Goal: Task Accomplishment & Management: Manage account settings

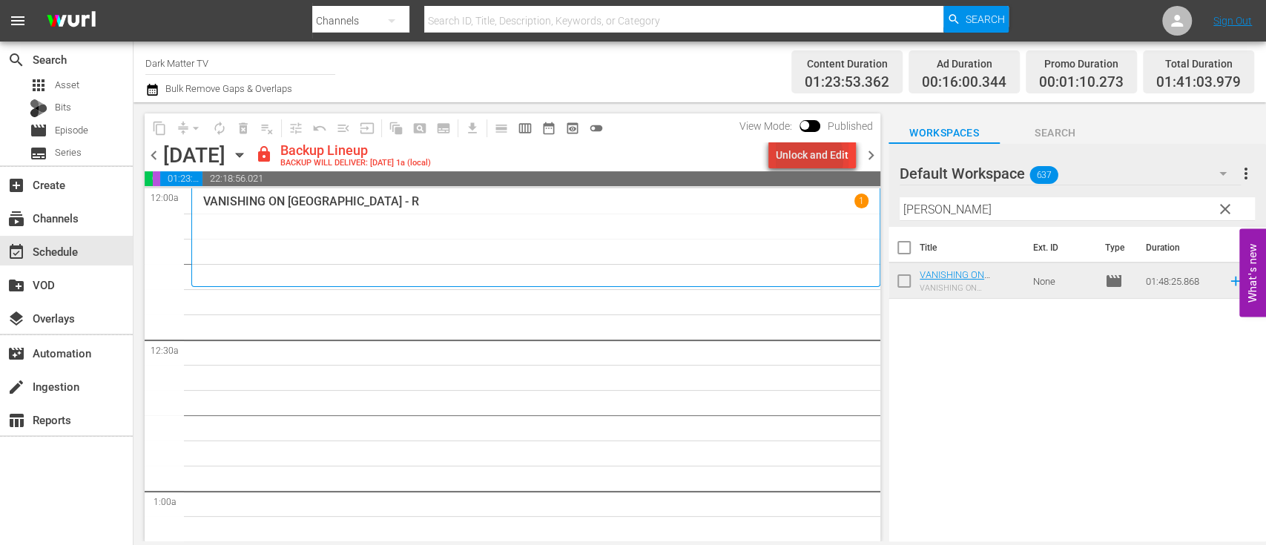
click at [805, 158] on div "Unlock and Edit" at bounding box center [811, 155] width 73 height 27
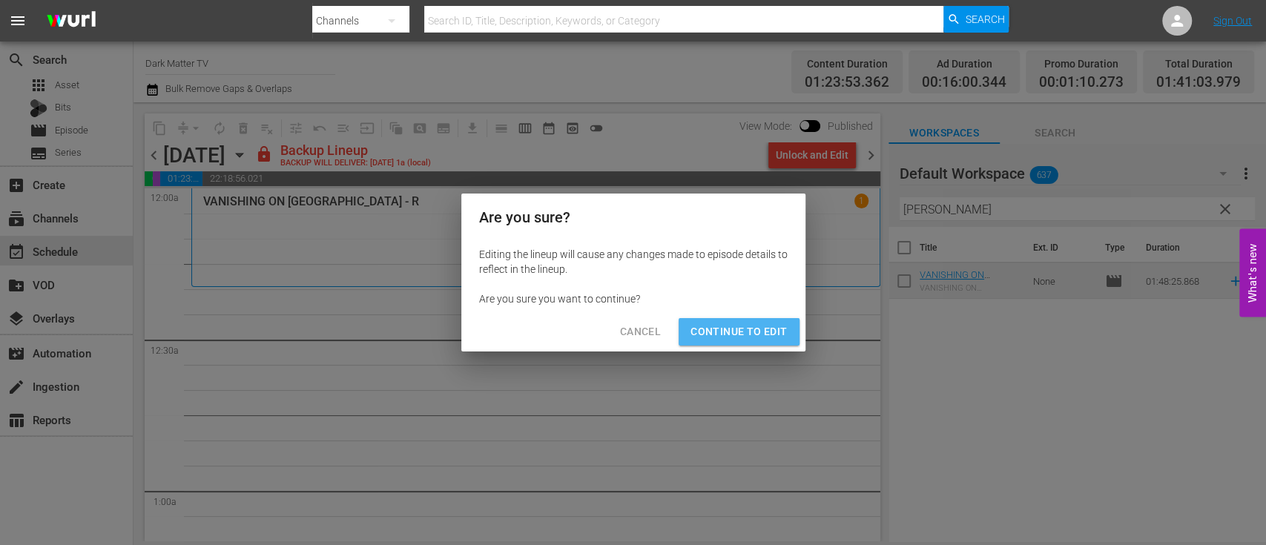
click at [755, 333] on span "Continue to Edit" at bounding box center [738, 332] width 96 height 19
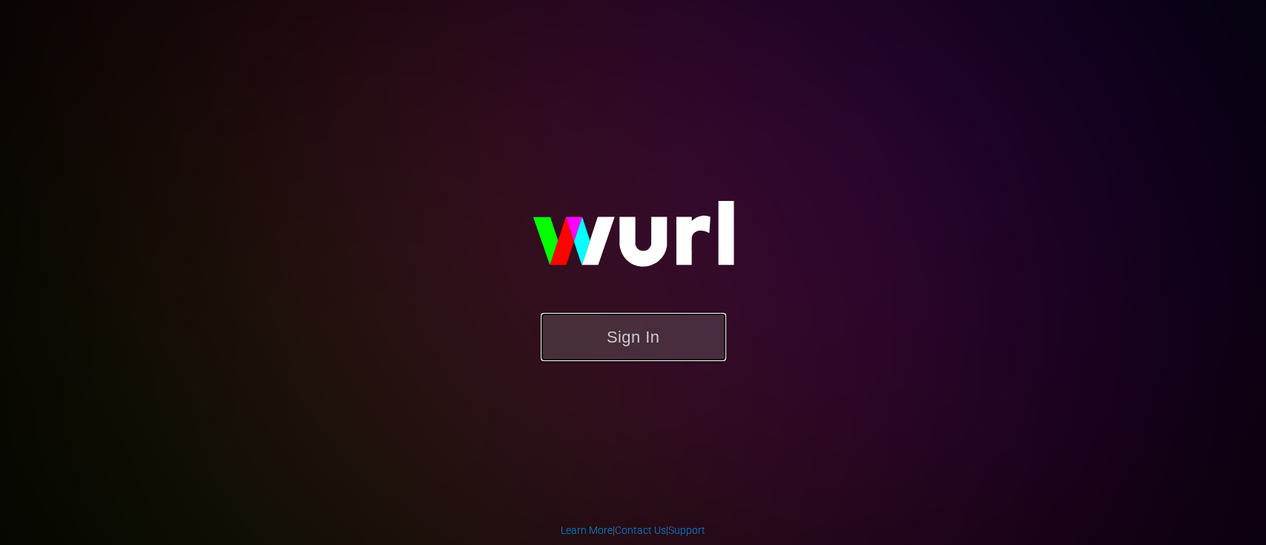
click at [577, 347] on button "Sign In" at bounding box center [632, 337] width 185 height 48
click at [657, 335] on button "Sign In" at bounding box center [632, 337] width 185 height 48
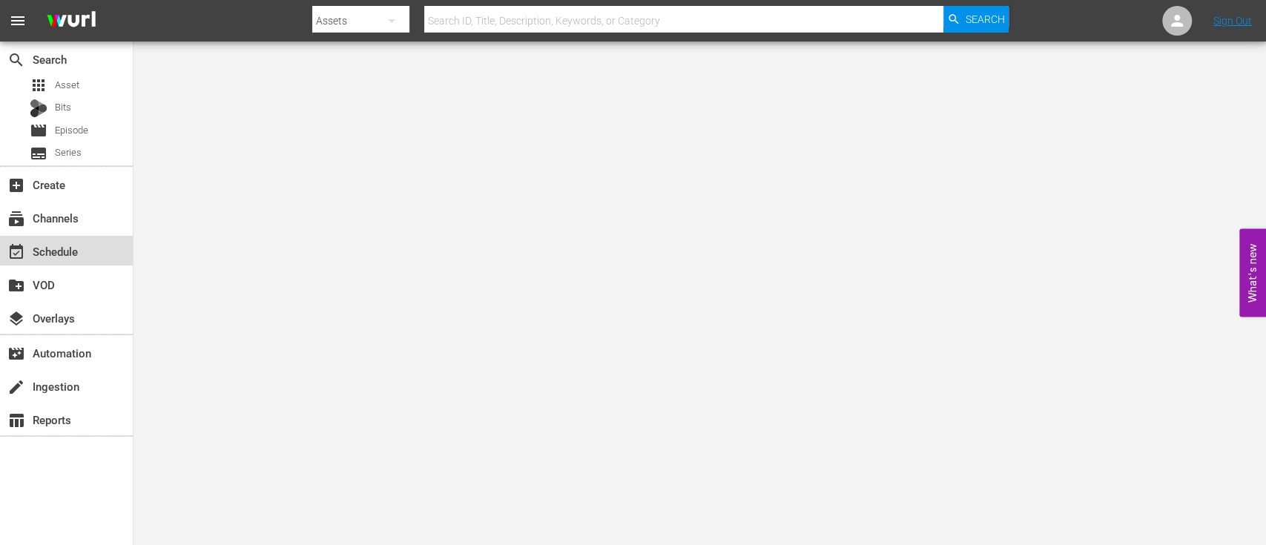
click at [95, 259] on div "event_available Schedule" at bounding box center [66, 251] width 133 height 30
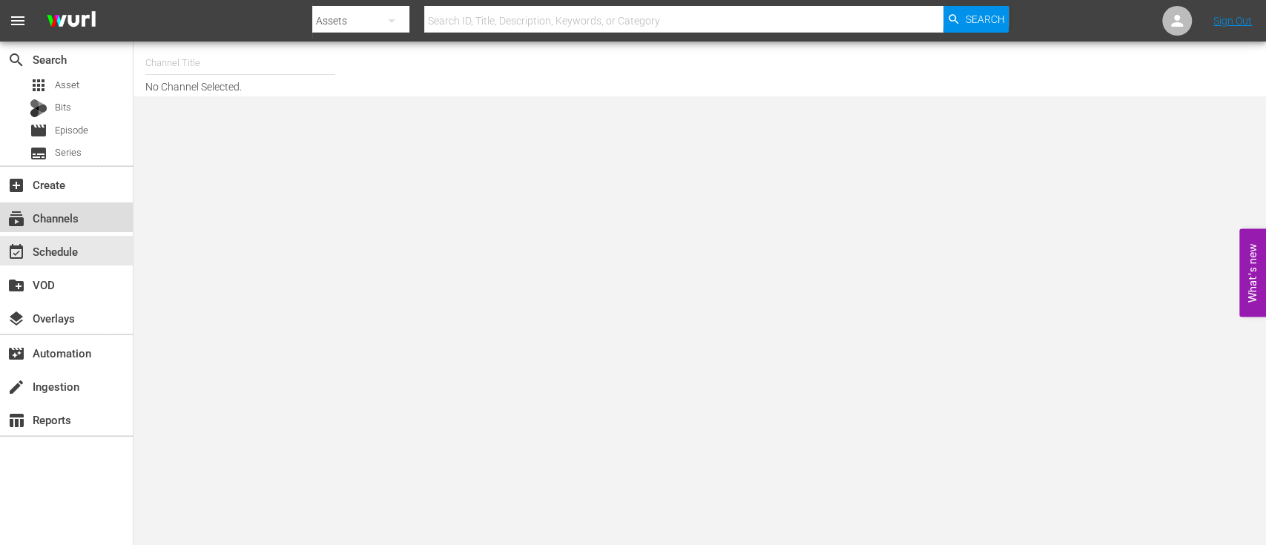
click at [66, 222] on div "subscriptions Channels" at bounding box center [41, 215] width 83 height 13
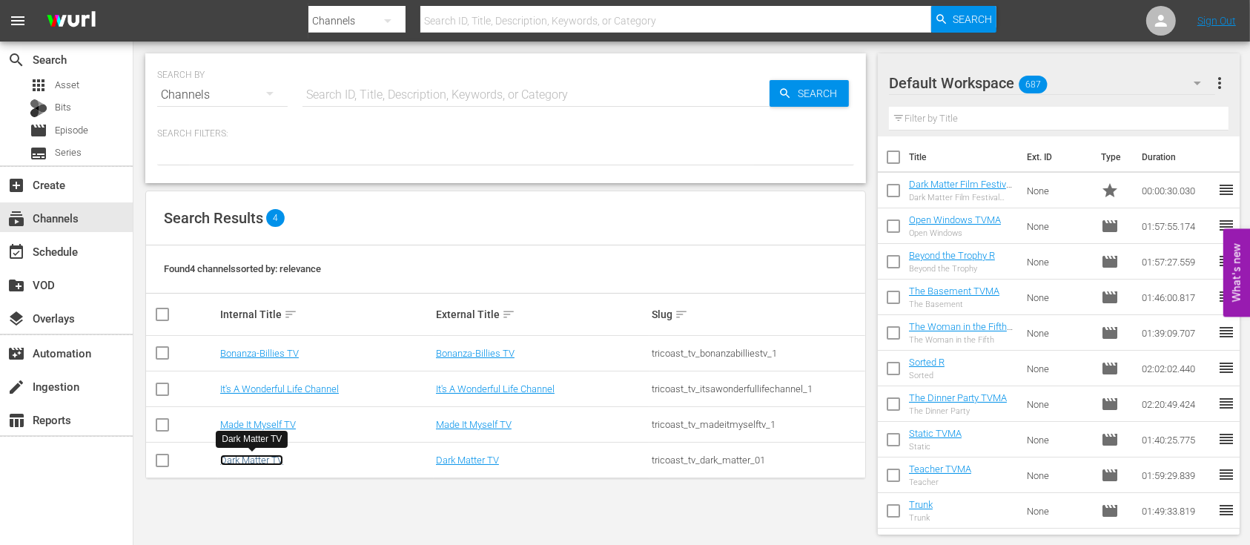
click at [252, 460] on link "Dark Matter TV" at bounding box center [251, 459] width 63 height 11
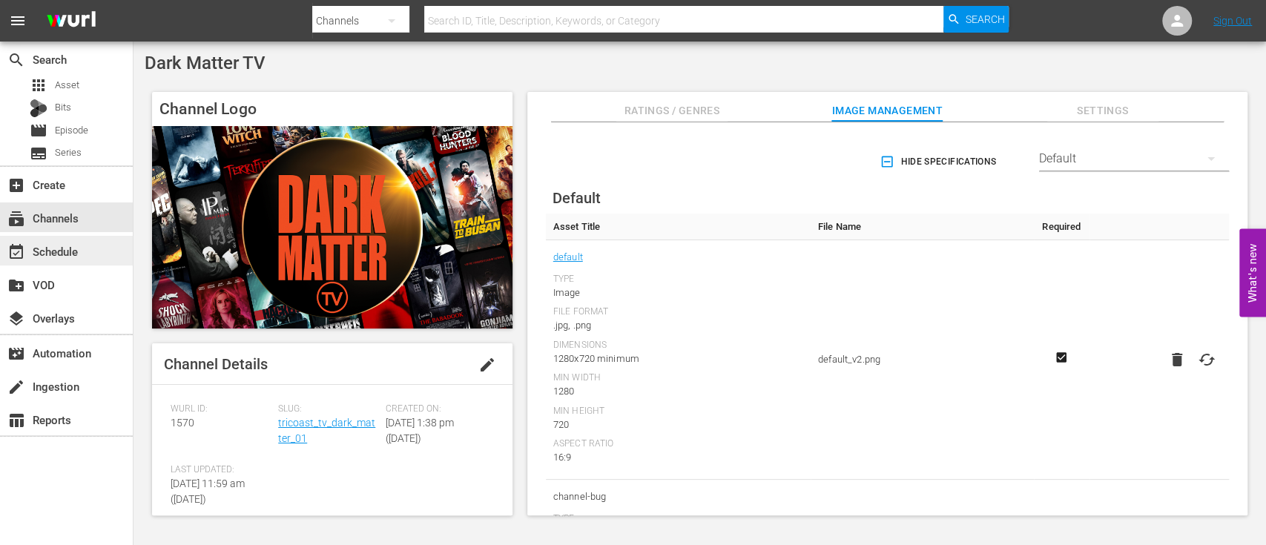
click at [44, 248] on div "event_available Schedule" at bounding box center [41, 248] width 83 height 13
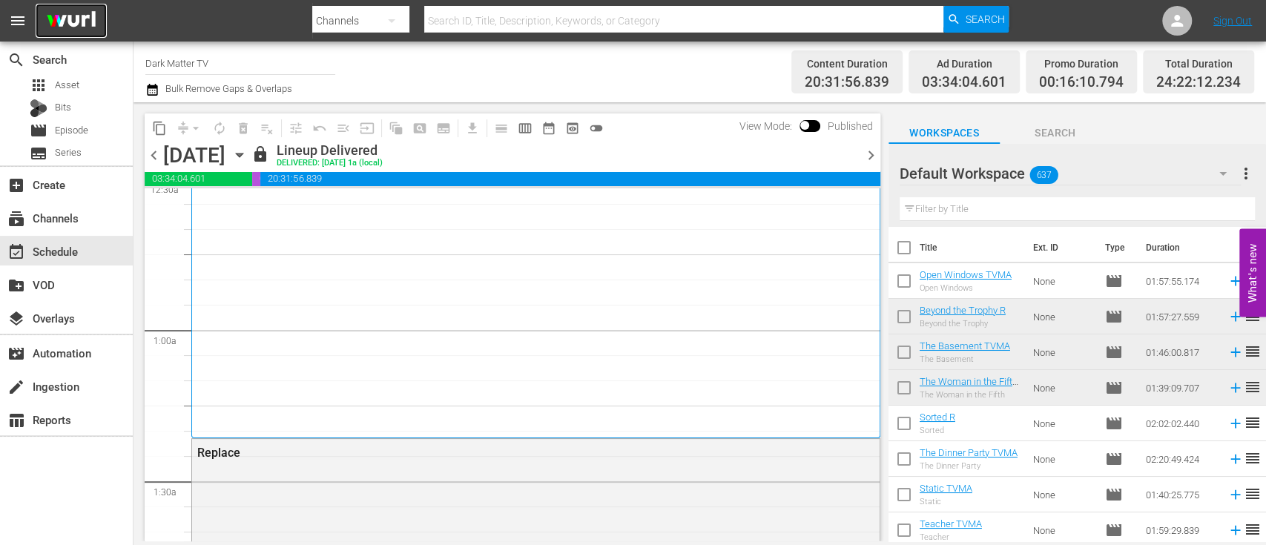
scroll to position [160, 0]
click at [151, 96] on icon "button" at bounding box center [152, 90] width 14 height 18
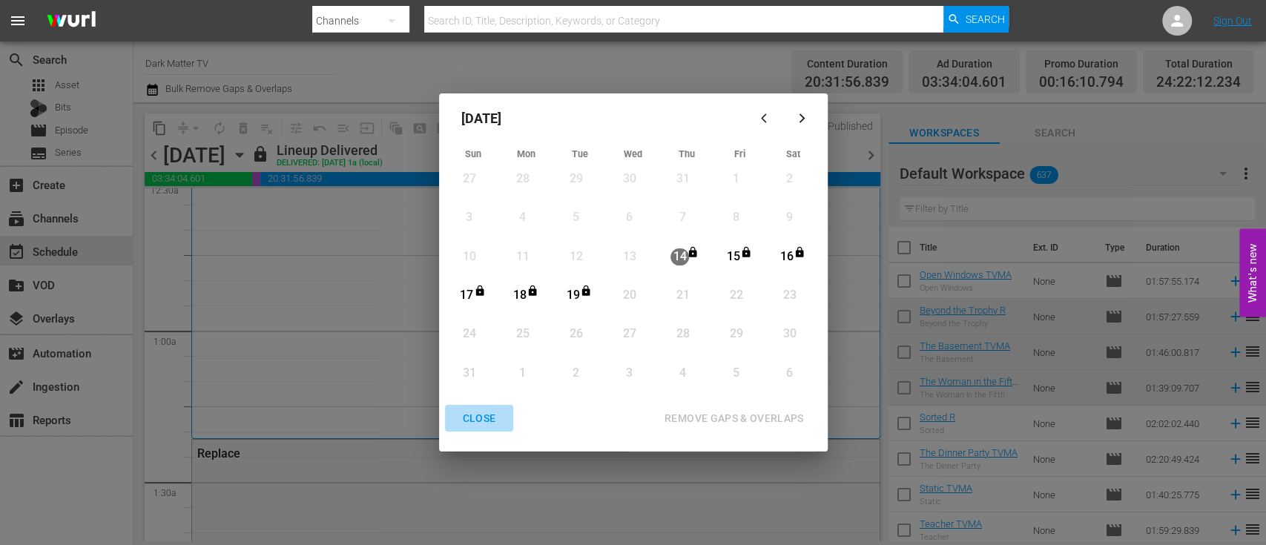
click at [477, 418] on div "CLOSE" at bounding box center [479, 418] width 57 height 19
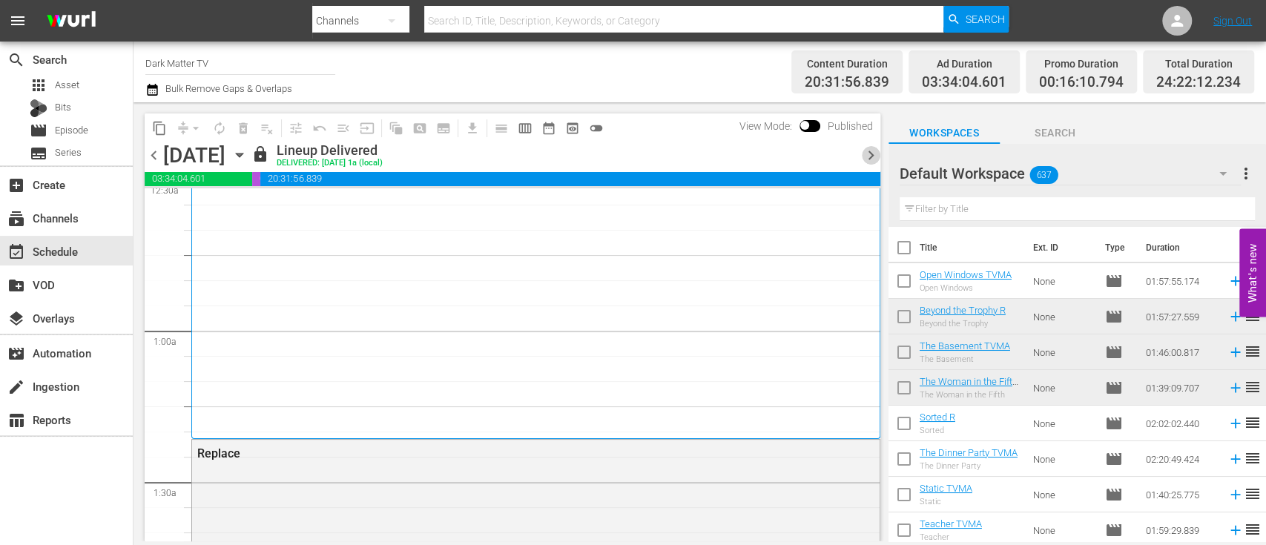
click at [872, 153] on span "chevron_right" at bounding box center [871, 155] width 19 height 19
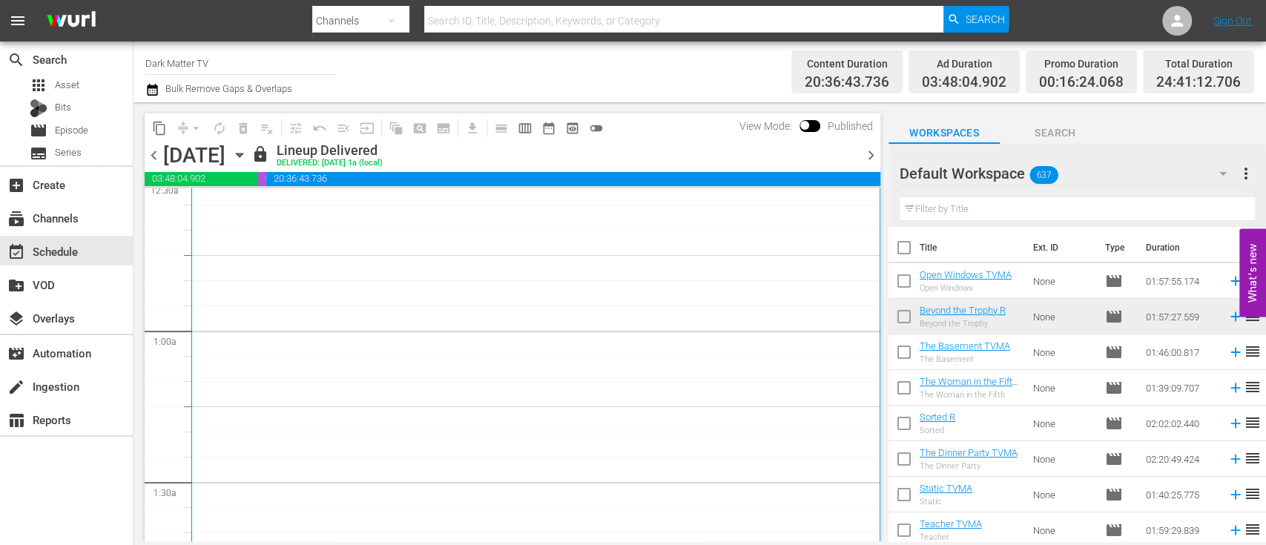
click at [872, 153] on span "chevron_right" at bounding box center [871, 155] width 19 height 19
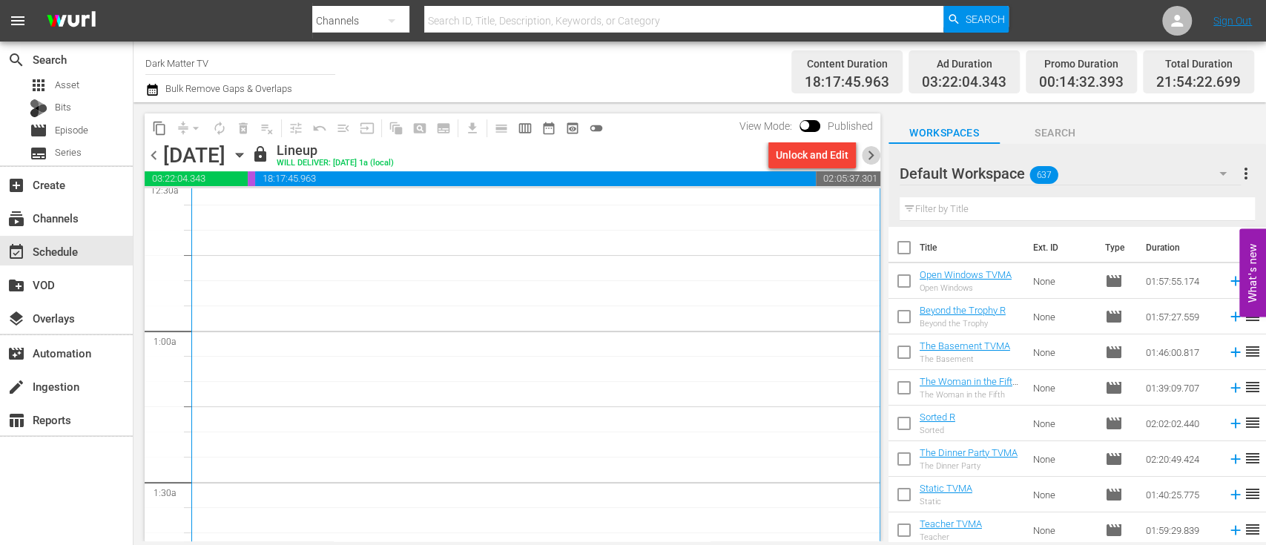
click at [872, 153] on span "chevron_right" at bounding box center [871, 155] width 19 height 19
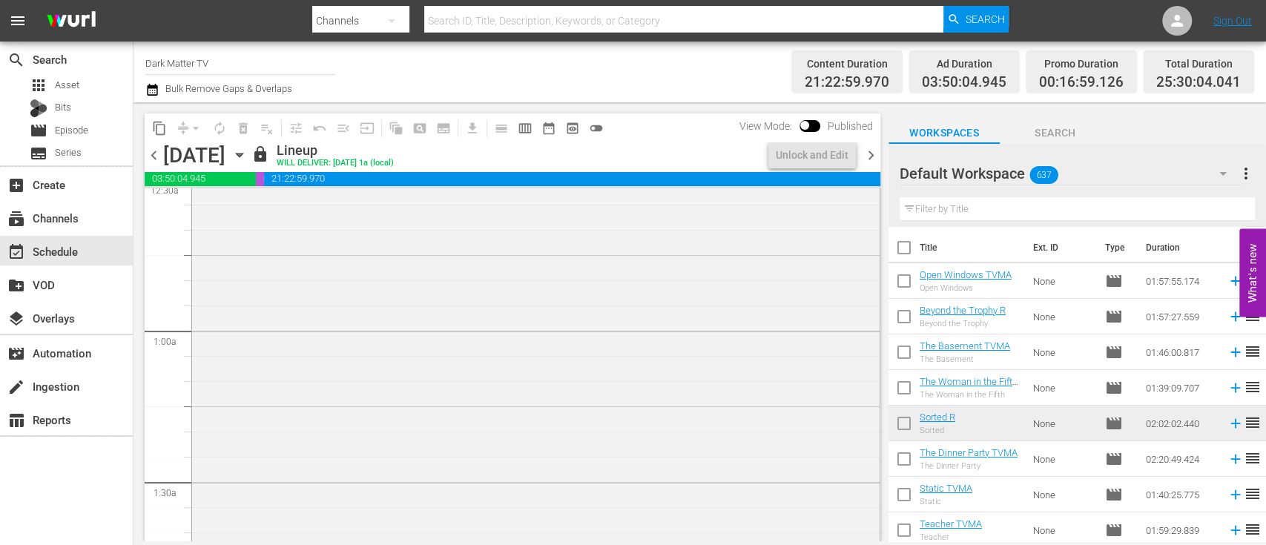
scroll to position [159, 0]
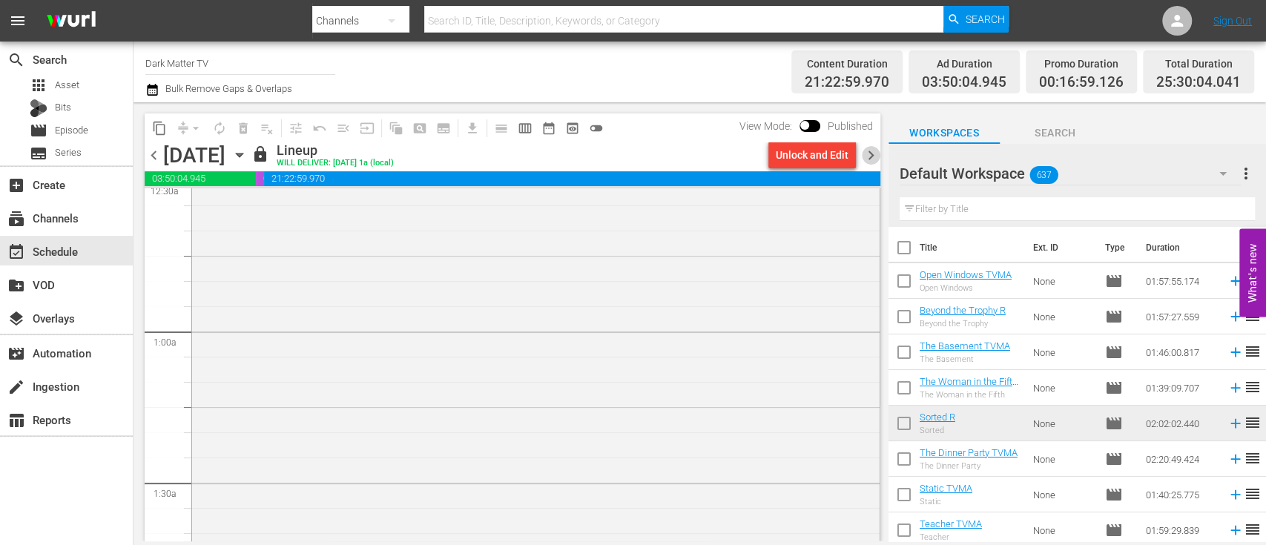
click at [872, 153] on span "chevron_right" at bounding box center [871, 155] width 19 height 19
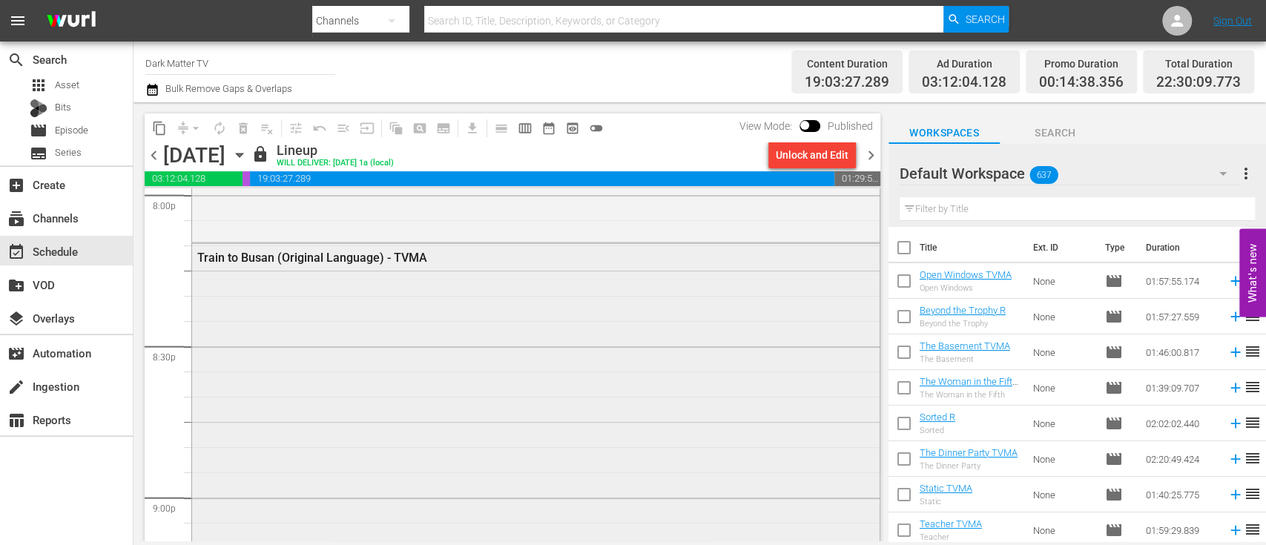
scroll to position [6044, 0]
click at [876, 154] on span "chevron_right" at bounding box center [871, 155] width 19 height 19
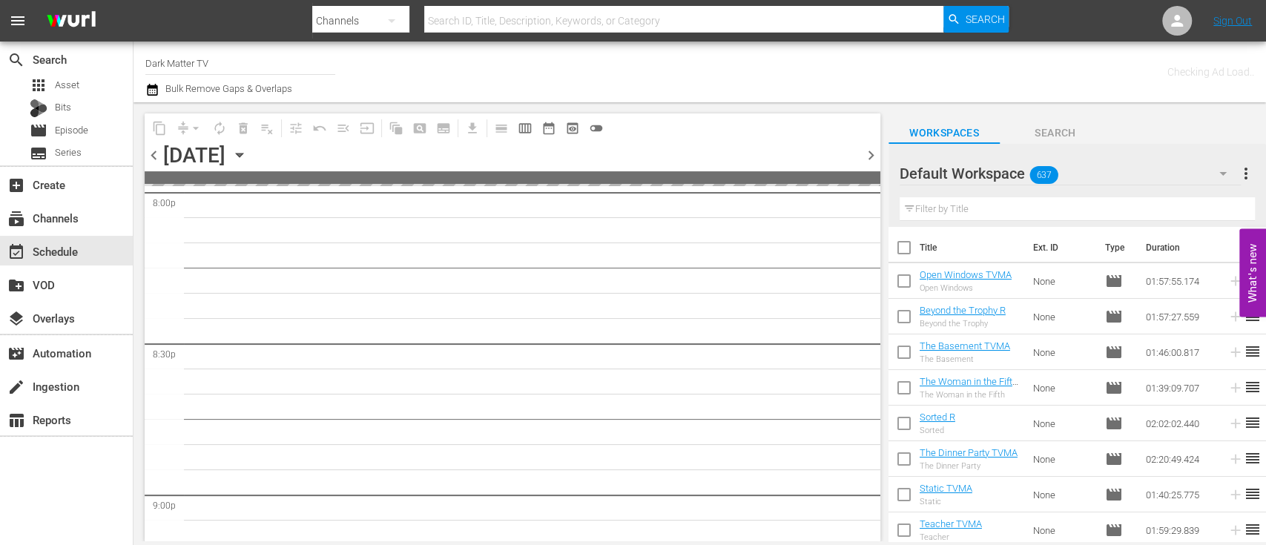
scroll to position [6169, 0]
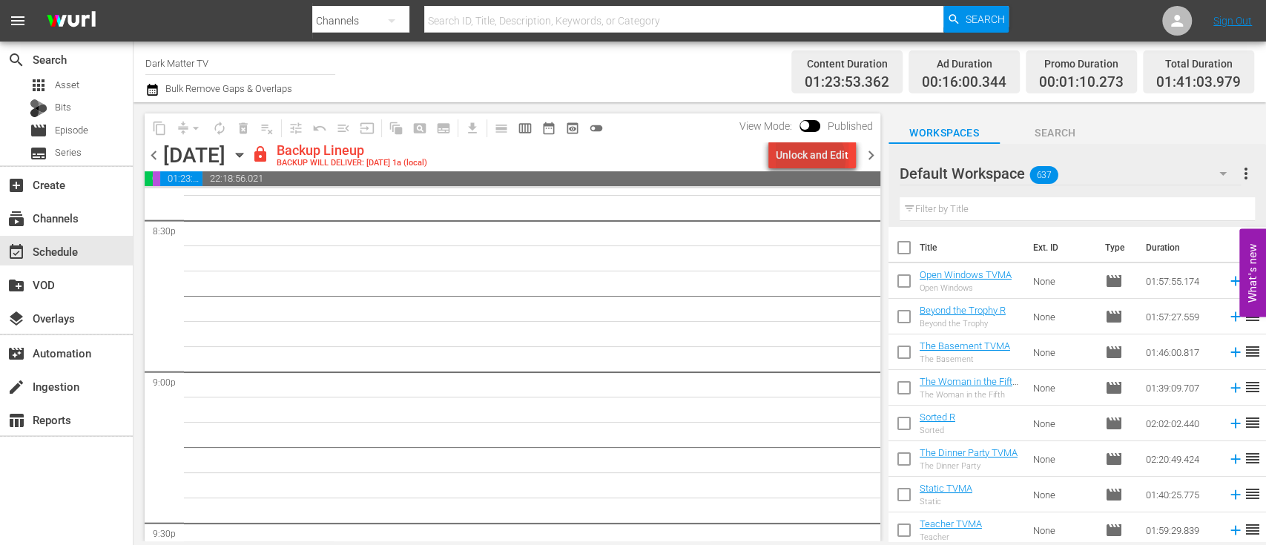
click at [813, 159] on div "Unlock and Edit" at bounding box center [811, 155] width 73 height 27
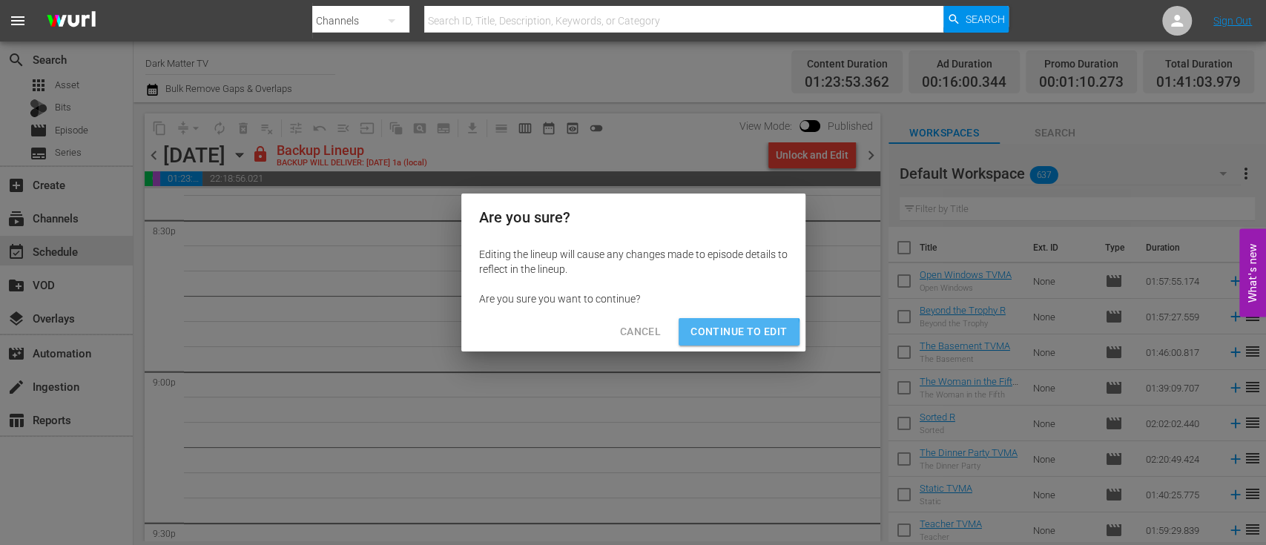
click at [730, 334] on span "Continue to Edit" at bounding box center [738, 332] width 96 height 19
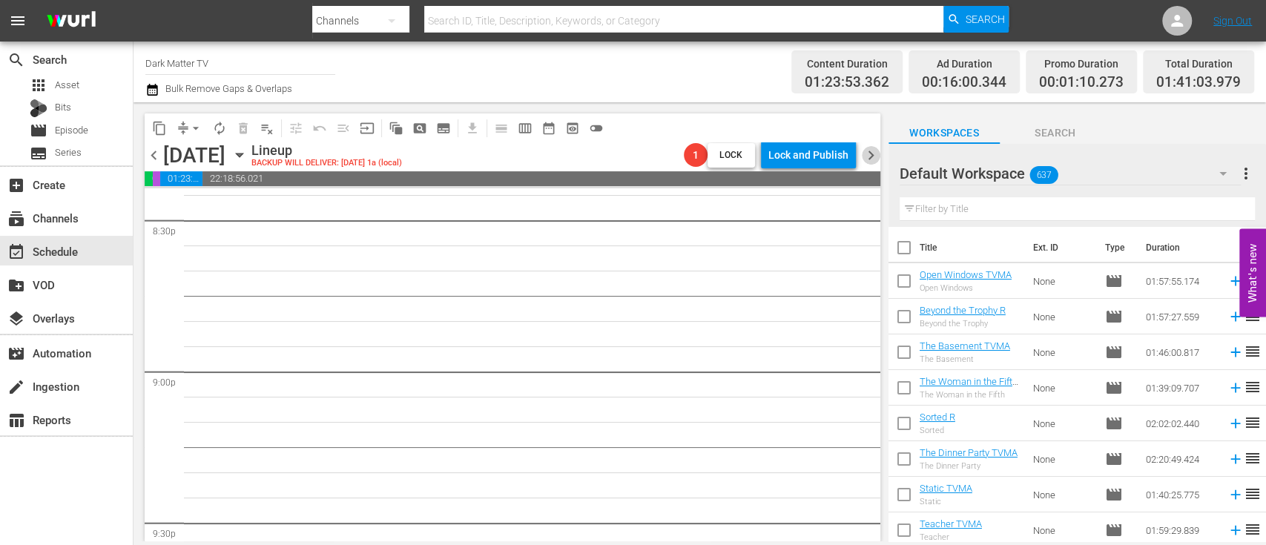
click at [876, 159] on span "chevron_right" at bounding box center [871, 155] width 19 height 19
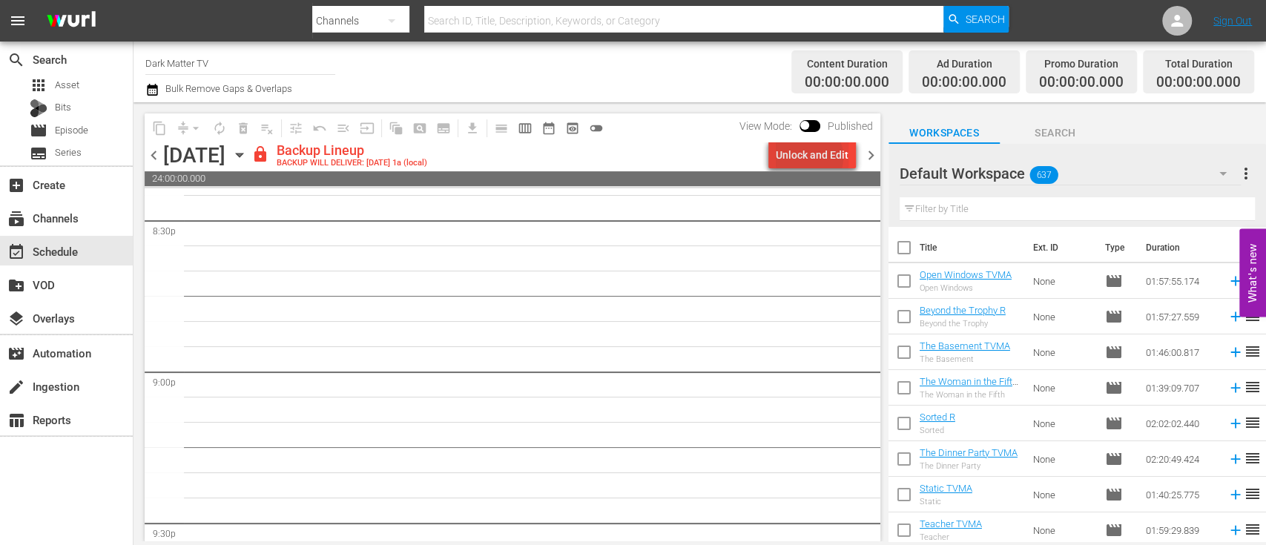
click at [811, 157] on div "Unlock and Edit" at bounding box center [811, 155] width 73 height 27
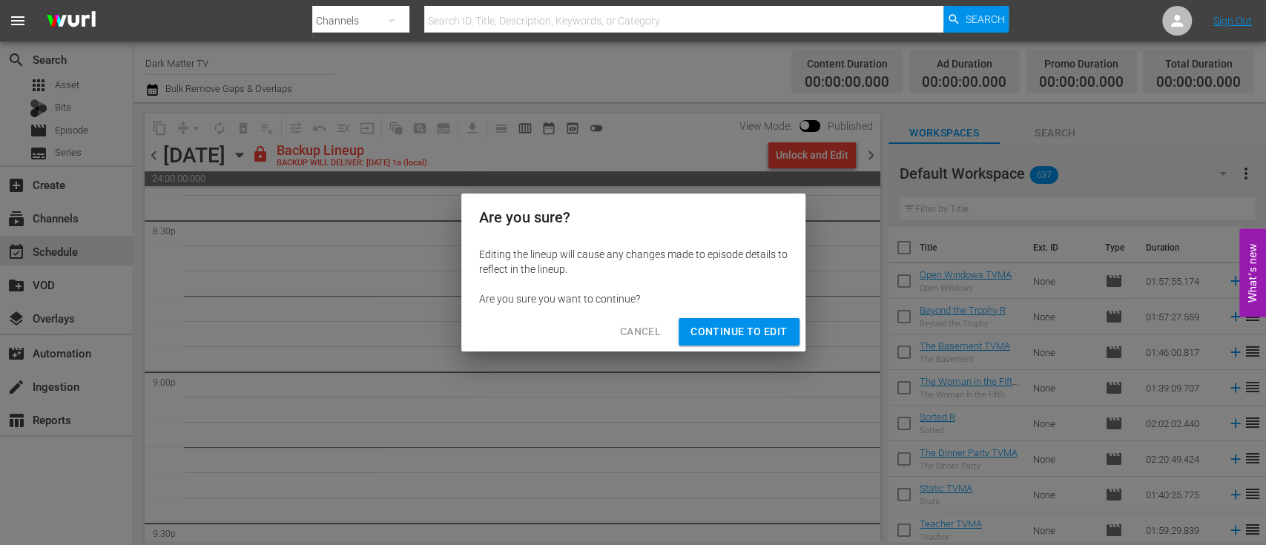
click at [732, 340] on span "Continue to Edit" at bounding box center [738, 332] width 96 height 19
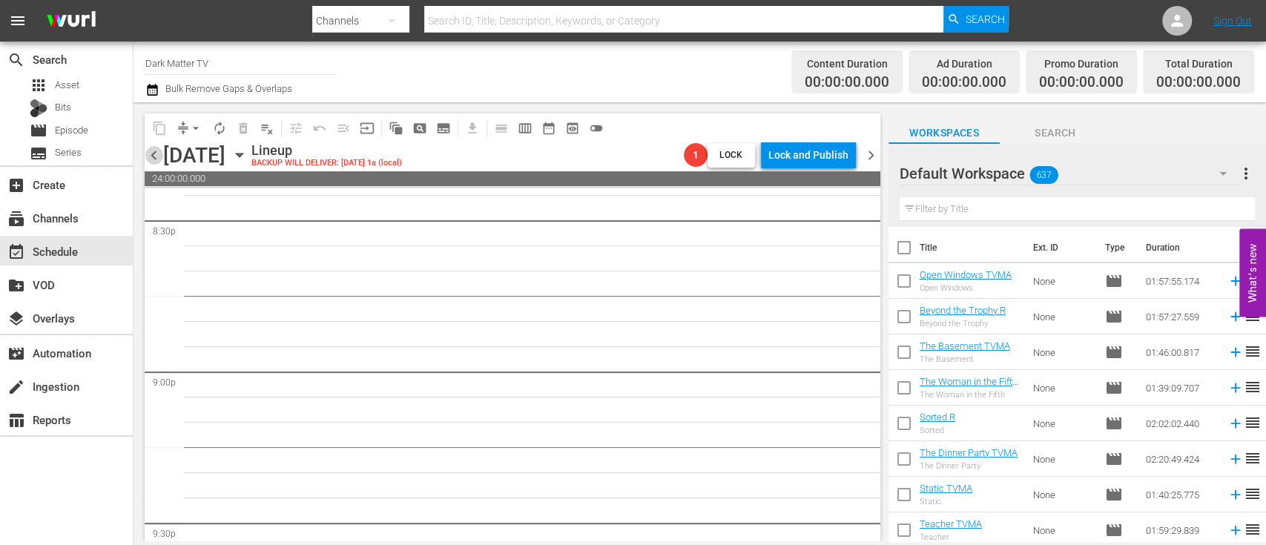
click at [158, 156] on span "chevron_left" at bounding box center [154, 155] width 19 height 19
click at [159, 154] on span "chevron_left" at bounding box center [154, 155] width 19 height 19
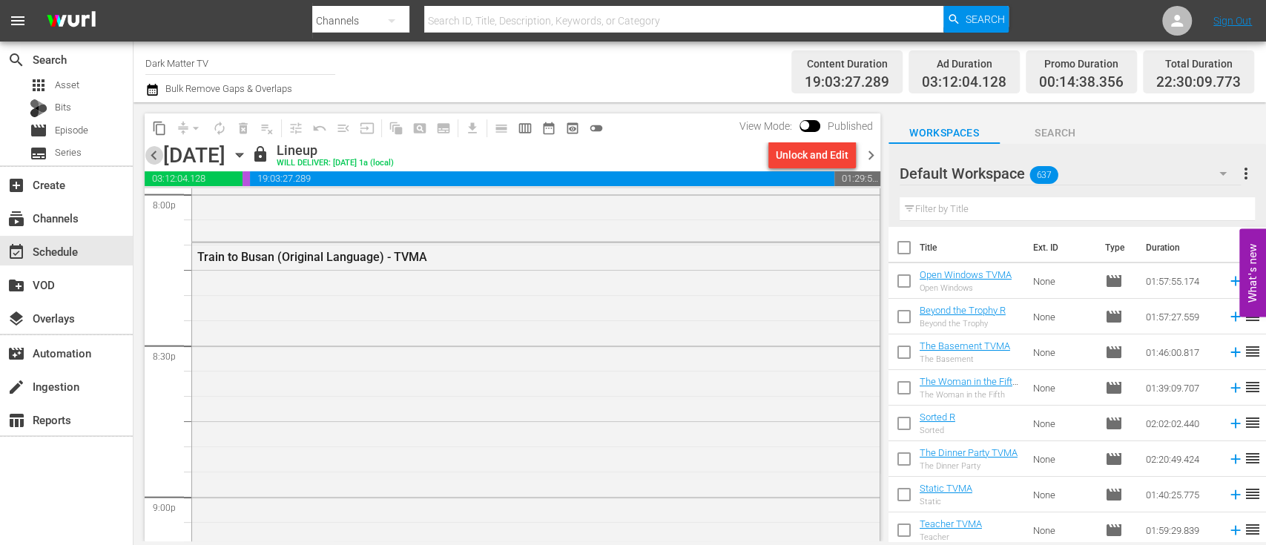
click at [159, 154] on span "chevron_left" at bounding box center [154, 155] width 19 height 19
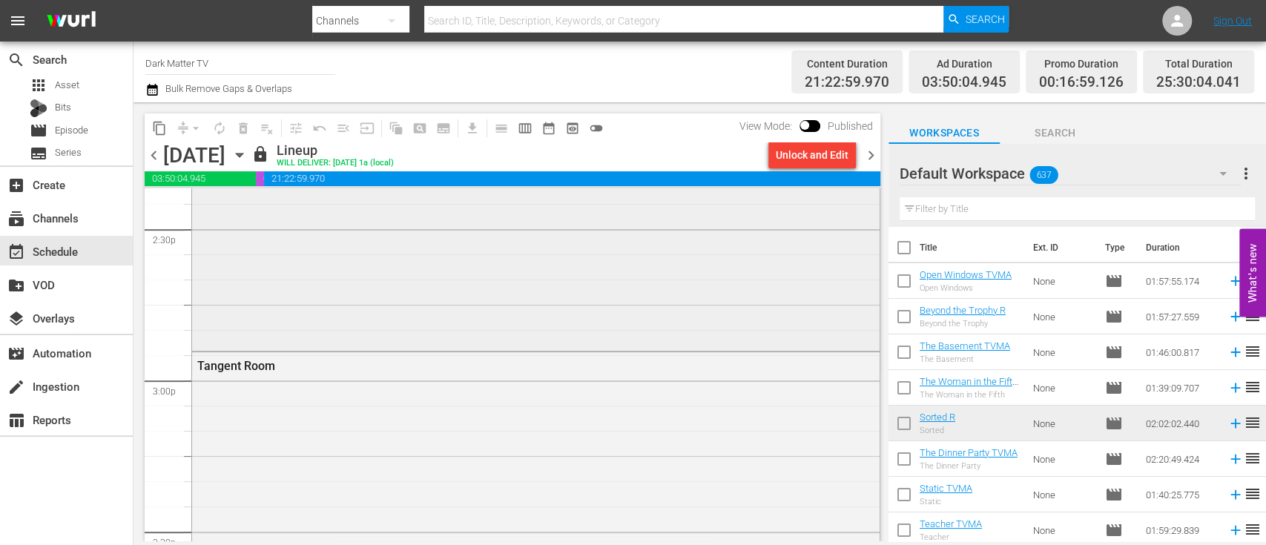
scroll to position [4343, 0]
click at [872, 159] on span "chevron_right" at bounding box center [871, 155] width 19 height 19
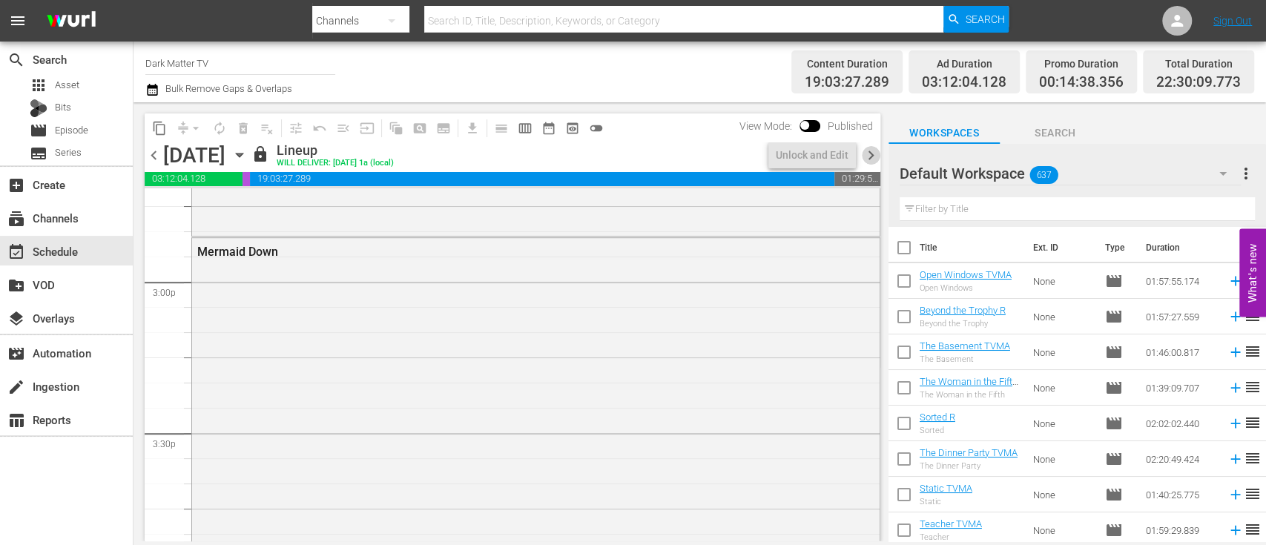
click at [872, 159] on span "chevron_right" at bounding box center [871, 155] width 19 height 19
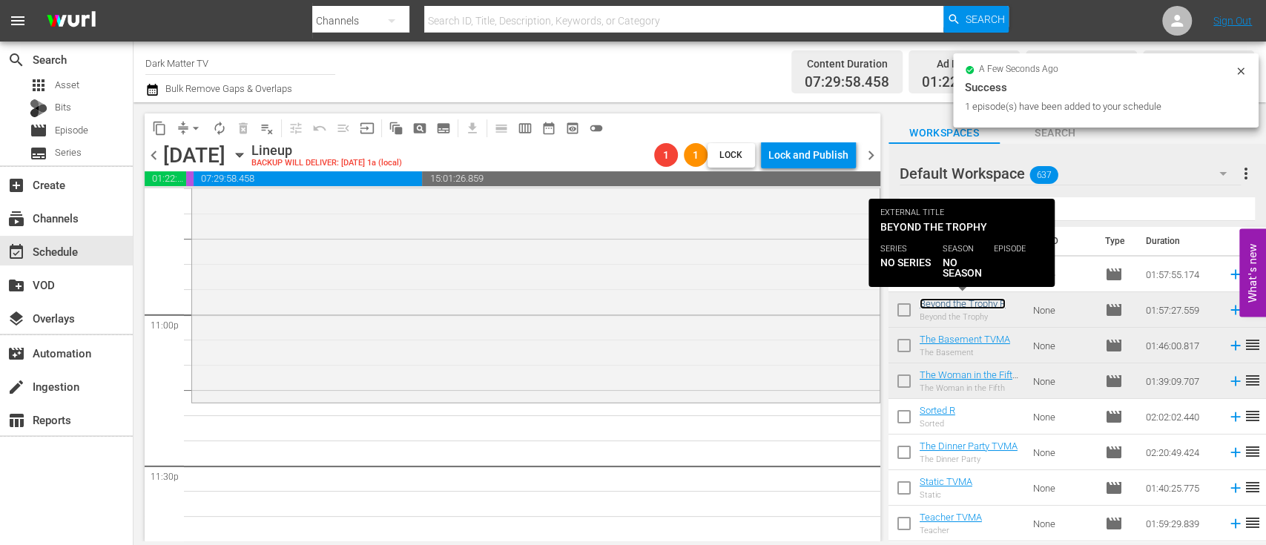
scroll to position [6840, 0]
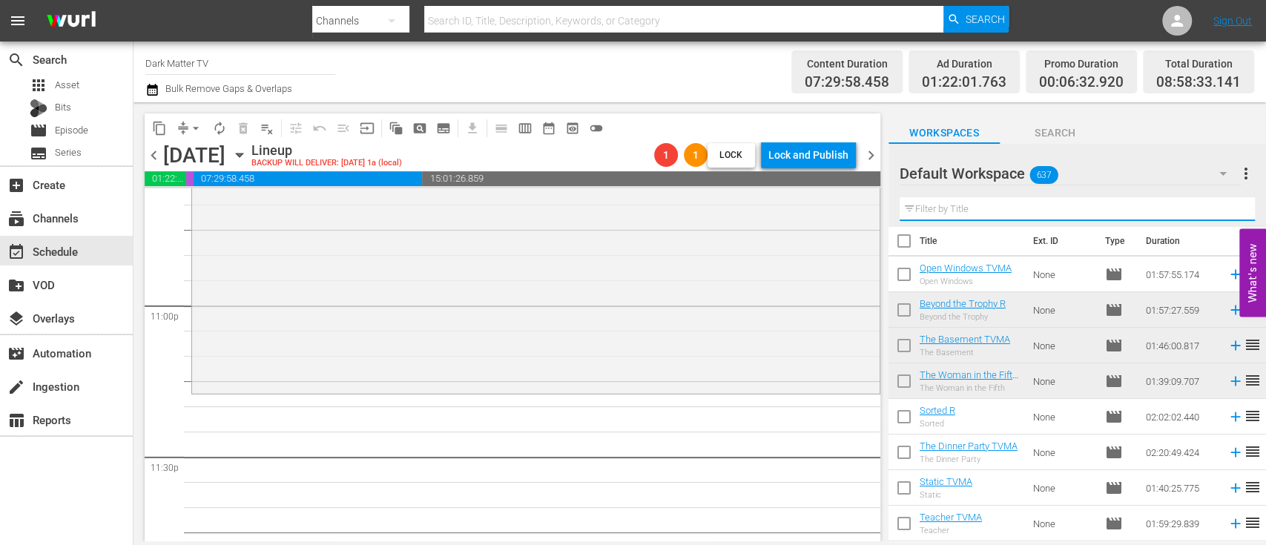
click at [1037, 214] on input "text" at bounding box center [1076, 209] width 355 height 24
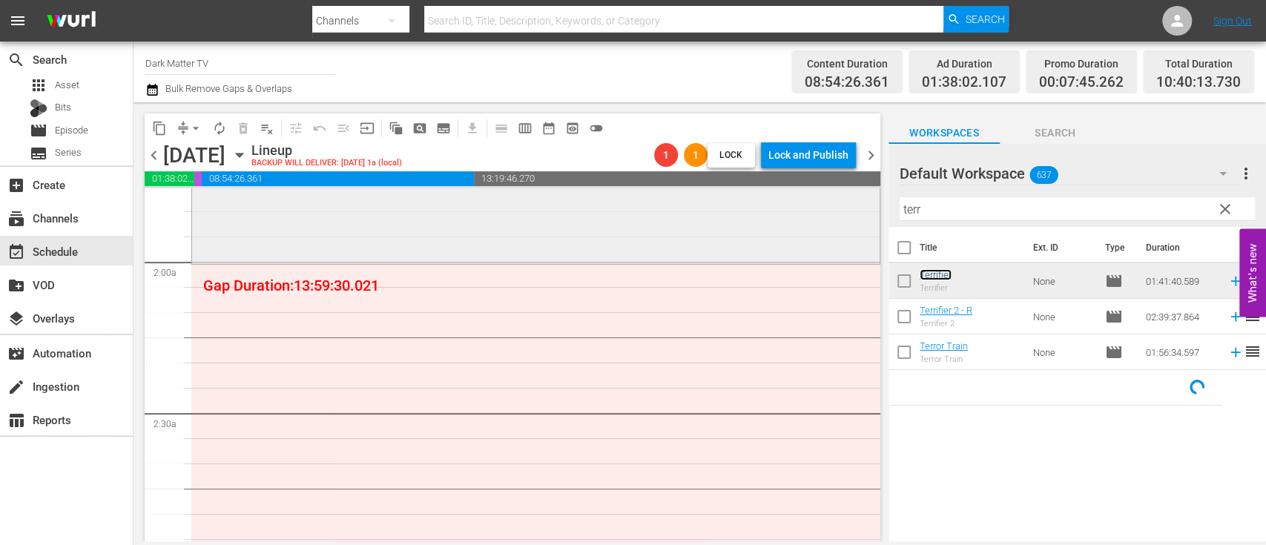
scroll to position [533, 0]
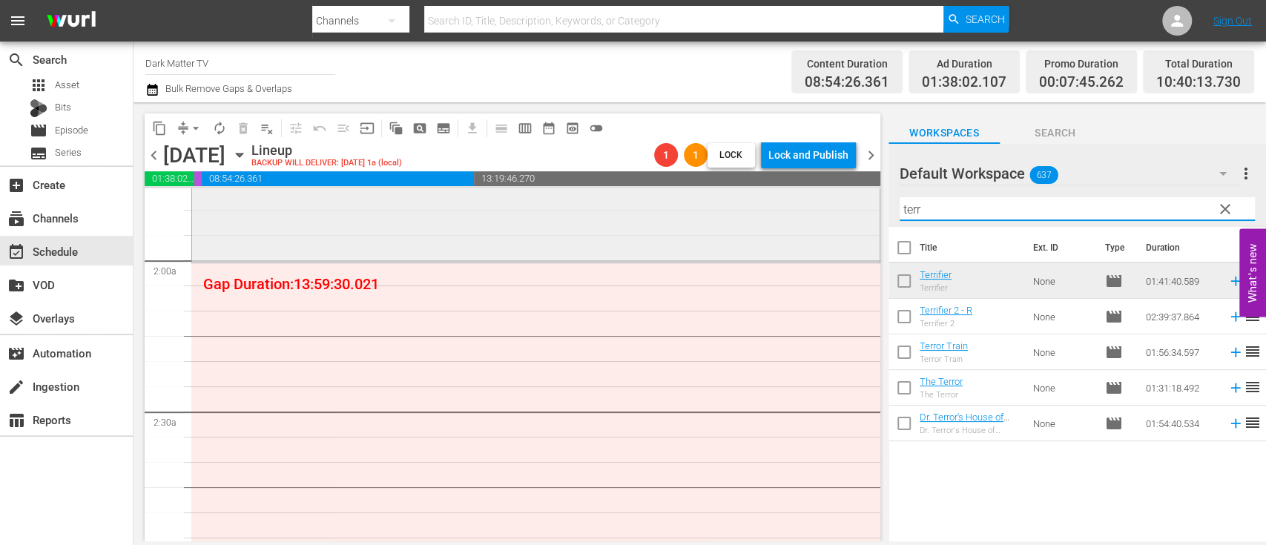
drag, startPoint x: 930, startPoint y: 211, endPoint x: 864, endPoint y: 211, distance: 66.7
click at [864, 211] on div "content_copy compress arrow_drop_down autorenew_outlined delete_forever_outline…" at bounding box center [699, 321] width 1132 height 439
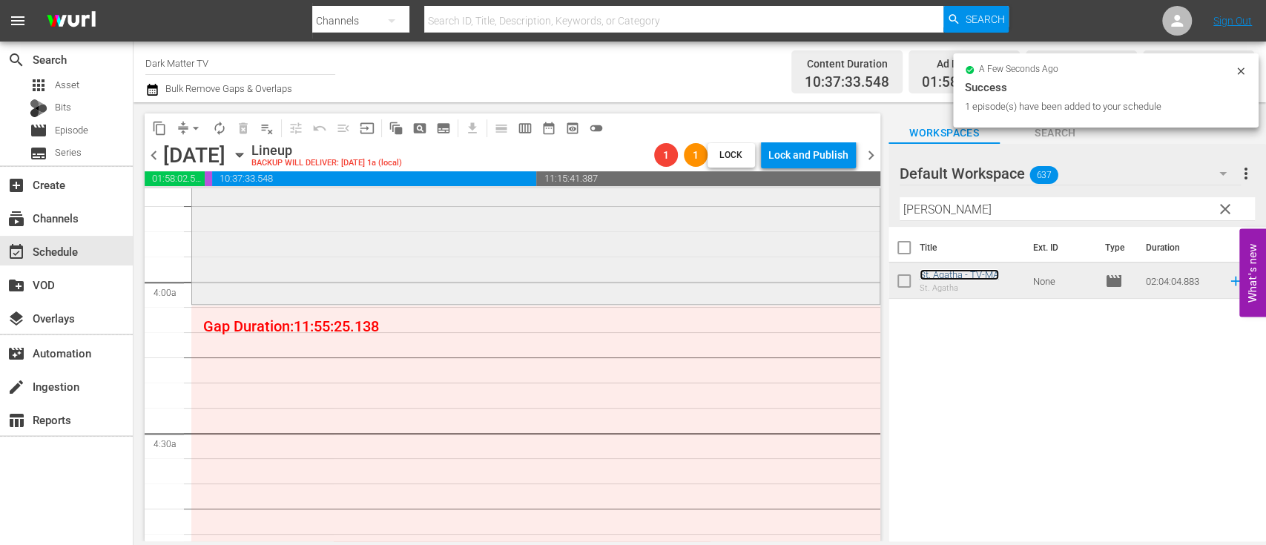
scroll to position [1118, 0]
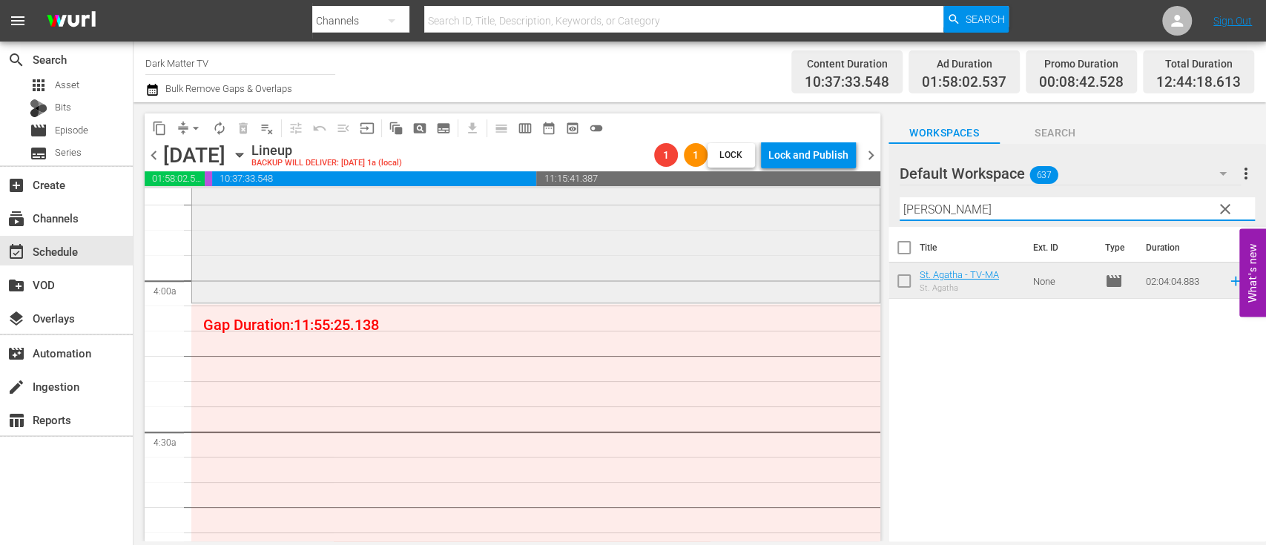
drag, startPoint x: 986, startPoint y: 214, endPoint x: 830, endPoint y: 202, distance: 156.1
click at [830, 202] on div "content_copy compress arrow_drop_down autorenew_outlined delete_forever_outline…" at bounding box center [699, 321] width 1132 height 439
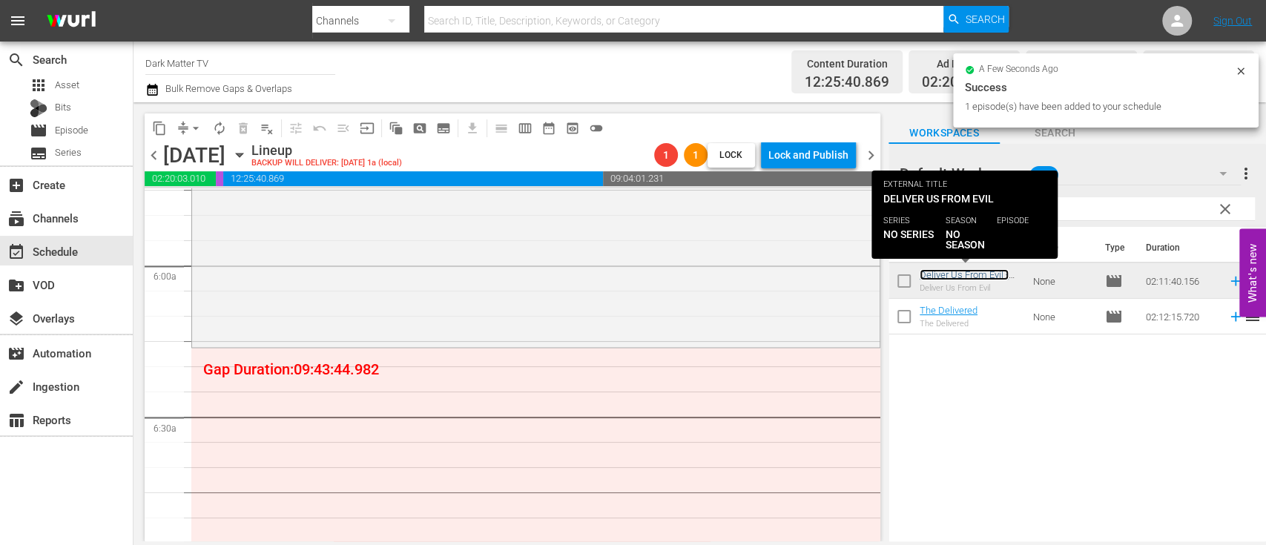
scroll to position [1739, 0]
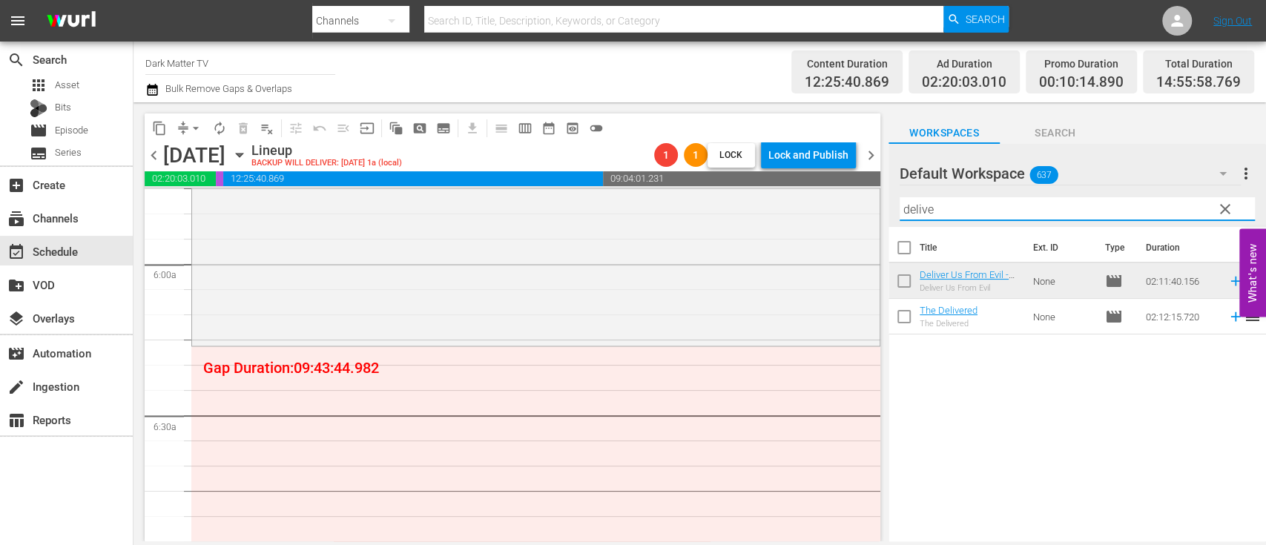
drag, startPoint x: 947, startPoint y: 206, endPoint x: 869, endPoint y: 205, distance: 77.9
click at [869, 205] on div "content_copy compress arrow_drop_down autorenew_outlined delete_forever_outline…" at bounding box center [699, 321] width 1132 height 439
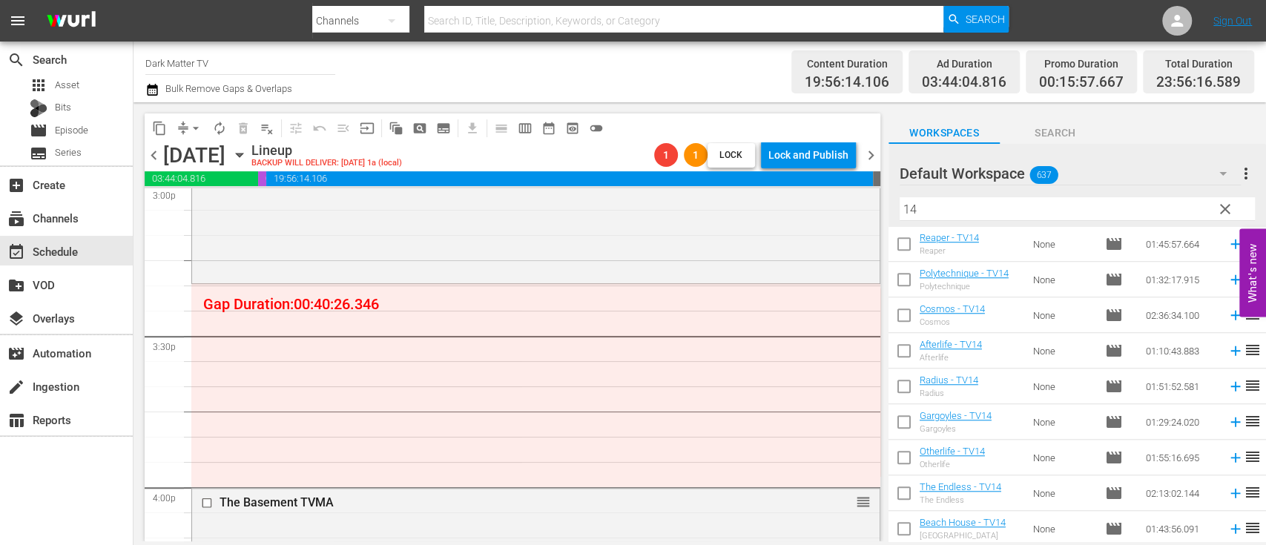
scroll to position [895, 0]
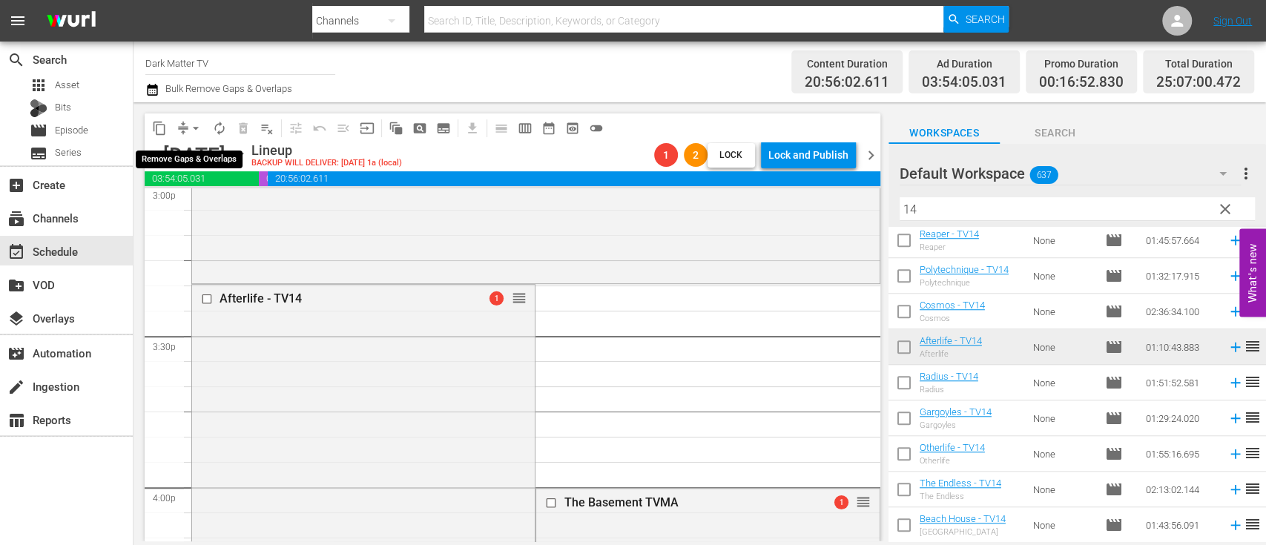
click at [196, 129] on span "arrow_drop_down" at bounding box center [195, 128] width 15 height 15
click at [192, 208] on li "Align to End of Previous Day" at bounding box center [197, 207] width 156 height 24
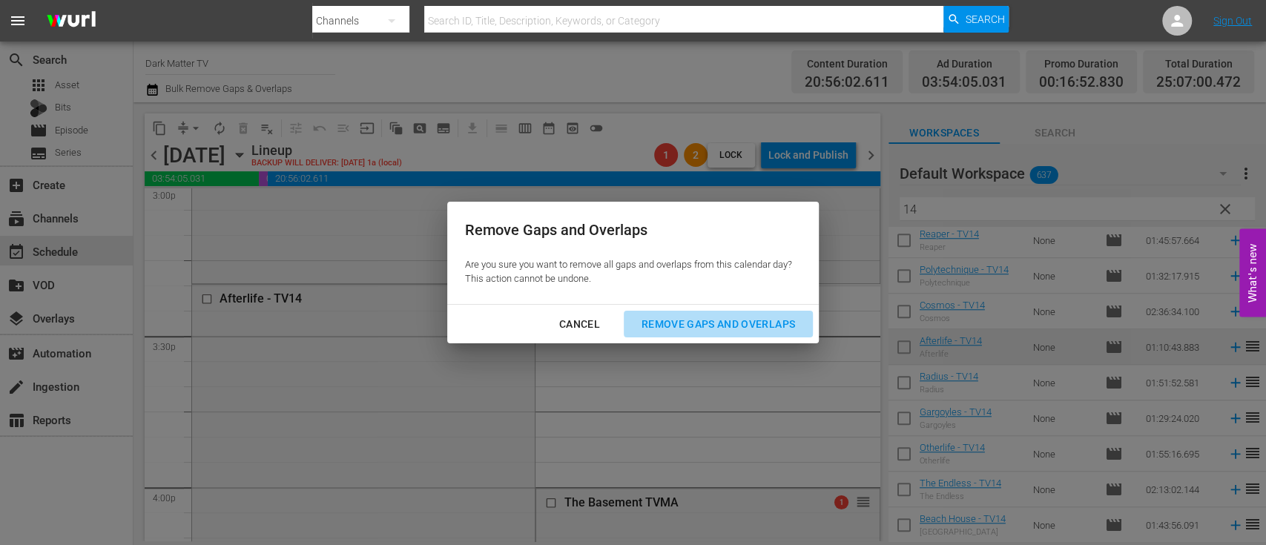
click at [700, 322] on div "Remove Gaps and Overlaps" at bounding box center [717, 324] width 177 height 19
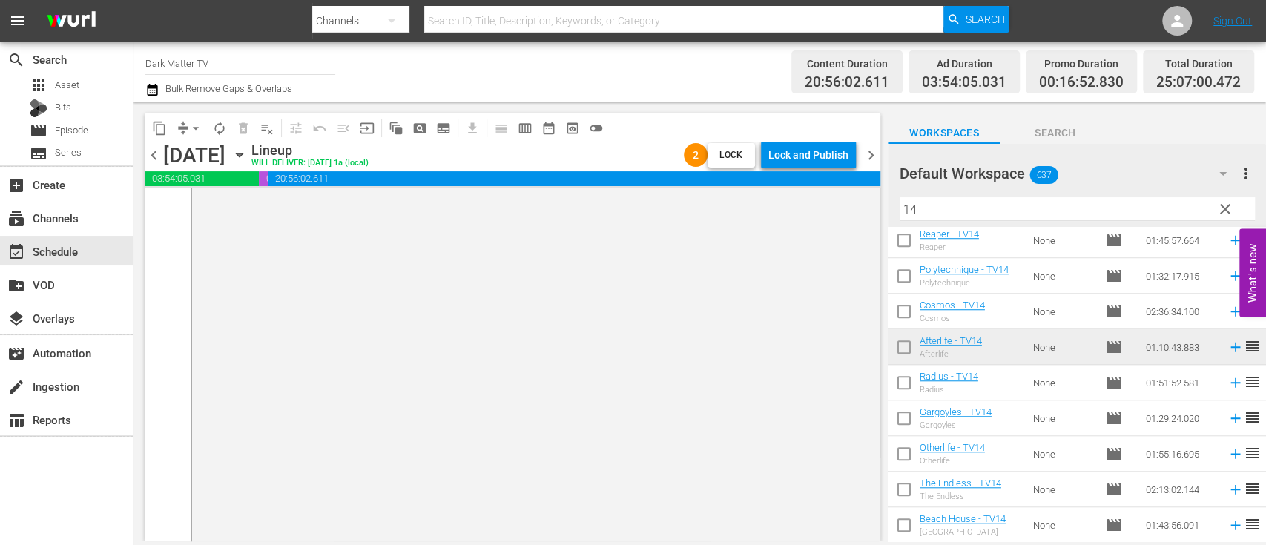
scroll to position [7343, 0]
click at [818, 159] on div "Lock and Publish" at bounding box center [808, 155] width 80 height 27
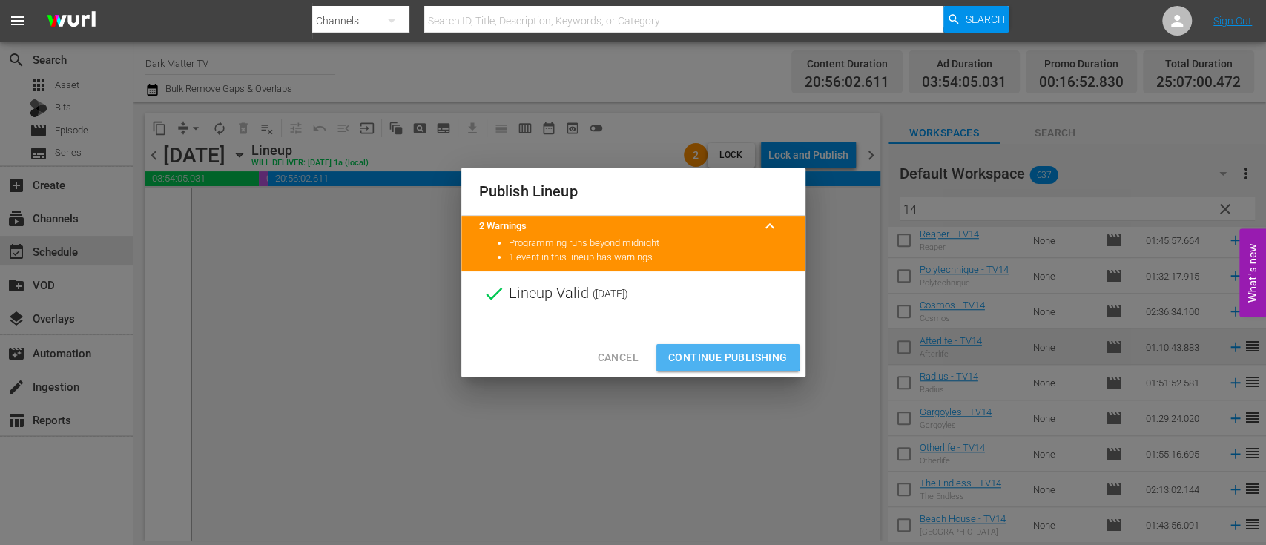
click at [708, 351] on span "Continue Publishing" at bounding box center [727, 357] width 119 height 19
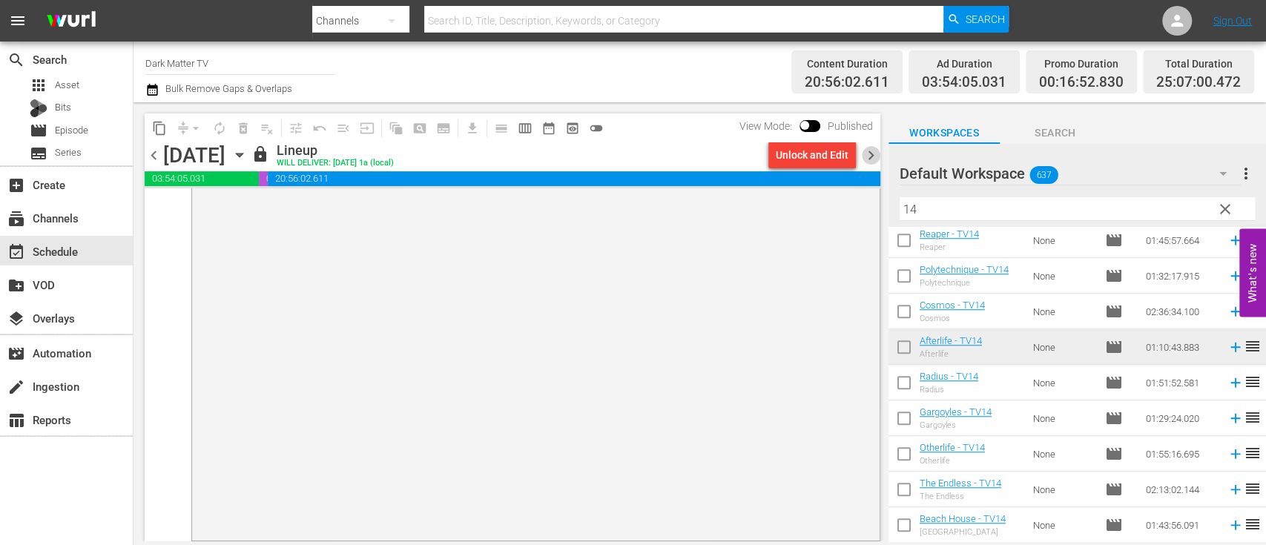
click at [872, 159] on span "chevron_right" at bounding box center [871, 155] width 19 height 19
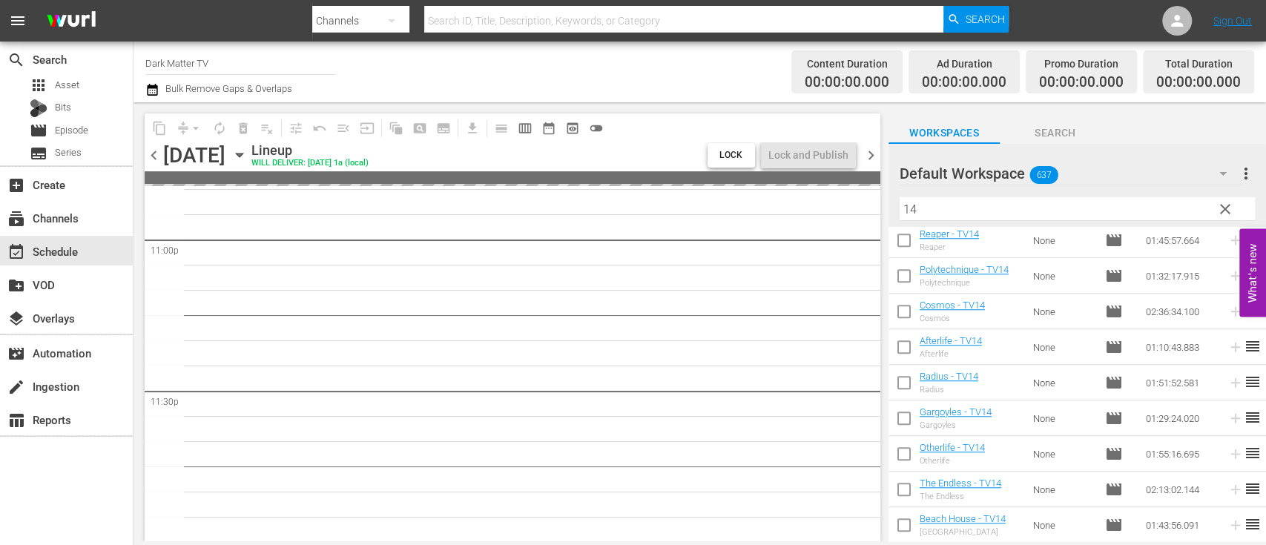
scroll to position [6907, 0]
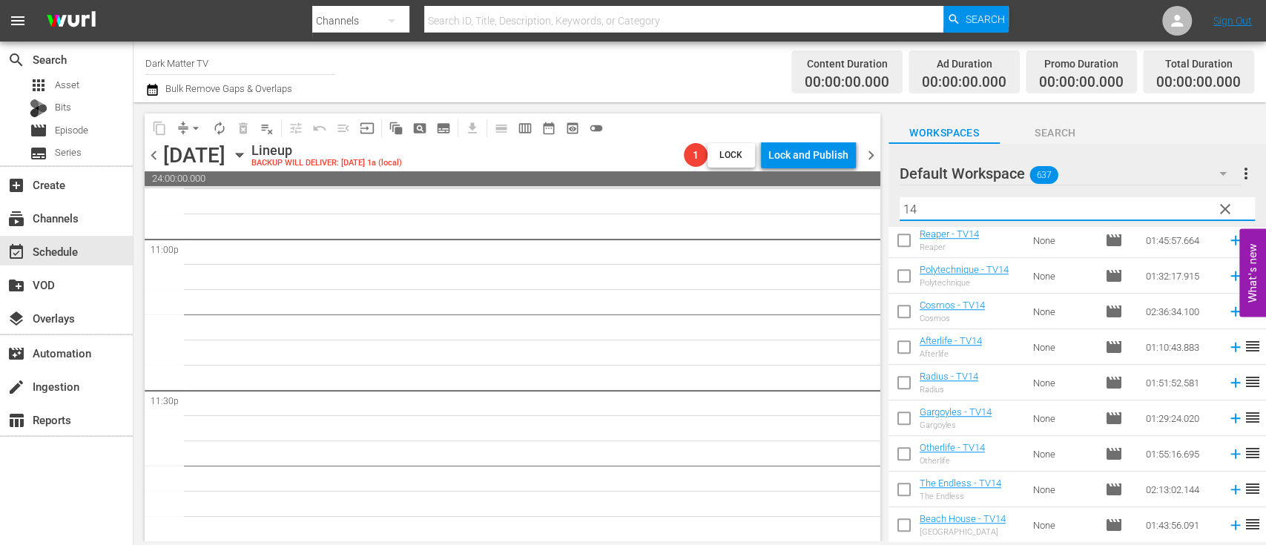
drag, startPoint x: 943, startPoint y: 217, endPoint x: 864, endPoint y: 205, distance: 79.5
click at [864, 205] on div "content_copy compress arrow_drop_down autorenew_outlined delete_forever_outline…" at bounding box center [699, 321] width 1132 height 439
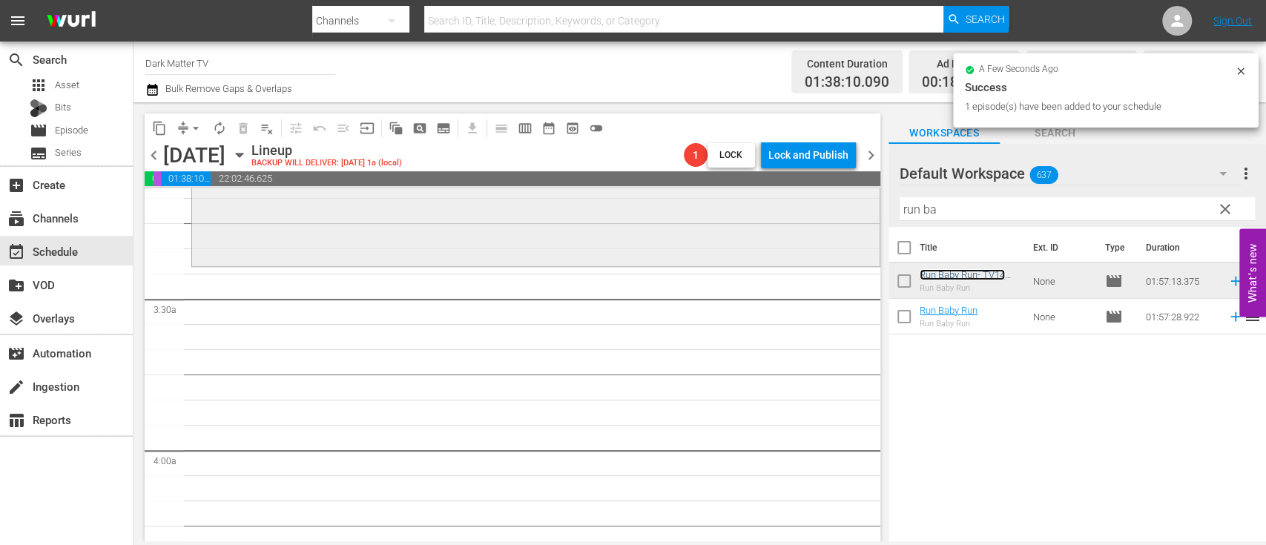
scroll to position [962, 0]
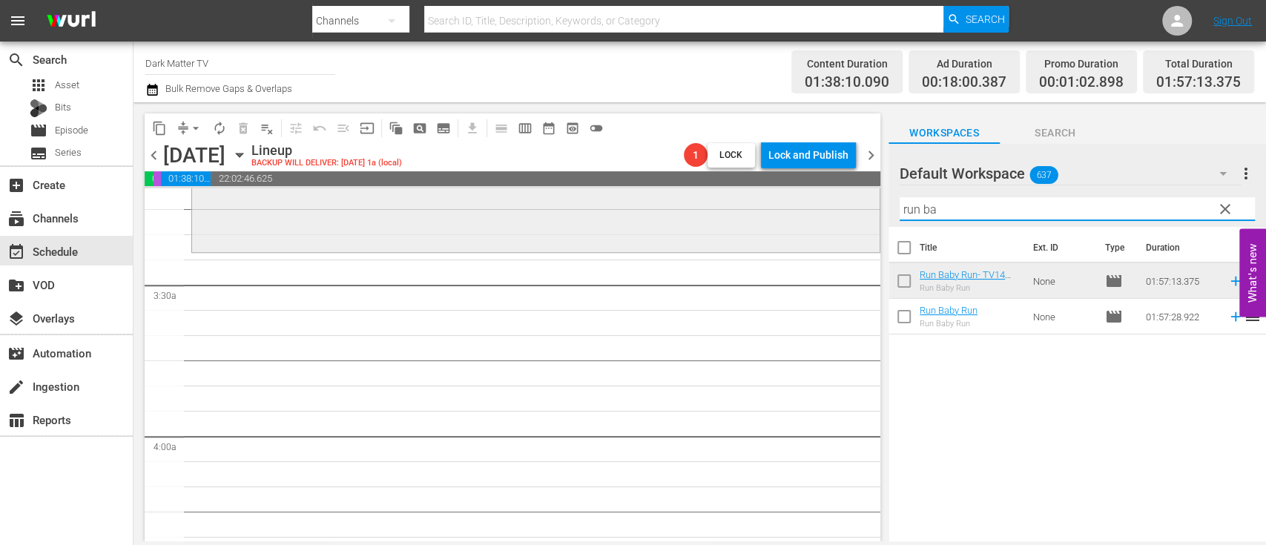
drag, startPoint x: 989, startPoint y: 205, endPoint x: 848, endPoint y: 205, distance: 140.9
click at [848, 205] on div "content_copy compress arrow_drop_down autorenew_outlined delete_forever_outline…" at bounding box center [699, 321] width 1132 height 439
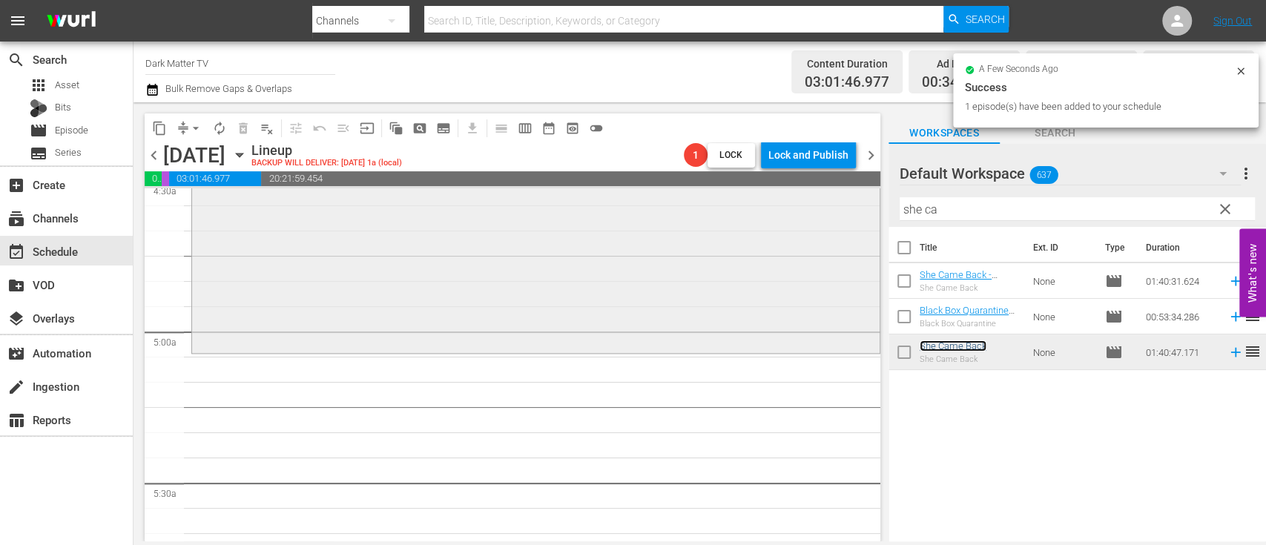
scroll to position [1375, 0]
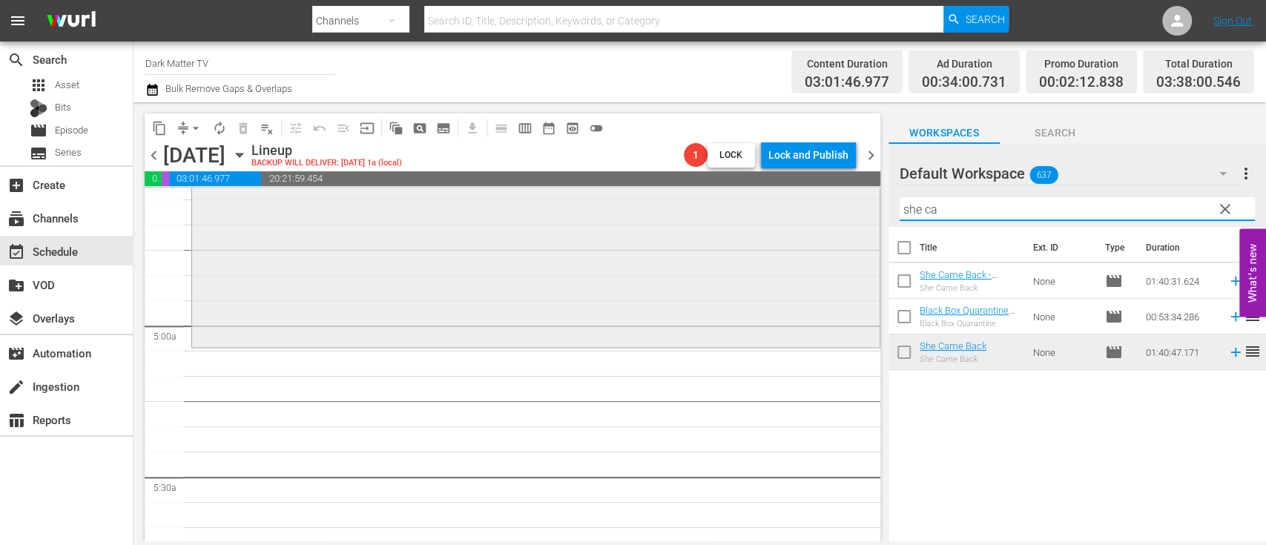
drag, startPoint x: 949, startPoint y: 211, endPoint x: 826, endPoint y: 208, distance: 123.1
click at [826, 208] on div "content_copy compress arrow_drop_down autorenew_outlined delete_forever_outline…" at bounding box center [699, 321] width 1132 height 439
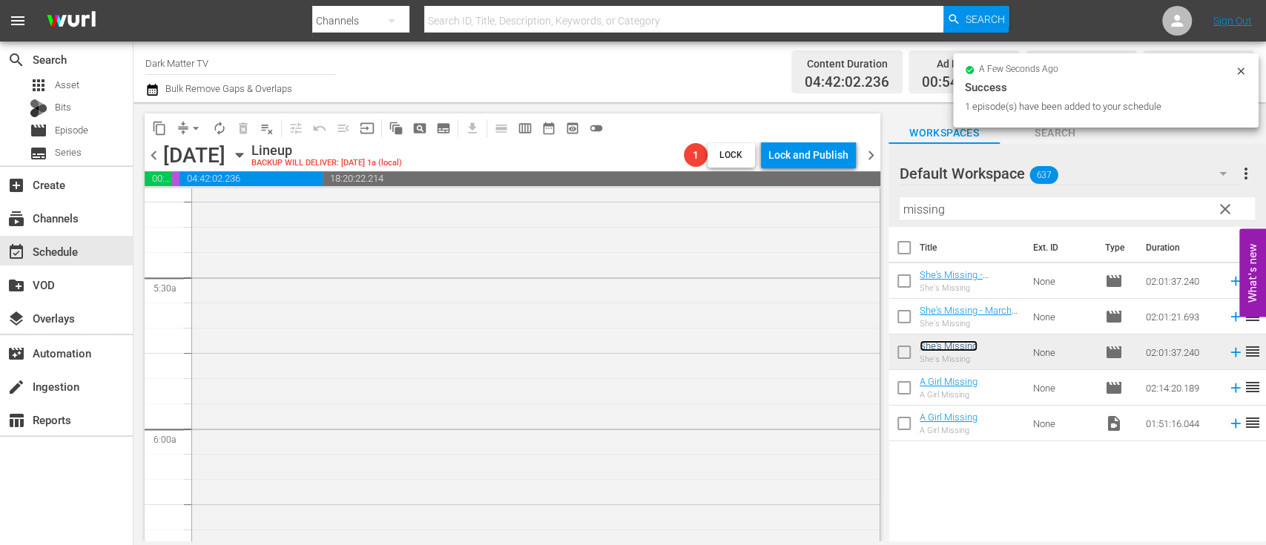
scroll to position [1589, 0]
click at [515, 396] on div "She's Missing reorder" at bounding box center [535, 439] width 687 height 609
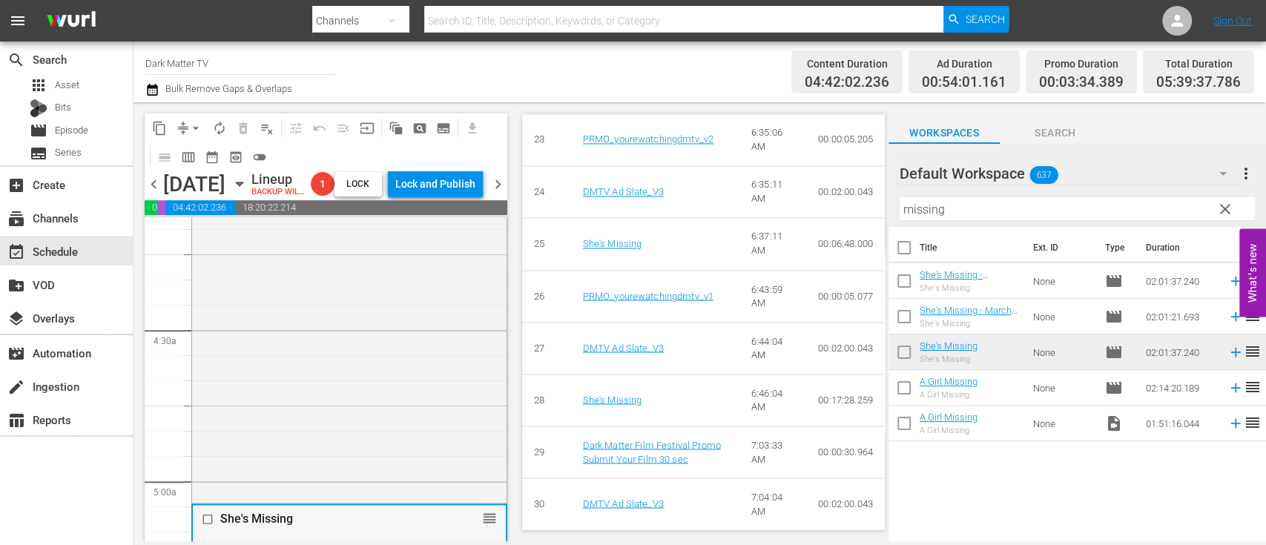
scroll to position [1245, 0]
click at [350, 411] on div "She Came Back reorder" at bounding box center [349, 251] width 314 height 503
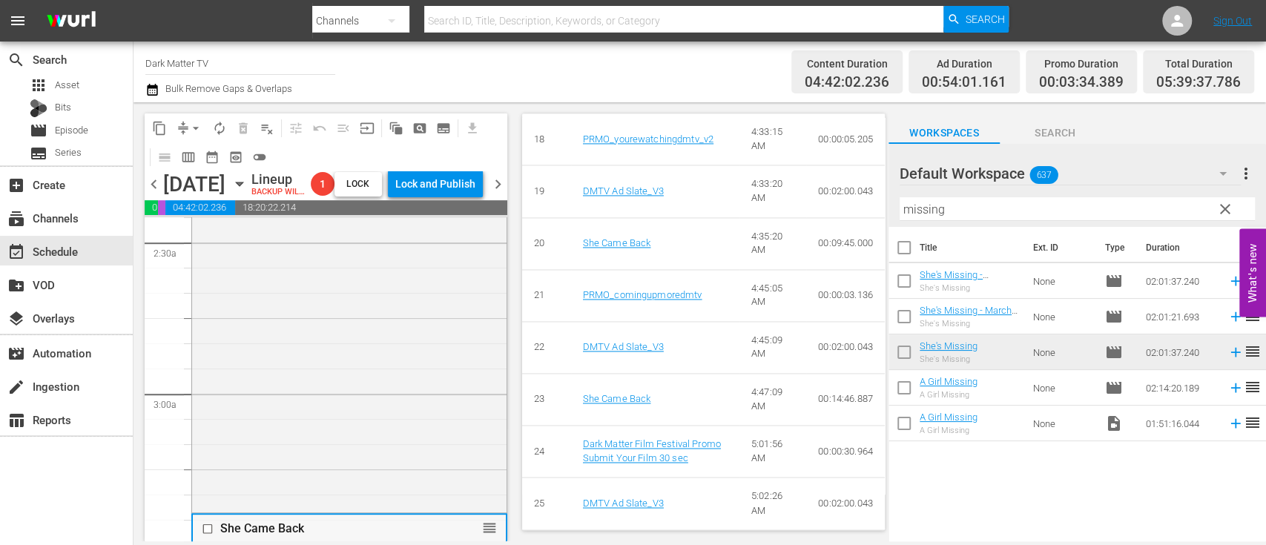
scroll to position [725, 0]
click at [297, 403] on div "Run Baby Run- TV14 HauntedHeroines promo reorder" at bounding box center [349, 222] width 314 height 586
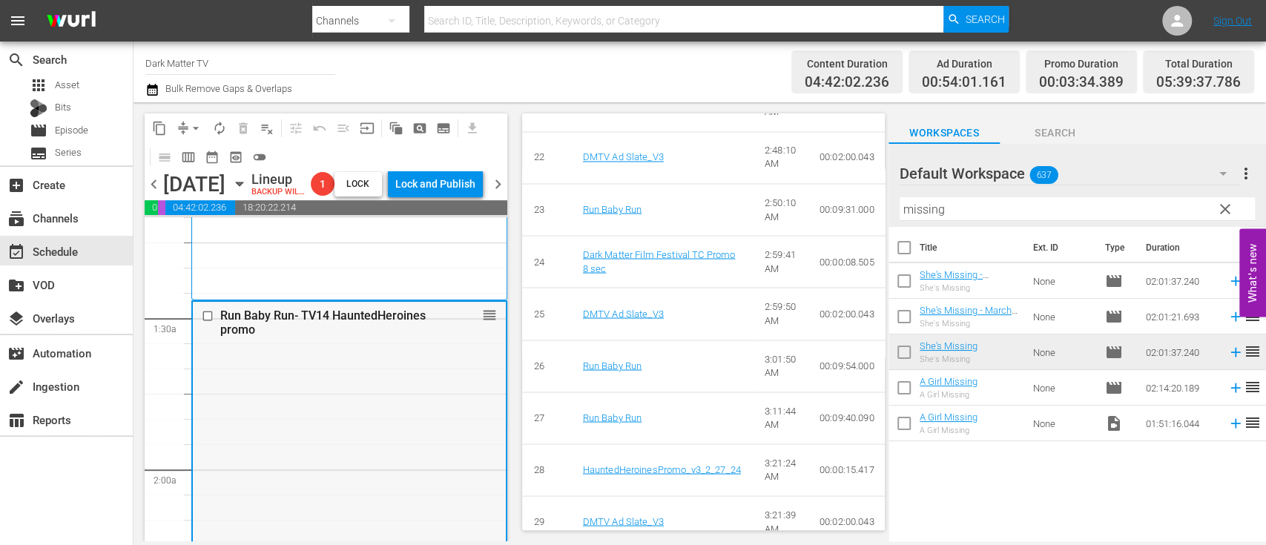
scroll to position [351, 0]
click at [205, 323] on input "checkbox" at bounding box center [210, 317] width 16 height 13
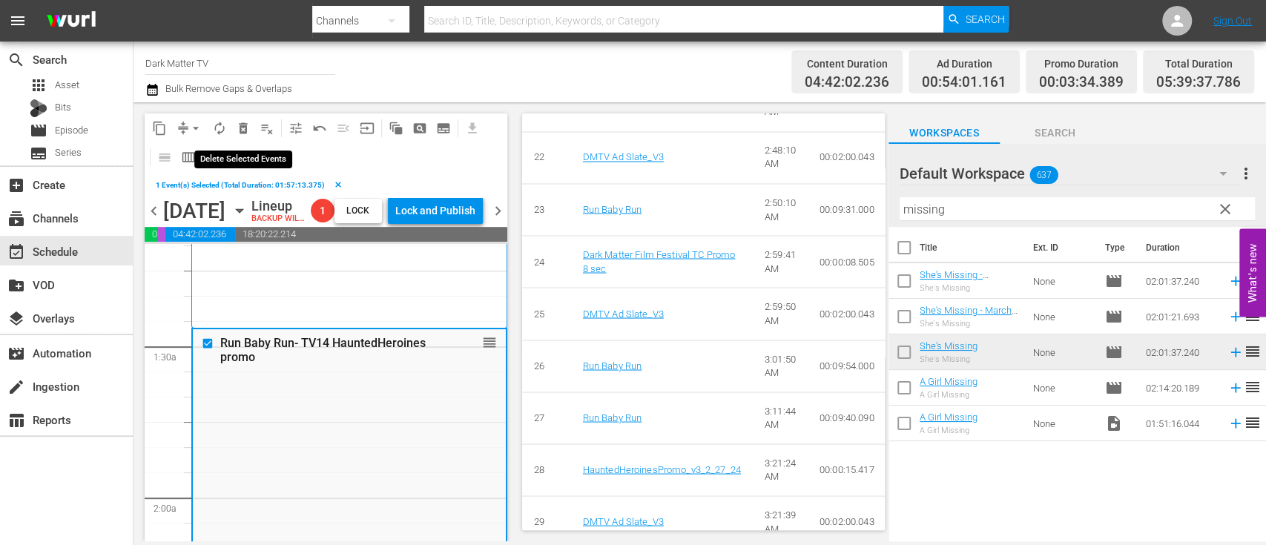
click at [245, 128] on span "delete_forever_outlined" at bounding box center [243, 128] width 15 height 15
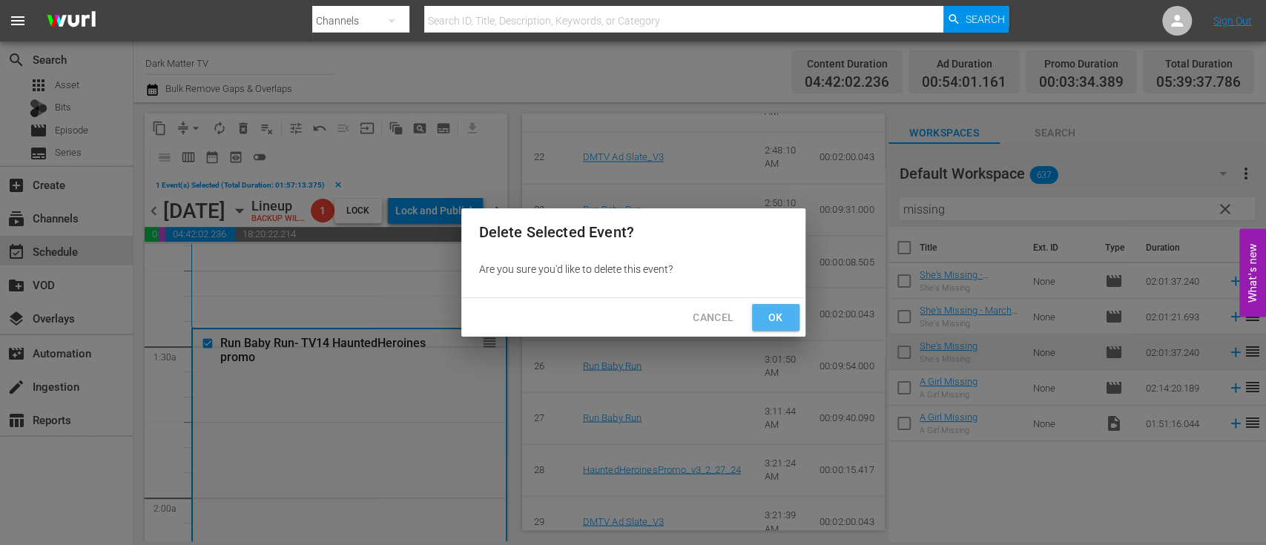
click at [761, 318] on button "Ok" at bounding box center [775, 317] width 47 height 27
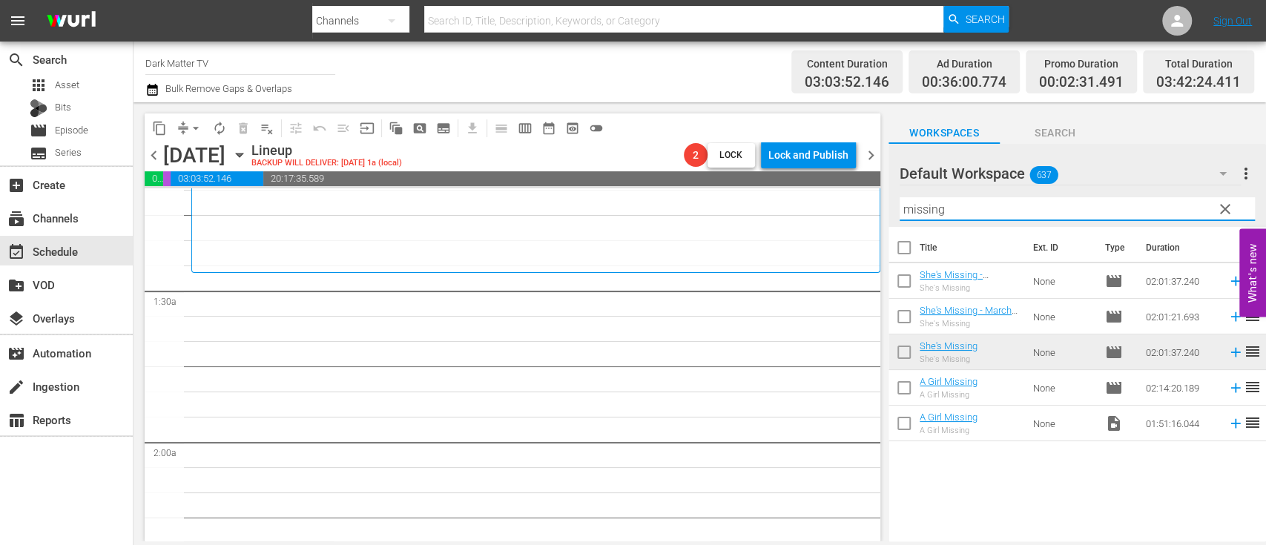
drag, startPoint x: 956, startPoint y: 216, endPoint x: 824, endPoint y: 199, distance: 133.1
click at [824, 199] on div "content_copy compress arrow_drop_down autorenew_outlined delete_forever_outline…" at bounding box center [699, 321] width 1132 height 439
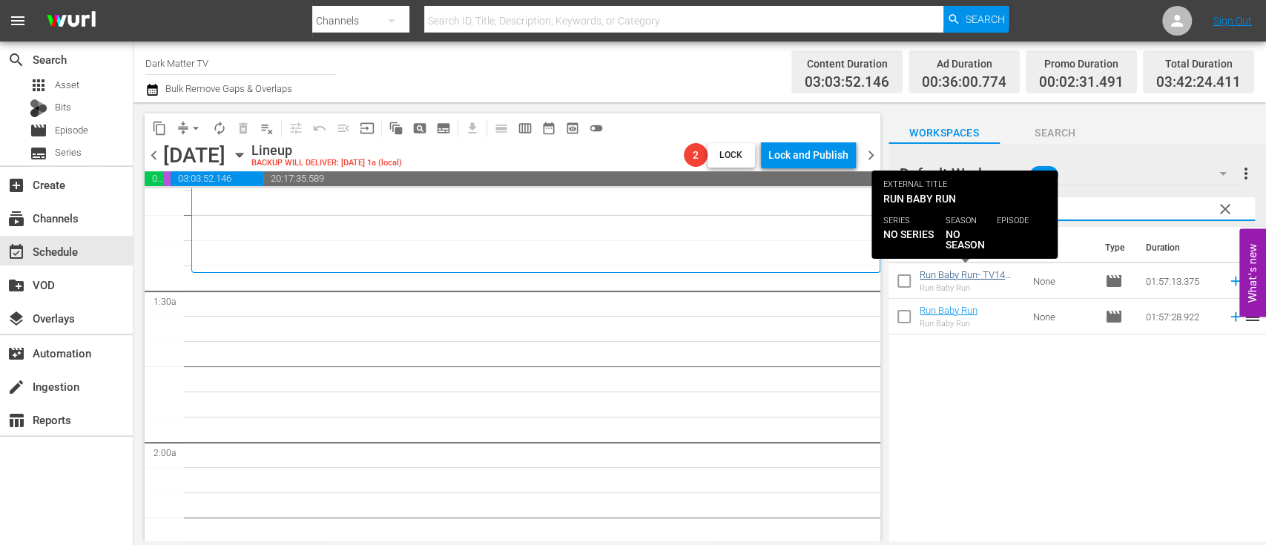
type input "run baby"
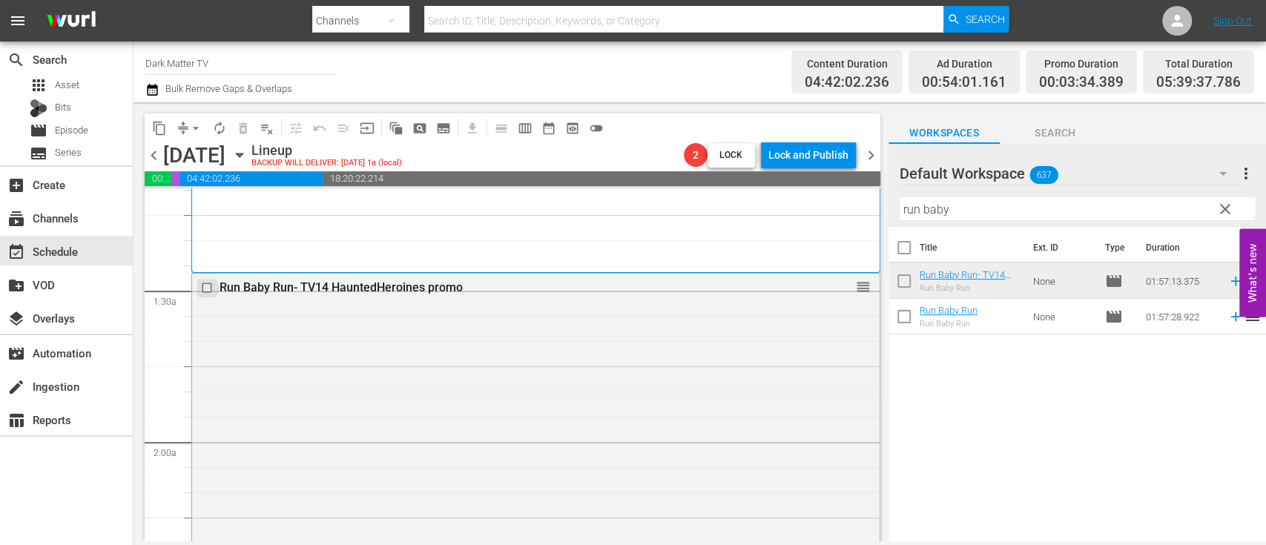
drag, startPoint x: 962, startPoint y: 271, endPoint x: 208, endPoint y: 285, distance: 754.1
click at [208, 285] on input "checkbox" at bounding box center [209, 288] width 16 height 13
click at [243, 133] on span "delete_forever_outlined" at bounding box center [243, 128] width 15 height 15
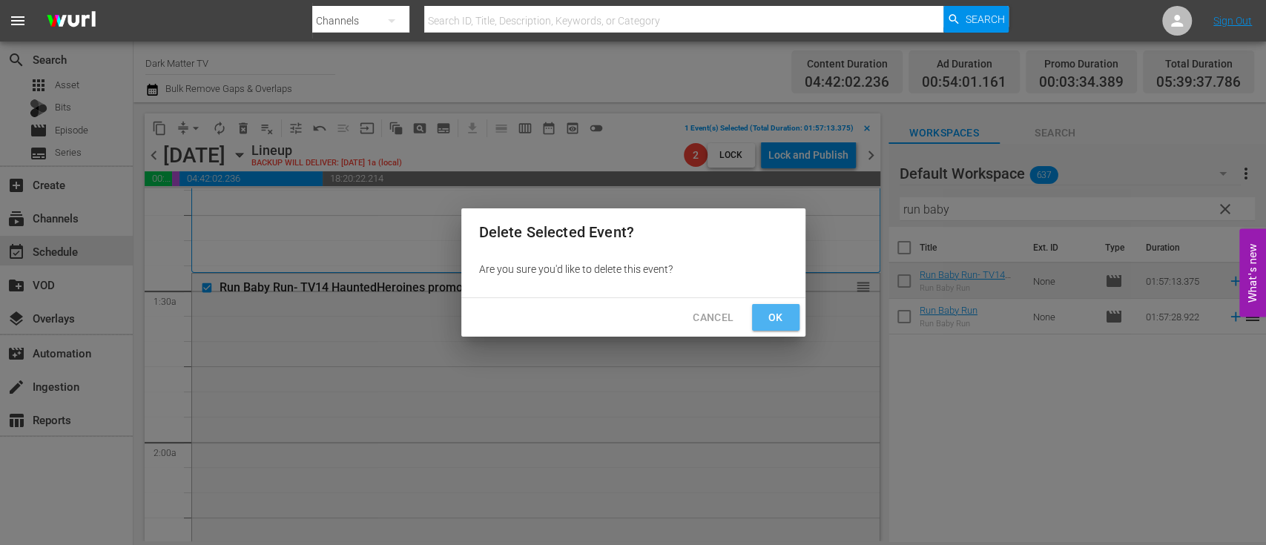
click at [778, 317] on span "Ok" at bounding box center [776, 317] width 24 height 19
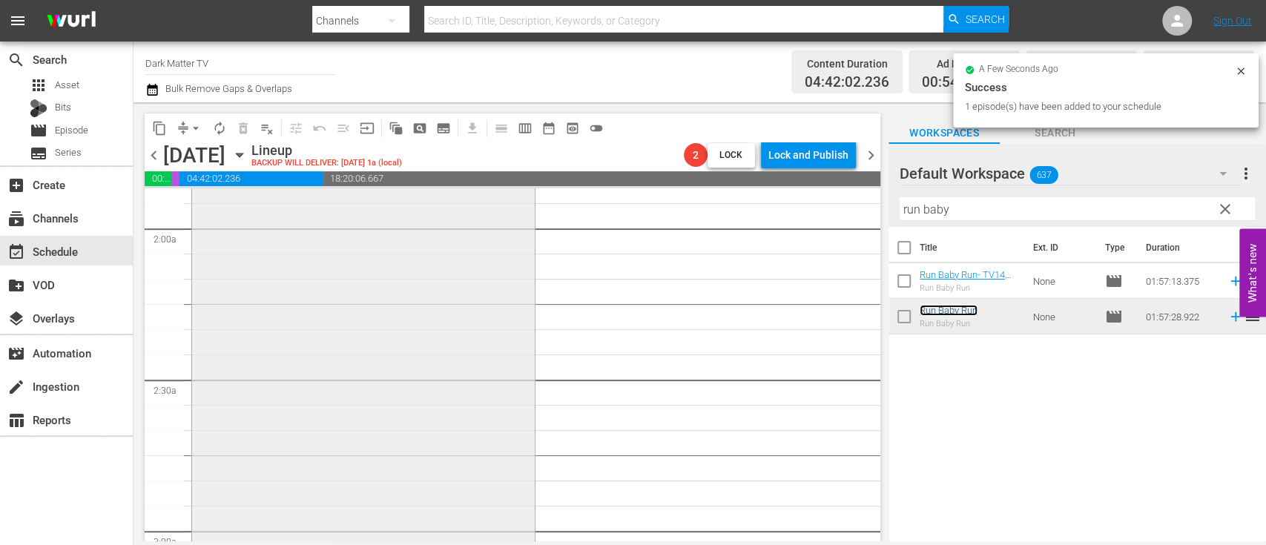
scroll to position [573, 0]
click at [377, 371] on div "Run Baby Run reorder" at bounding box center [363, 346] width 343 height 588
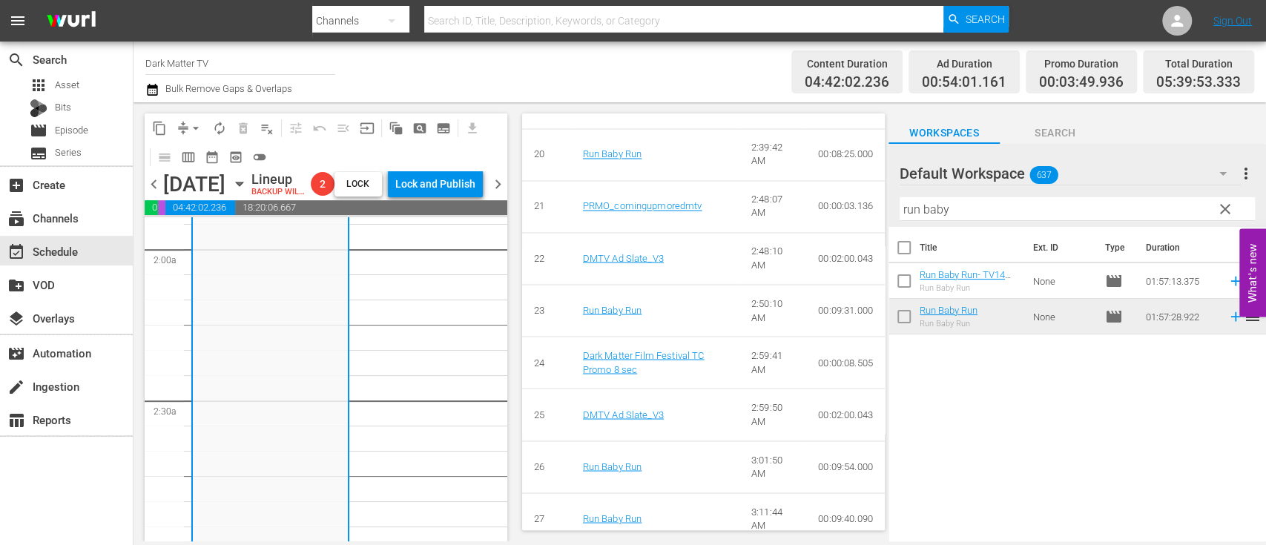
scroll to position [1865, 0]
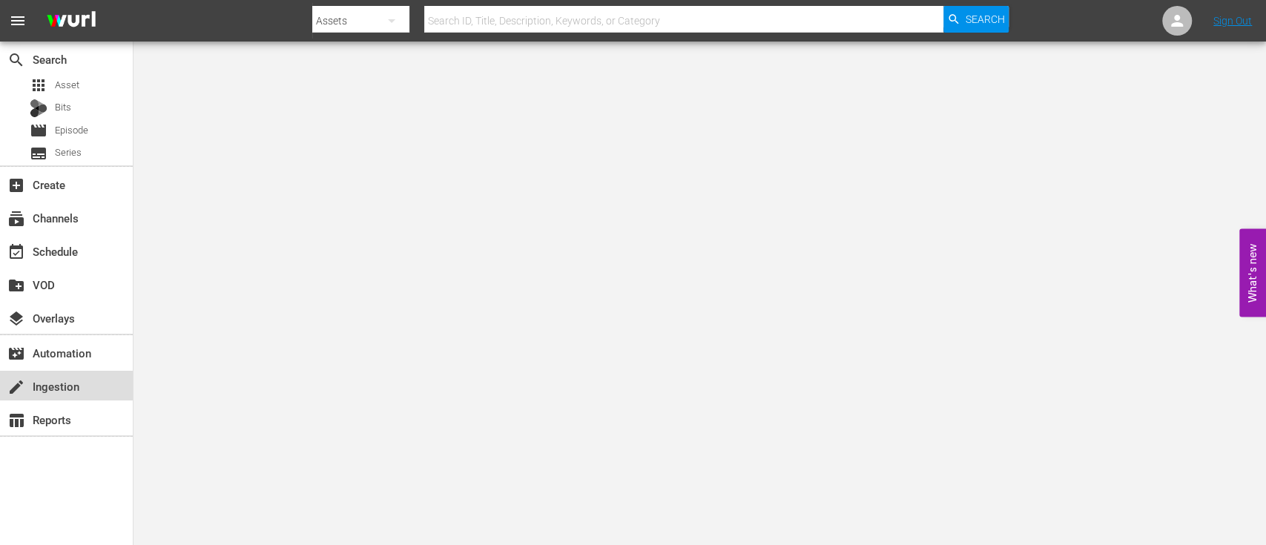
click at [38, 399] on div "create Ingestion" at bounding box center [66, 386] width 133 height 30
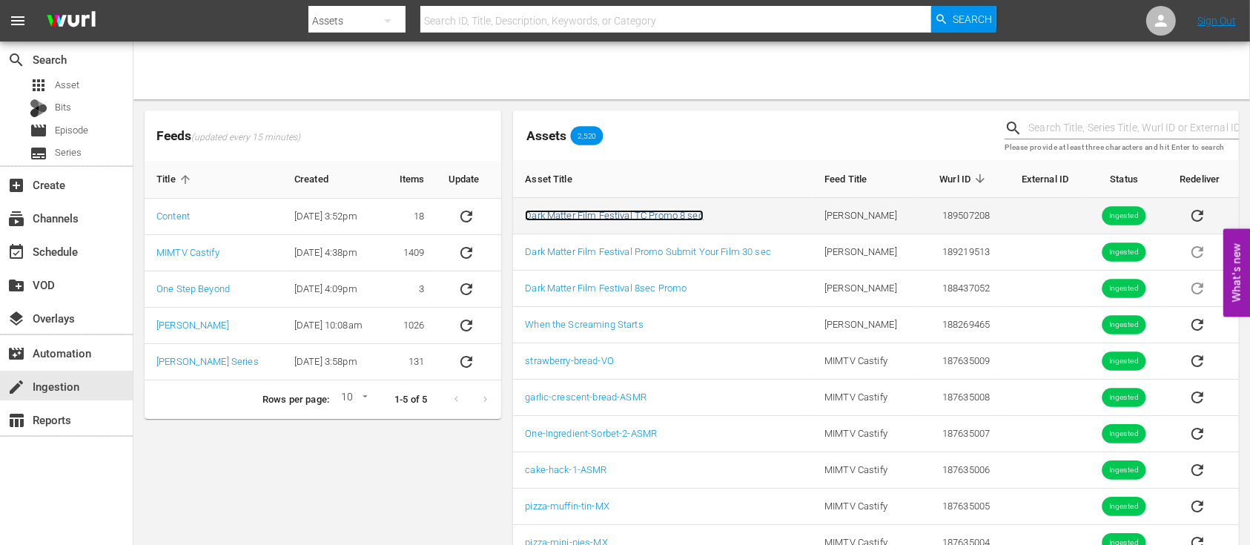
click at [661, 210] on link "Dark Matter Film Festival TC Promo 8 sec" at bounding box center [614, 215] width 179 height 11
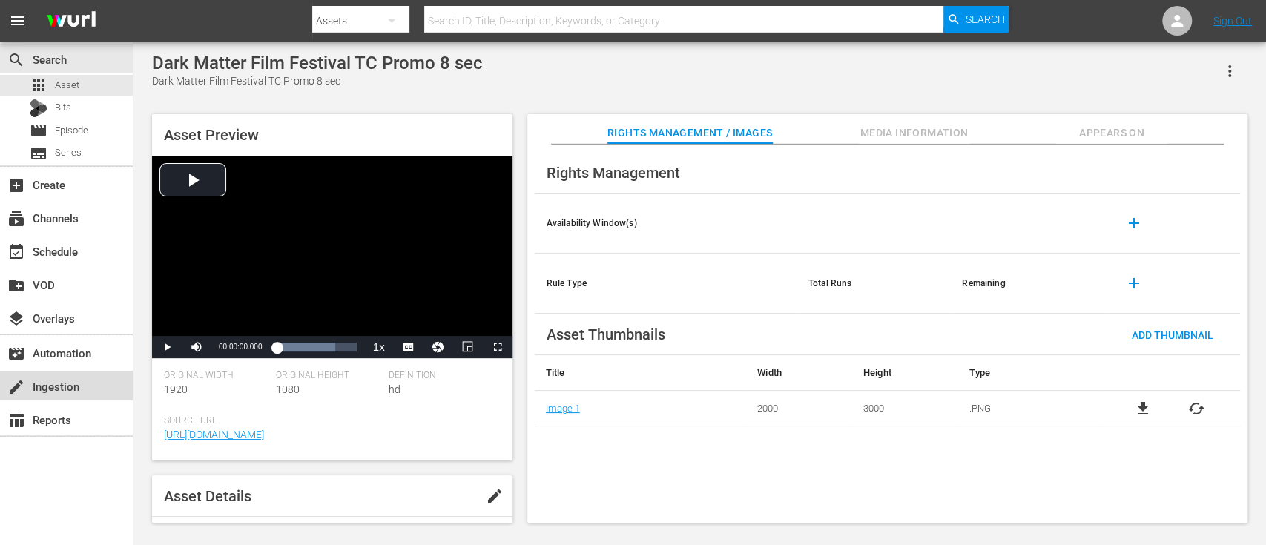
click at [63, 385] on div "create Ingestion" at bounding box center [41, 383] width 83 height 13
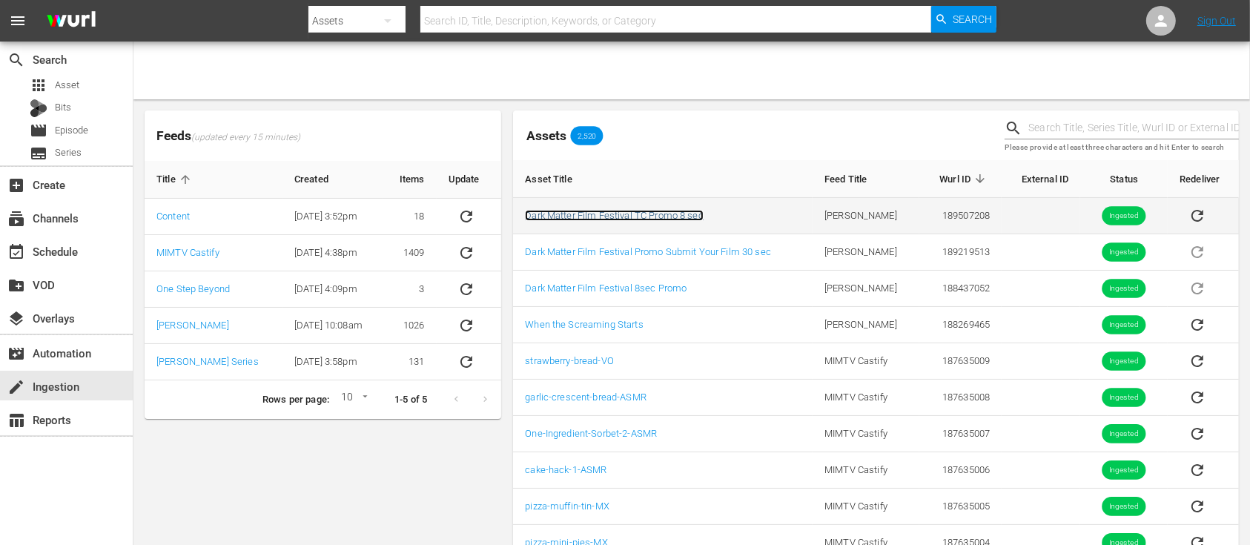
click at [665, 215] on link "Dark Matter Film Festival TC Promo 8 sec" at bounding box center [614, 215] width 179 height 11
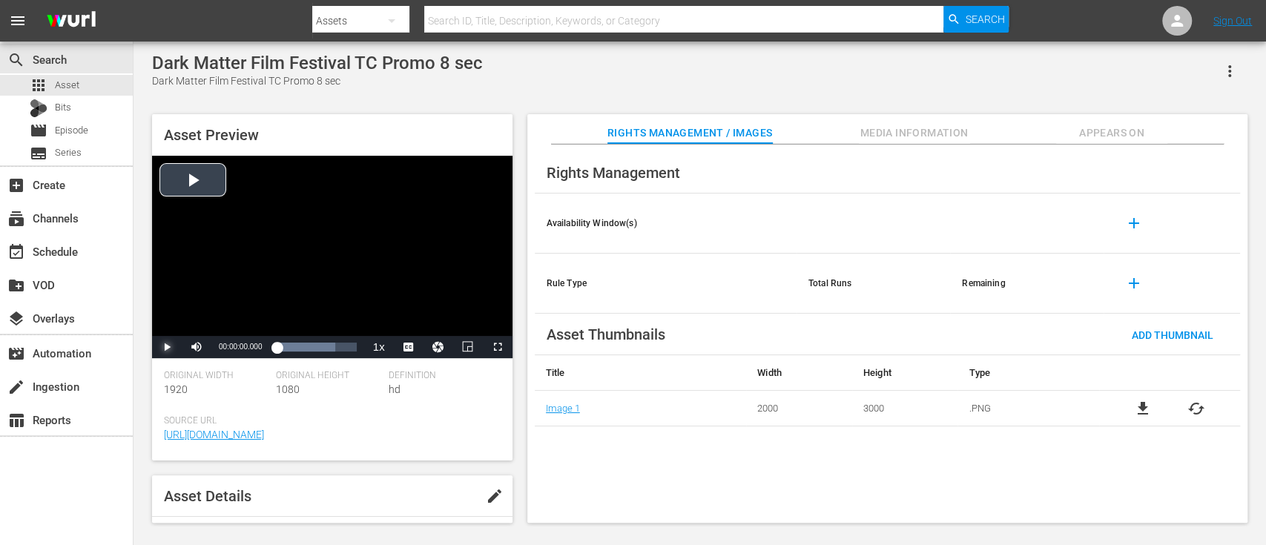
click at [167, 347] on span "Video Player" at bounding box center [167, 347] width 0 height 0
click at [235, 347] on div "Volume Level" at bounding box center [225, 347] width 22 height 2
click at [167, 347] on span "Video Player" at bounding box center [167, 347] width 0 height 0
click at [497, 495] on span "edit" at bounding box center [495, 496] width 18 height 18
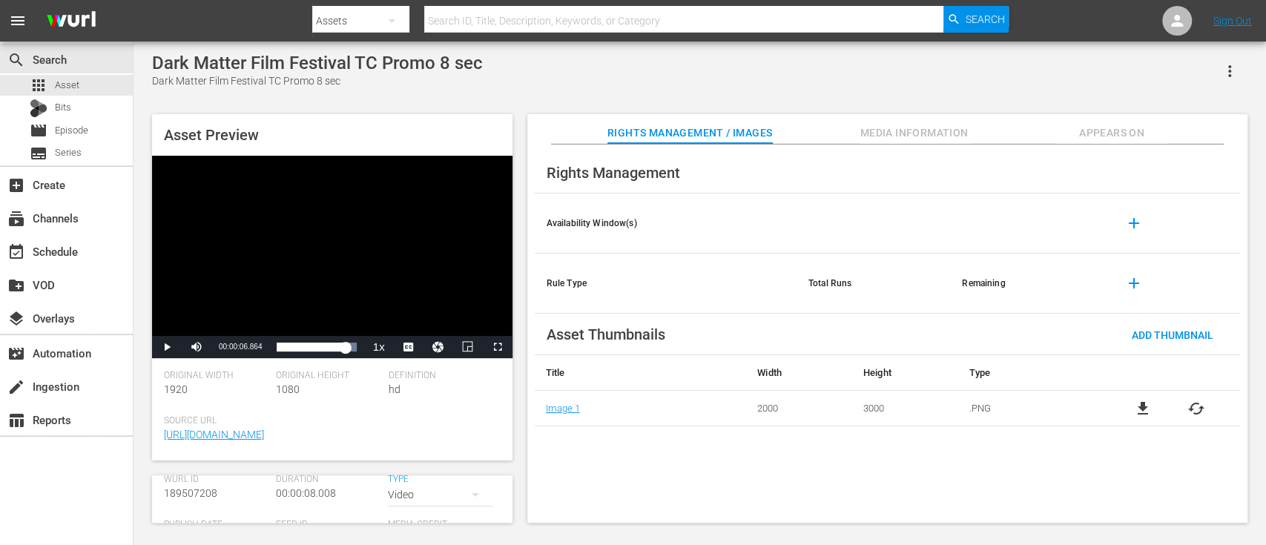
scroll to position [243, 0]
click at [394, 497] on div "Video" at bounding box center [440, 495] width 105 height 42
click at [412, 487] on div "Promo" at bounding box center [428, 489] width 64 height 24
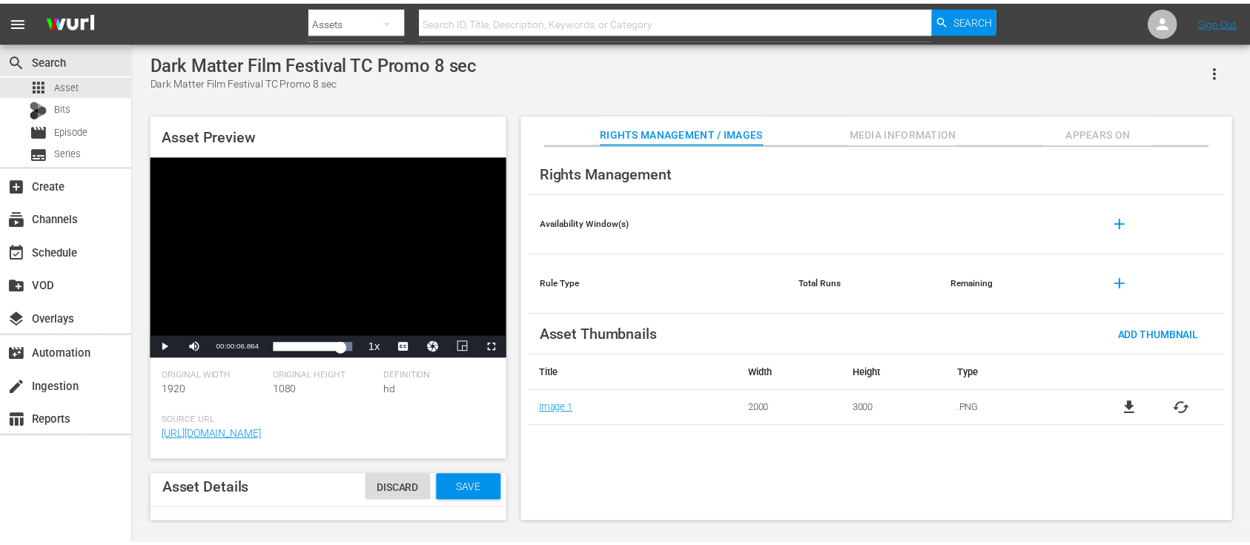
scroll to position [1, 0]
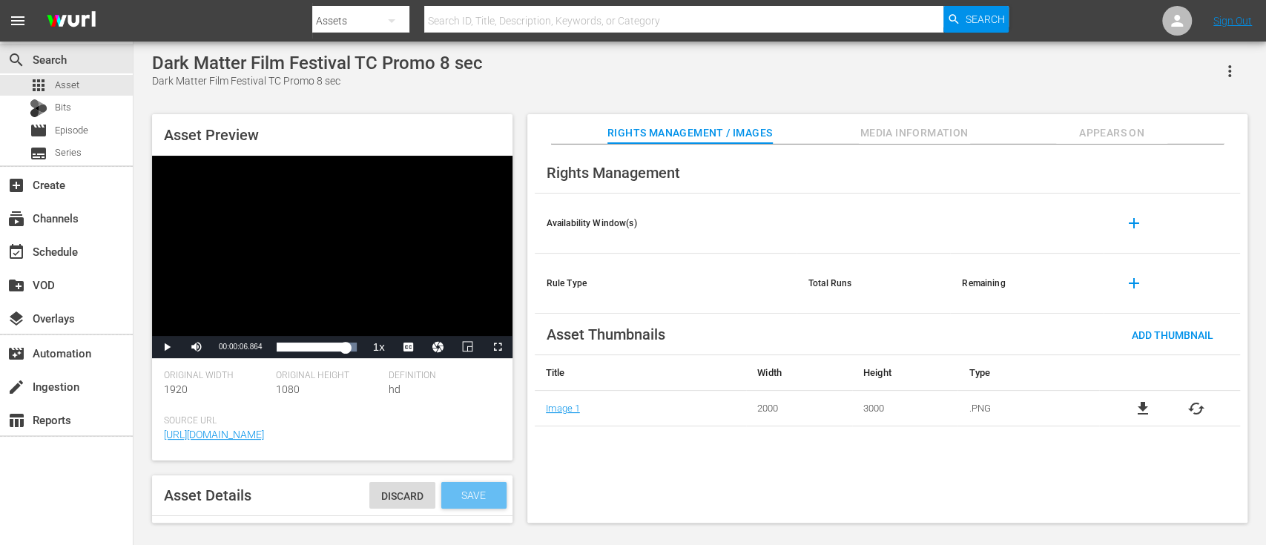
click at [450, 495] on span "Save" at bounding box center [473, 495] width 48 height 12
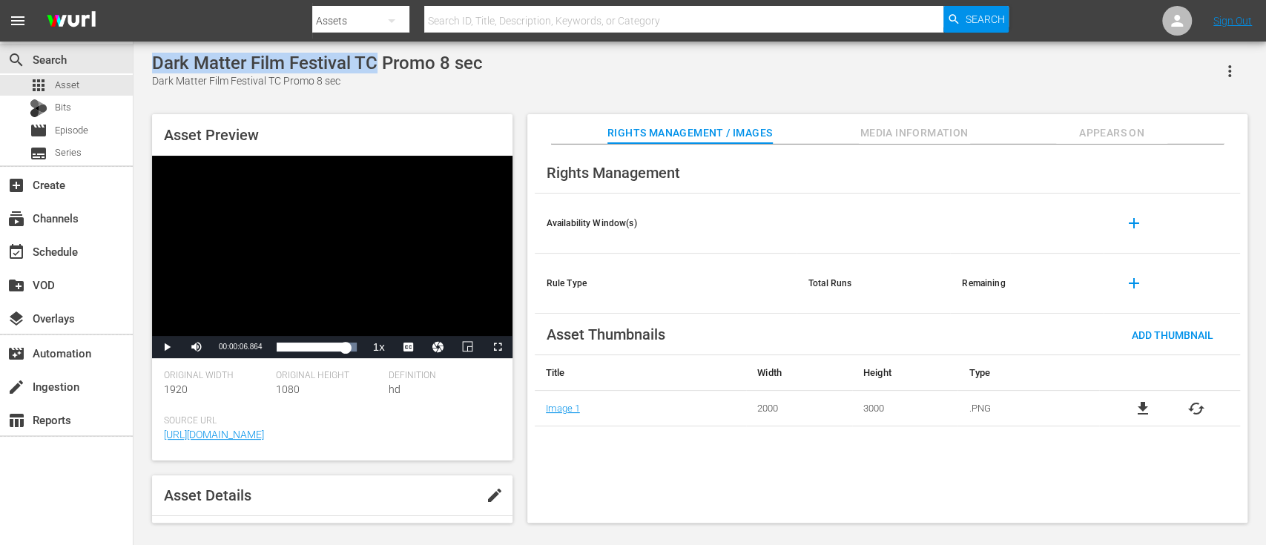
drag, startPoint x: 375, startPoint y: 65, endPoint x: 156, endPoint y: 63, distance: 218.7
click at [156, 63] on div "Dark Matter Film Festival TC Promo 8 sec" at bounding box center [317, 63] width 331 height 21
copy div "Dark Matter Film Festival TC"
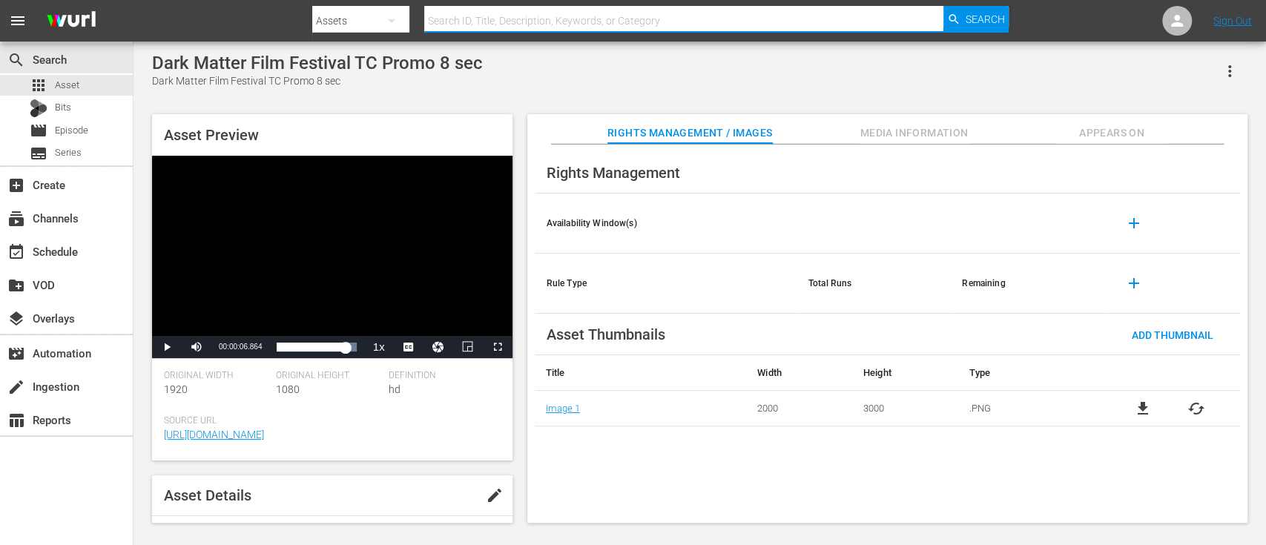
click at [488, 13] on input "text" at bounding box center [683, 21] width 519 height 36
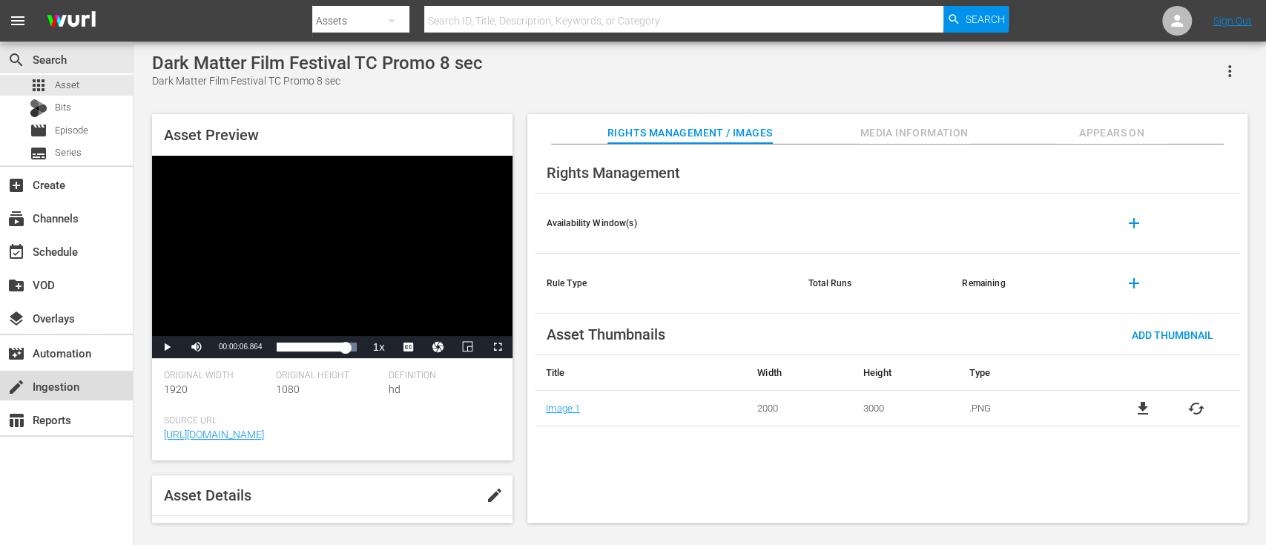
click at [59, 391] on div "create Ingestion" at bounding box center [41, 383] width 83 height 13
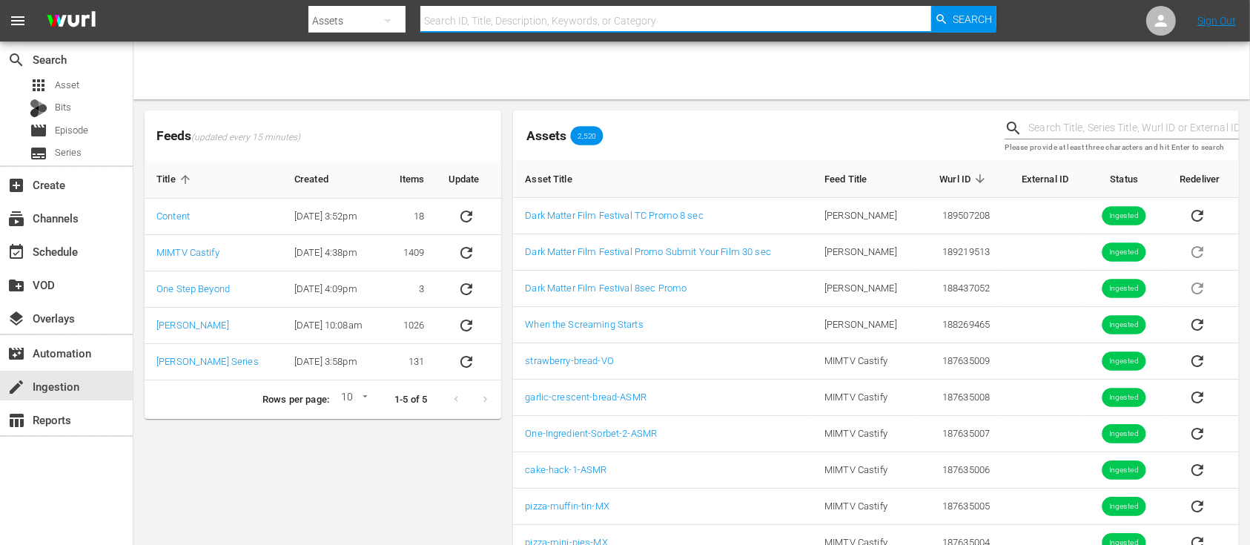
click at [712, 21] on input "text" at bounding box center [675, 21] width 511 height 36
paste input "Dark Matter Film Festival TC"
type input "Dark Matter Film Festival TC"
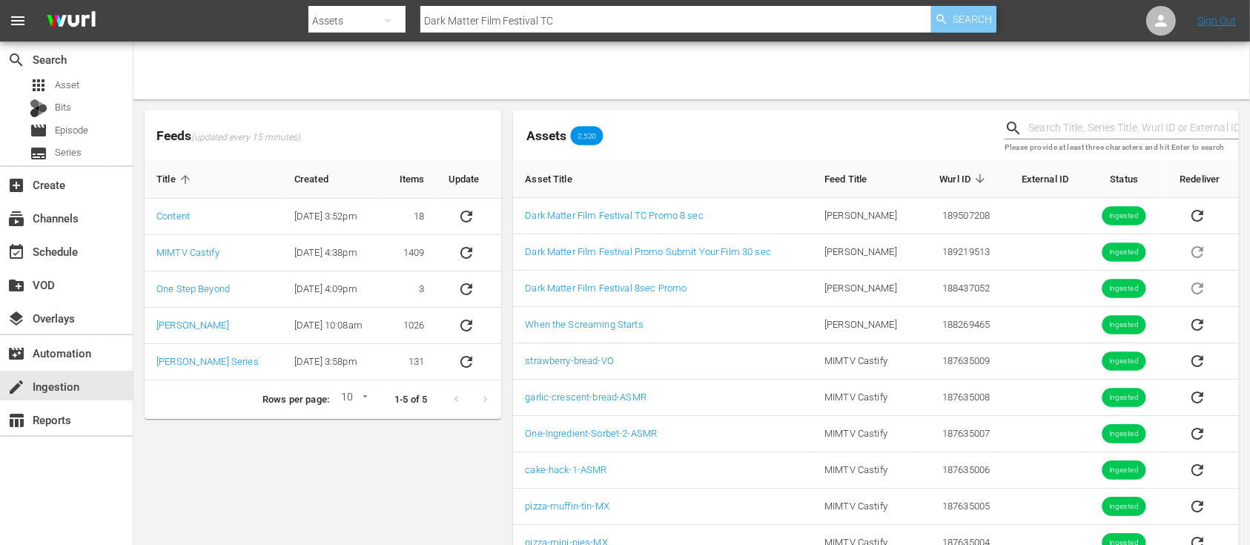
click at [950, 27] on div "Search" at bounding box center [963, 19] width 65 height 27
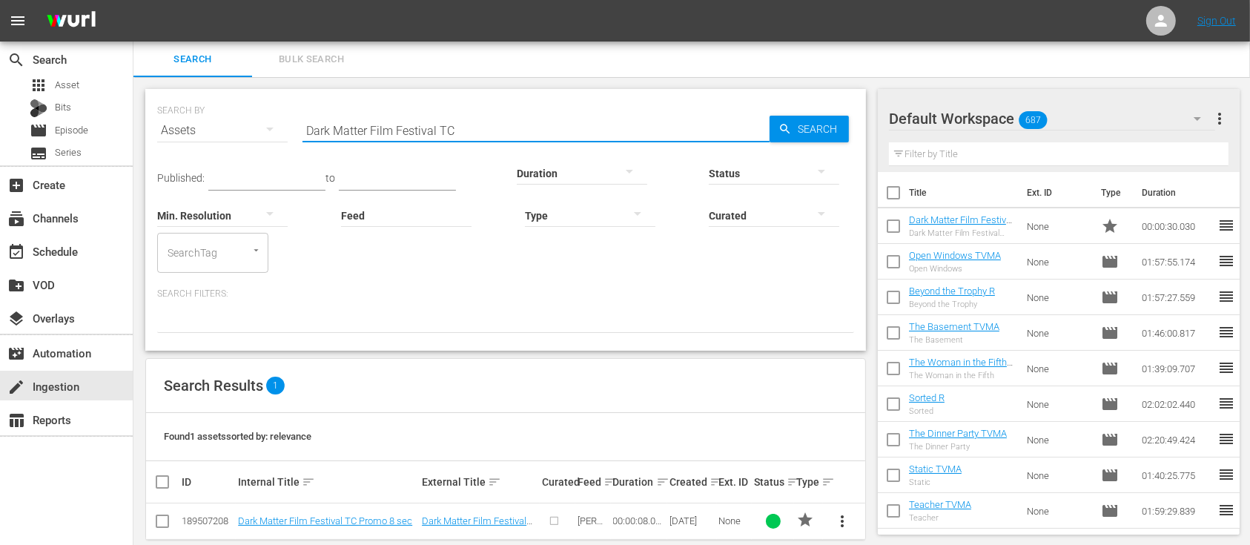
click at [474, 129] on input "Dark Matter Film Festival TC" at bounding box center [535, 131] width 467 height 36
type input "Dark Matter Film Festival"
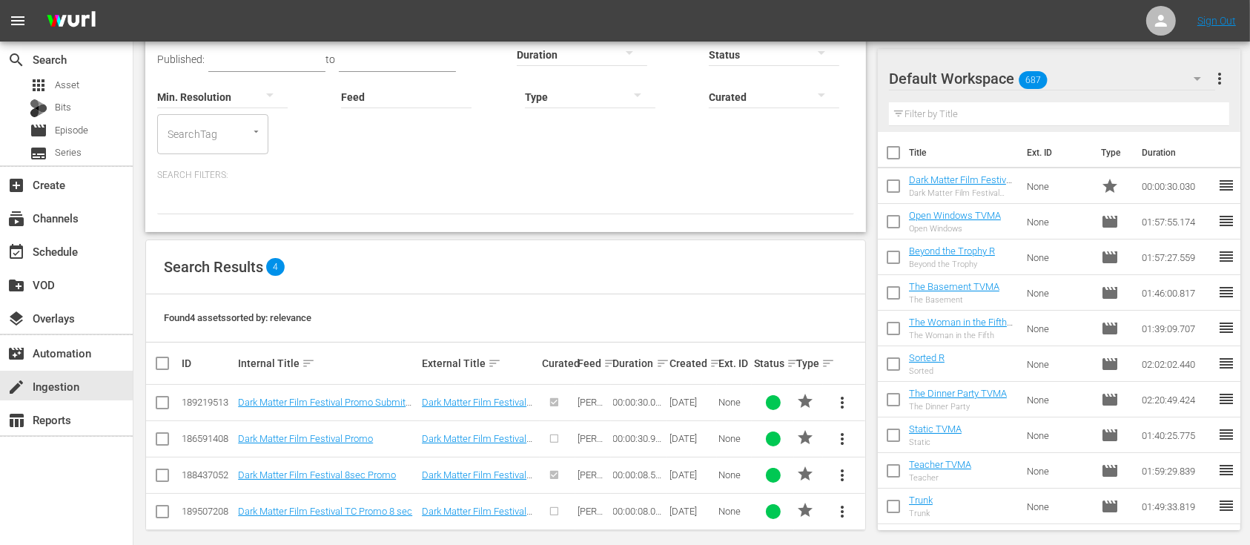
scroll to position [130, 0]
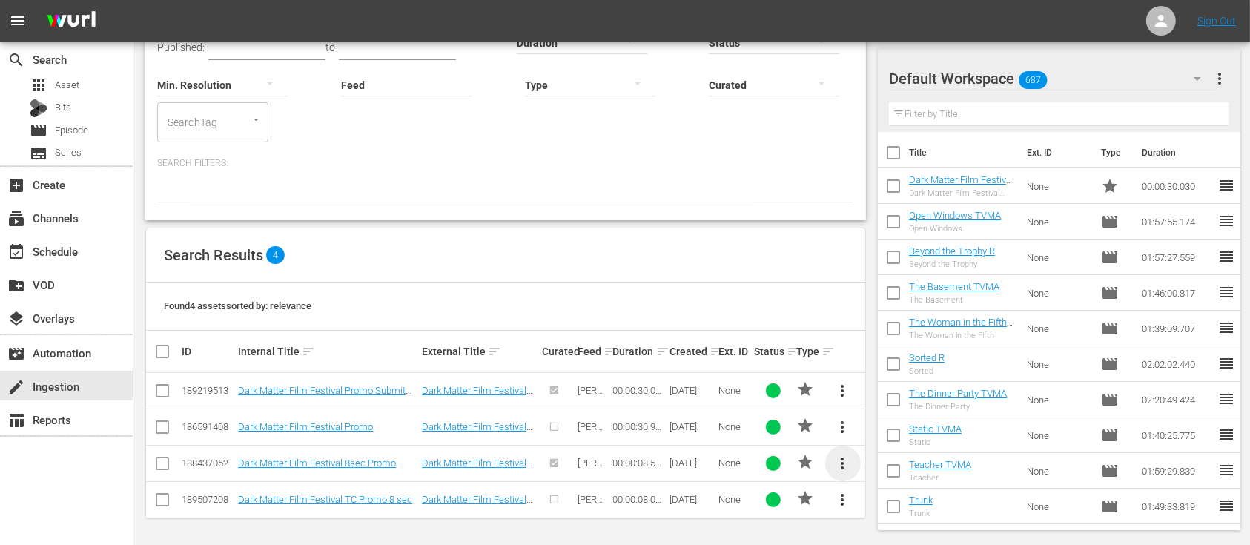
click at [844, 463] on span "more_vert" at bounding box center [843, 463] width 18 height 18
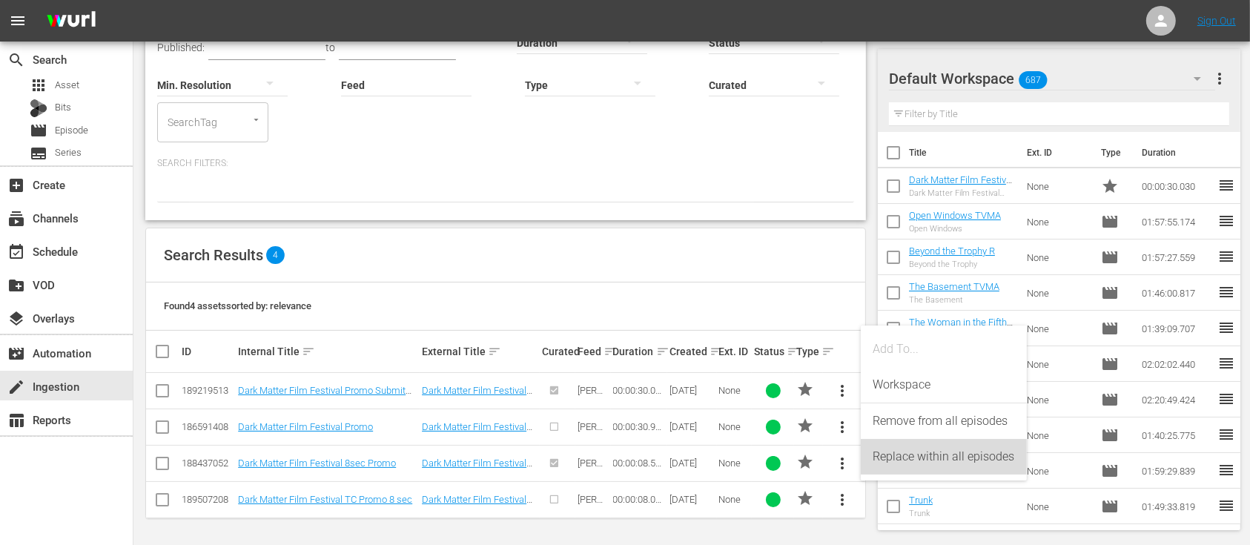
click at [900, 459] on div "Replace within all episodes" at bounding box center [944, 457] width 142 height 36
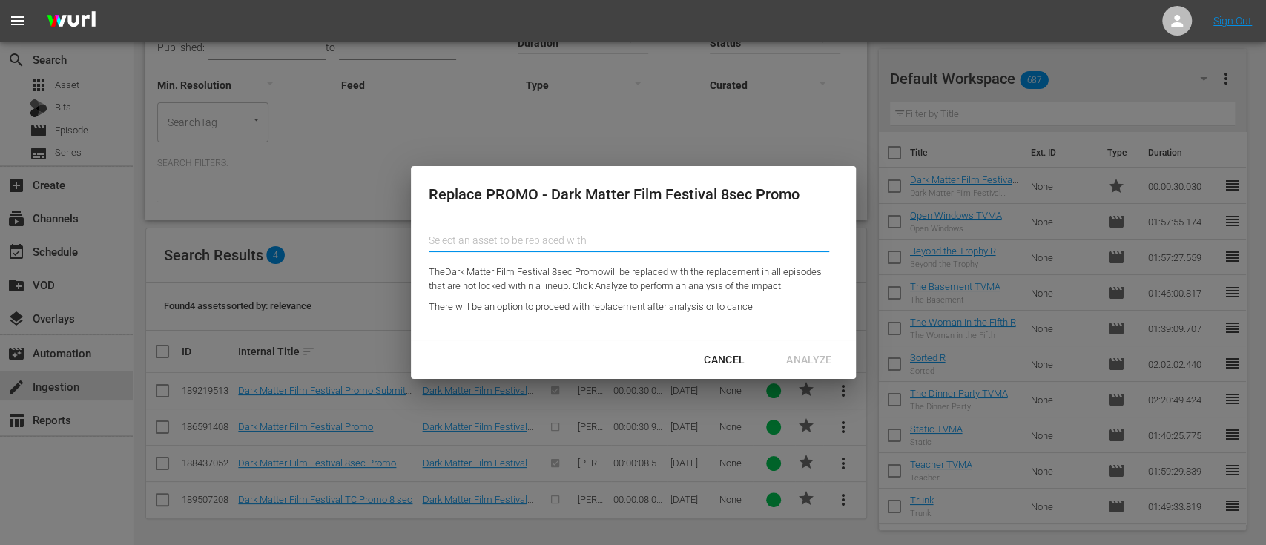
click at [646, 242] on input "text" at bounding box center [629, 240] width 400 height 36
paste input "Dark Matter Film Festival TC"
click at [612, 274] on div "Dark Matter Film Festival TC Promo 8 sec (189507208)" at bounding box center [548, 282] width 217 height 36
type input "Dark Matter Film Festival TC Promo 8 sec (189507208)"
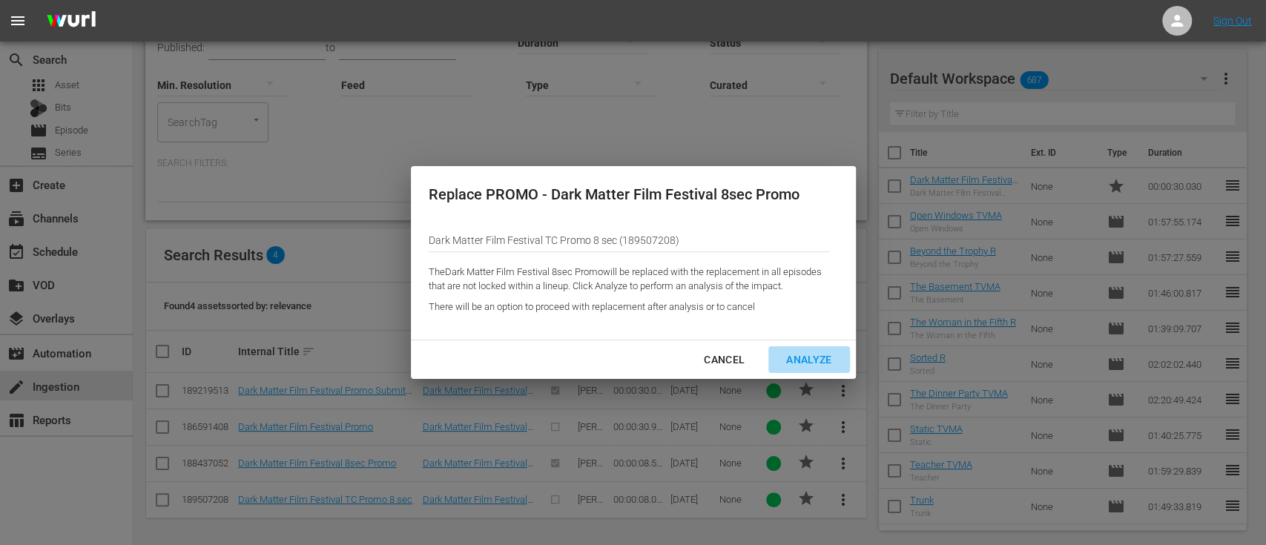
click at [813, 368] on div "Analyze" at bounding box center [808, 360] width 69 height 19
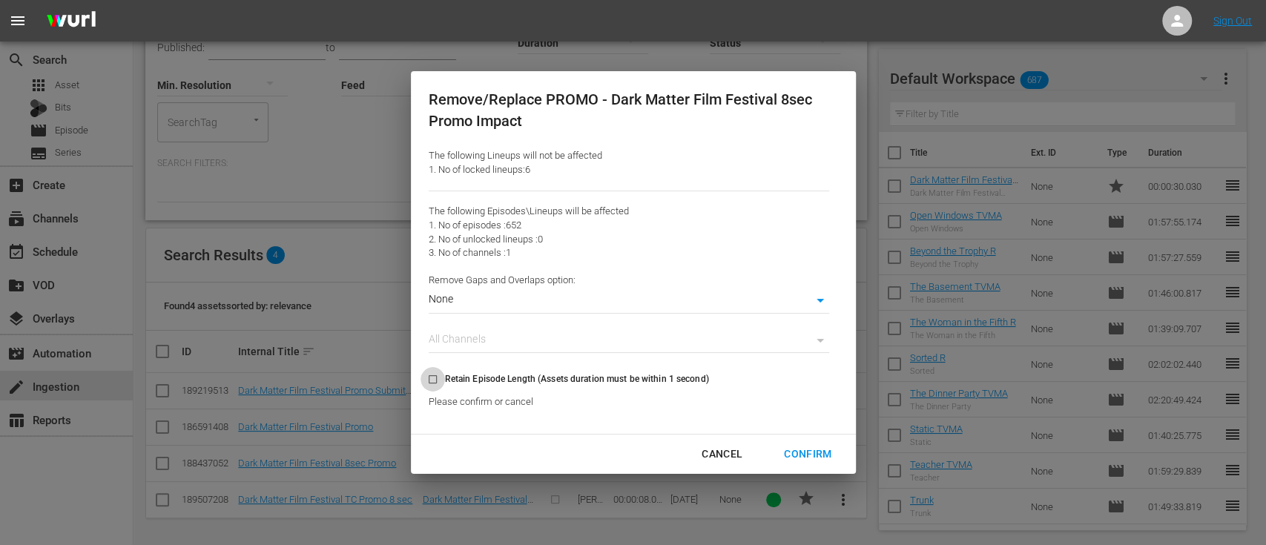
click at [435, 379] on input "Retain Episode Length (Assets duration must be within 1 second)" at bounding box center [432, 382] width 24 height 24
checkbox input "true"
click at [804, 450] on div "Confirm" at bounding box center [807, 454] width 71 height 19
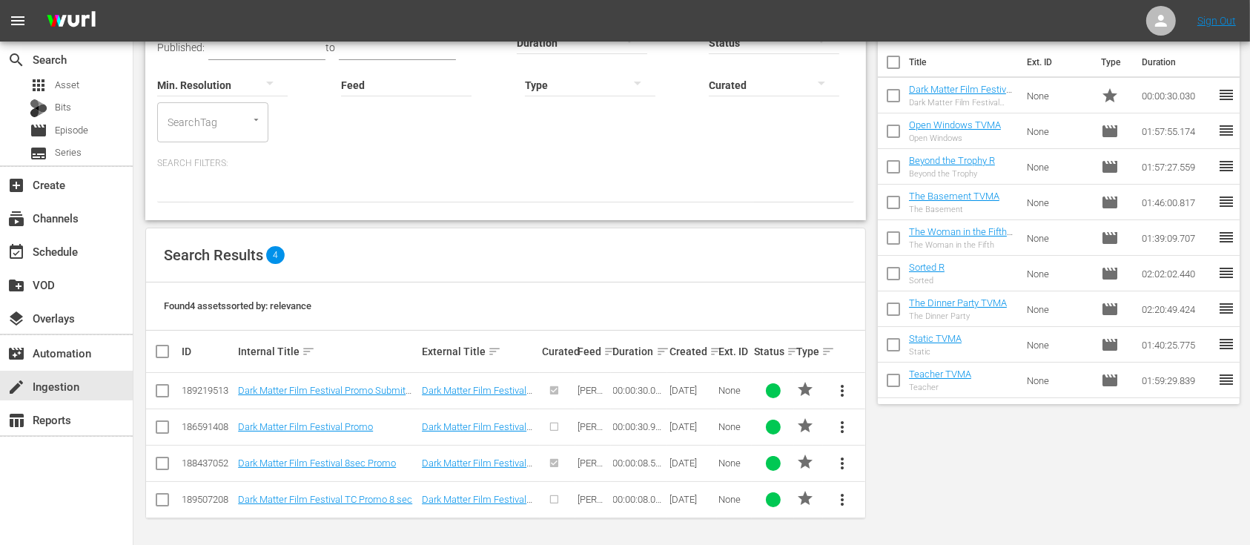
scroll to position [30, 0]
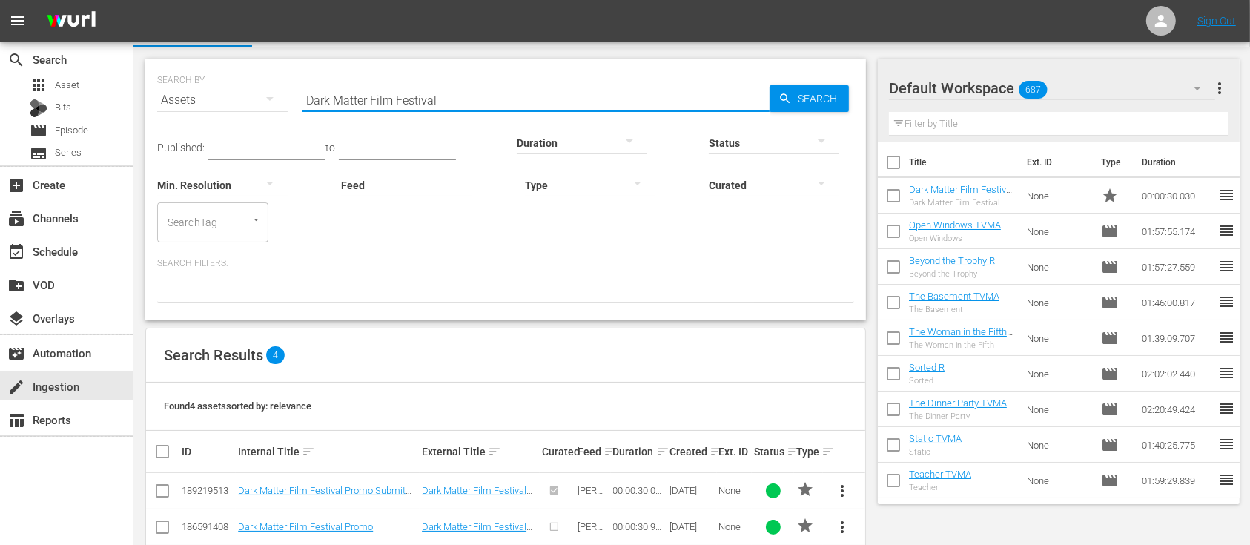
click at [515, 105] on input "Dark Matter Film Festival" at bounding box center [535, 100] width 467 height 36
click at [788, 107] on div "Status" at bounding box center [774, 133] width 130 height 53
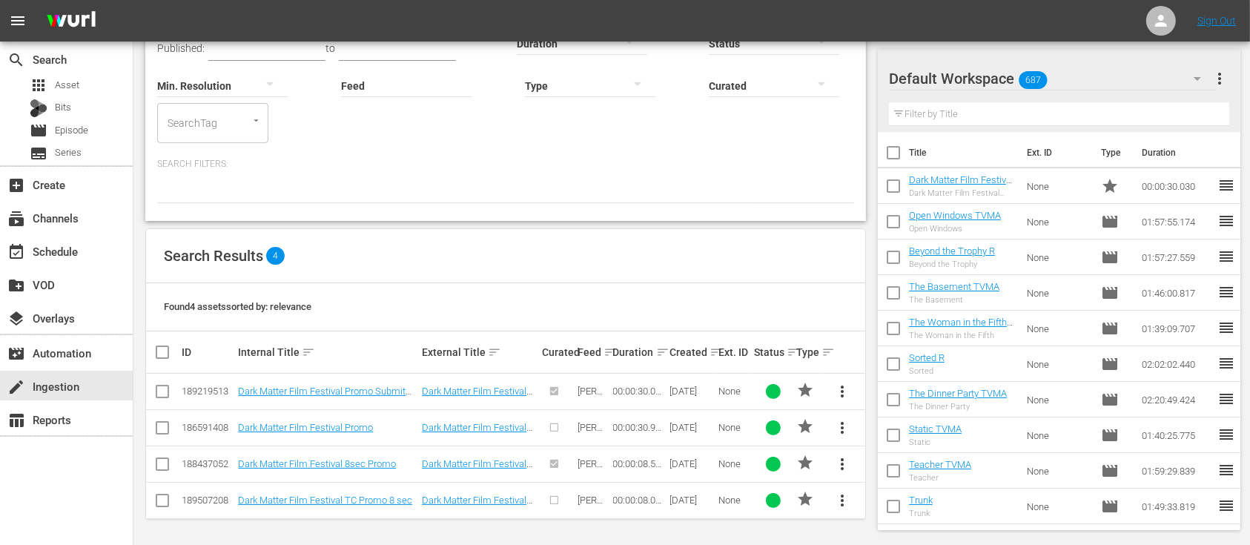
scroll to position [130, 0]
click at [65, 388] on div "create Ingestion" at bounding box center [41, 383] width 83 height 13
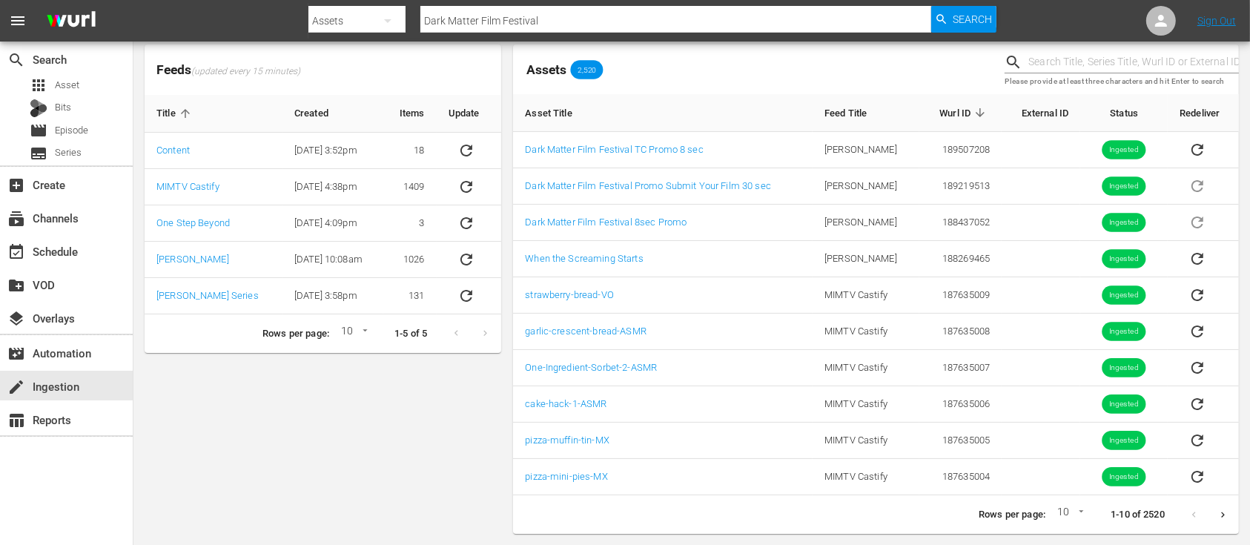
scroll to position [65, 0]
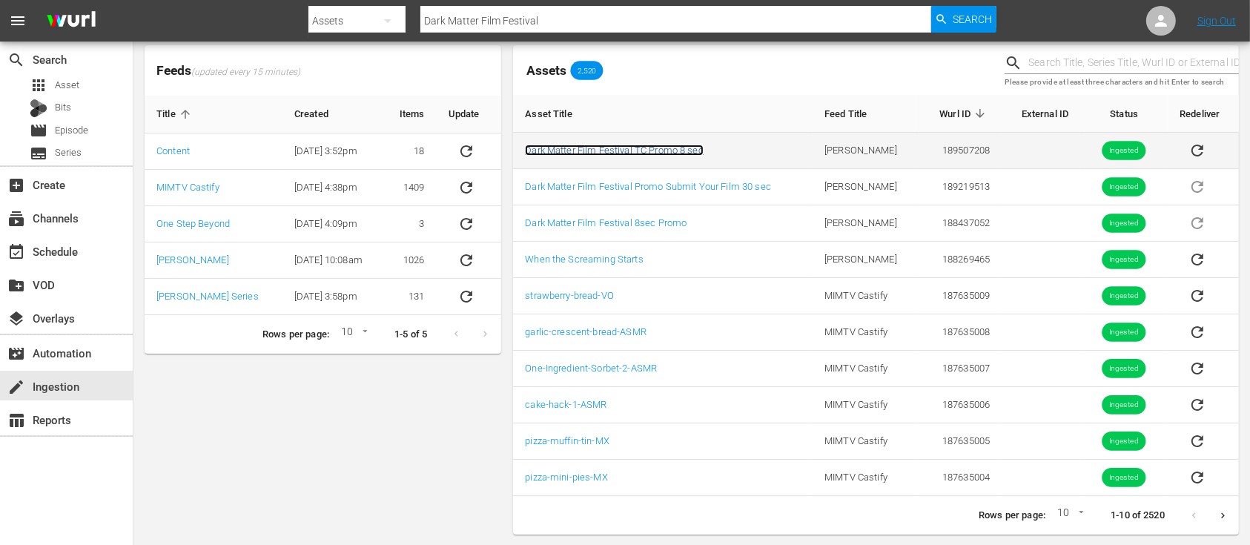
click at [625, 153] on link "Dark Matter Film Festival TC Promo 8 sec" at bounding box center [614, 150] width 179 height 11
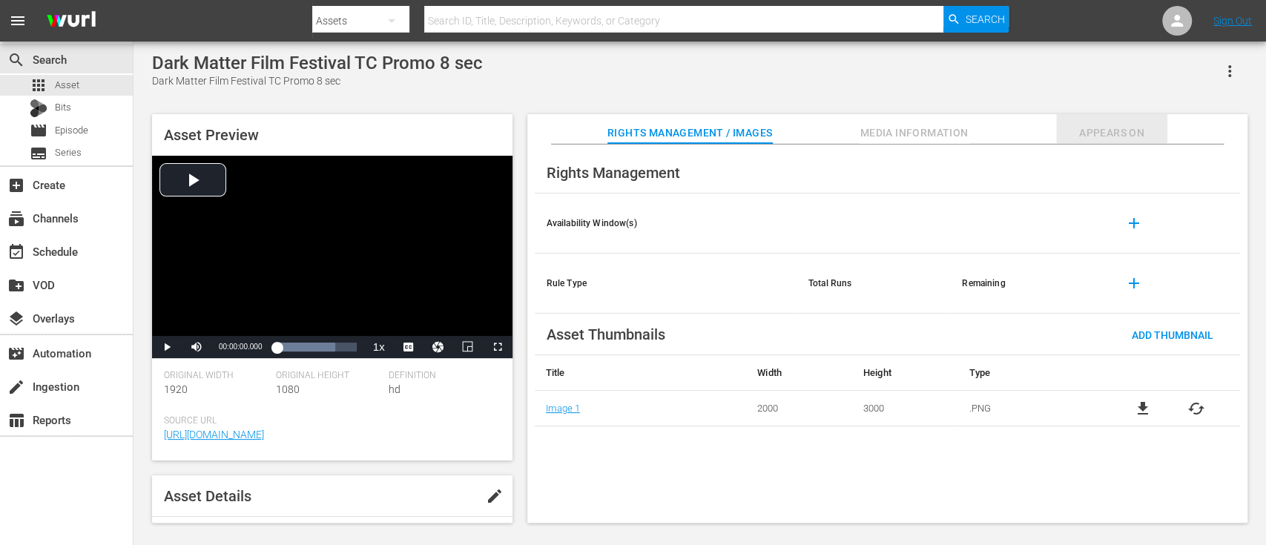
click at [1108, 133] on span "Appears On" at bounding box center [1111, 133] width 111 height 19
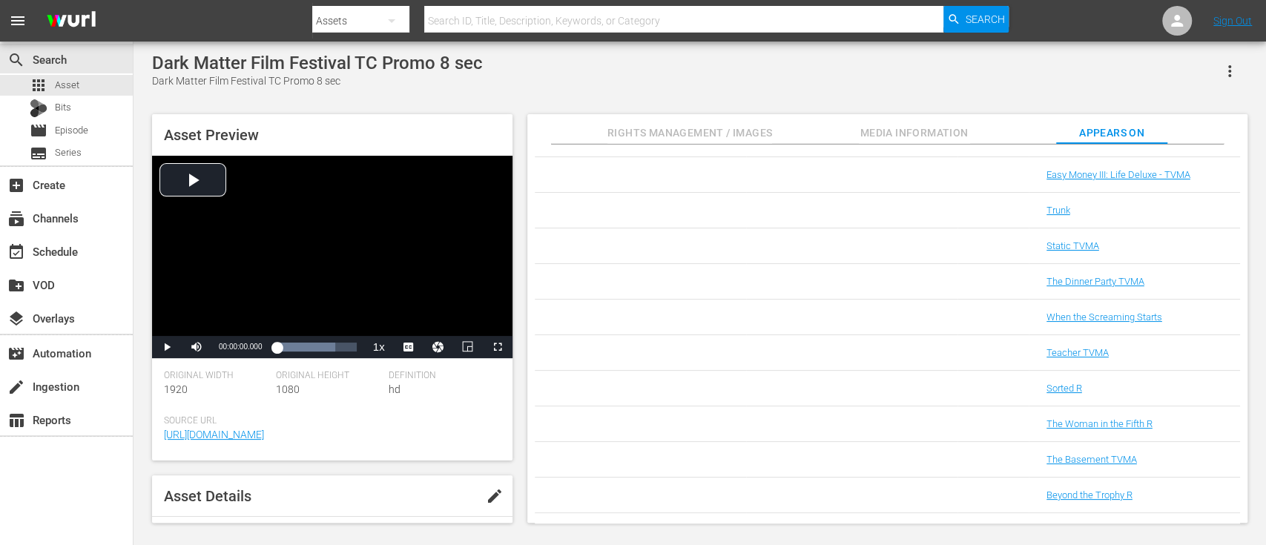
scroll to position [22922, 0]
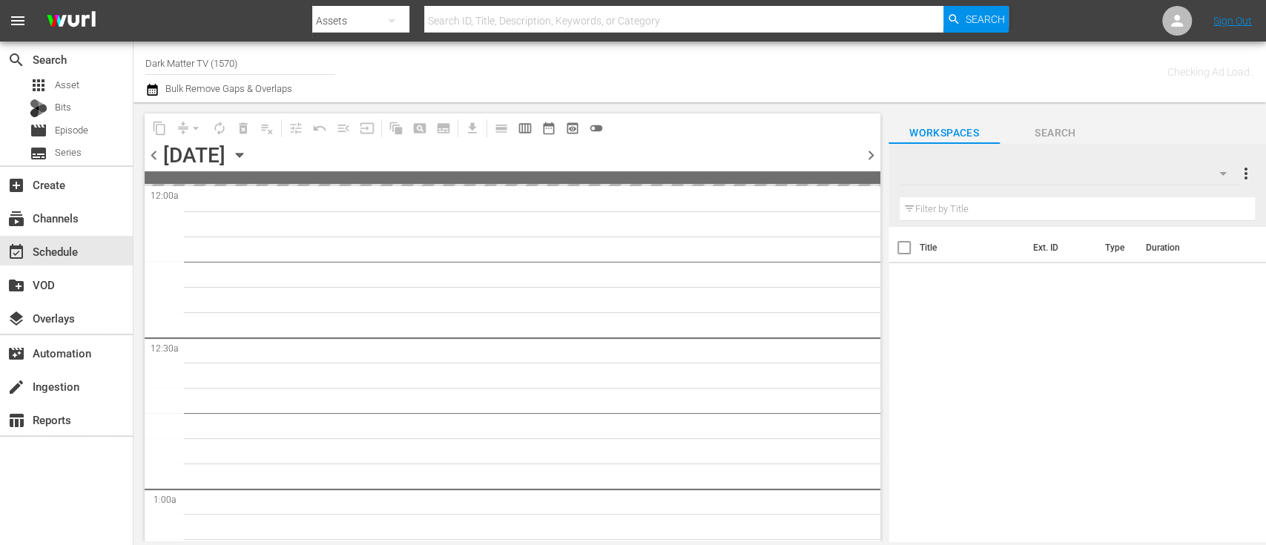
type input "Dark Matter TV (1570)"
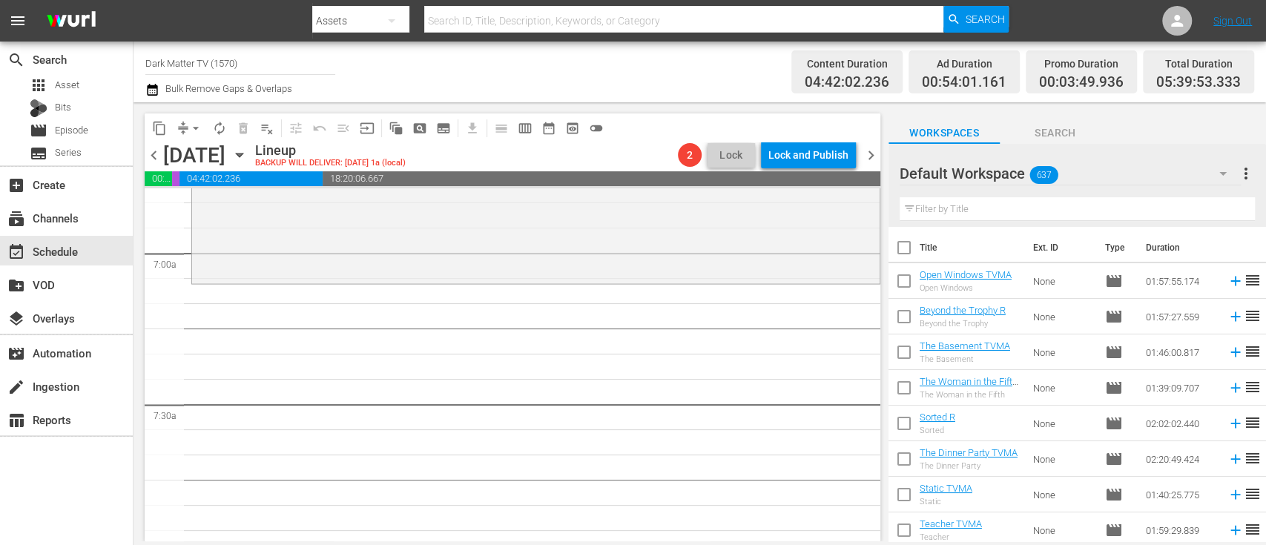
scroll to position [2054, 0]
click at [983, 199] on input "text" at bounding box center [1076, 209] width 355 height 24
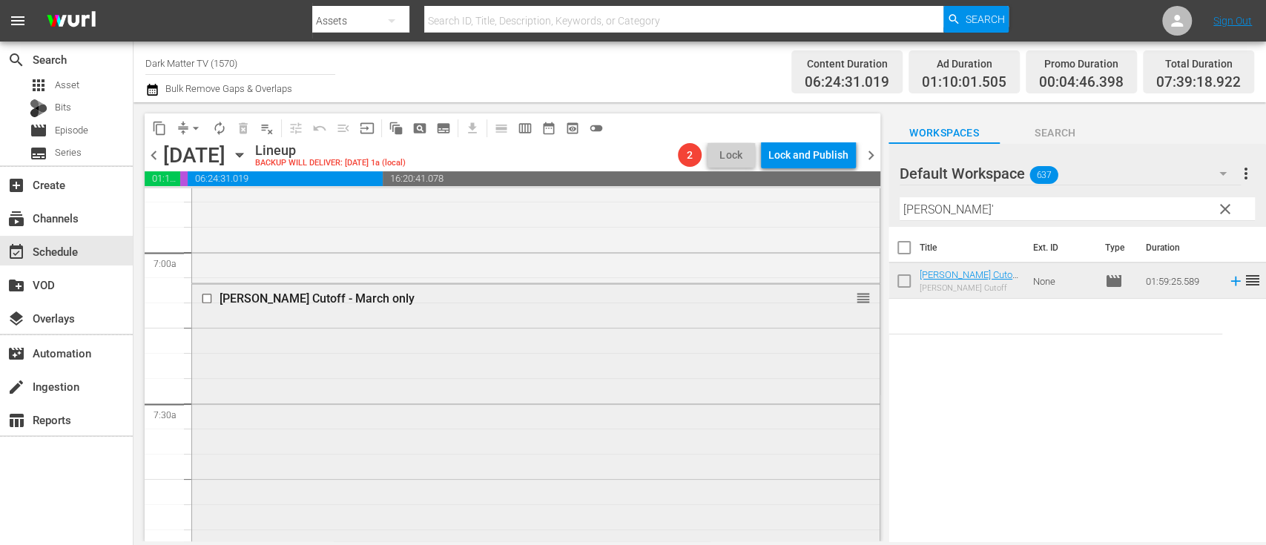
click at [208, 296] on input "checkbox" at bounding box center [209, 297] width 16 height 13
click at [234, 128] on button "delete_forever_outlined" at bounding box center [243, 128] width 24 height 24
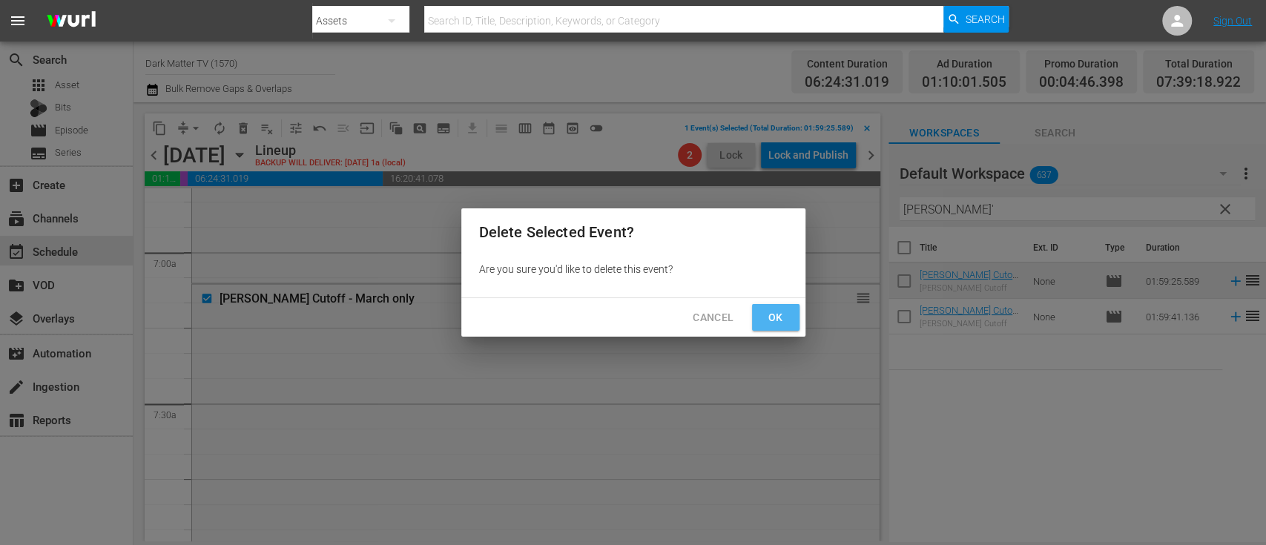
click at [759, 323] on button "Ok" at bounding box center [775, 317] width 47 height 27
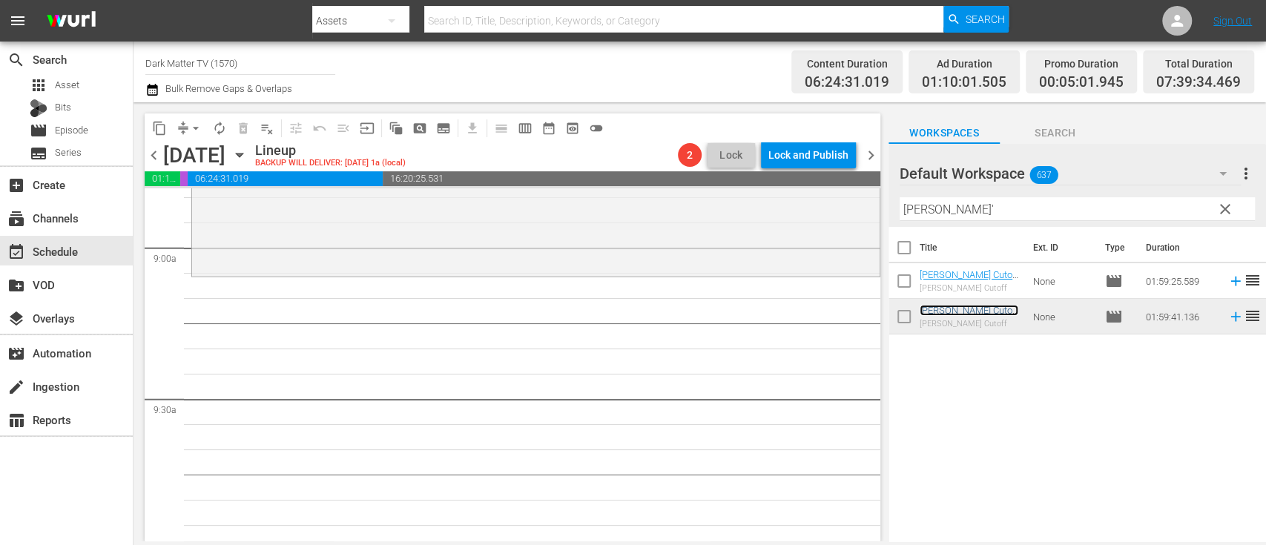
scroll to position [2669, 0]
drag, startPoint x: 953, startPoint y: 219, endPoint x: 850, endPoint y: 218, distance: 102.3
click at [850, 218] on div "content_copy compress arrow_drop_down autorenew_outlined delete_forever_outline…" at bounding box center [699, 321] width 1132 height 439
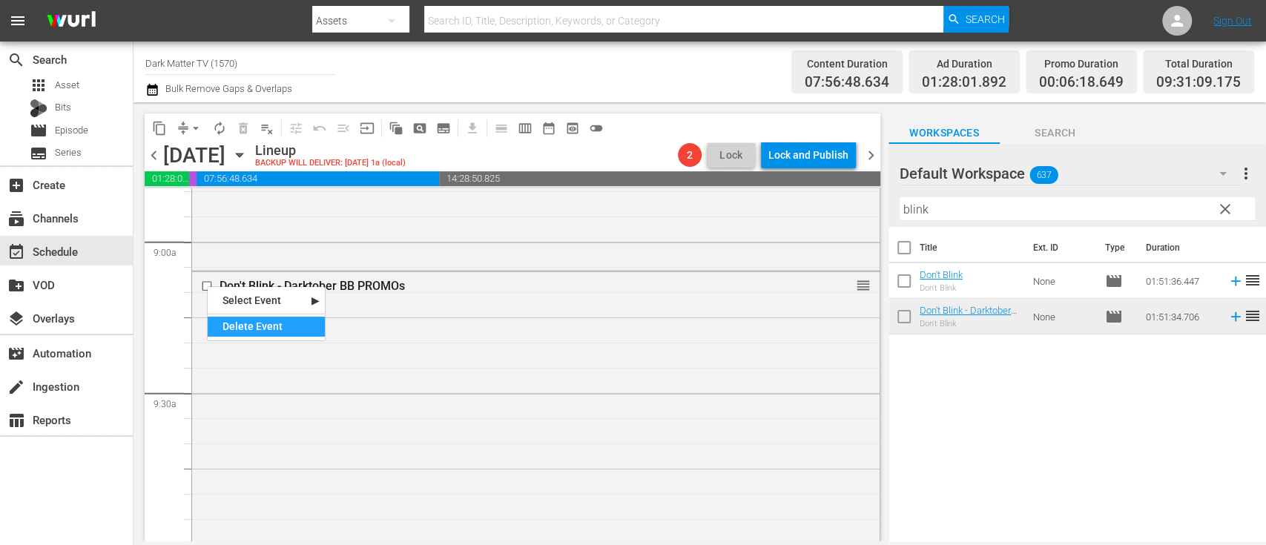
click at [234, 322] on div "Delete Event" at bounding box center [266, 327] width 117 height 20
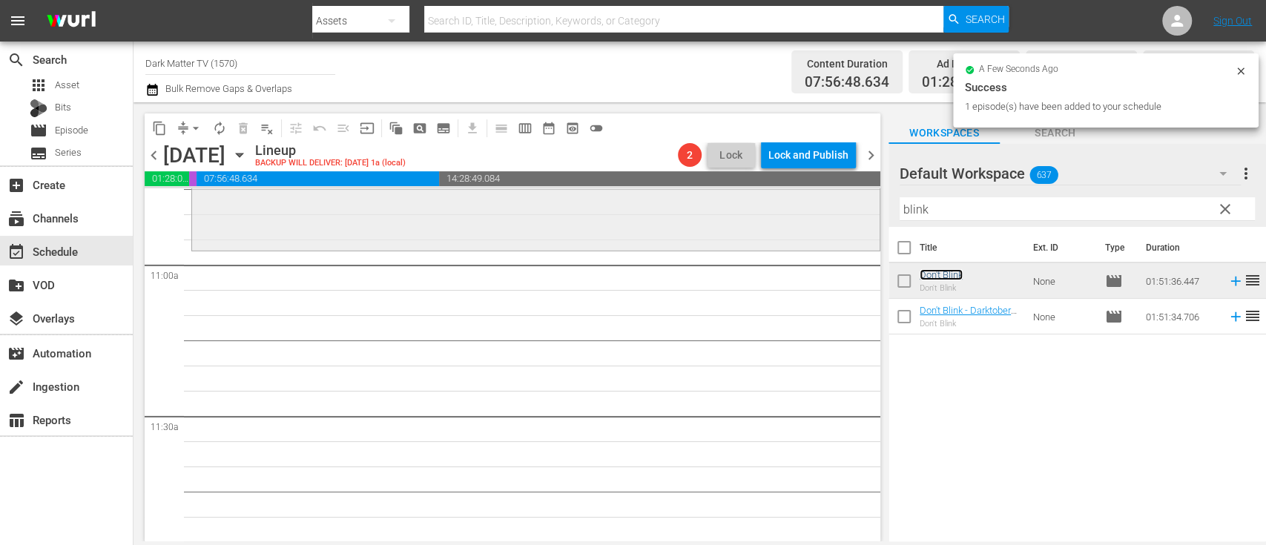
scroll to position [3255, 0]
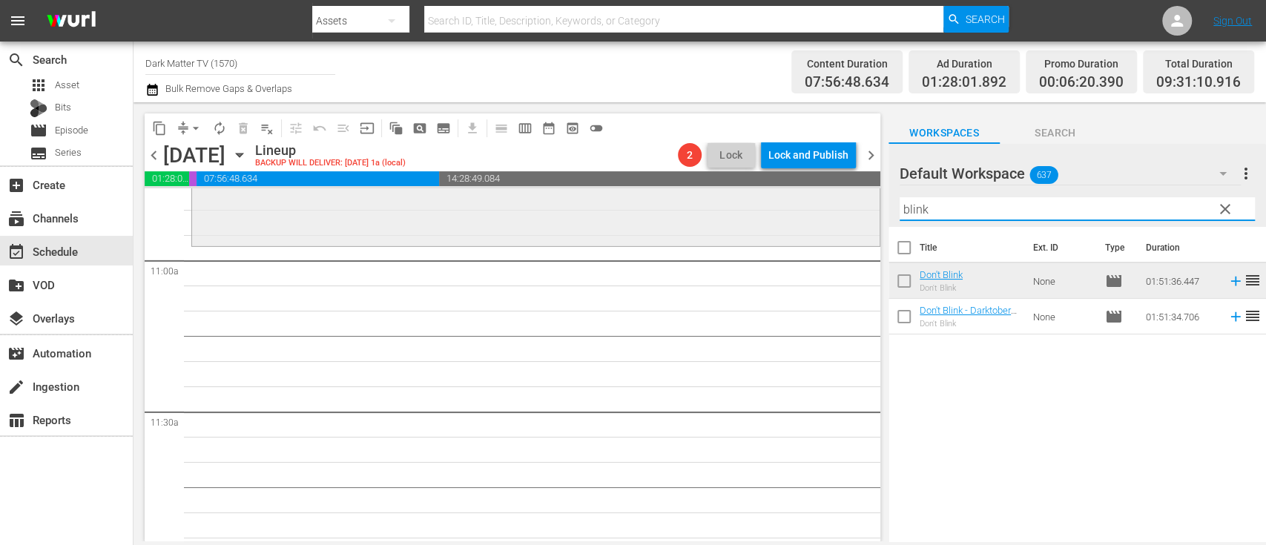
drag, startPoint x: 972, startPoint y: 215, endPoint x: 849, endPoint y: 211, distance: 123.2
click at [849, 211] on div "content_copy compress arrow_drop_down autorenew_outlined delete_forever_outline…" at bounding box center [699, 321] width 1132 height 439
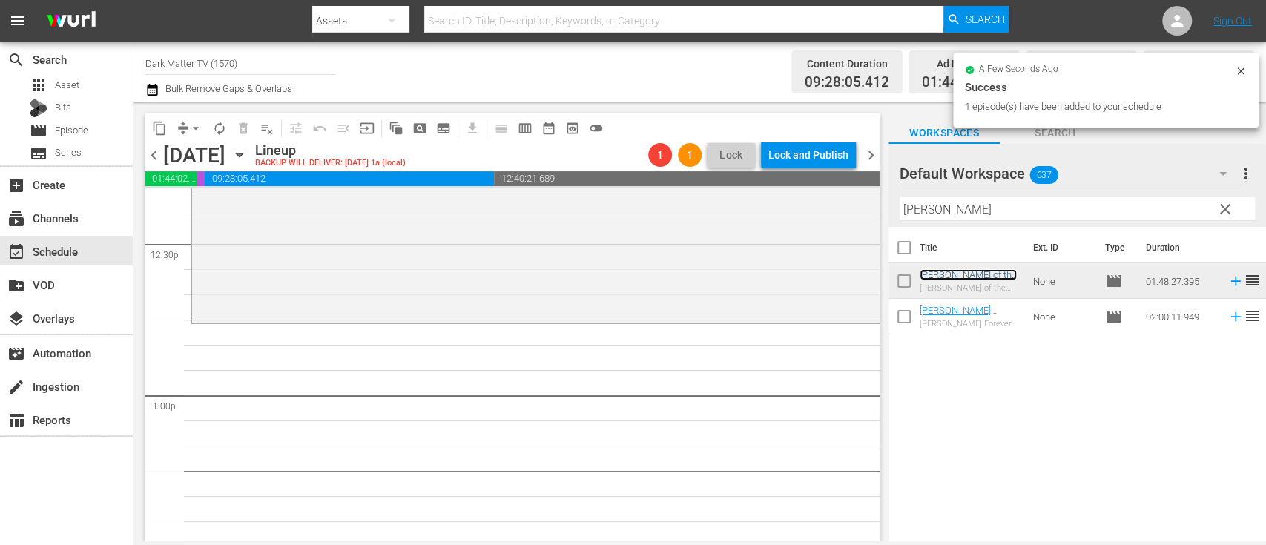
scroll to position [3728, 0]
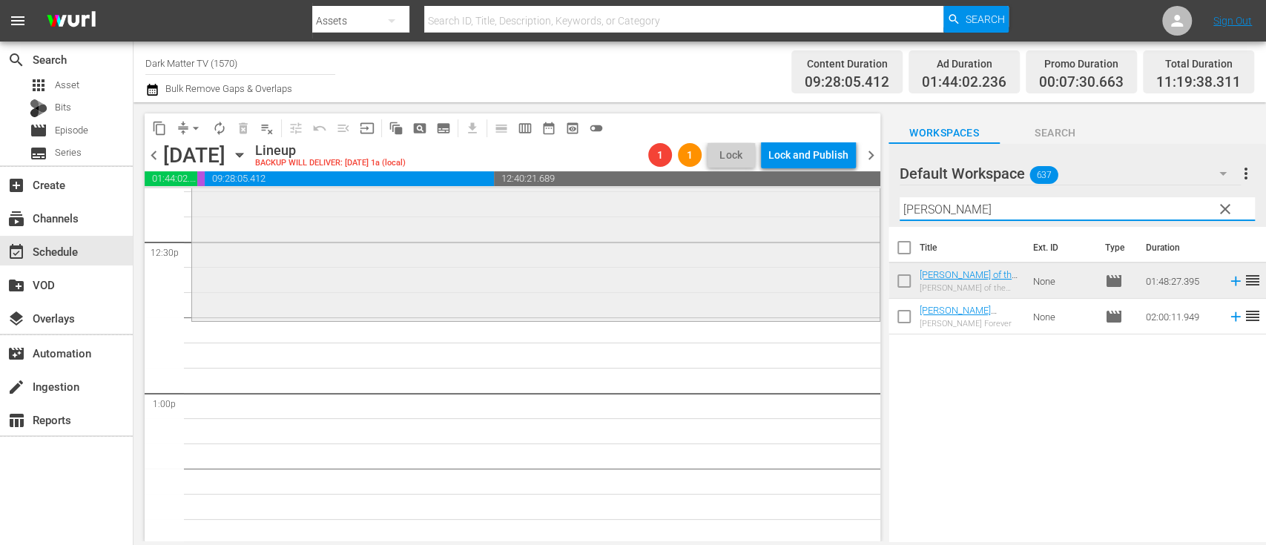
drag, startPoint x: 945, startPoint y: 211, endPoint x: 836, endPoint y: 221, distance: 108.7
click at [836, 221] on div "content_copy compress arrow_drop_down autorenew_outlined delete_forever_outline…" at bounding box center [699, 321] width 1132 height 439
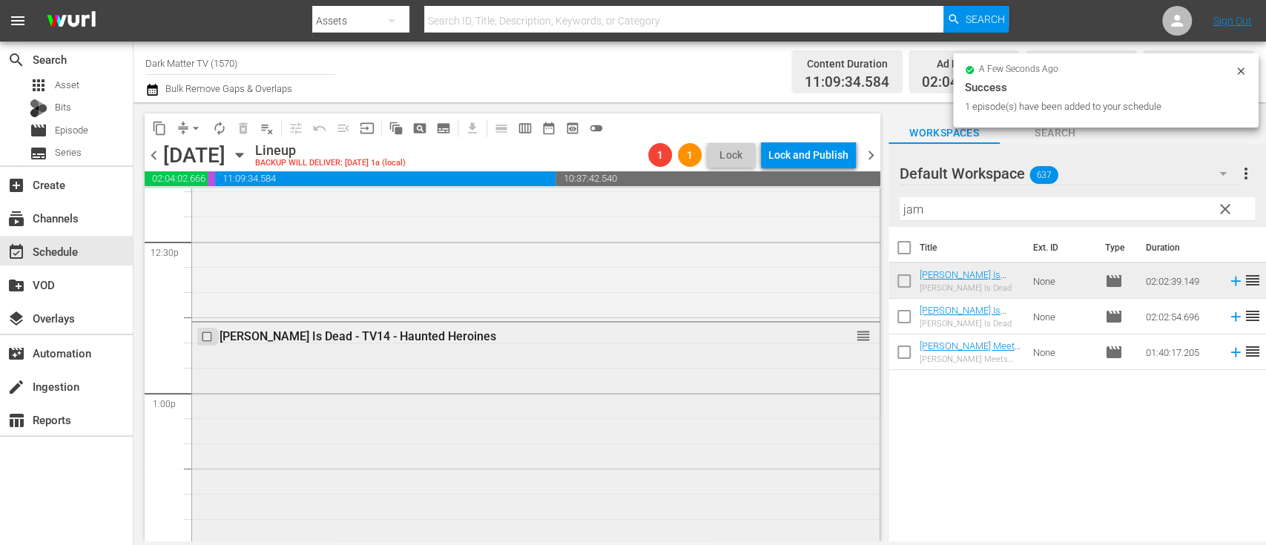
click at [209, 335] on input "checkbox" at bounding box center [209, 336] width 16 height 13
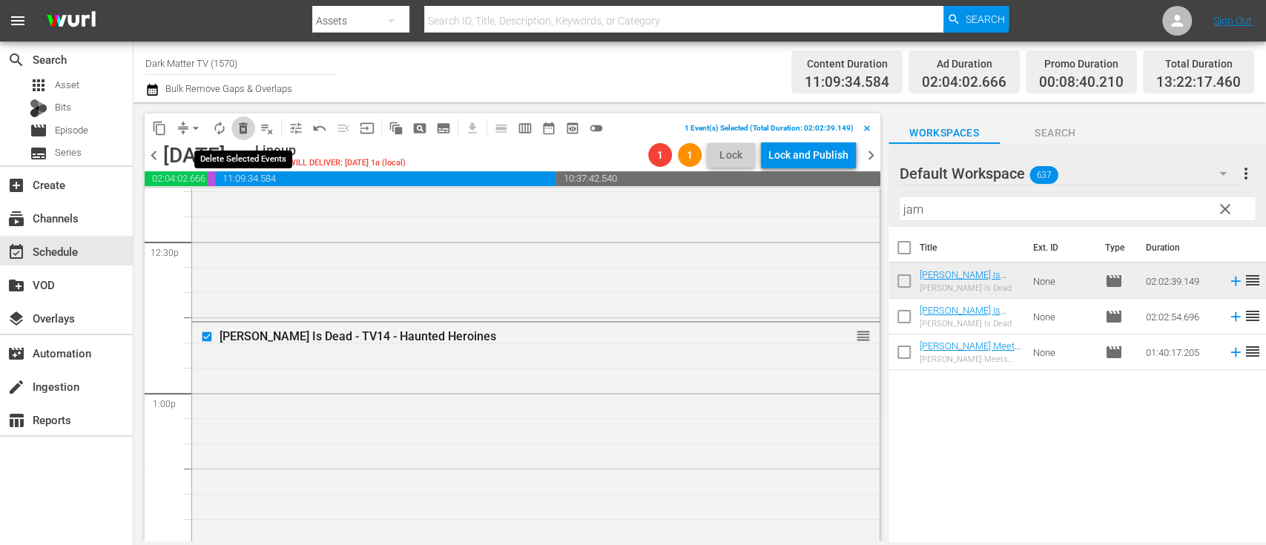
click at [247, 128] on span "delete_forever_outlined" at bounding box center [243, 128] width 15 height 15
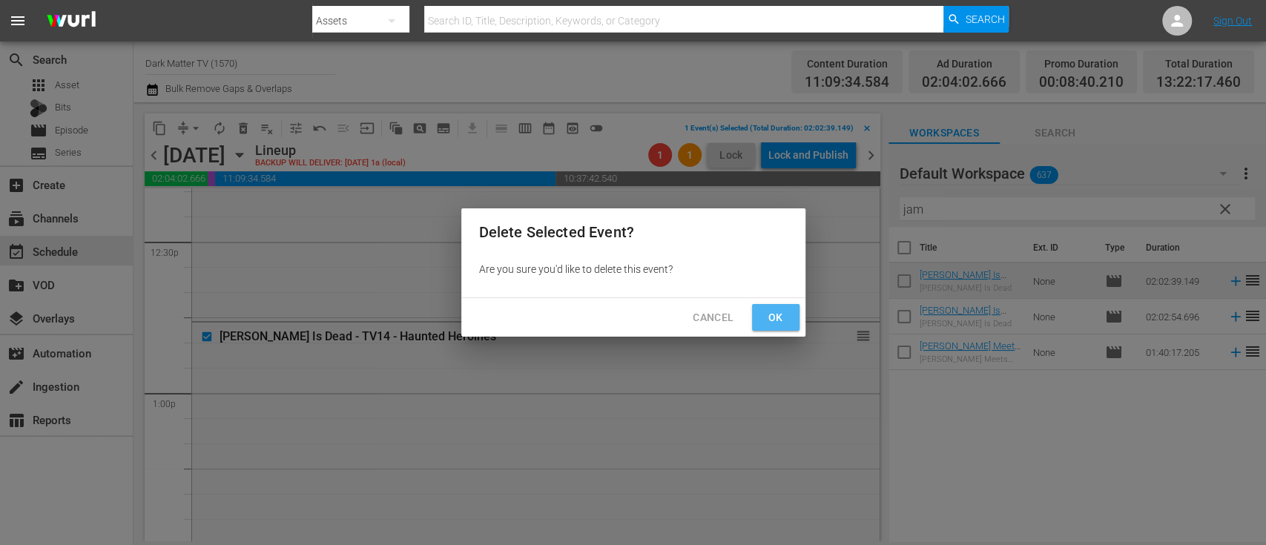
click at [779, 315] on span "Ok" at bounding box center [776, 317] width 24 height 19
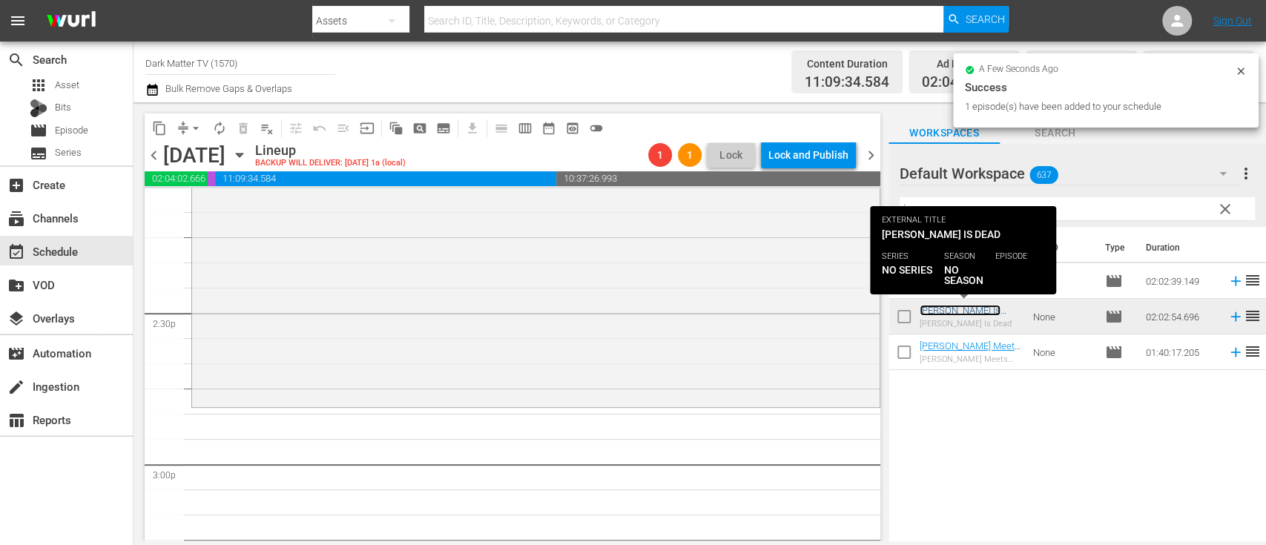
scroll to position [4351, 0]
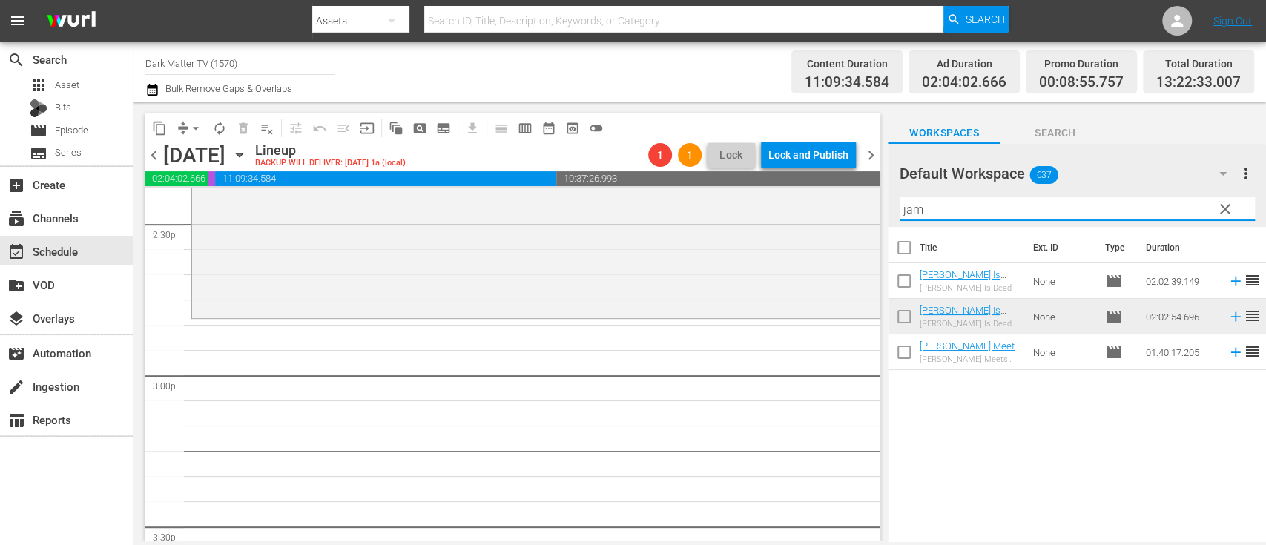
drag, startPoint x: 1062, startPoint y: 213, endPoint x: 887, endPoint y: 205, distance: 174.4
click at [888, 205] on div "Default Workspace 637 Default more_vert clear Filter by Title jam" at bounding box center [1076, 185] width 377 height 83
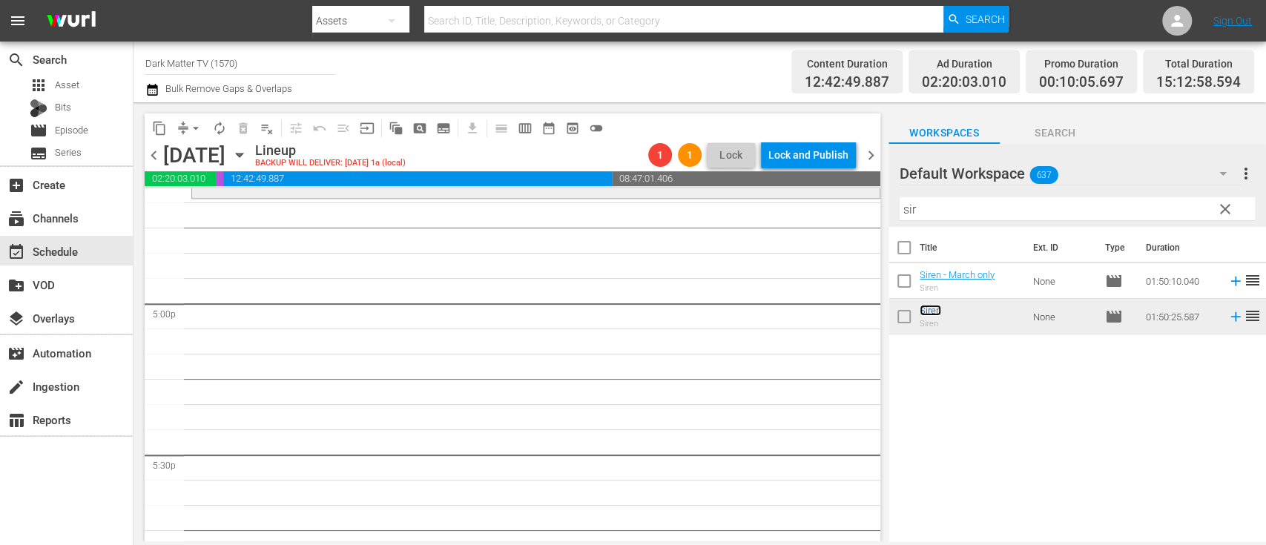
scroll to position [5024, 0]
drag, startPoint x: 1009, startPoint y: 211, endPoint x: 833, endPoint y: 198, distance: 176.2
click at [833, 198] on div "content_copy compress arrow_drop_down autorenew_outlined delete_forever_outline…" at bounding box center [699, 321] width 1132 height 439
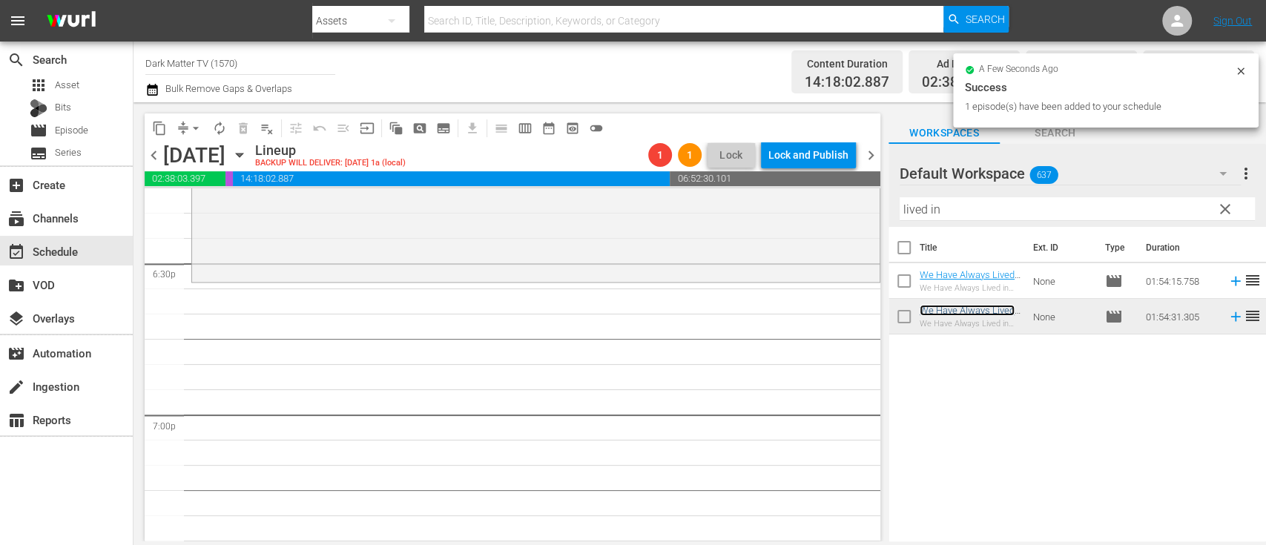
scroll to position [5521, 0]
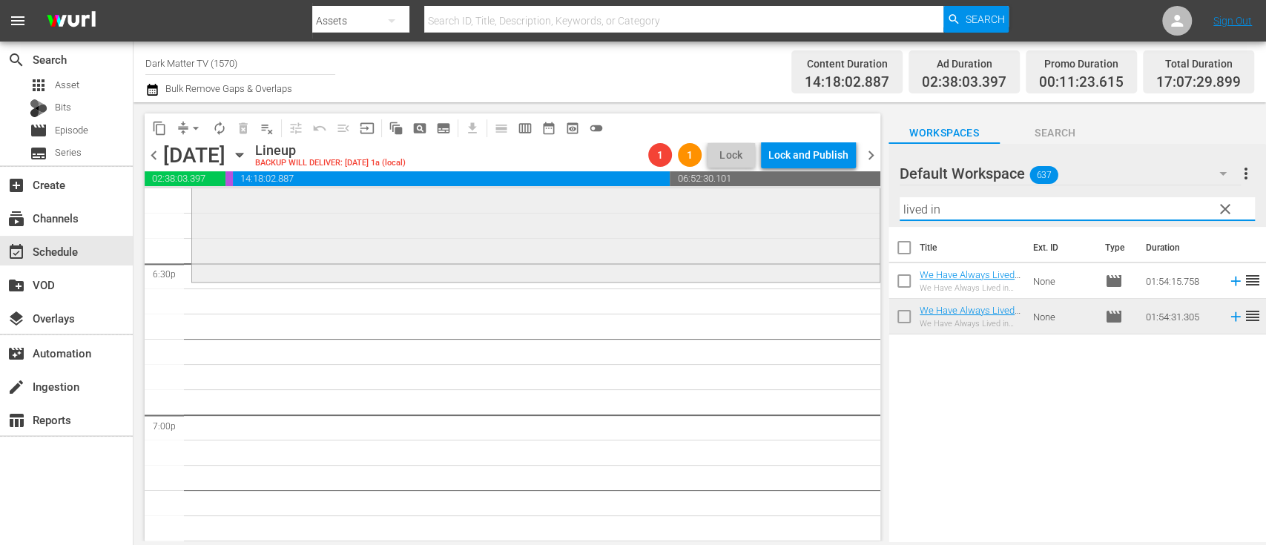
drag, startPoint x: 954, startPoint y: 211, endPoint x: 821, endPoint y: 196, distance: 134.3
click at [821, 196] on div "content_copy compress arrow_drop_down autorenew_outlined delete_forever_outline…" at bounding box center [699, 321] width 1132 height 439
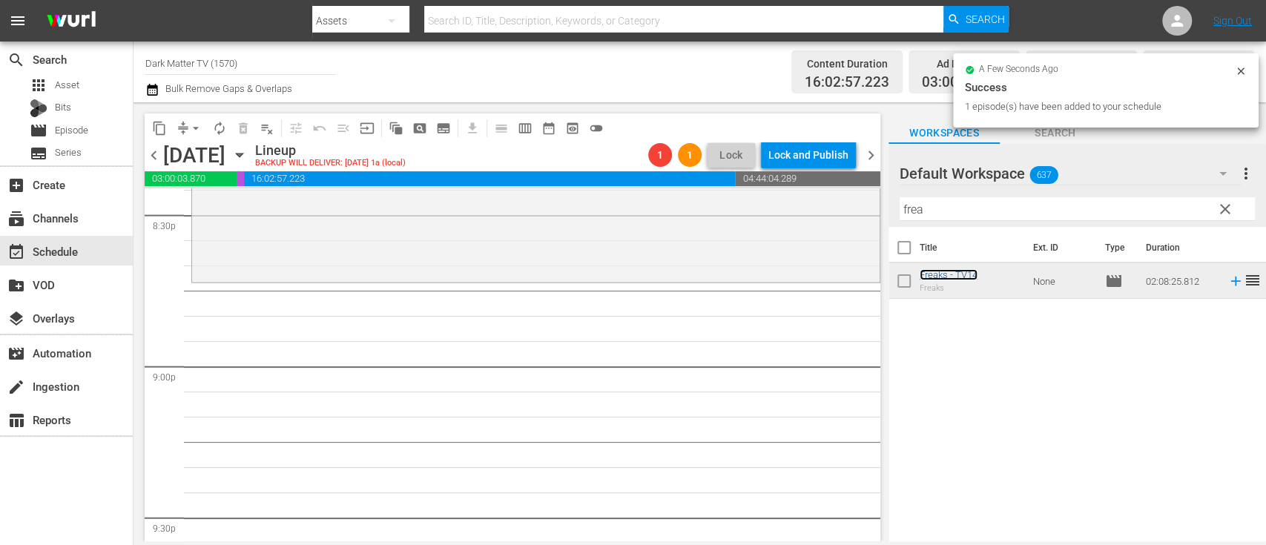
scroll to position [6175, 0]
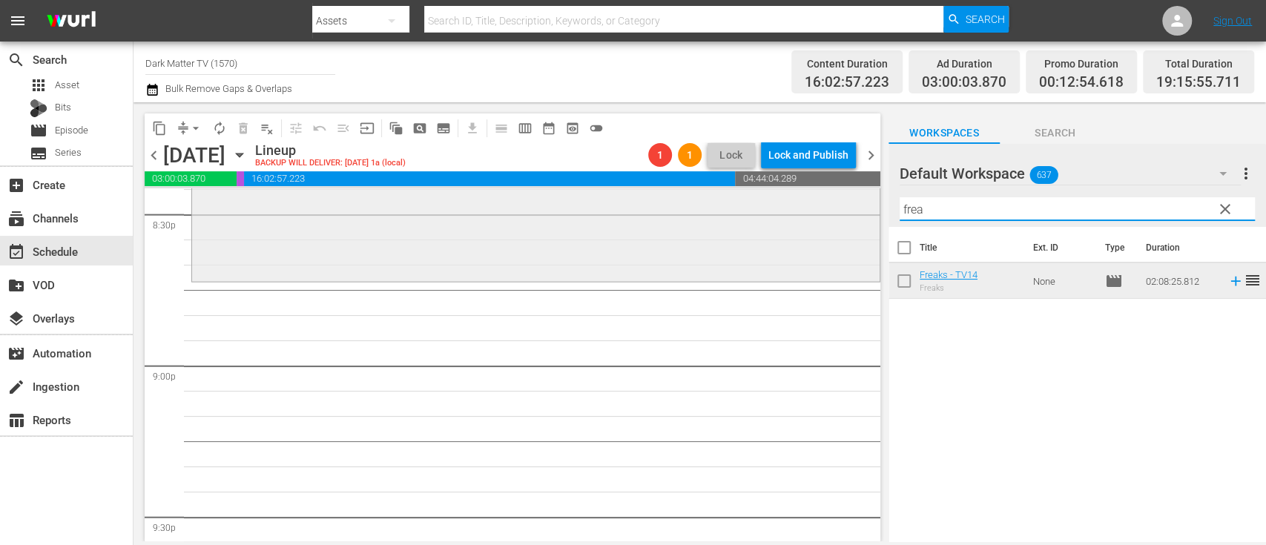
drag, startPoint x: 949, startPoint y: 214, endPoint x: 841, endPoint y: 223, distance: 108.7
click at [841, 223] on div "content_copy compress arrow_drop_down autorenew_outlined delete_forever_outline…" at bounding box center [699, 321] width 1132 height 439
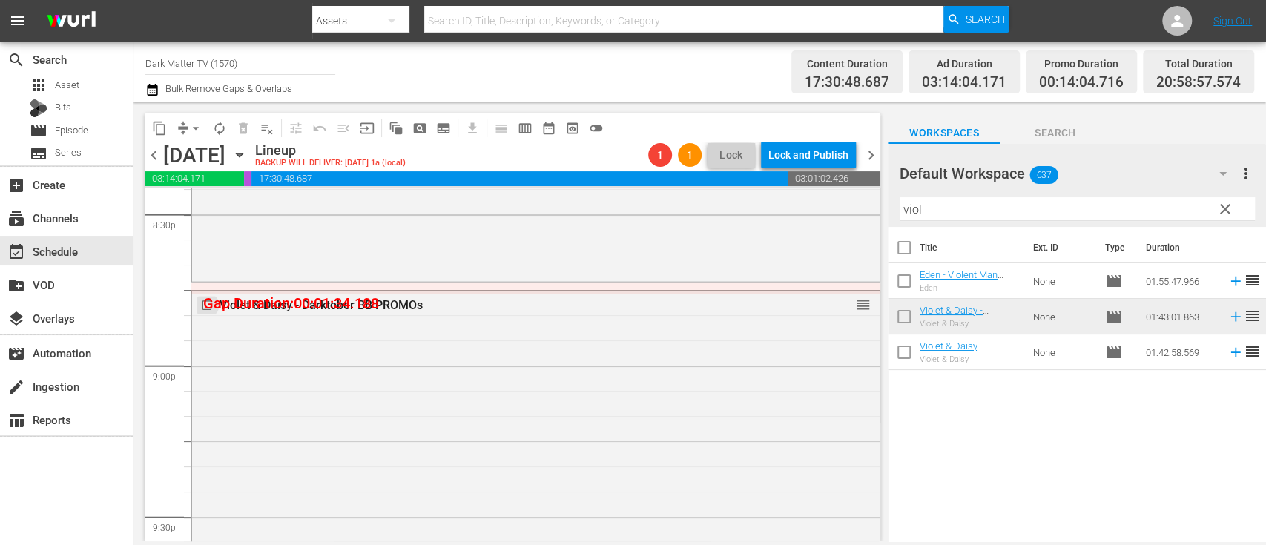
click at [202, 305] on input "checkbox" at bounding box center [209, 305] width 16 height 13
click at [242, 121] on span "delete_forever_outlined" at bounding box center [243, 128] width 15 height 15
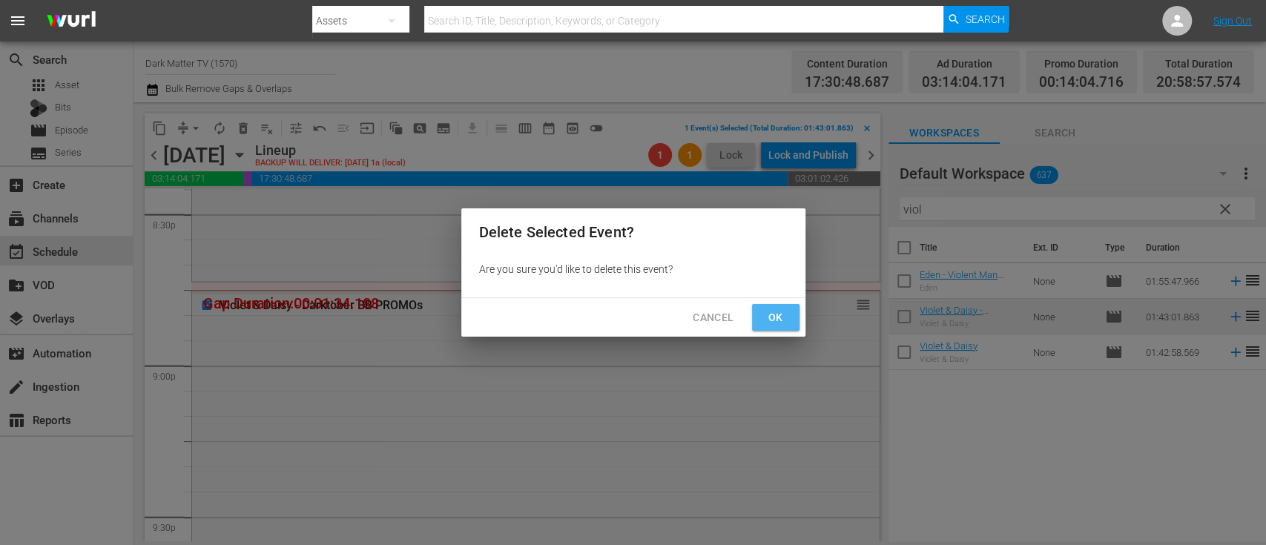
click at [778, 320] on span "Ok" at bounding box center [776, 317] width 24 height 19
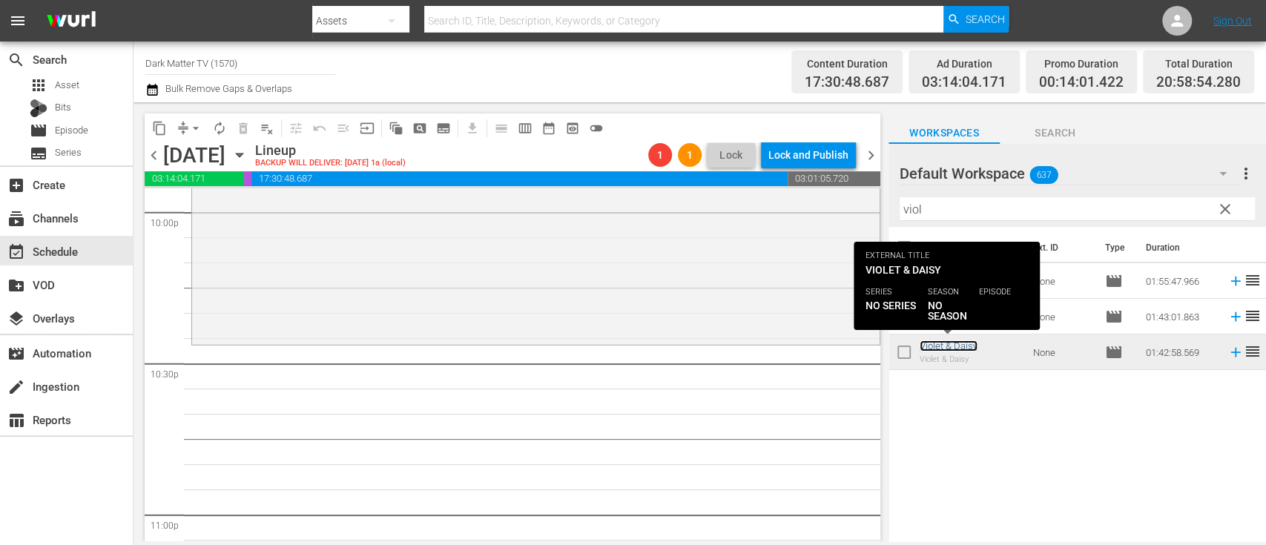
scroll to position [6636, 0]
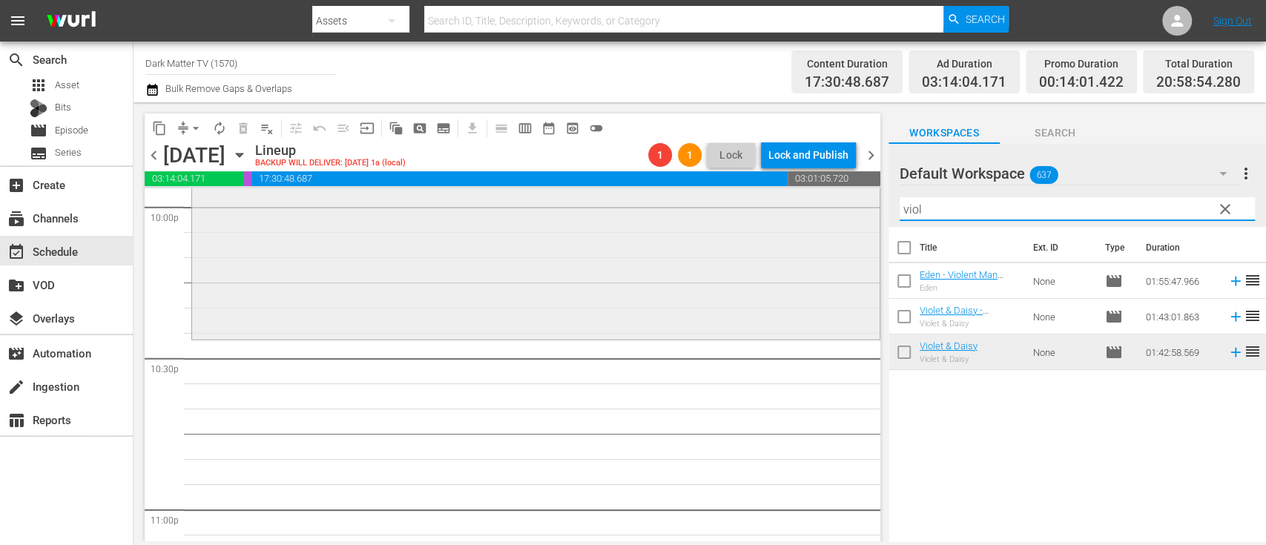
drag, startPoint x: 949, startPoint y: 206, endPoint x: 808, endPoint y: 224, distance: 142.0
click at [808, 224] on div "content_copy compress arrow_drop_down autorenew_outlined delete_forever_outline…" at bounding box center [699, 321] width 1132 height 439
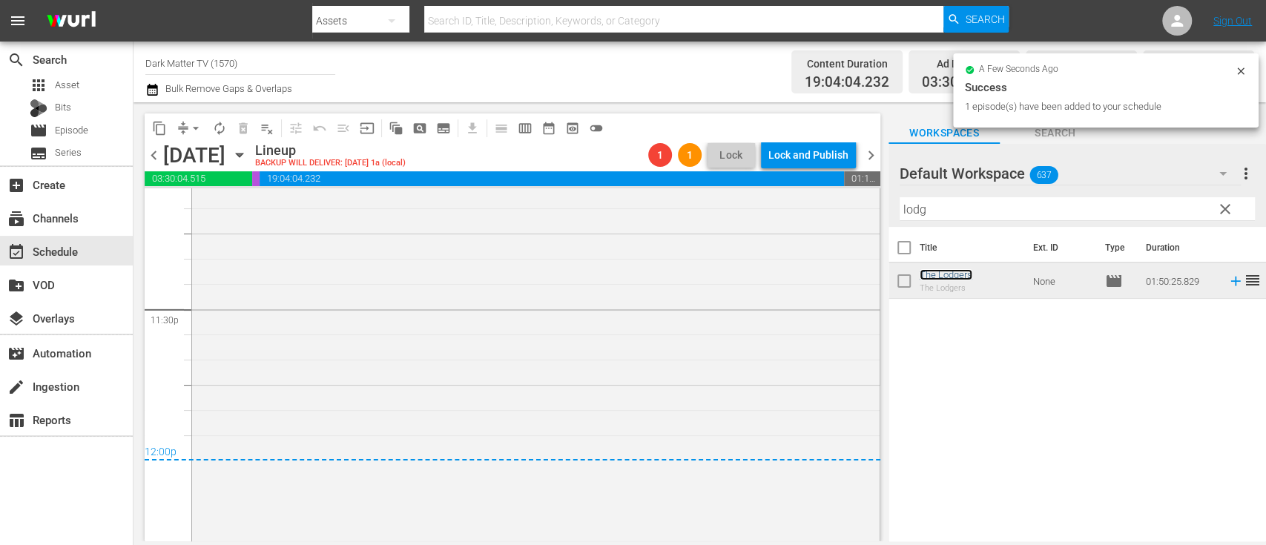
scroll to position [6992, 0]
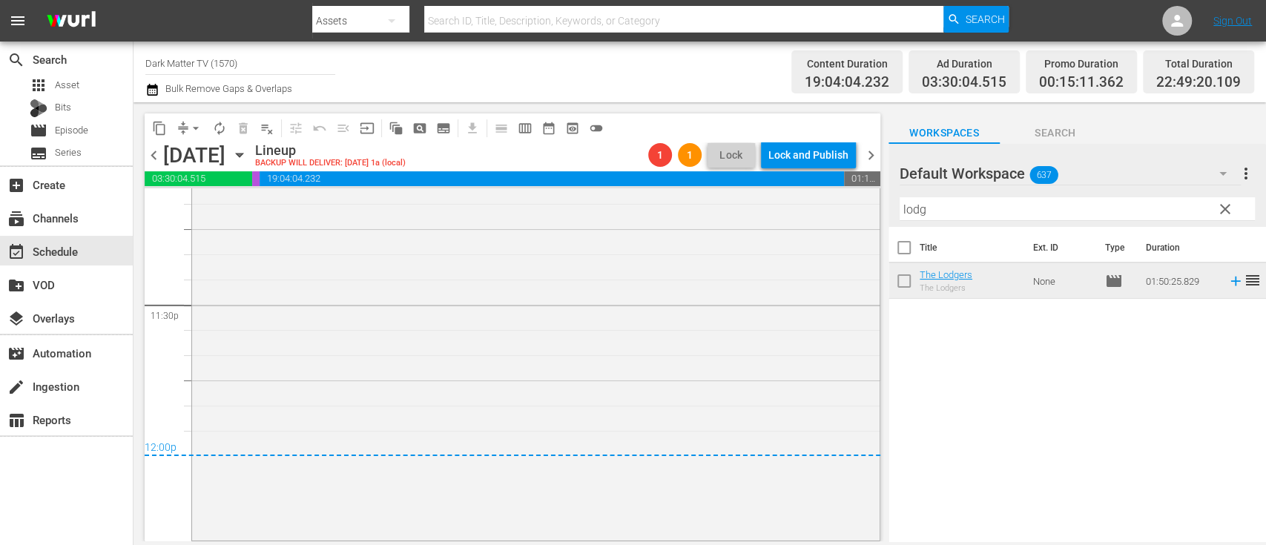
click at [871, 151] on span "chevron_right" at bounding box center [871, 155] width 19 height 19
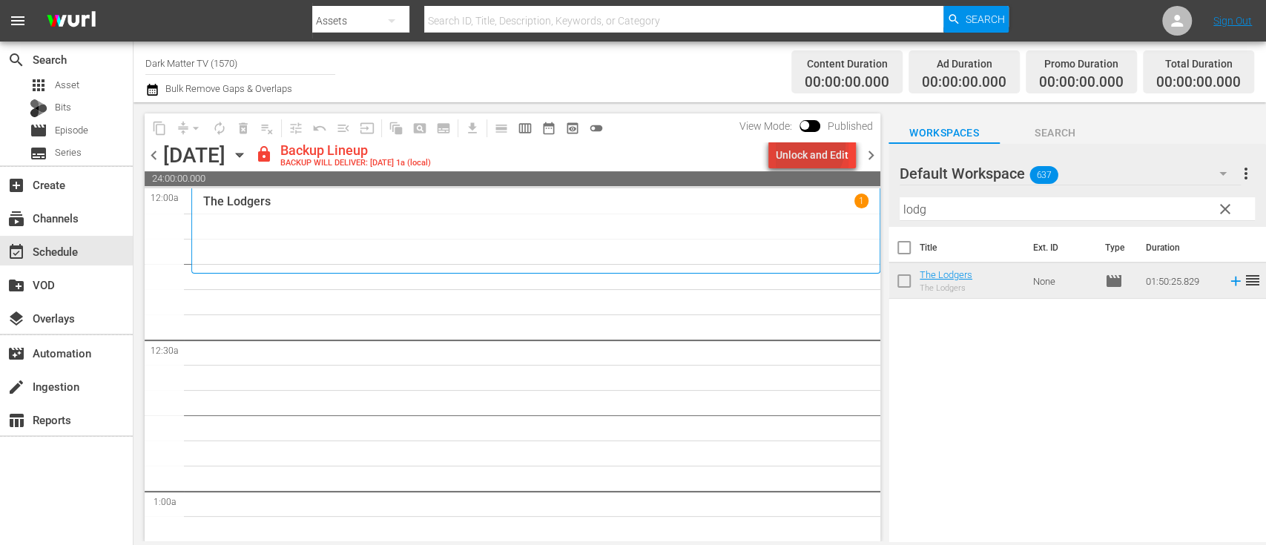
click at [800, 145] on div "Unlock and Edit" at bounding box center [811, 155] width 73 height 27
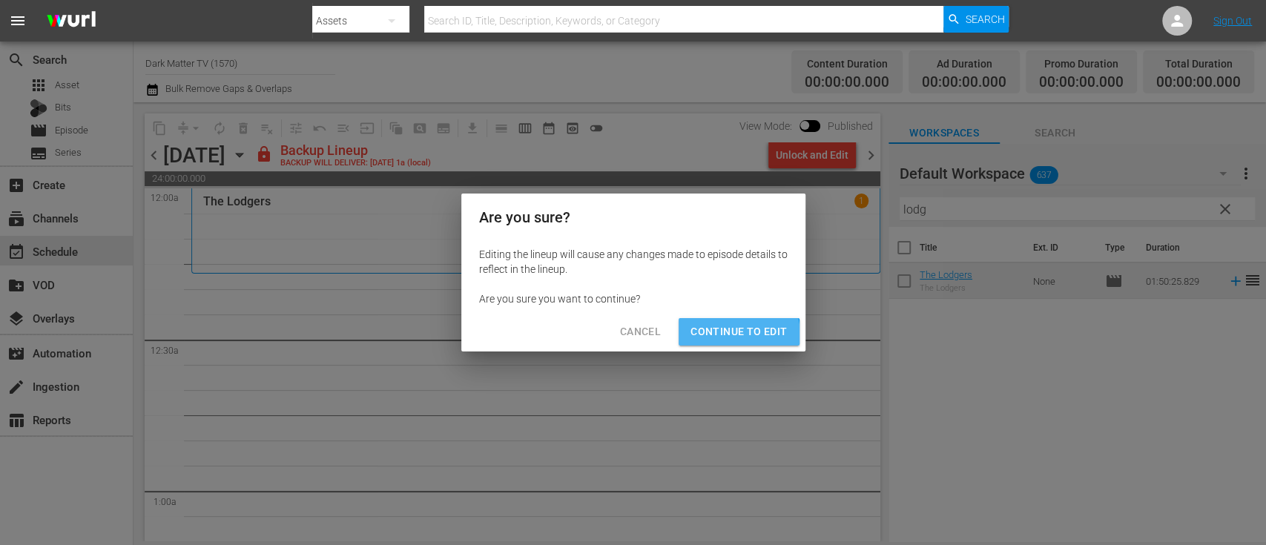
click at [731, 335] on span "Continue to Edit" at bounding box center [738, 332] width 96 height 19
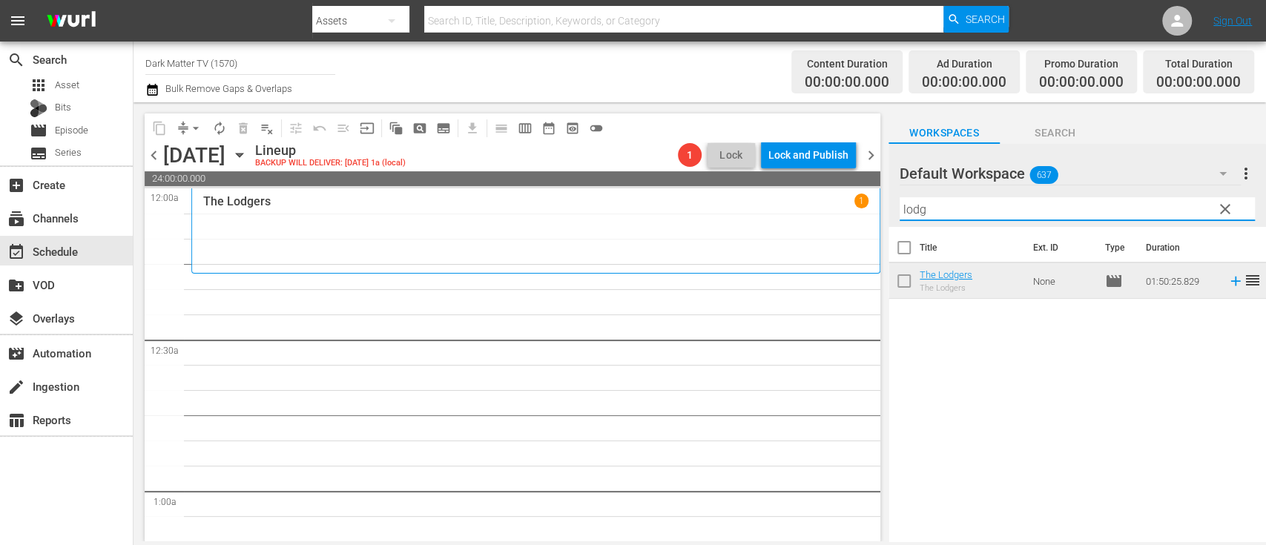
drag, startPoint x: 956, startPoint y: 205, endPoint x: 803, endPoint y: 216, distance: 153.8
click at [803, 216] on div "content_copy compress arrow_drop_down autorenew_outlined delete_forever_outline…" at bounding box center [699, 321] width 1132 height 439
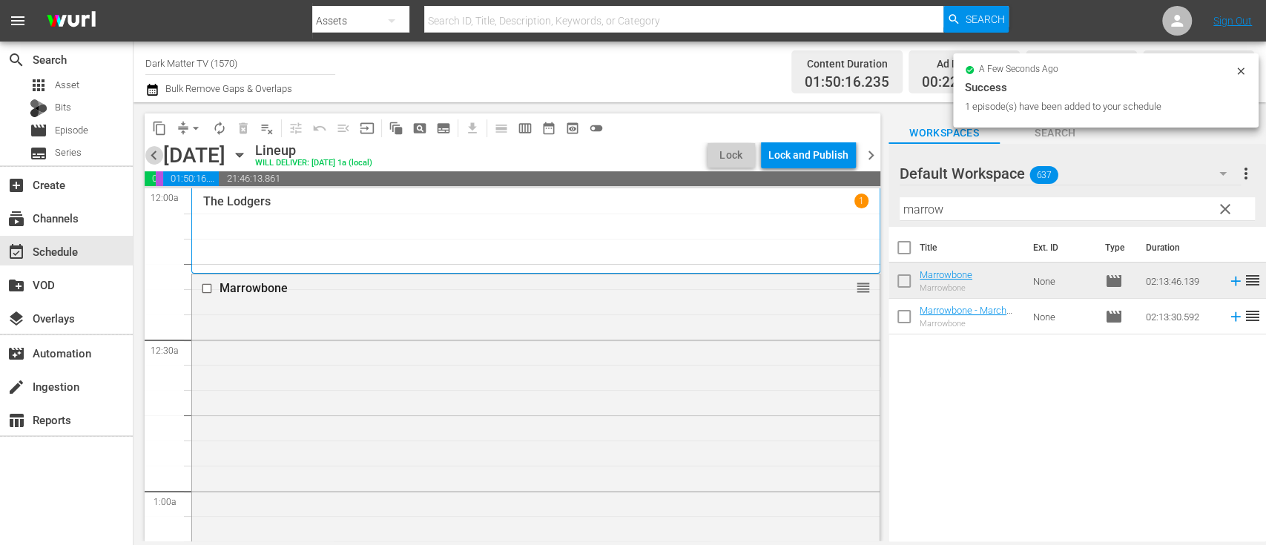
click at [152, 157] on span "chevron_left" at bounding box center [154, 155] width 19 height 19
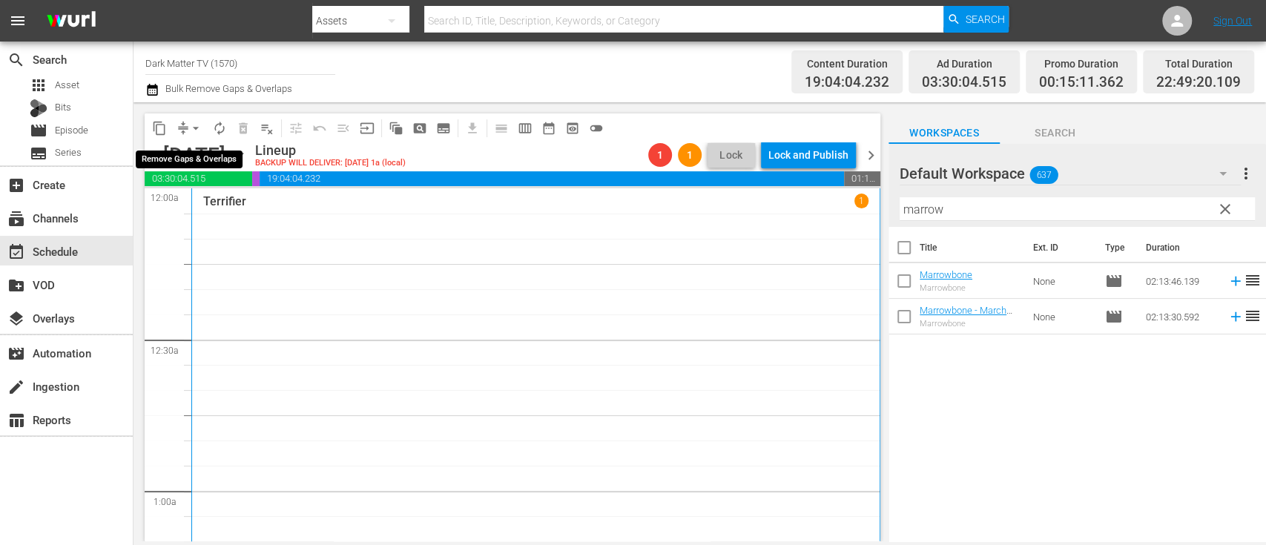
click at [199, 128] on span "arrow_drop_down" at bounding box center [195, 128] width 15 height 15
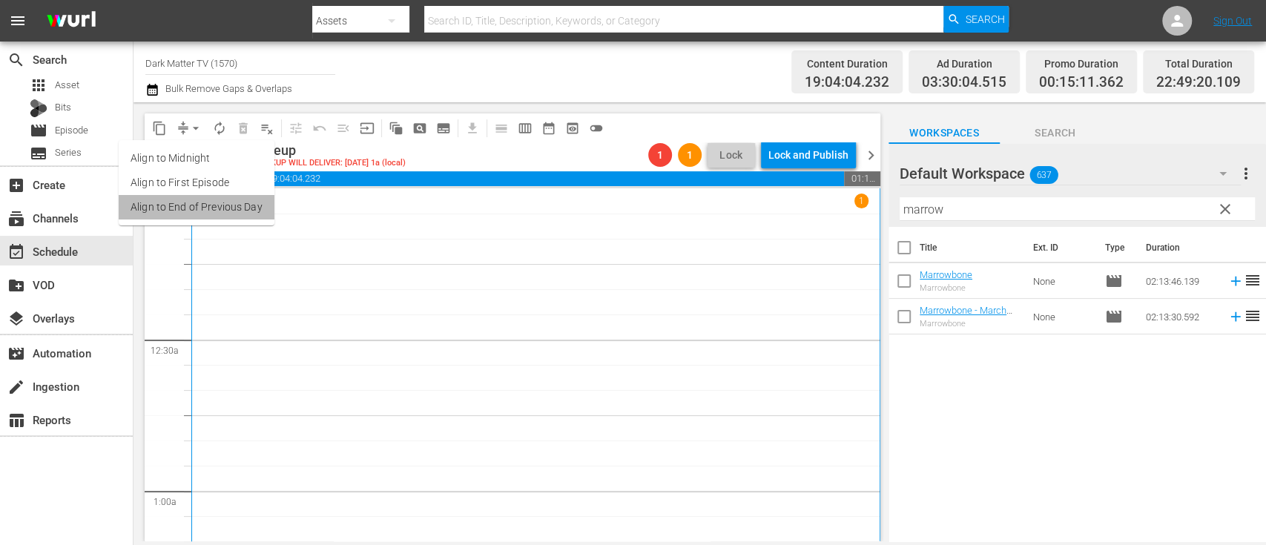
click at [208, 206] on li "Align to End of Previous Day" at bounding box center [197, 207] width 156 height 24
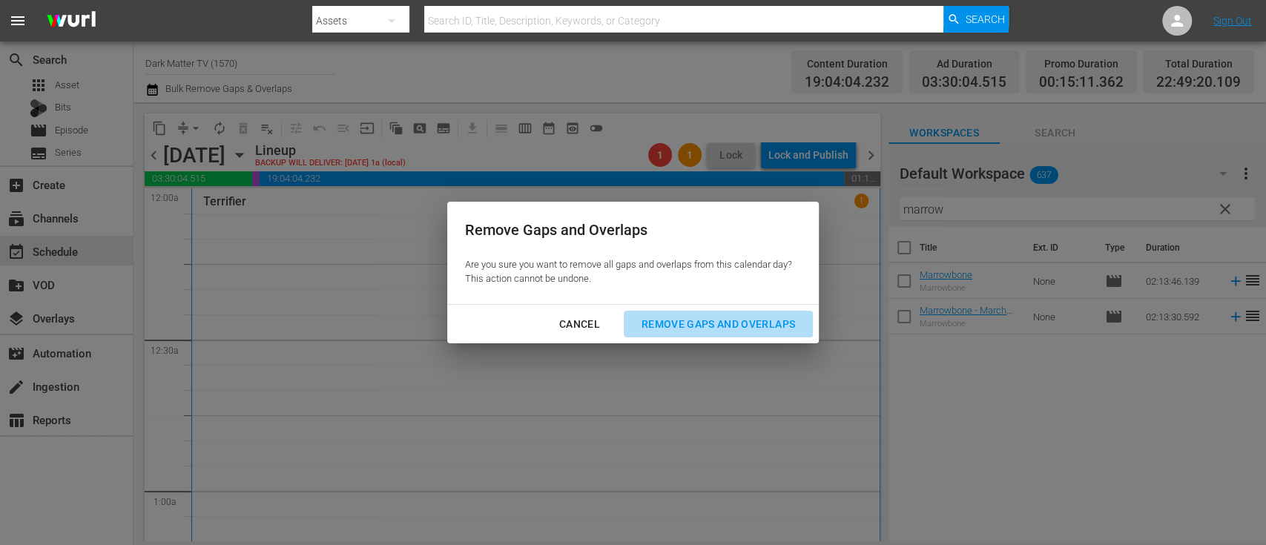
click at [712, 329] on div "Remove Gaps and Overlaps" at bounding box center [717, 324] width 177 height 19
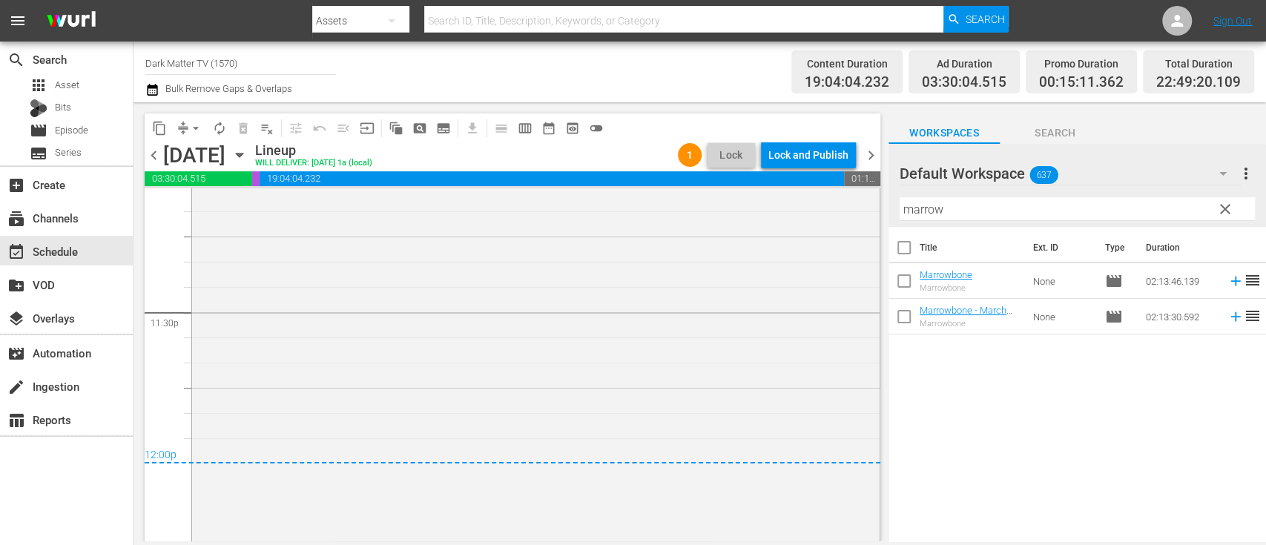
scroll to position [6986, 0]
click at [808, 149] on div "Lock and Publish" at bounding box center [808, 155] width 80 height 27
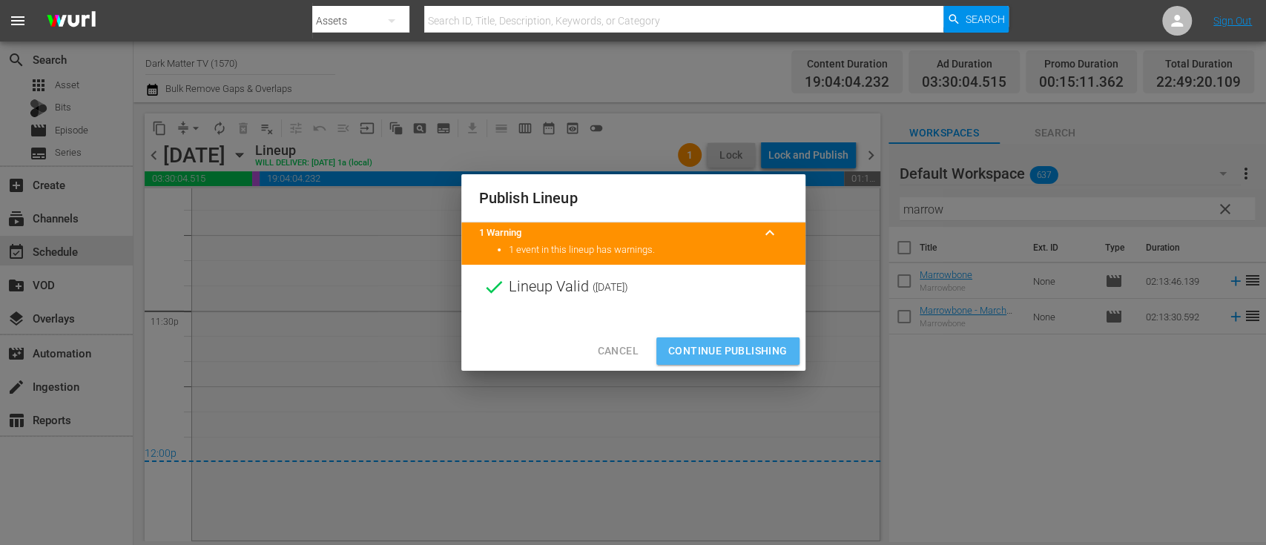
click at [758, 347] on span "Continue Publishing" at bounding box center [727, 351] width 119 height 19
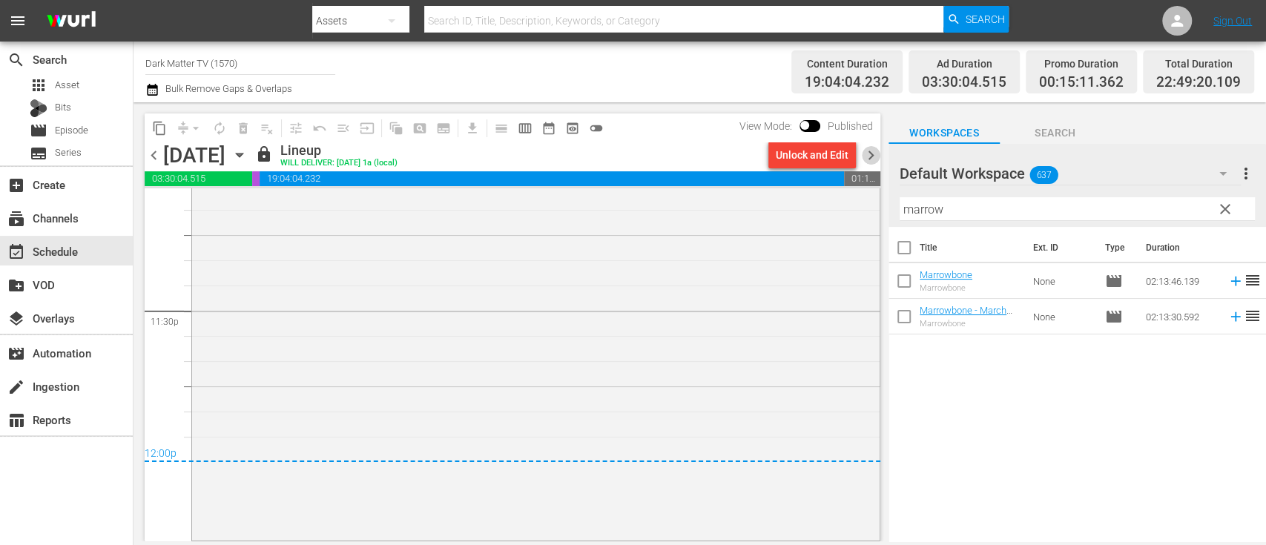
click at [872, 157] on span "chevron_right" at bounding box center [871, 155] width 19 height 19
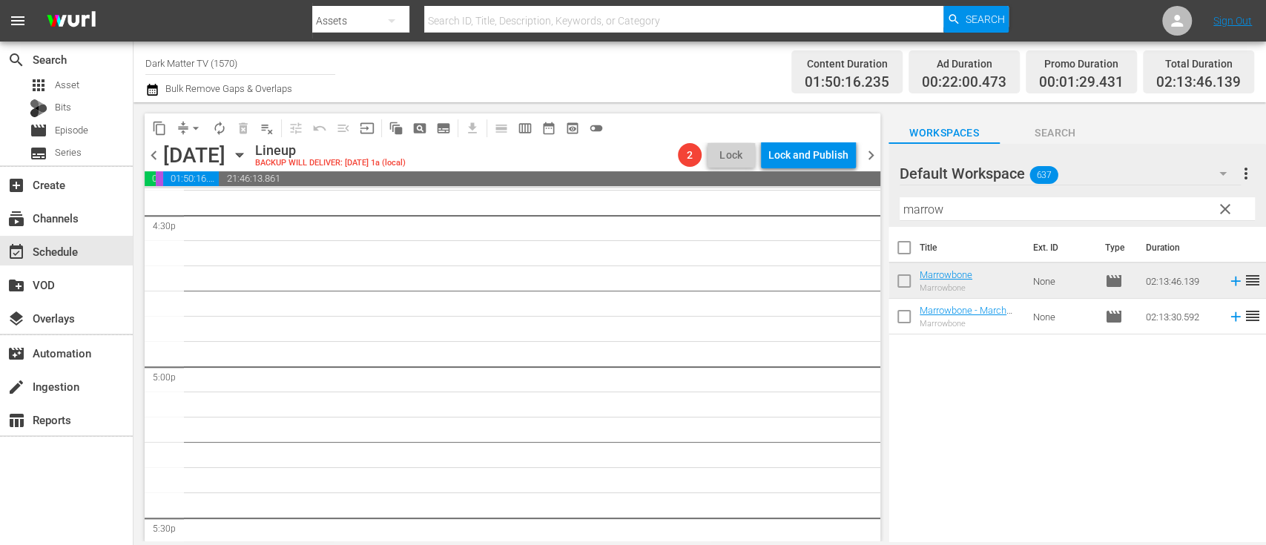
scroll to position [4964, 0]
drag, startPoint x: 1041, startPoint y: 209, endPoint x: 810, endPoint y: 202, distance: 231.4
click at [810, 202] on div "content_copy compress arrow_drop_down autorenew_outlined delete_forever_outline…" at bounding box center [699, 321] width 1132 height 439
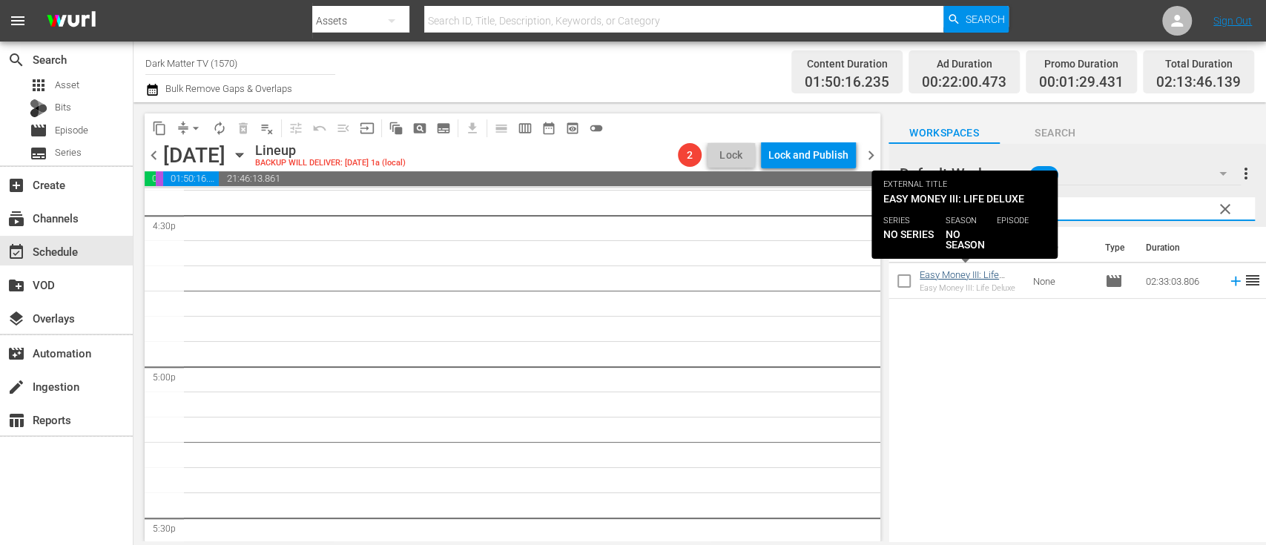
type input "easy"
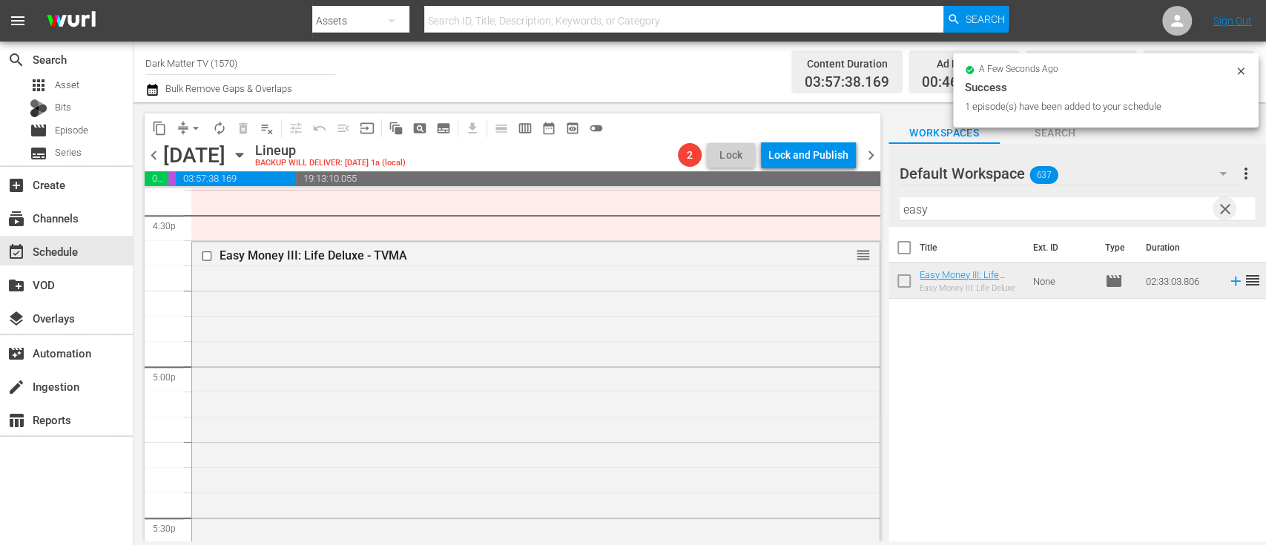
click at [1225, 211] on span "clear" at bounding box center [1225, 209] width 18 height 18
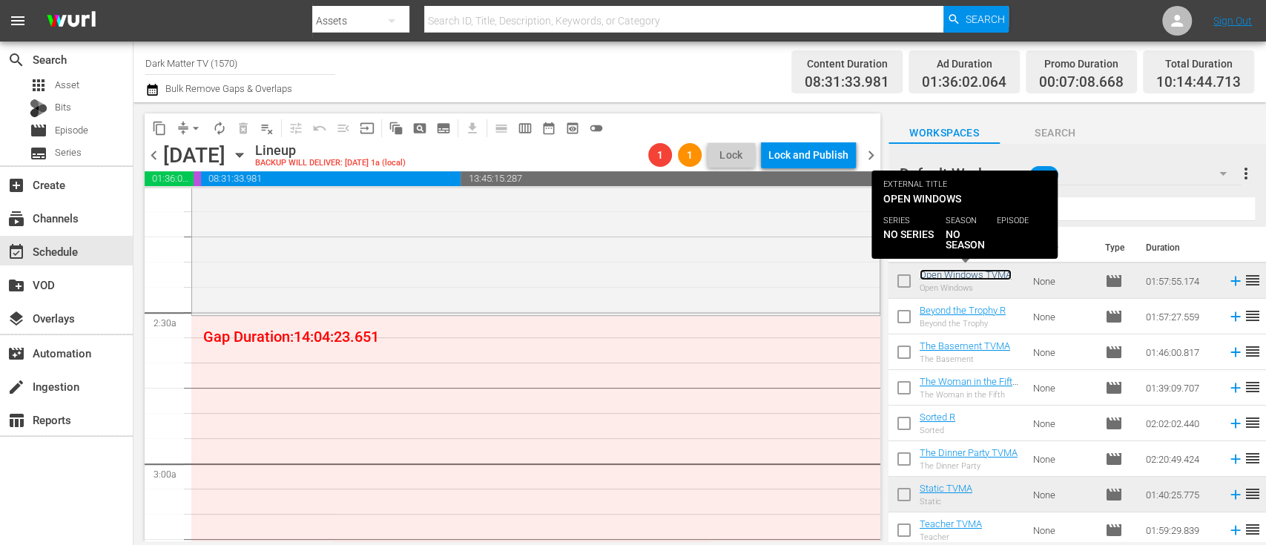
scroll to position [650, 0]
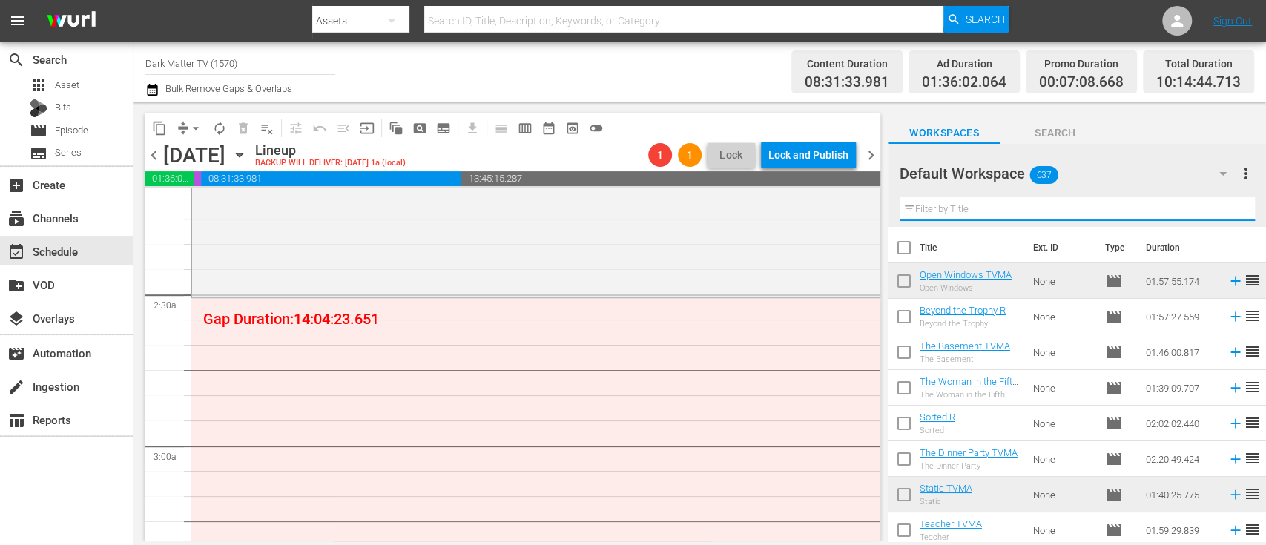
click at [1026, 203] on input "text" at bounding box center [1076, 209] width 355 height 24
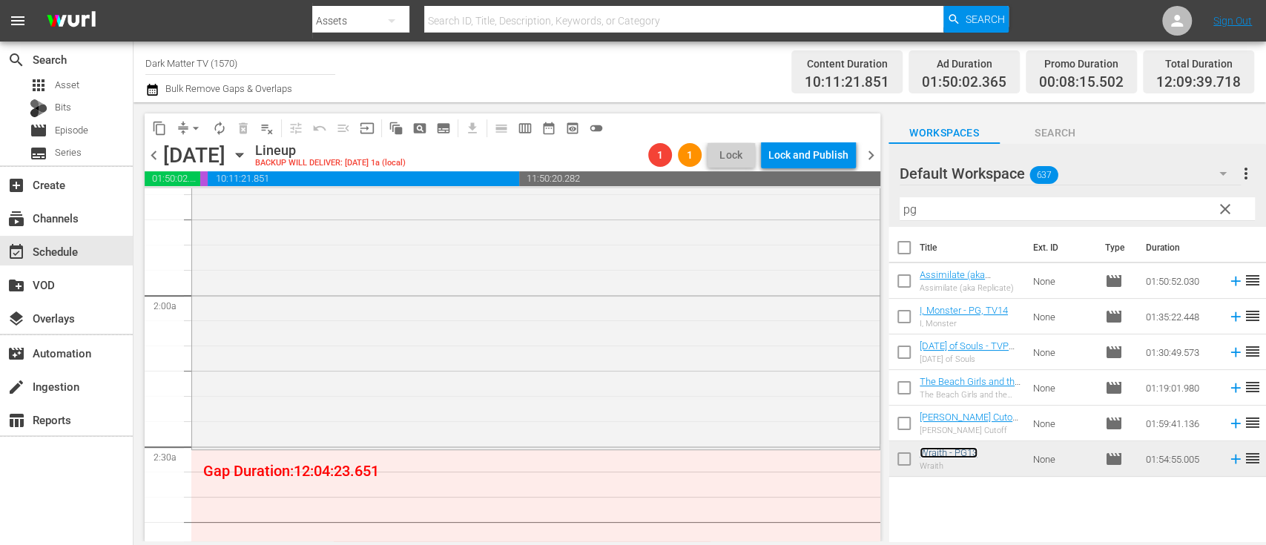
scroll to position [503, 0]
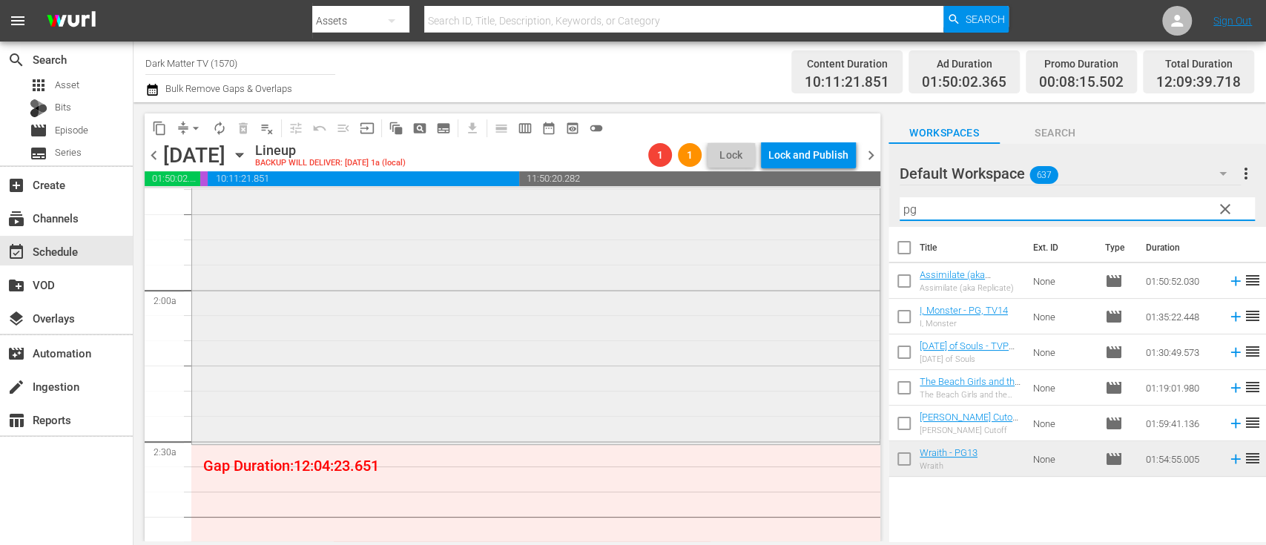
drag, startPoint x: 1011, startPoint y: 216, endPoint x: 854, endPoint y: 205, distance: 156.8
click at [854, 205] on div "content_copy compress arrow_drop_down autorenew_outlined delete_forever_outline…" at bounding box center [699, 321] width 1132 height 439
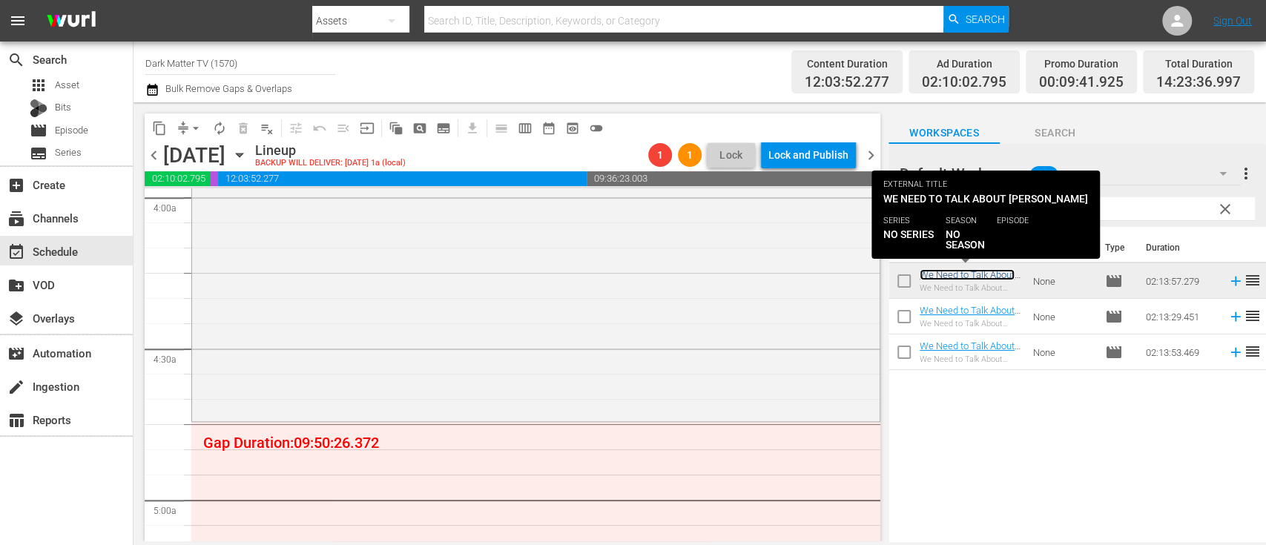
scroll to position [1202, 0]
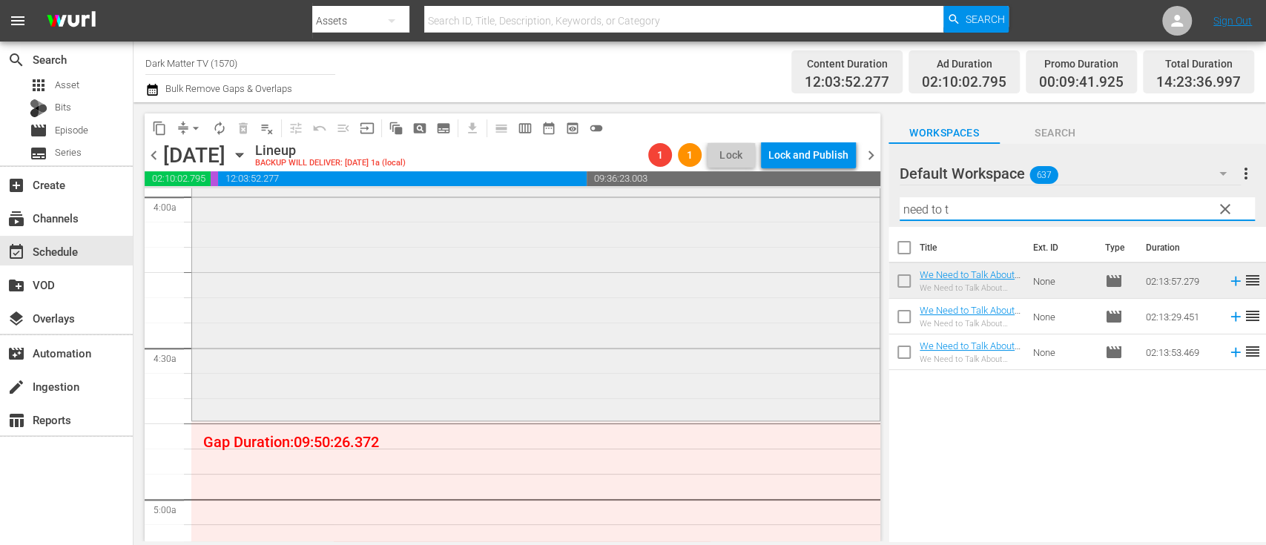
drag, startPoint x: 974, startPoint y: 211, endPoint x: 856, endPoint y: 209, distance: 117.9
click at [856, 209] on div "content_copy compress arrow_drop_down autorenew_outlined delete_forever_outline…" at bounding box center [699, 321] width 1132 height 439
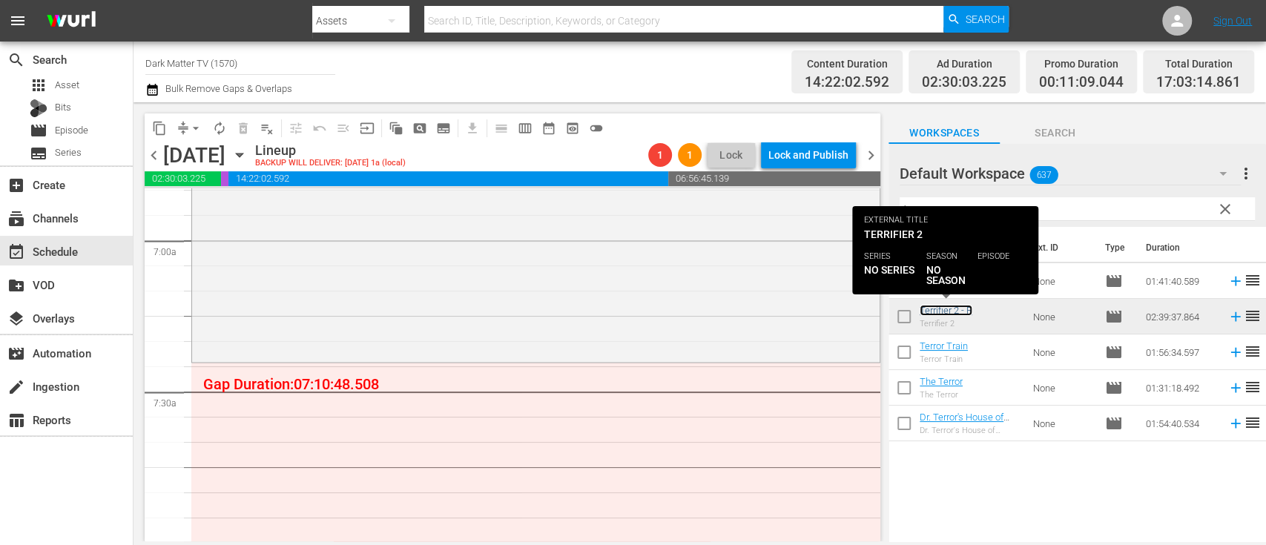
scroll to position [2067, 0]
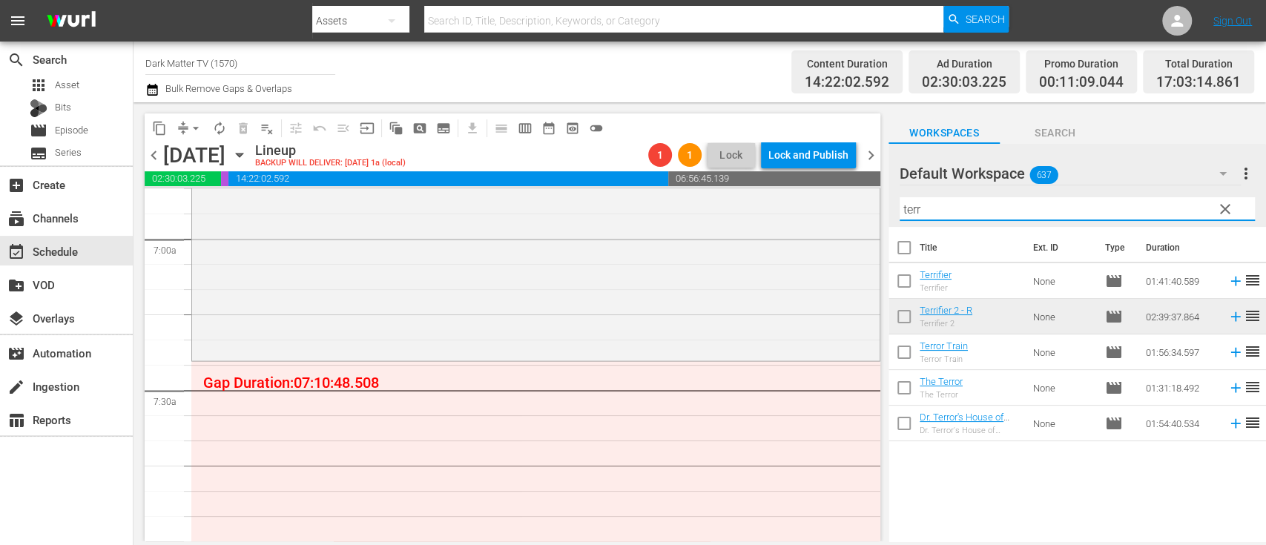
drag, startPoint x: 938, startPoint y: 207, endPoint x: 893, endPoint y: 203, distance: 44.6
click at [893, 203] on div "Default Workspace 637 Default more_vert clear Filter by Title terr" at bounding box center [1076, 185] width 377 height 83
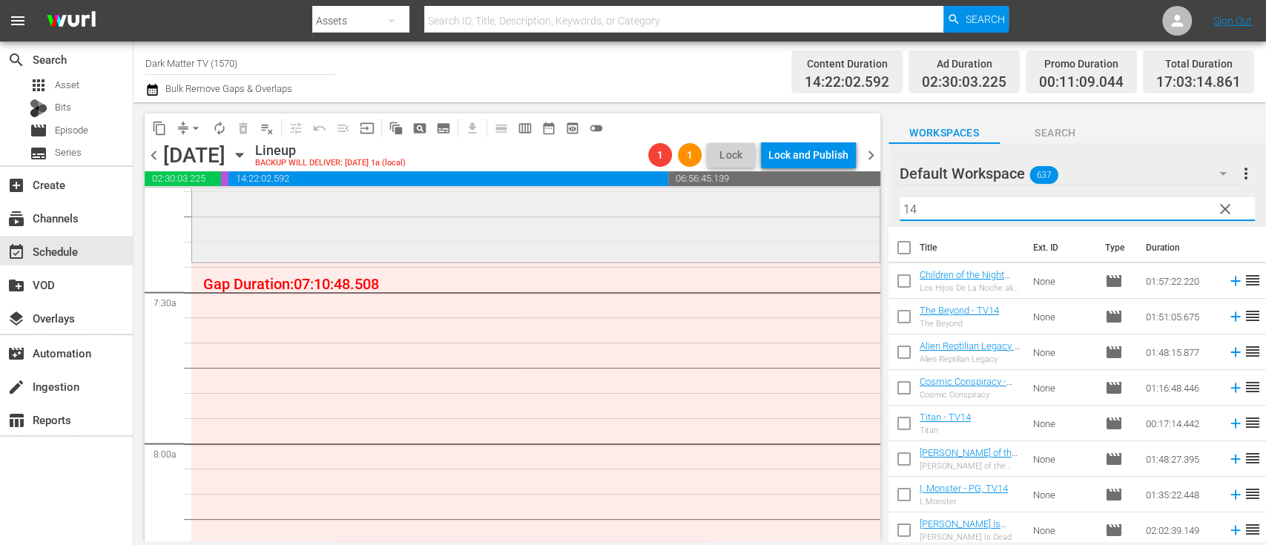
scroll to position [2172, 0]
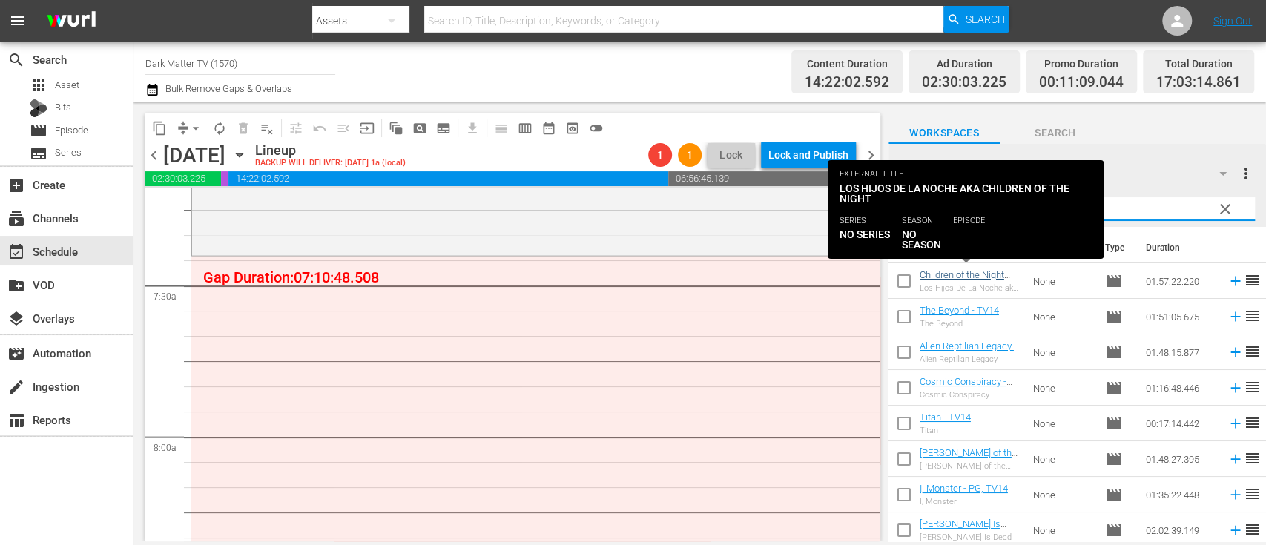
type input "14"
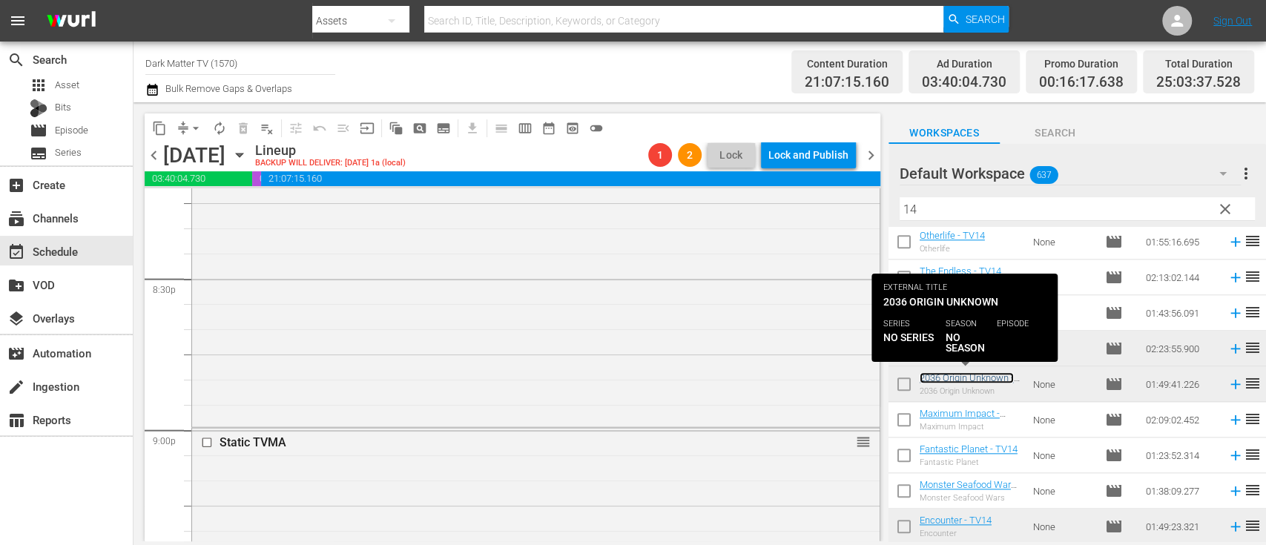
scroll to position [6124, 0]
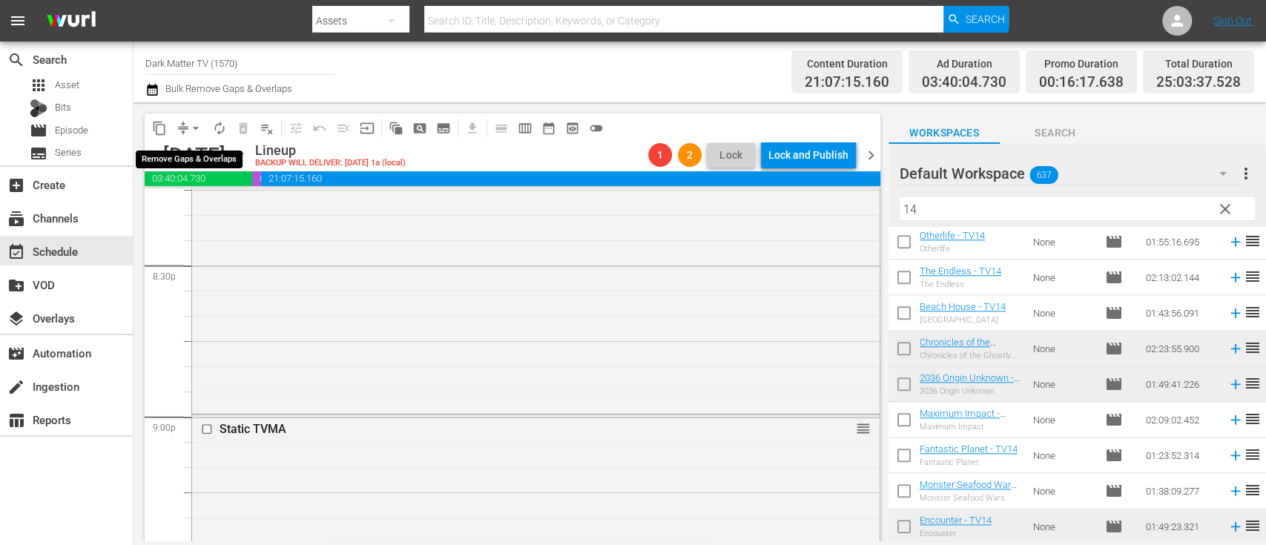
click at [201, 134] on span "arrow_drop_down" at bounding box center [195, 128] width 15 height 15
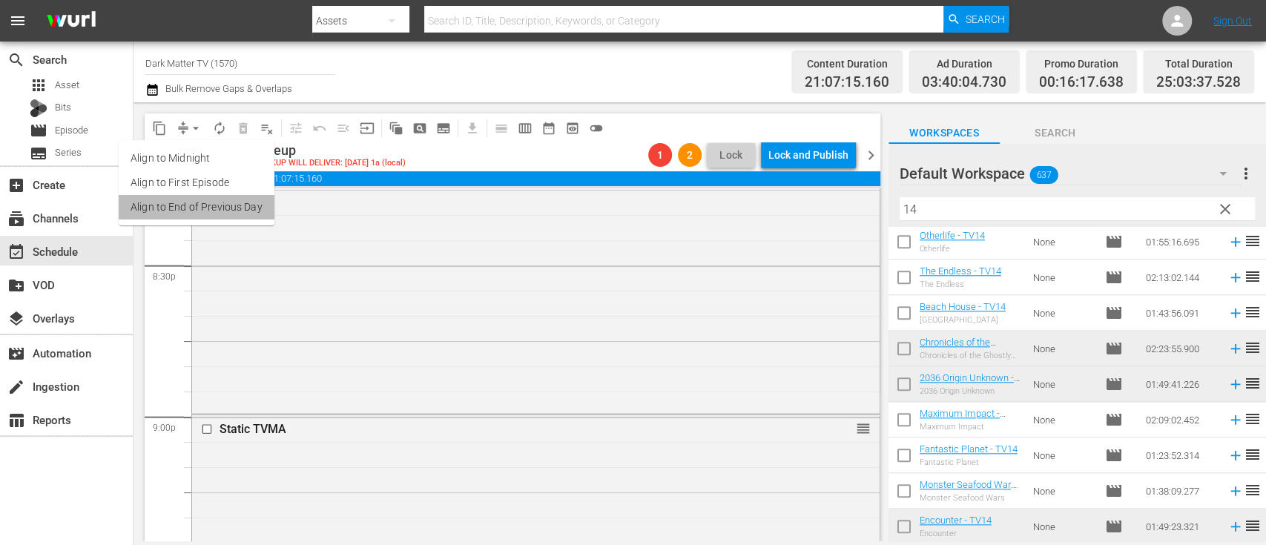
click at [200, 205] on li "Align to End of Previous Day" at bounding box center [197, 207] width 156 height 24
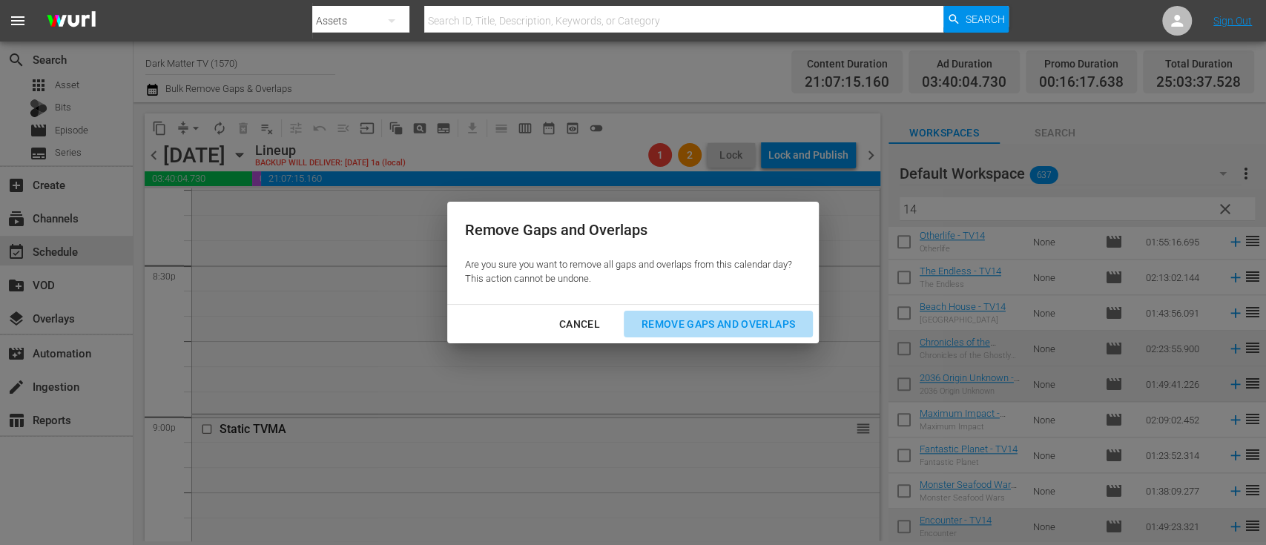
click at [706, 319] on div "Remove Gaps and Overlaps" at bounding box center [717, 324] width 177 height 19
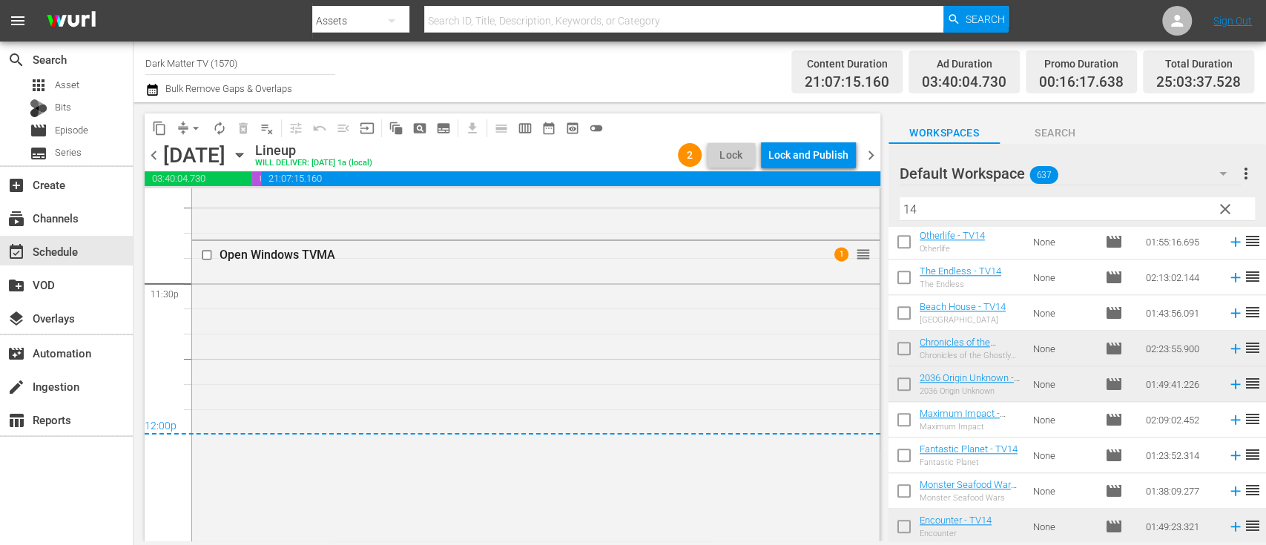
scroll to position [7307, 0]
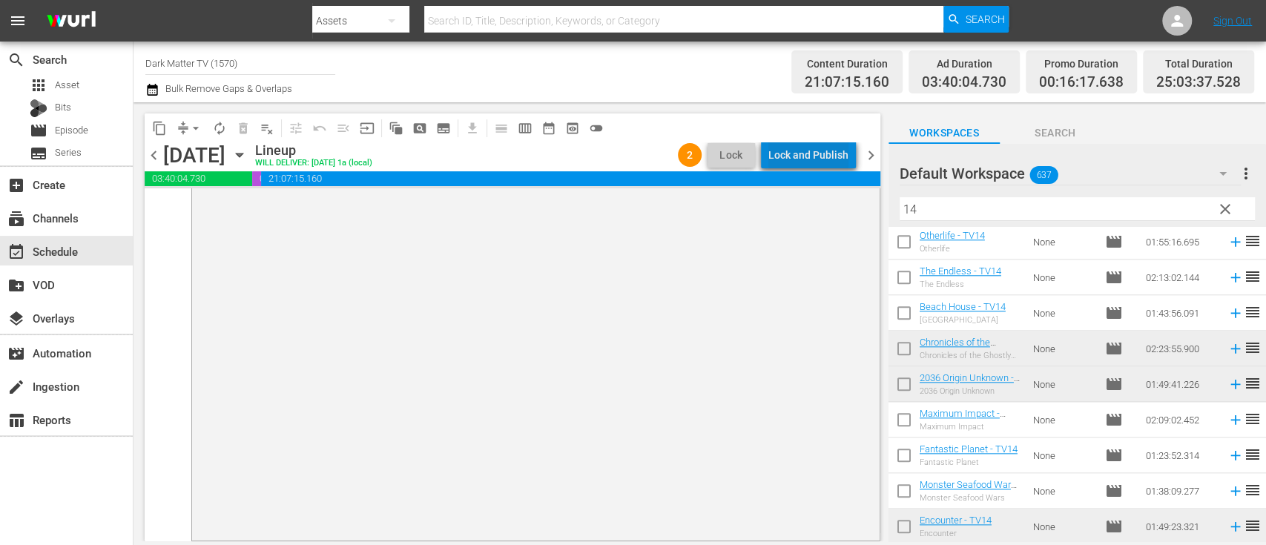
click at [821, 144] on div "Lock and Publish" at bounding box center [808, 155] width 80 height 27
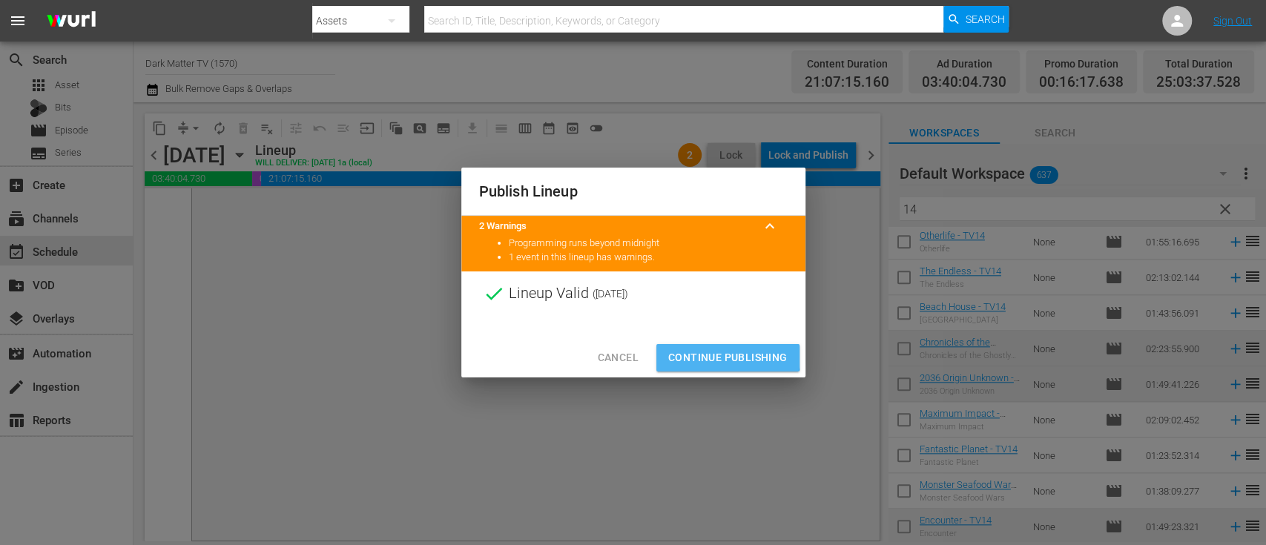
click at [712, 354] on span "Continue Publishing" at bounding box center [727, 357] width 119 height 19
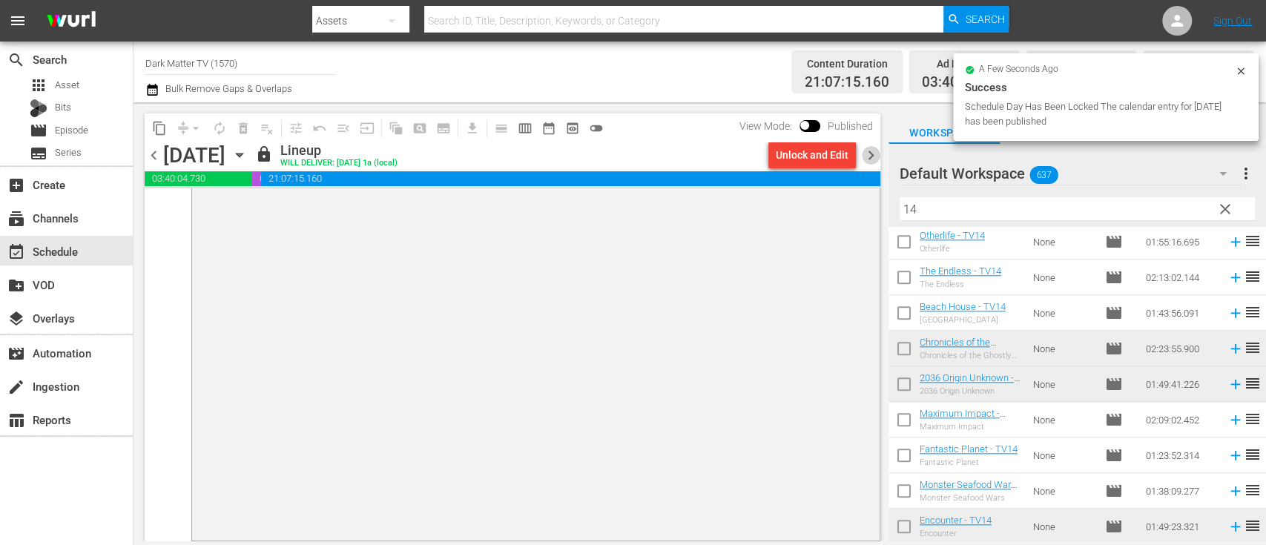
click at [873, 159] on span "chevron_right" at bounding box center [871, 155] width 19 height 19
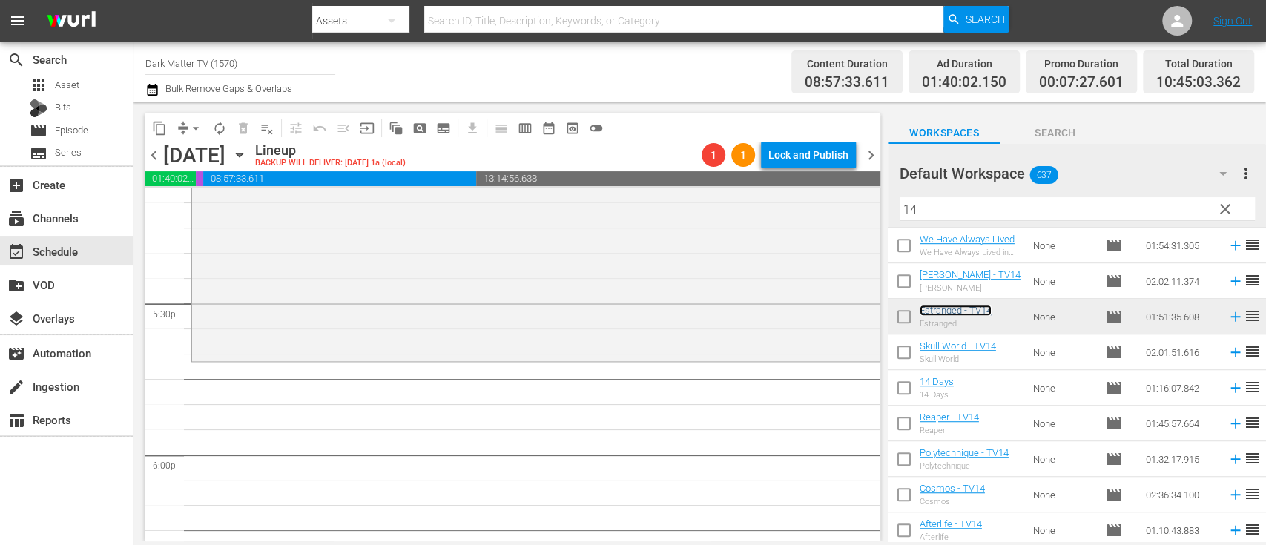
scroll to position [5213, 0]
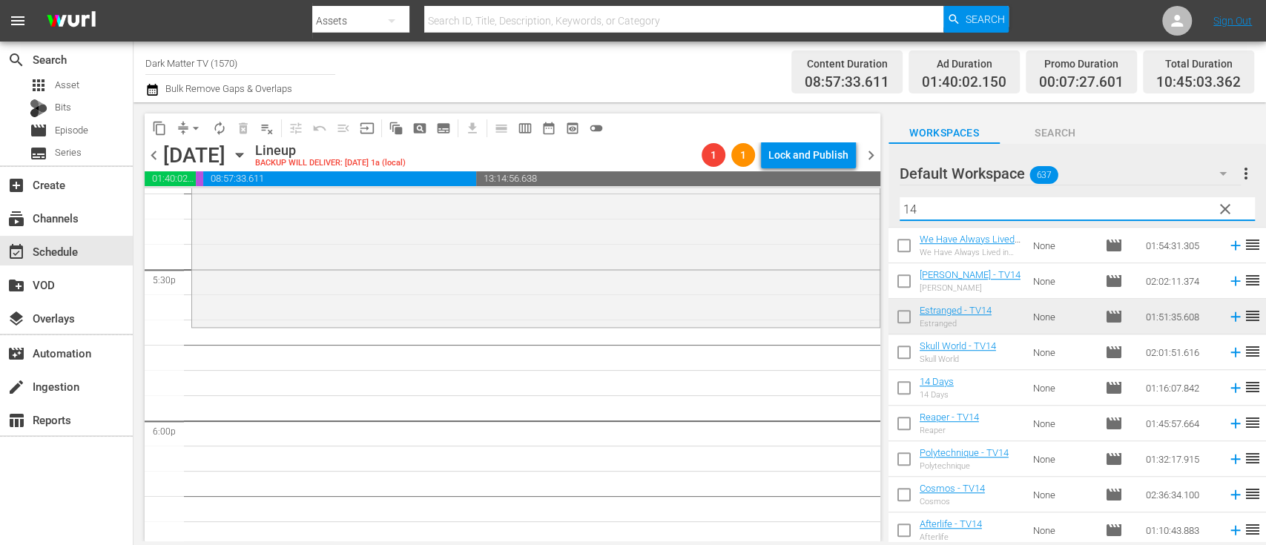
drag, startPoint x: 1142, startPoint y: 209, endPoint x: 869, endPoint y: 220, distance: 273.1
click at [869, 220] on div "content_copy compress arrow_drop_down autorenew_outlined delete_forever_outline…" at bounding box center [699, 321] width 1132 height 439
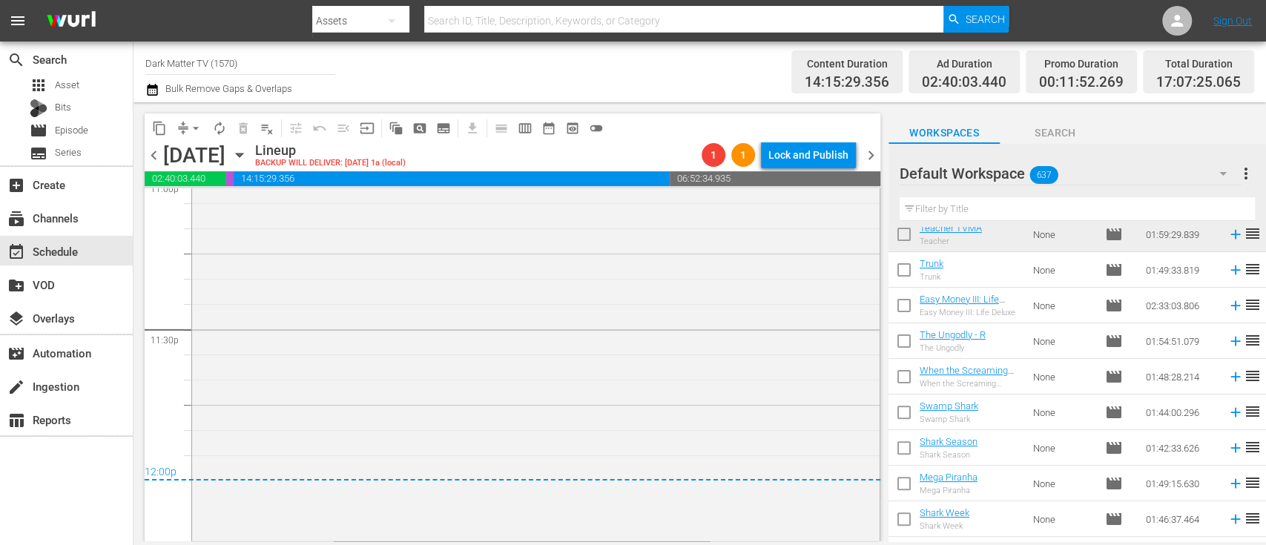
scroll to position [297, 0]
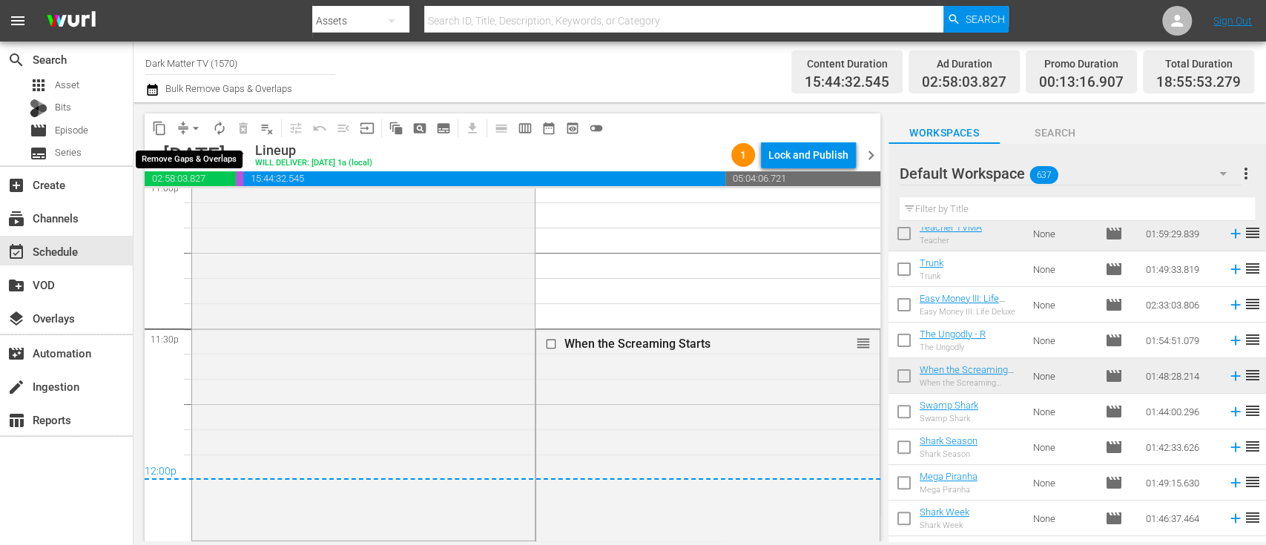
click at [196, 128] on span "arrow_drop_down" at bounding box center [195, 128] width 15 height 15
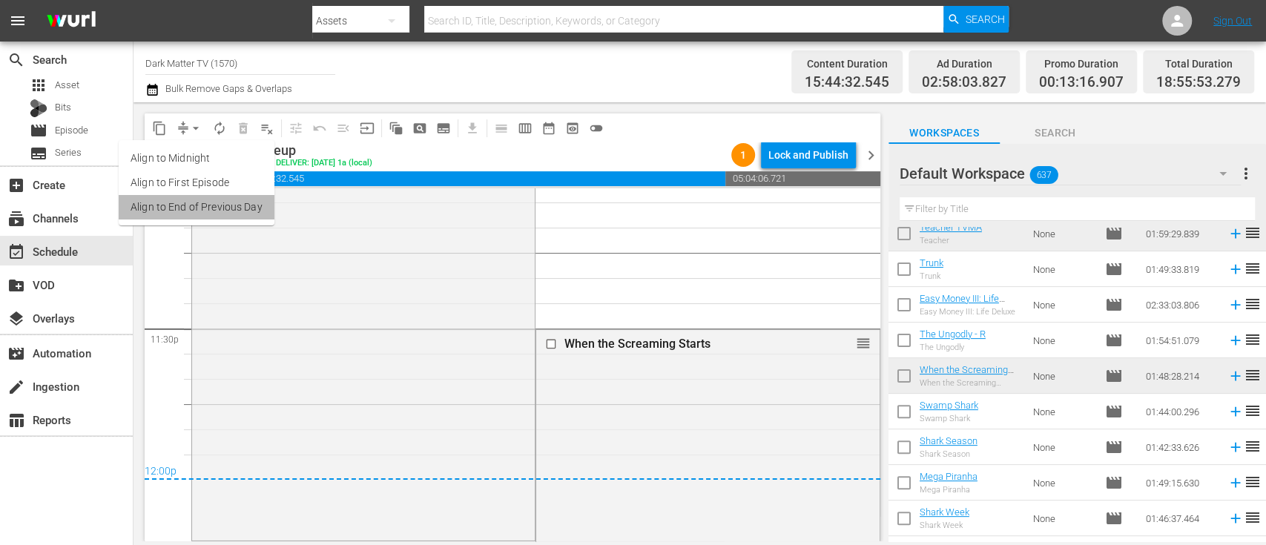
click at [215, 202] on li "Align to End of Previous Day" at bounding box center [197, 207] width 156 height 24
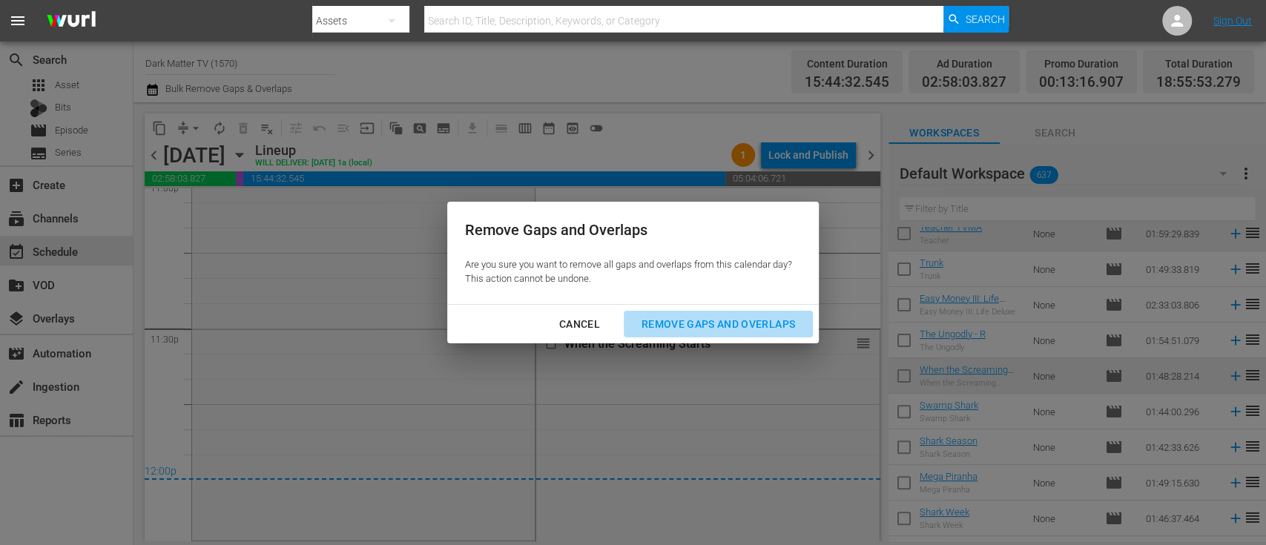
click at [670, 325] on div "Remove Gaps and Overlaps" at bounding box center [717, 324] width 177 height 19
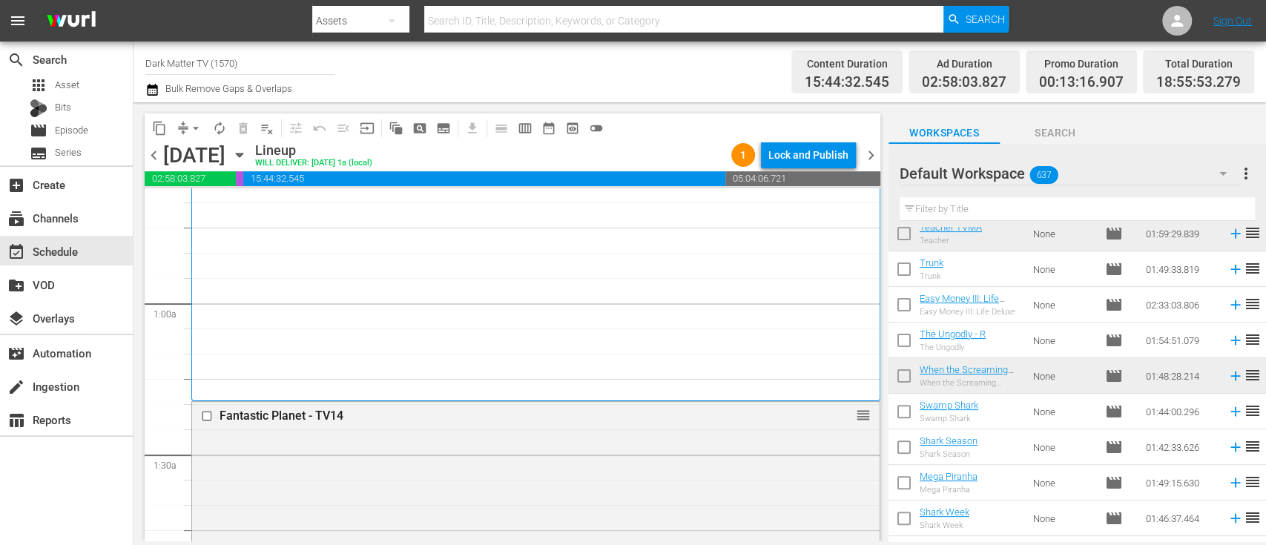
scroll to position [193, 0]
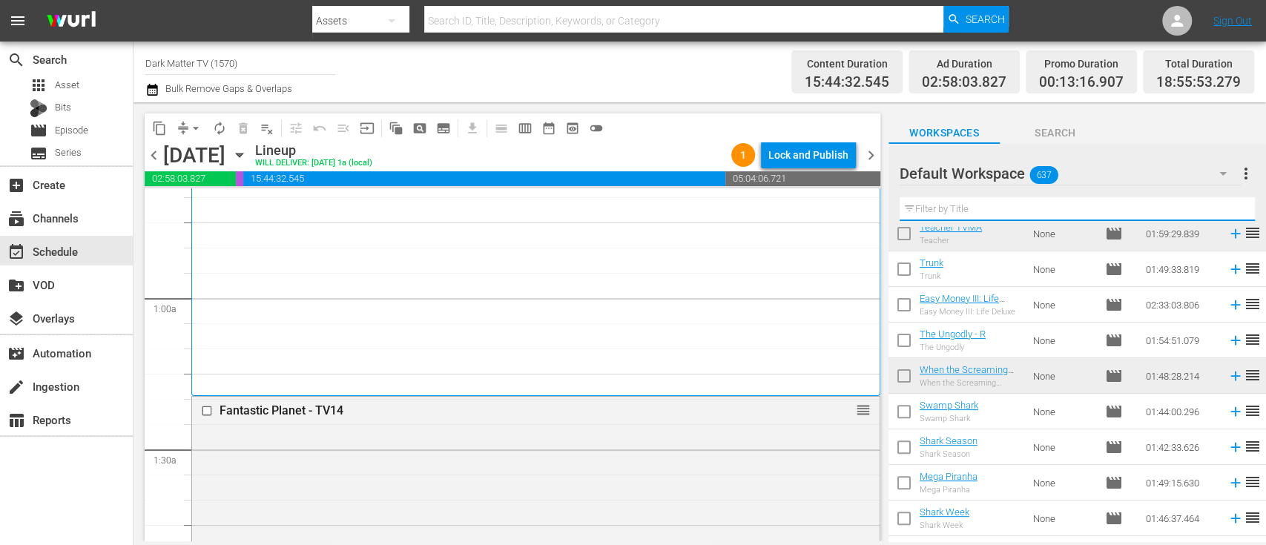
click at [979, 207] on input "text" at bounding box center [1076, 209] width 355 height 24
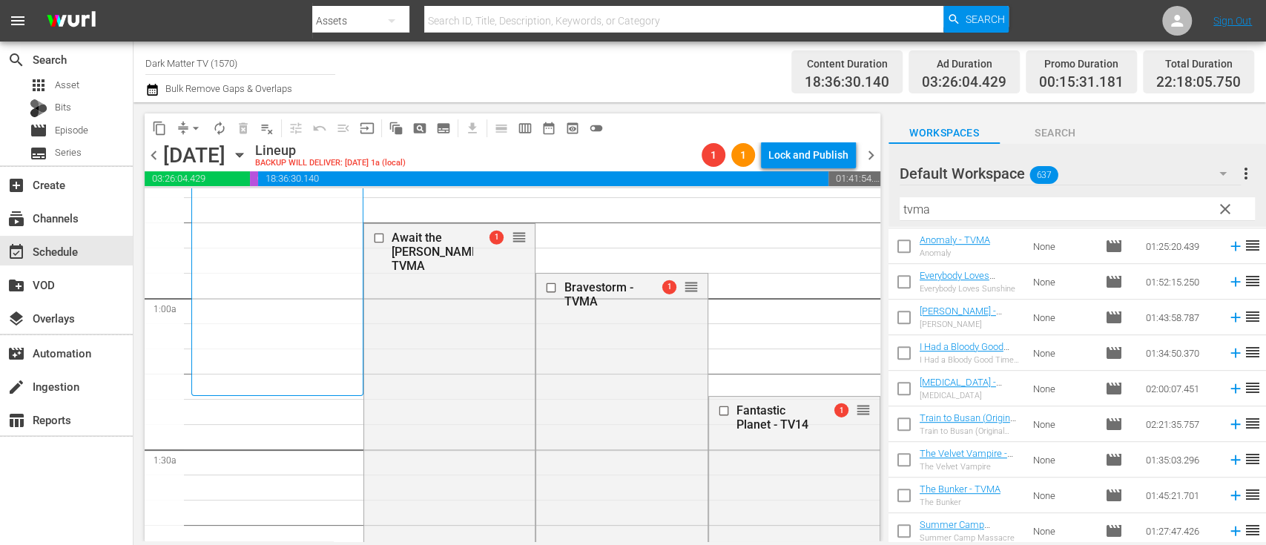
scroll to position [605, 0]
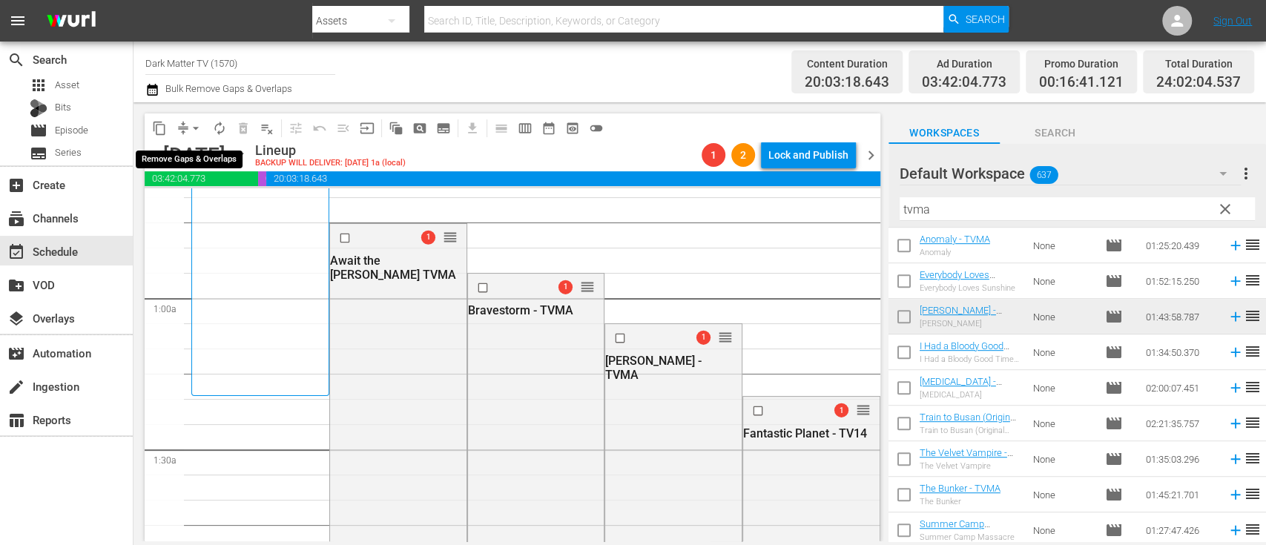
click at [196, 128] on span "arrow_drop_down" at bounding box center [195, 128] width 15 height 15
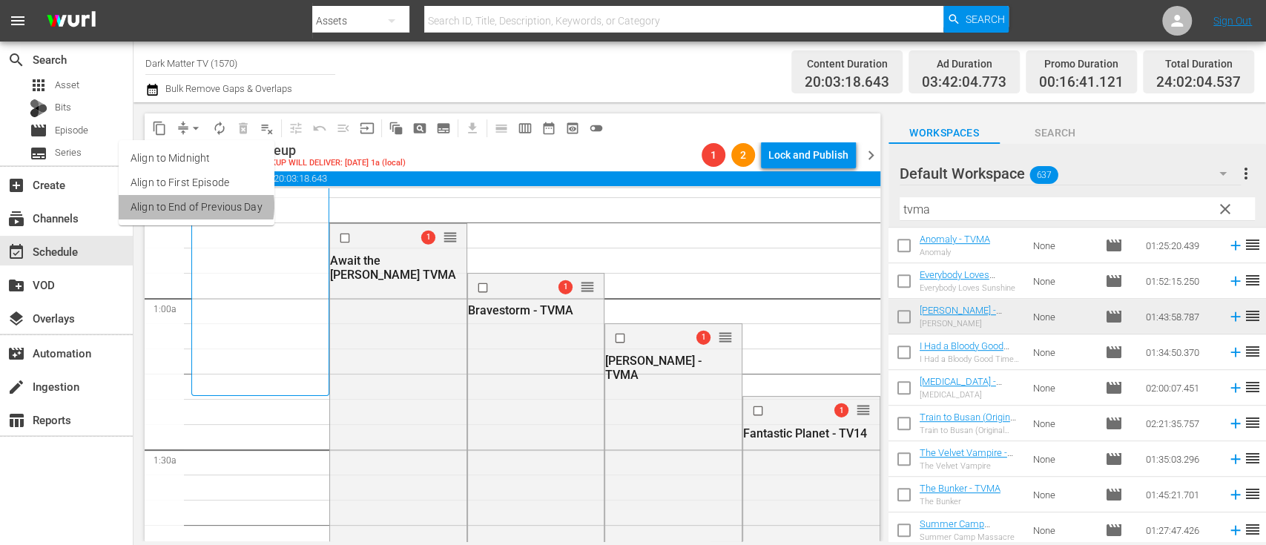
click at [194, 205] on li "Align to End of Previous Day" at bounding box center [197, 207] width 156 height 24
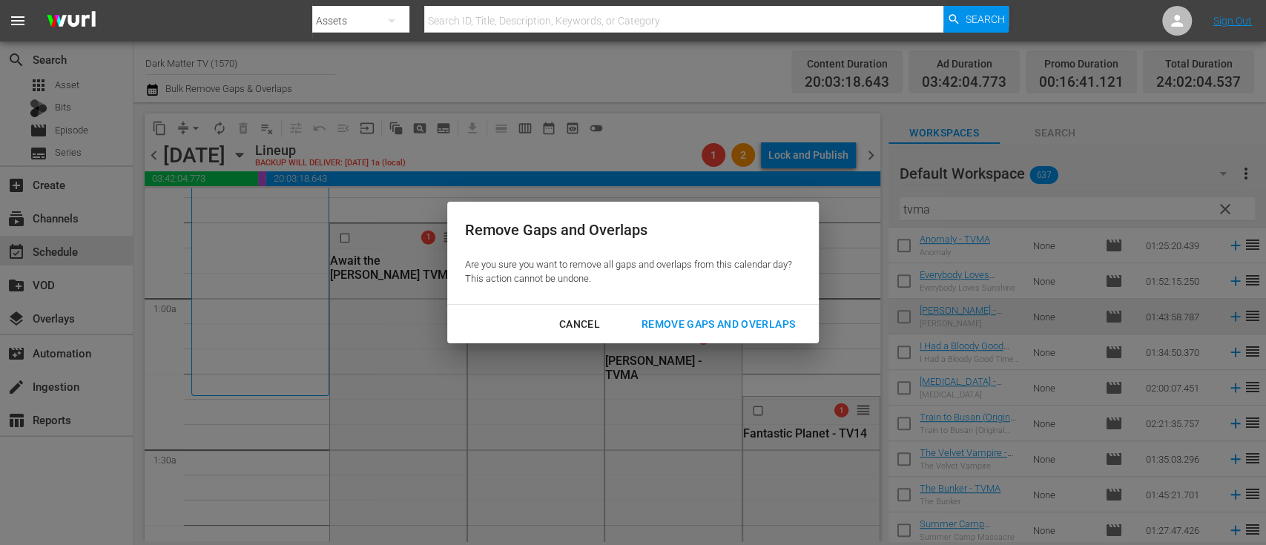
click at [688, 321] on div "Remove Gaps and Overlaps" at bounding box center [717, 324] width 177 height 19
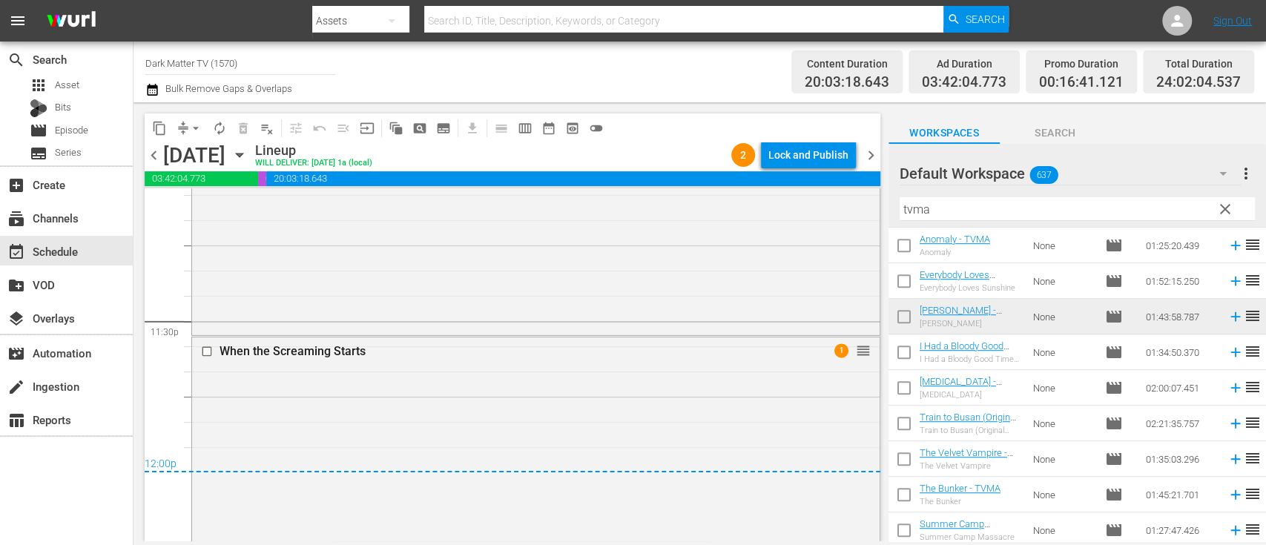
scroll to position [7318, 0]
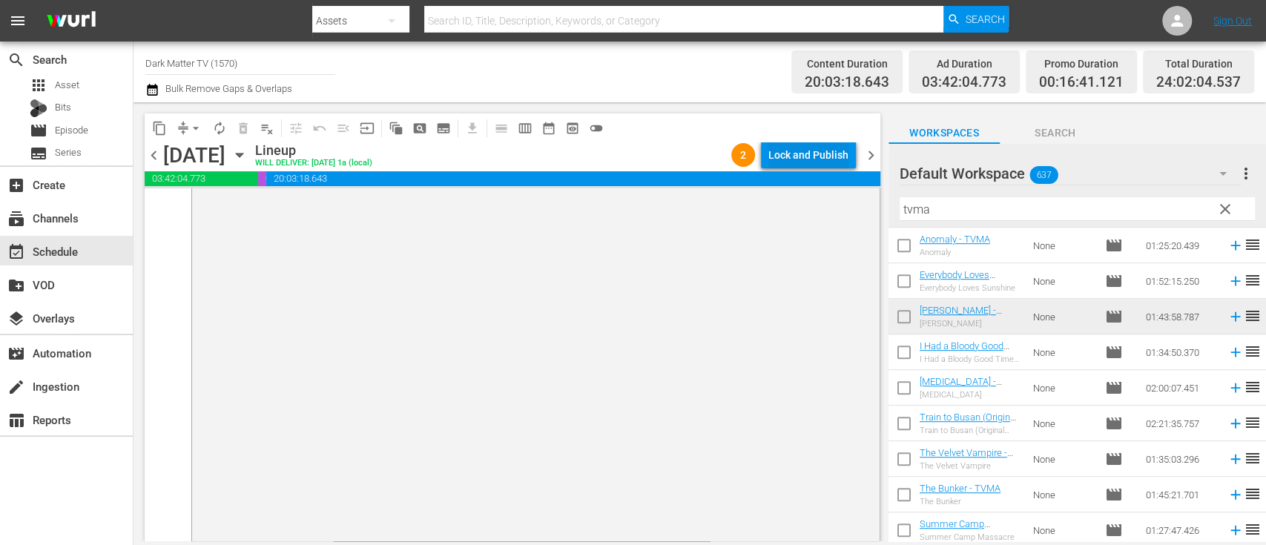
click at [820, 153] on div "Lock and Publish" at bounding box center [808, 155] width 80 height 27
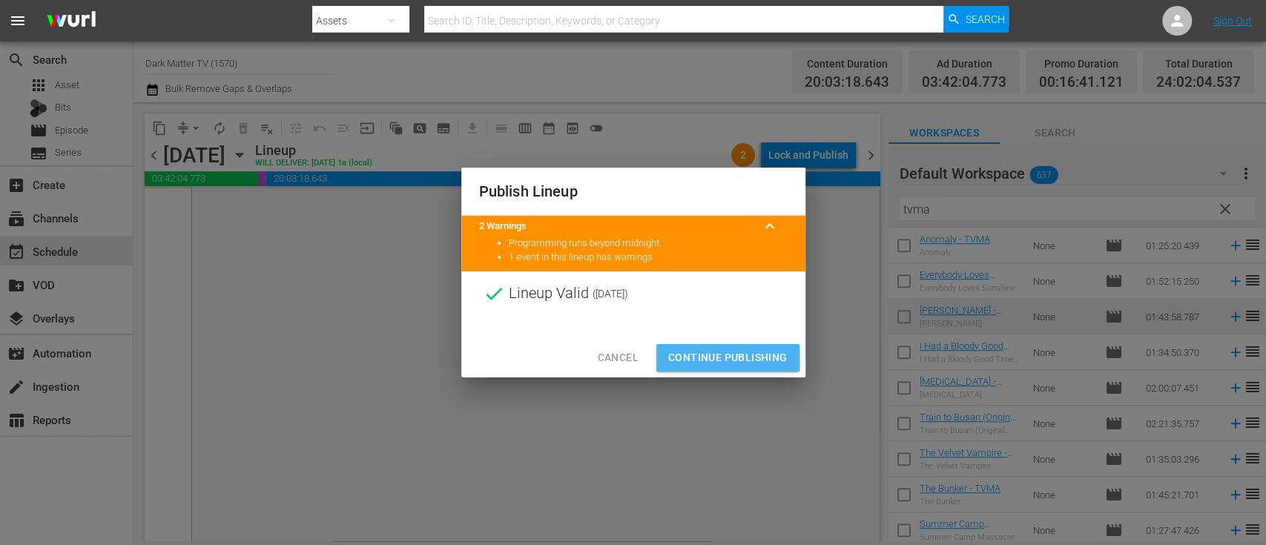
click at [727, 353] on span "Continue Publishing" at bounding box center [727, 357] width 119 height 19
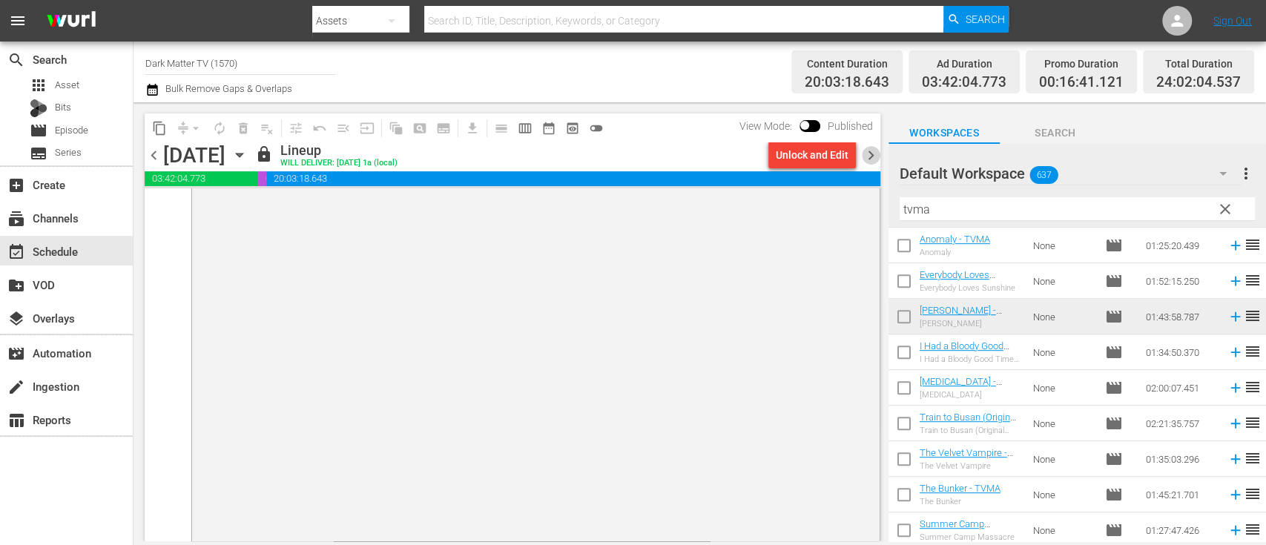
click at [867, 156] on span "chevron_right" at bounding box center [871, 155] width 19 height 19
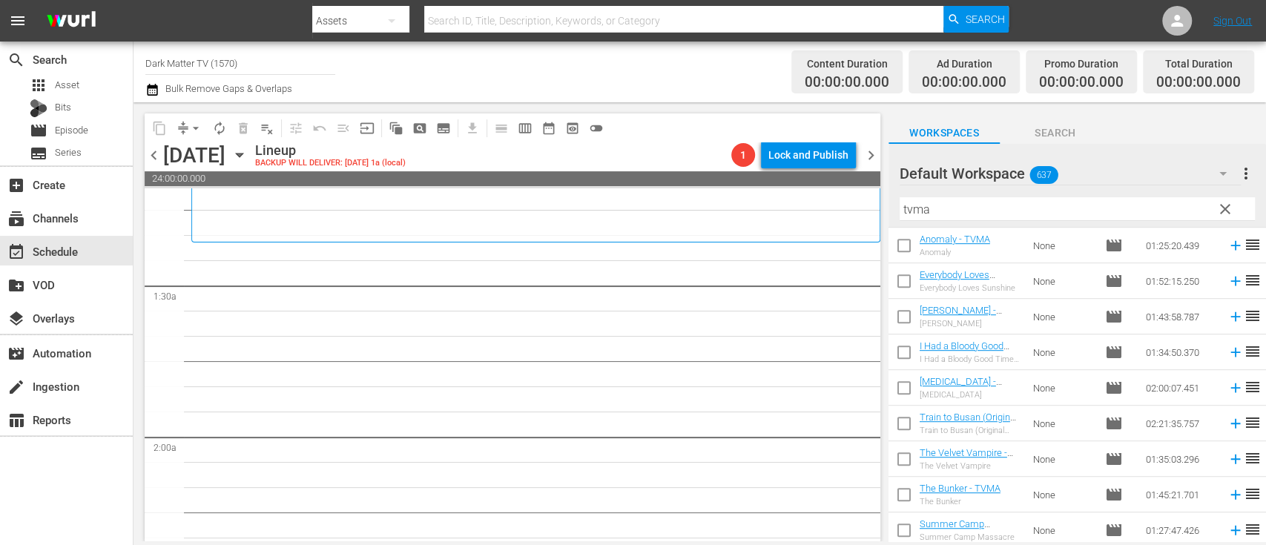
scroll to position [365, 0]
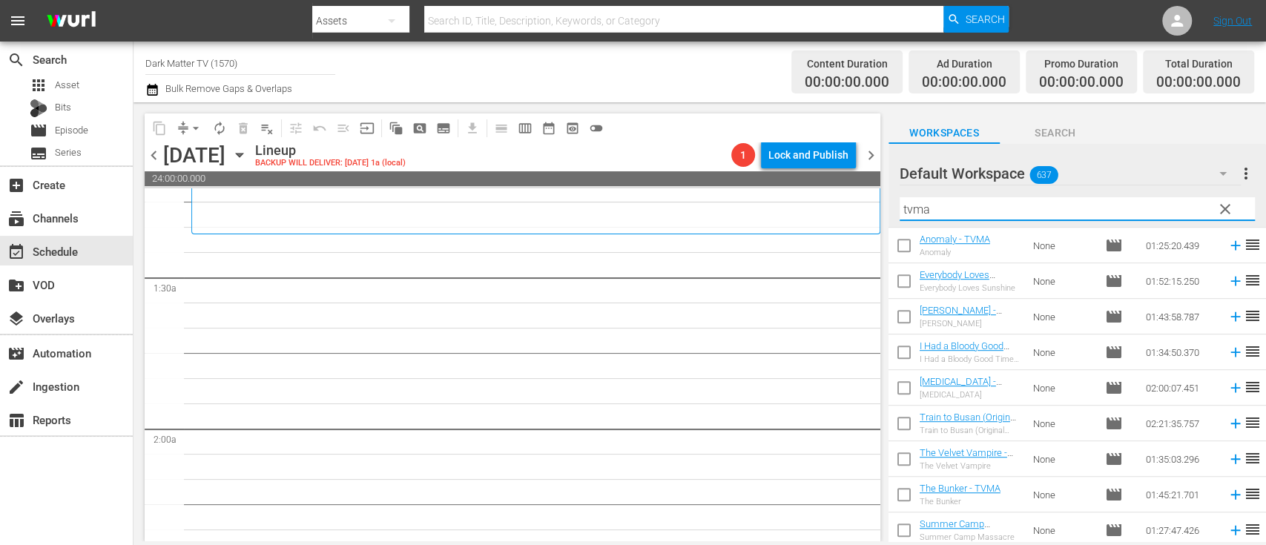
drag, startPoint x: 964, startPoint y: 202, endPoint x: 819, endPoint y: 191, distance: 144.9
click at [819, 191] on div "content_copy compress arrow_drop_down autorenew_outlined delete_forever_outline…" at bounding box center [699, 321] width 1132 height 439
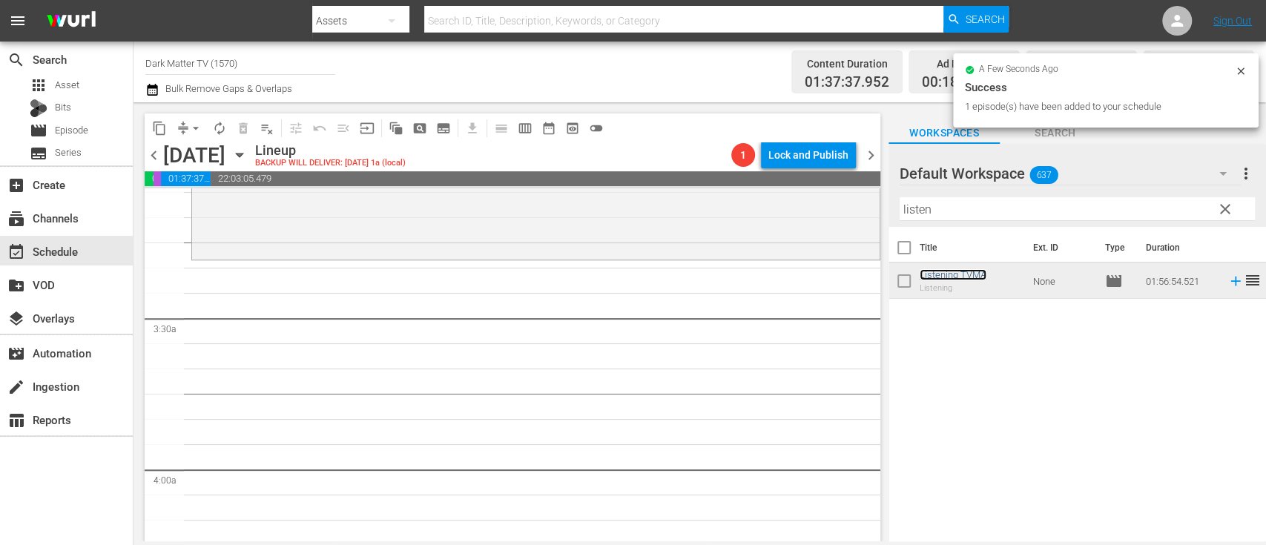
scroll to position [930, 0]
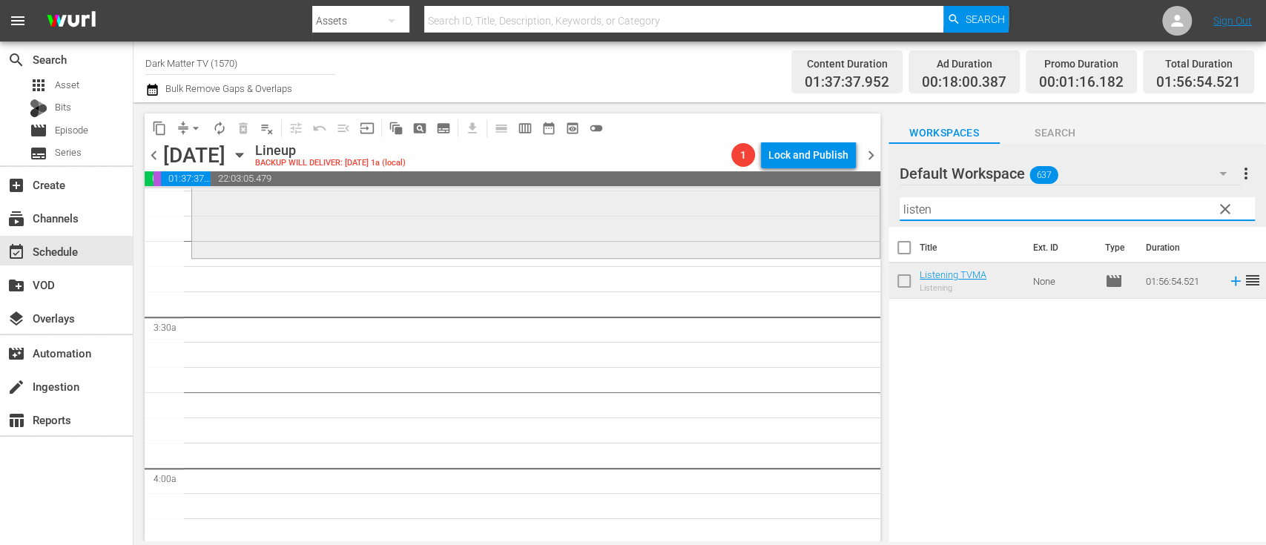
drag, startPoint x: 951, startPoint y: 214, endPoint x: 776, endPoint y: 196, distance: 175.9
click at [776, 196] on div "content_copy compress arrow_drop_down autorenew_outlined delete_forever_outline…" at bounding box center [699, 321] width 1132 height 439
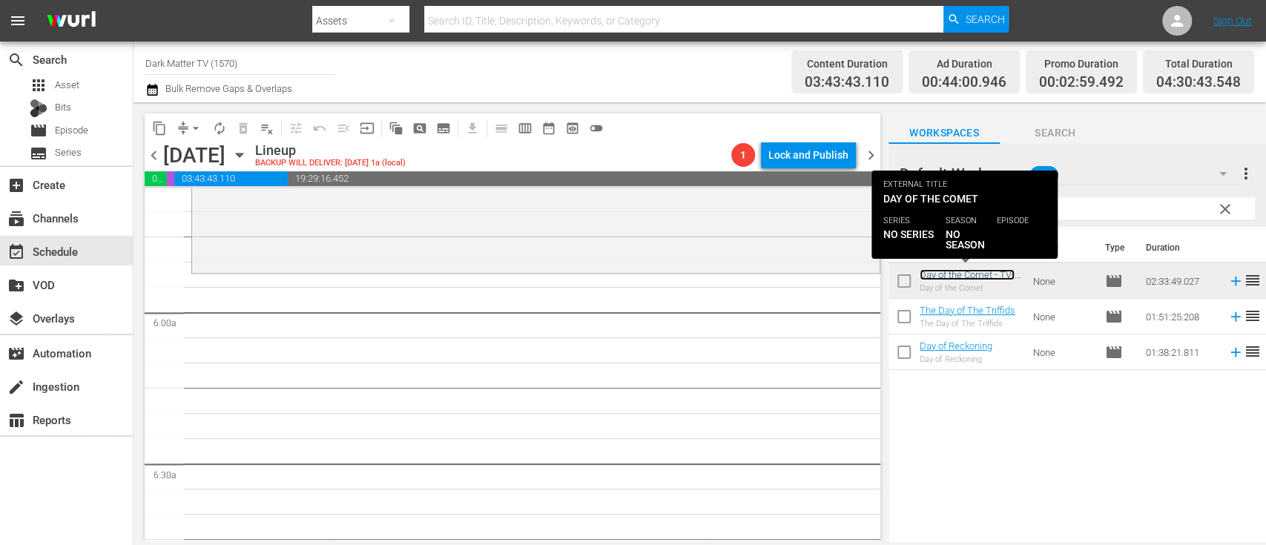
scroll to position [1695, 0]
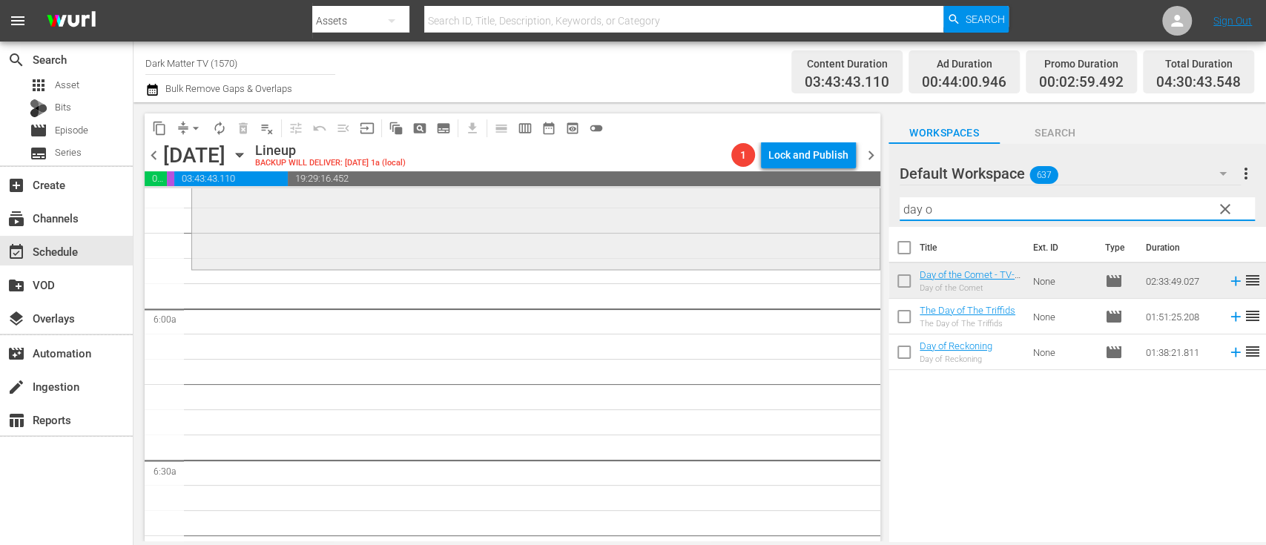
drag, startPoint x: 975, startPoint y: 205, endPoint x: 758, endPoint y: 196, distance: 217.4
click at [758, 196] on div "content_copy compress arrow_drop_down autorenew_outlined delete_forever_outline…" at bounding box center [699, 321] width 1132 height 439
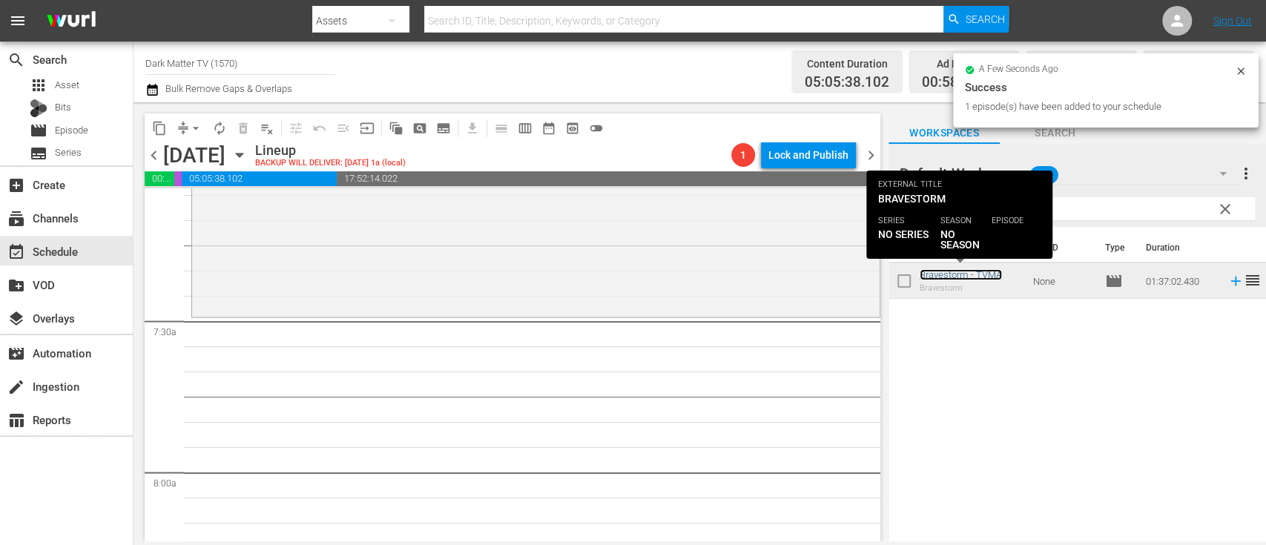
scroll to position [2138, 0]
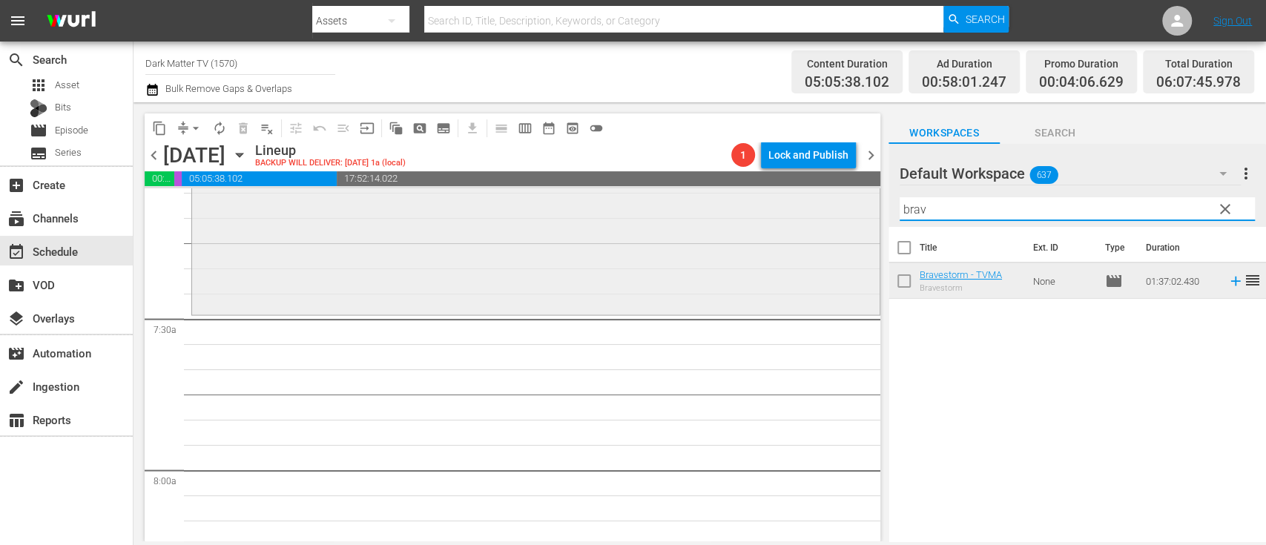
drag, startPoint x: 945, startPoint y: 208, endPoint x: 847, endPoint y: 217, distance: 98.3
click at [847, 217] on div "content_copy compress arrow_drop_down autorenew_outlined delete_forever_outline…" at bounding box center [699, 321] width 1132 height 439
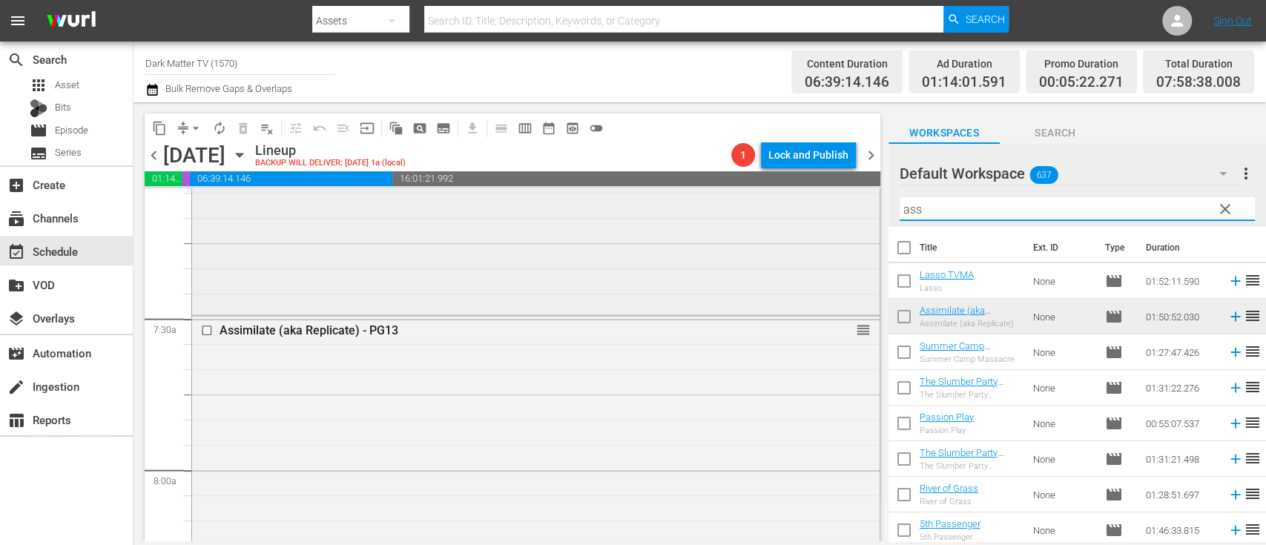
drag, startPoint x: 955, startPoint y: 216, endPoint x: 796, endPoint y: 209, distance: 159.5
click at [796, 209] on div "content_copy compress arrow_drop_down autorenew_outlined delete_forever_outline…" at bounding box center [699, 321] width 1132 height 439
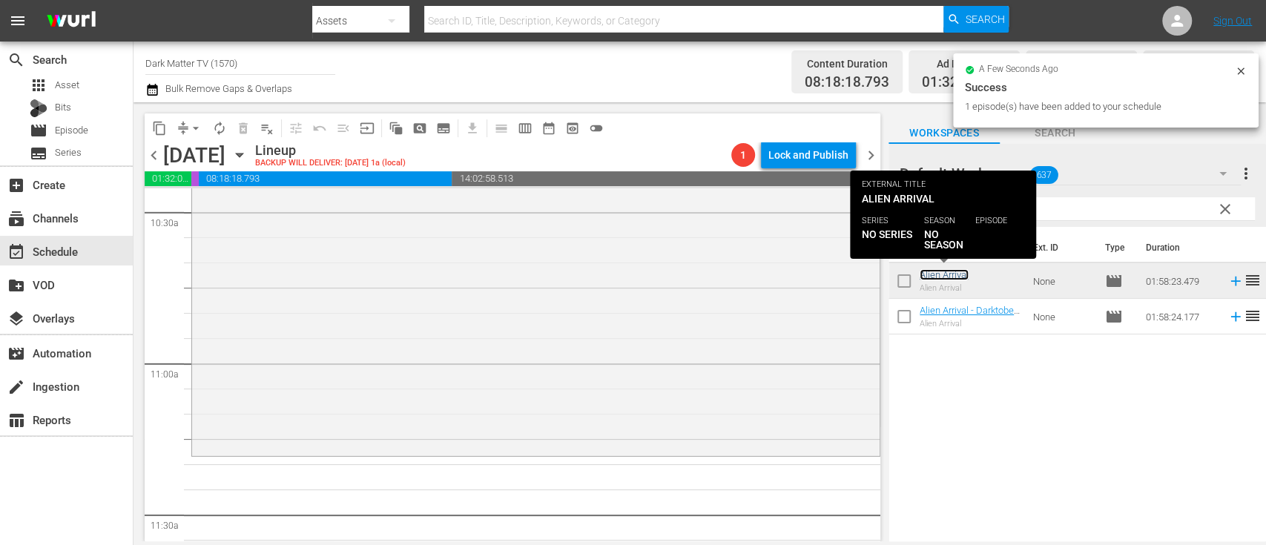
scroll to position [3155, 0]
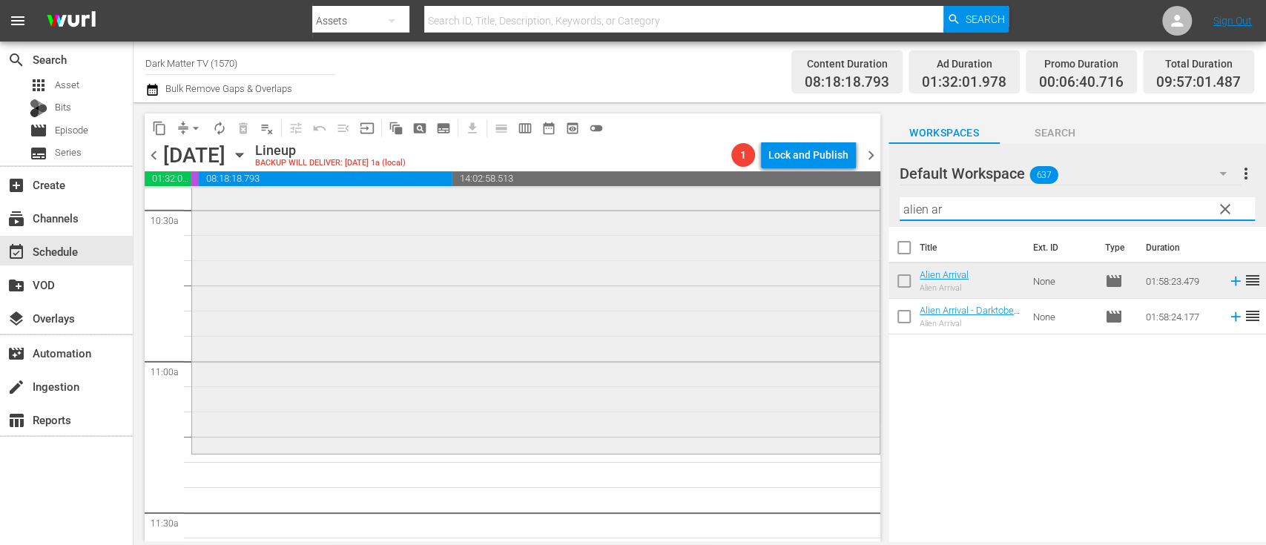
drag, startPoint x: 955, startPoint y: 211, endPoint x: 807, endPoint y: 214, distance: 147.6
click at [807, 214] on div "content_copy compress arrow_drop_down autorenew_outlined delete_forever_outline…" at bounding box center [699, 321] width 1132 height 439
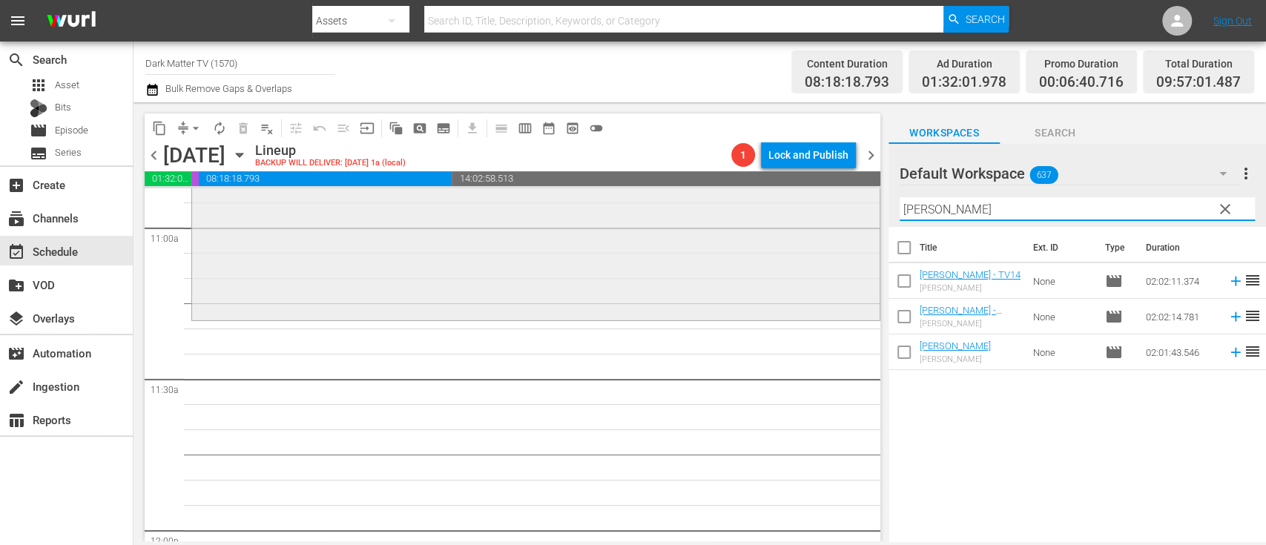
scroll to position [3307, 0]
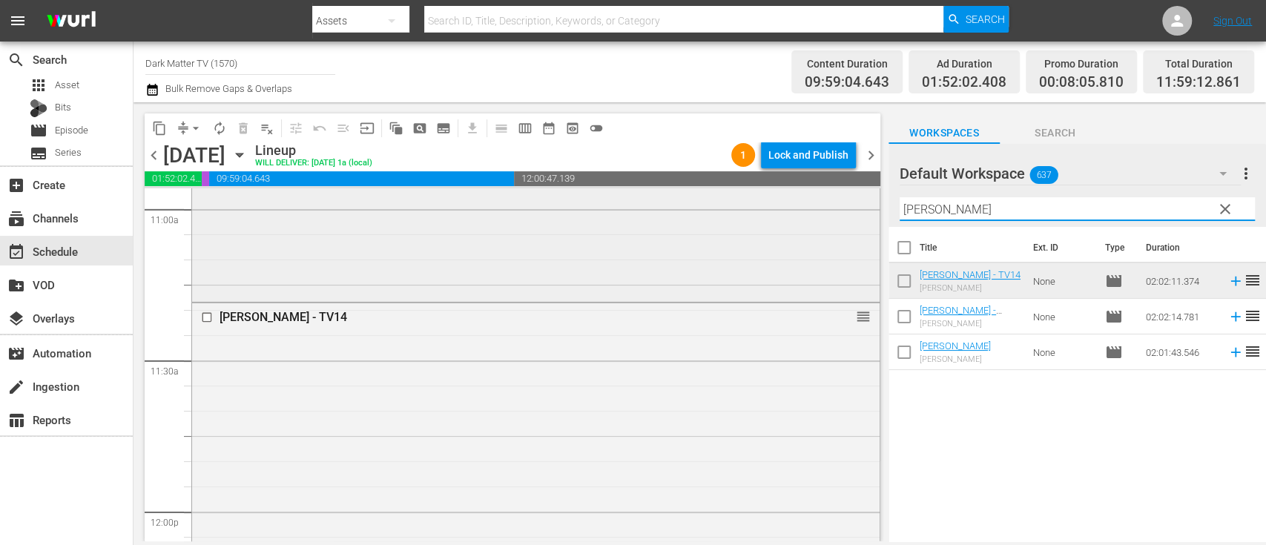
drag, startPoint x: 985, startPoint y: 212, endPoint x: 763, endPoint y: 216, distance: 222.4
click at [763, 216] on div "content_copy compress arrow_drop_down autorenew_outlined delete_forever_outline…" at bounding box center [699, 321] width 1132 height 439
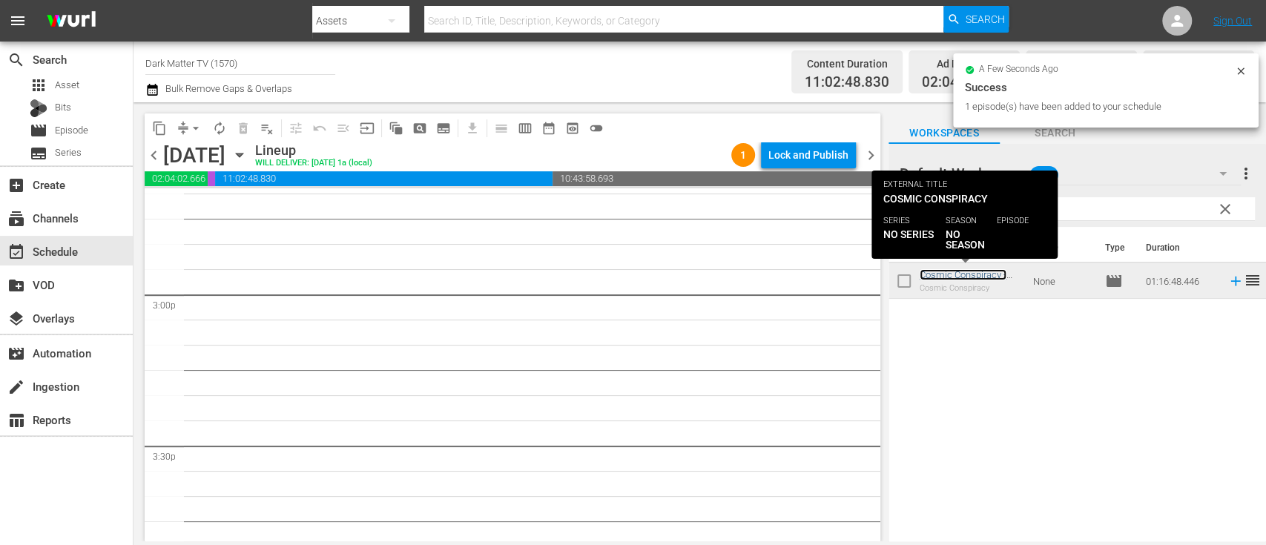
scroll to position [4433, 0]
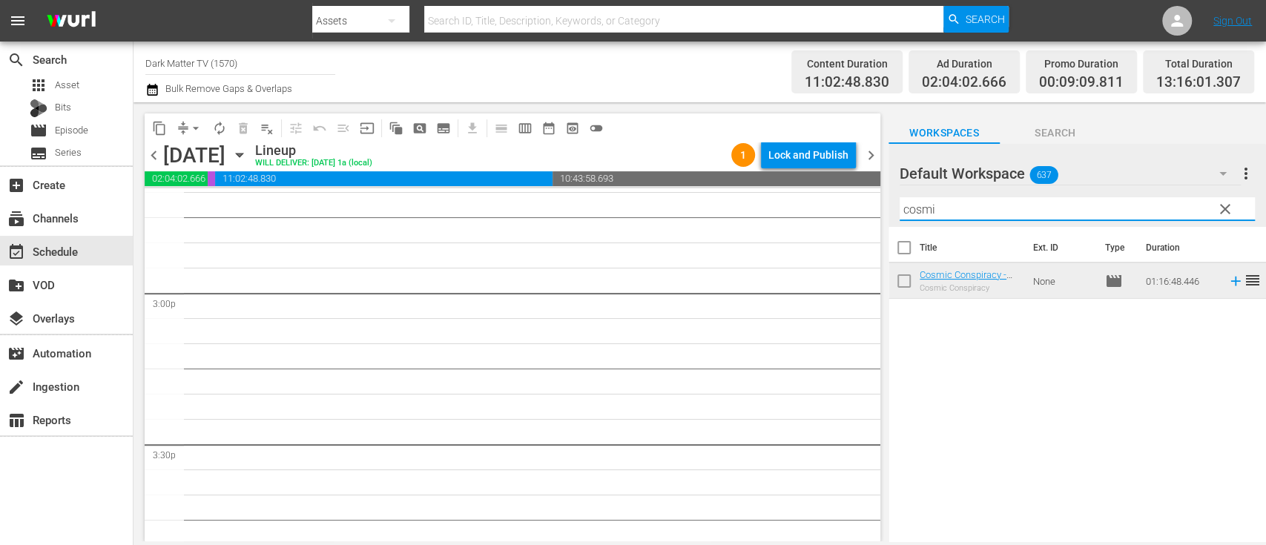
drag, startPoint x: 963, startPoint y: 207, endPoint x: 765, endPoint y: 200, distance: 198.1
click at [765, 200] on div "content_copy compress arrow_drop_down autorenew_outlined delete_forever_outline…" at bounding box center [699, 321] width 1132 height 439
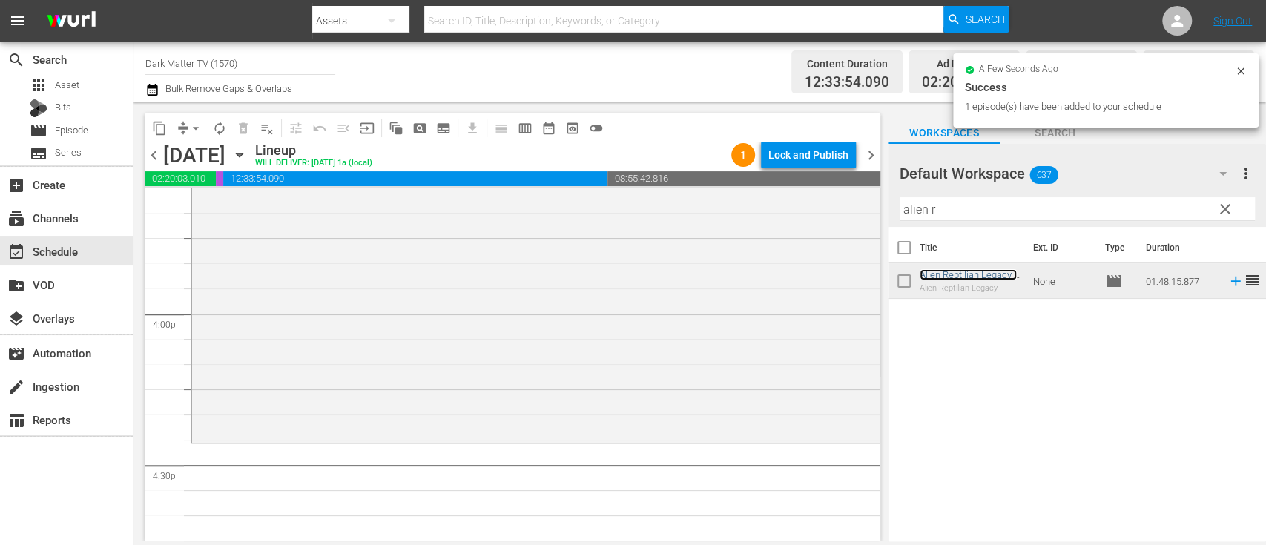
scroll to position [4869, 0]
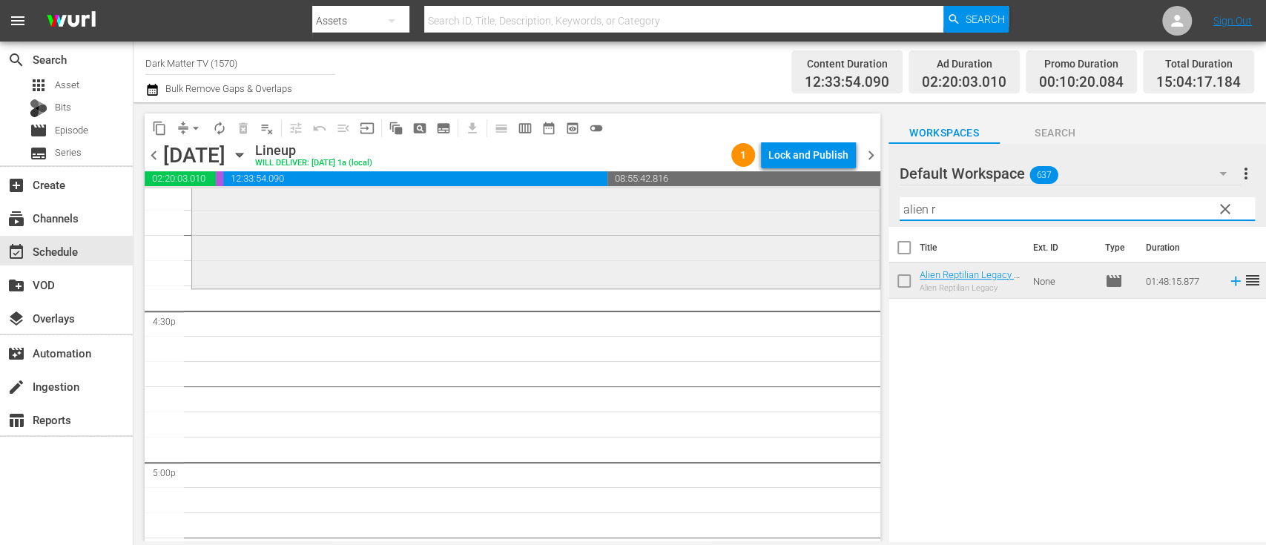
drag, startPoint x: 952, startPoint y: 216, endPoint x: 809, endPoint y: 191, distance: 145.3
click at [809, 191] on div "content_copy compress arrow_drop_down autorenew_outlined delete_forever_outline…" at bounding box center [699, 321] width 1132 height 439
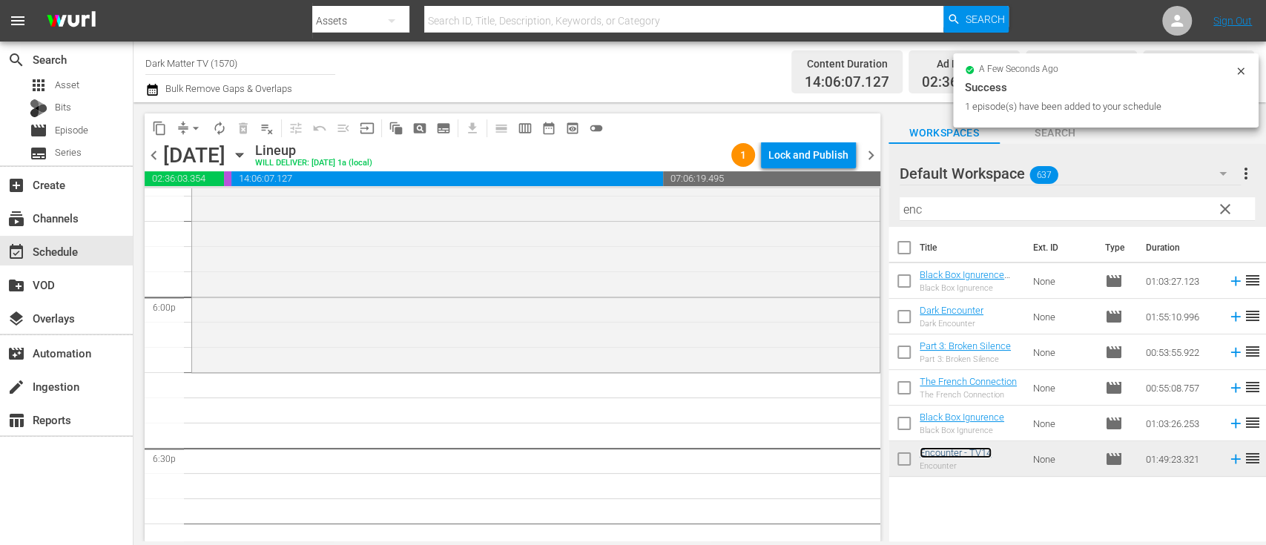
scroll to position [5337, 0]
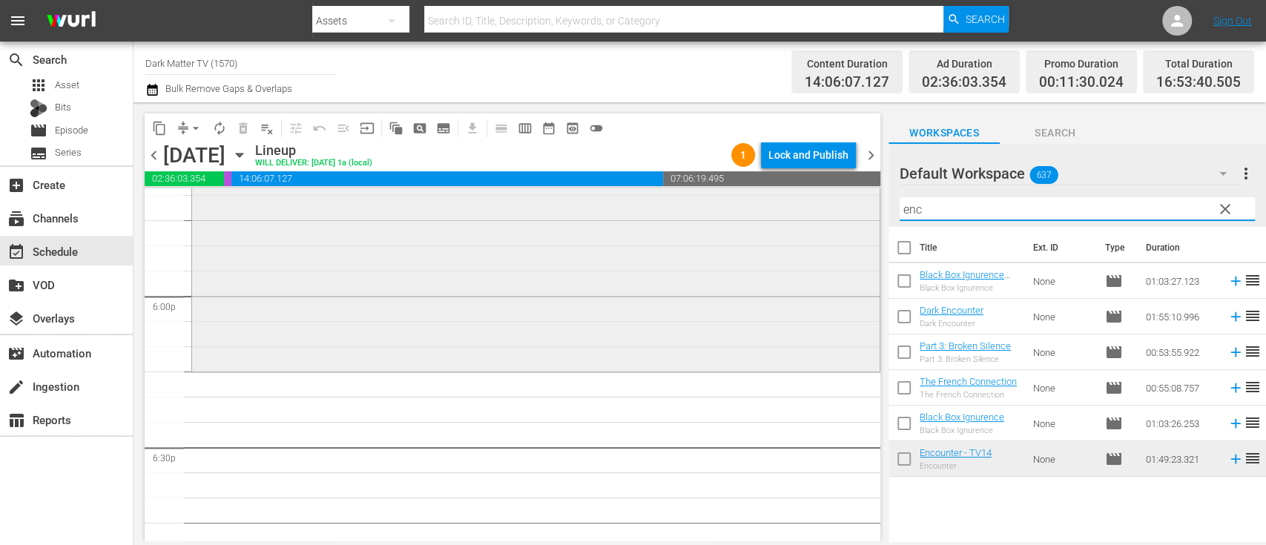
drag, startPoint x: 949, startPoint y: 199, endPoint x: 817, endPoint y: 207, distance: 132.2
click at [817, 207] on div "content_copy compress arrow_drop_down autorenew_outlined delete_forever_outline…" at bounding box center [699, 321] width 1132 height 439
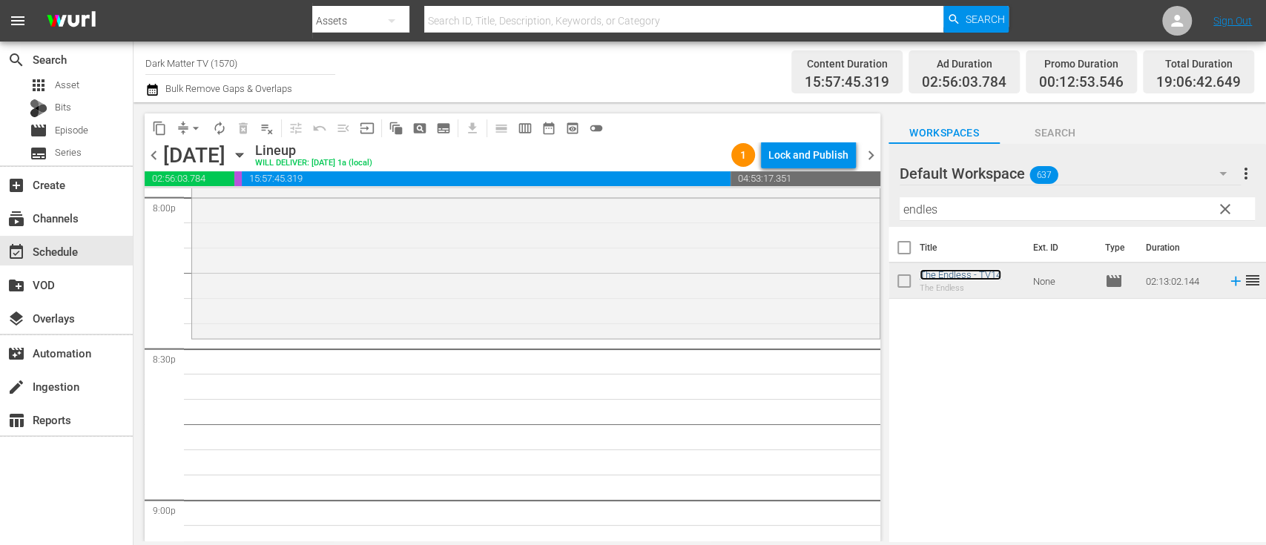
scroll to position [6042, 0]
drag, startPoint x: 949, startPoint y: 211, endPoint x: 849, endPoint y: 214, distance: 100.2
click at [849, 214] on div "content_copy compress arrow_drop_down autorenew_outlined delete_forever_outline…" at bounding box center [699, 321] width 1132 height 439
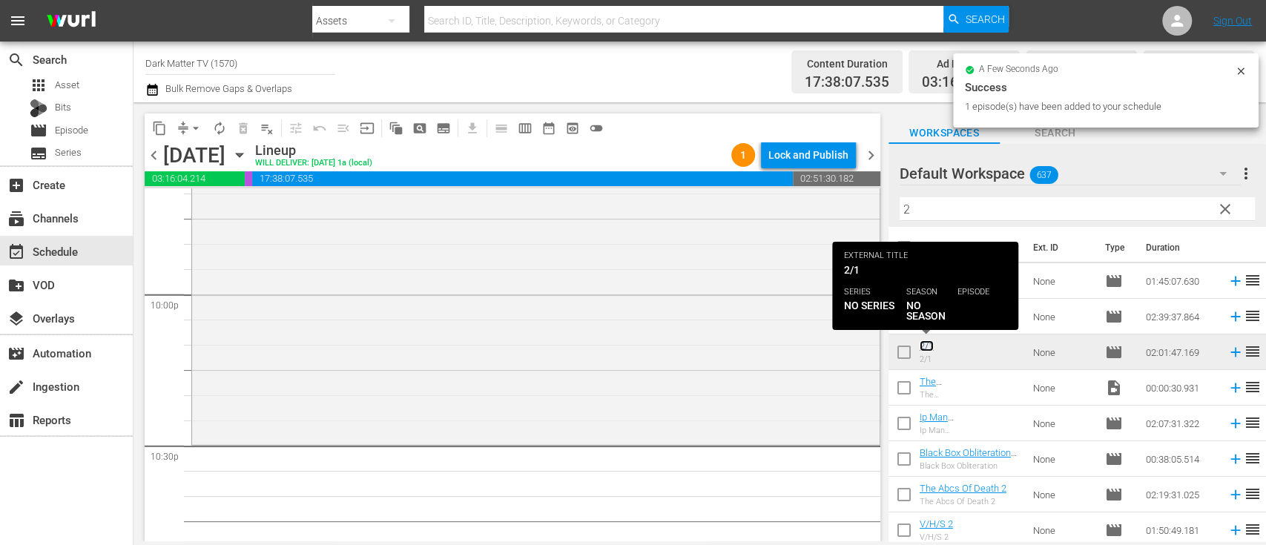
scroll to position [6553, 0]
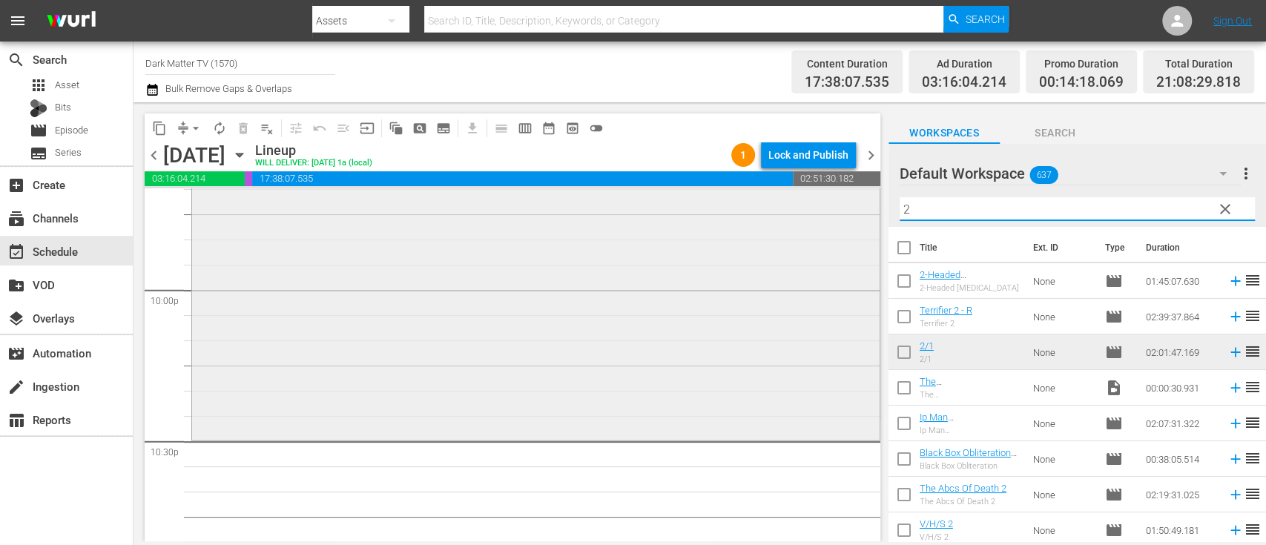
drag, startPoint x: 950, startPoint y: 199, endPoint x: 765, endPoint y: 212, distance: 185.0
click at [765, 212] on div "content_copy compress arrow_drop_down autorenew_outlined delete_forever_outline…" at bounding box center [699, 321] width 1132 height 439
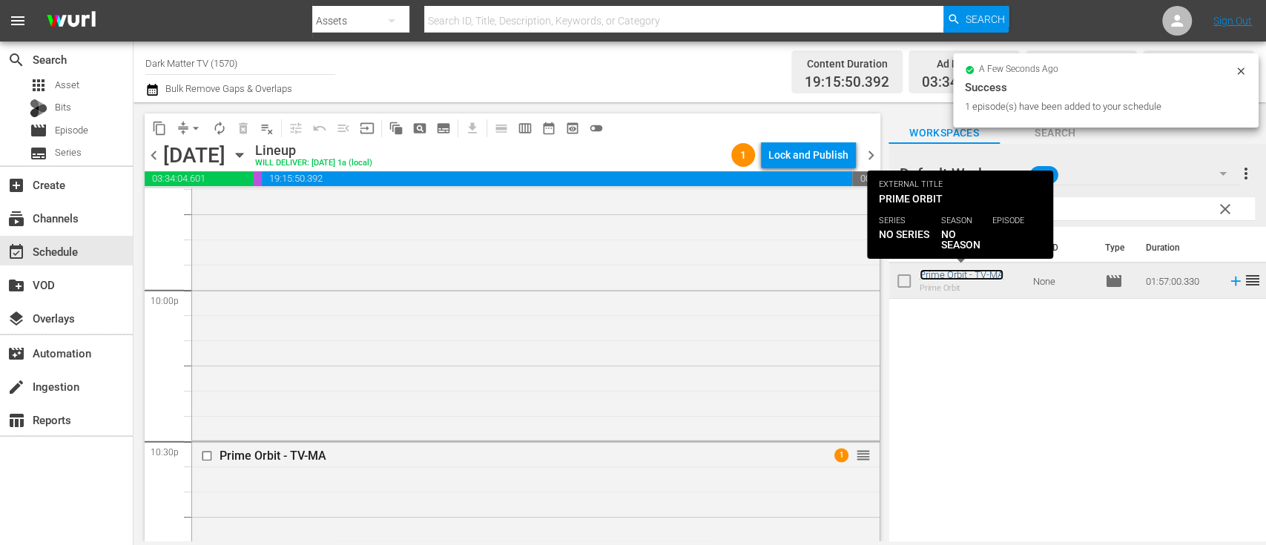
scroll to position [7043, 0]
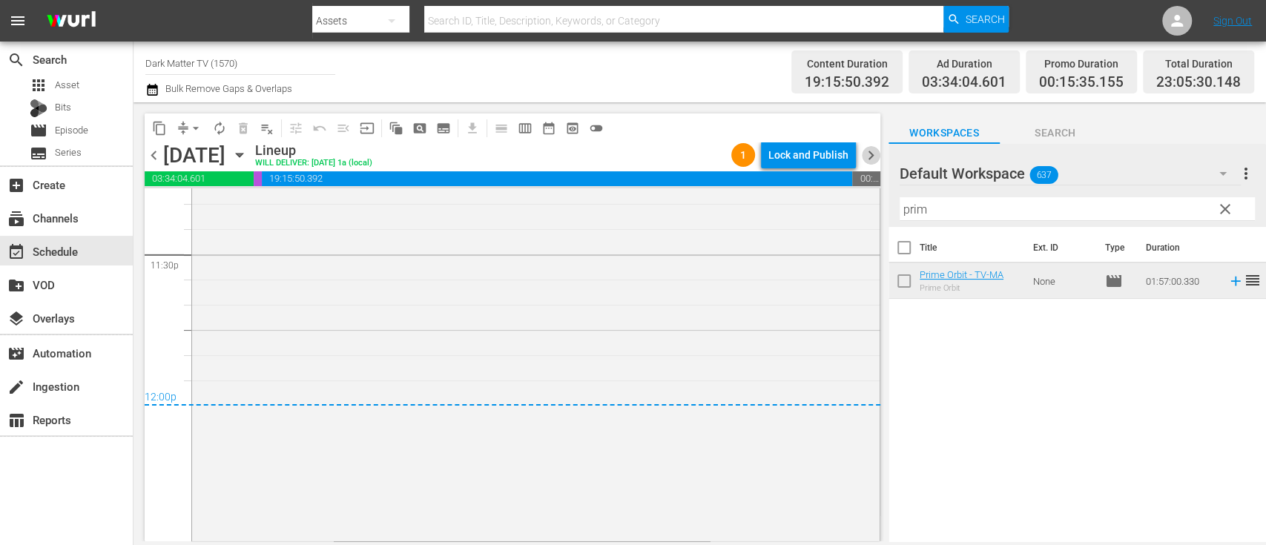
click at [869, 158] on span "chevron_right" at bounding box center [871, 155] width 19 height 19
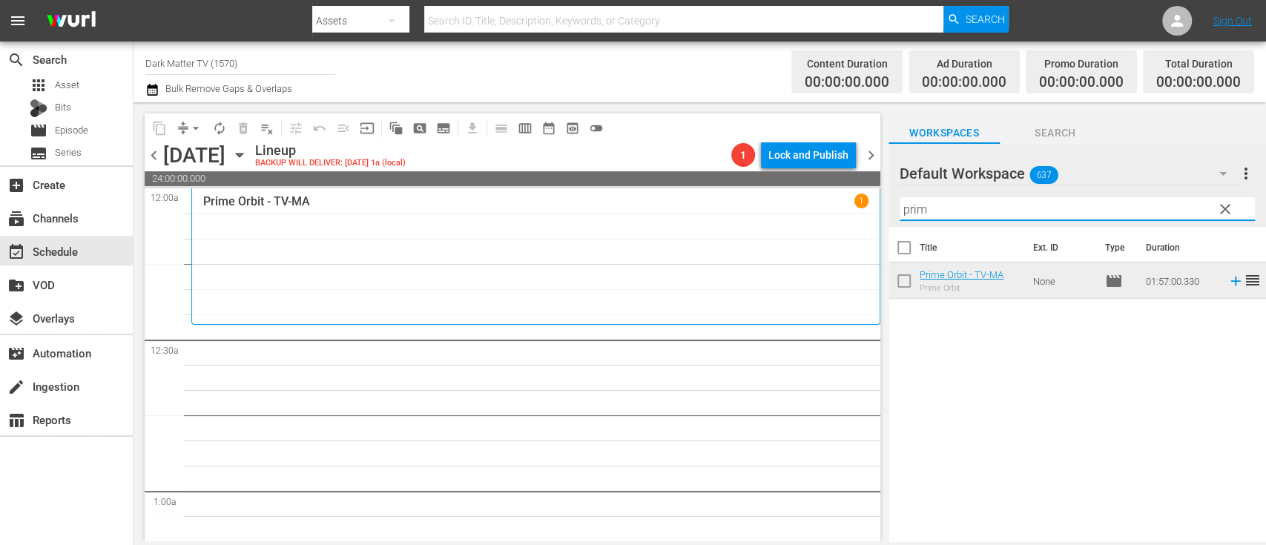
drag, startPoint x: 954, startPoint y: 210, endPoint x: 853, endPoint y: 197, distance: 102.4
click at [853, 197] on div "content_copy compress arrow_drop_down autorenew_outlined delete_forever_outline…" at bounding box center [699, 321] width 1132 height 439
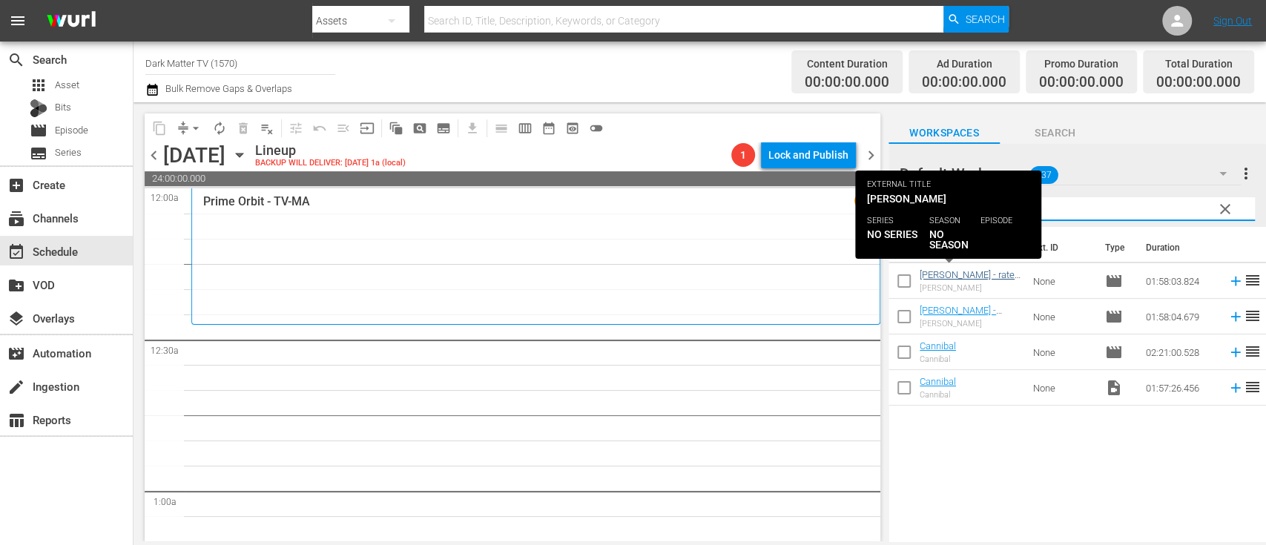
type input "ann"
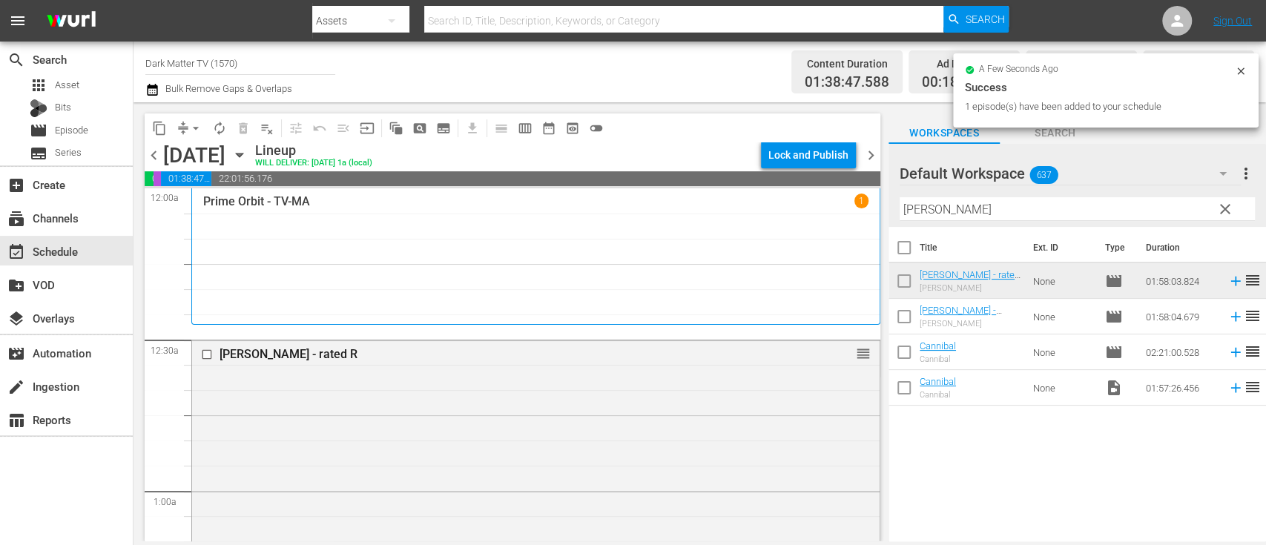
click at [156, 156] on span "chevron_left" at bounding box center [154, 155] width 19 height 19
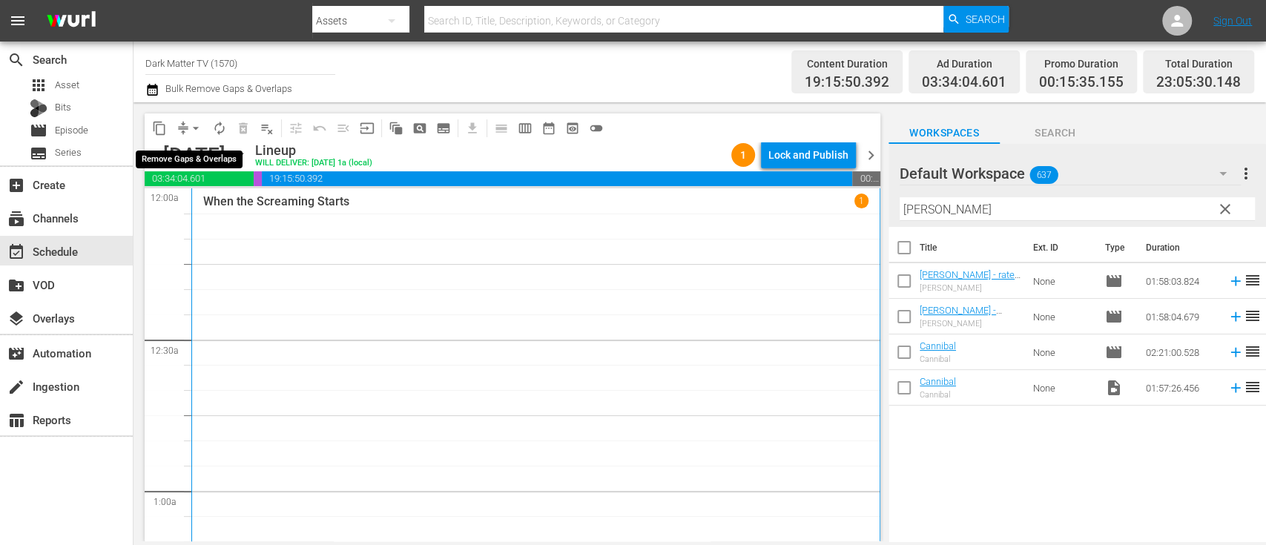
click at [196, 128] on span "arrow_drop_down" at bounding box center [195, 128] width 15 height 15
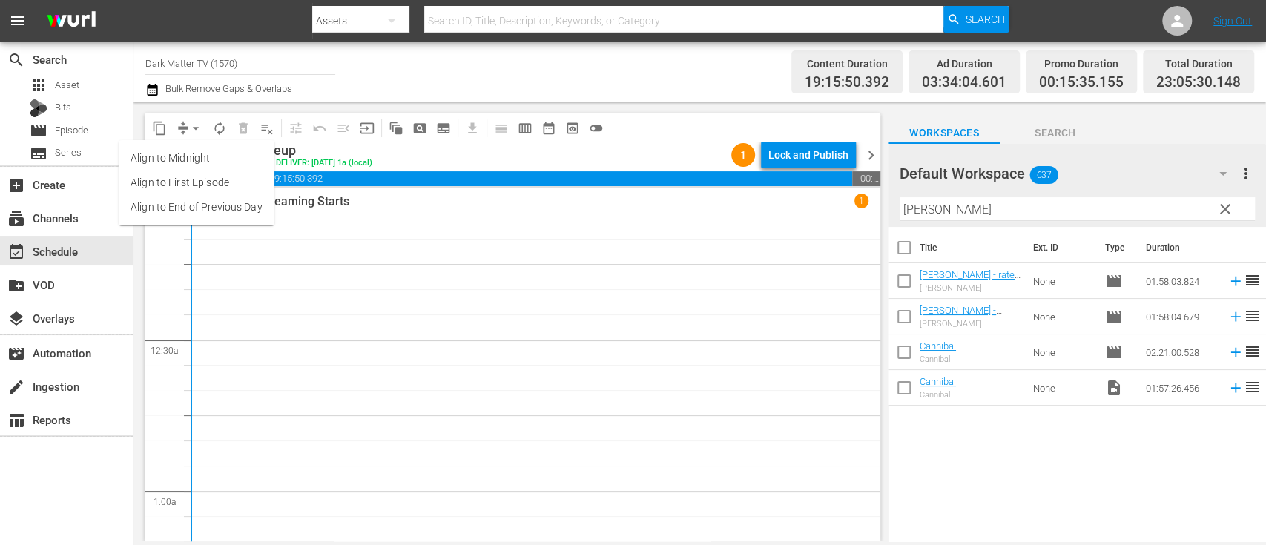
click at [228, 207] on li "Align to End of Previous Day" at bounding box center [197, 207] width 156 height 24
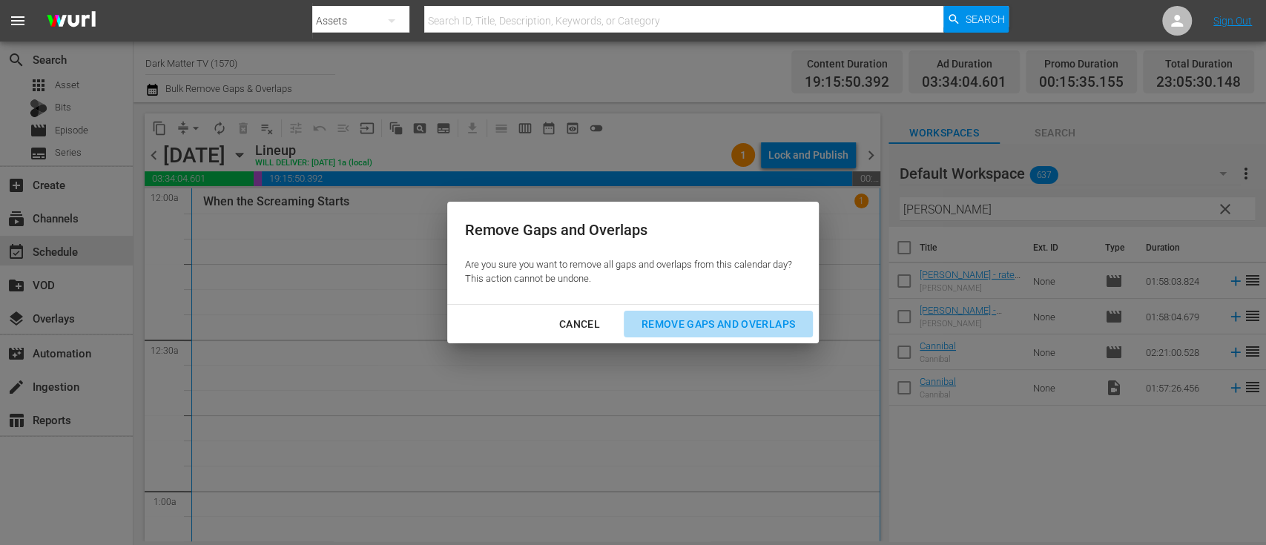
click at [746, 322] on div "Remove Gaps and Overlaps" at bounding box center [717, 324] width 177 height 19
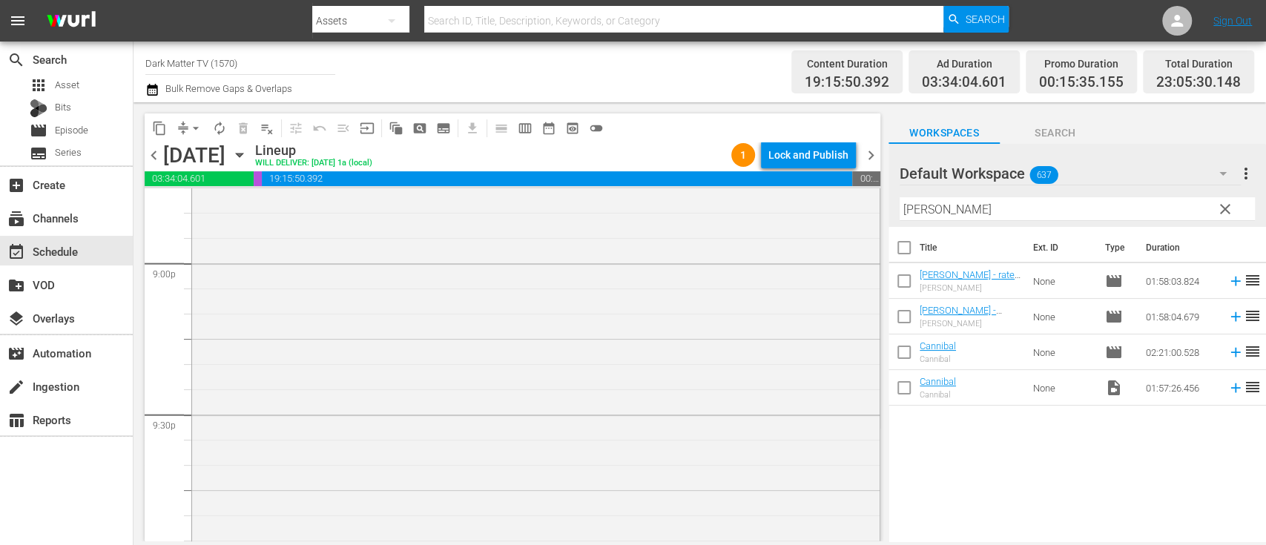
scroll to position [6269, 0]
click at [801, 152] on div "Lock and Publish" at bounding box center [808, 155] width 80 height 27
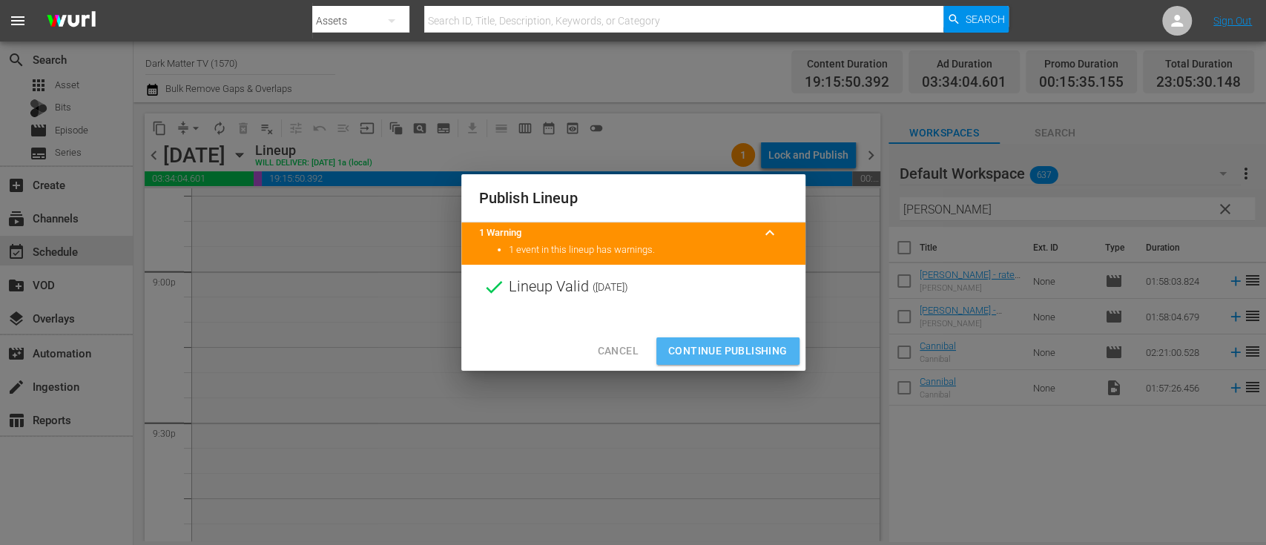
click at [743, 349] on span "Continue Publishing" at bounding box center [727, 351] width 119 height 19
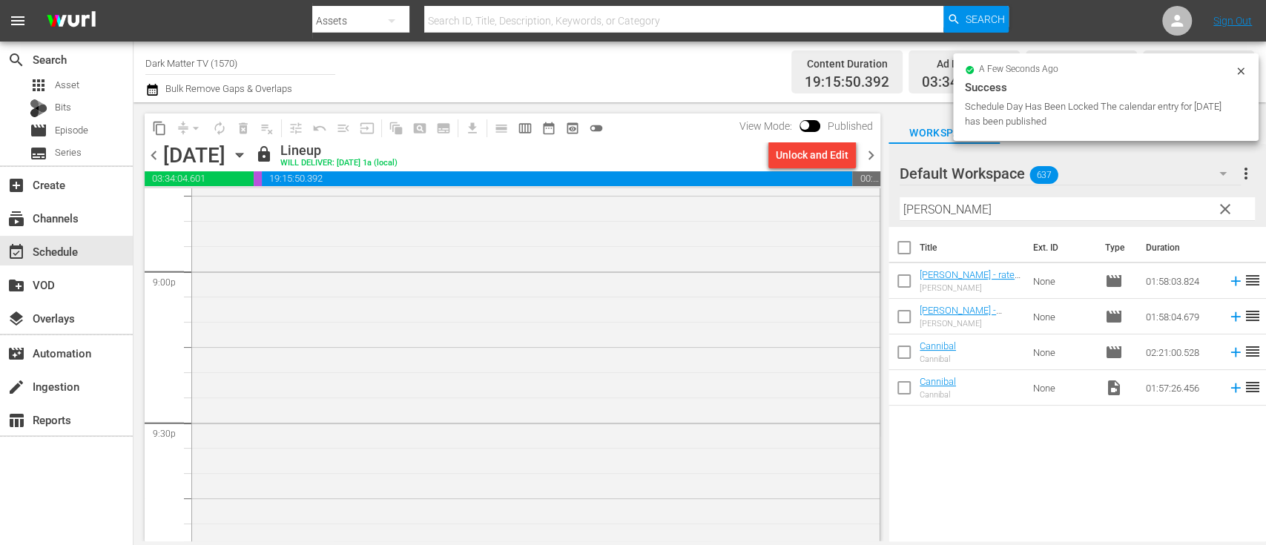
click at [872, 154] on span "chevron_right" at bounding box center [871, 155] width 19 height 19
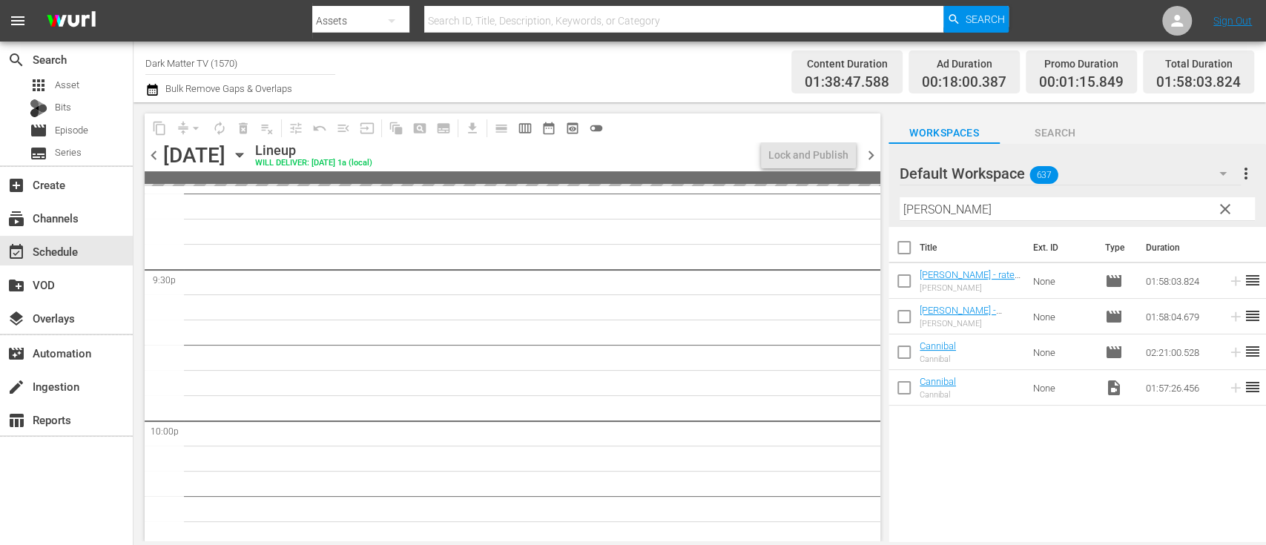
scroll to position [6370, 0]
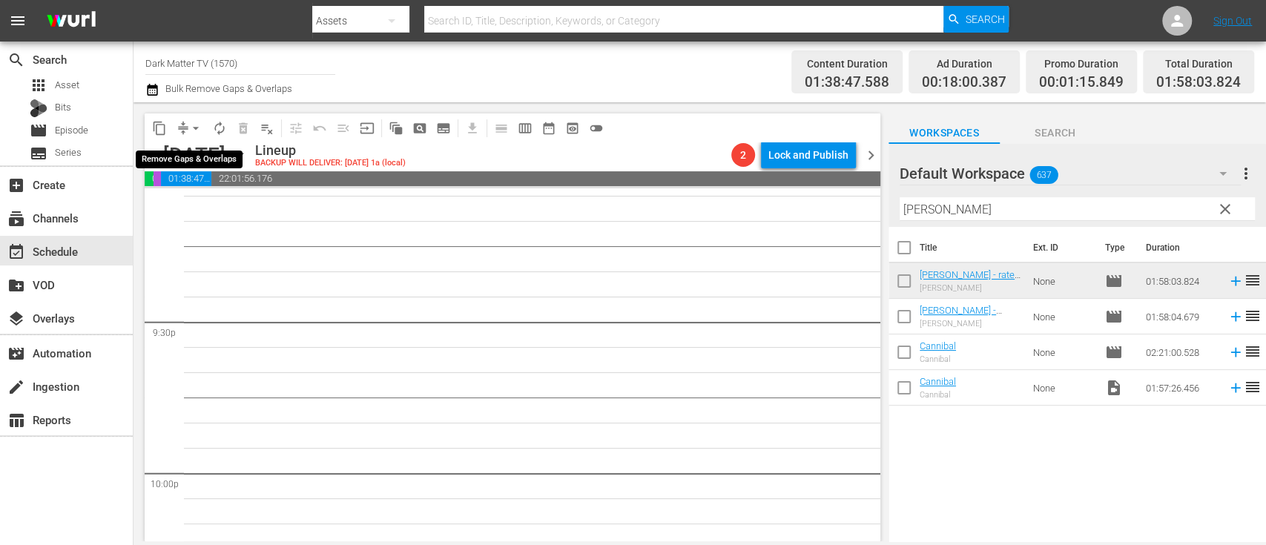
click at [196, 125] on span "arrow_drop_down" at bounding box center [195, 128] width 15 height 15
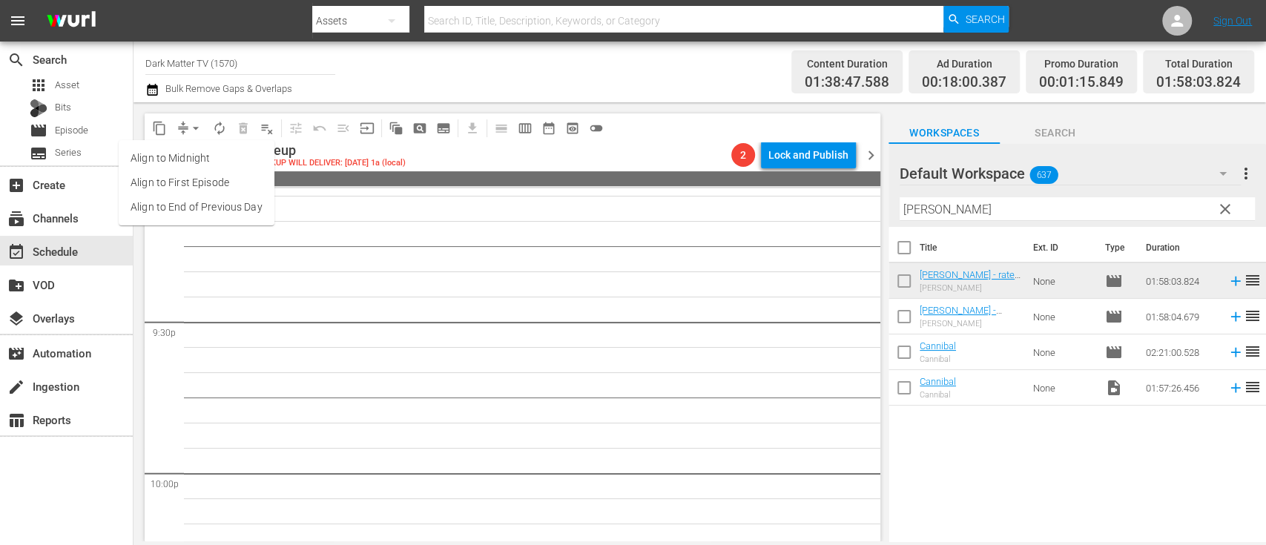
click at [248, 151] on icon "button" at bounding box center [239, 155] width 16 height 16
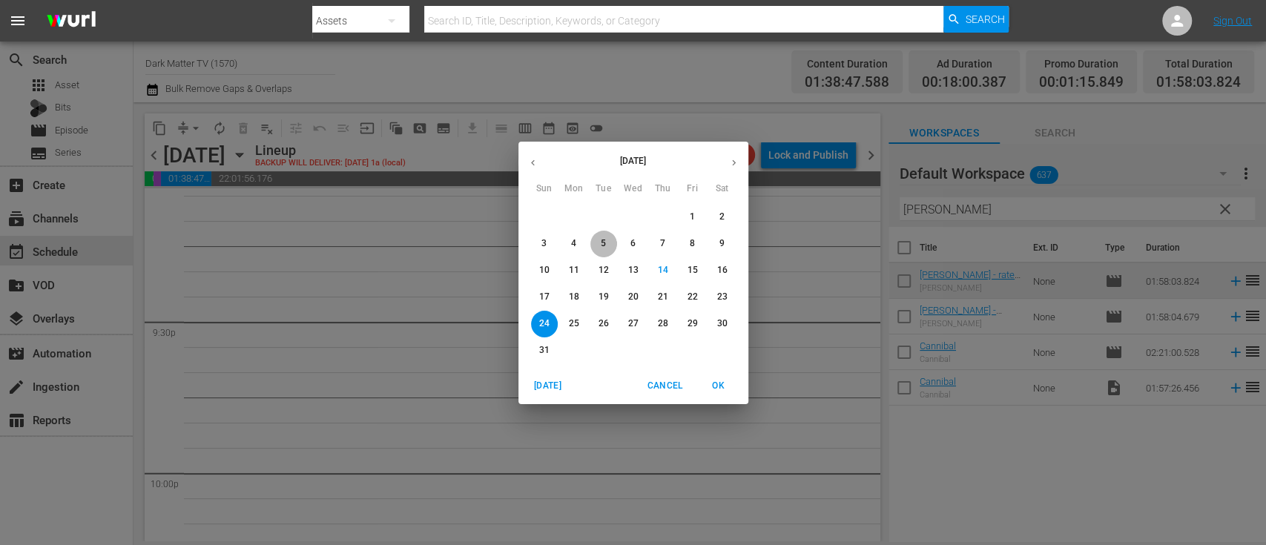
click at [603, 241] on p "5" at bounding box center [603, 243] width 5 height 13
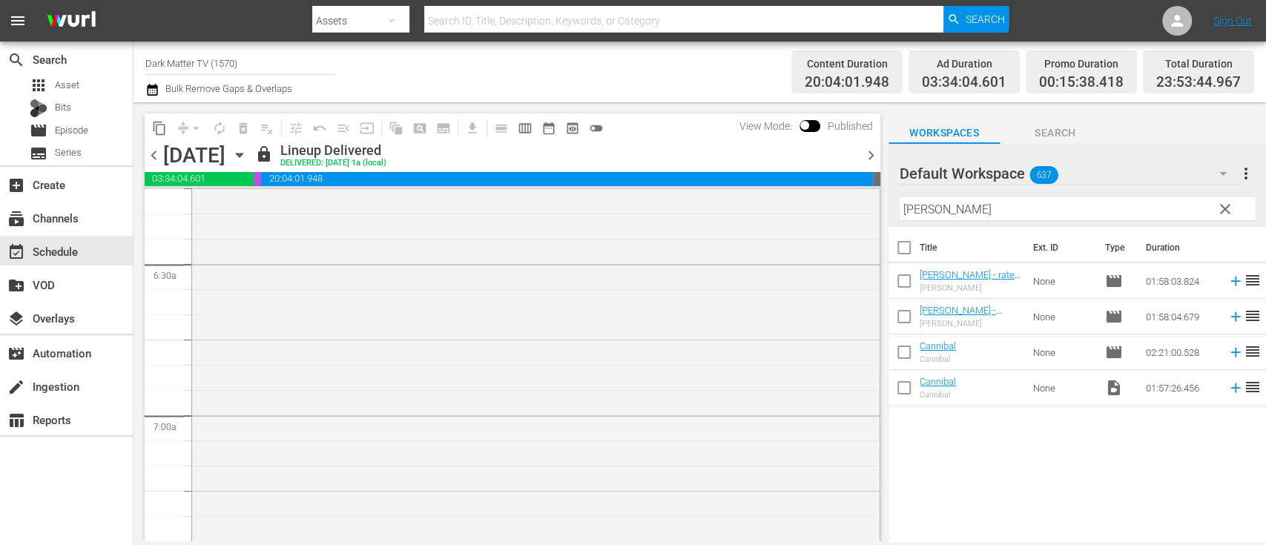
scroll to position [1882, 0]
click at [157, 128] on span "content_copy" at bounding box center [159, 128] width 15 height 15
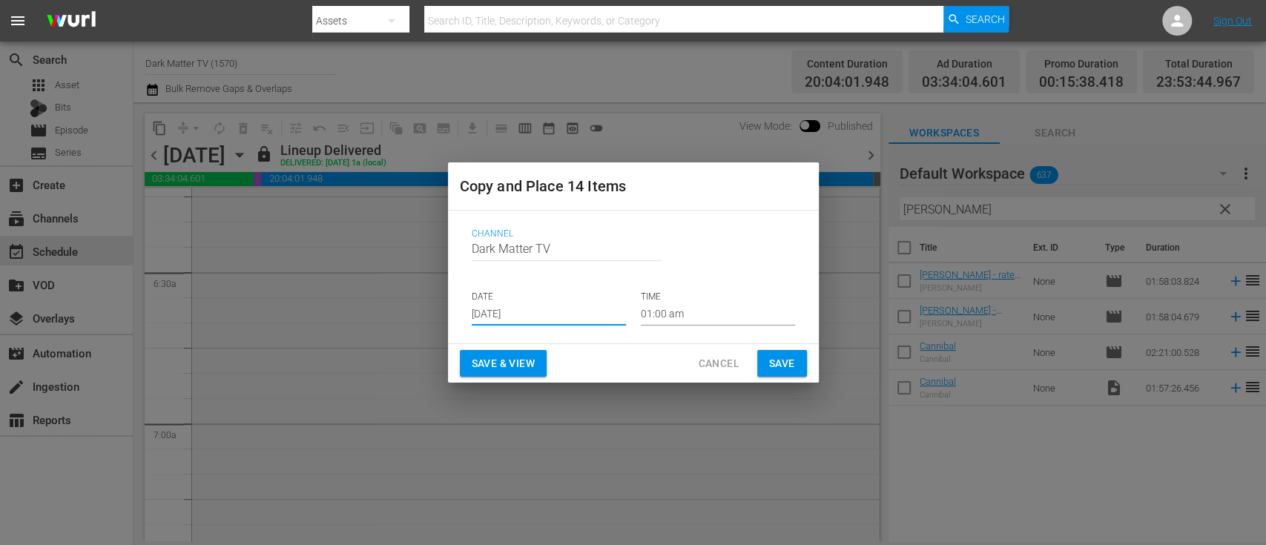
click at [539, 314] on input "[DATE]" at bounding box center [549, 314] width 154 height 22
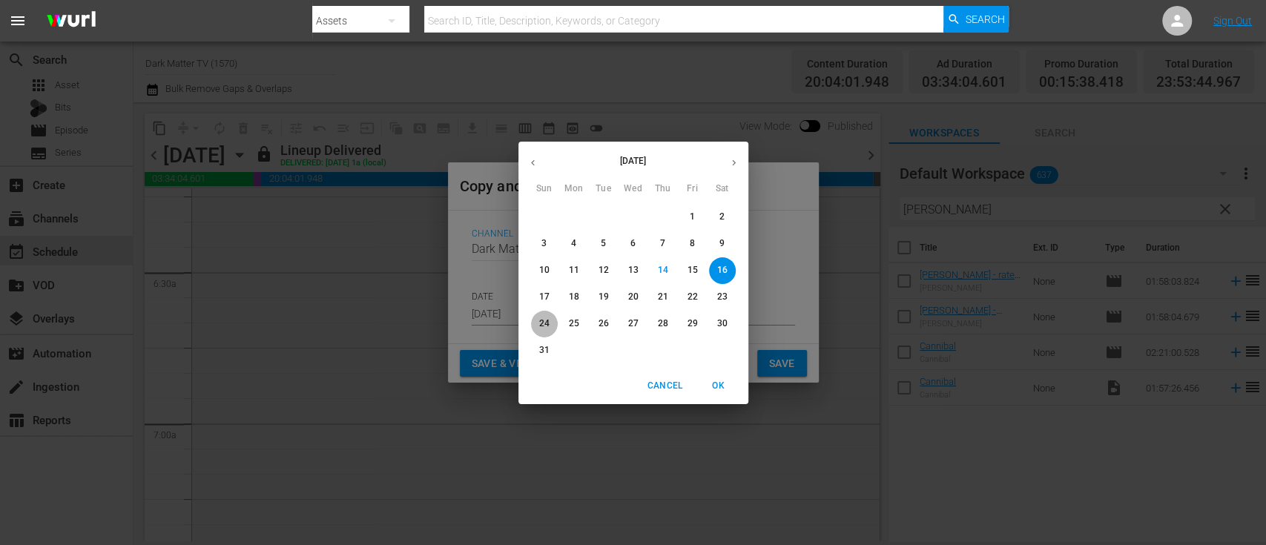
click at [544, 321] on p "24" at bounding box center [543, 323] width 10 height 13
type input "Aug 24th 2025"
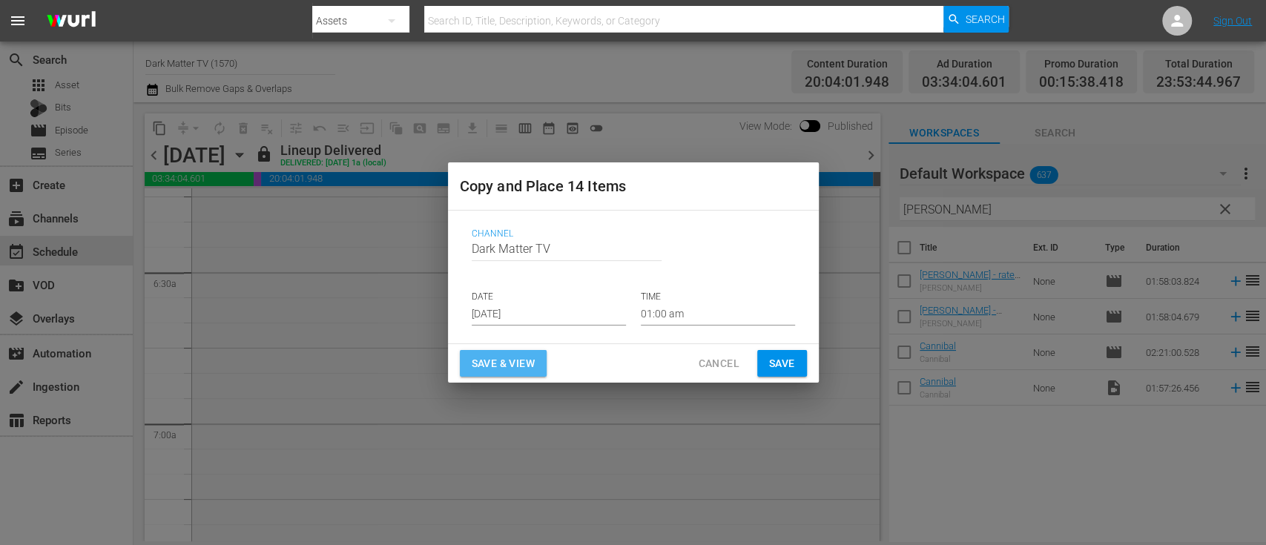
click at [503, 366] on span "Save & View" at bounding box center [503, 363] width 63 height 19
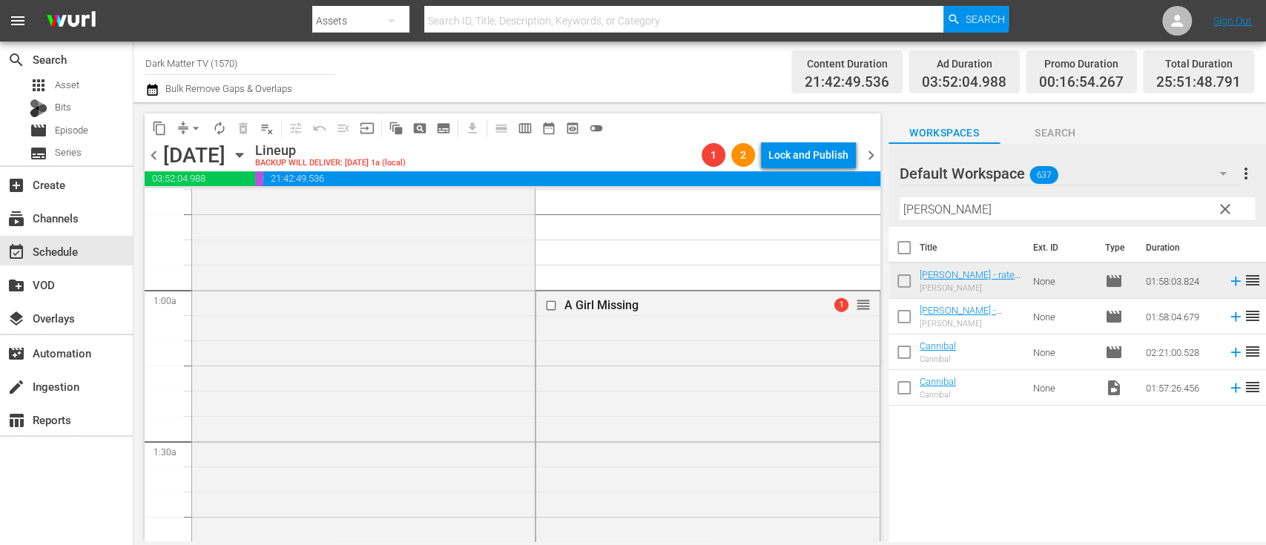
scroll to position [226, 0]
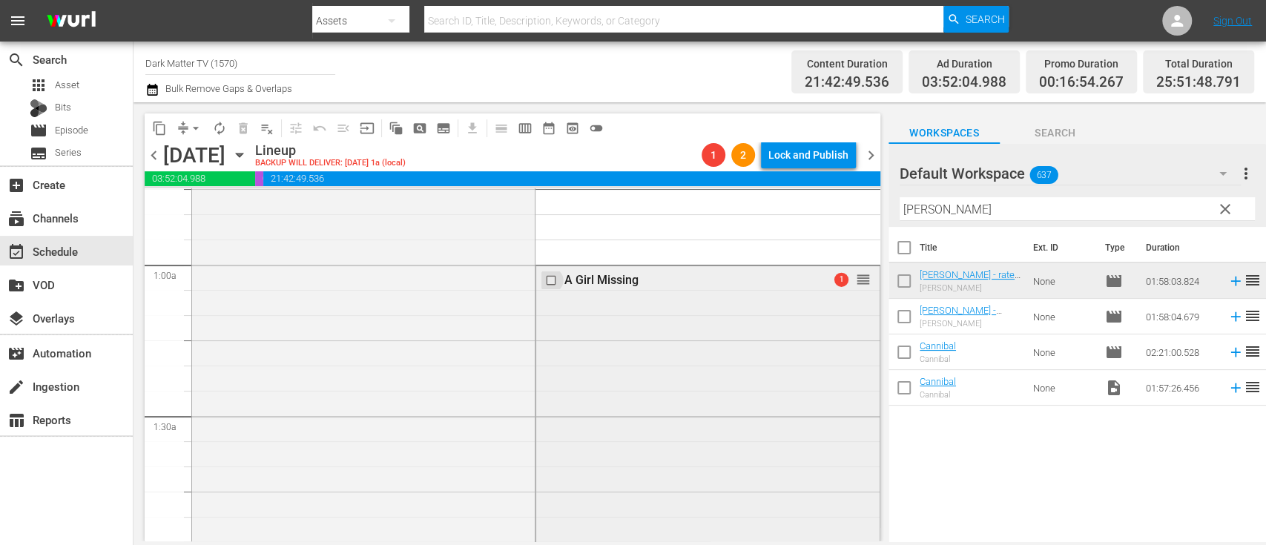
click at [546, 280] on input "checkbox" at bounding box center [553, 280] width 16 height 13
click at [237, 124] on span "delete_forever_outlined" at bounding box center [243, 128] width 15 height 15
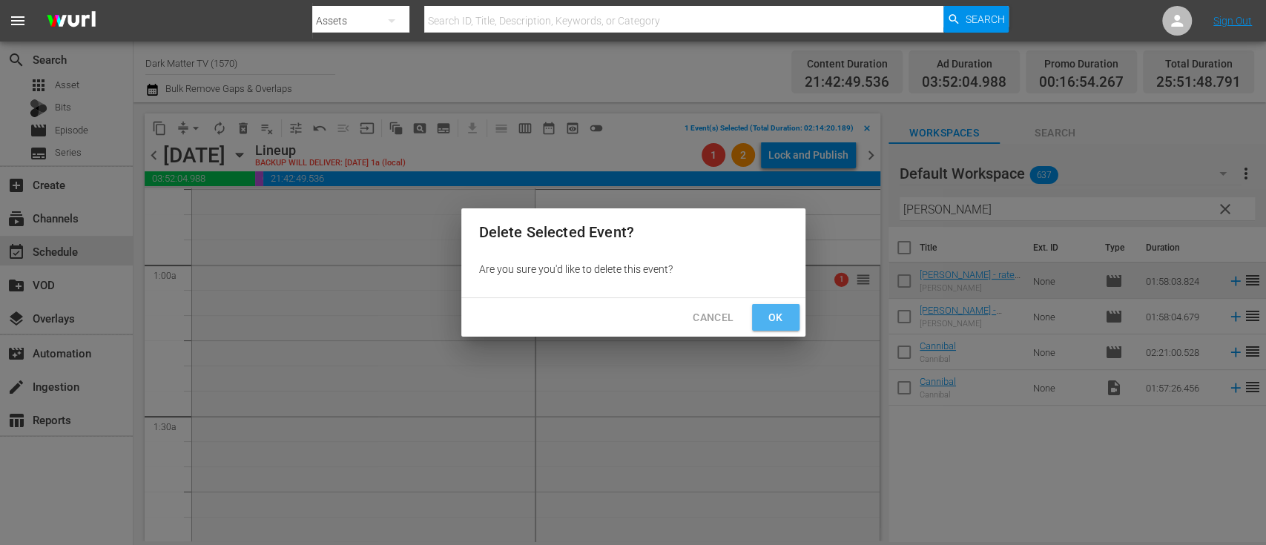
click at [764, 305] on button "Ok" at bounding box center [775, 317] width 47 height 27
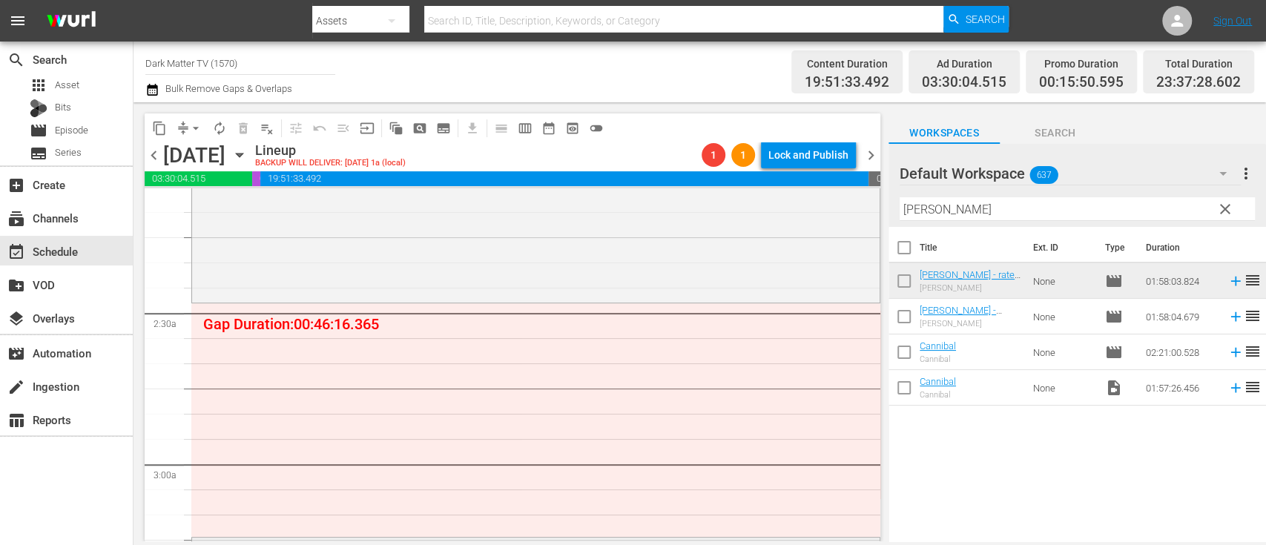
scroll to position [647, 0]
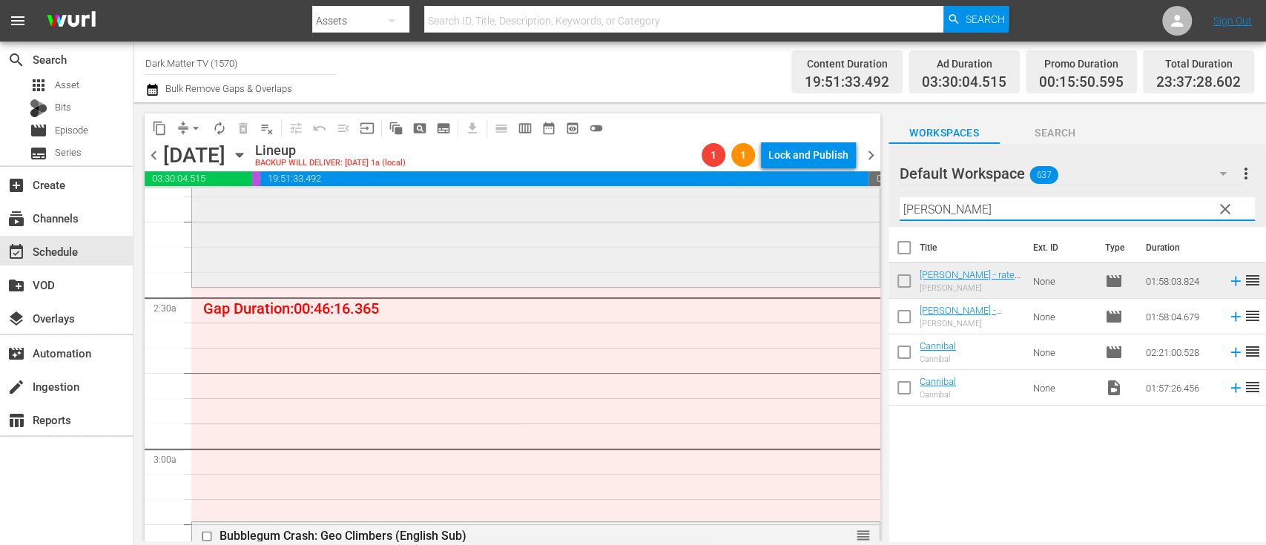
drag, startPoint x: 957, startPoint y: 208, endPoint x: 818, endPoint y: 206, distance: 138.7
click at [818, 206] on div "content_copy compress arrow_drop_down autorenew_outlined delete_forever_outline…" at bounding box center [699, 321] width 1132 height 439
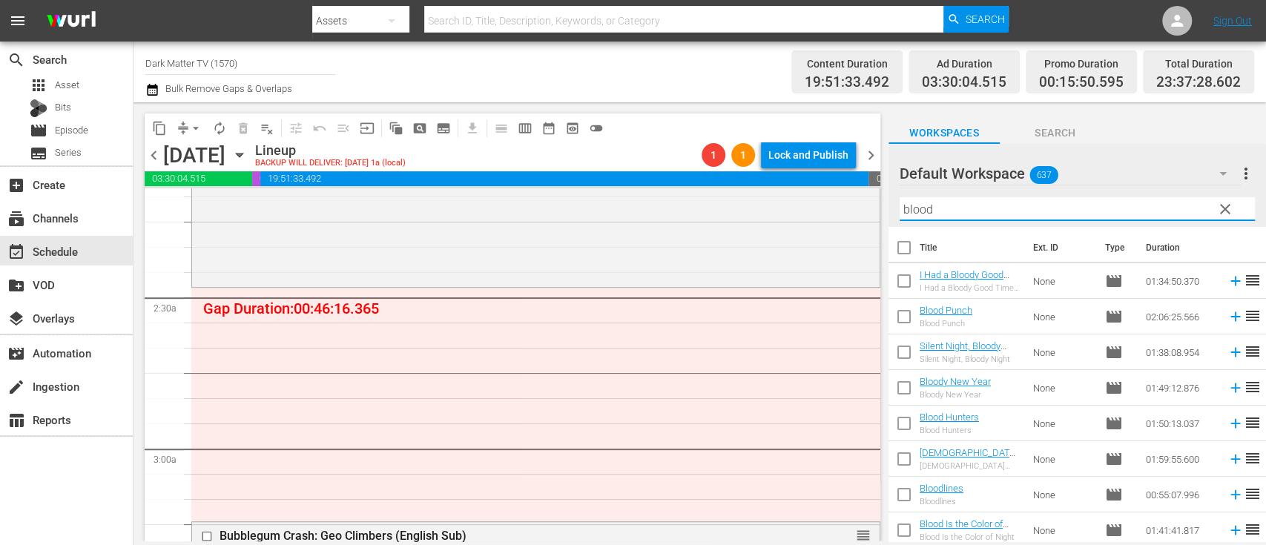
scroll to position [4, 0]
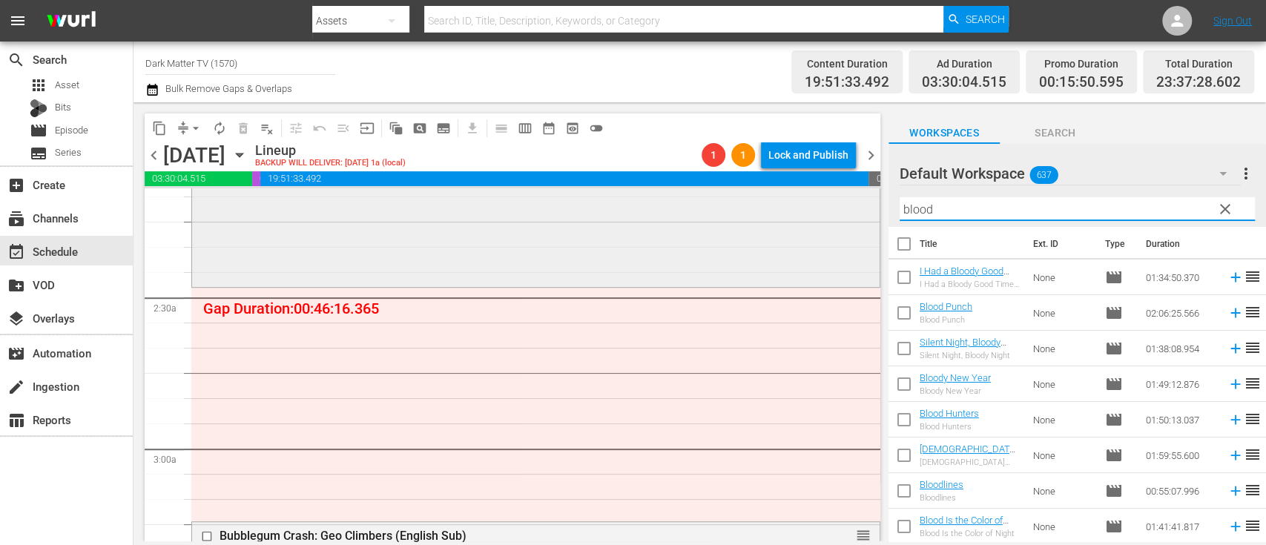
drag, startPoint x: 973, startPoint y: 205, endPoint x: 824, endPoint y: 194, distance: 148.6
click at [824, 194] on div "content_copy compress arrow_drop_down autorenew_outlined delete_forever_outline…" at bounding box center [699, 321] width 1132 height 439
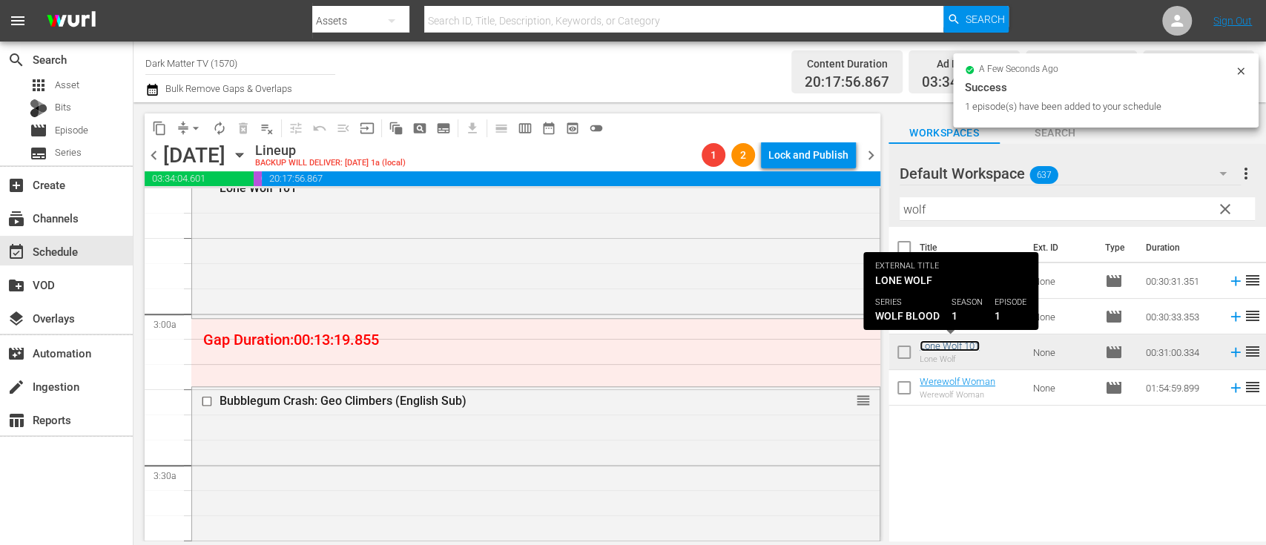
scroll to position [790, 0]
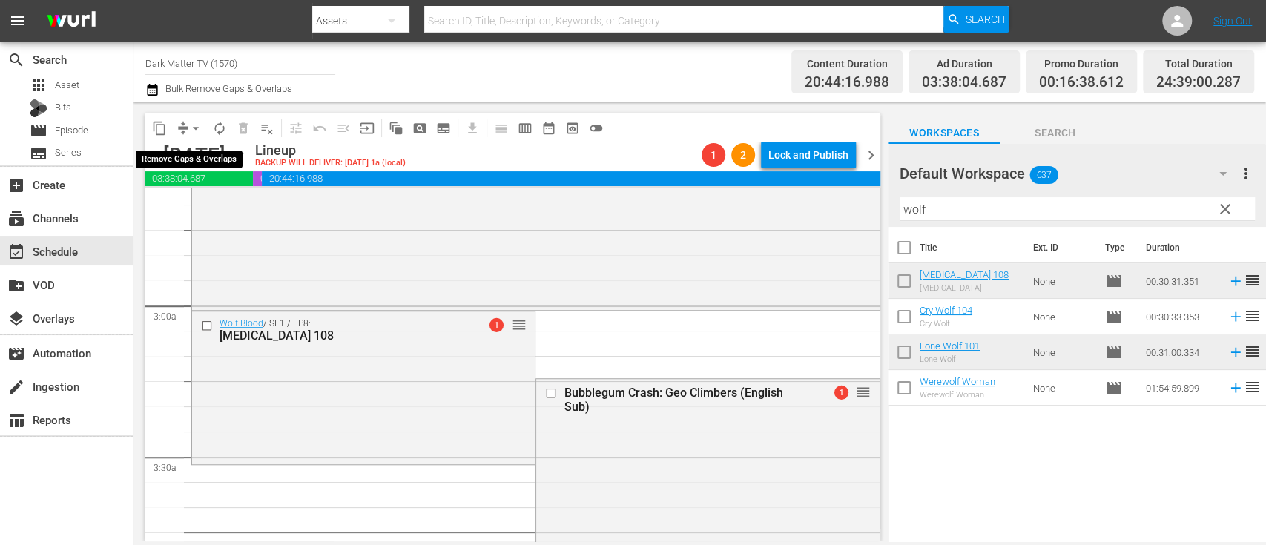
click at [197, 131] on span "arrow_drop_down" at bounding box center [195, 128] width 15 height 15
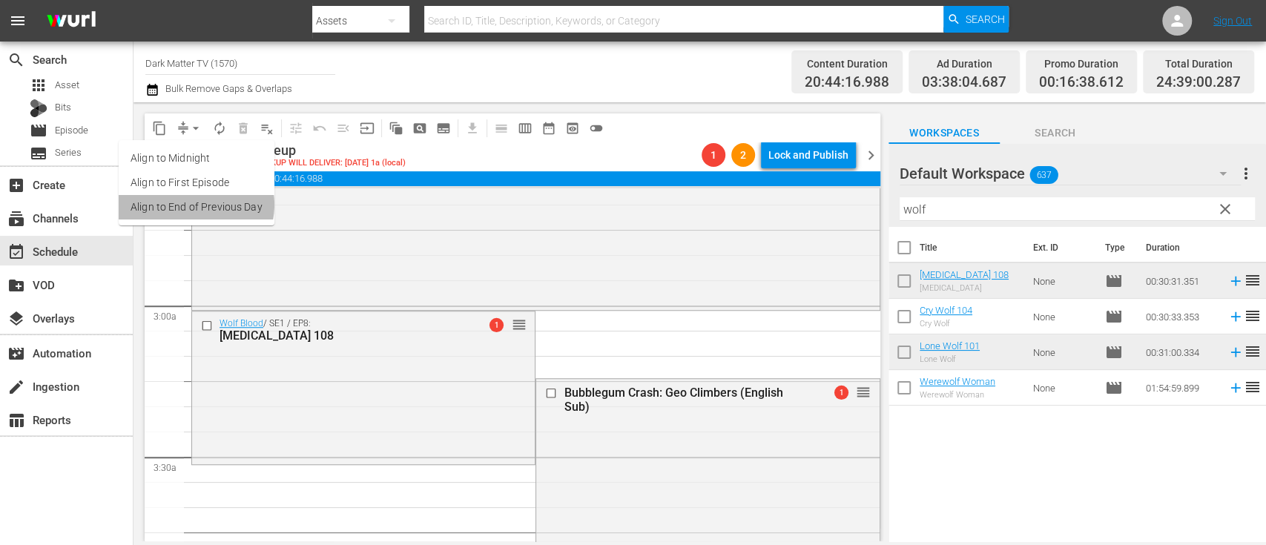
click at [191, 205] on li "Align to End of Previous Day" at bounding box center [197, 207] width 156 height 24
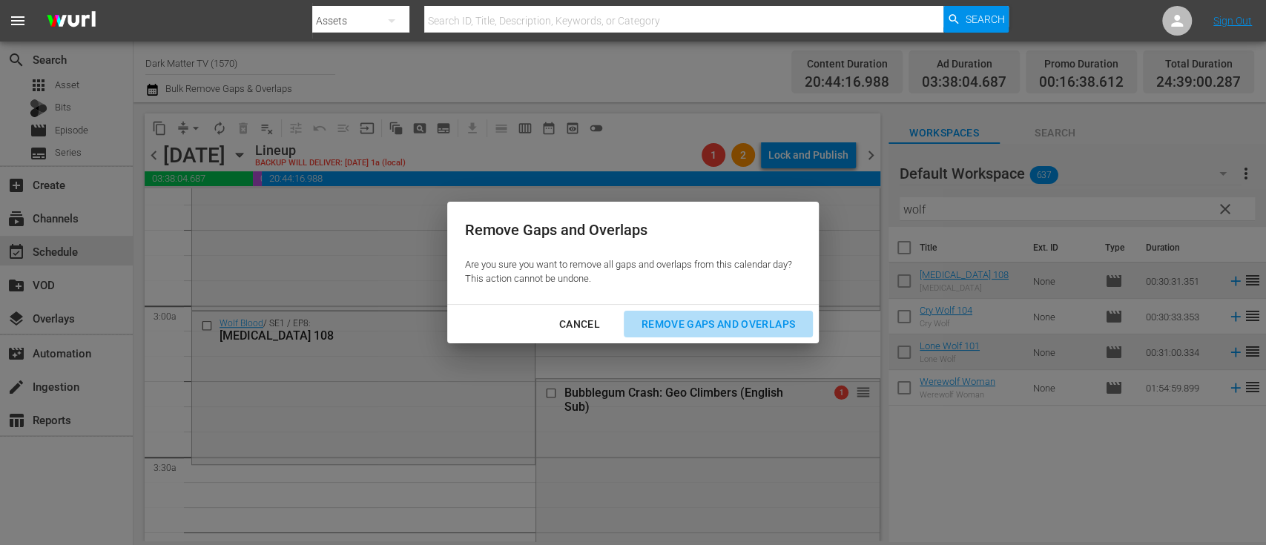
click at [667, 320] on div "Remove Gaps and Overlaps" at bounding box center [717, 324] width 177 height 19
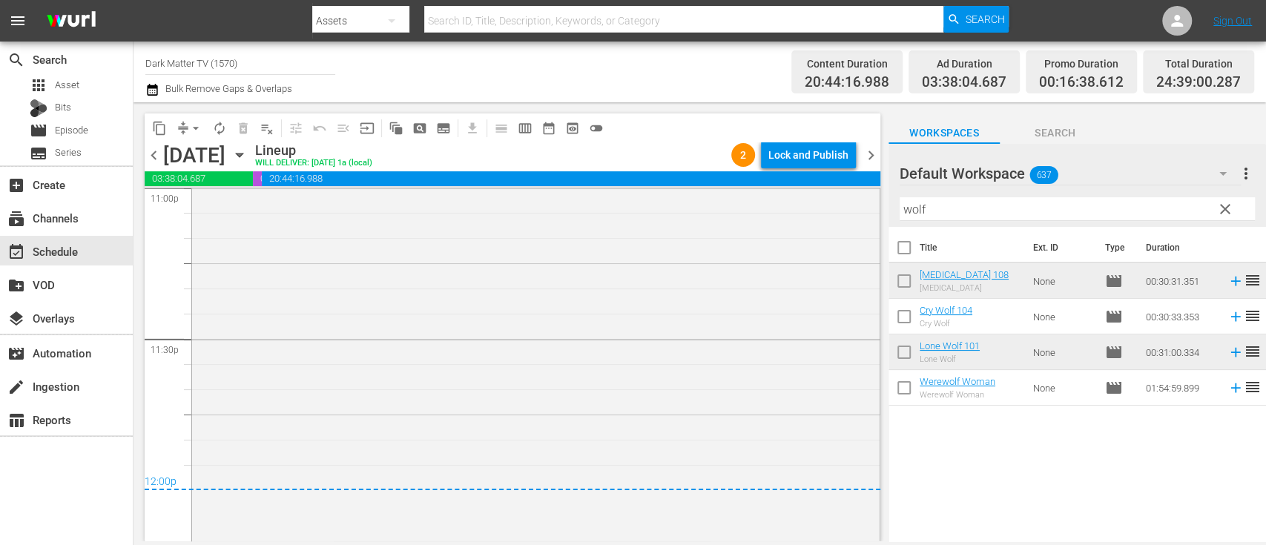
scroll to position [7240, 0]
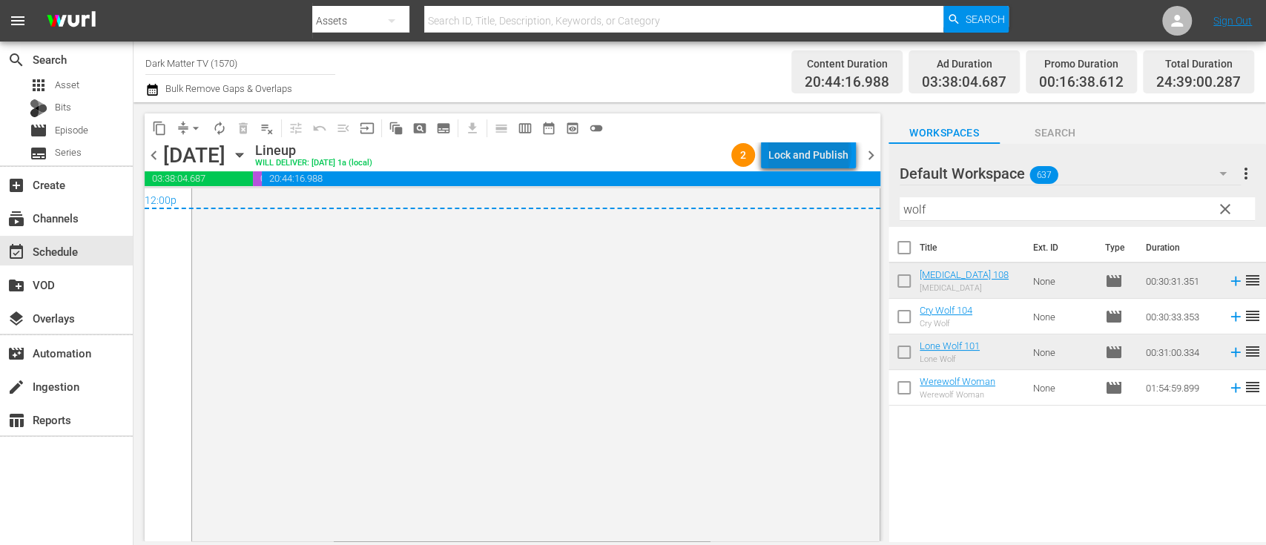
click at [813, 153] on div "Lock and Publish" at bounding box center [808, 155] width 80 height 27
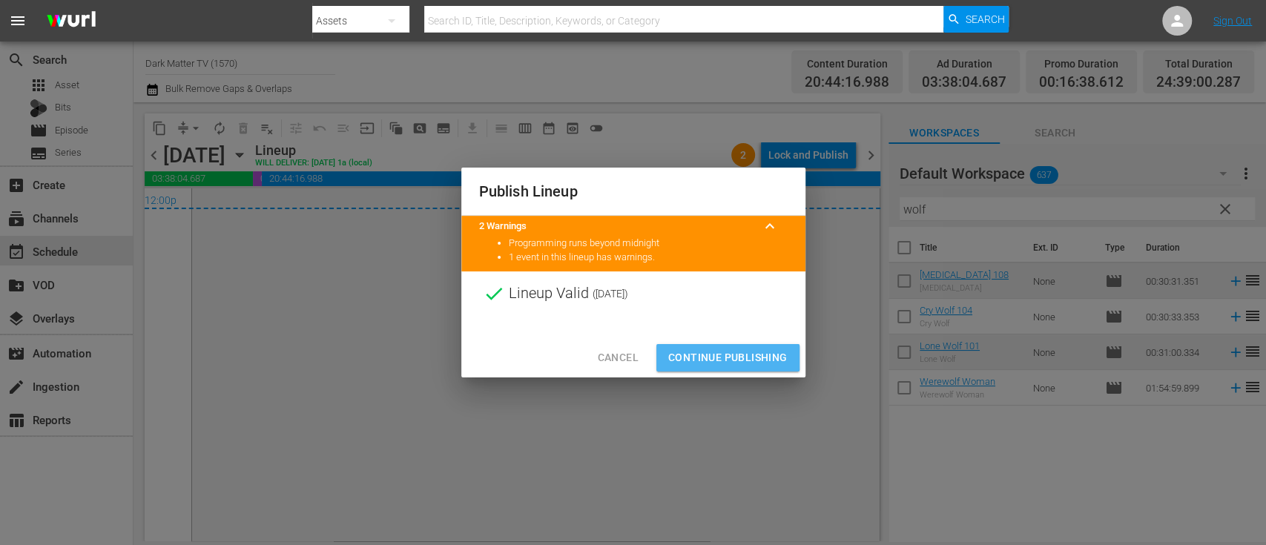
click at [716, 353] on span "Continue Publishing" at bounding box center [727, 357] width 119 height 19
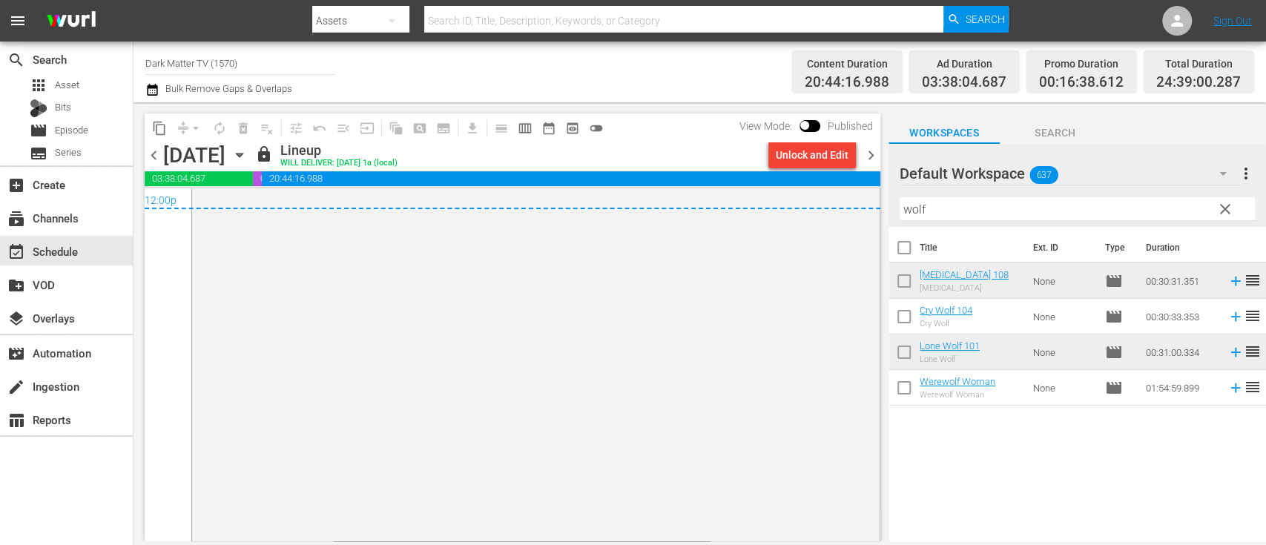
click at [870, 157] on span "chevron_right" at bounding box center [871, 155] width 19 height 19
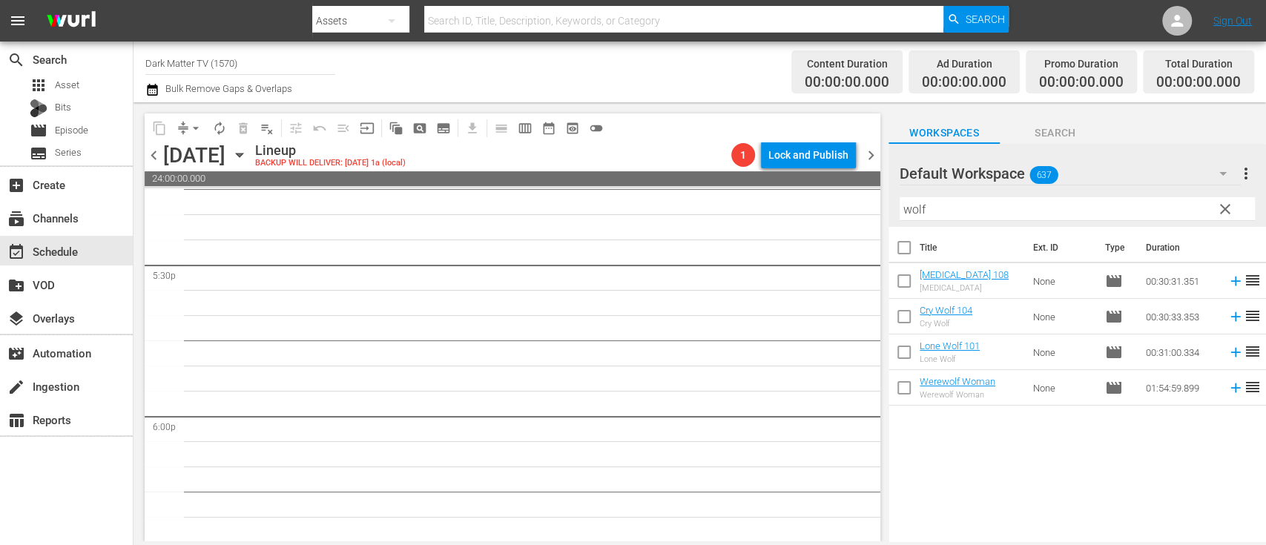
scroll to position [5261, 0]
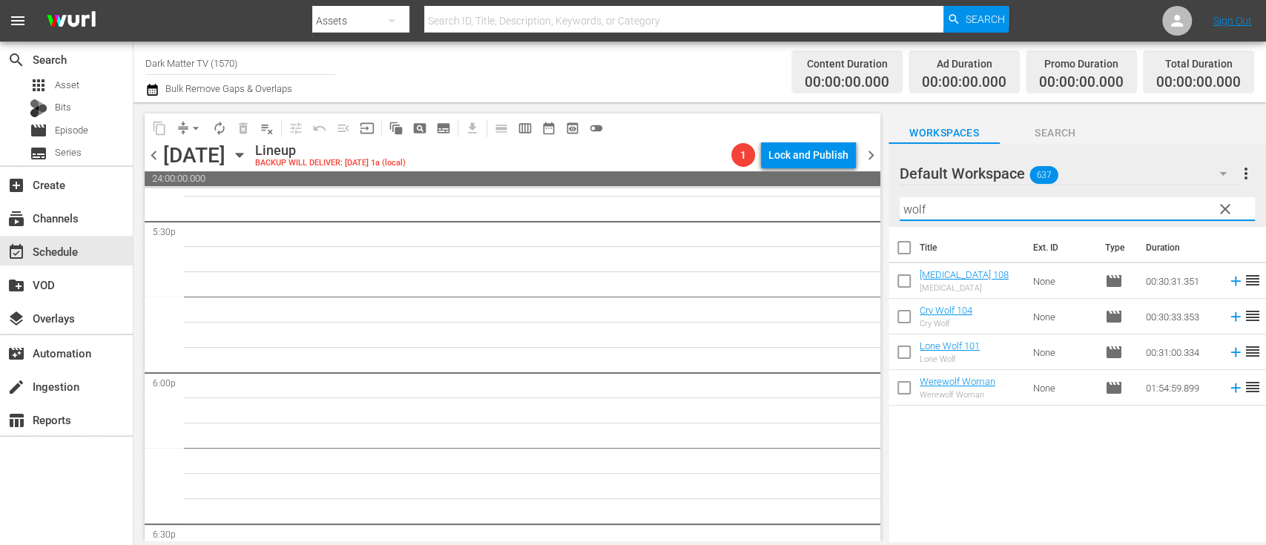
drag, startPoint x: 950, startPoint y: 211, endPoint x: 798, endPoint y: 200, distance: 151.7
click at [798, 200] on div "content_copy compress arrow_drop_down autorenew_outlined delete_forever_outline…" at bounding box center [699, 321] width 1132 height 439
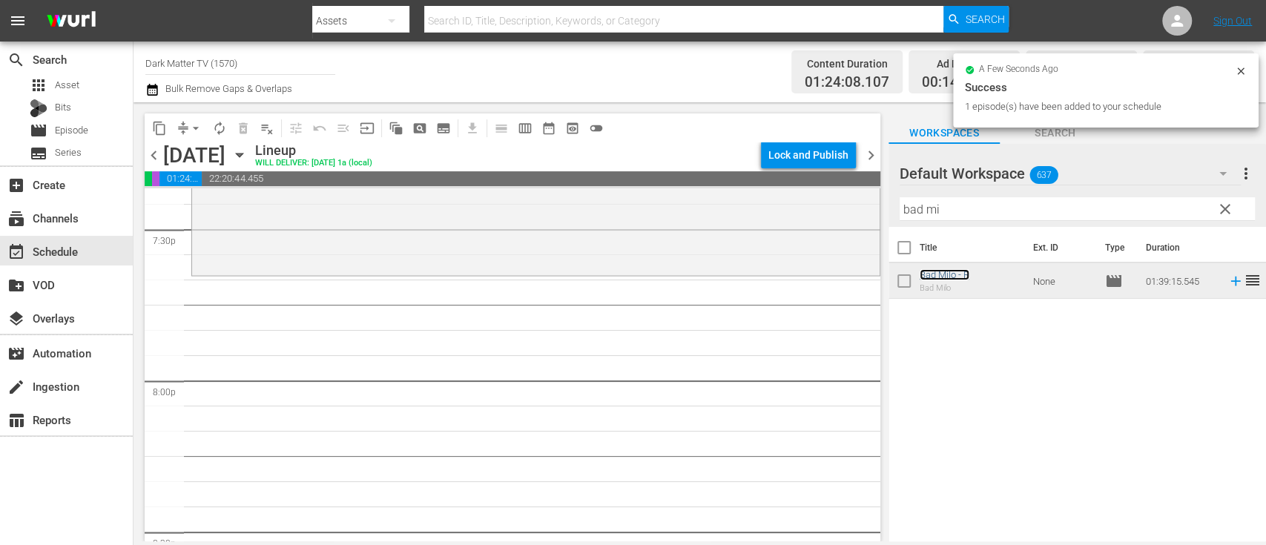
scroll to position [5865, 0]
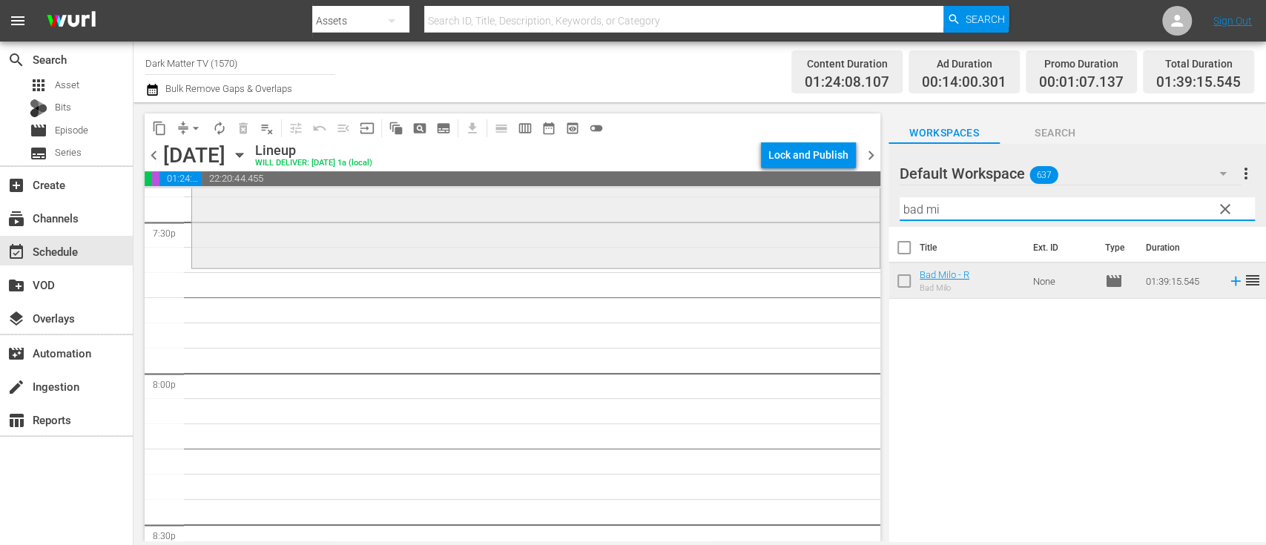
drag, startPoint x: 961, startPoint y: 210, endPoint x: 803, endPoint y: 212, distance: 157.9
click at [803, 212] on div "content_copy compress arrow_drop_down autorenew_outlined delete_forever_outline…" at bounding box center [699, 321] width 1132 height 439
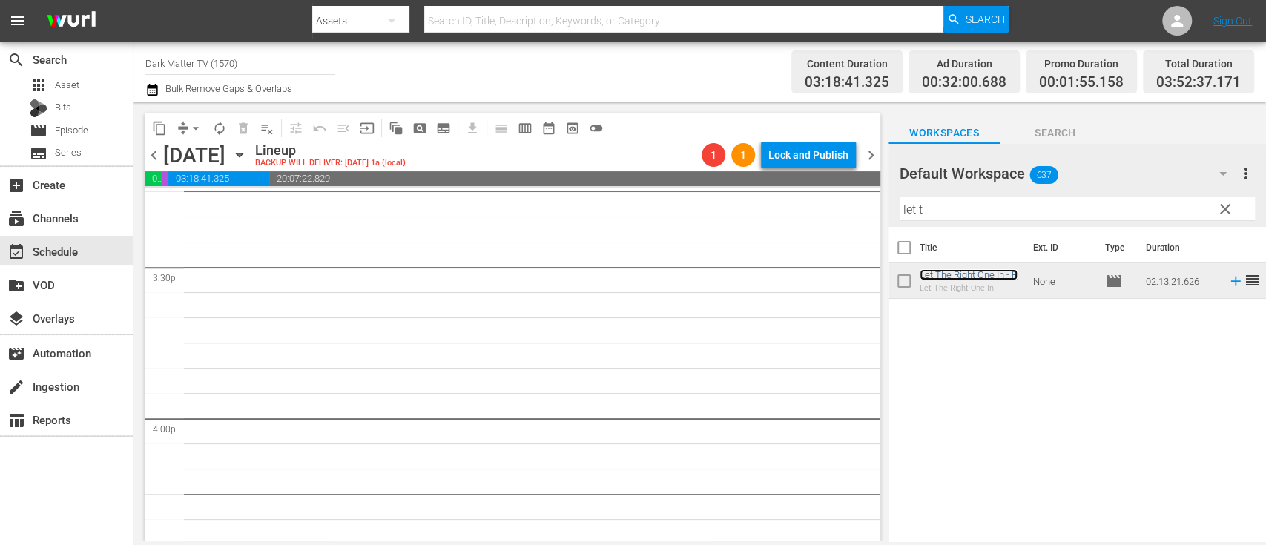
scroll to position [4609, 0]
drag, startPoint x: 946, startPoint y: 215, endPoint x: 813, endPoint y: 199, distance: 134.4
click at [813, 199] on div "content_copy compress arrow_drop_down autorenew_outlined delete_forever_outline…" at bounding box center [699, 321] width 1132 height 439
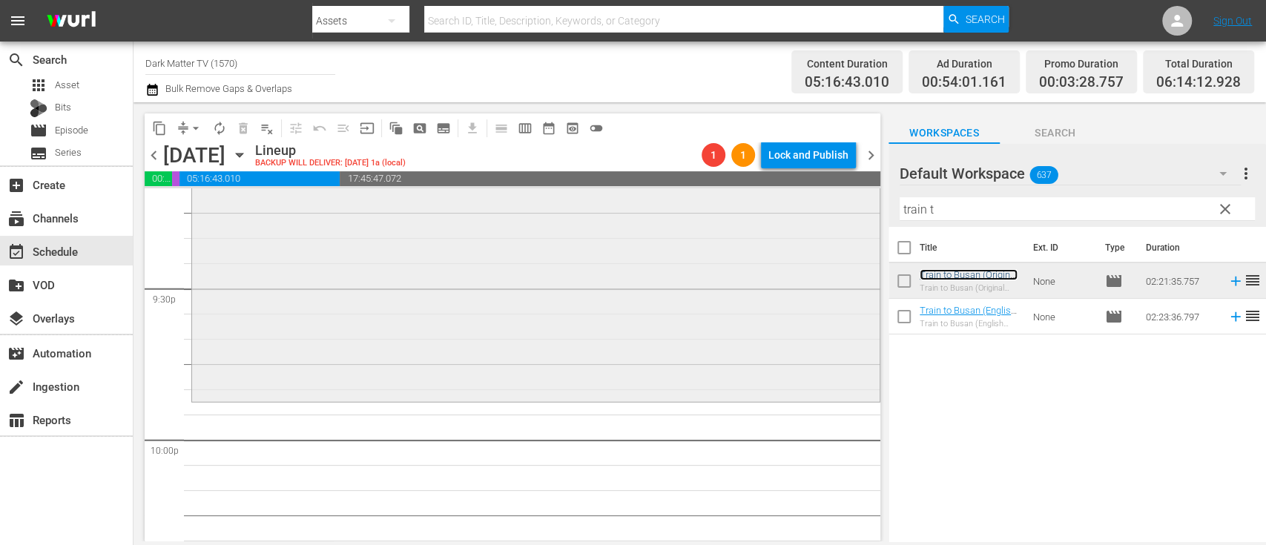
scroll to position [6406, 0]
drag, startPoint x: 948, startPoint y: 216, endPoint x: 807, endPoint y: 211, distance: 141.0
click at [807, 211] on div "content_copy compress arrow_drop_down autorenew_outlined delete_forever_outline…" at bounding box center [699, 321] width 1132 height 439
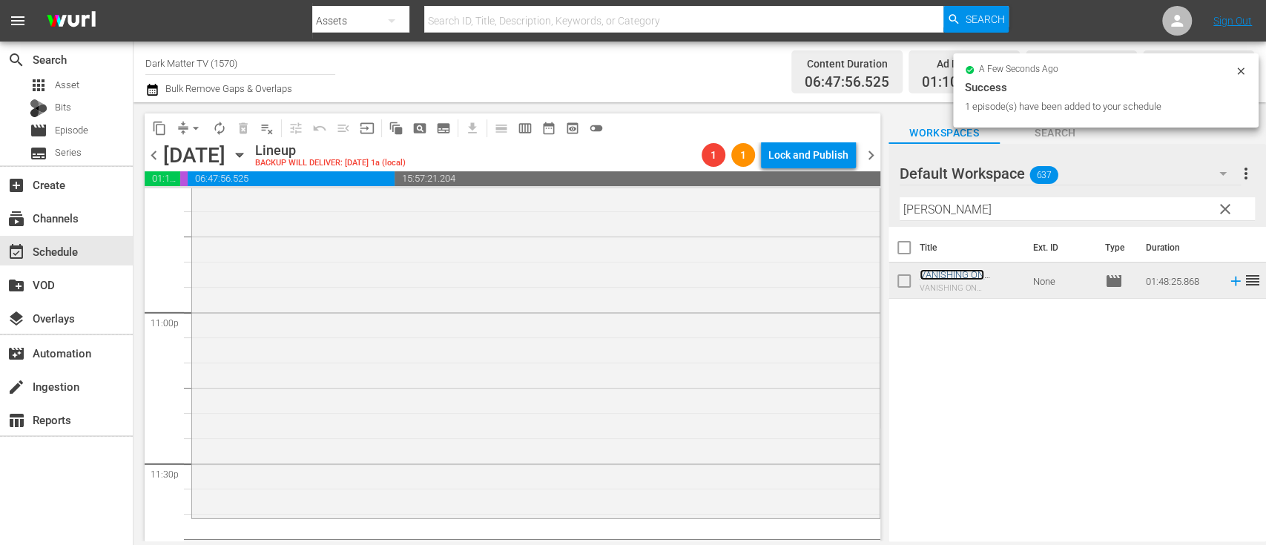
scroll to position [6907, 0]
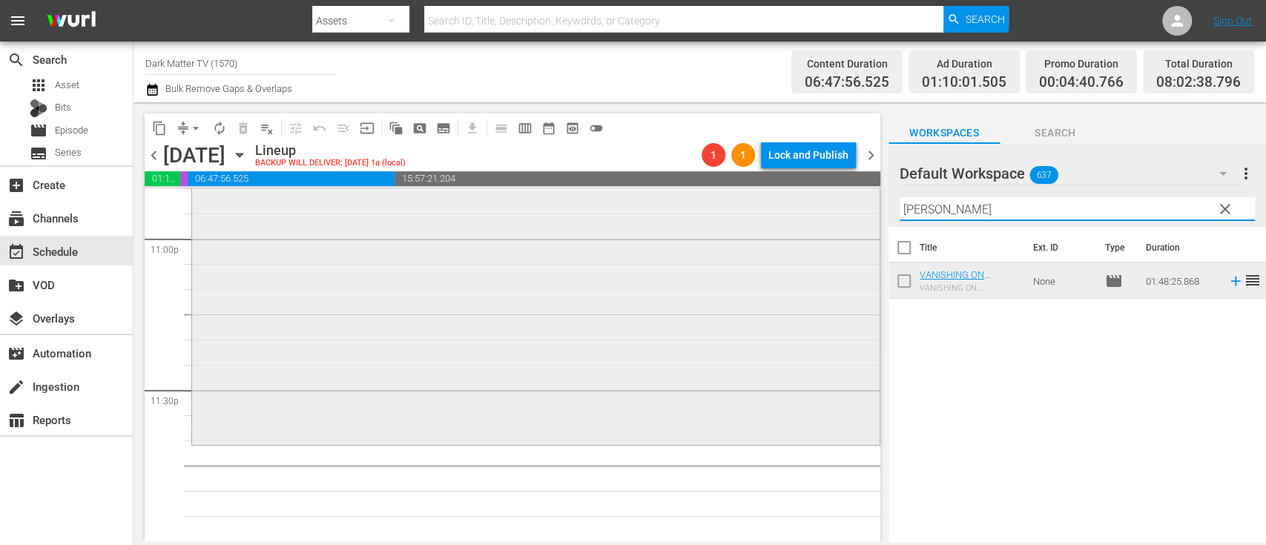
drag, startPoint x: 967, startPoint y: 208, endPoint x: 814, endPoint y: 213, distance: 152.8
click at [814, 213] on div "content_copy compress arrow_drop_down autorenew_outlined delete_forever_outline…" at bounding box center [699, 321] width 1132 height 439
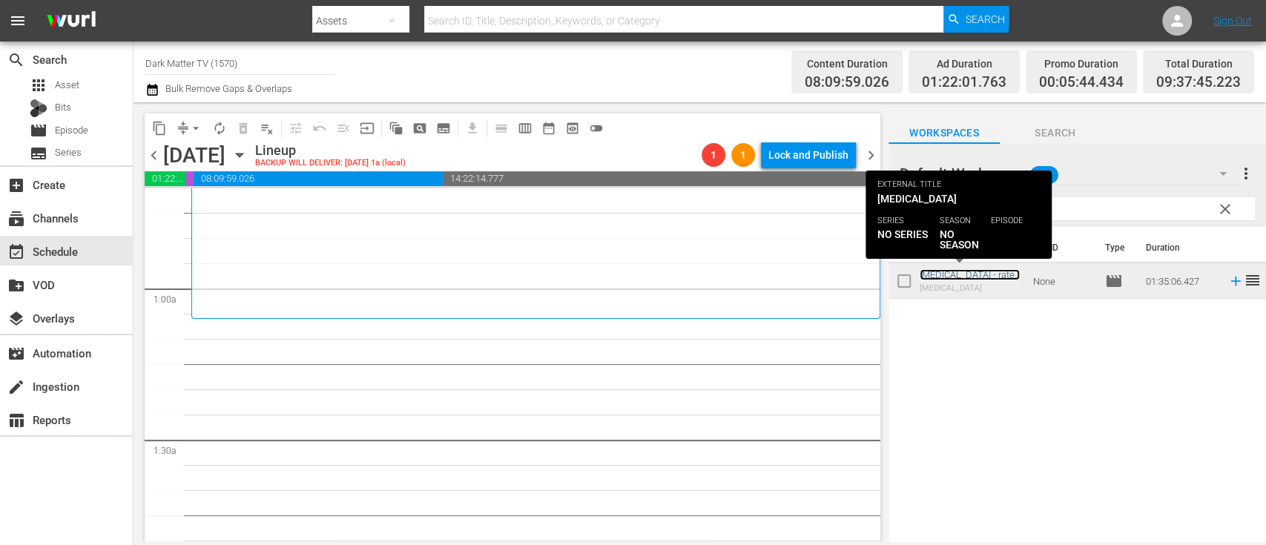
scroll to position [223, 0]
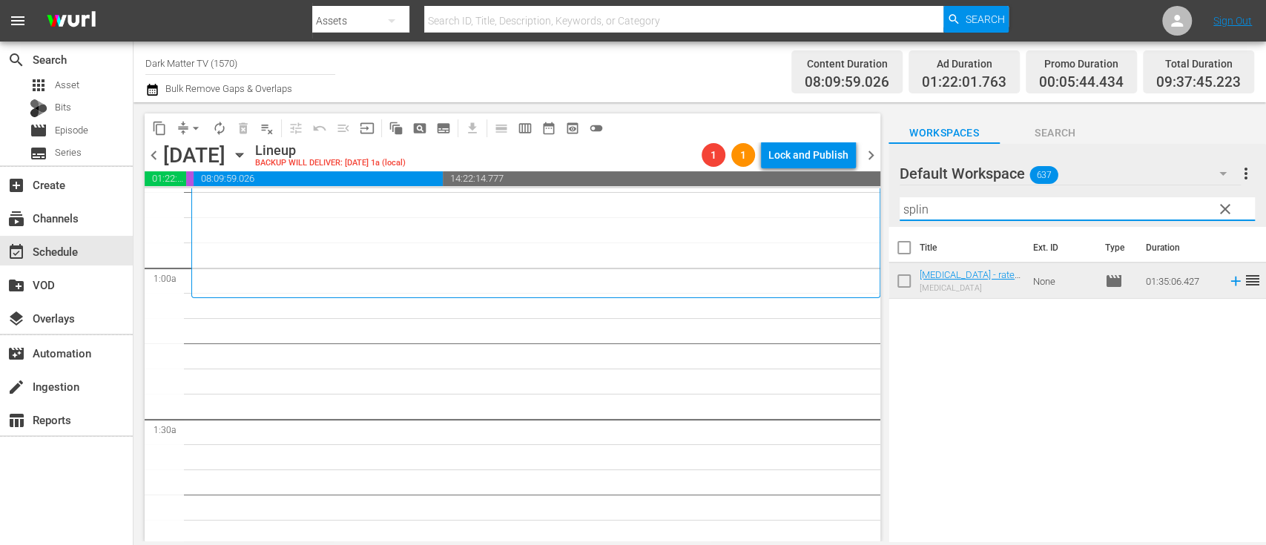
drag, startPoint x: 964, startPoint y: 212, endPoint x: 823, endPoint y: 211, distance: 140.9
click at [823, 211] on div "content_copy compress arrow_drop_down autorenew_outlined delete_forever_outline…" at bounding box center [699, 321] width 1132 height 439
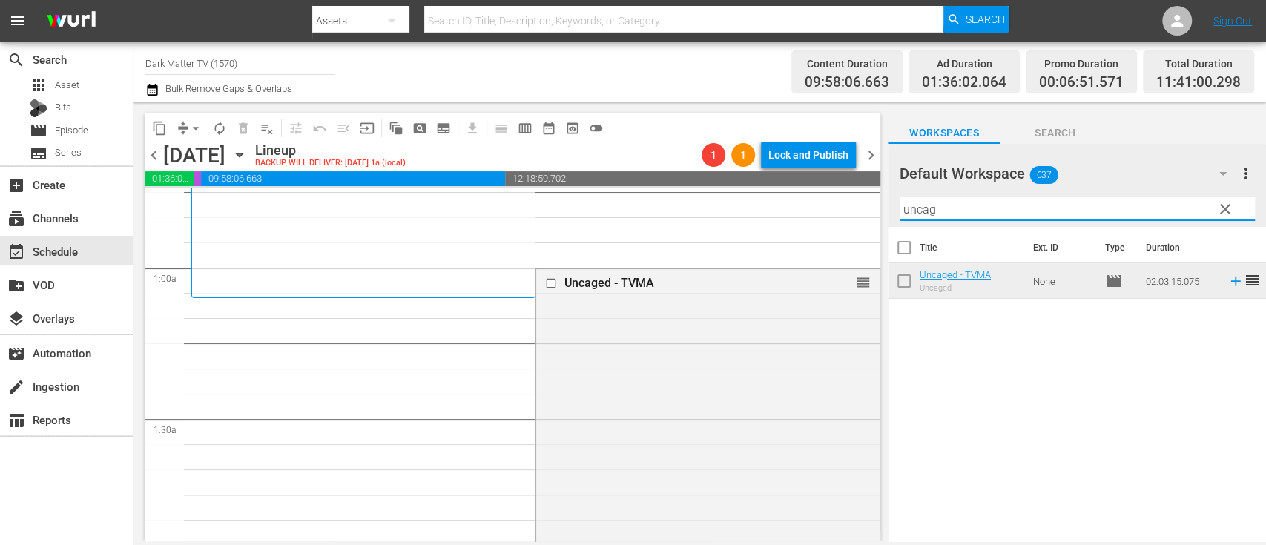
drag, startPoint x: 945, startPoint y: 211, endPoint x: 838, endPoint y: 214, distance: 106.8
click at [838, 214] on div "content_copy compress arrow_drop_down autorenew_outlined delete_forever_outline…" at bounding box center [699, 321] width 1132 height 439
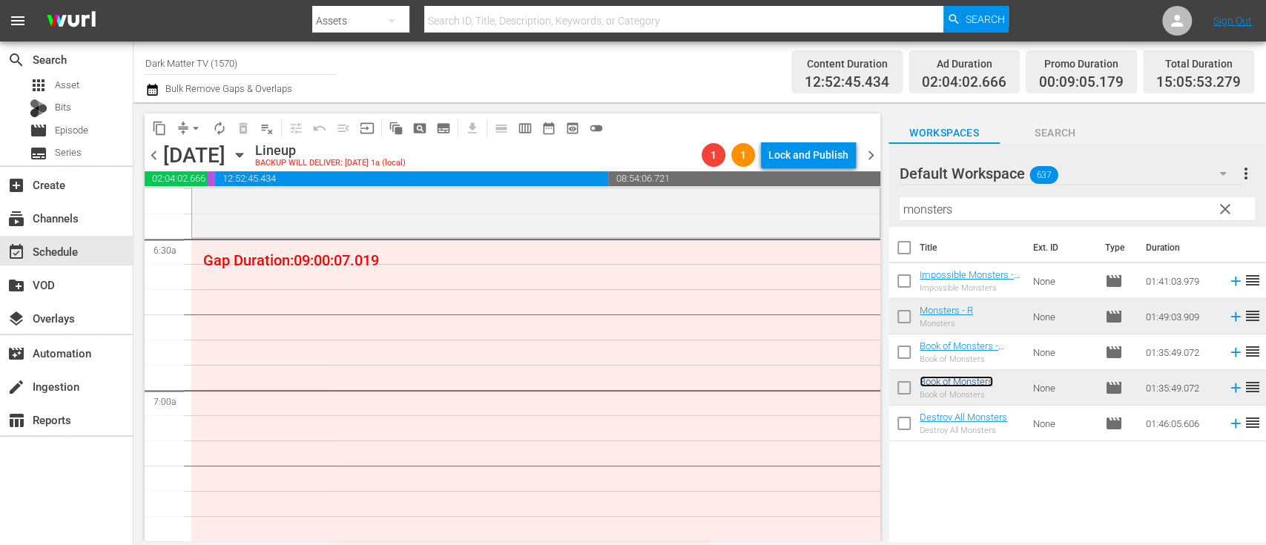
scroll to position [1917, 0]
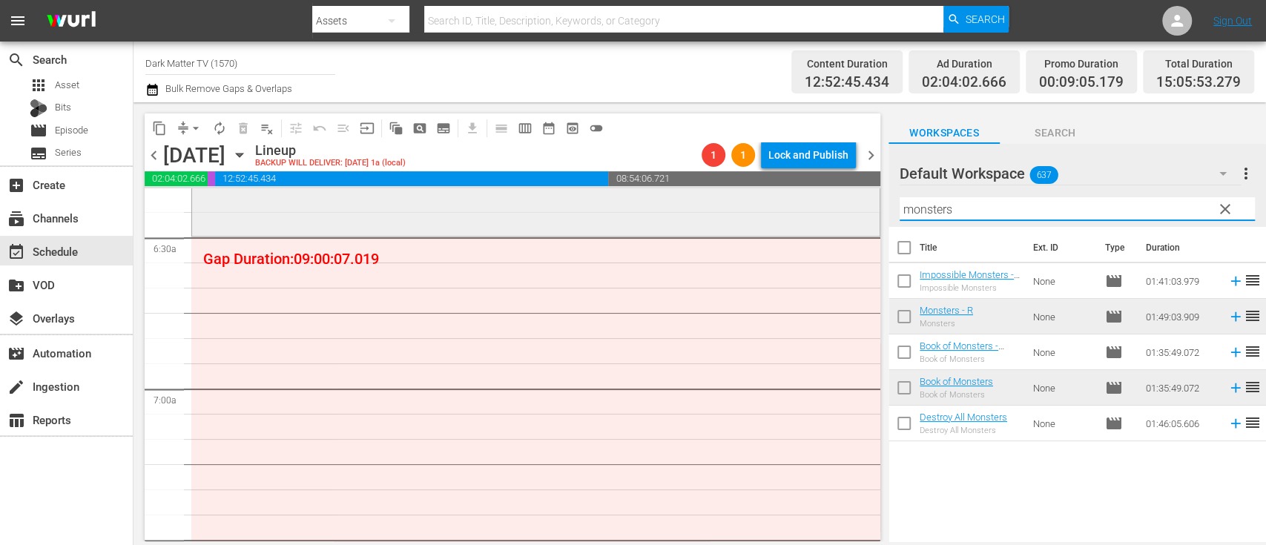
drag, startPoint x: 963, startPoint y: 205, endPoint x: 776, endPoint y: 222, distance: 187.7
click at [776, 222] on div "content_copy compress arrow_drop_down autorenew_outlined delete_forever_outline…" at bounding box center [699, 321] width 1132 height 439
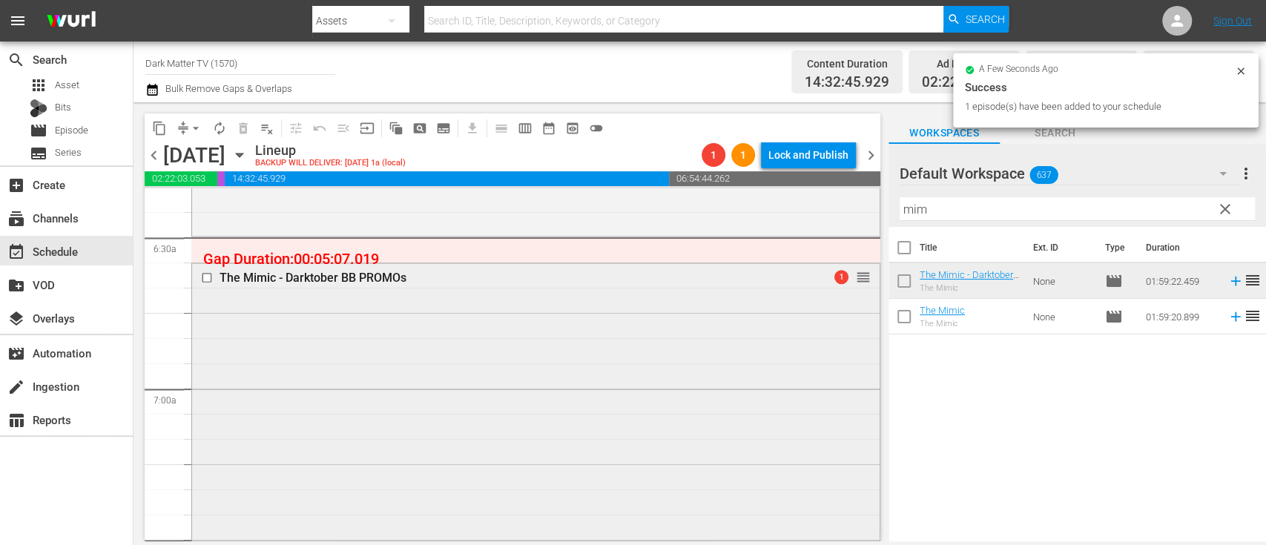
click at [211, 276] on input "checkbox" at bounding box center [209, 277] width 16 height 13
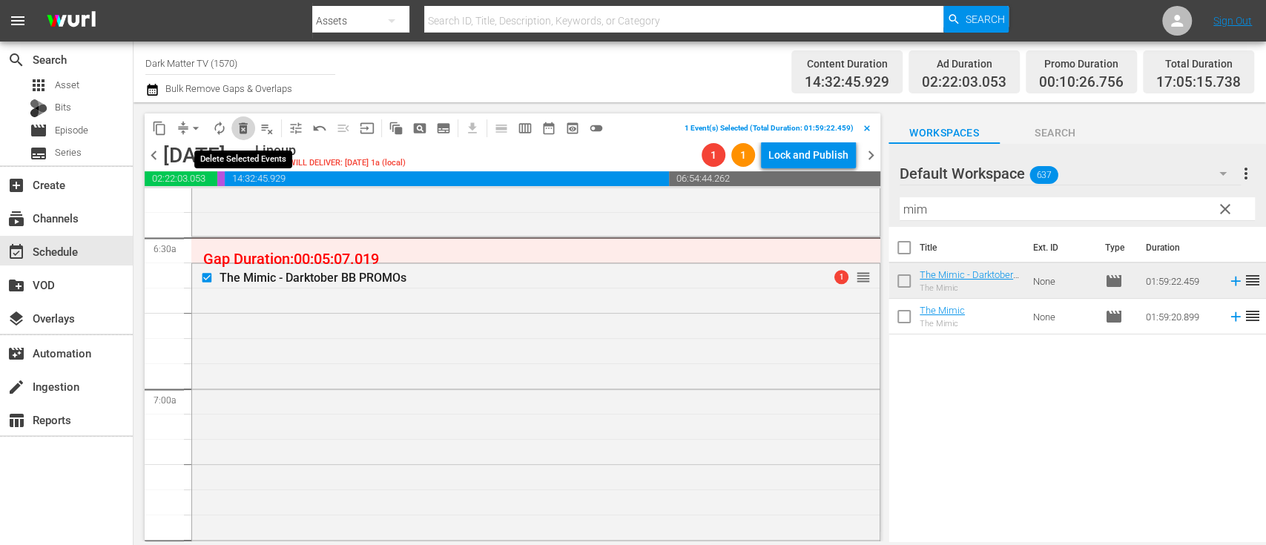
click at [240, 133] on span "delete_forever_outlined" at bounding box center [243, 128] width 15 height 15
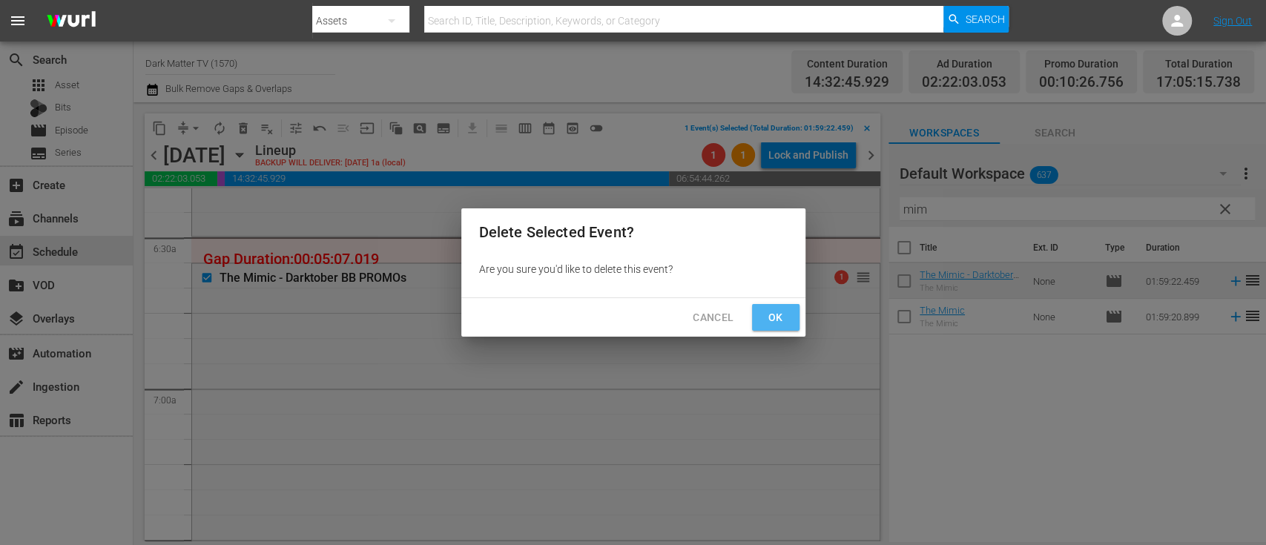
click at [765, 308] on span "Ok" at bounding box center [776, 317] width 24 height 19
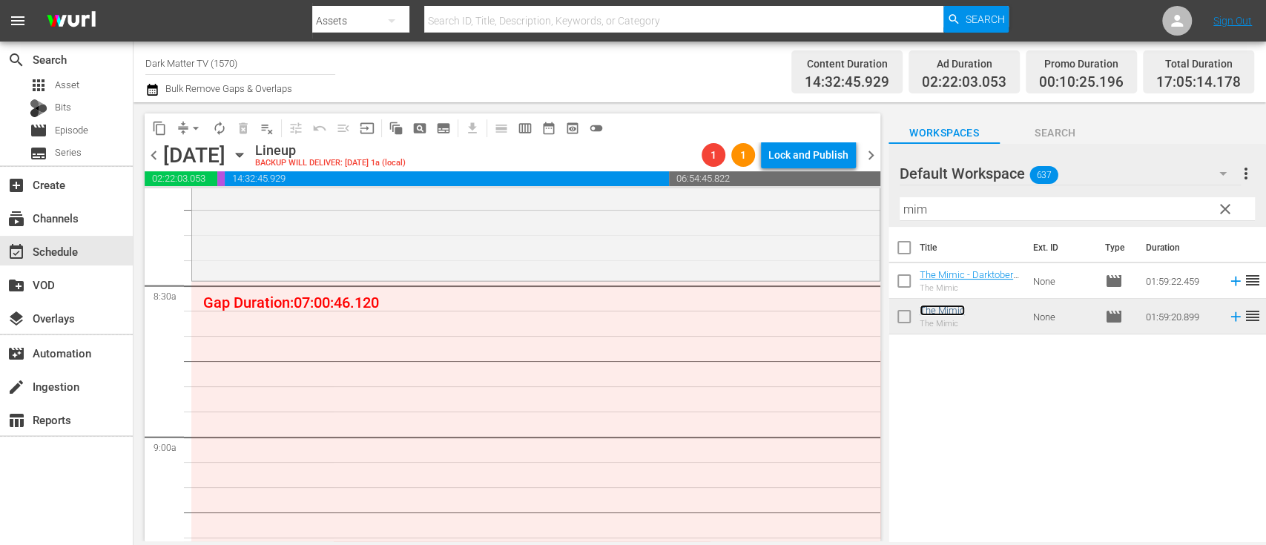
scroll to position [2475, 0]
drag, startPoint x: 939, startPoint y: 210, endPoint x: 780, endPoint y: 208, distance: 158.7
click at [780, 208] on div "content_copy compress arrow_drop_down autorenew_outlined delete_forever_outline…" at bounding box center [699, 321] width 1132 height 439
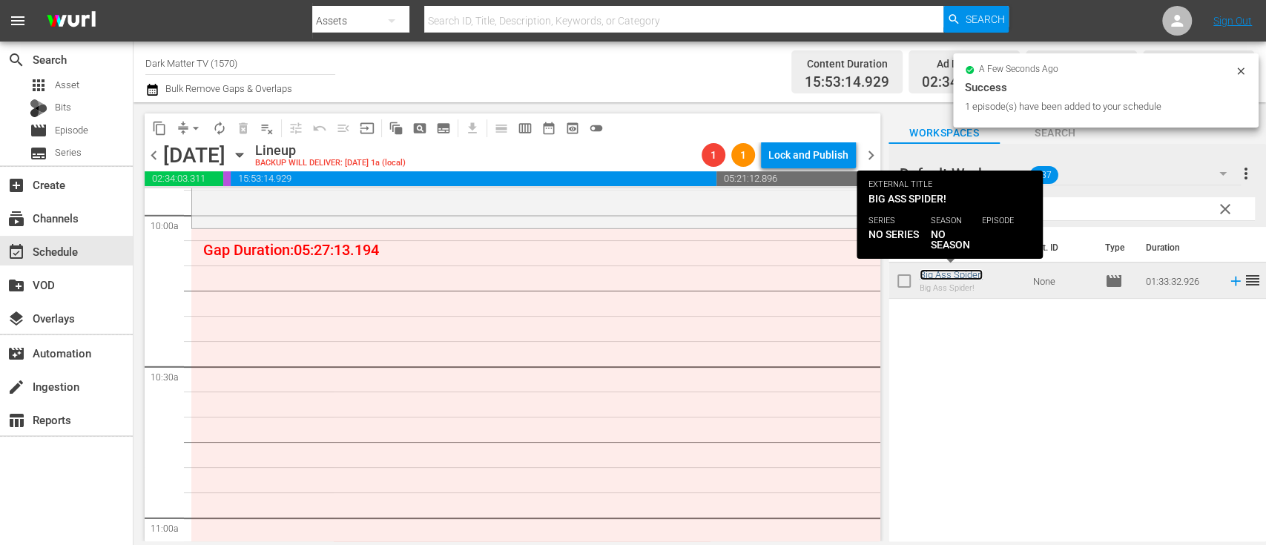
scroll to position [2999, 0]
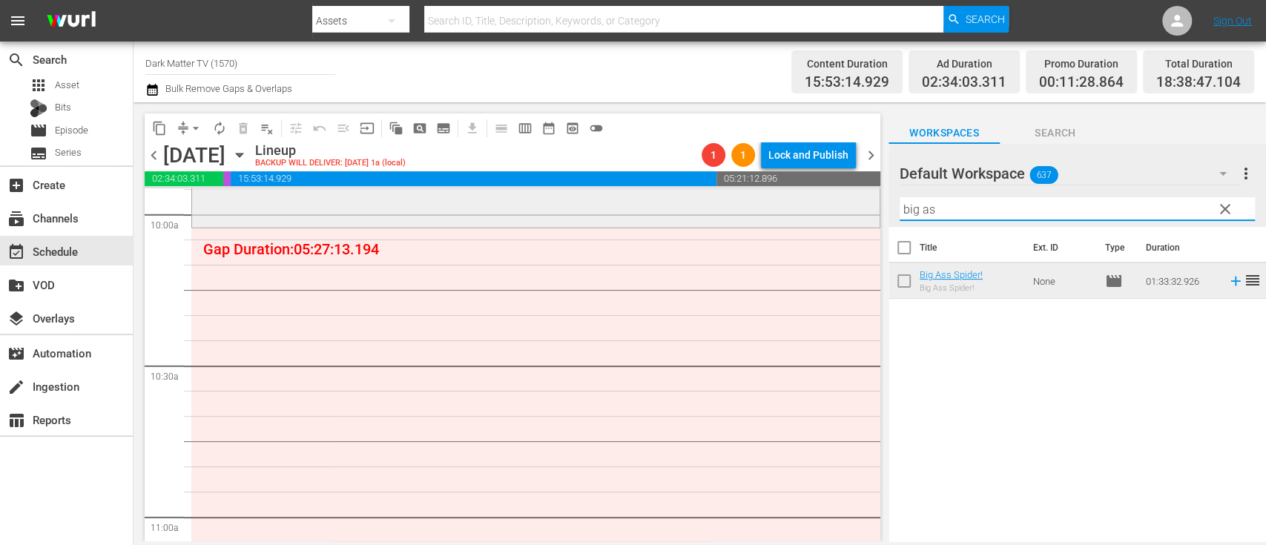
drag, startPoint x: 1043, startPoint y: 200, endPoint x: 813, endPoint y: 206, distance: 230.6
click at [813, 206] on div "content_copy compress arrow_drop_down autorenew_outlined delete_forever_outline…" at bounding box center [699, 321] width 1132 height 439
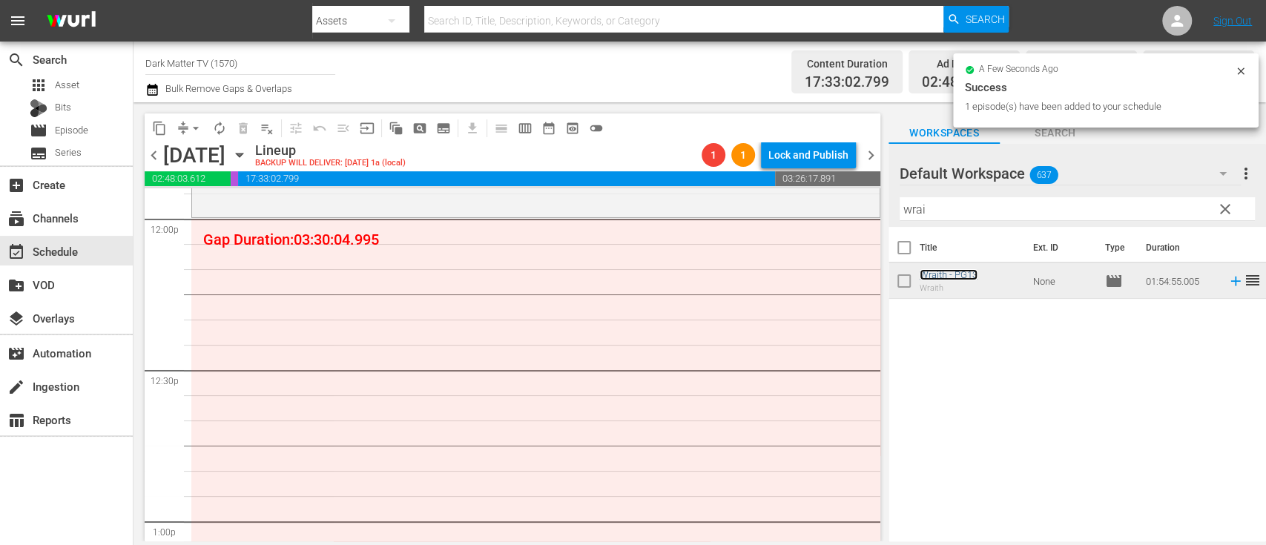
scroll to position [3600, 0]
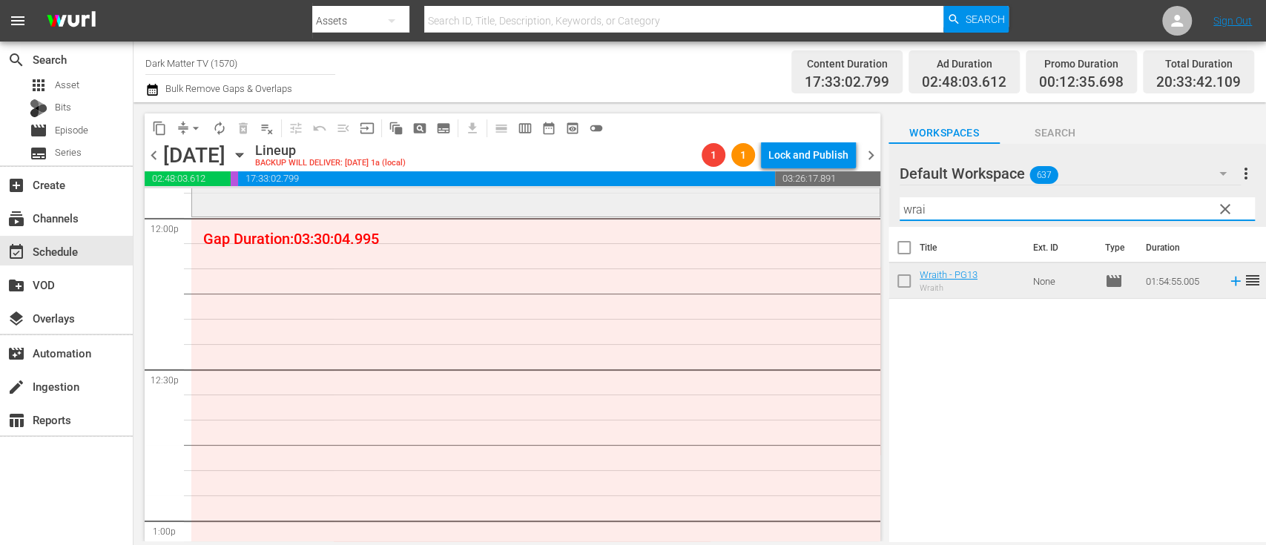
drag, startPoint x: 950, startPoint y: 215, endPoint x: 840, endPoint y: 210, distance: 110.6
click at [840, 210] on div "content_copy compress arrow_drop_down autorenew_outlined delete_forever_outline…" at bounding box center [699, 321] width 1132 height 439
type input "merm"
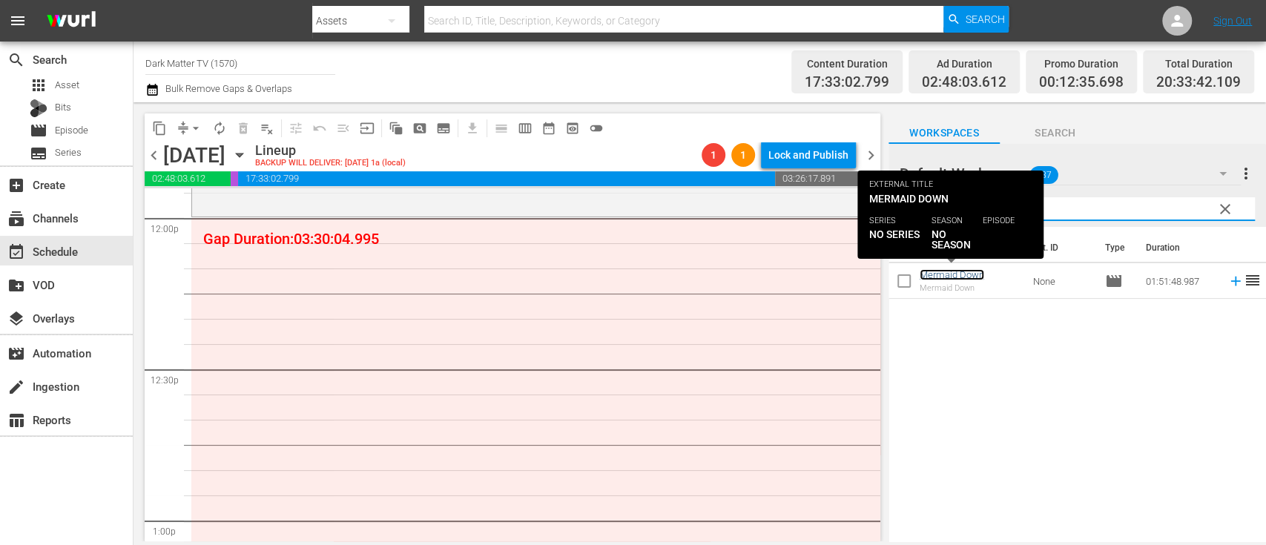
click at [944, 276] on link "Mermaid Down" at bounding box center [951, 274] width 65 height 11
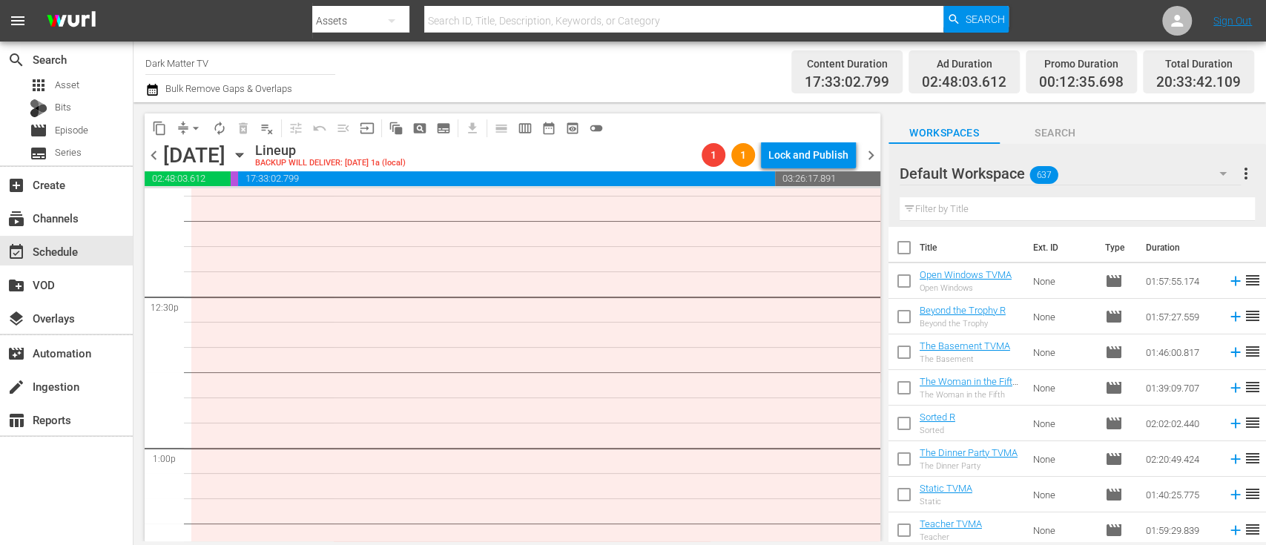
scroll to position [3624, 0]
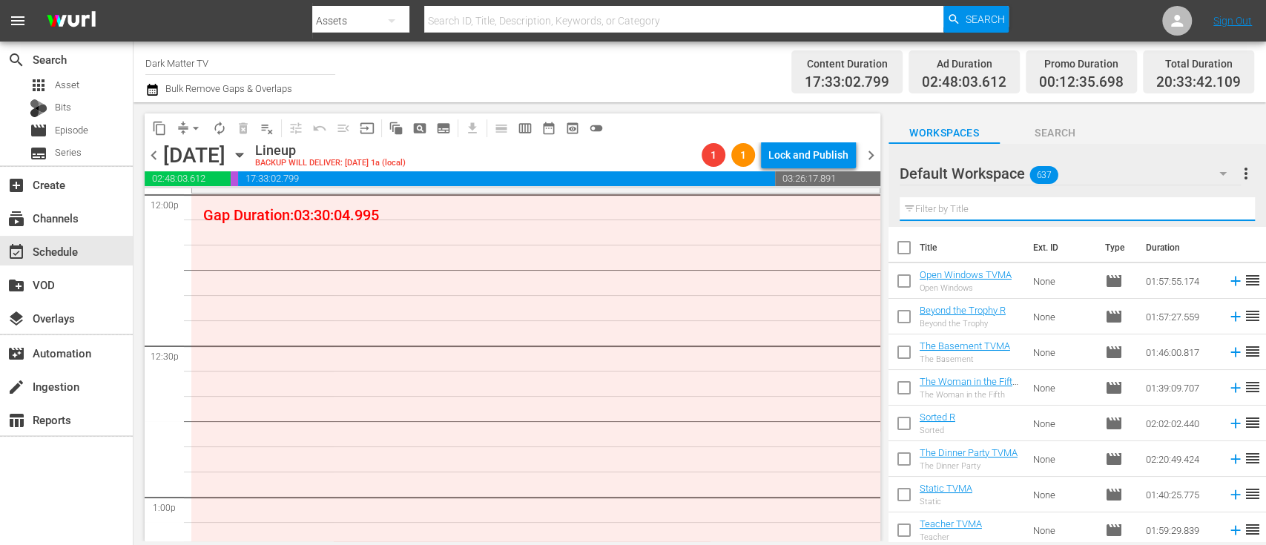
click at [956, 215] on input "text" at bounding box center [1076, 209] width 355 height 24
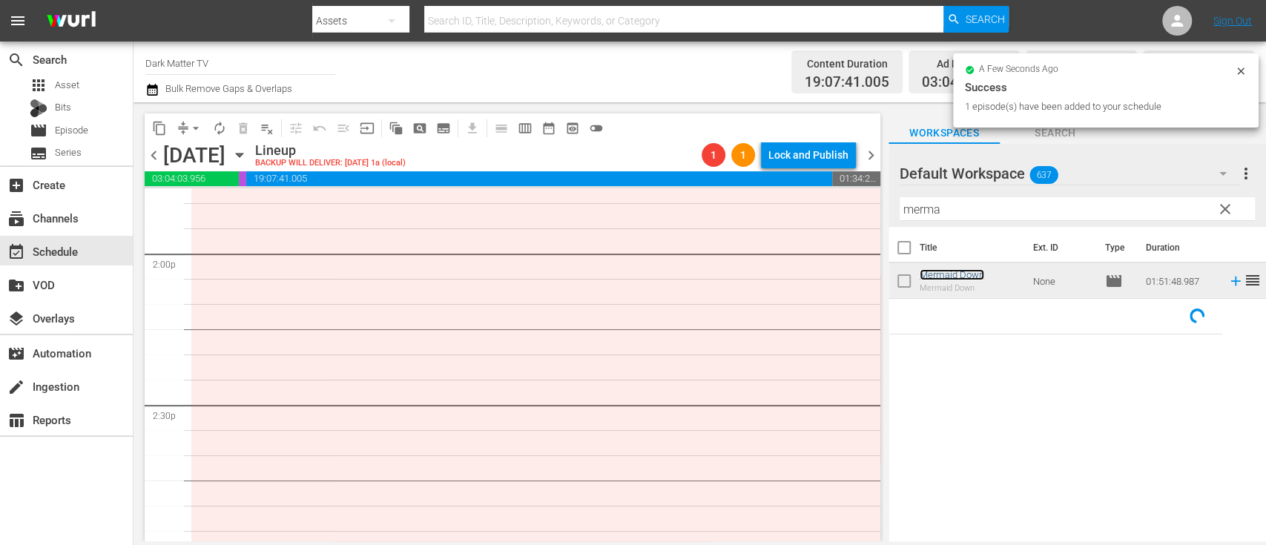
scroll to position [4207, 0]
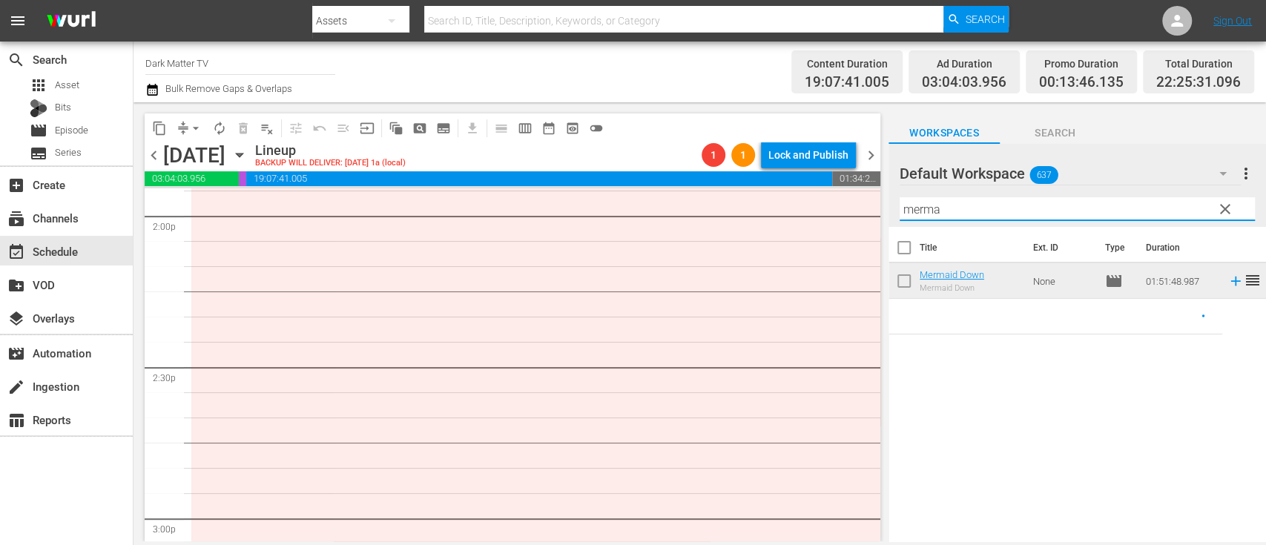
drag, startPoint x: 979, startPoint y: 212, endPoint x: 822, endPoint y: 211, distance: 156.4
click at [822, 211] on div "content_copy compress arrow_drop_down autorenew_outlined delete_forever_outline…" at bounding box center [699, 321] width 1132 height 439
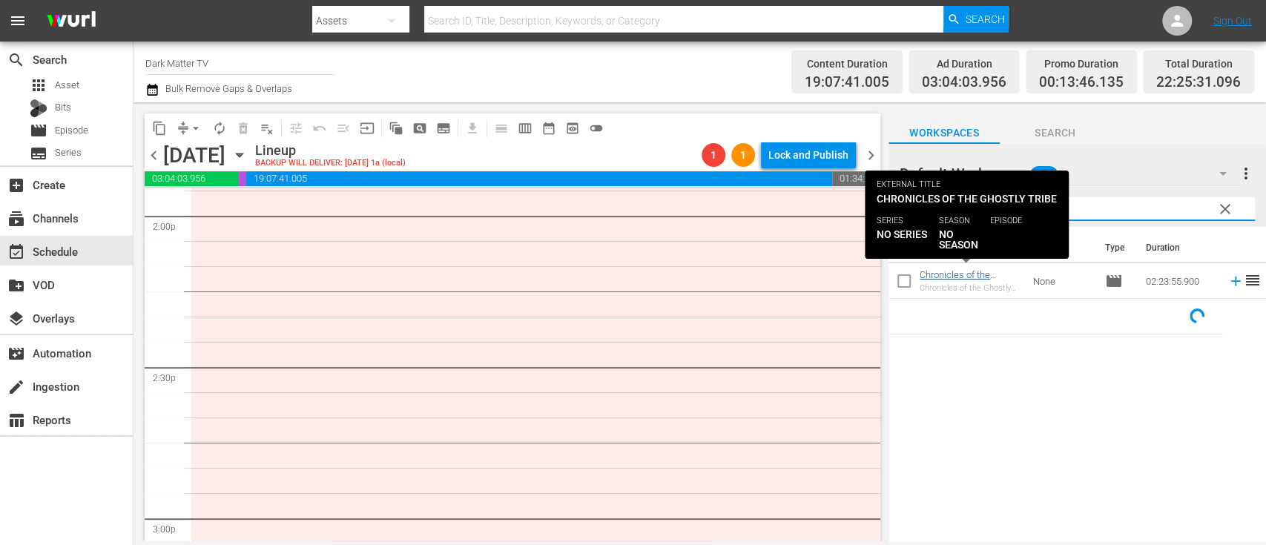
type input "chro"
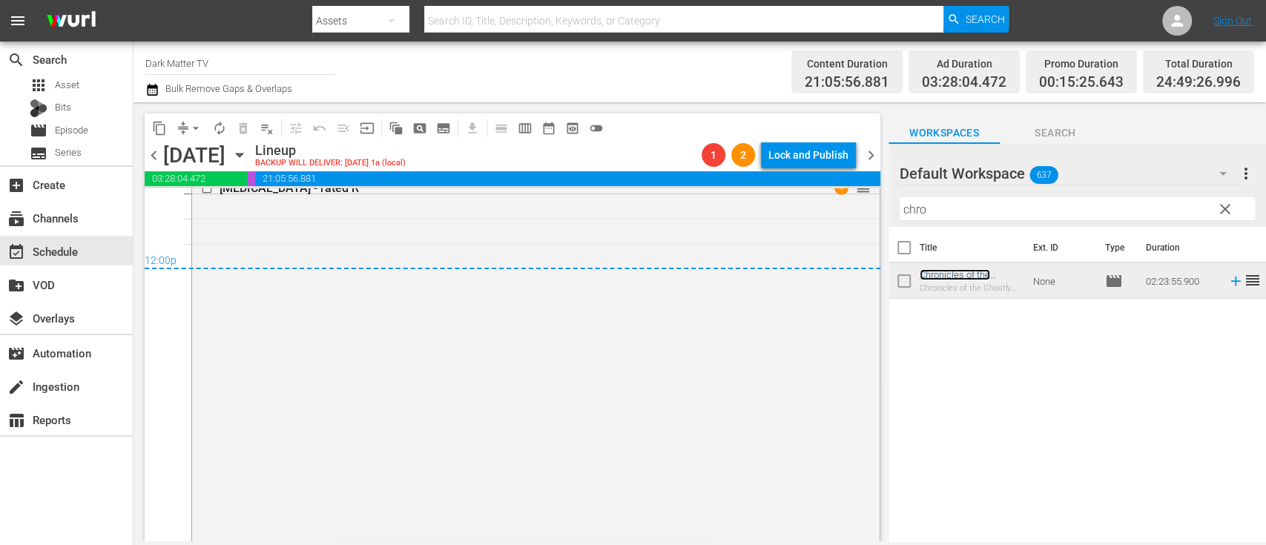
scroll to position [7291, 0]
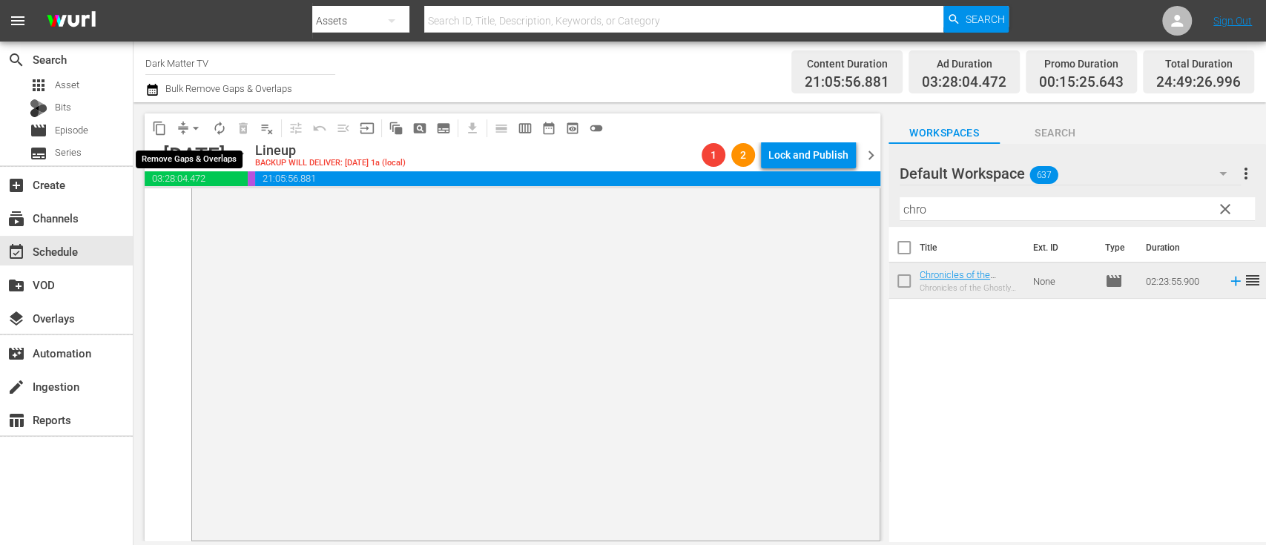
click at [196, 128] on span "arrow_drop_down" at bounding box center [195, 128] width 15 height 15
click at [211, 219] on ul "Align to Midnight Align to First Episode Align to End of Previous Day" at bounding box center [197, 182] width 156 height 85
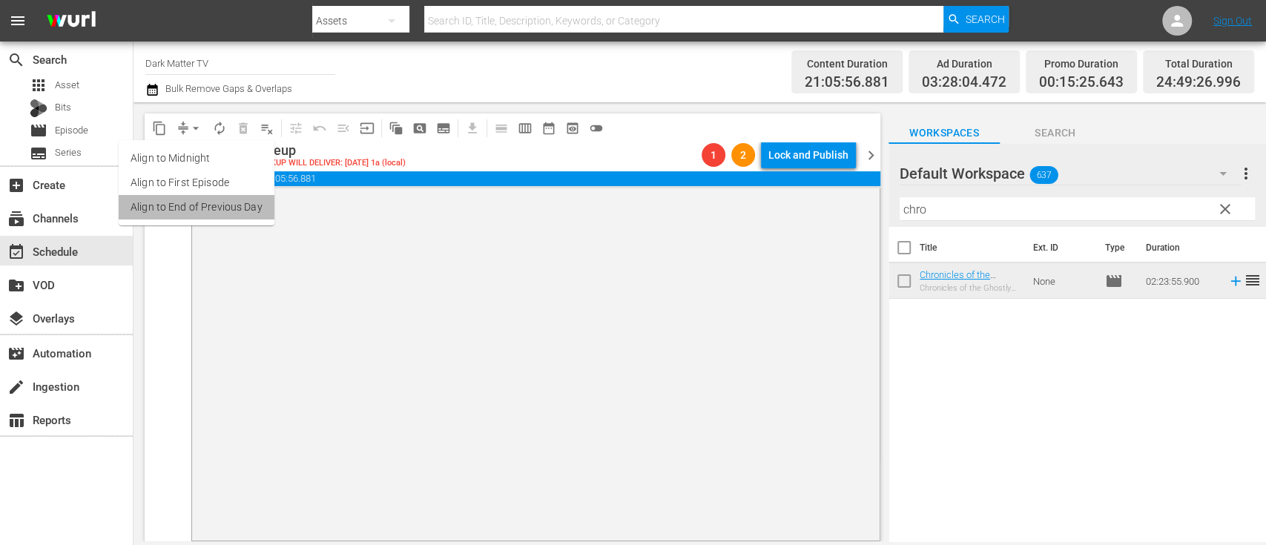
click at [237, 205] on li "Align to End of Previous Day" at bounding box center [197, 207] width 156 height 24
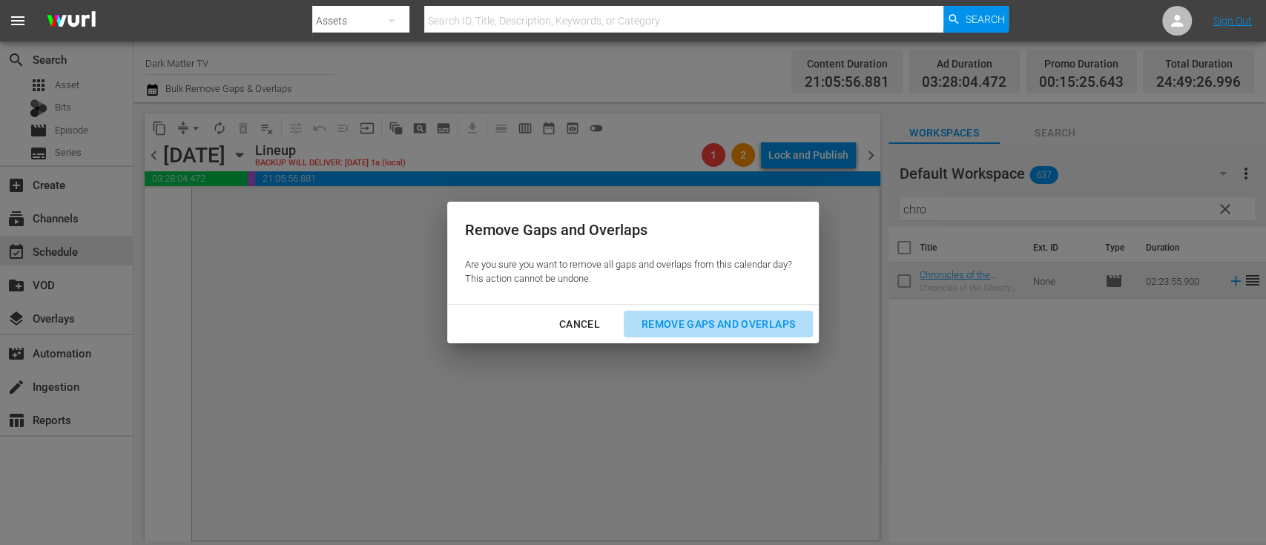
click at [753, 323] on div "Remove Gaps and Overlaps" at bounding box center [717, 324] width 177 height 19
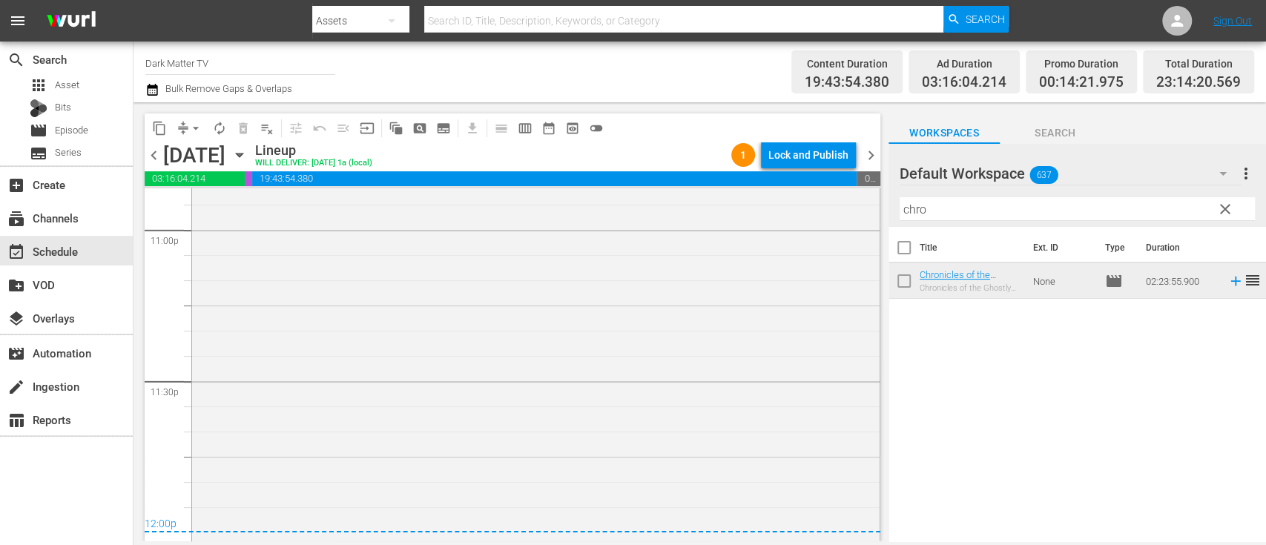
scroll to position [7009, 0]
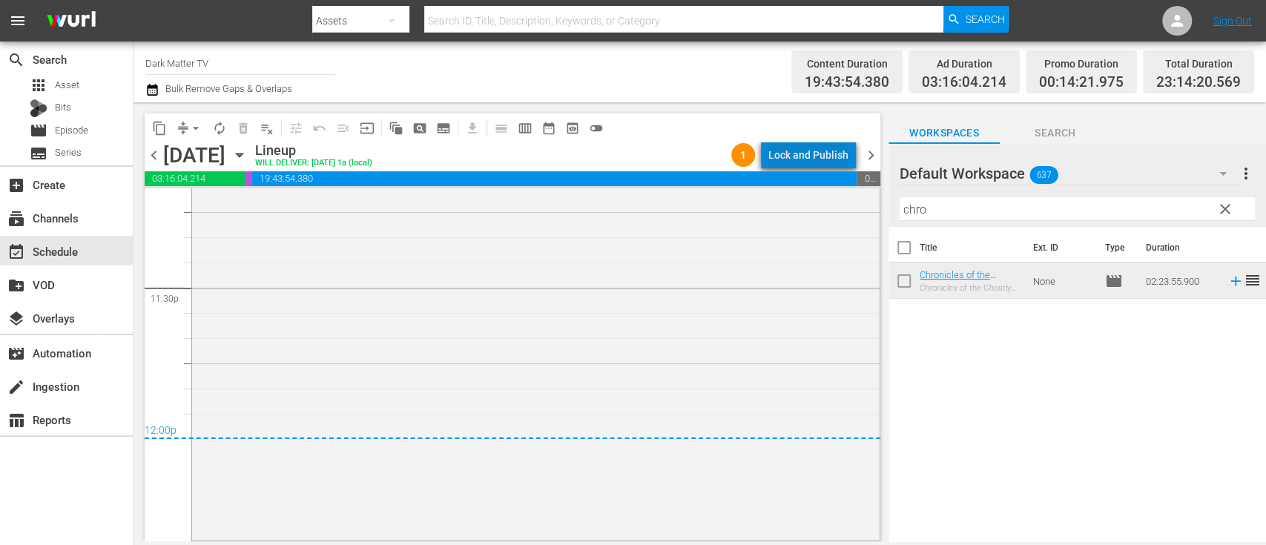
click at [821, 162] on div "Lock and Publish" at bounding box center [808, 155] width 80 height 27
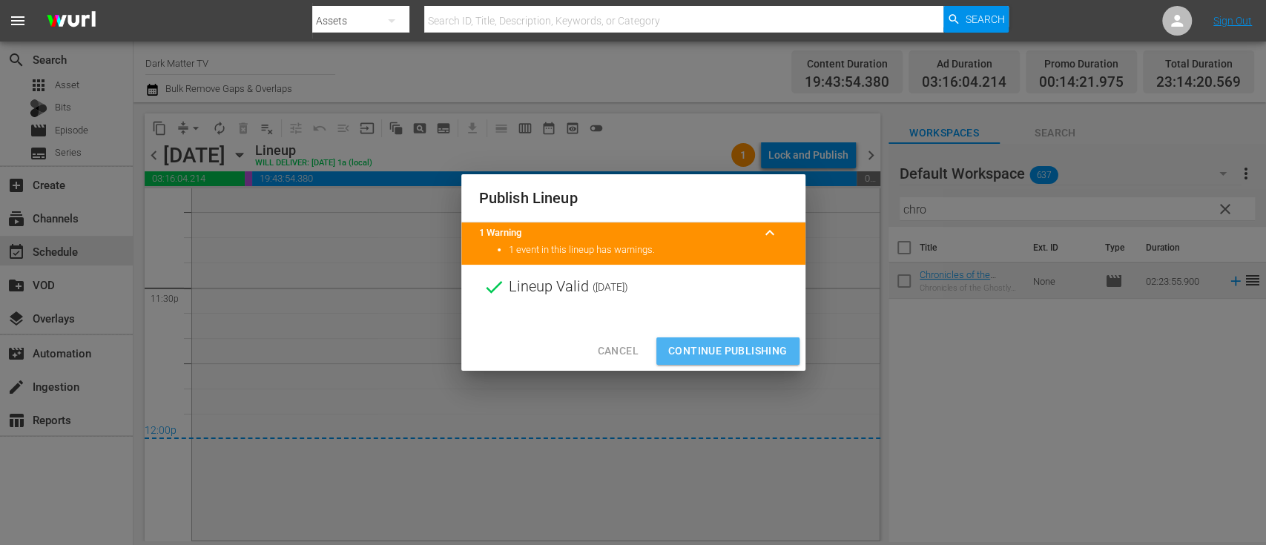
click at [765, 342] on span "Continue Publishing" at bounding box center [727, 351] width 119 height 19
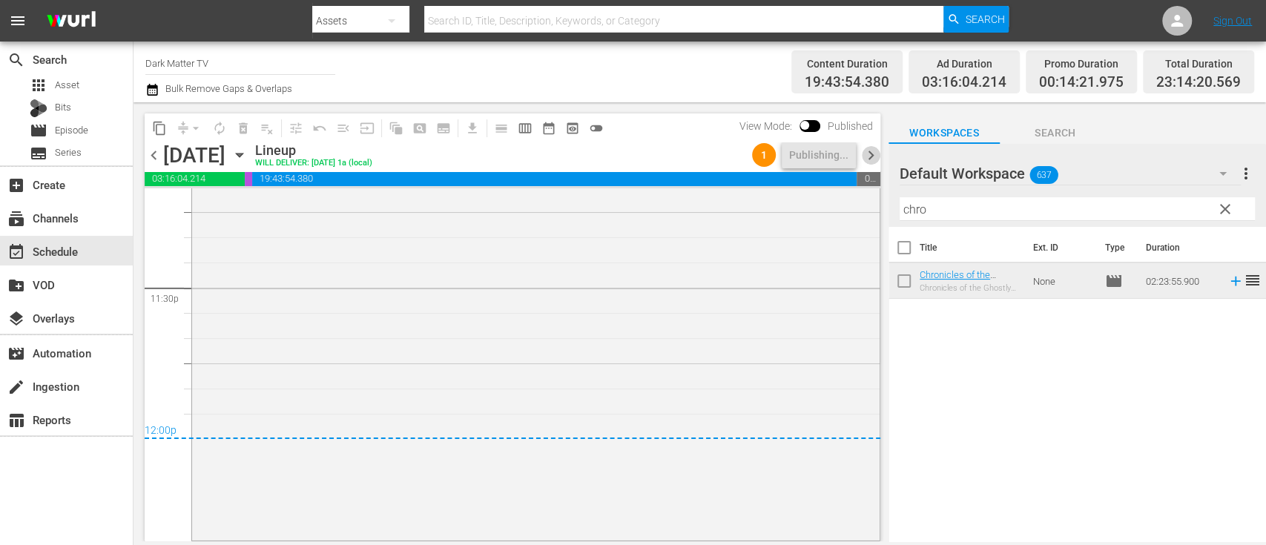
click at [872, 154] on span "chevron_right" at bounding box center [871, 155] width 19 height 19
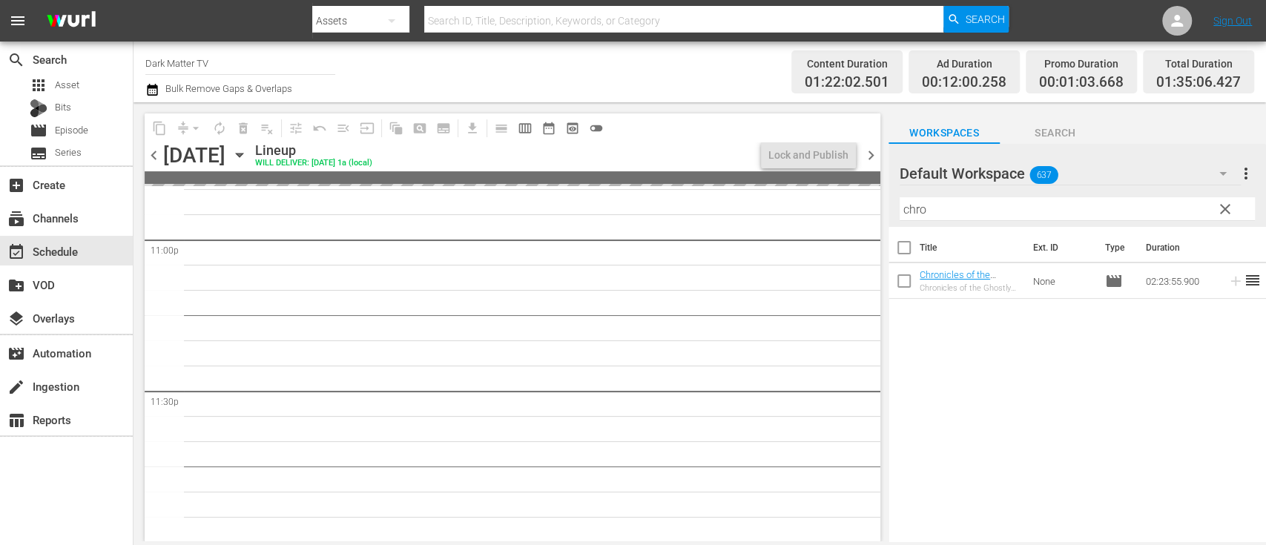
scroll to position [6907, 0]
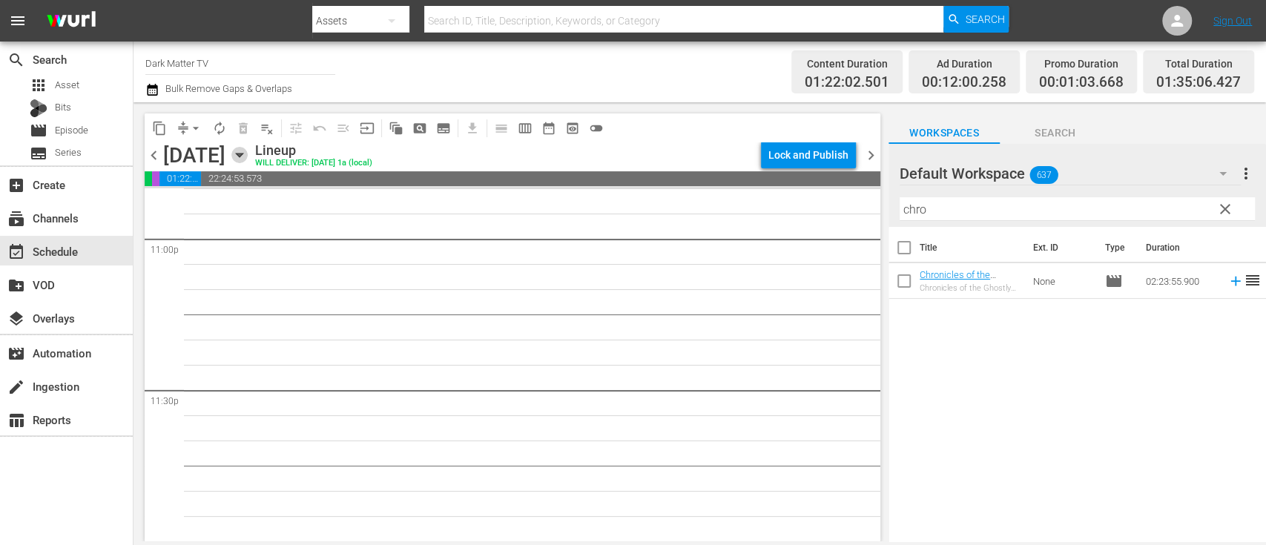
click at [248, 158] on icon "button" at bounding box center [239, 155] width 16 height 16
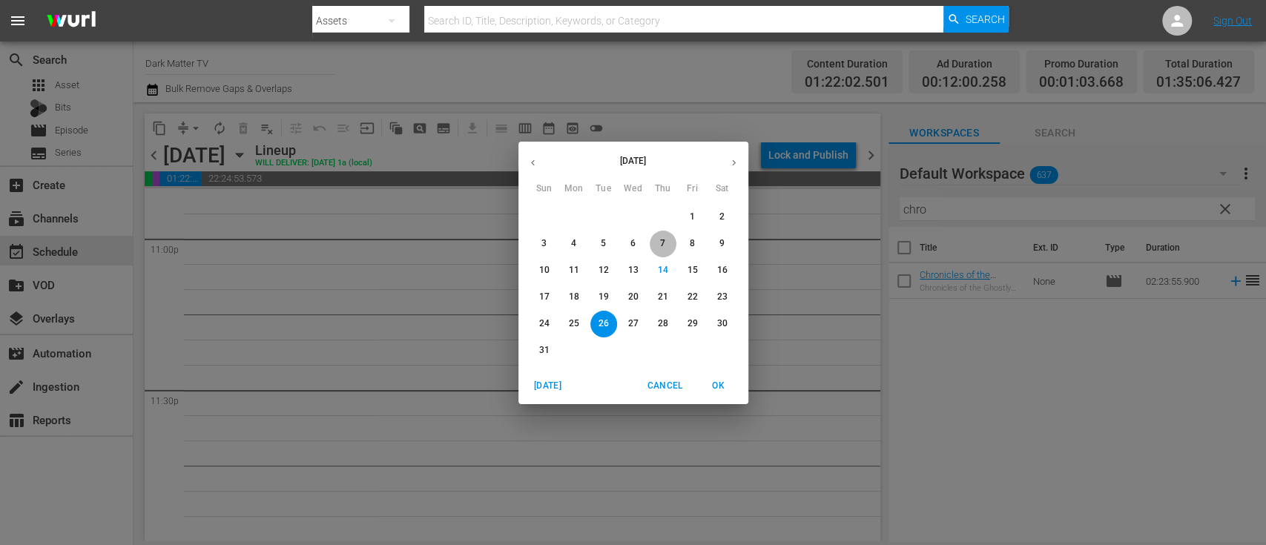
click at [664, 240] on p "7" at bounding box center [662, 243] width 5 height 13
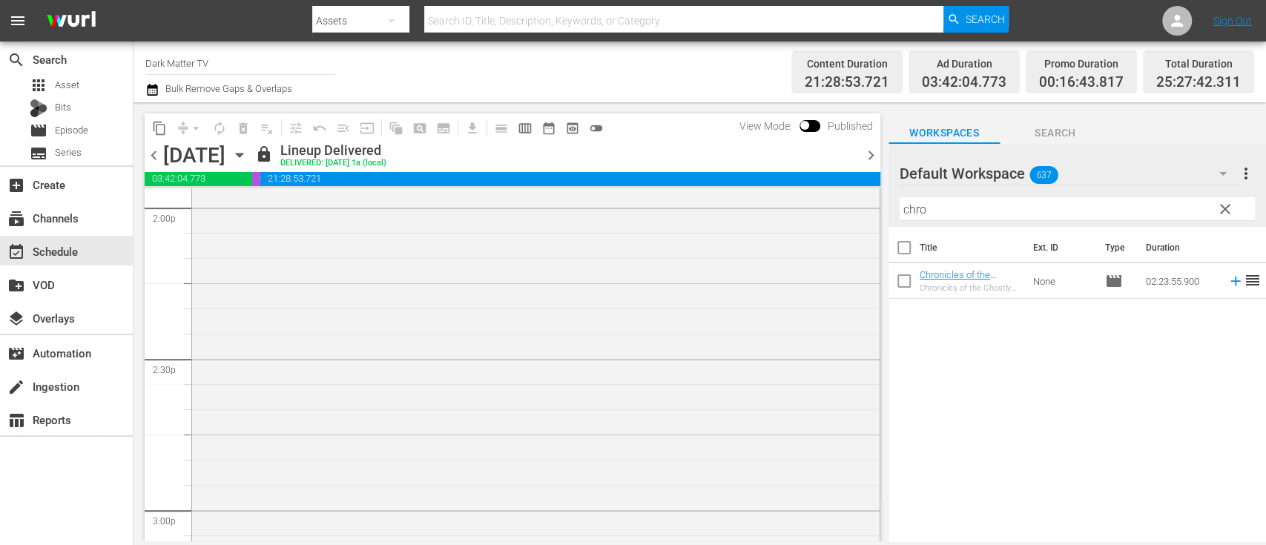
scroll to position [4178, 0]
click at [149, 125] on button "content_copy" at bounding box center [160, 128] width 24 height 24
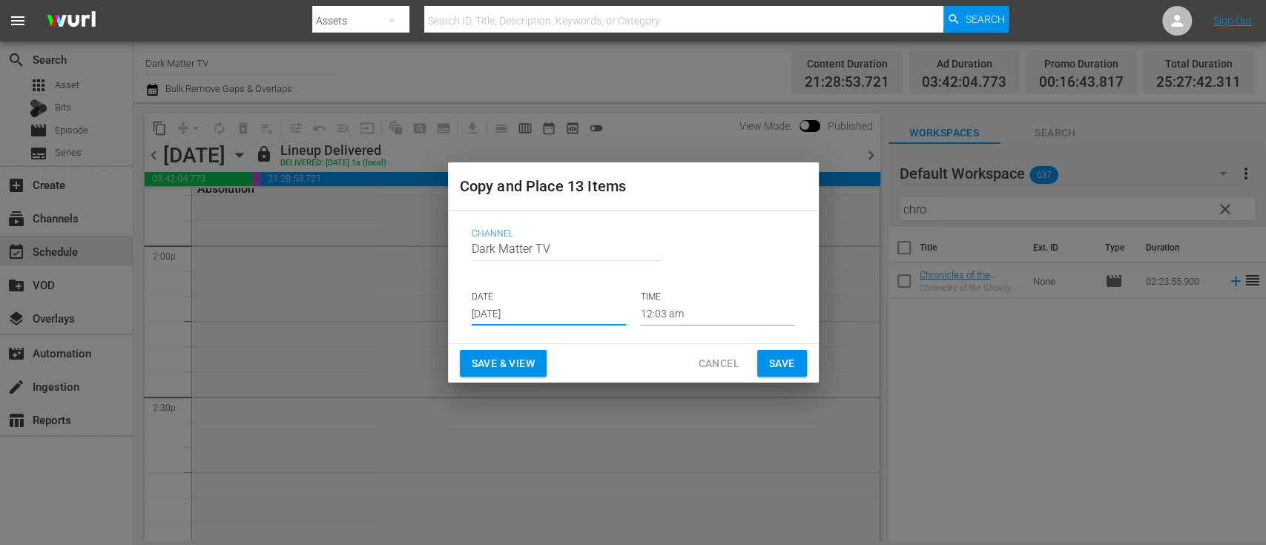
click at [538, 314] on input "[DATE]" at bounding box center [549, 314] width 154 height 22
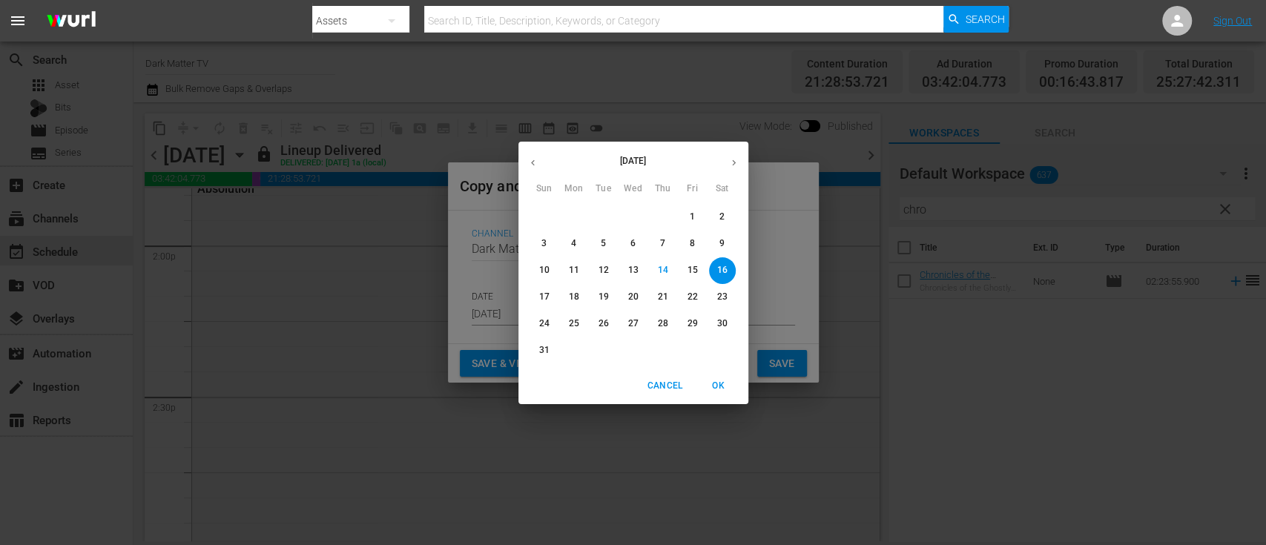
click at [604, 316] on button "26" at bounding box center [603, 324] width 27 height 27
type input "Aug 26th 2025"
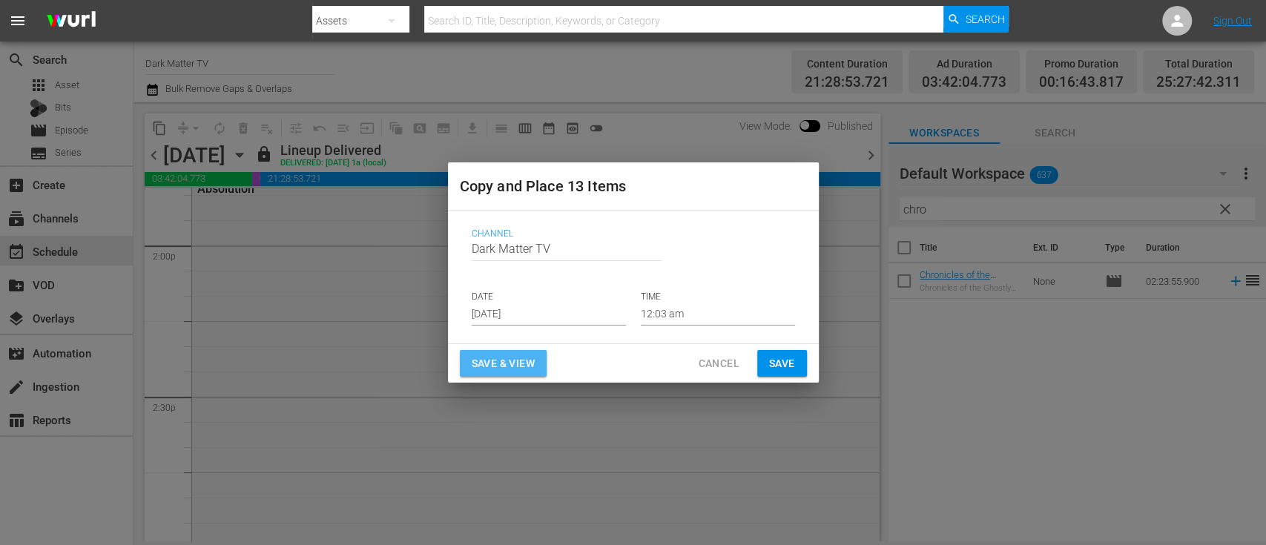
click at [510, 361] on span "Save & View" at bounding box center [503, 363] width 63 height 19
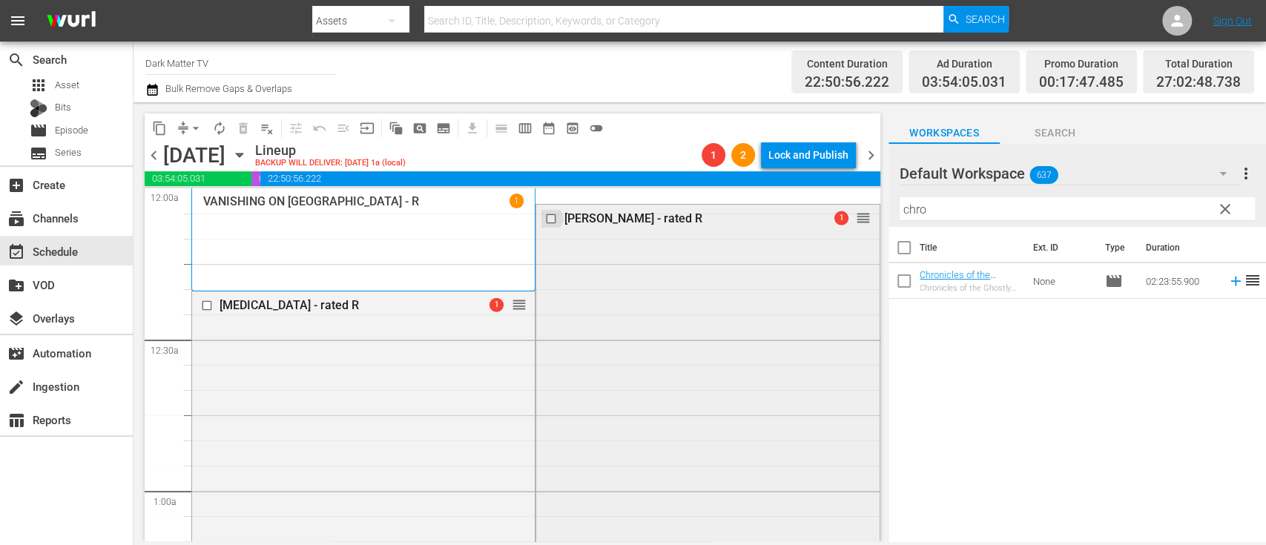
click at [546, 217] on input "checkbox" at bounding box center [553, 219] width 16 height 13
click at [244, 126] on span "delete_forever_outlined" at bounding box center [243, 128] width 15 height 15
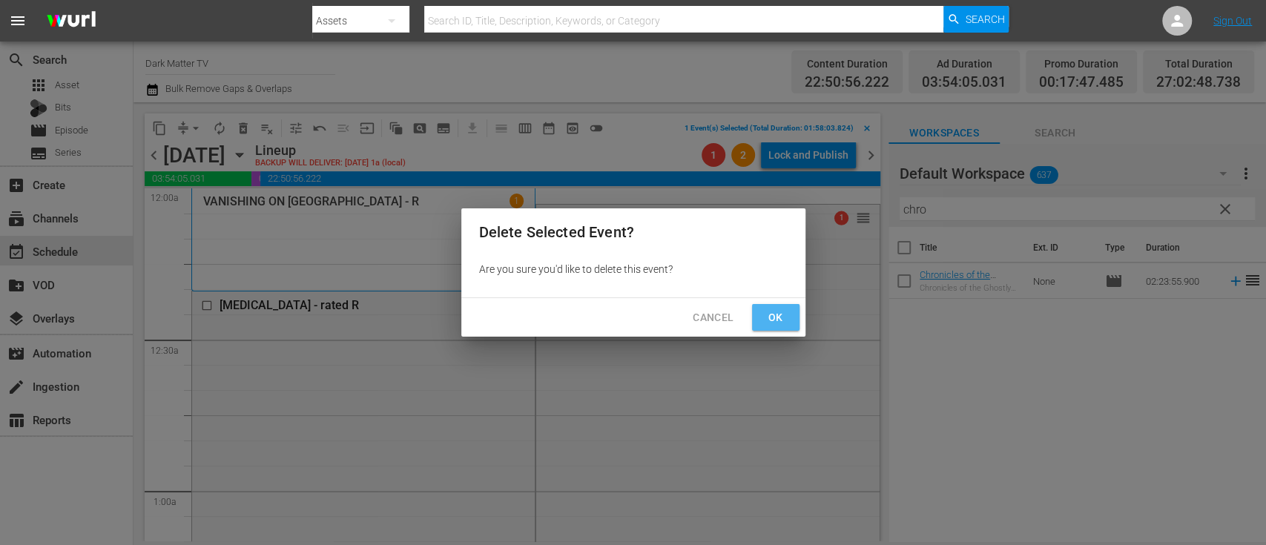
click at [796, 311] on button "Ok" at bounding box center [775, 317] width 47 height 27
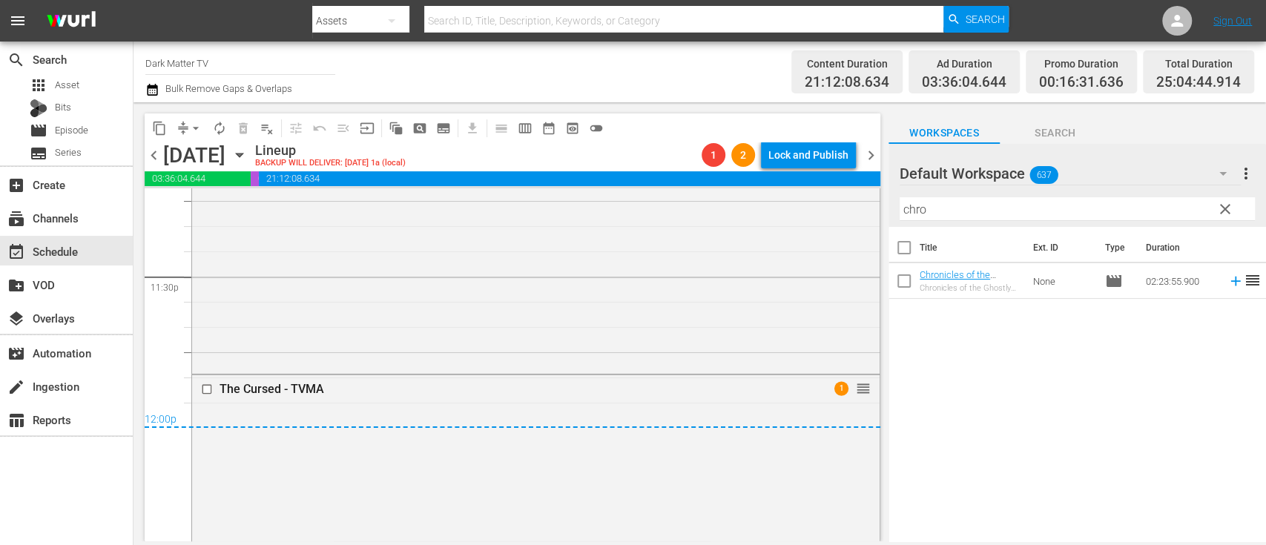
scroll to position [7364, 0]
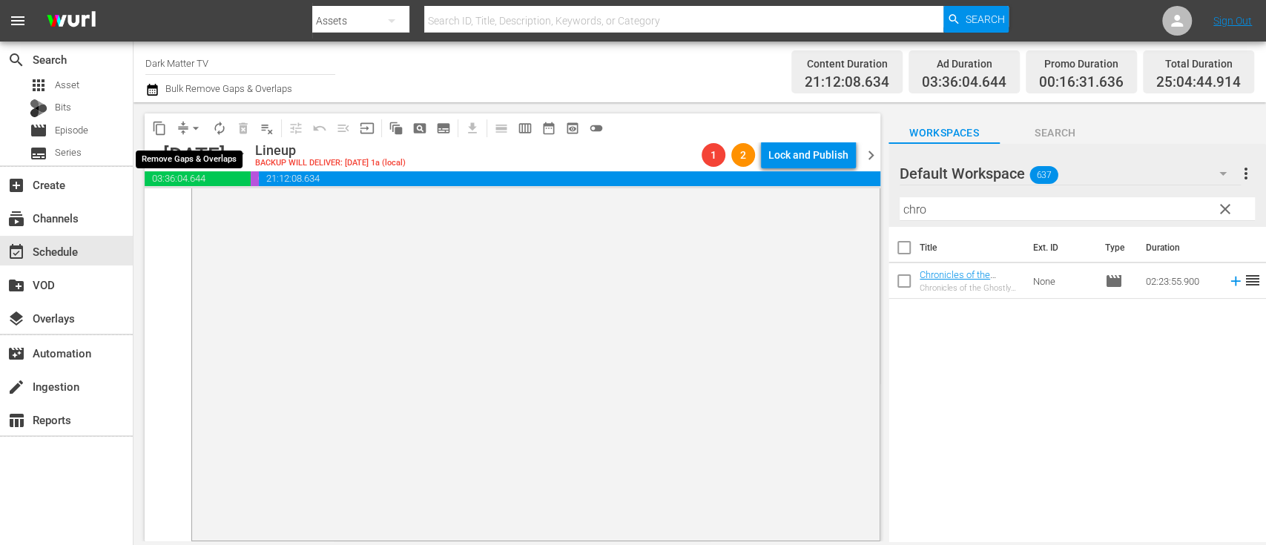
click at [198, 128] on span "arrow_drop_down" at bounding box center [195, 128] width 15 height 15
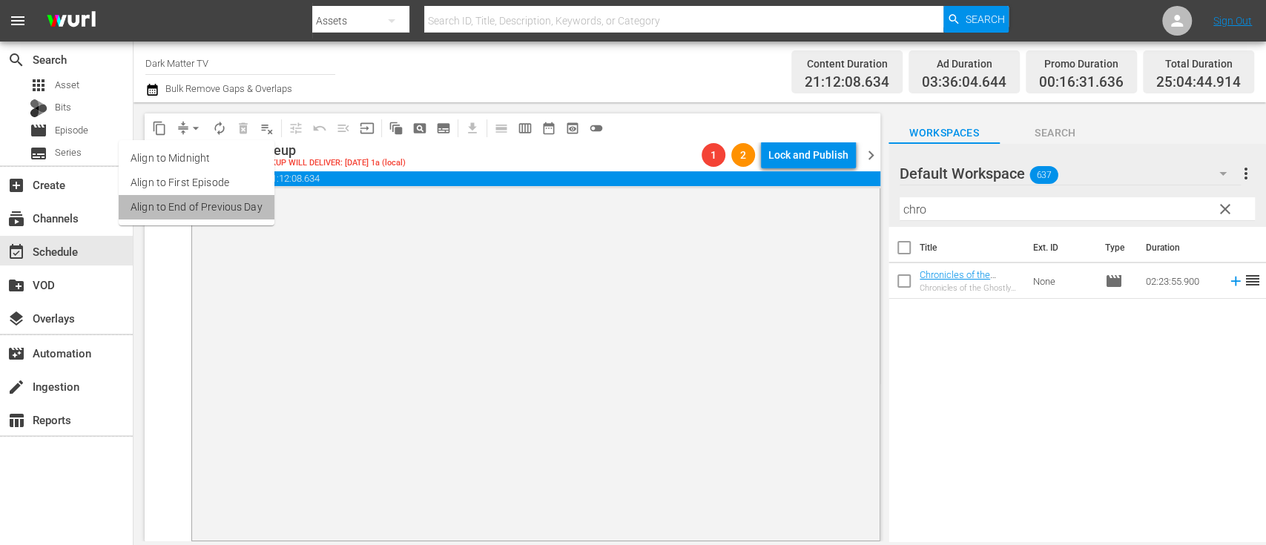
click at [220, 205] on li "Align to End of Previous Day" at bounding box center [197, 207] width 156 height 24
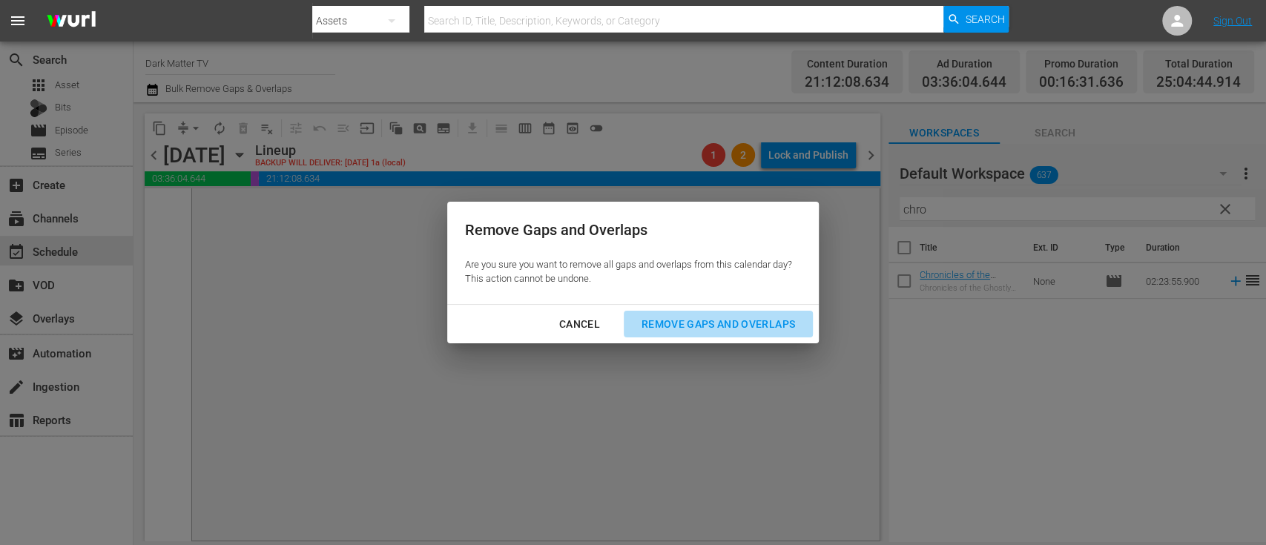
click at [788, 319] on div "Remove Gaps and Overlaps" at bounding box center [717, 324] width 177 height 19
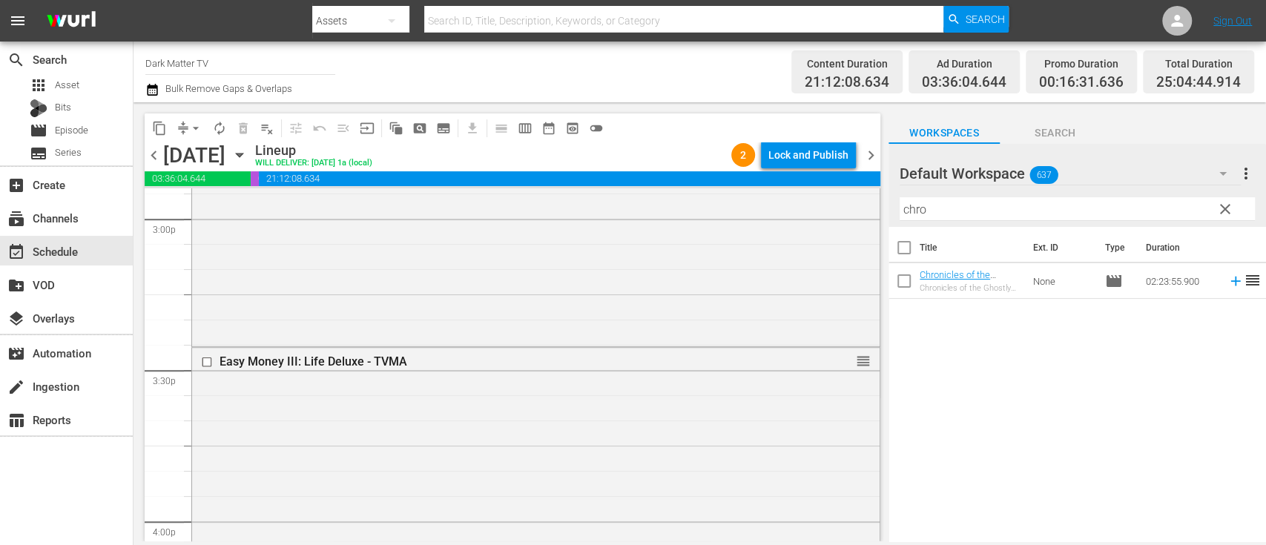
scroll to position [4508, 0]
drag, startPoint x: 939, startPoint y: 208, endPoint x: 813, endPoint y: 212, distance: 126.1
click at [813, 212] on div "content_copy compress arrow_drop_down autorenew_outlined delete_forever_outline…" at bounding box center [699, 321] width 1132 height 439
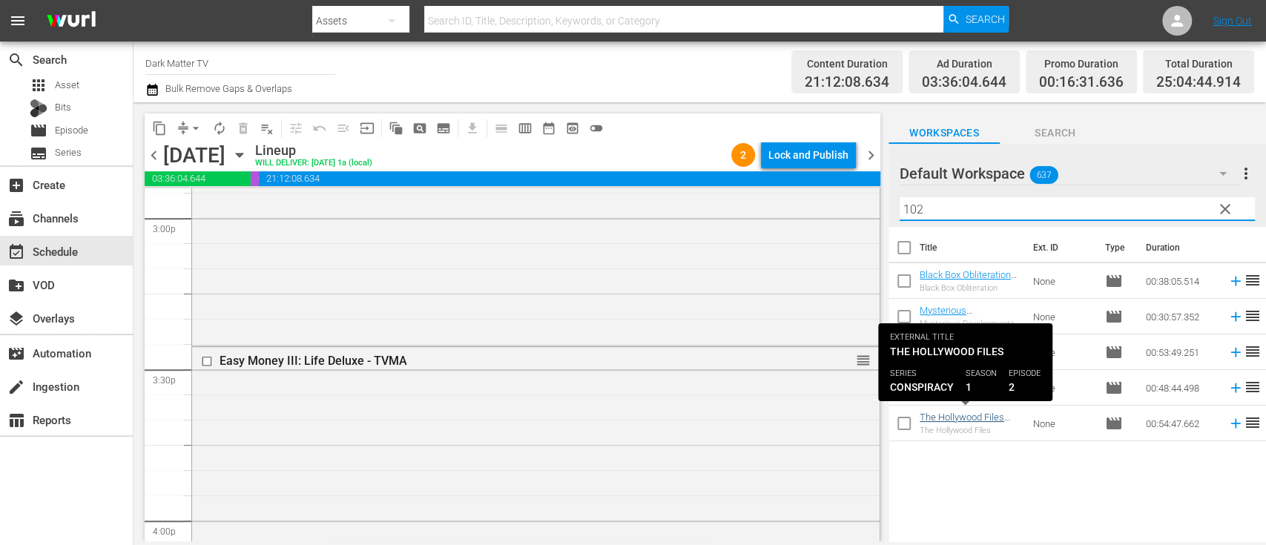
type input "102"
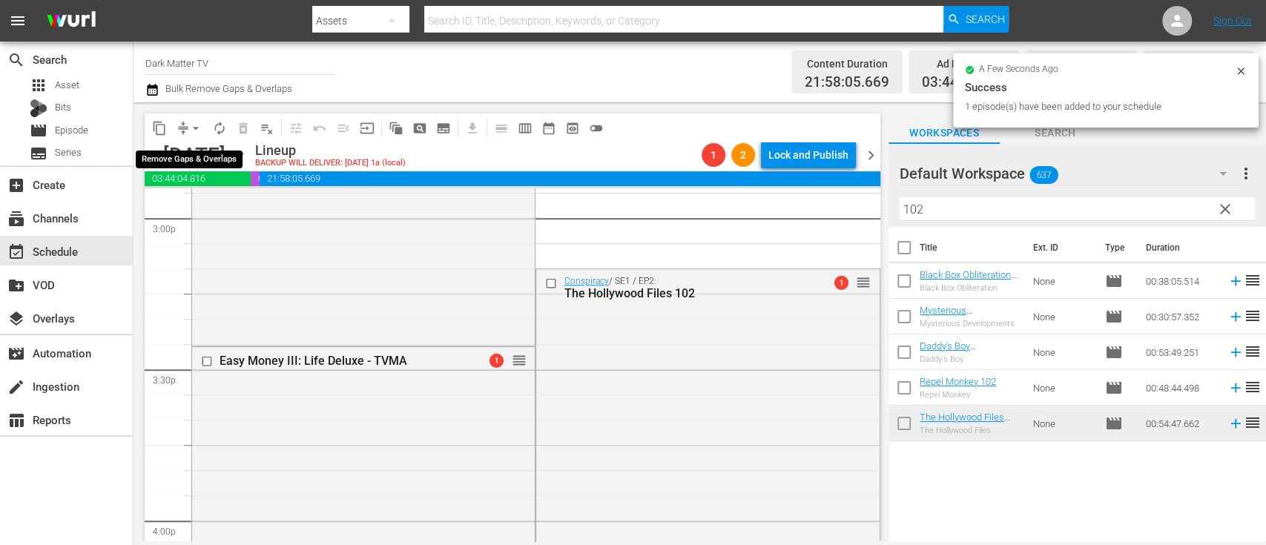
click at [191, 125] on span "arrow_drop_down" at bounding box center [195, 128] width 15 height 15
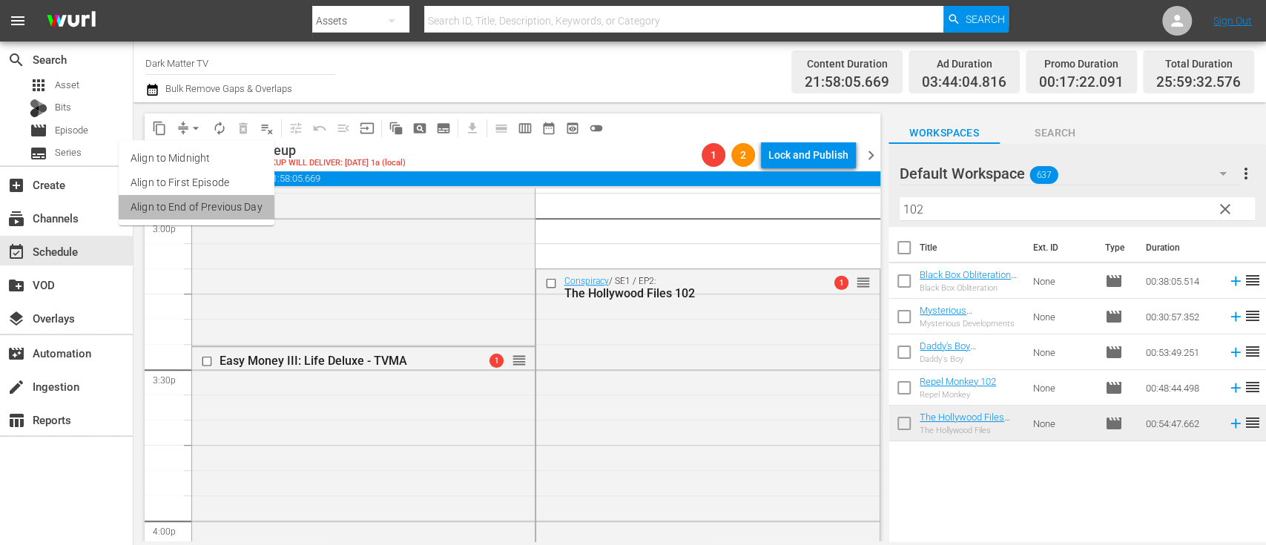
click at [214, 211] on li "Align to End of Previous Day" at bounding box center [197, 207] width 156 height 24
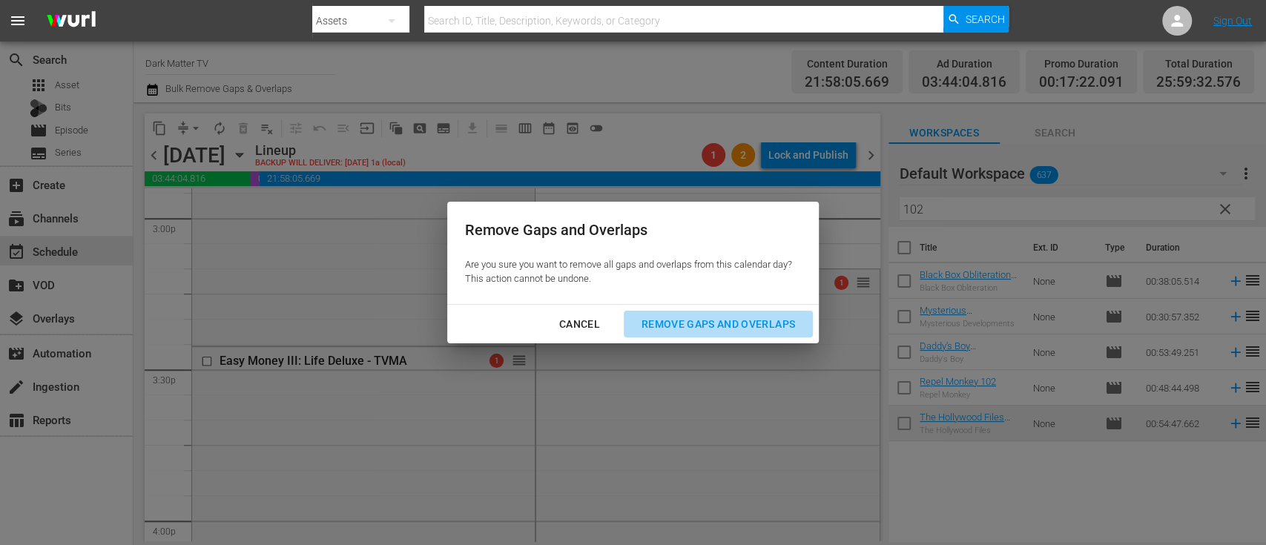
click at [727, 331] on div "Remove Gaps and Overlaps" at bounding box center [717, 324] width 177 height 19
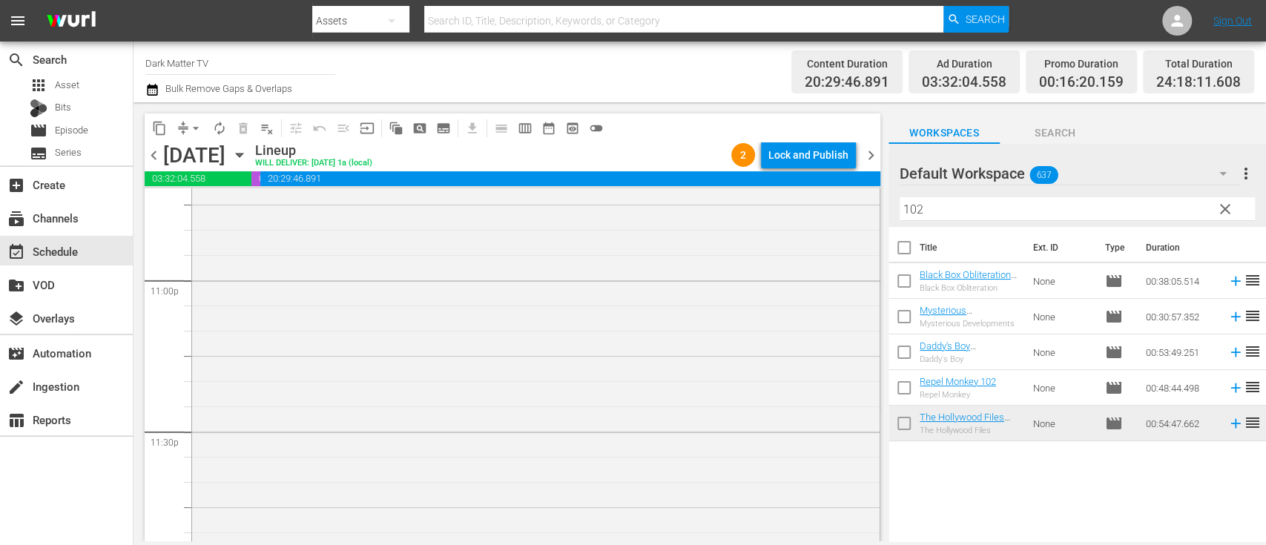
scroll to position [7100, 0]
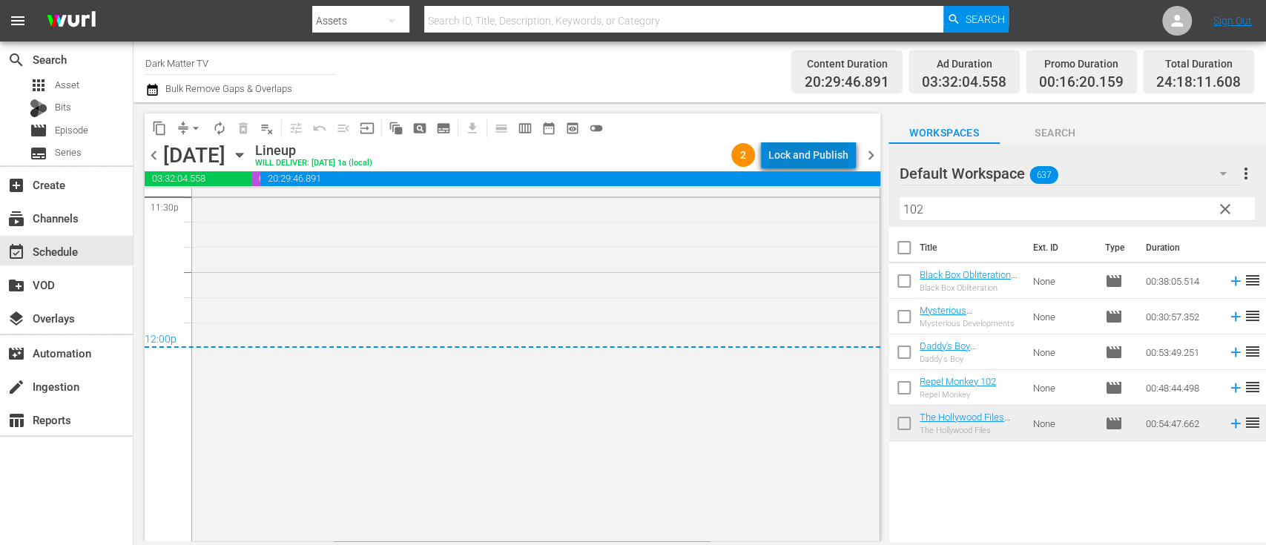
click at [818, 162] on div "Lock and Publish" at bounding box center [808, 155] width 80 height 27
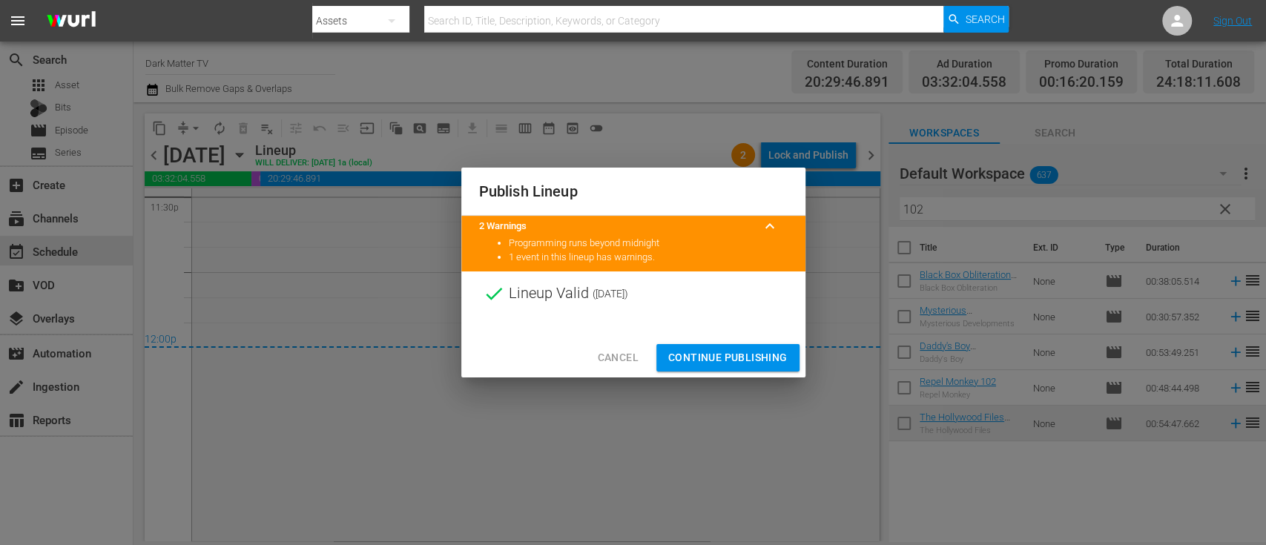
click at [735, 348] on span "Continue Publishing" at bounding box center [727, 357] width 119 height 19
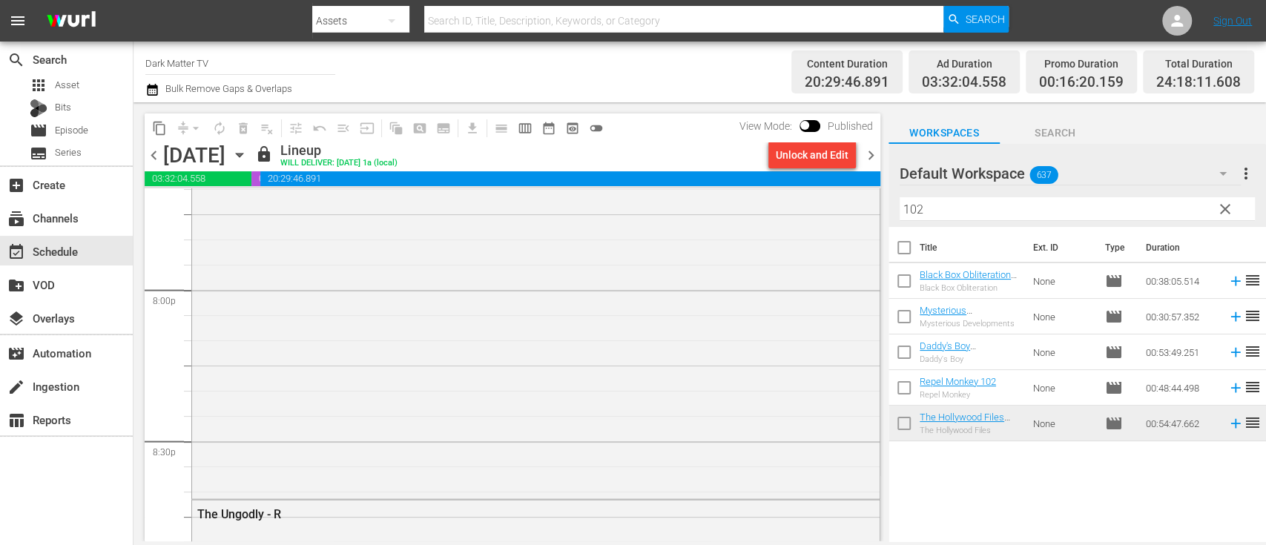
scroll to position [5945, 0]
click at [871, 158] on span "chevron_right" at bounding box center [871, 155] width 19 height 19
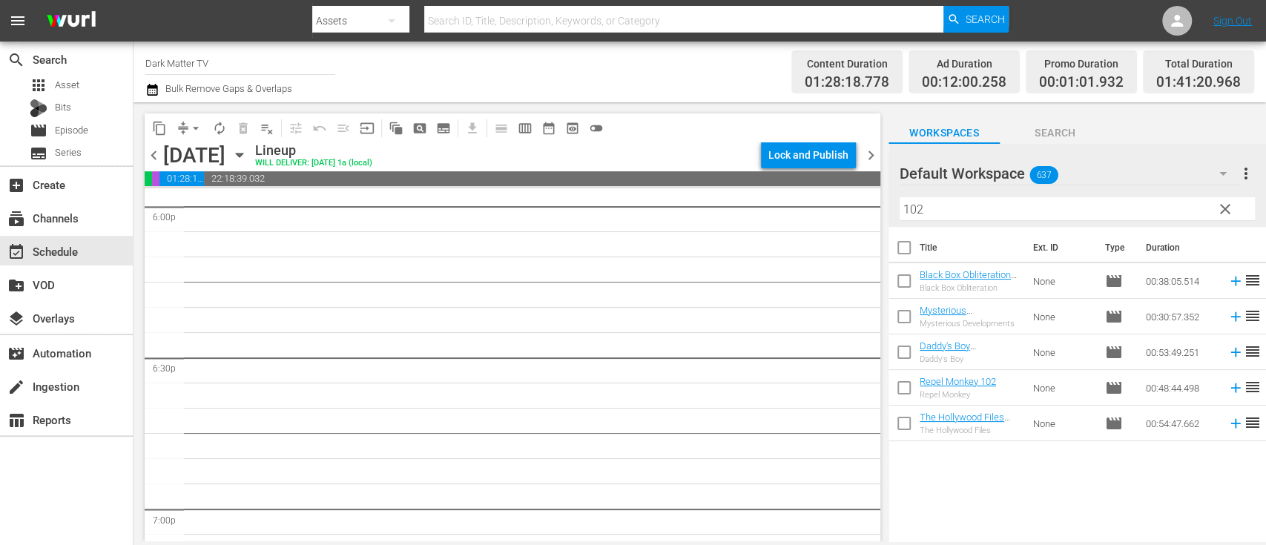
scroll to position [5419, 0]
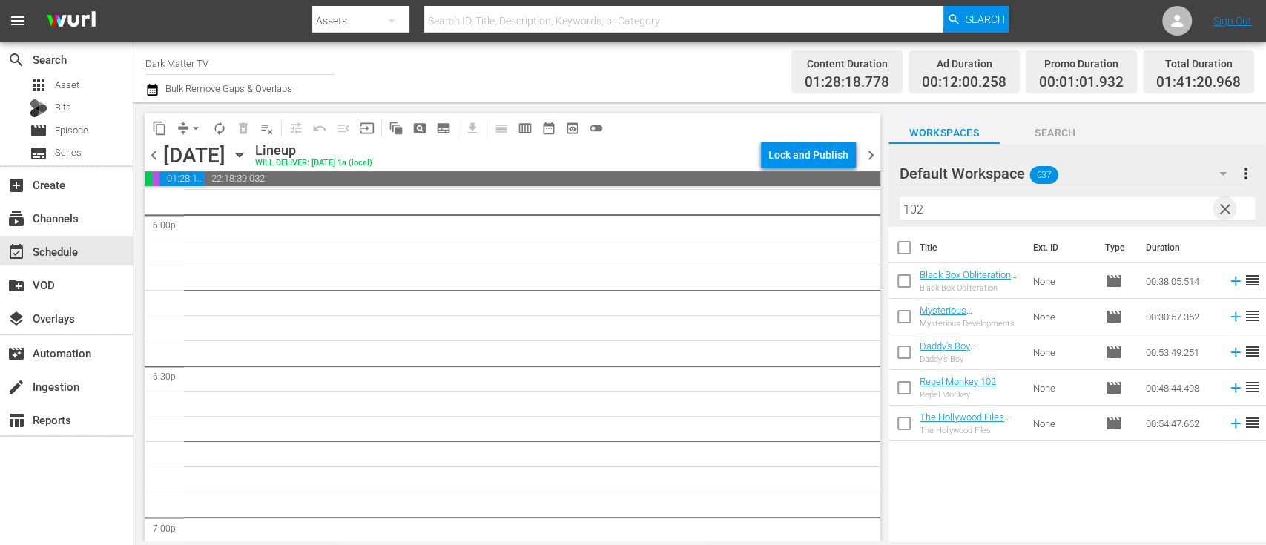
click at [1226, 211] on span "clear" at bounding box center [1225, 209] width 18 height 18
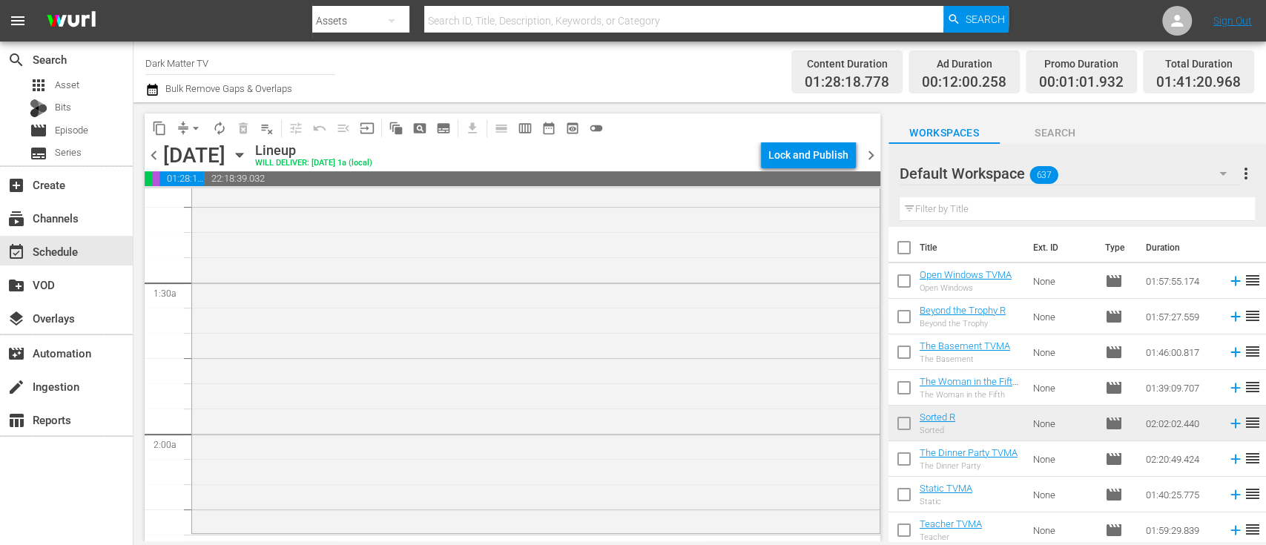
scroll to position [0, 0]
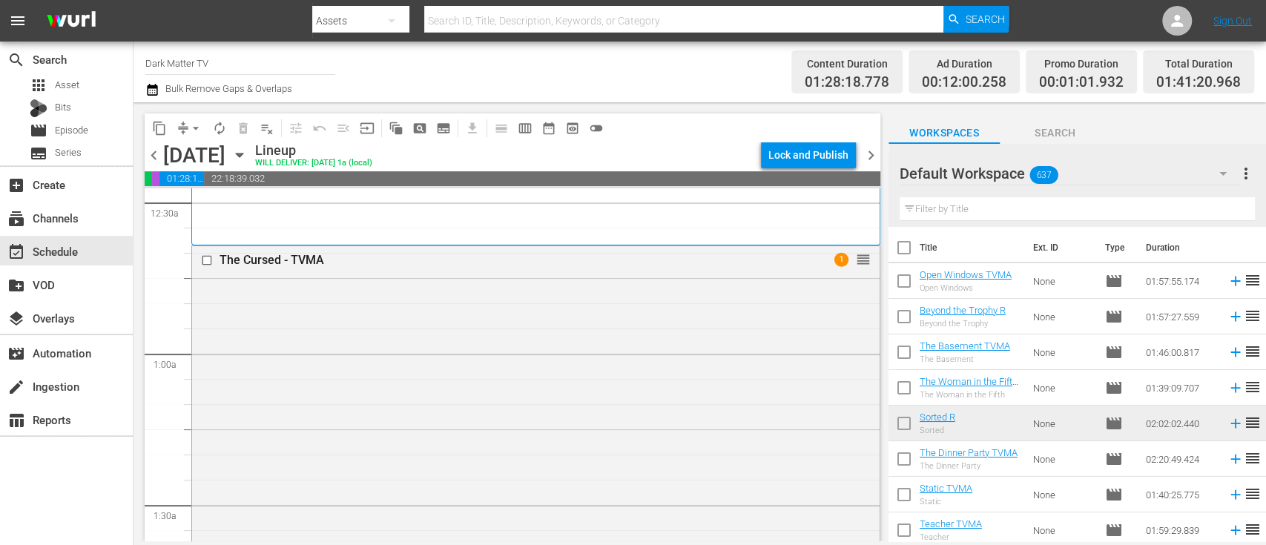
scroll to position [145, 0]
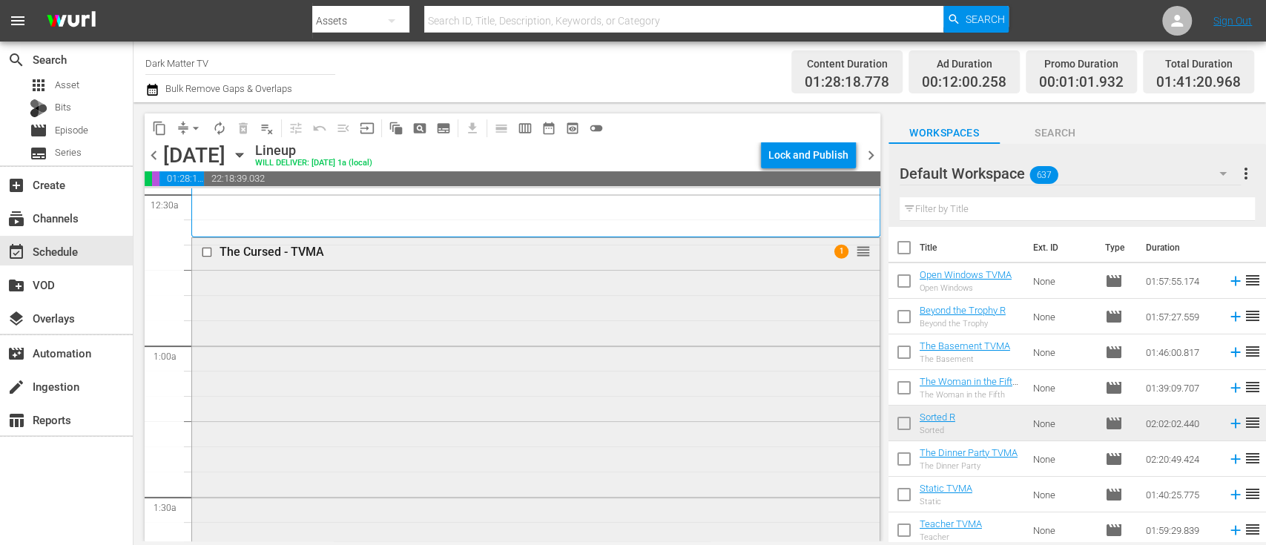
click at [202, 253] on input "checkbox" at bounding box center [209, 251] width 16 height 13
click at [235, 136] on button "delete_forever_outlined" at bounding box center [243, 128] width 24 height 24
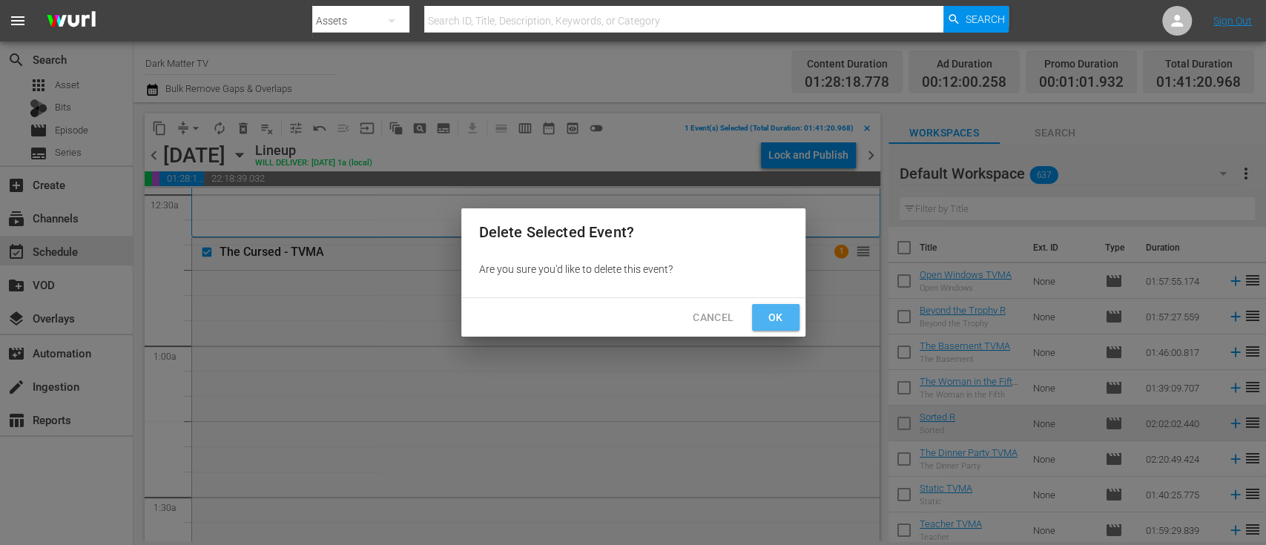
click at [770, 323] on span "Ok" at bounding box center [776, 317] width 24 height 19
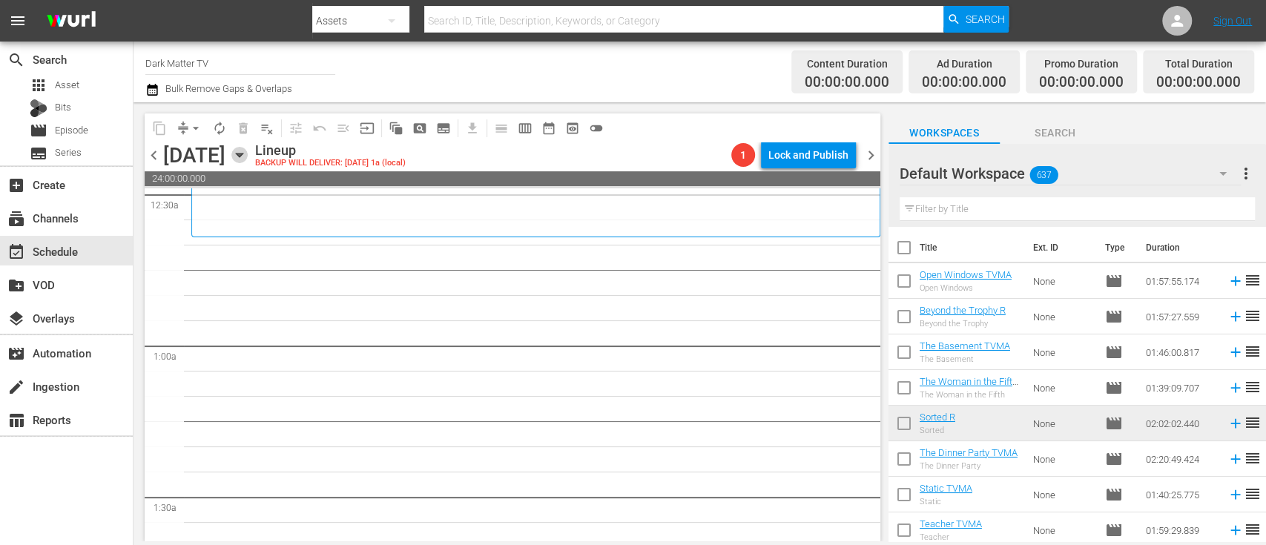
click at [242, 153] on icon "button" at bounding box center [239, 155] width 7 height 4
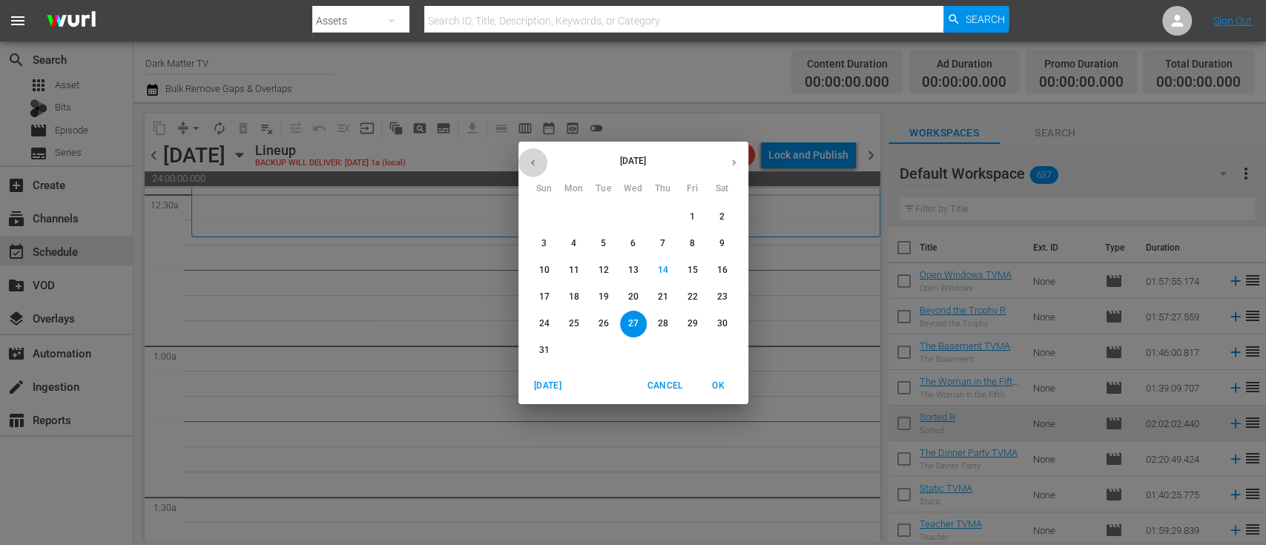
click at [533, 167] on icon "button" at bounding box center [532, 162] width 11 height 11
click at [630, 245] on p "9" at bounding box center [632, 243] width 5 height 13
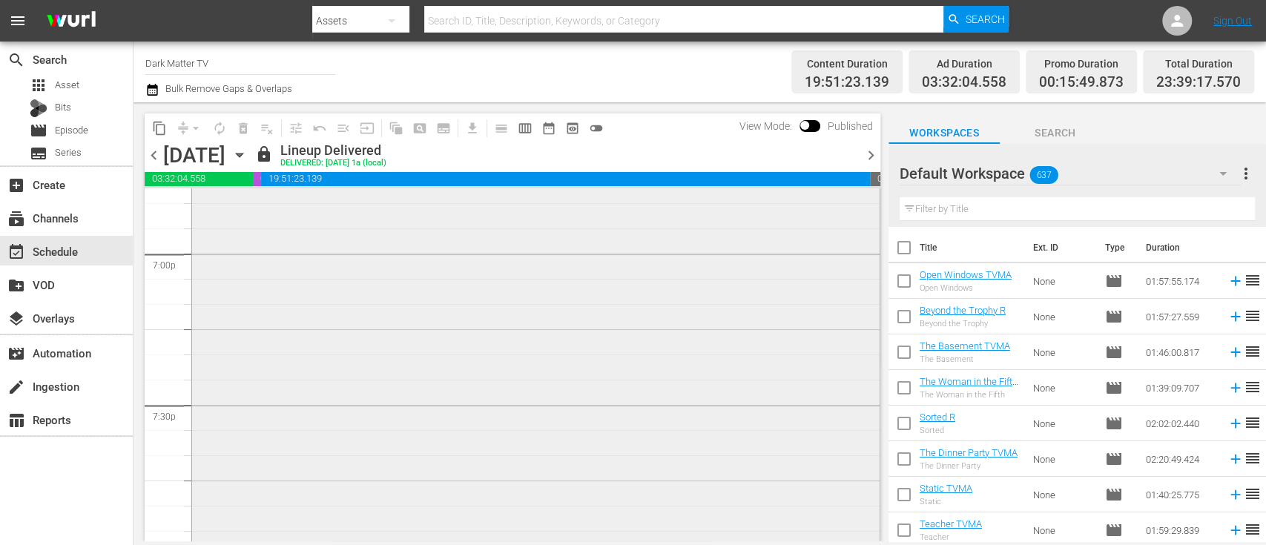
scroll to position [5697, 0]
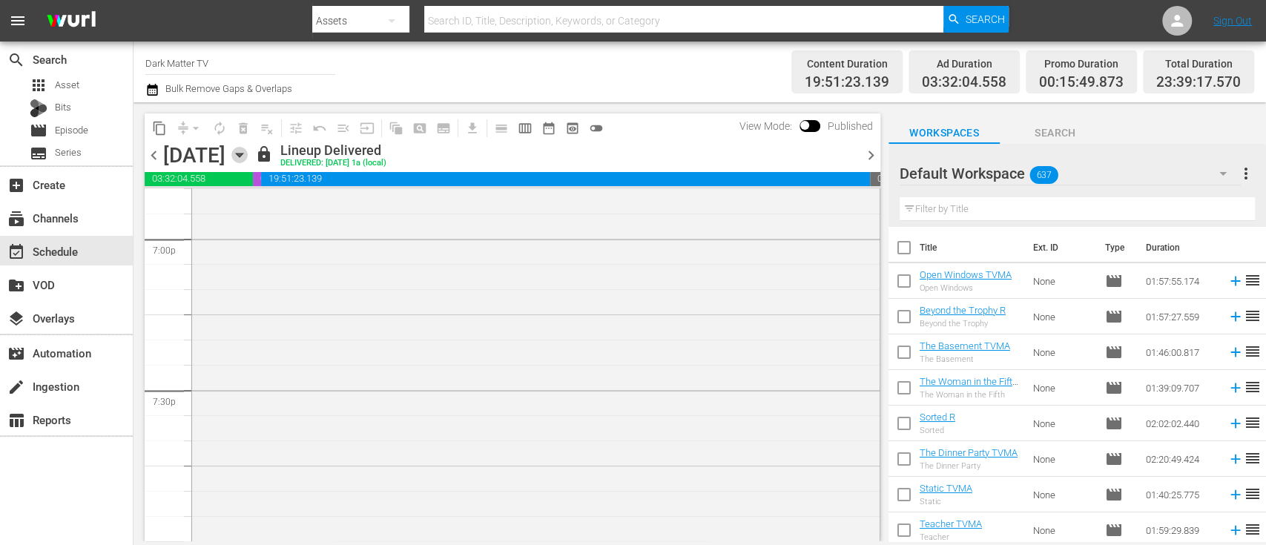
click at [242, 153] on icon "button" at bounding box center [239, 155] width 7 height 4
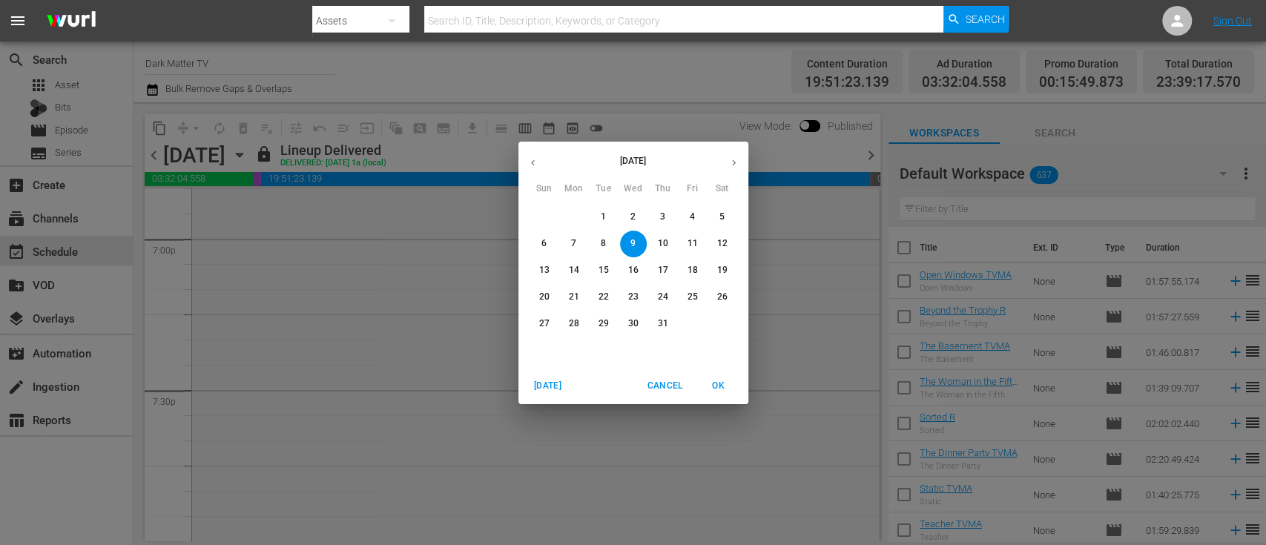
click at [633, 218] on p "2" at bounding box center [632, 217] width 5 height 13
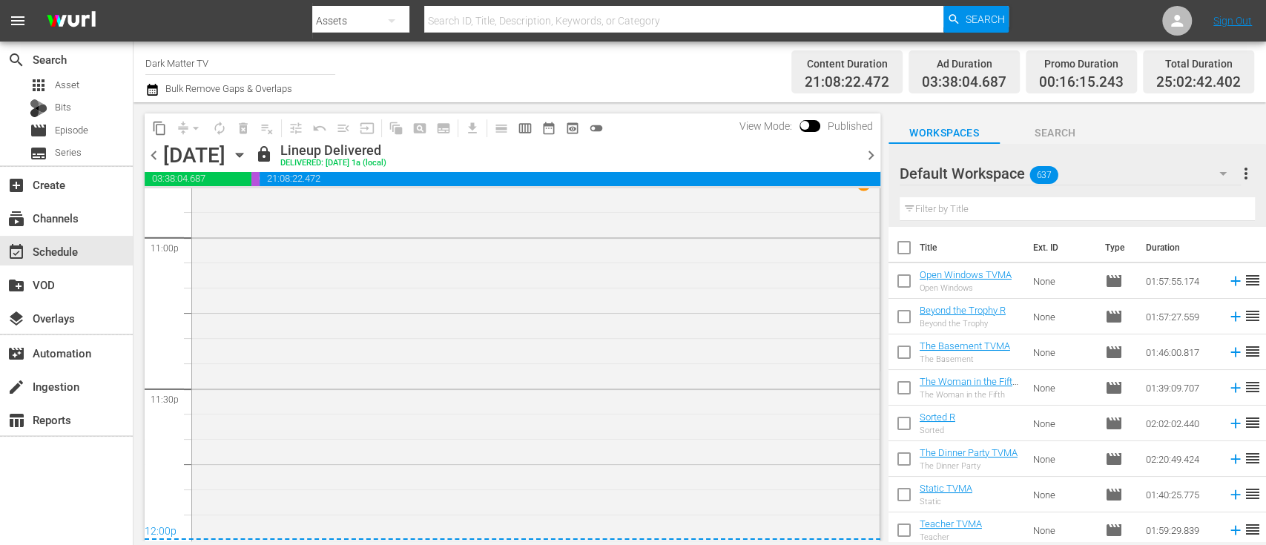
scroll to position [6928, 0]
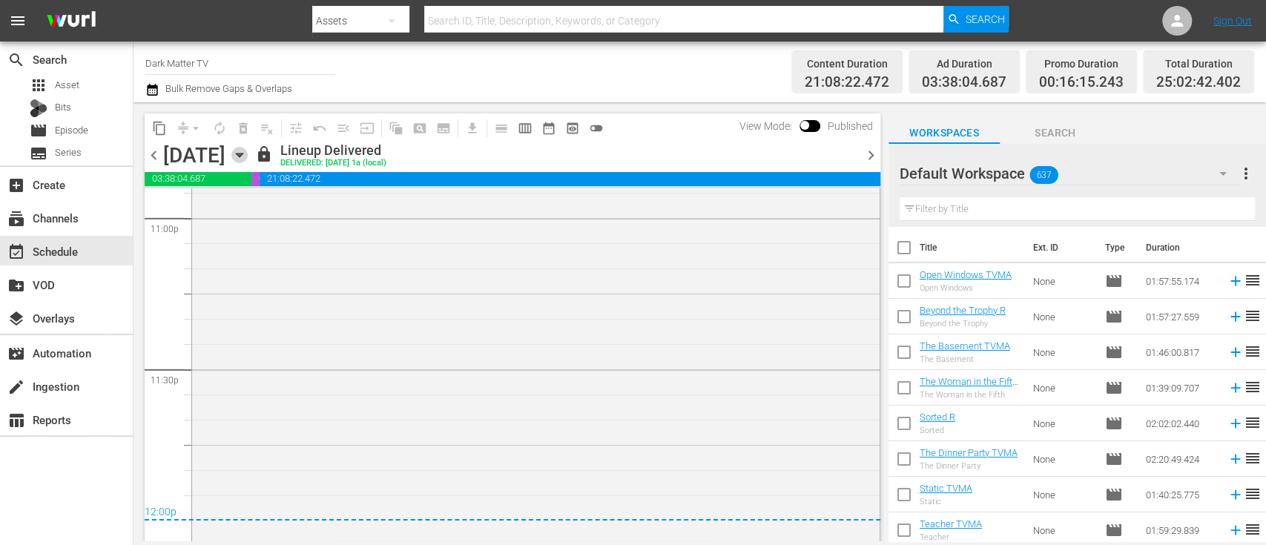
click at [242, 153] on icon "button" at bounding box center [239, 155] width 7 height 4
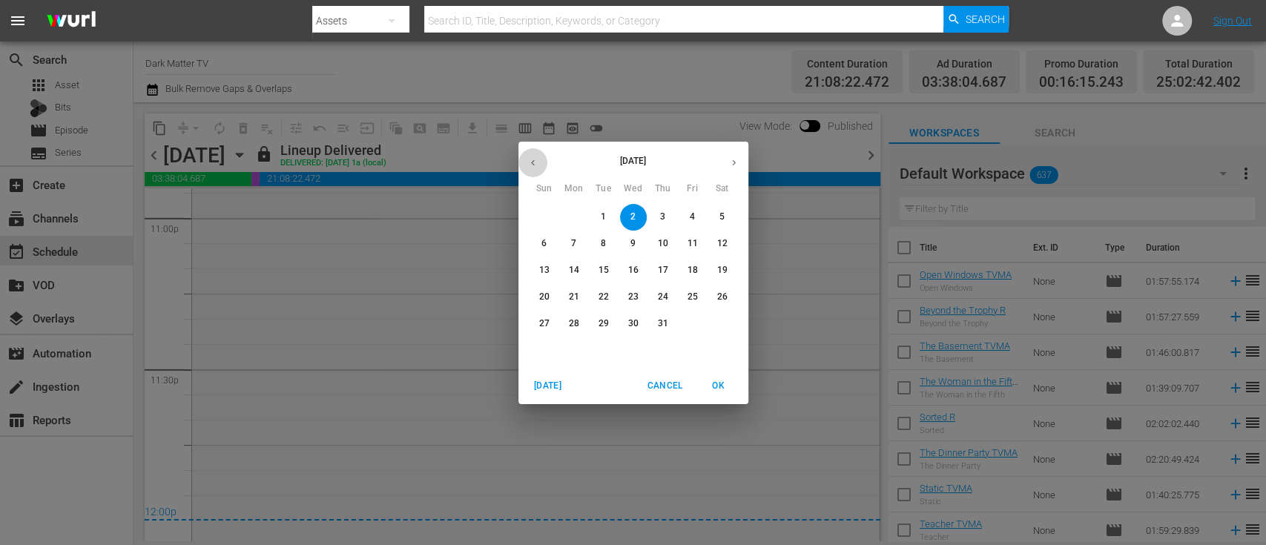
click at [534, 166] on icon "button" at bounding box center [532, 162] width 11 height 11
click at [638, 294] on span "25" at bounding box center [633, 297] width 27 height 13
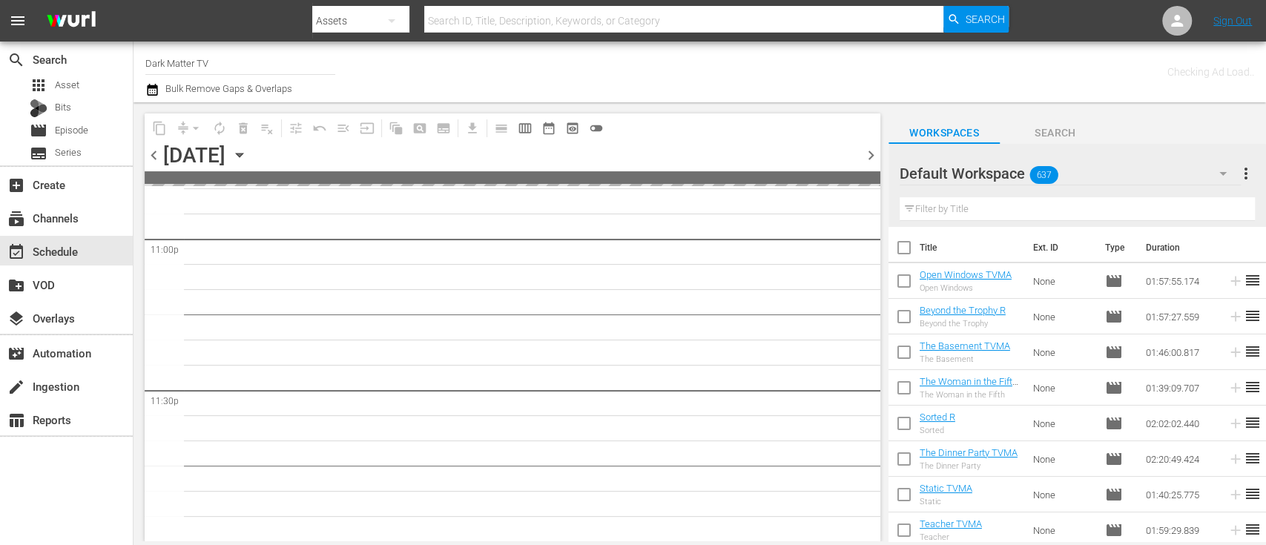
scroll to position [6904, 0]
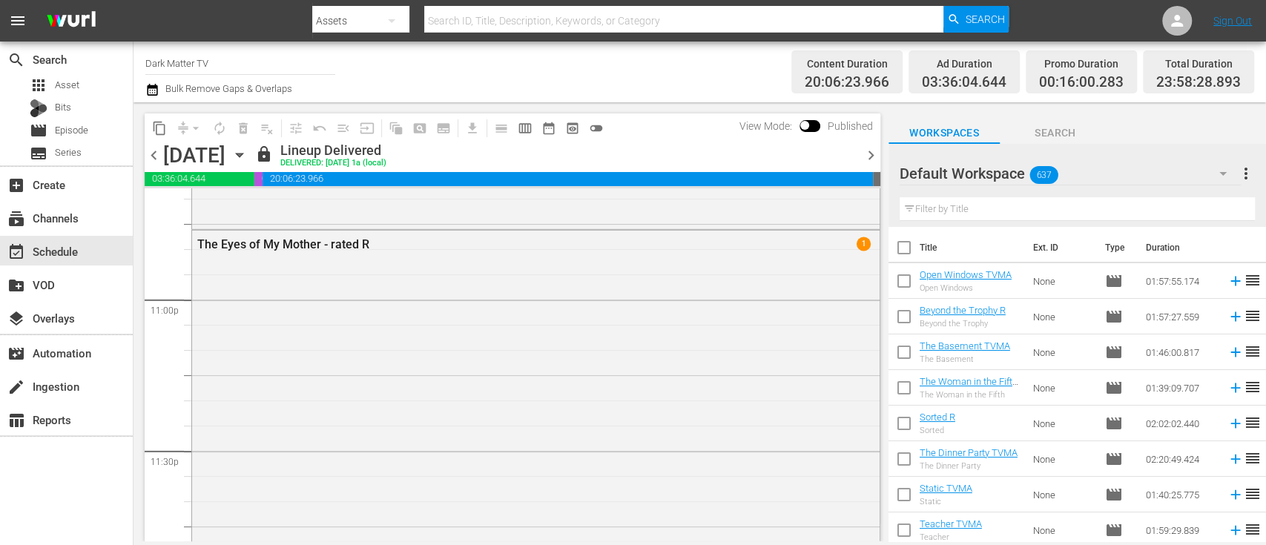
scroll to position [6983, 0]
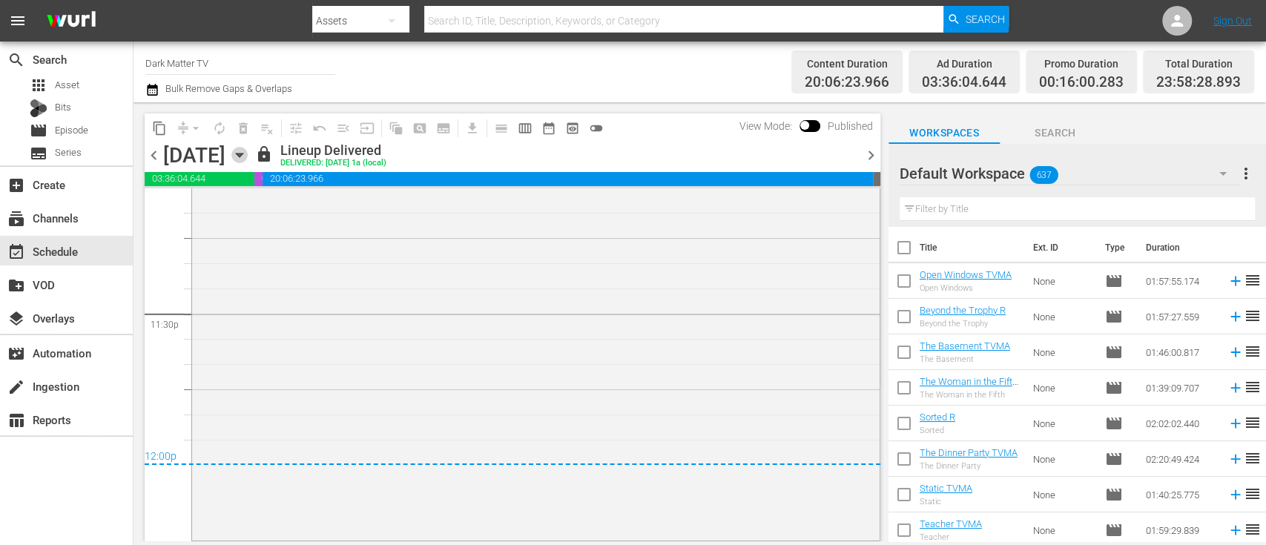
click at [248, 159] on icon "button" at bounding box center [239, 155] width 16 height 16
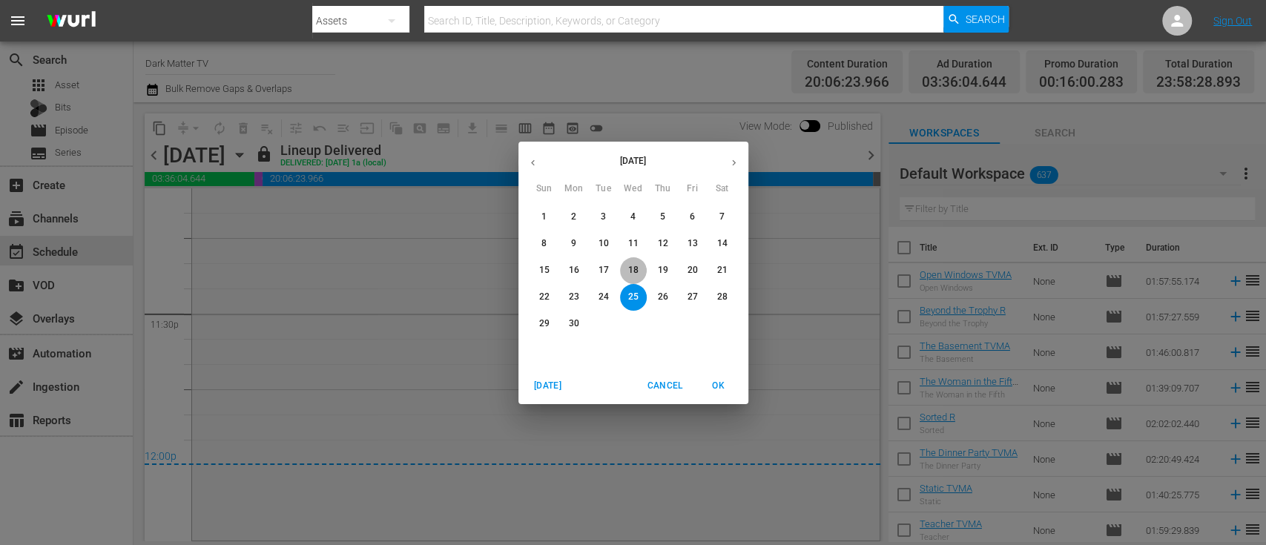
click at [638, 276] on span "18" at bounding box center [633, 270] width 27 height 13
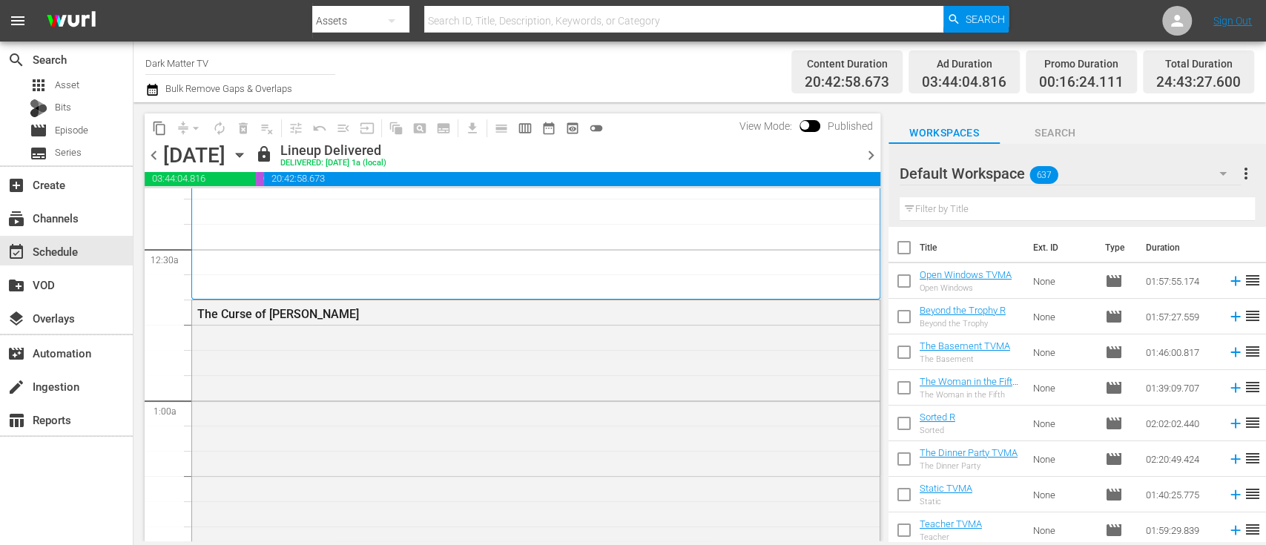
scroll to position [80, 0]
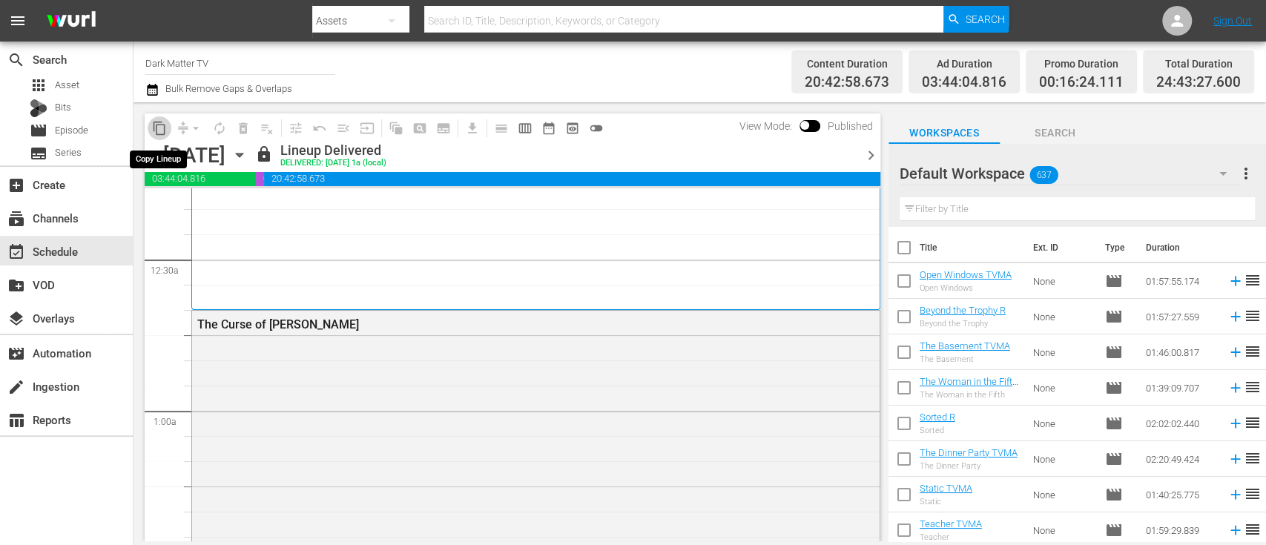
click at [156, 128] on span "content_copy" at bounding box center [159, 128] width 15 height 15
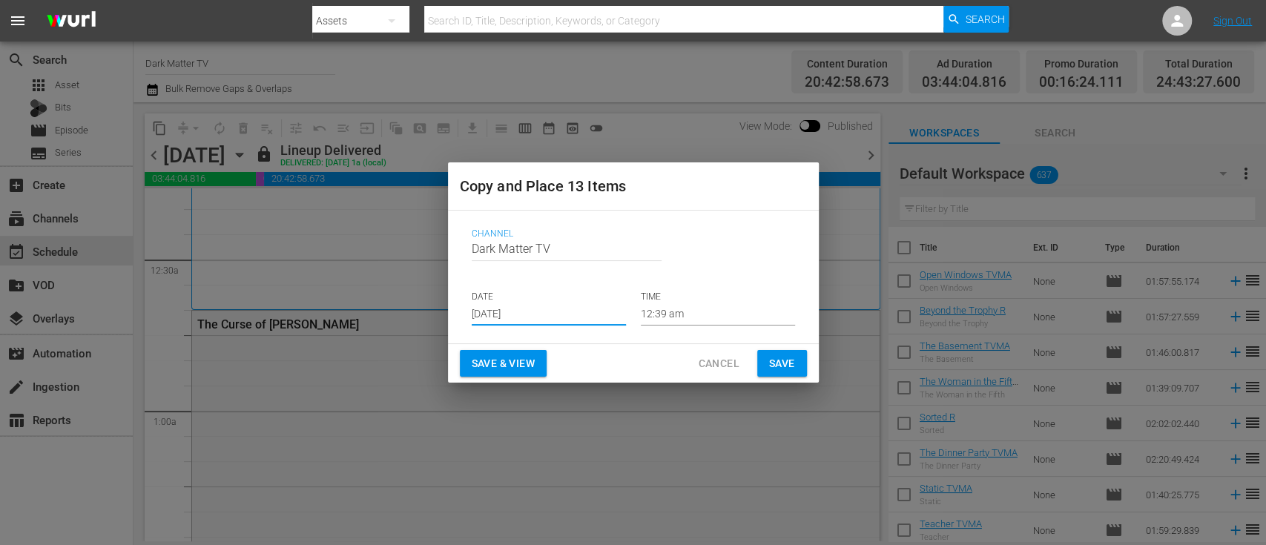
click at [573, 319] on input "[DATE]" at bounding box center [549, 314] width 154 height 22
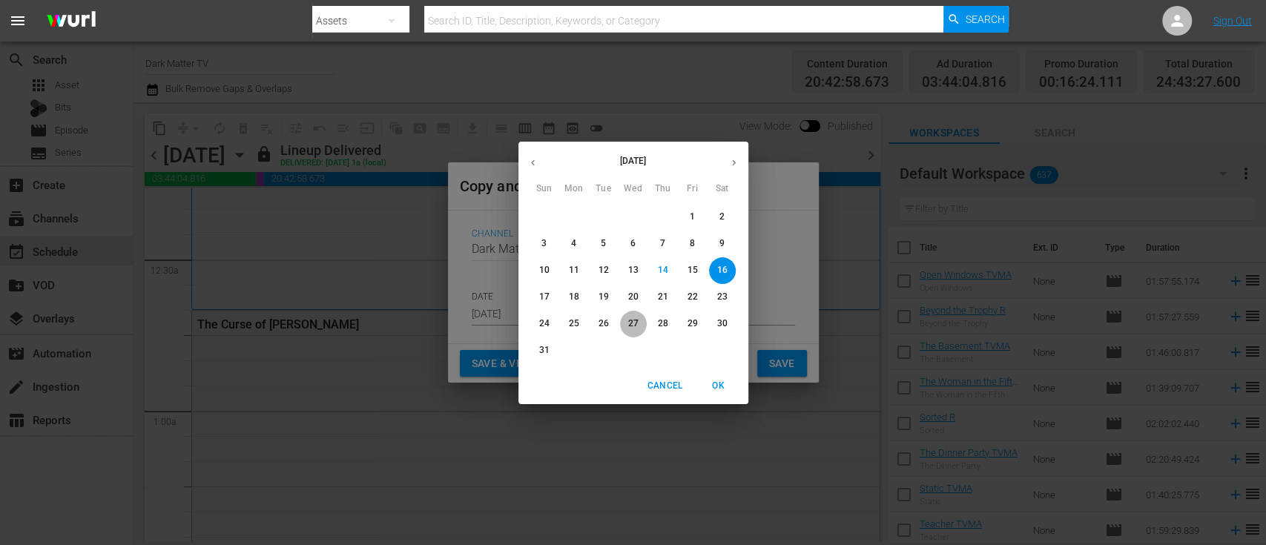
click at [630, 323] on p "27" at bounding box center [632, 323] width 10 height 13
type input "Aug 27th 2025"
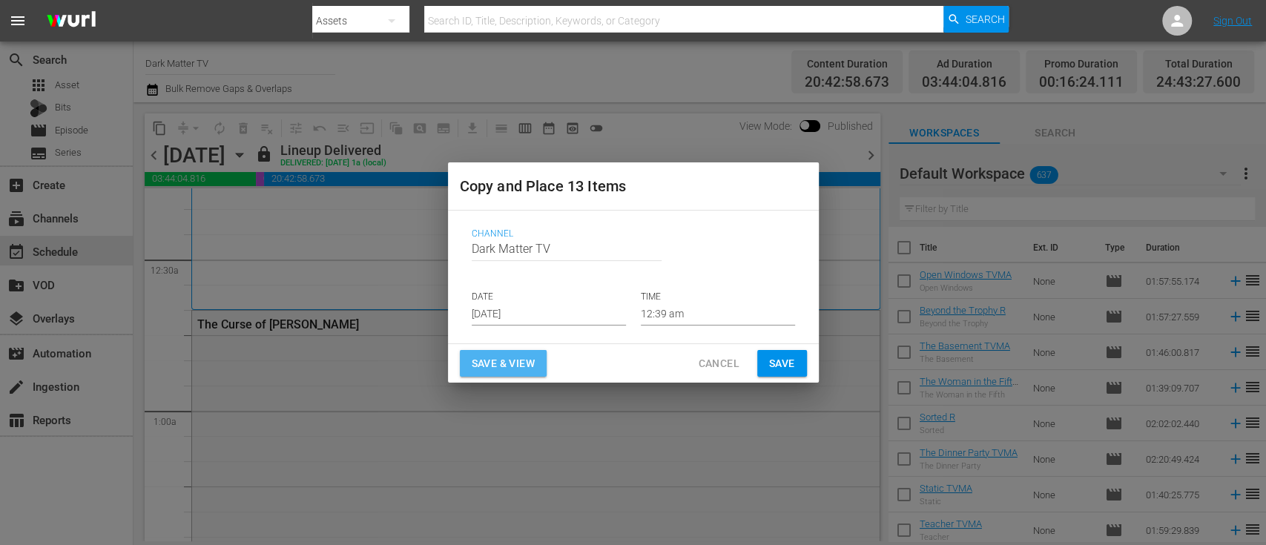
click at [478, 372] on button "Save & View" at bounding box center [503, 363] width 87 height 27
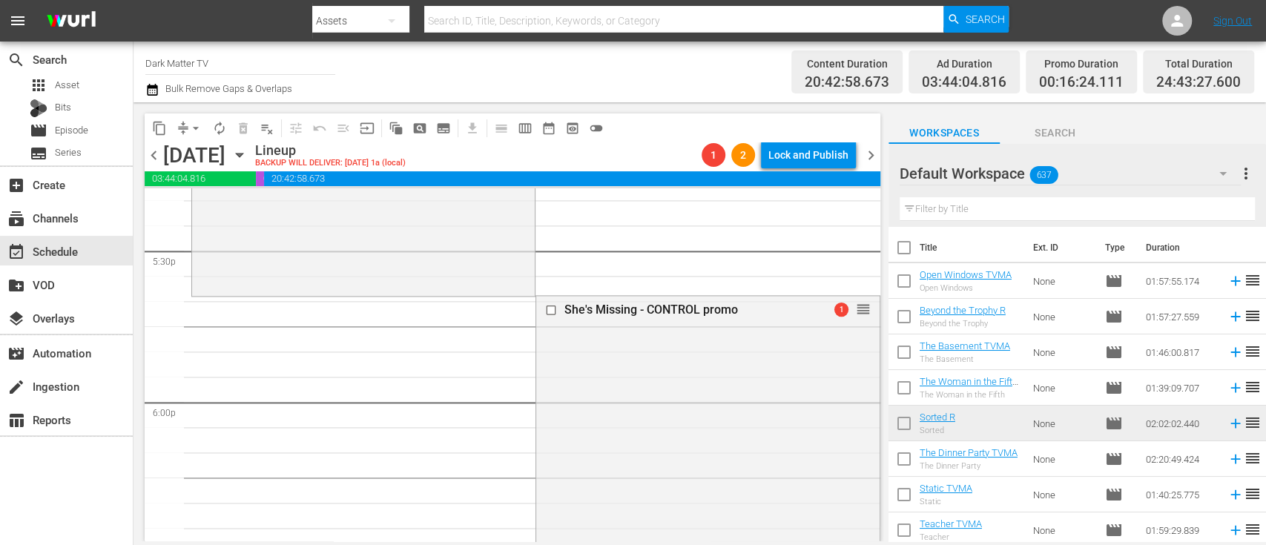
scroll to position [5215, 0]
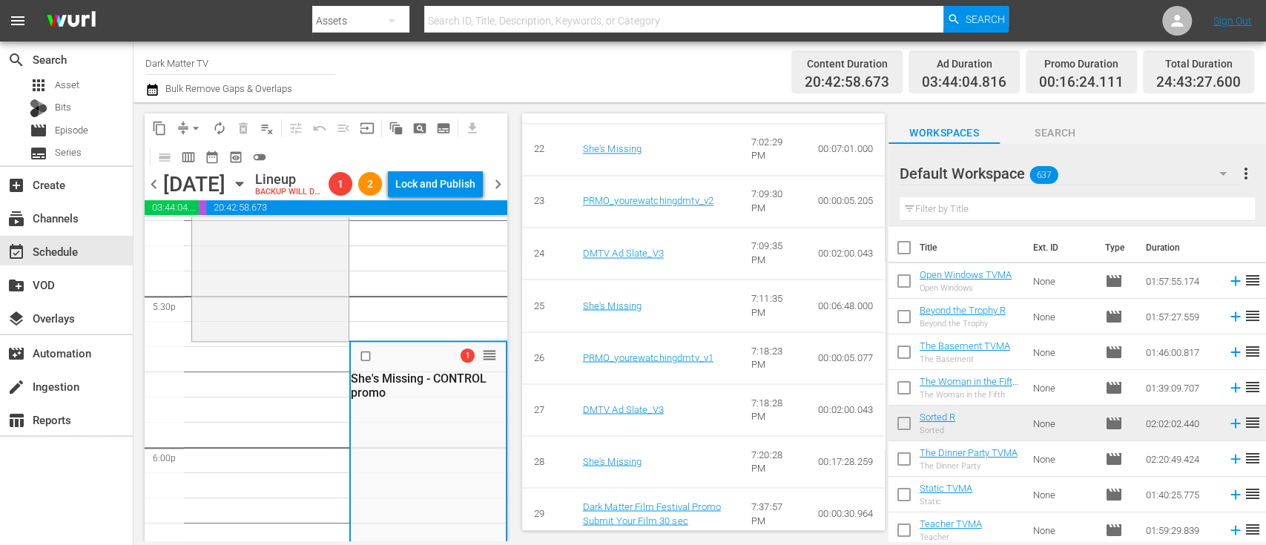
scroll to position [1823, 0]
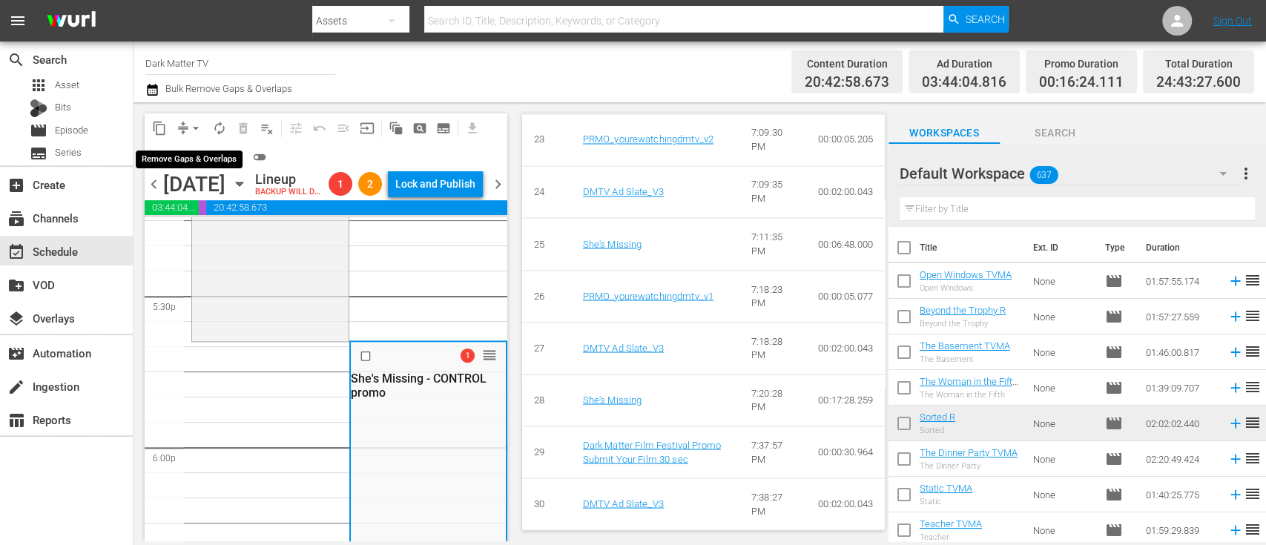
click at [197, 125] on span "arrow_drop_down" at bounding box center [195, 128] width 15 height 15
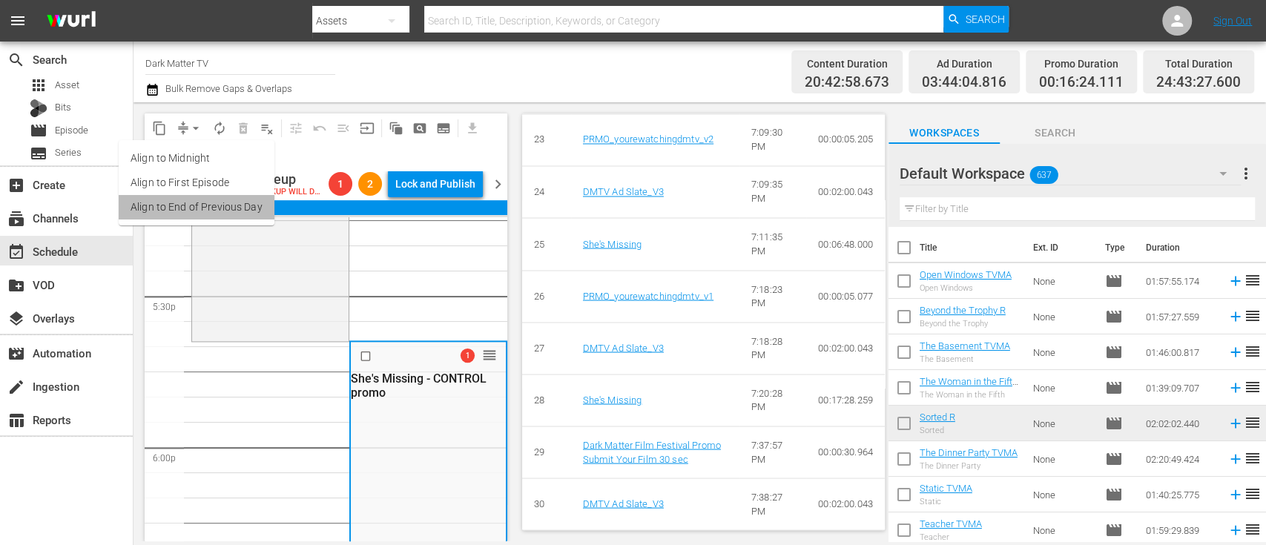
click at [216, 214] on li "Align to End of Previous Day" at bounding box center [197, 207] width 156 height 24
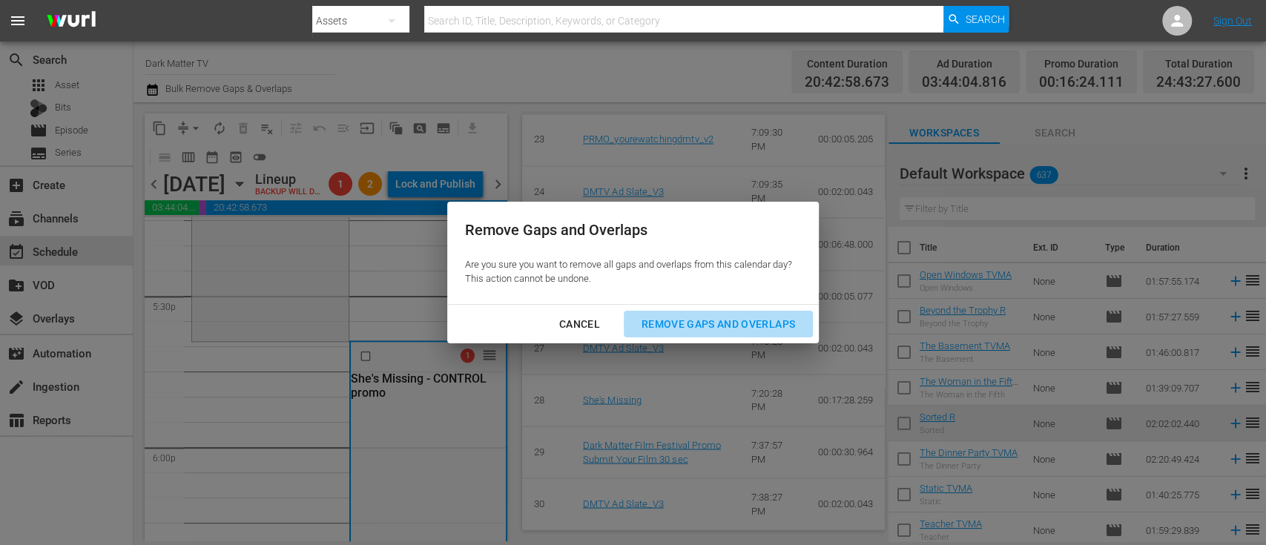
click at [701, 321] on div "Remove Gaps and Overlaps" at bounding box center [717, 324] width 177 height 19
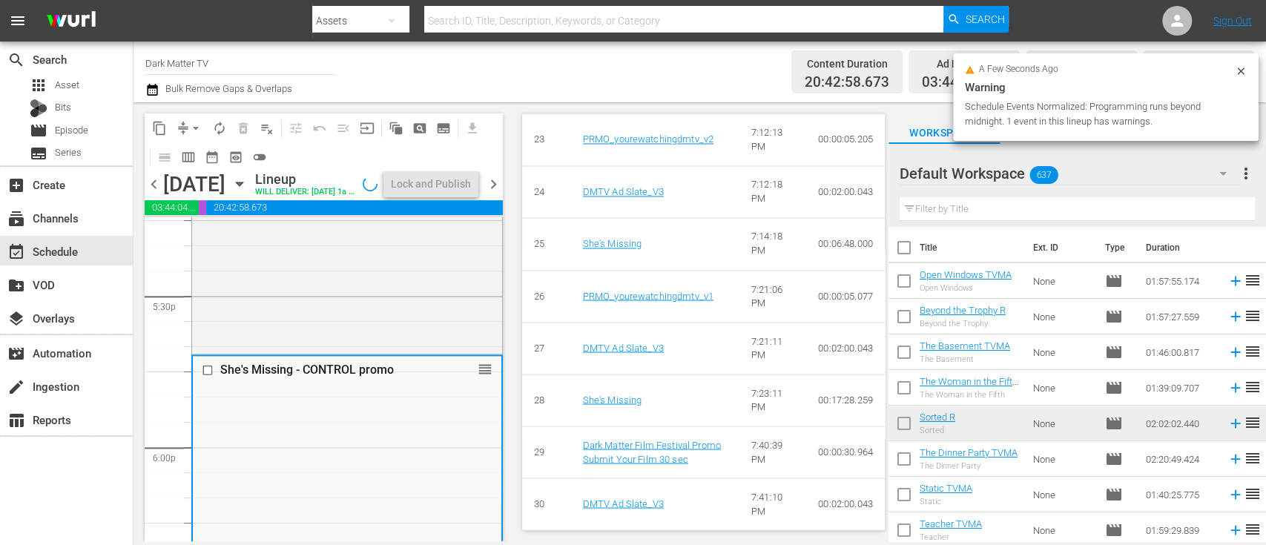
scroll to position [1771, 0]
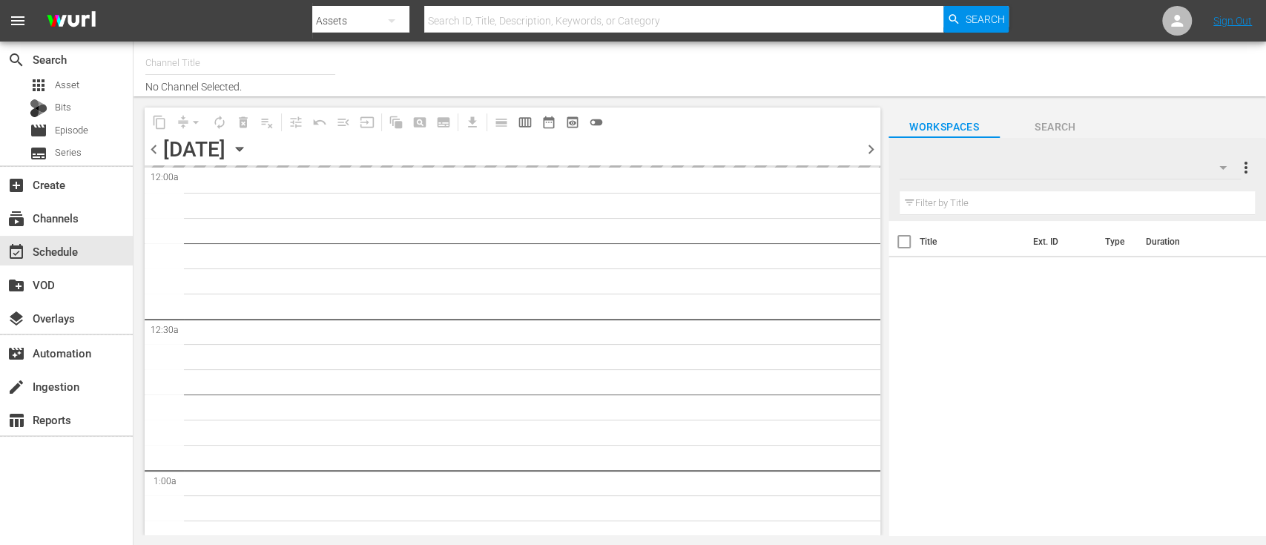
type input "Dark Matter TV (1570)"
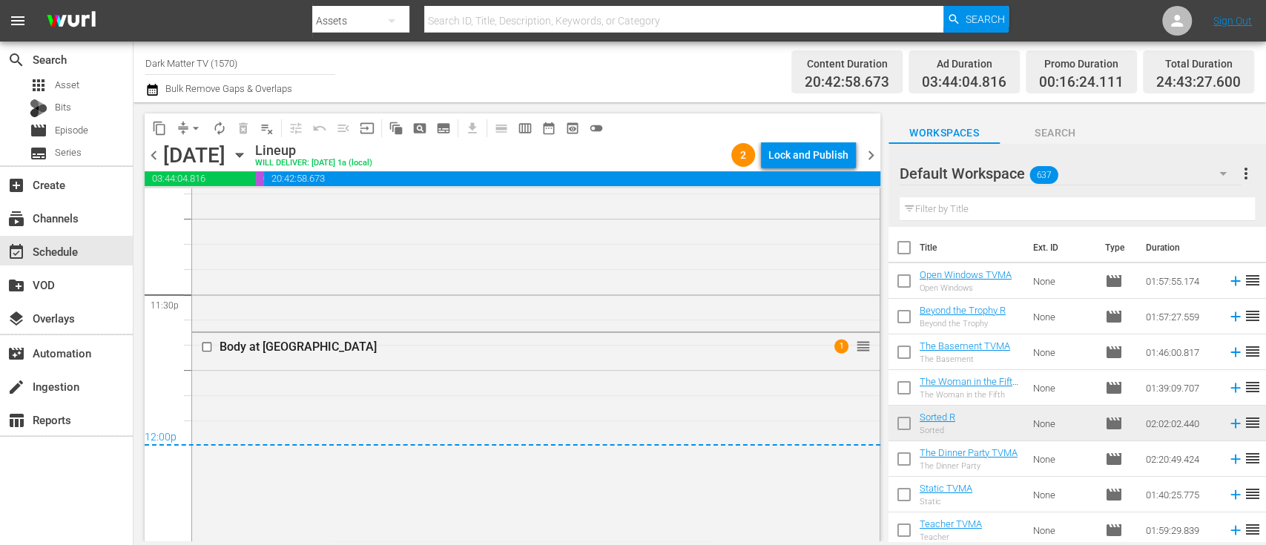
scroll to position [7320, 0]
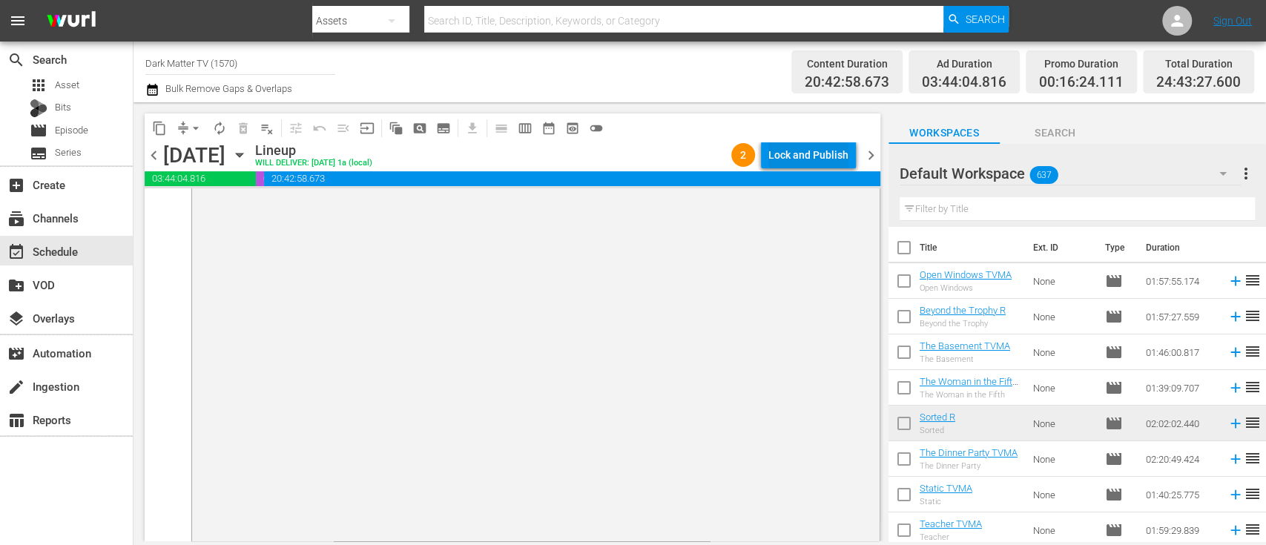
click at [829, 158] on div "Lock and Publish" at bounding box center [808, 155] width 80 height 27
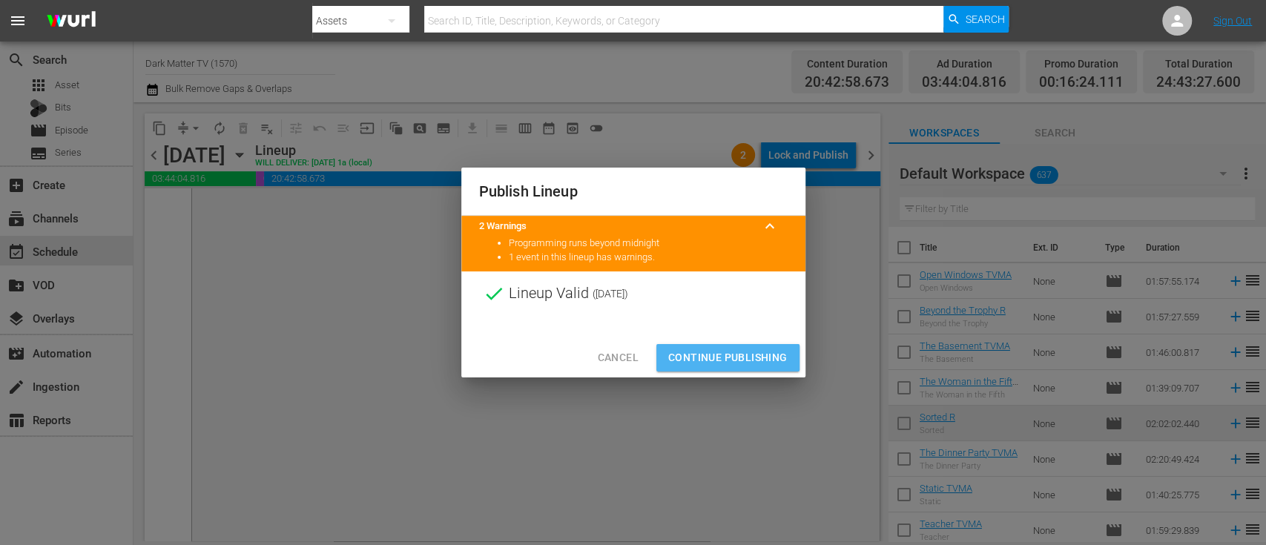
click at [728, 360] on span "Continue Publishing" at bounding box center [727, 357] width 119 height 19
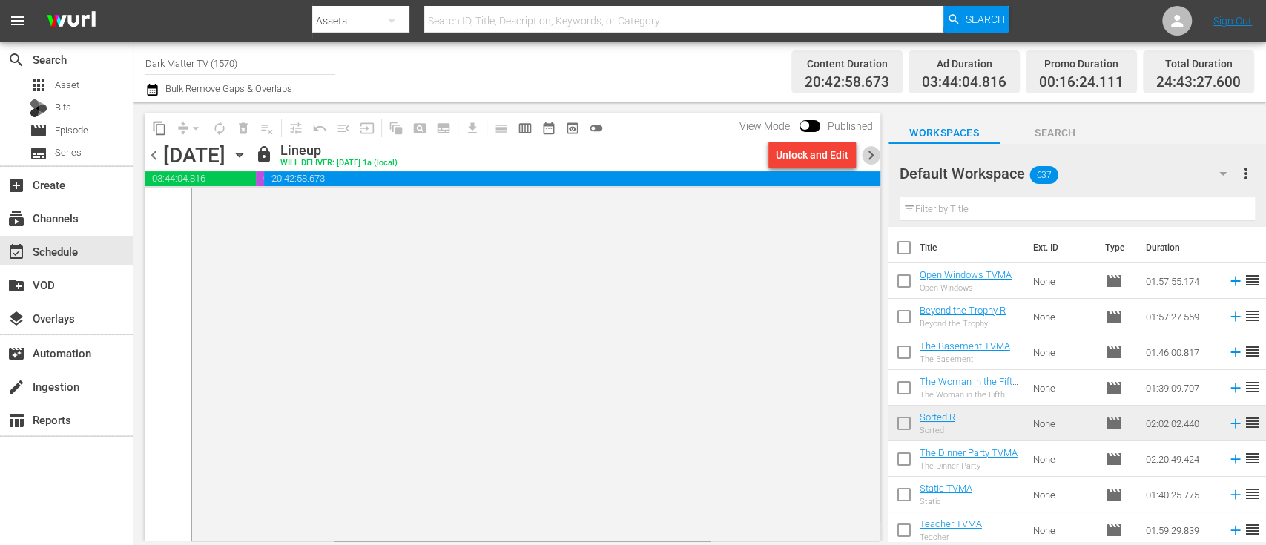
click at [872, 151] on span "chevron_right" at bounding box center [871, 155] width 19 height 19
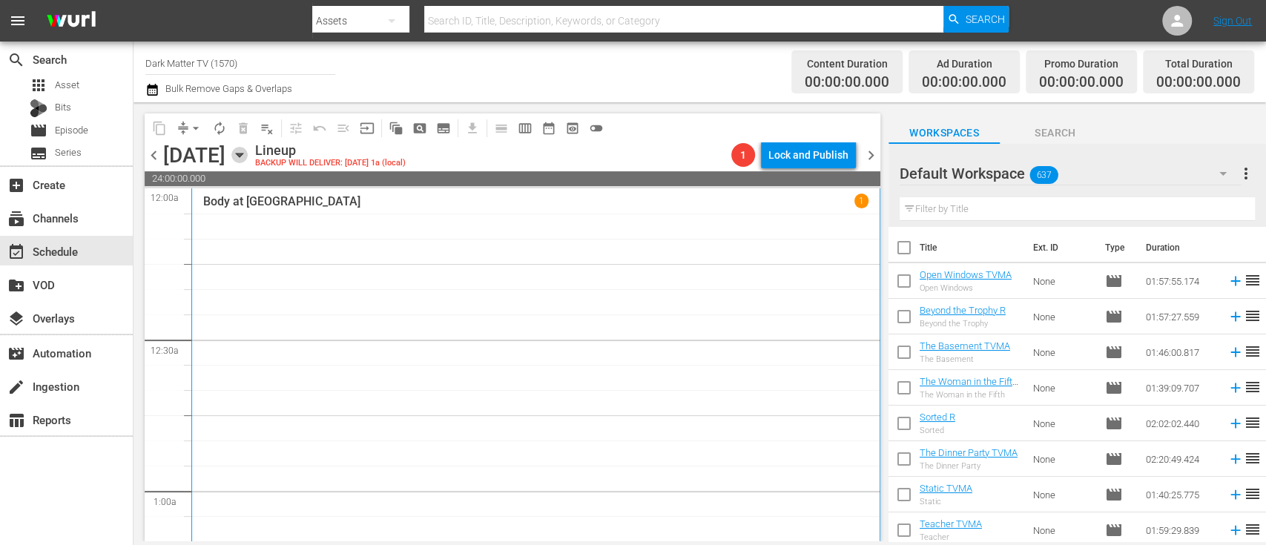
click at [242, 154] on icon "button" at bounding box center [239, 155] width 7 height 4
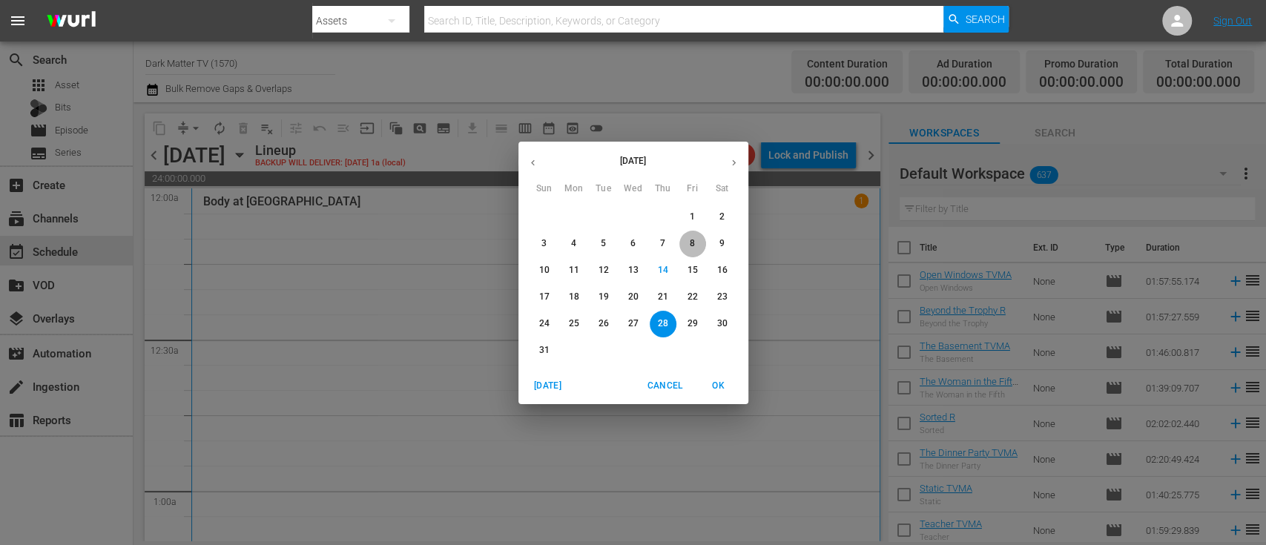
click at [690, 242] on p "8" at bounding box center [691, 243] width 5 height 13
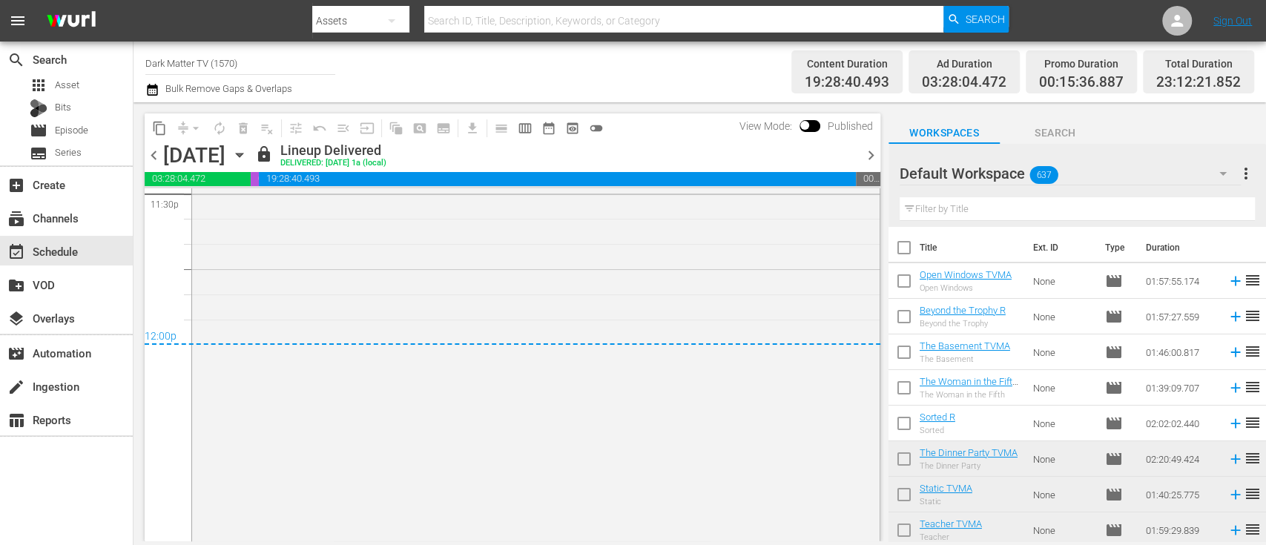
scroll to position [7124, 0]
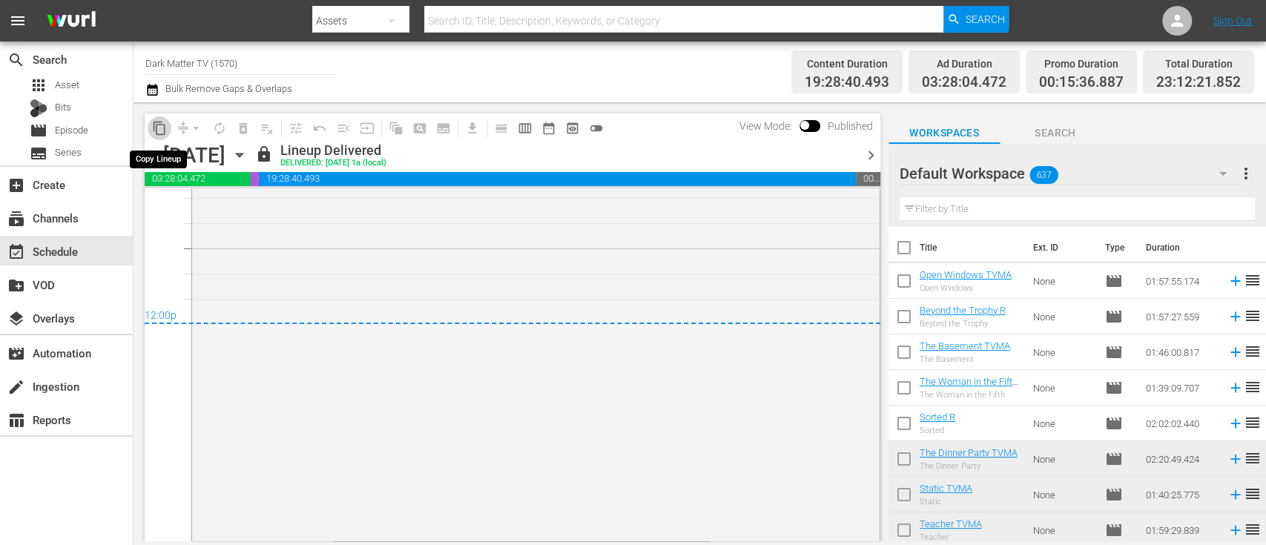
click at [160, 133] on span "content_copy" at bounding box center [159, 128] width 15 height 15
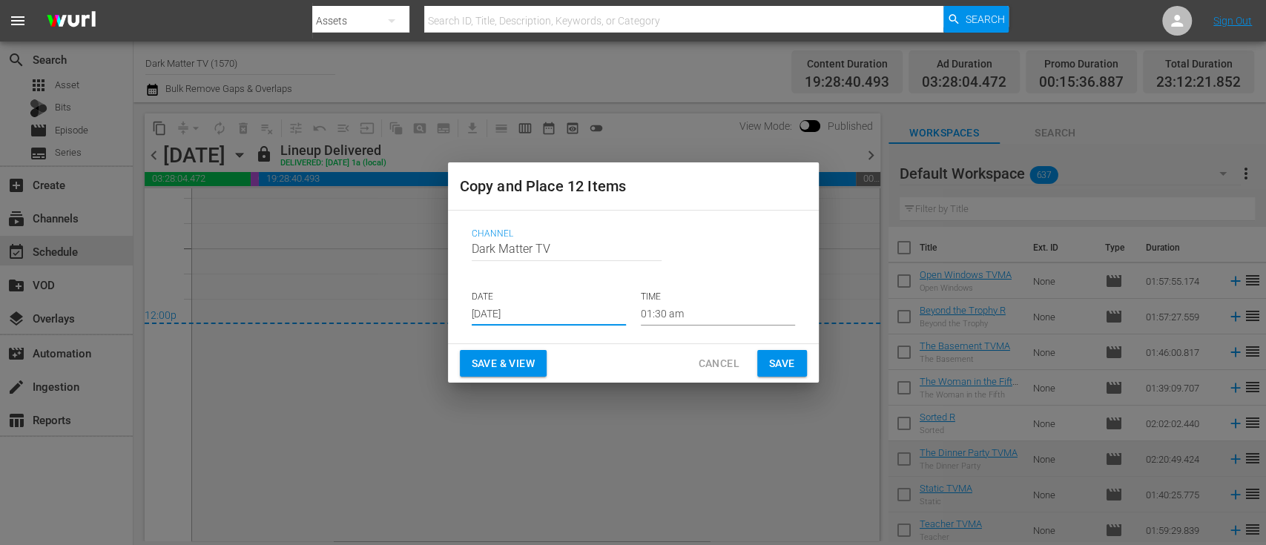
click at [544, 314] on input "[DATE]" at bounding box center [549, 314] width 154 height 22
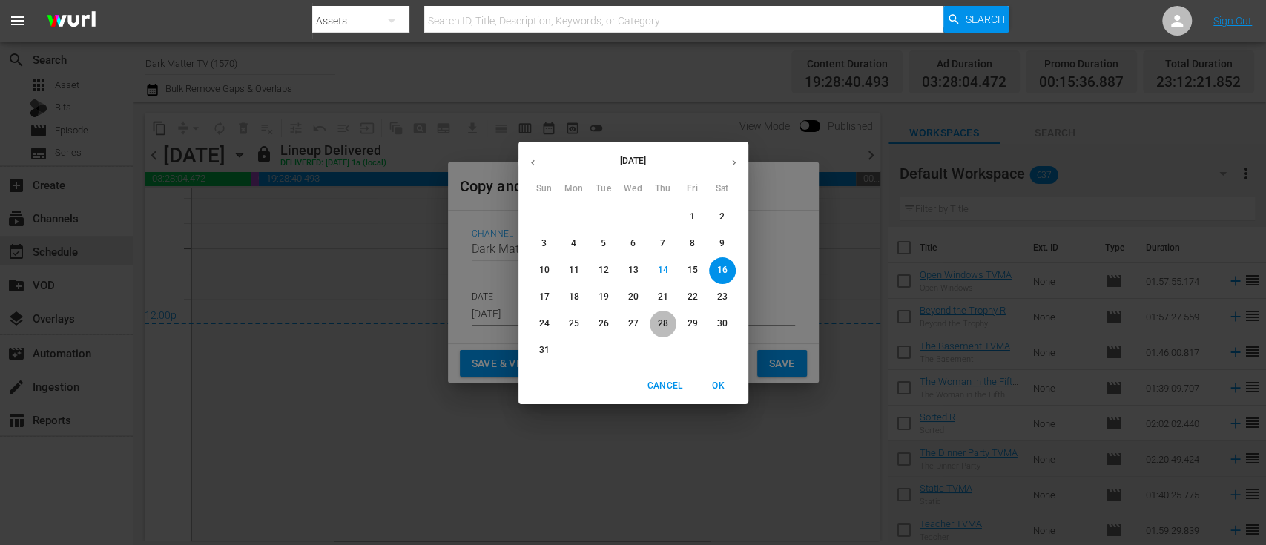
click at [660, 328] on p "28" at bounding box center [662, 323] width 10 height 13
type input "[DATE]"
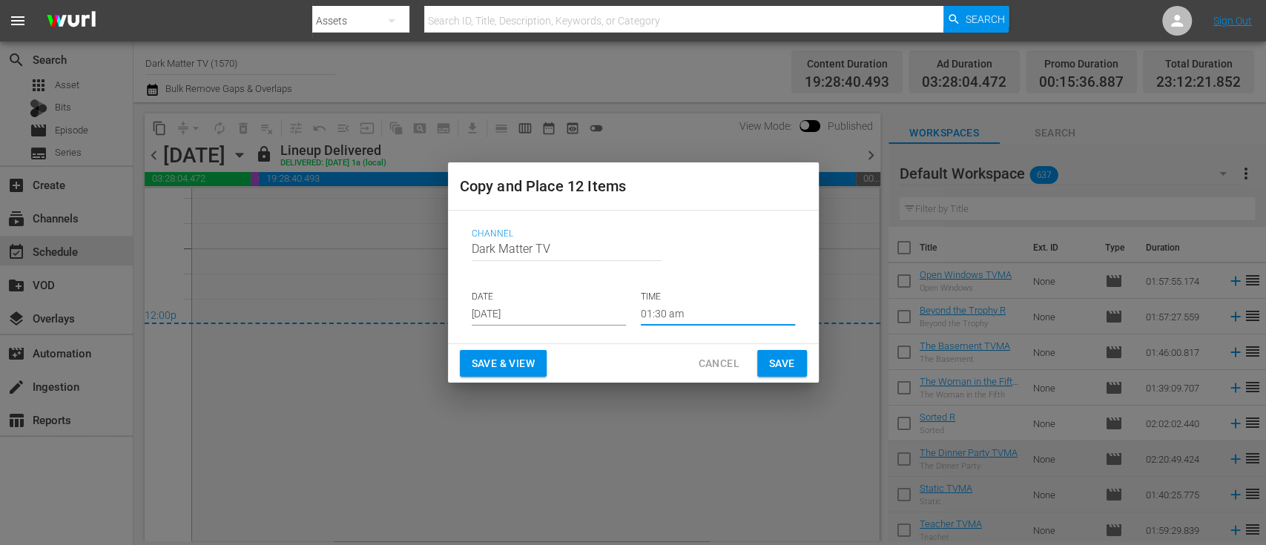
click at [692, 322] on input "01:30 am" at bounding box center [718, 314] width 154 height 22
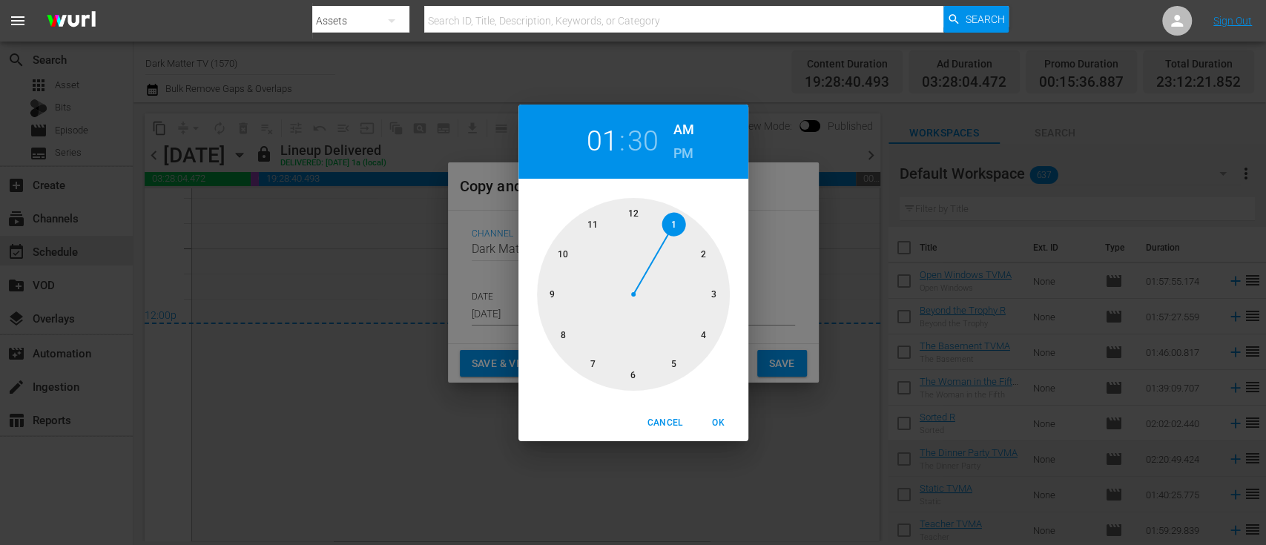
click at [635, 214] on div at bounding box center [633, 294] width 193 height 193
click at [717, 424] on span "OK" at bounding box center [719, 423] width 36 height 16
type input "12:30 am"
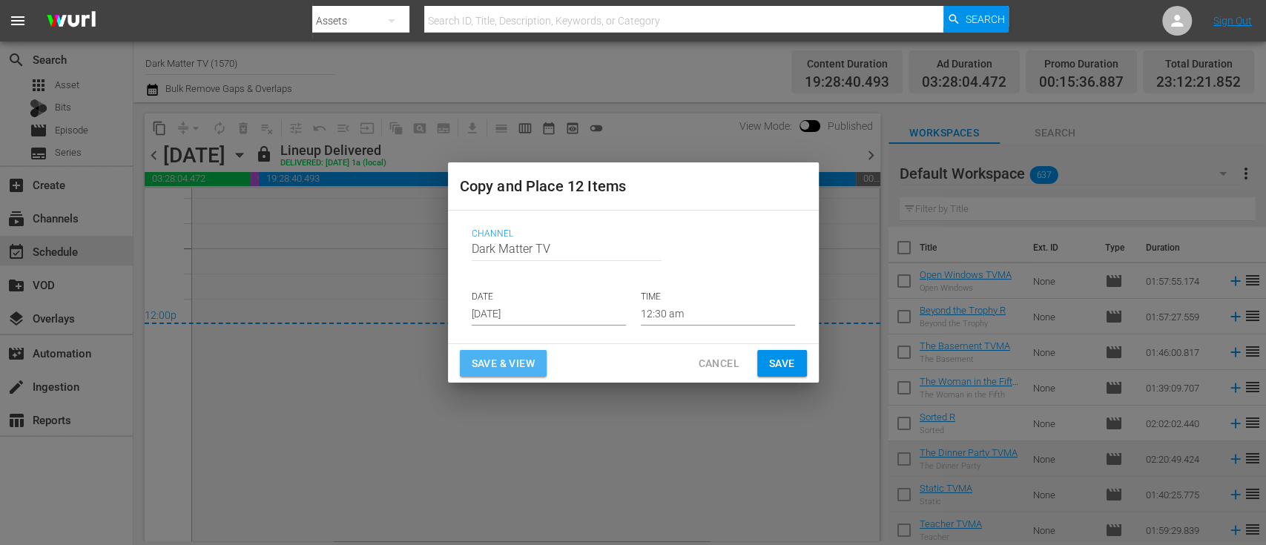
click at [511, 360] on span "Save & View" at bounding box center [503, 363] width 63 height 19
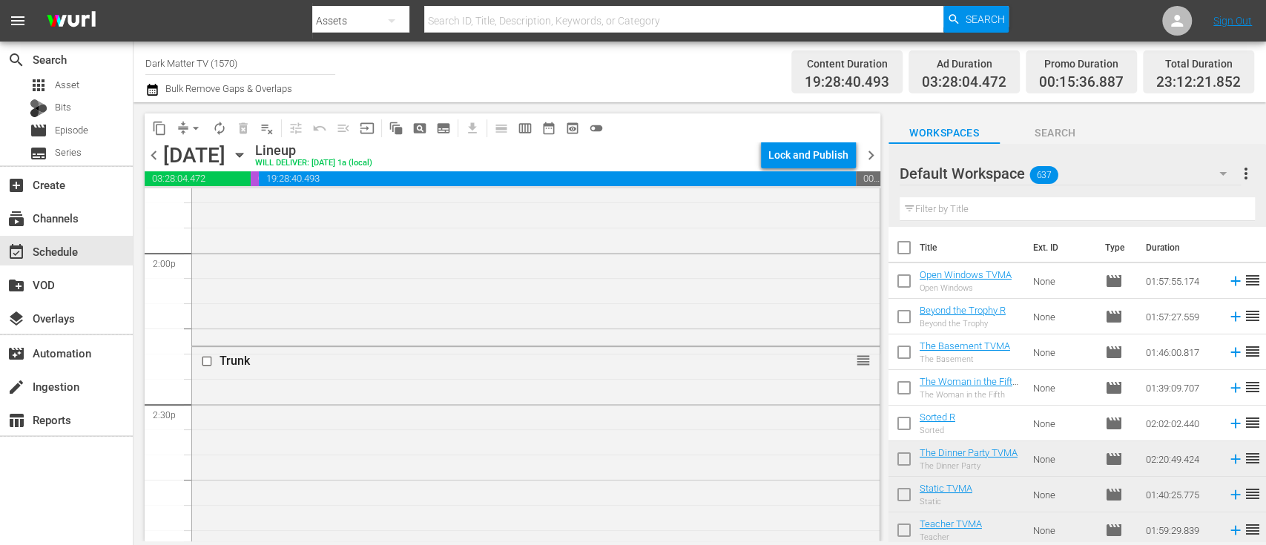
scroll to position [4158, 0]
click at [999, 211] on input "text" at bounding box center [1076, 209] width 355 height 24
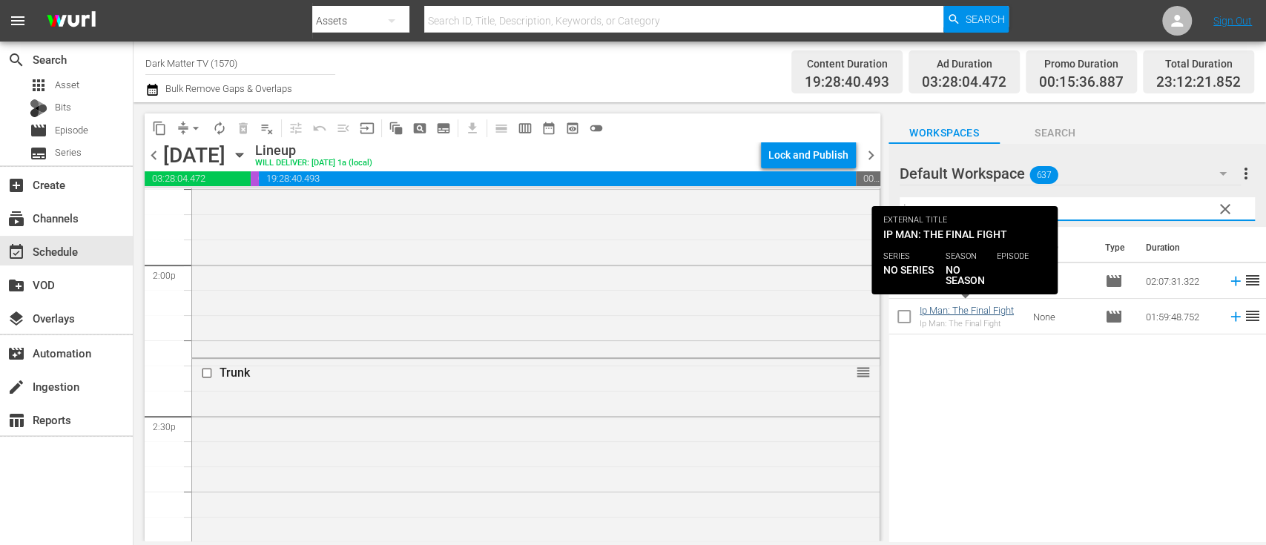
type input "ip m"
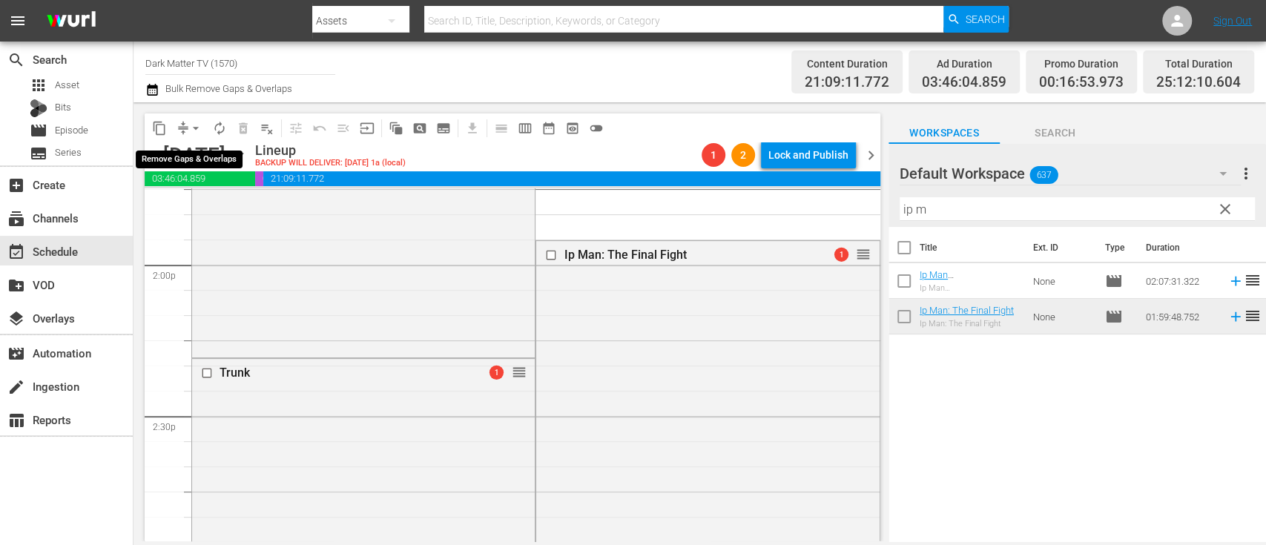
click at [198, 128] on span "arrow_drop_down" at bounding box center [195, 128] width 15 height 15
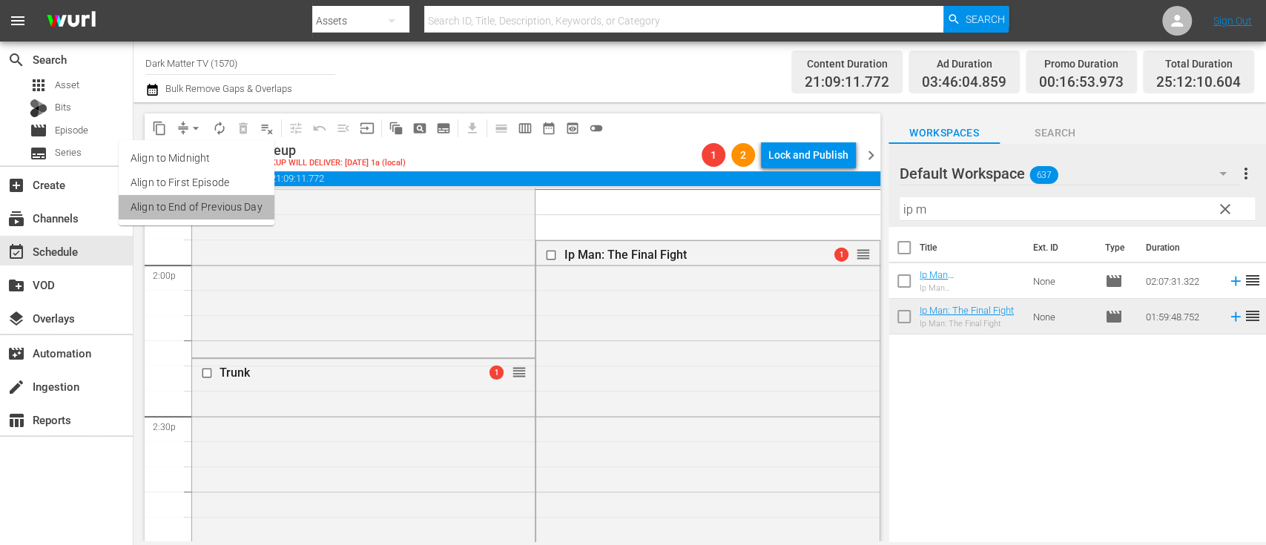
click at [209, 205] on li "Align to End of Previous Day" at bounding box center [197, 207] width 156 height 24
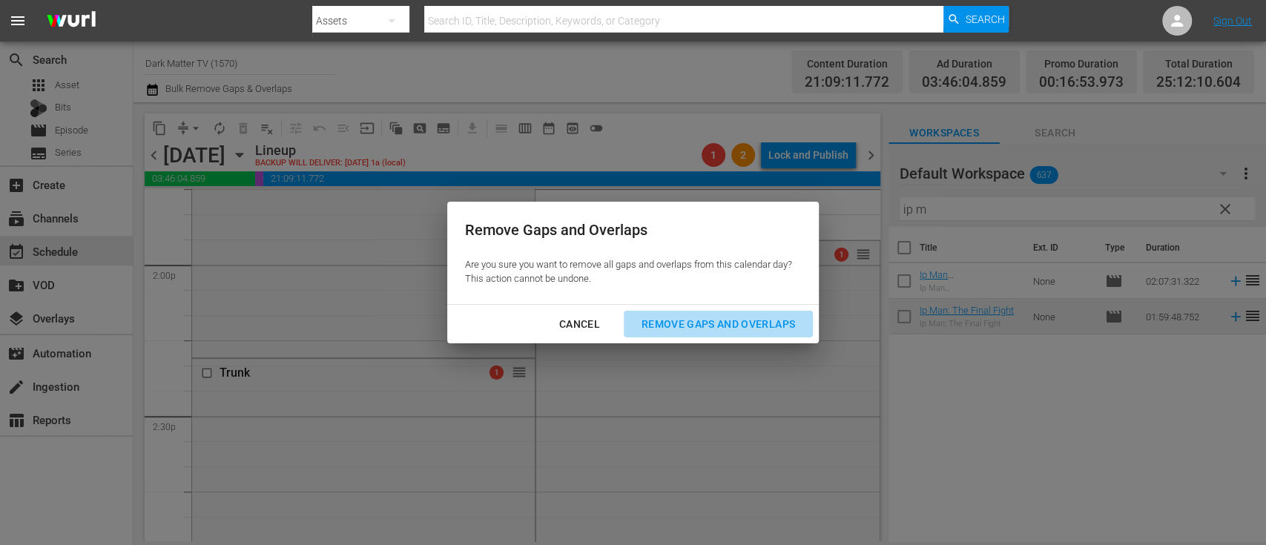
click at [759, 324] on div "Remove Gaps and Overlaps" at bounding box center [717, 324] width 177 height 19
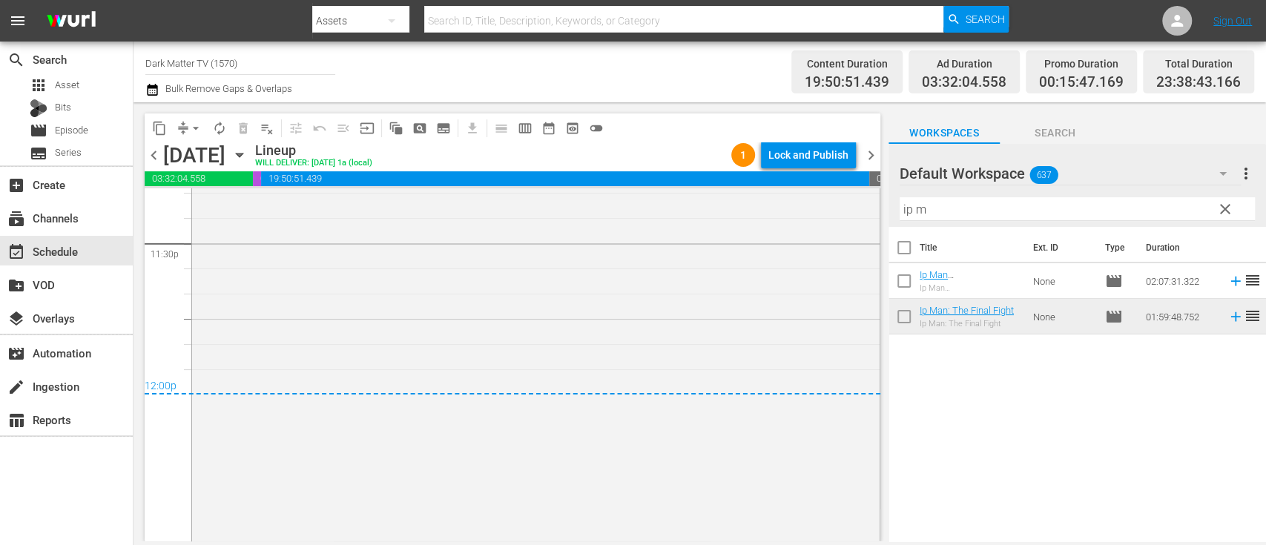
scroll to position [7213, 0]
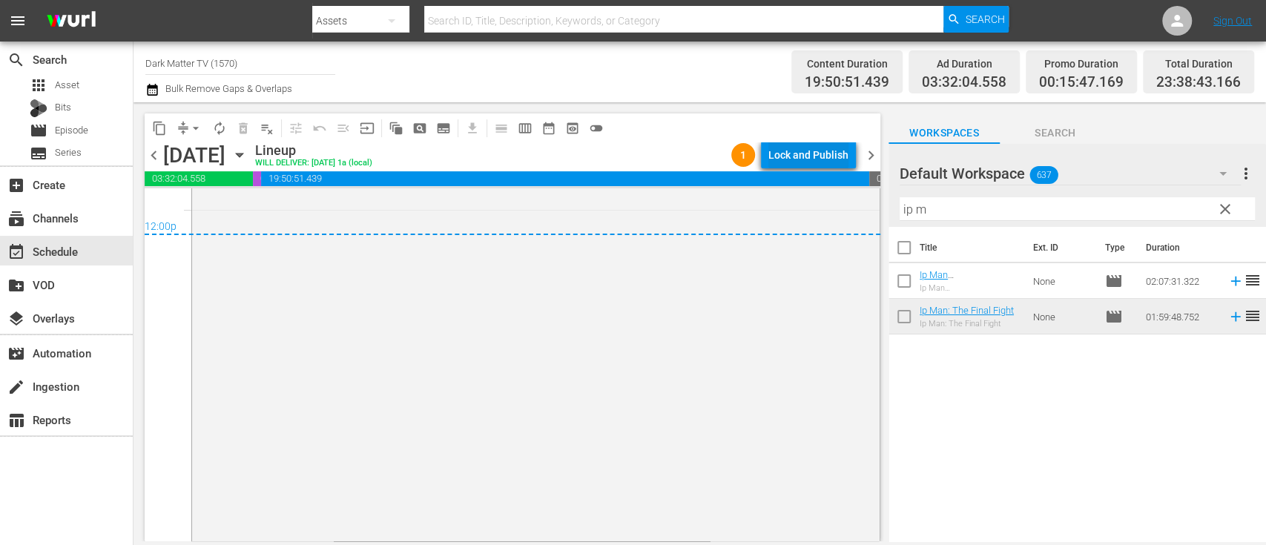
click at [812, 154] on div "Lock and Publish" at bounding box center [808, 155] width 80 height 27
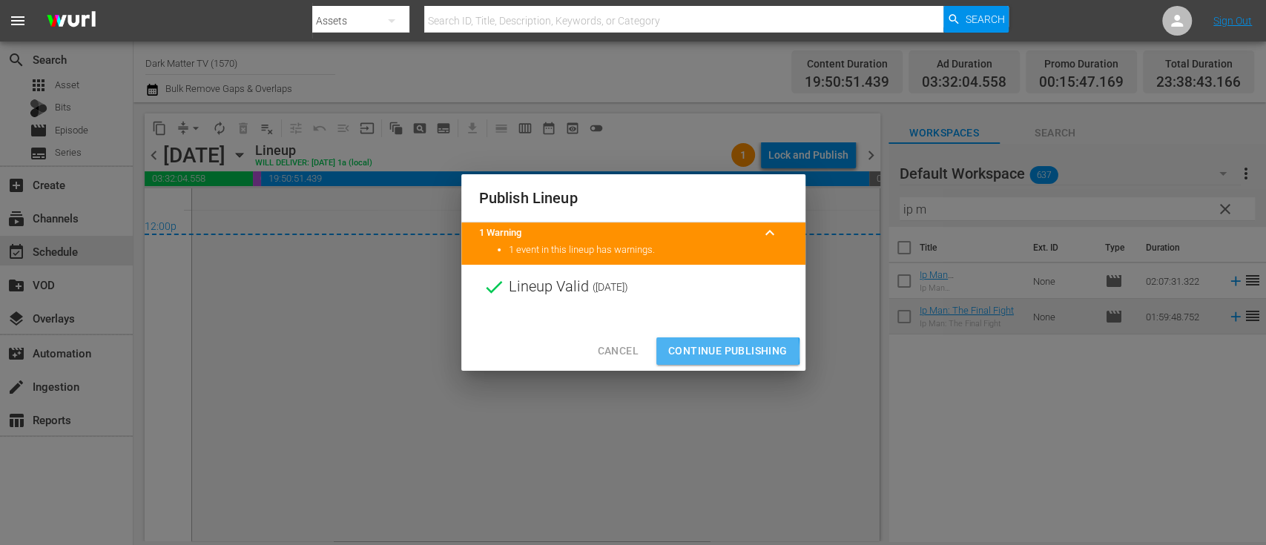
click at [703, 351] on span "Continue Publishing" at bounding box center [727, 351] width 119 height 19
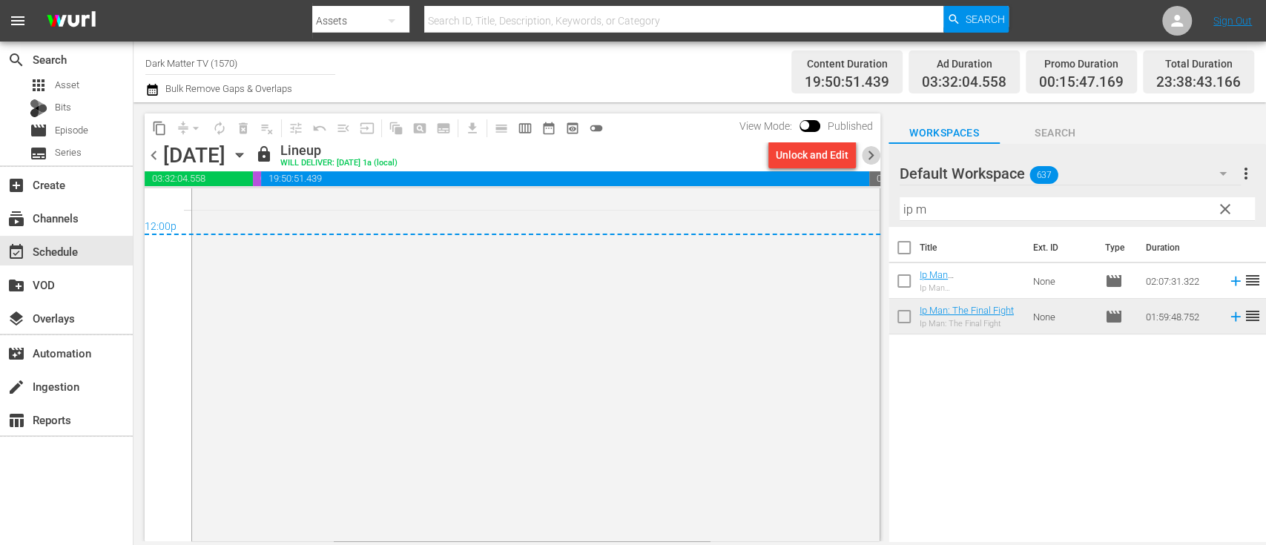
click at [871, 155] on span "chevron_right" at bounding box center [871, 155] width 19 height 19
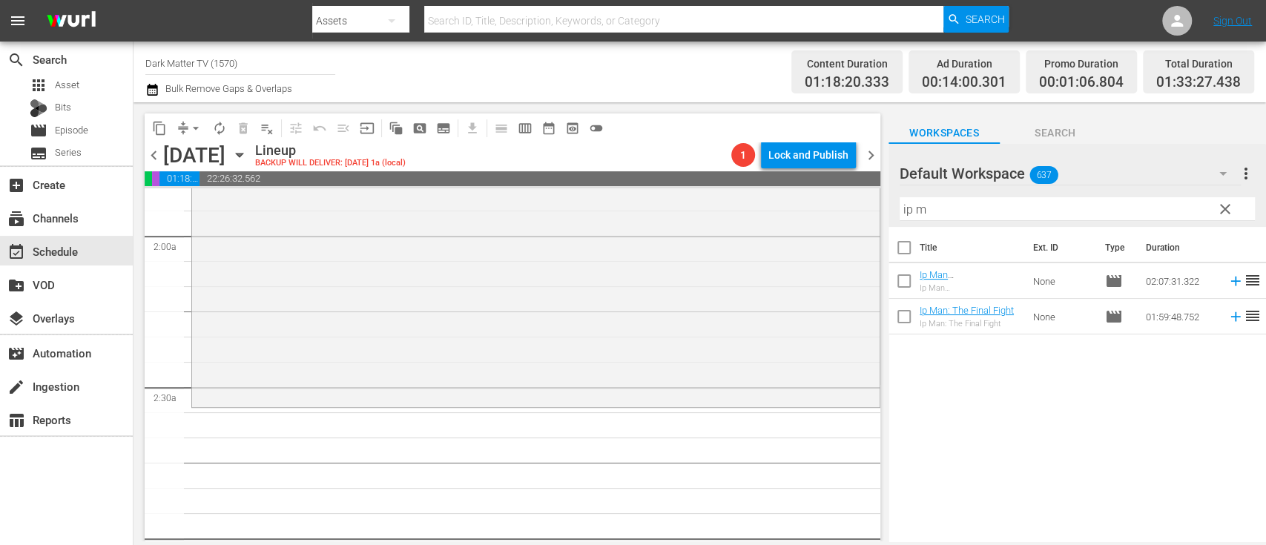
scroll to position [569, 0]
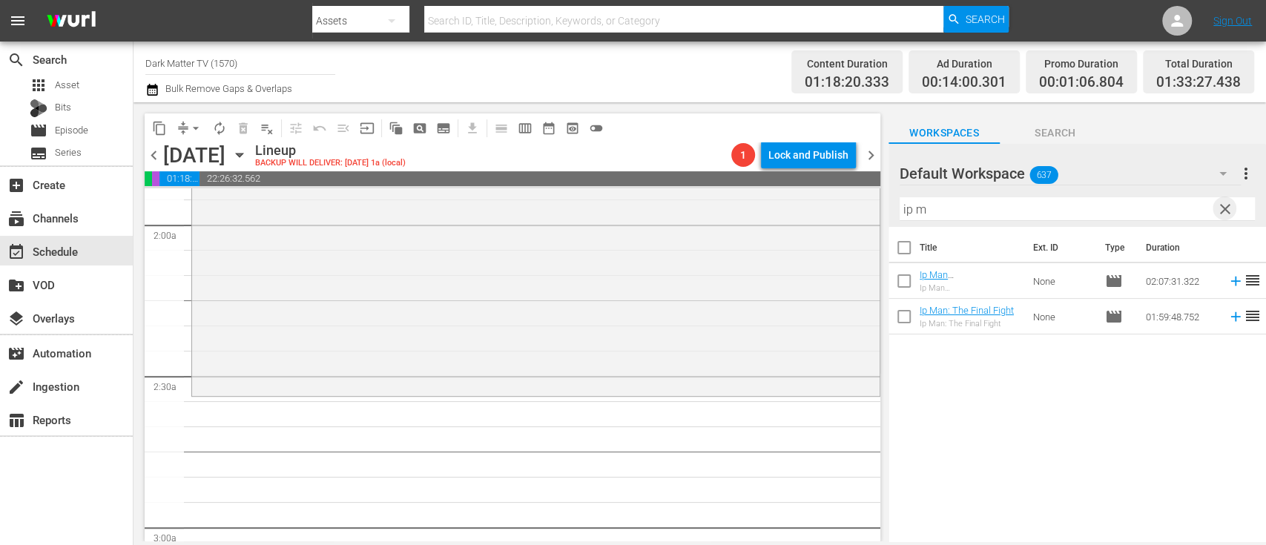
click at [1228, 209] on span "clear" at bounding box center [1225, 209] width 18 height 18
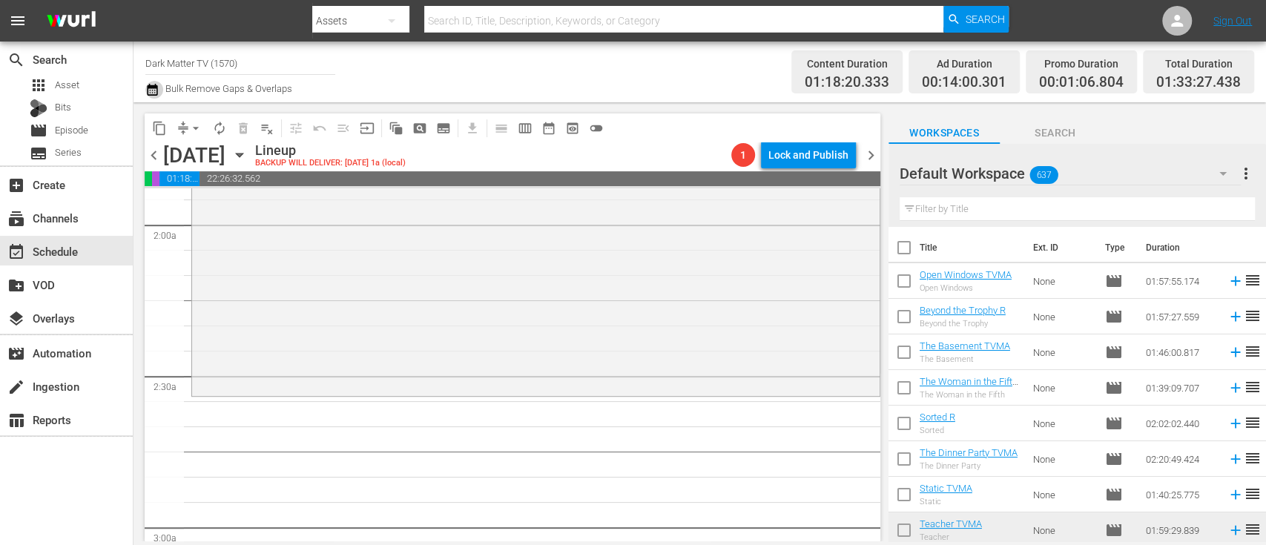
click at [151, 87] on icon "button" at bounding box center [152, 90] width 10 height 12
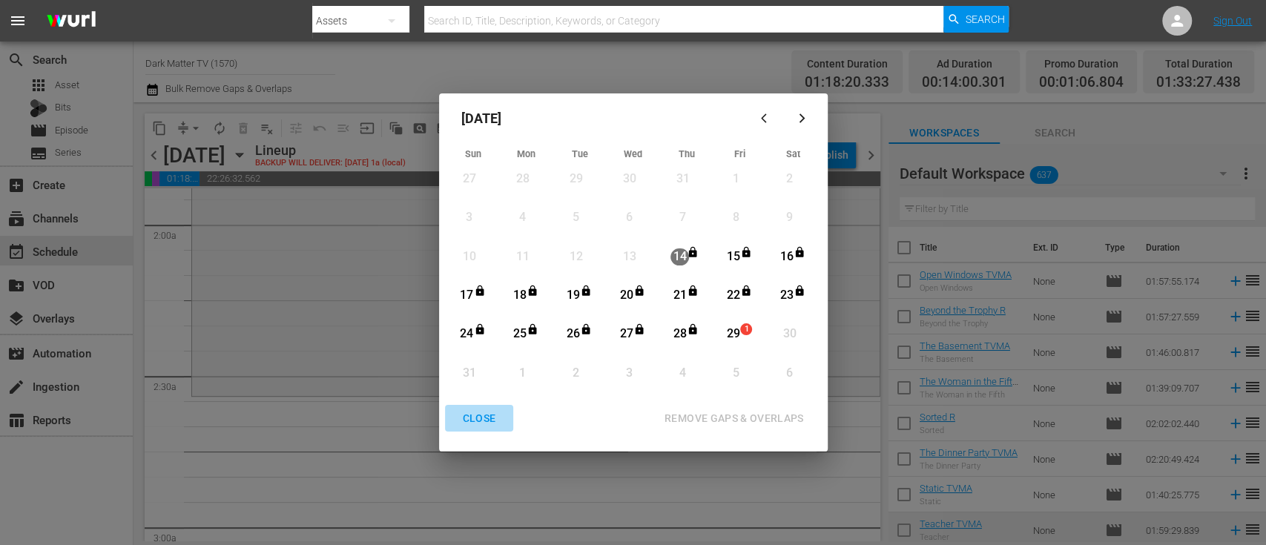
click at [482, 418] on div "CLOSE" at bounding box center [479, 418] width 57 height 19
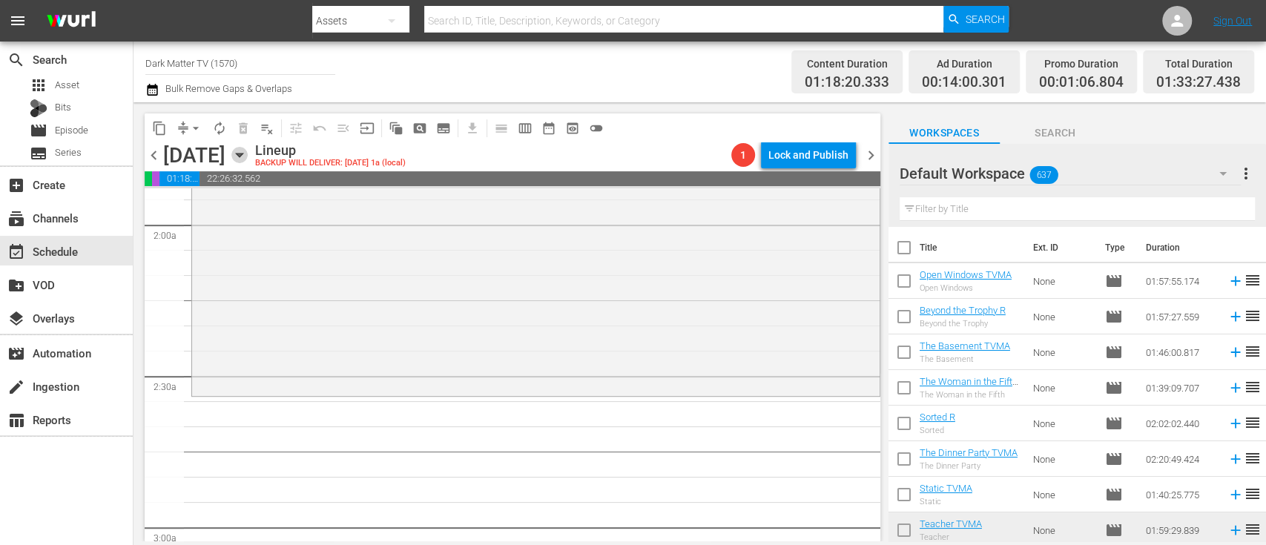
click at [248, 160] on icon "button" at bounding box center [239, 155] width 16 height 16
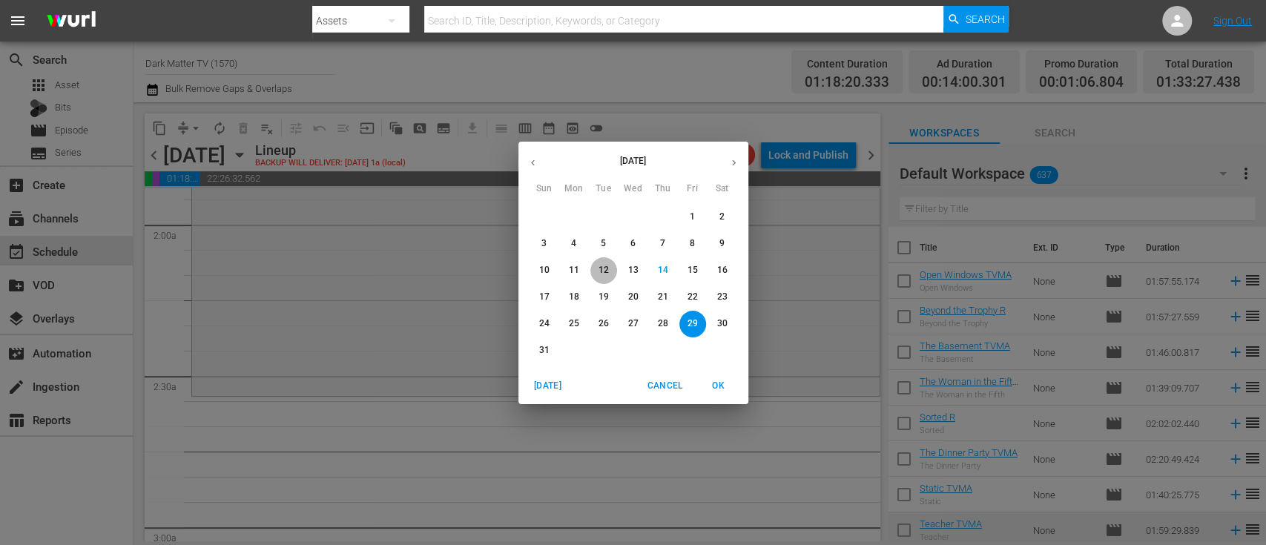
click at [604, 268] on p "12" at bounding box center [603, 270] width 10 height 13
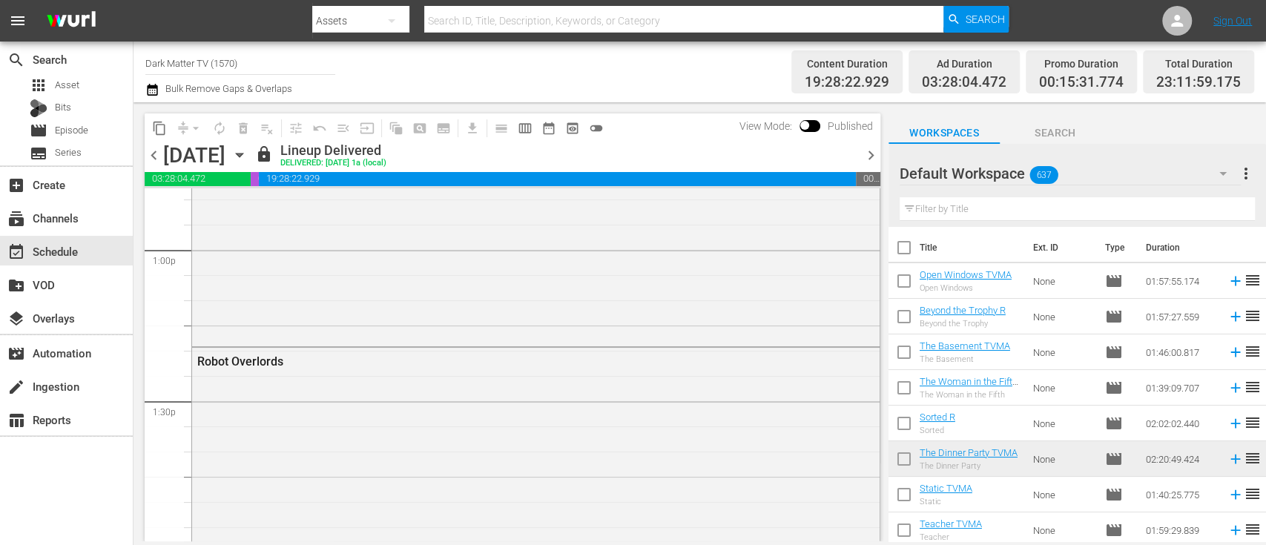
scroll to position [3886, 0]
click at [248, 158] on icon "button" at bounding box center [239, 155] width 16 height 16
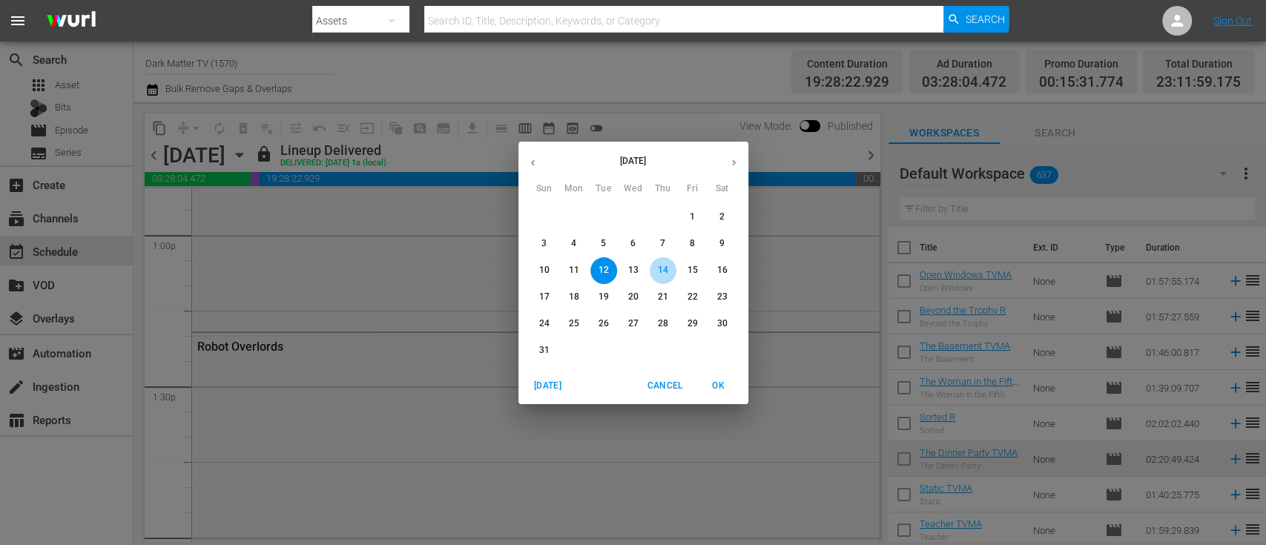
click at [661, 268] on p "14" at bounding box center [662, 270] width 10 height 13
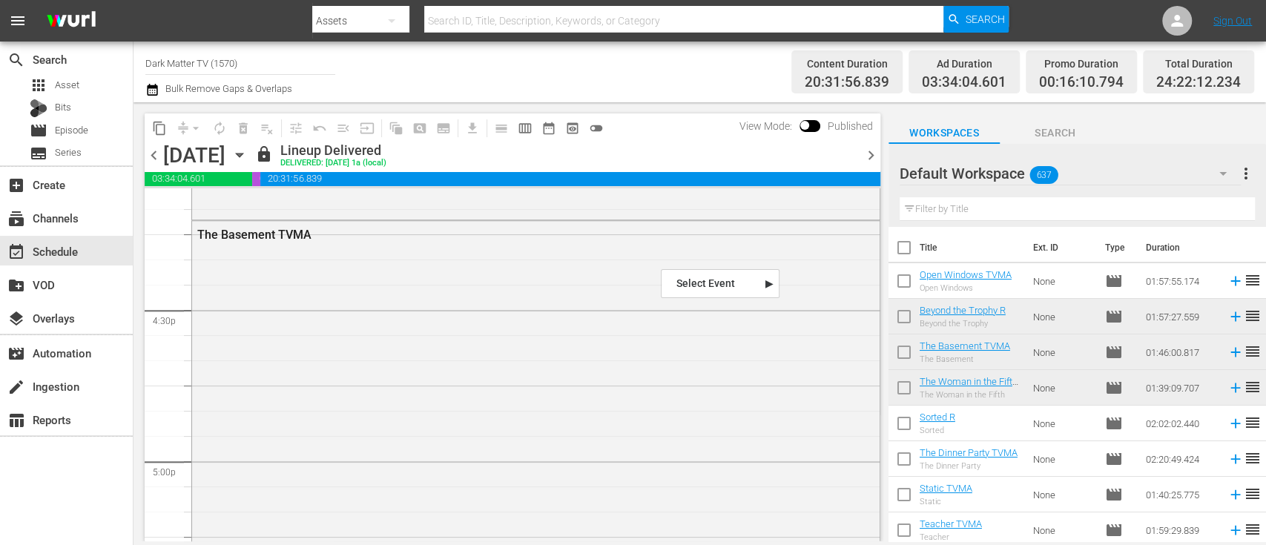
scroll to position [4889, 0]
click at [248, 158] on icon "button" at bounding box center [239, 155] width 16 height 16
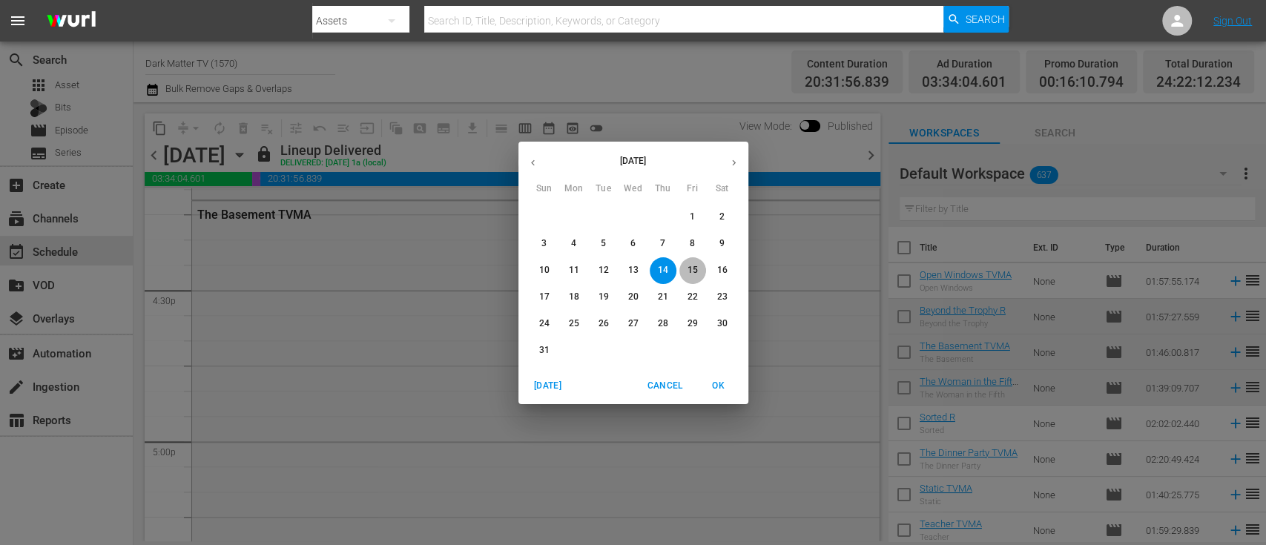
click at [695, 270] on p "15" at bounding box center [692, 270] width 10 height 13
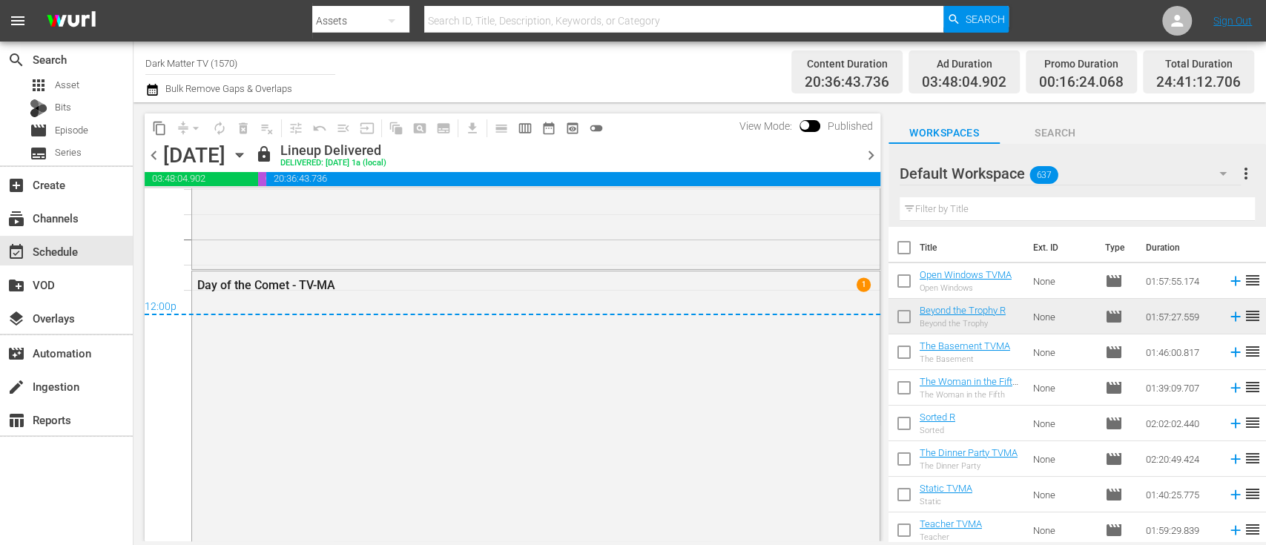
scroll to position [7136, 0]
click at [153, 159] on span "chevron_left" at bounding box center [154, 155] width 19 height 19
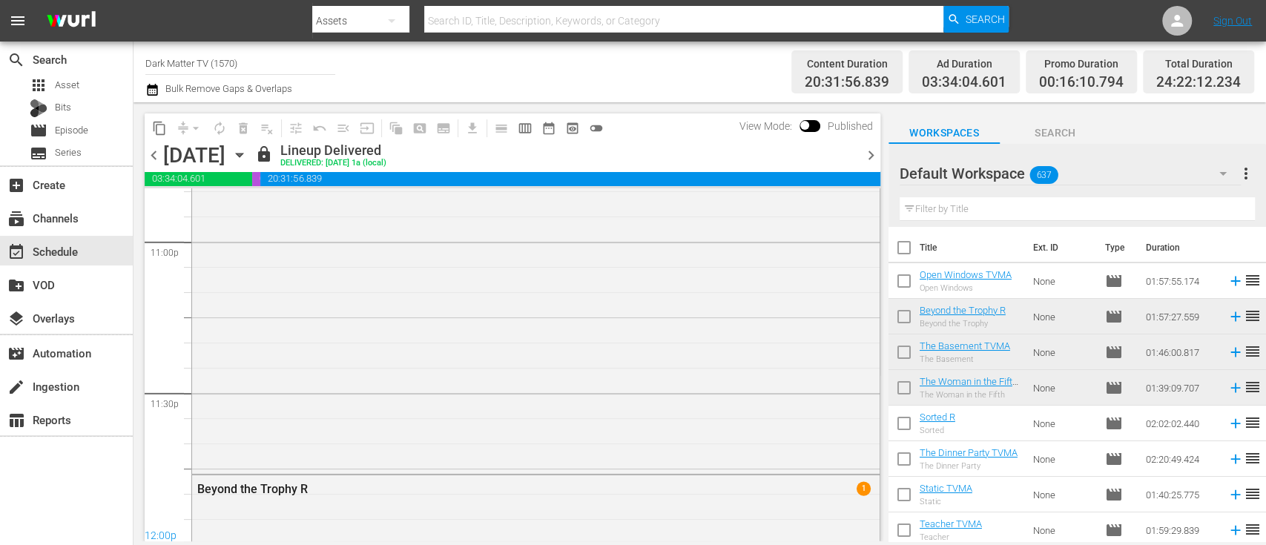
scroll to position [7136, 0]
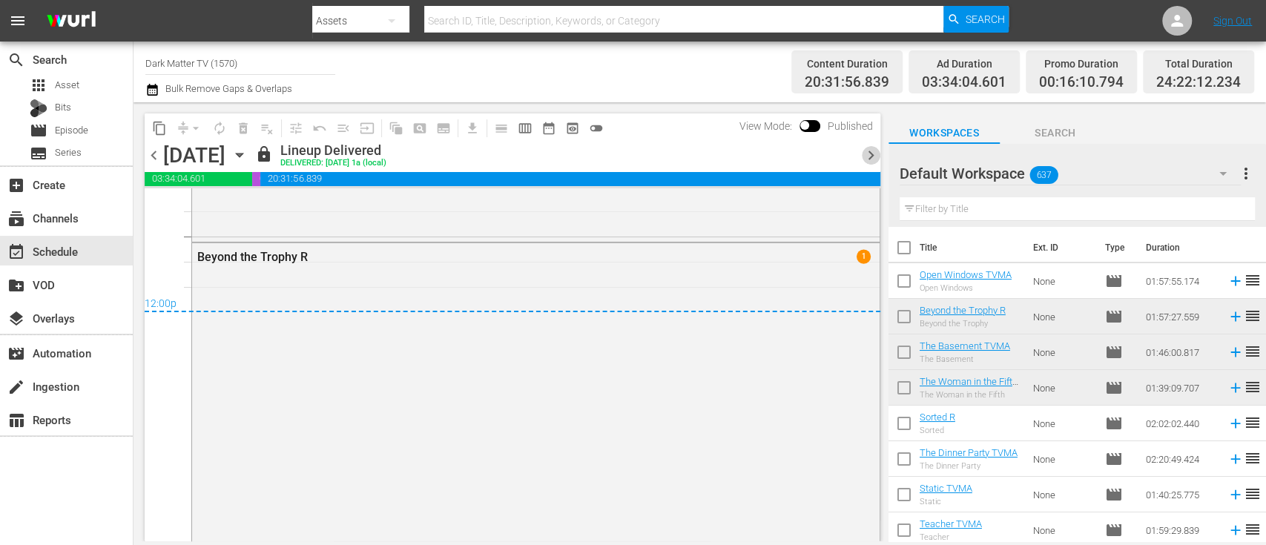
click at [872, 153] on span "chevron_right" at bounding box center [871, 155] width 19 height 19
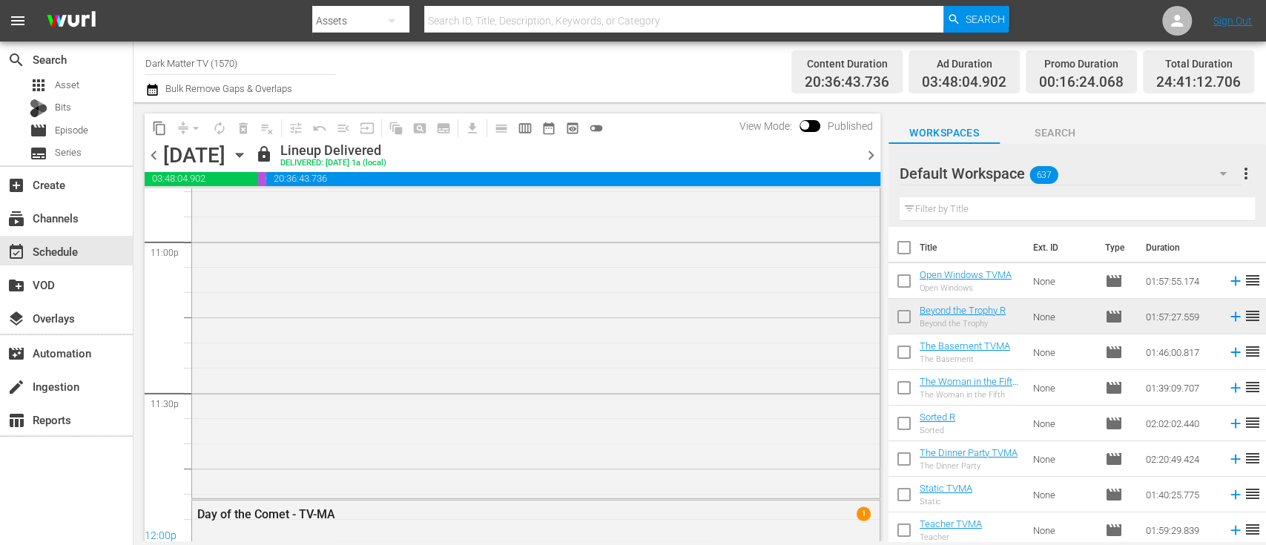
scroll to position [7136, 0]
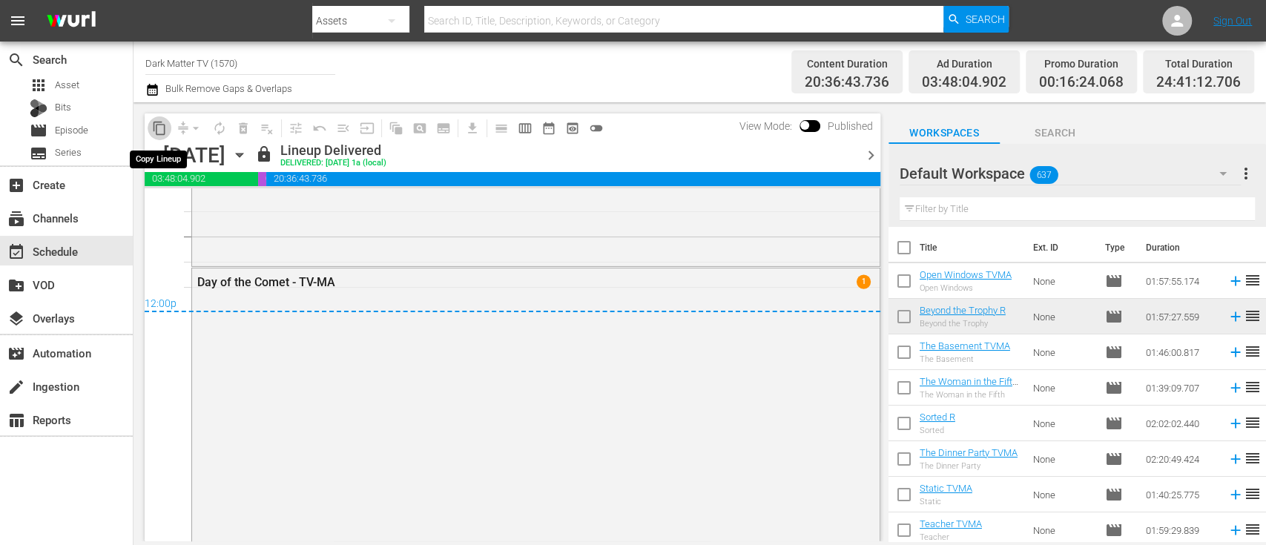
click at [161, 134] on span "content_copy" at bounding box center [159, 128] width 15 height 15
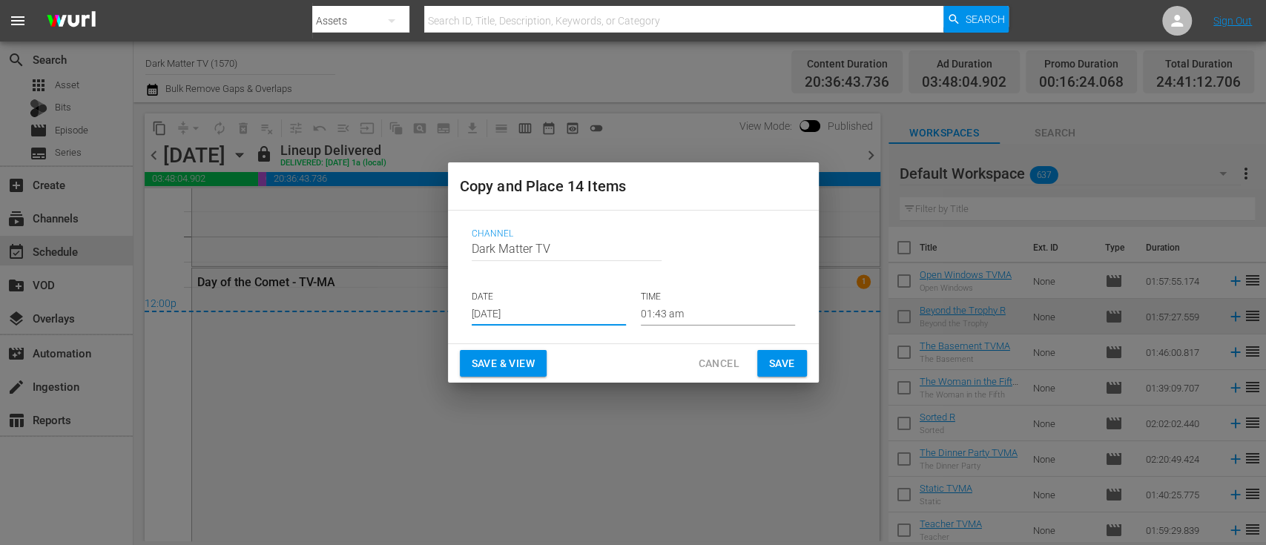
click at [565, 309] on input "[DATE]" at bounding box center [549, 314] width 154 height 22
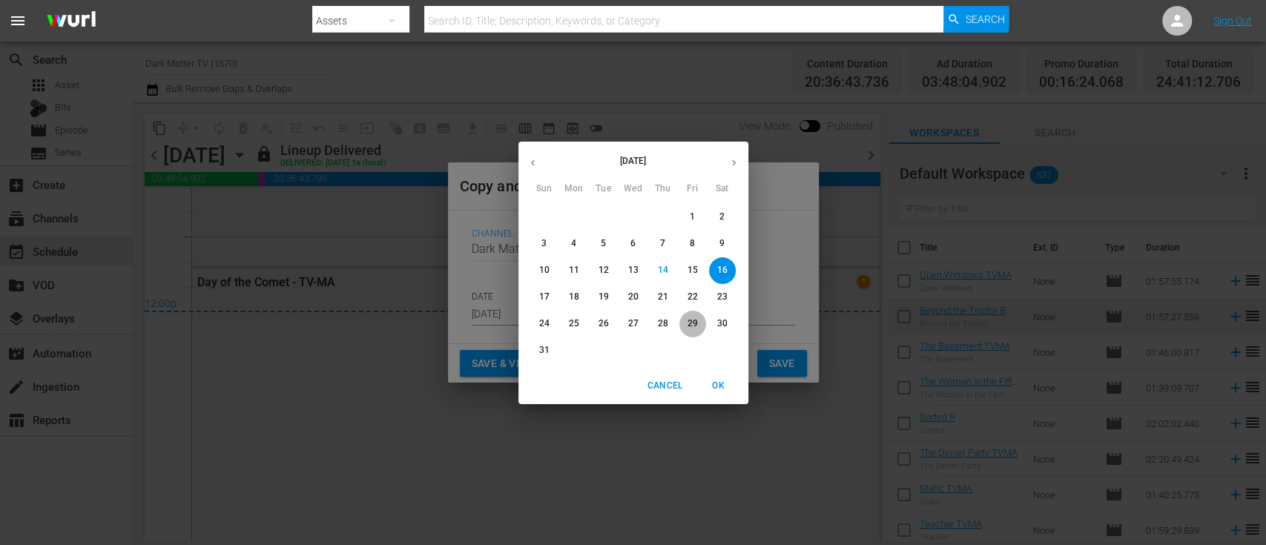
click at [692, 323] on p "29" at bounding box center [692, 323] width 10 height 13
type input "Aug 29th 2025"
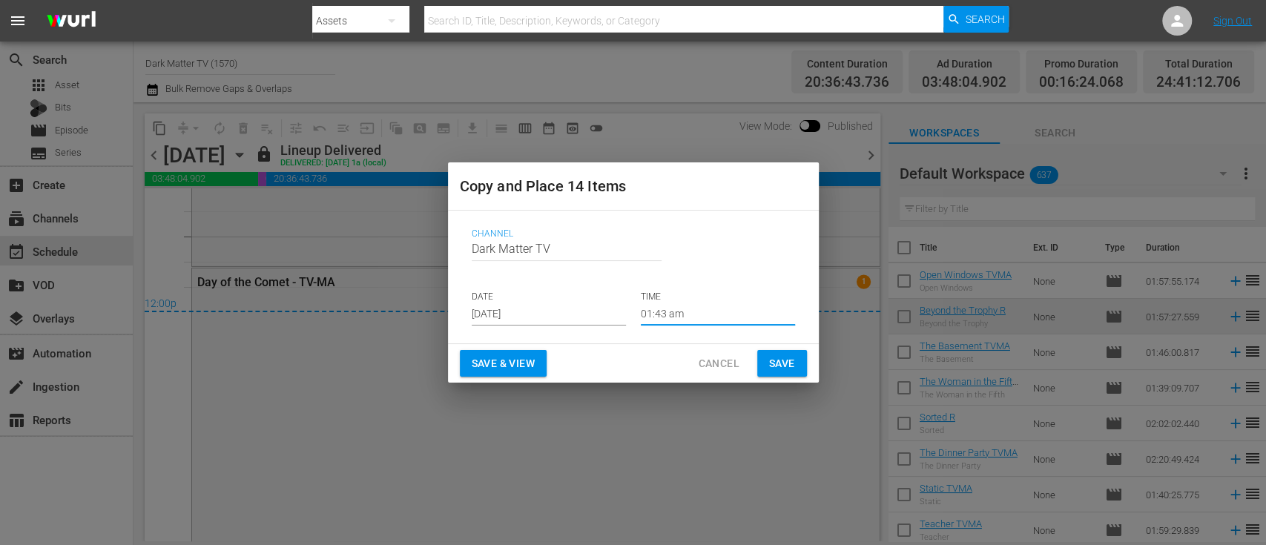
click at [695, 305] on input "01:43 am" at bounding box center [718, 314] width 154 height 22
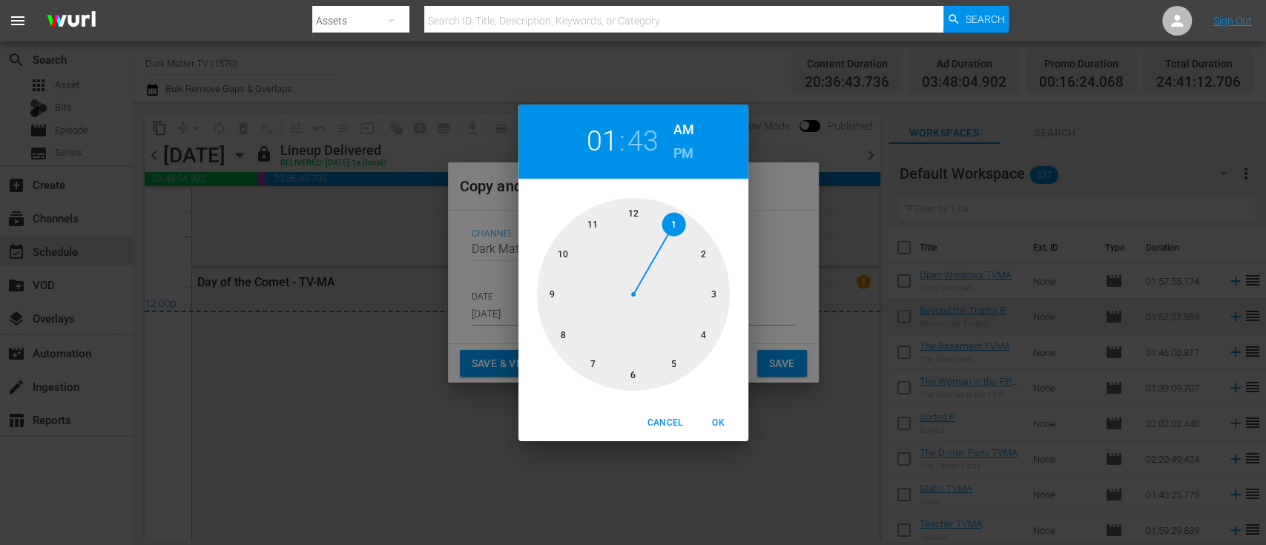
click at [631, 211] on div at bounding box center [633, 294] width 193 height 193
click at [720, 417] on span "OK" at bounding box center [719, 423] width 36 height 16
type input "12:43 am"
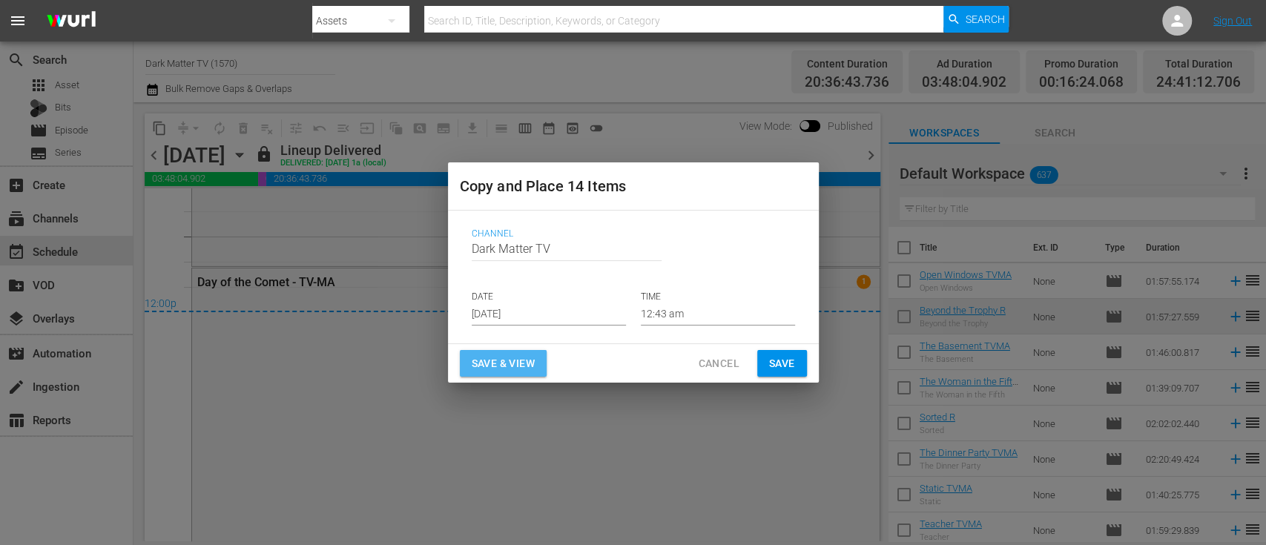
click at [517, 360] on span "Save & View" at bounding box center [503, 363] width 63 height 19
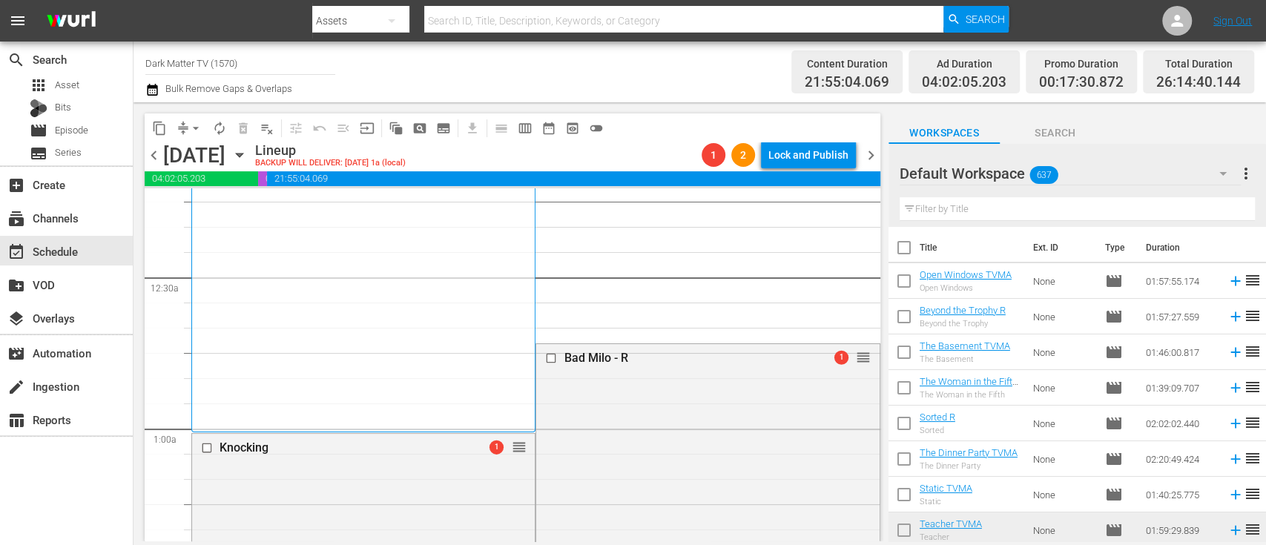
scroll to position [61, 0]
click at [205, 449] on input "checkbox" at bounding box center [209, 449] width 16 height 13
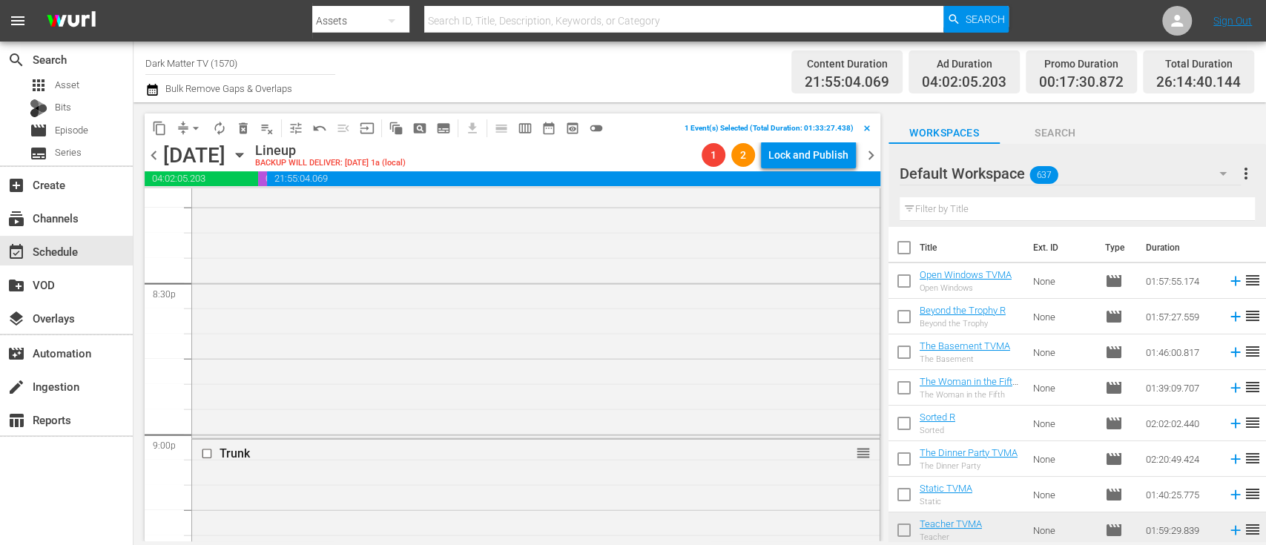
scroll to position [6107, 0]
click at [245, 133] on span "delete_forever_outlined" at bounding box center [243, 128] width 15 height 15
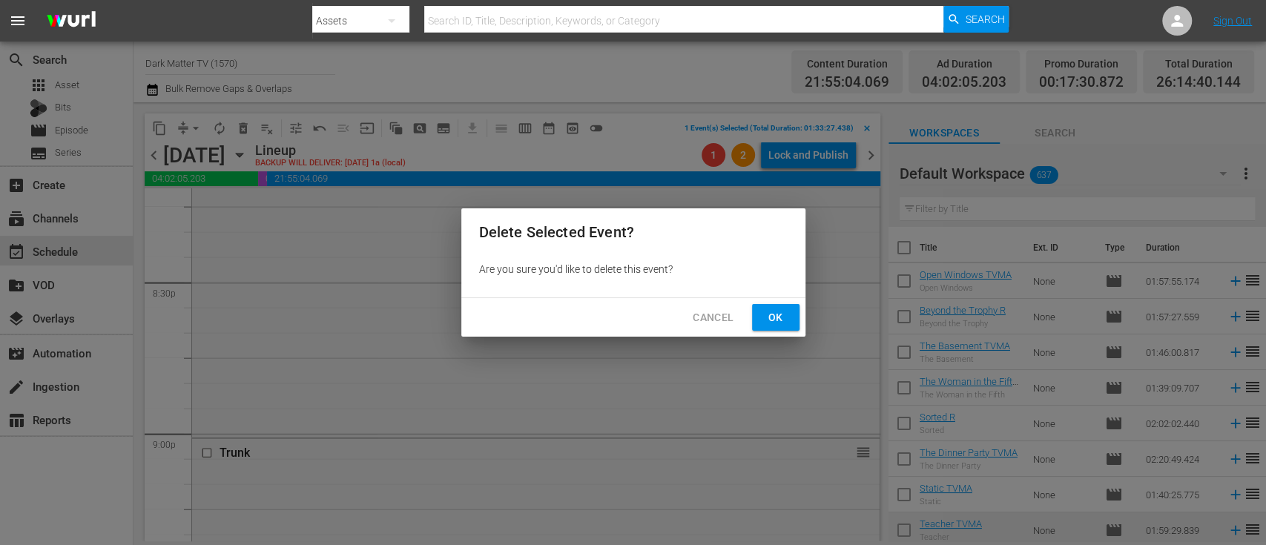
click at [768, 312] on span "Ok" at bounding box center [776, 317] width 24 height 19
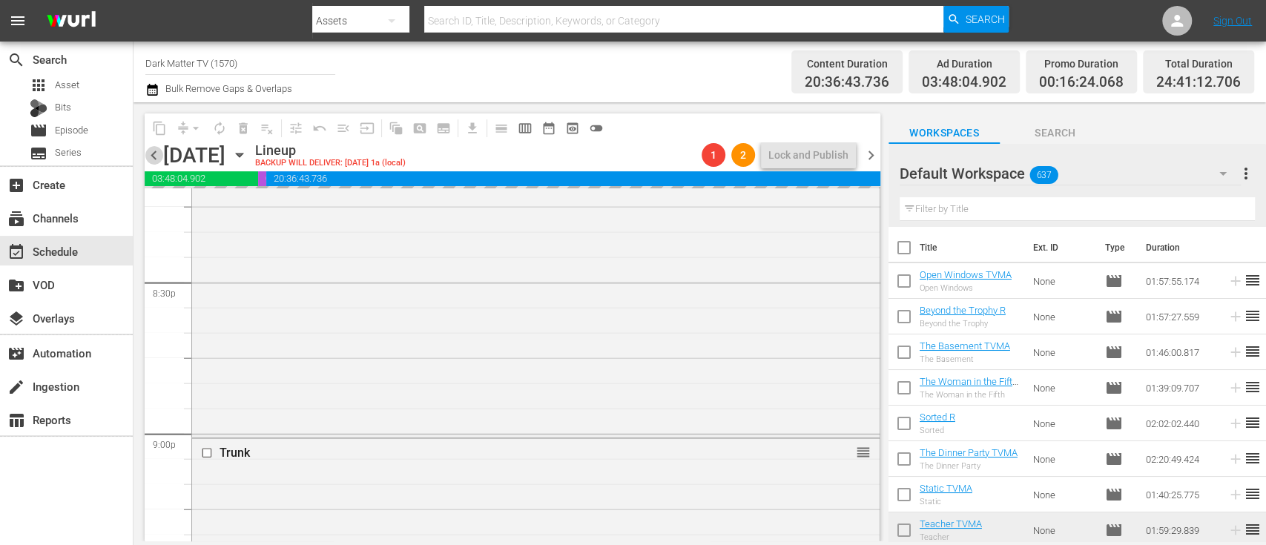
click at [152, 154] on span "chevron_left" at bounding box center [154, 155] width 19 height 19
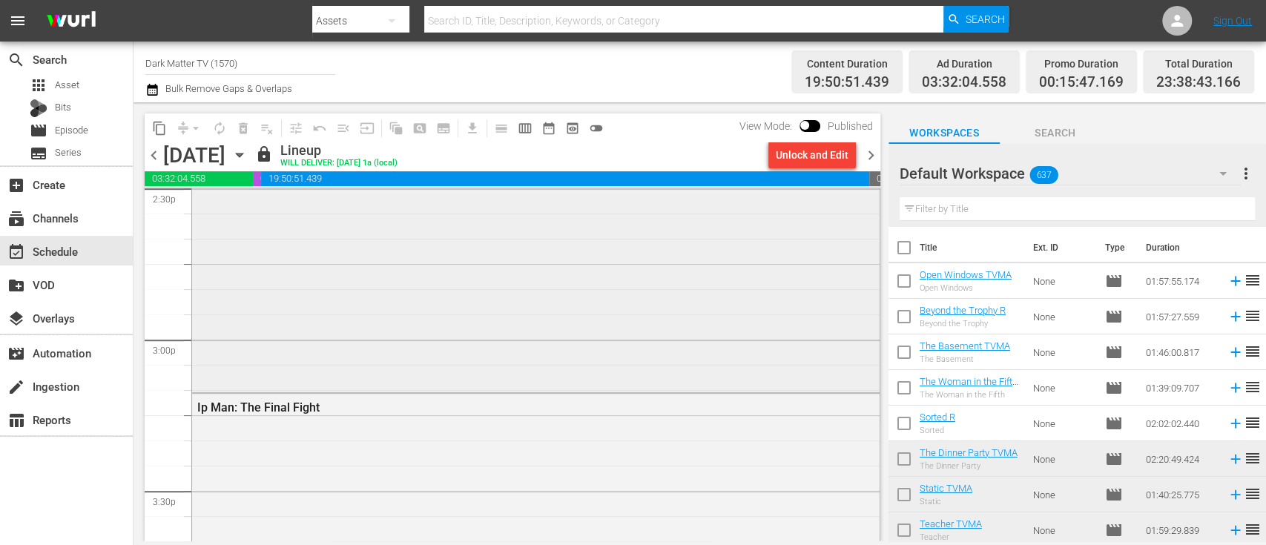
scroll to position [4383, 0]
click at [870, 158] on span "chevron_right" at bounding box center [871, 155] width 19 height 19
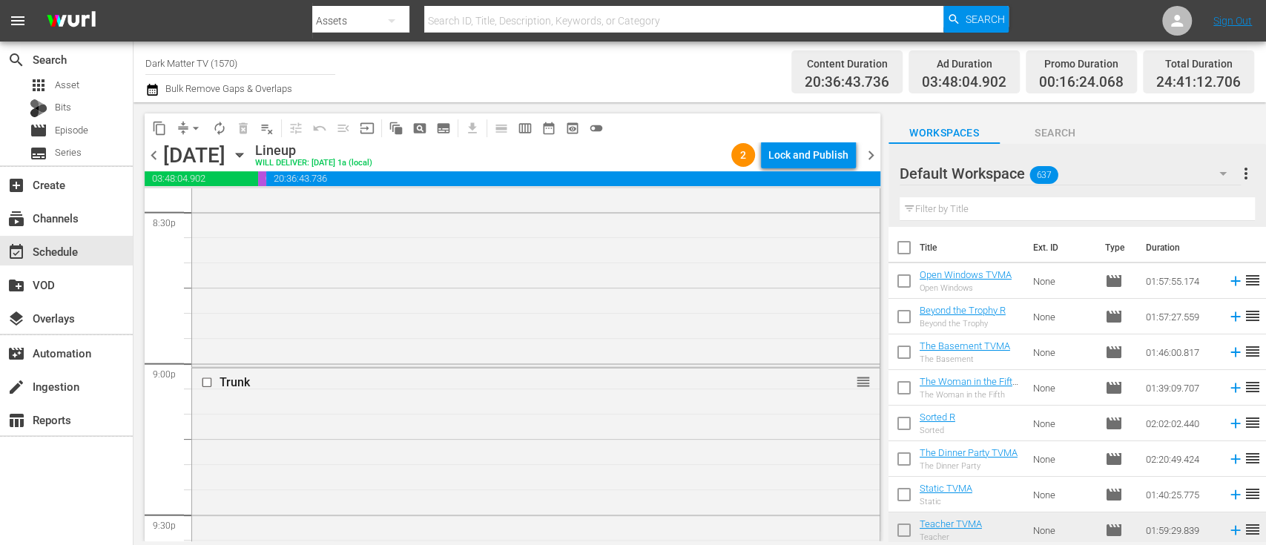
scroll to position [6181, 0]
click at [204, 378] on input "checkbox" at bounding box center [209, 379] width 16 height 13
click at [238, 126] on span "delete_forever_outlined" at bounding box center [243, 128] width 15 height 15
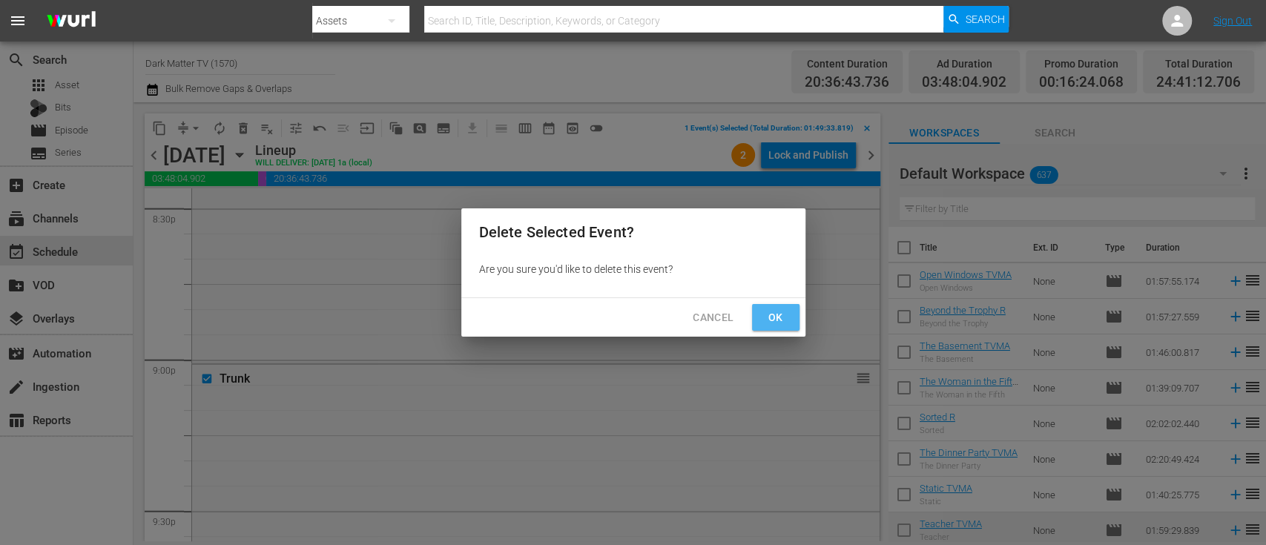
click at [791, 311] on button "Ok" at bounding box center [775, 317] width 47 height 27
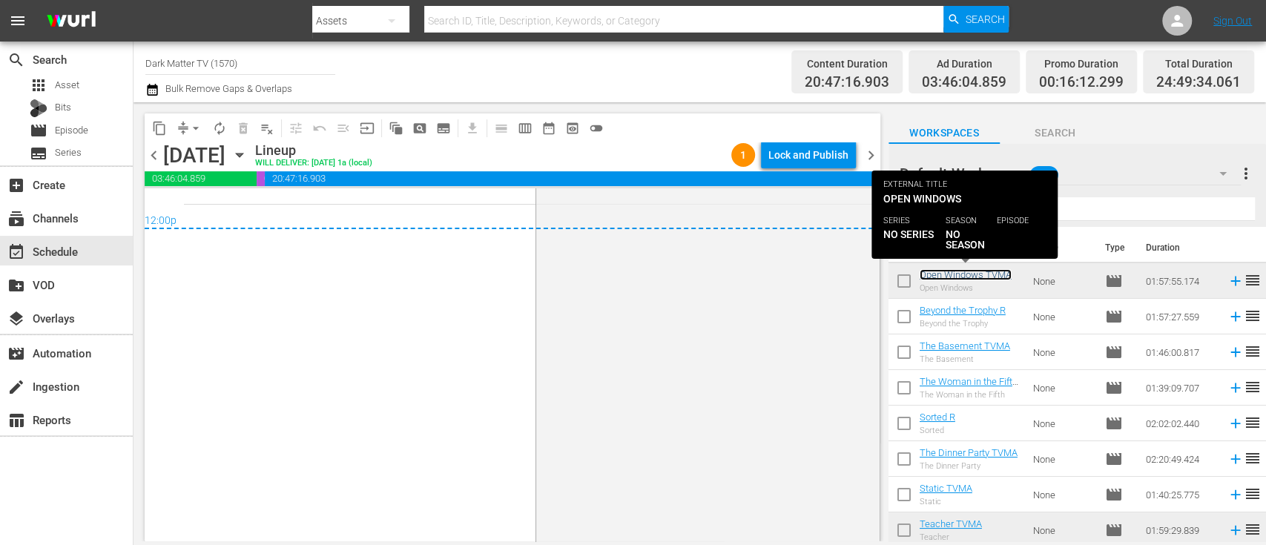
scroll to position [7331, 0]
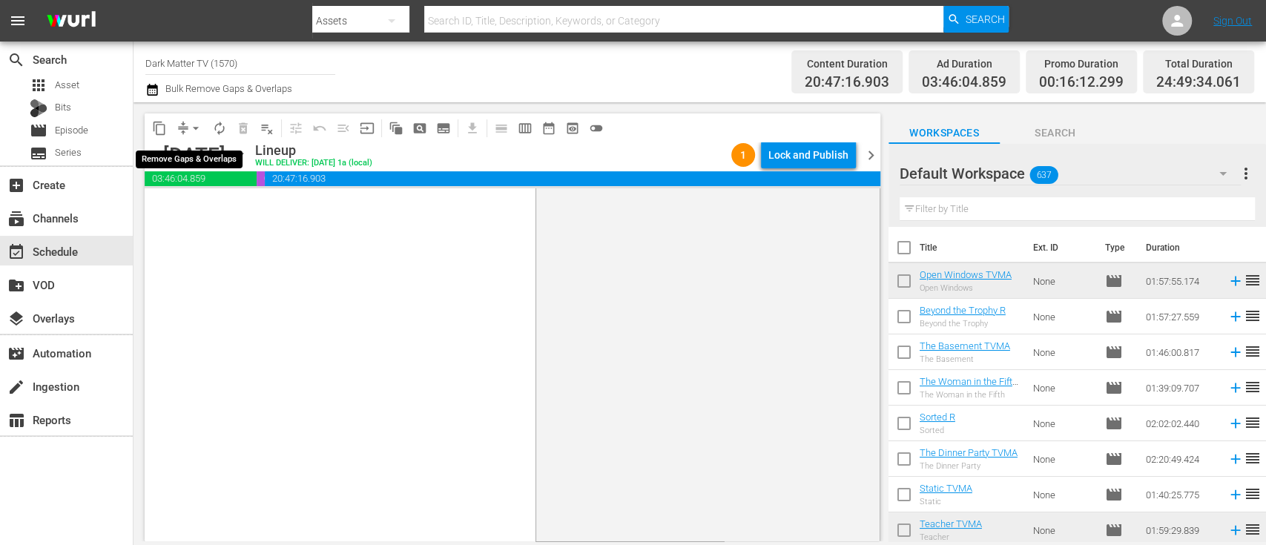
click at [199, 128] on span "arrow_drop_down" at bounding box center [195, 128] width 15 height 15
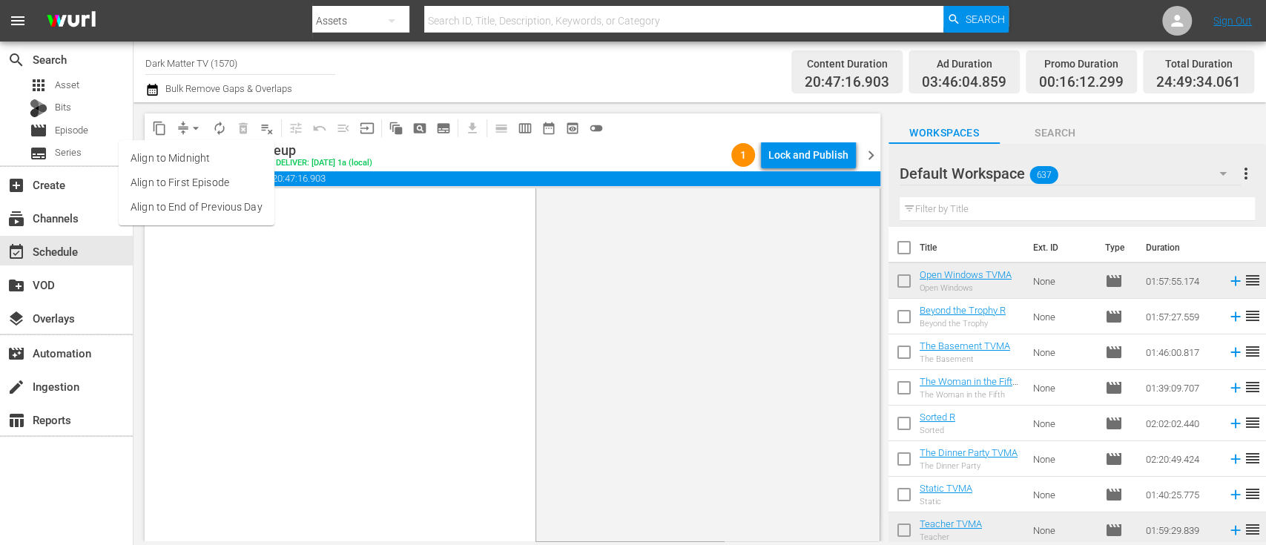
click at [222, 211] on li "Align to End of Previous Day" at bounding box center [197, 207] width 156 height 24
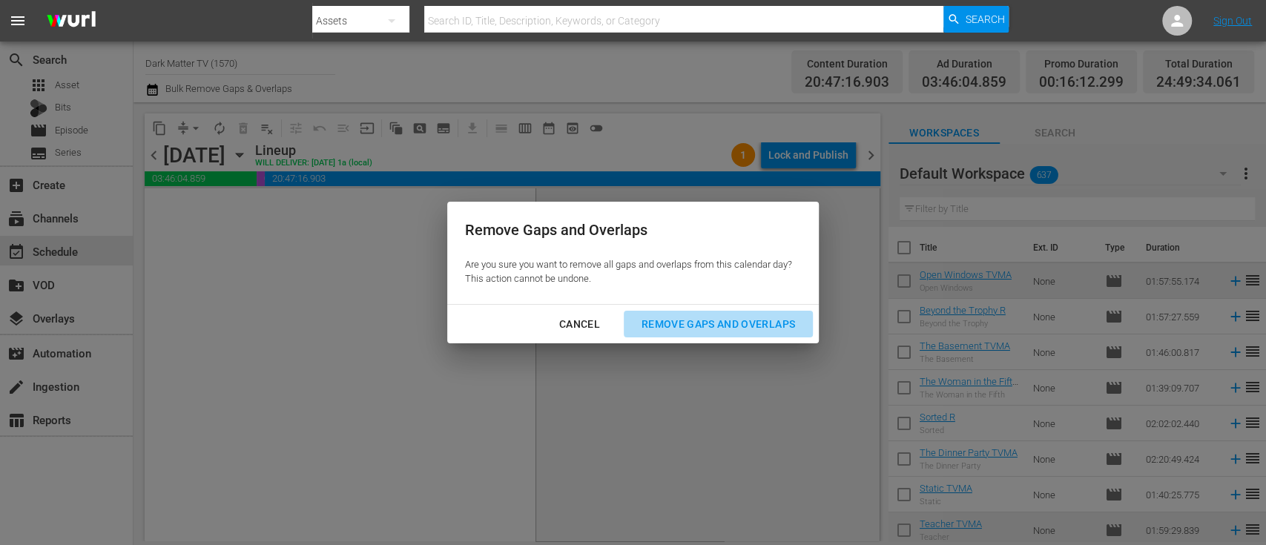
click at [756, 336] on button "Remove Gaps and Overlaps" at bounding box center [718, 324] width 189 height 27
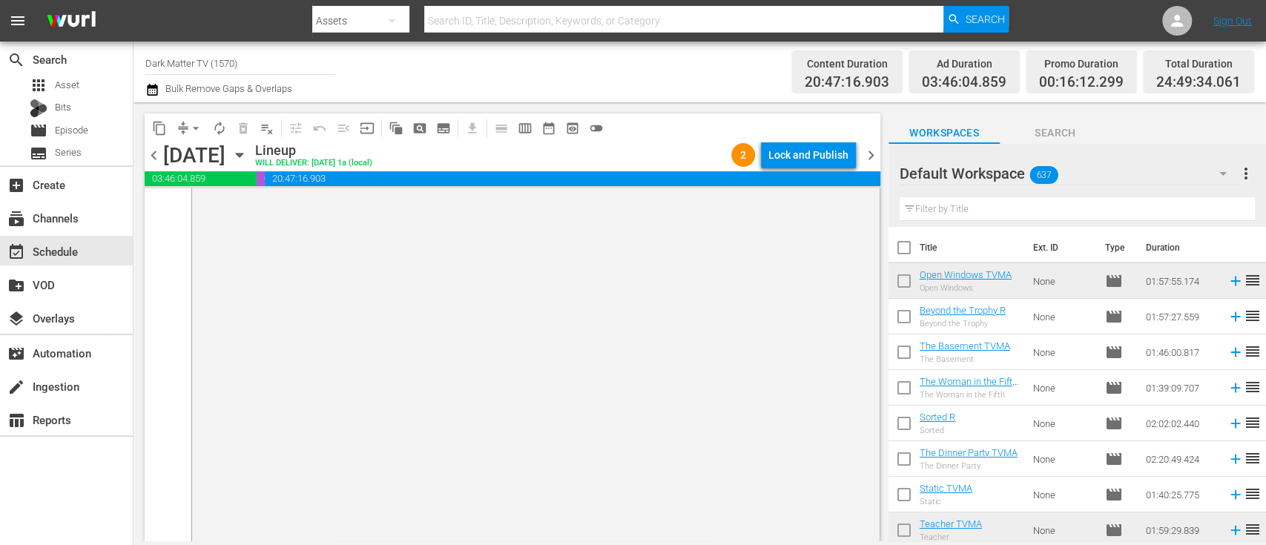
scroll to position [7412, 0]
click at [807, 146] on div "Lock and Publish" at bounding box center [808, 155] width 80 height 27
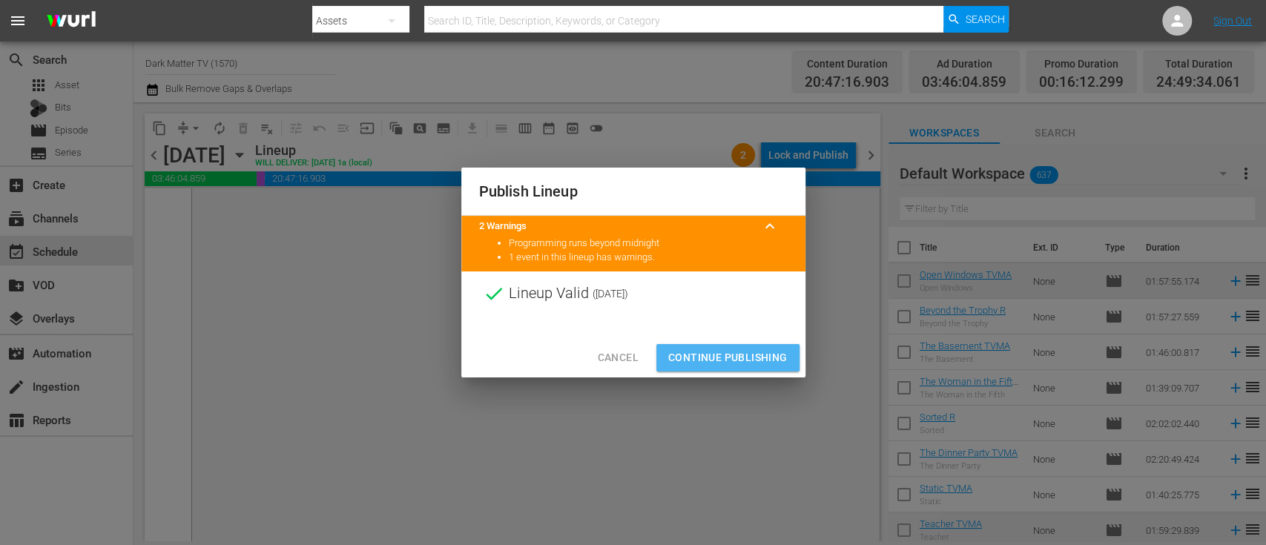
click at [734, 348] on span "Continue Publishing" at bounding box center [727, 357] width 119 height 19
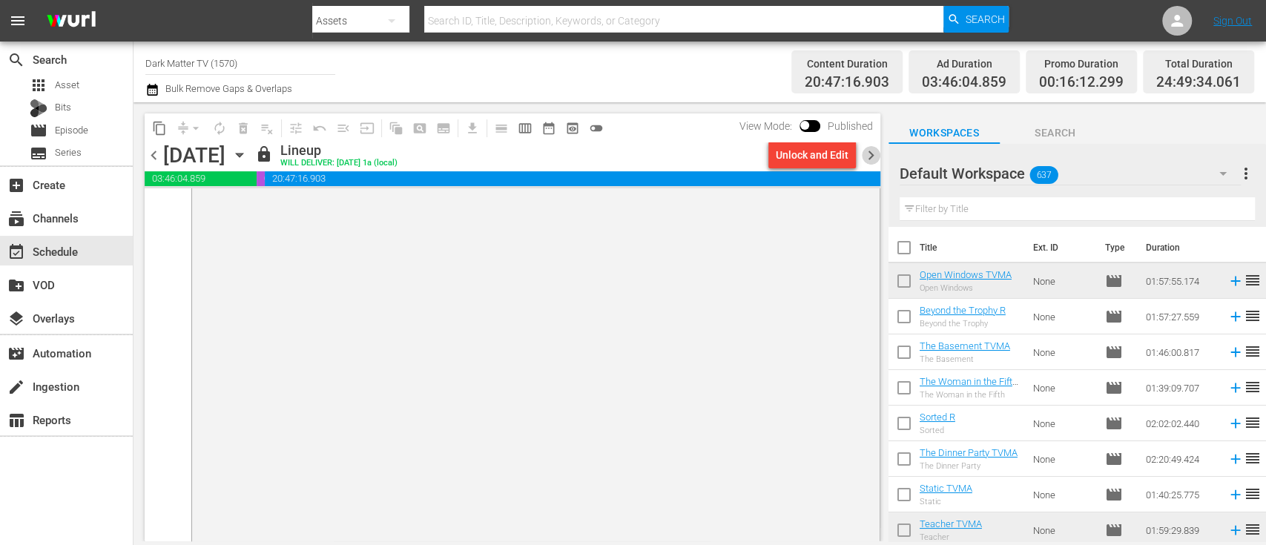
click at [873, 148] on span "chevron_right" at bounding box center [871, 155] width 19 height 19
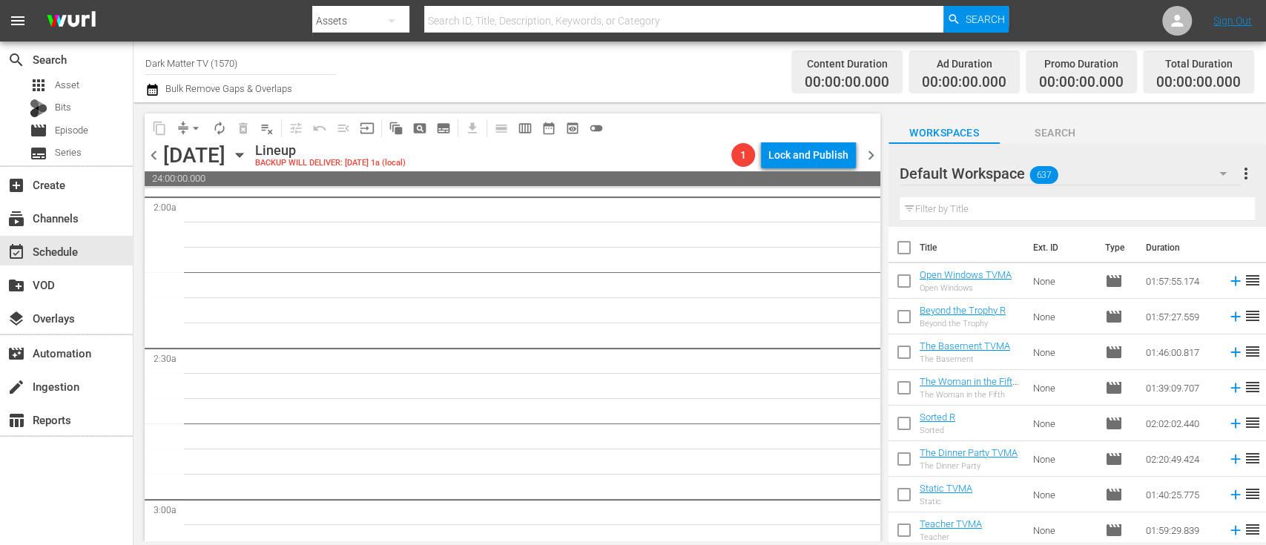
scroll to position [601, 0]
click at [242, 153] on icon "button" at bounding box center [239, 155] width 7 height 4
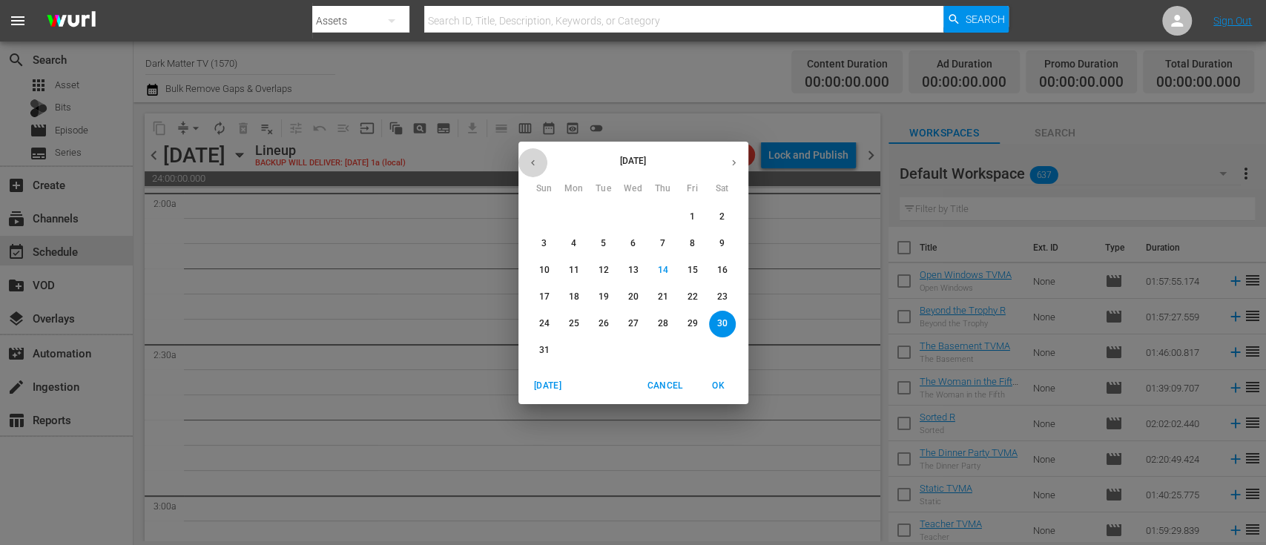
click at [530, 166] on icon "button" at bounding box center [532, 162] width 11 height 11
click at [721, 271] on p "19" at bounding box center [721, 270] width 10 height 13
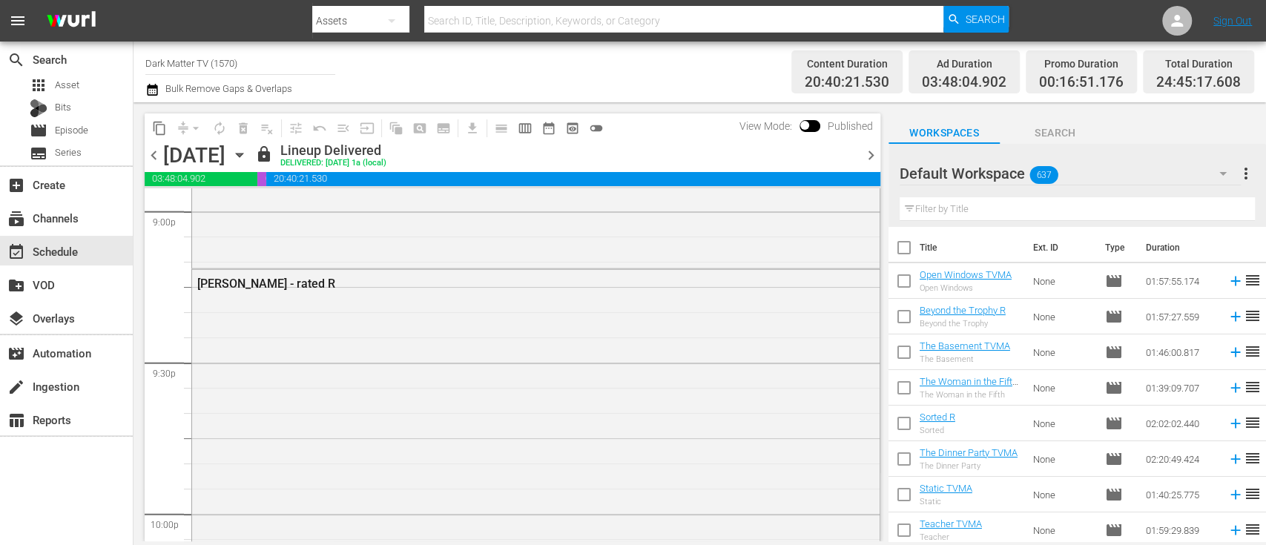
scroll to position [6330, 0]
click at [248, 157] on icon "button" at bounding box center [239, 155] width 16 height 16
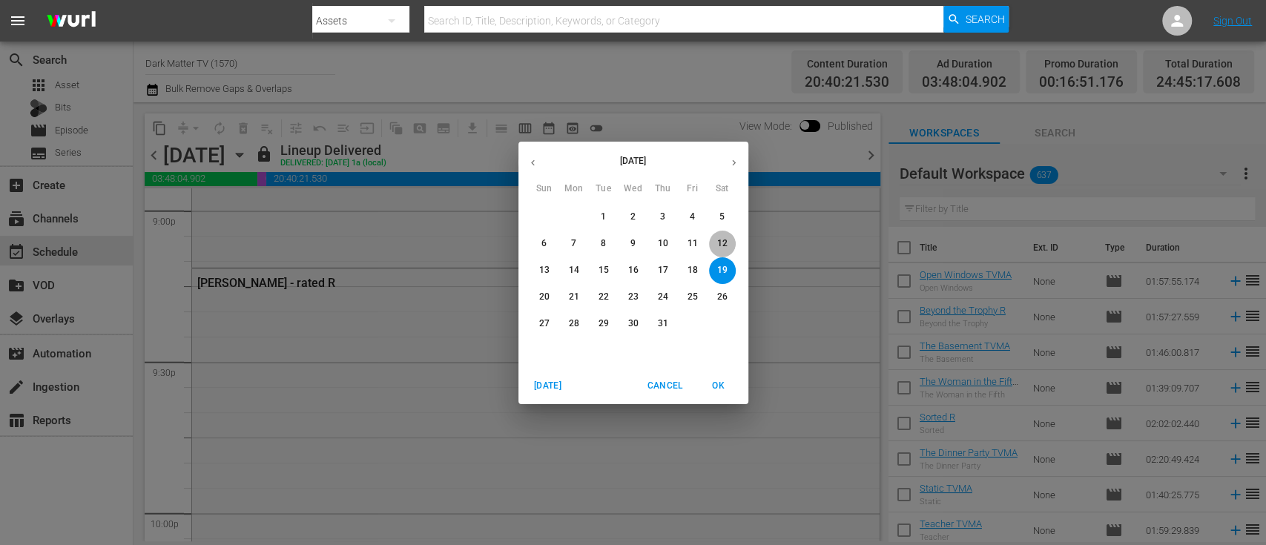
click at [724, 237] on p "12" at bounding box center [721, 243] width 10 height 13
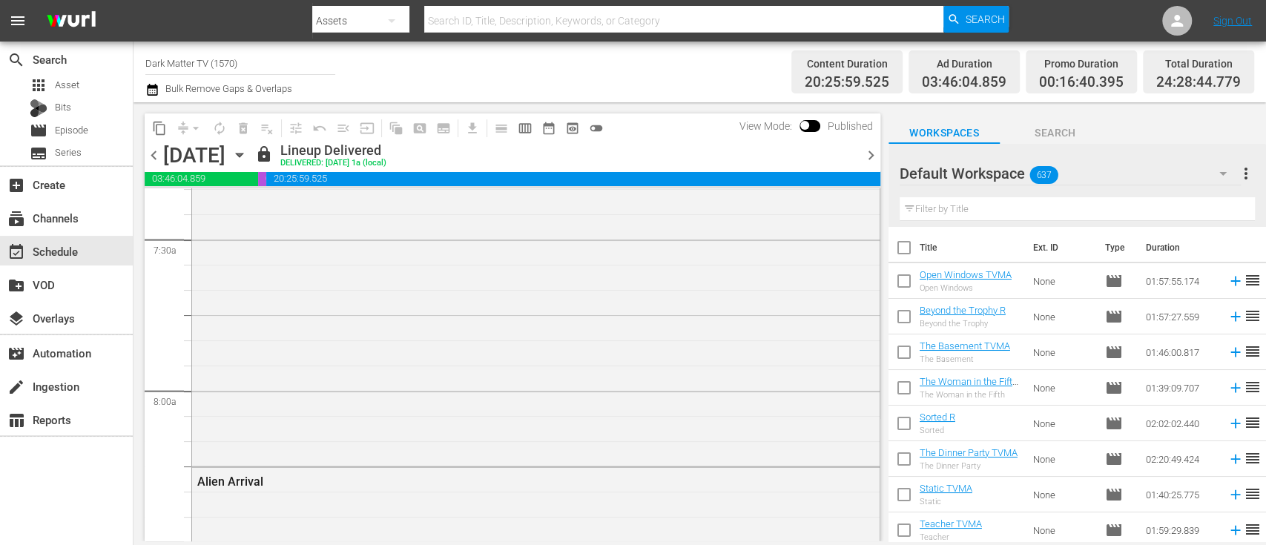
scroll to position [2186, 0]
click at [242, 156] on icon "button" at bounding box center [239, 155] width 7 height 4
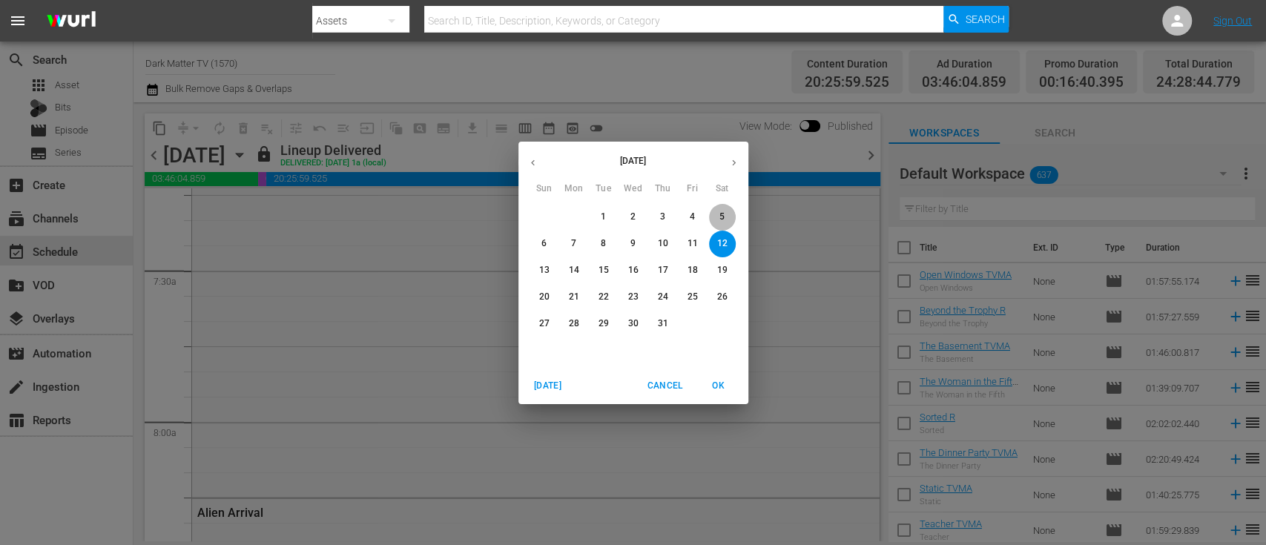
click at [724, 220] on span "5" at bounding box center [722, 217] width 27 height 13
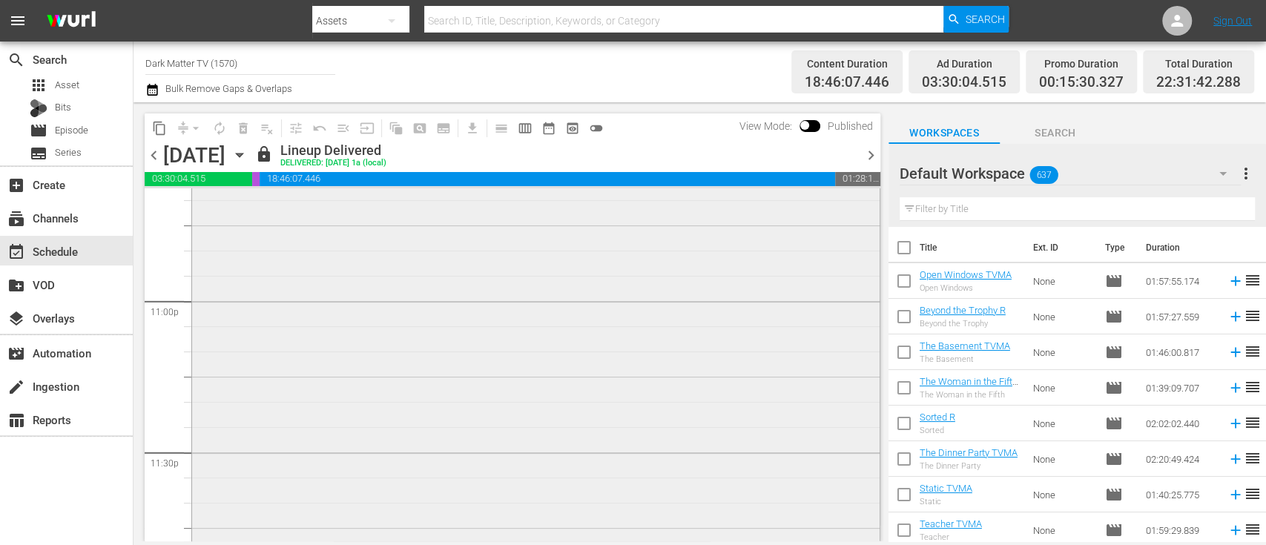
scroll to position [6845, 0]
click at [161, 126] on span "content_copy" at bounding box center [159, 128] width 15 height 15
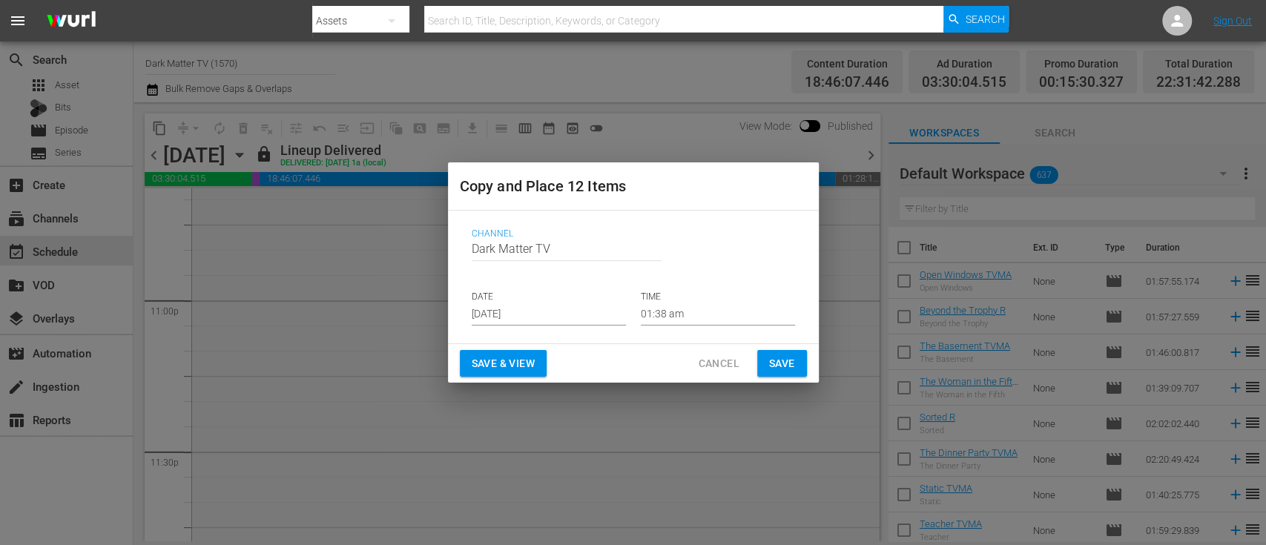
click at [575, 302] on p "DATE" at bounding box center [549, 297] width 154 height 13
click at [579, 314] on input "[DATE]" at bounding box center [549, 314] width 154 height 22
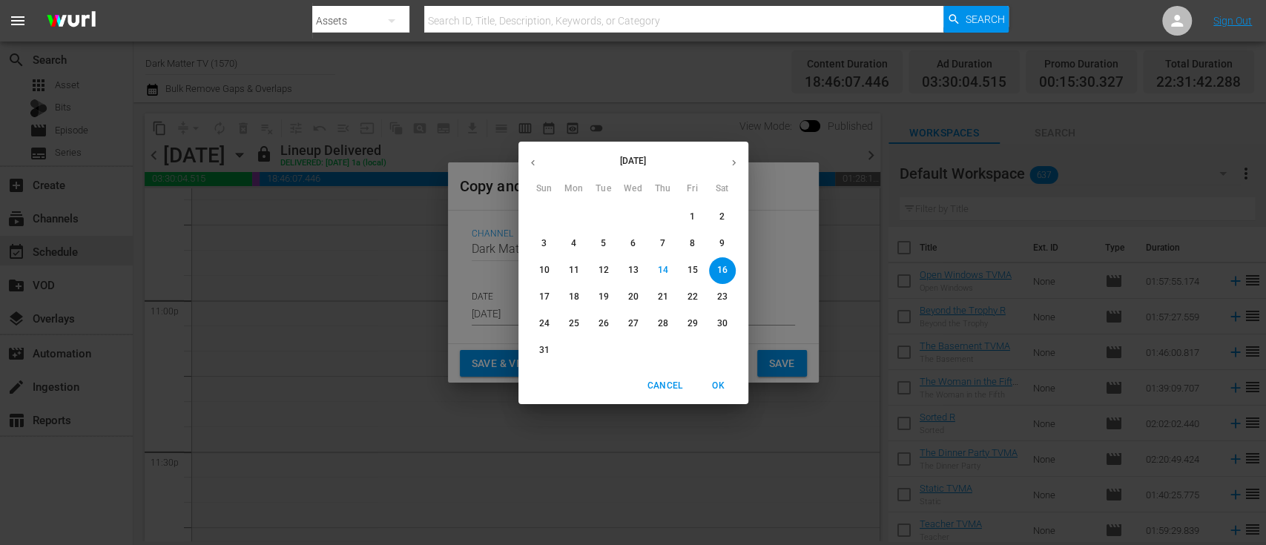
click at [722, 320] on p "30" at bounding box center [721, 323] width 10 height 13
type input "Aug 30th 2025"
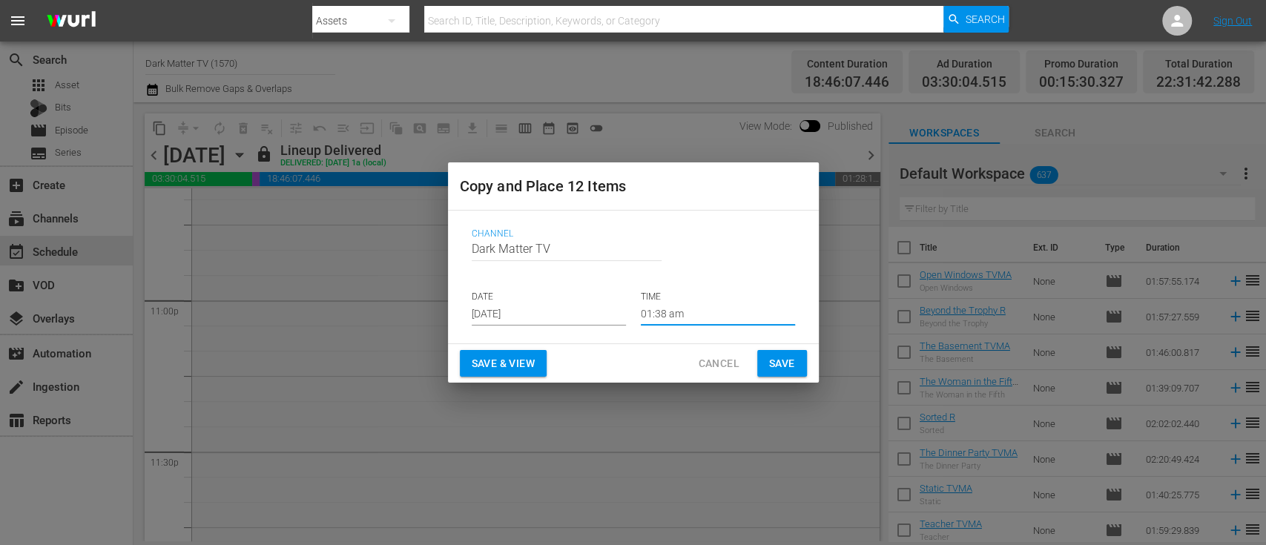
click at [704, 317] on input "01:38 am" at bounding box center [718, 314] width 154 height 22
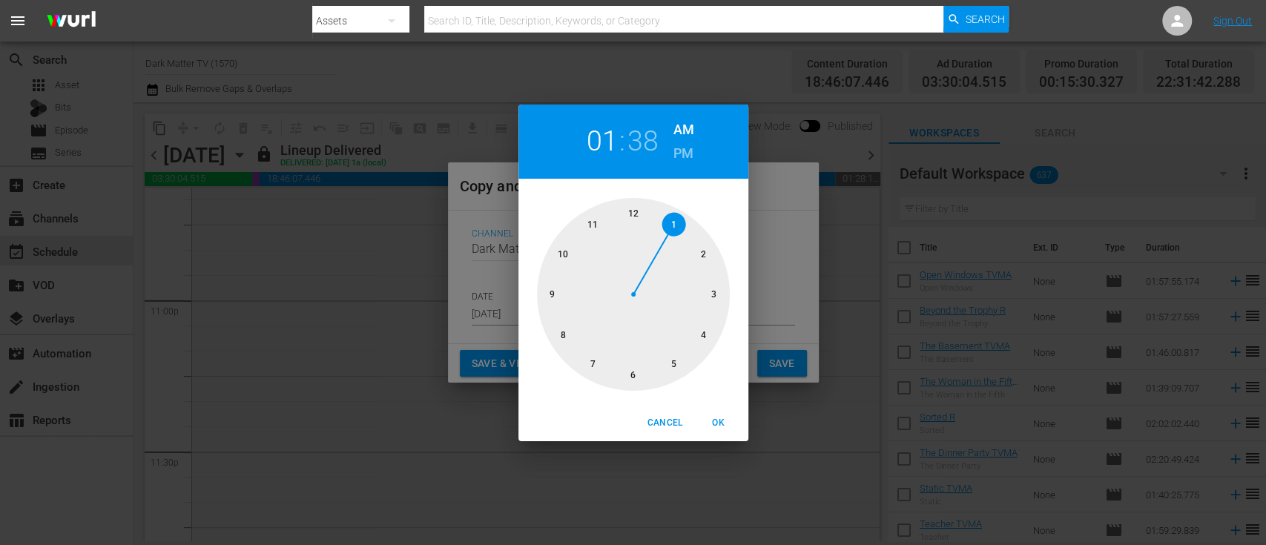
click at [629, 210] on div at bounding box center [633, 294] width 193 height 193
click at [721, 420] on span "OK" at bounding box center [719, 423] width 36 height 16
type input "12:38 am"
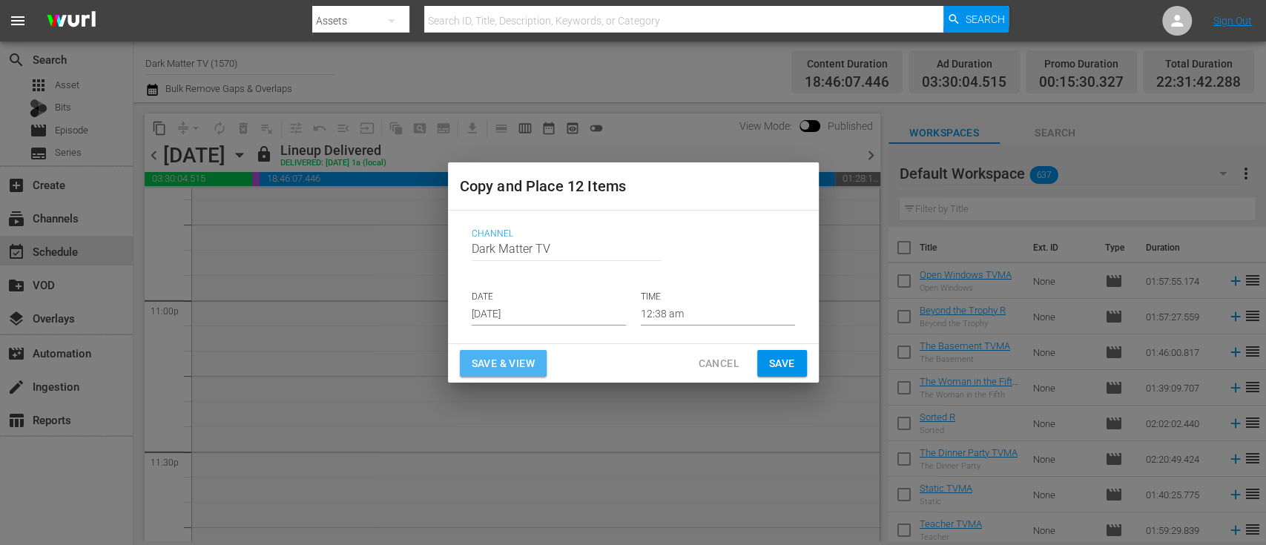
click at [502, 361] on span "Save & View" at bounding box center [503, 363] width 63 height 19
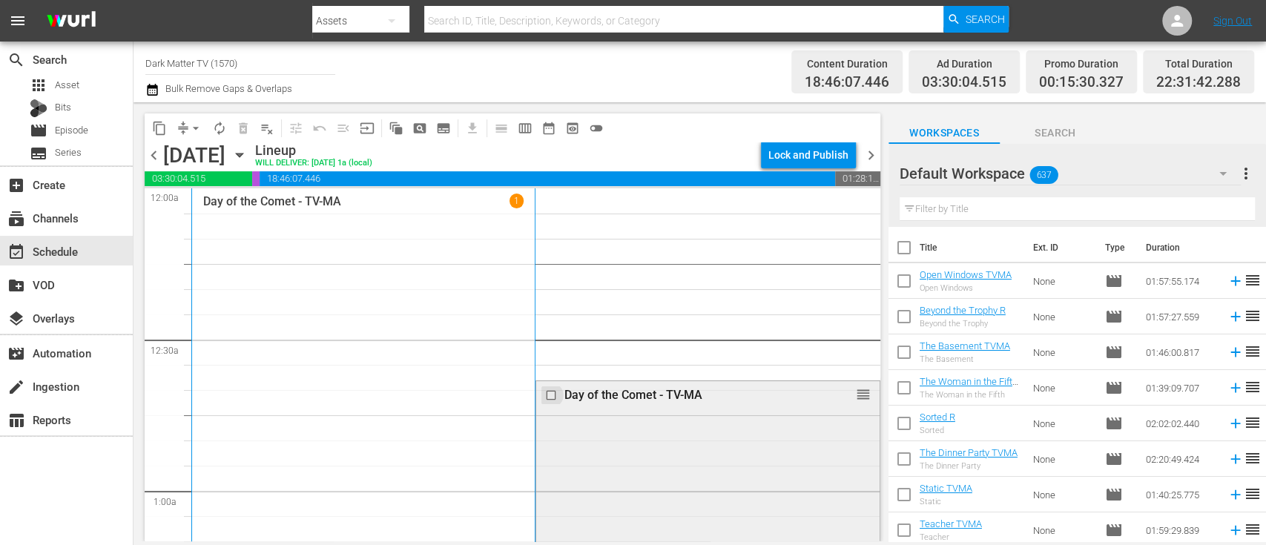
click at [545, 399] on input "checkbox" at bounding box center [553, 395] width 16 height 13
click at [244, 127] on span "delete_forever_outlined" at bounding box center [243, 128] width 15 height 15
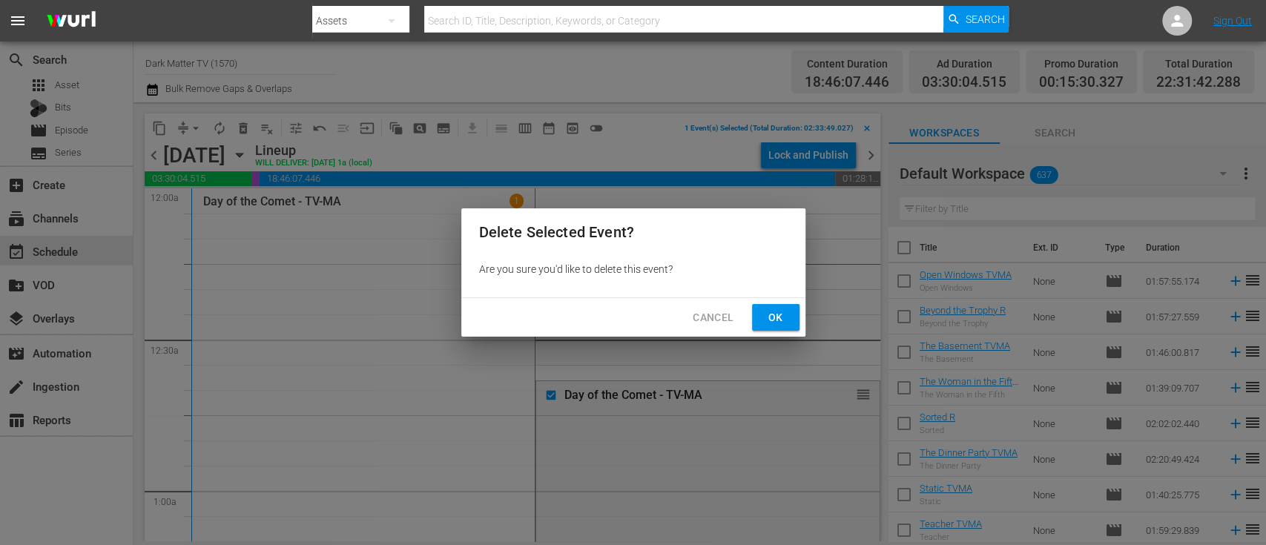
click at [773, 301] on div "Cancel Ok" at bounding box center [633, 317] width 344 height 39
click at [777, 322] on span "Ok" at bounding box center [776, 317] width 24 height 19
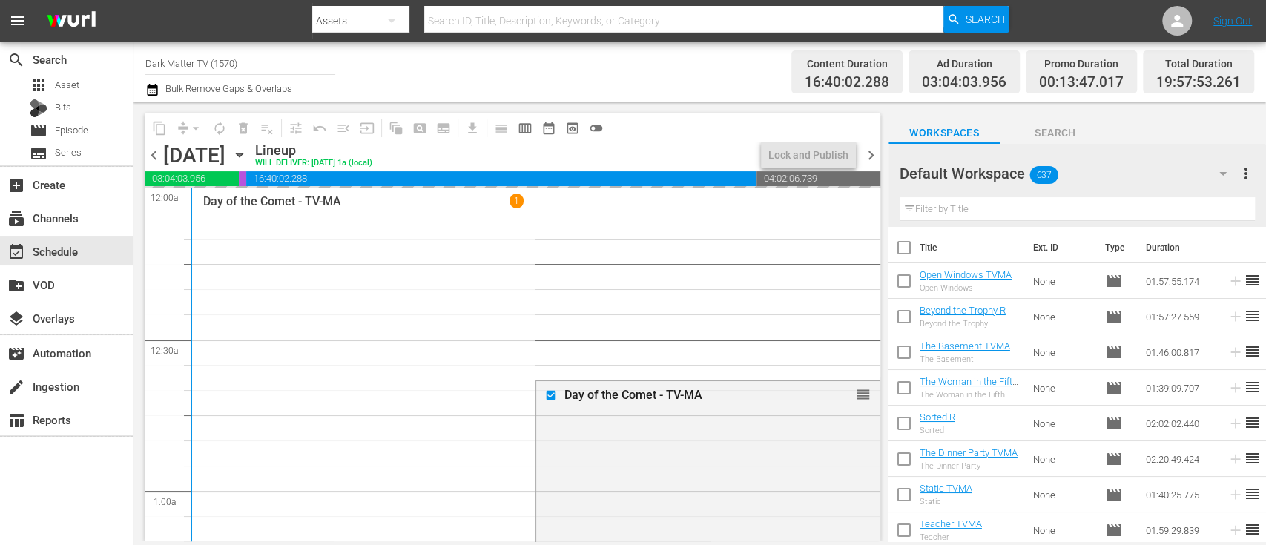
click at [970, 213] on input "text" at bounding box center [1076, 209] width 355 height 24
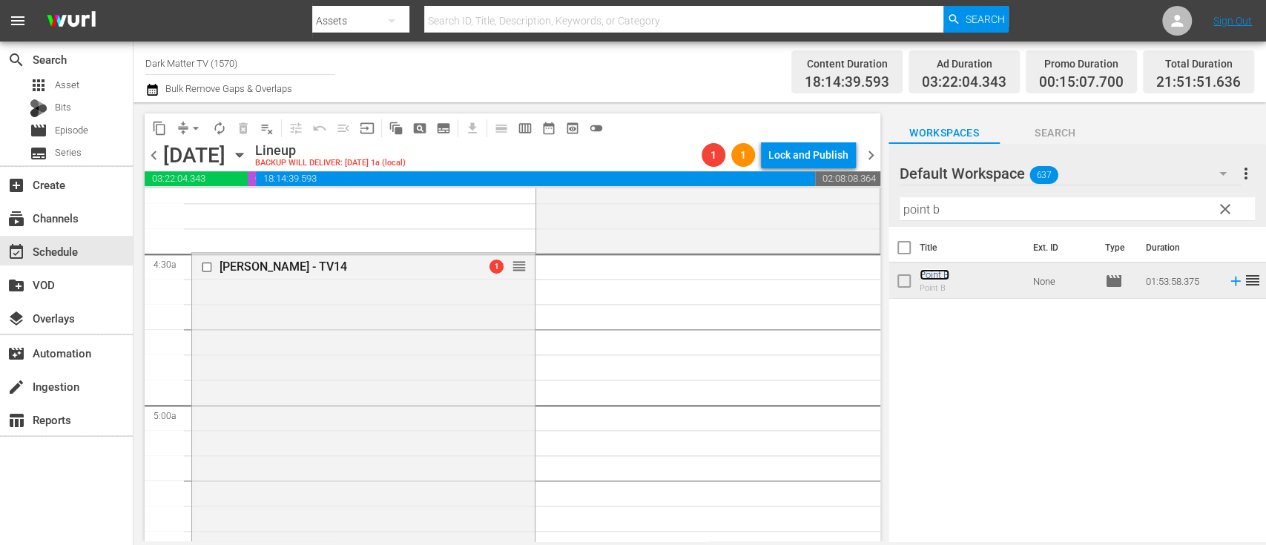
scroll to position [1273, 0]
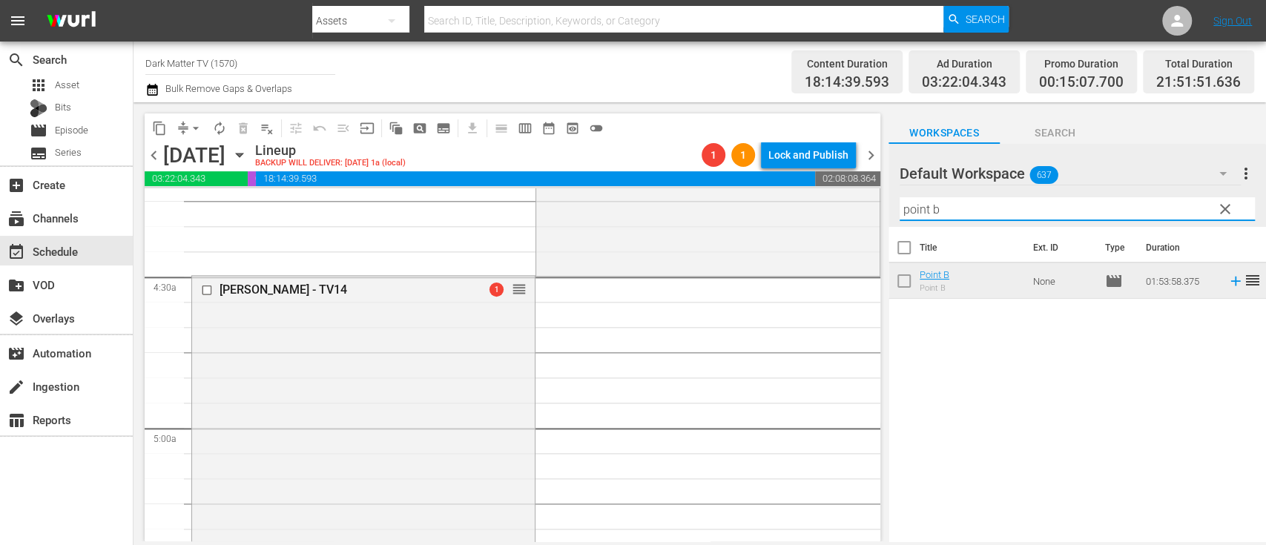
drag, startPoint x: 952, startPoint y: 202, endPoint x: 864, endPoint y: 211, distance: 87.9
click at [864, 211] on div "content_copy compress arrow_drop_down autorenew_outlined delete_forever_outline…" at bounding box center [699, 321] width 1132 height 439
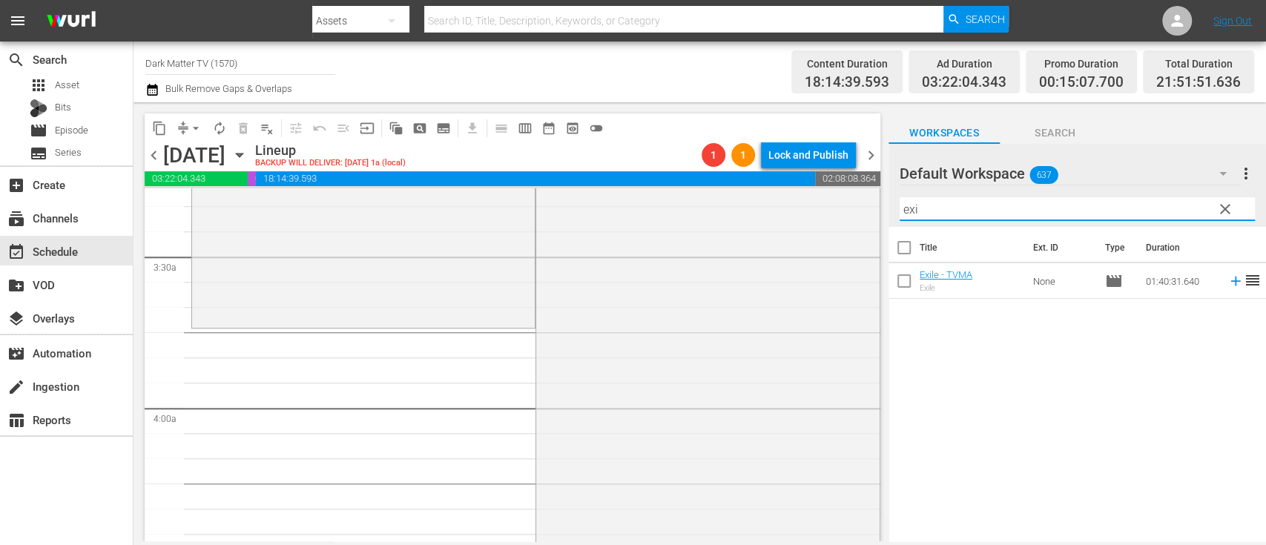
scroll to position [982, 0]
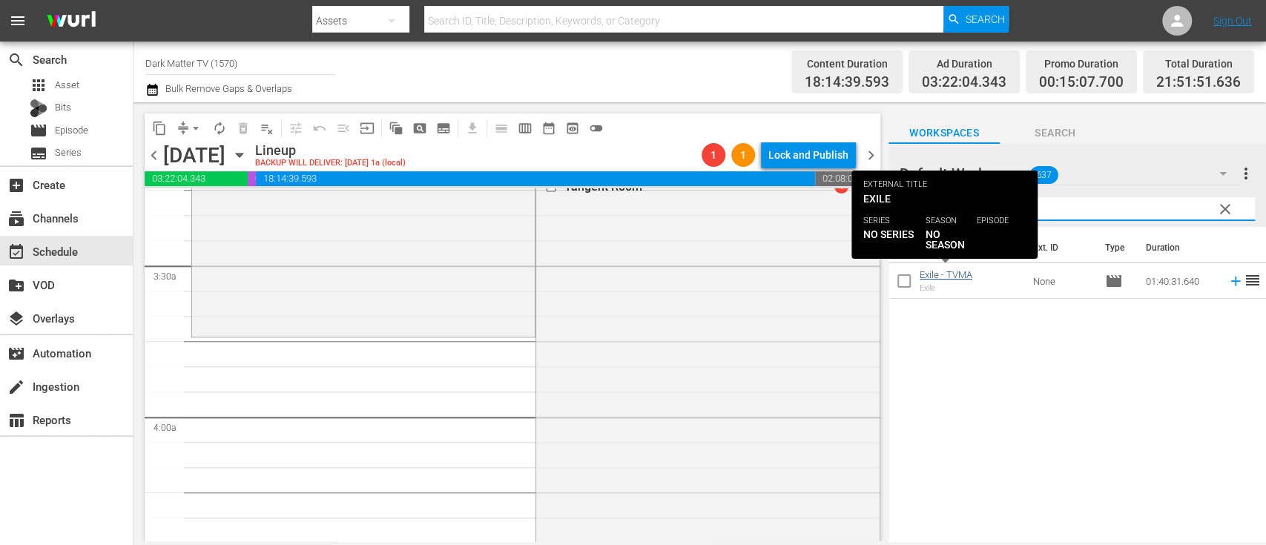
type input "exi"
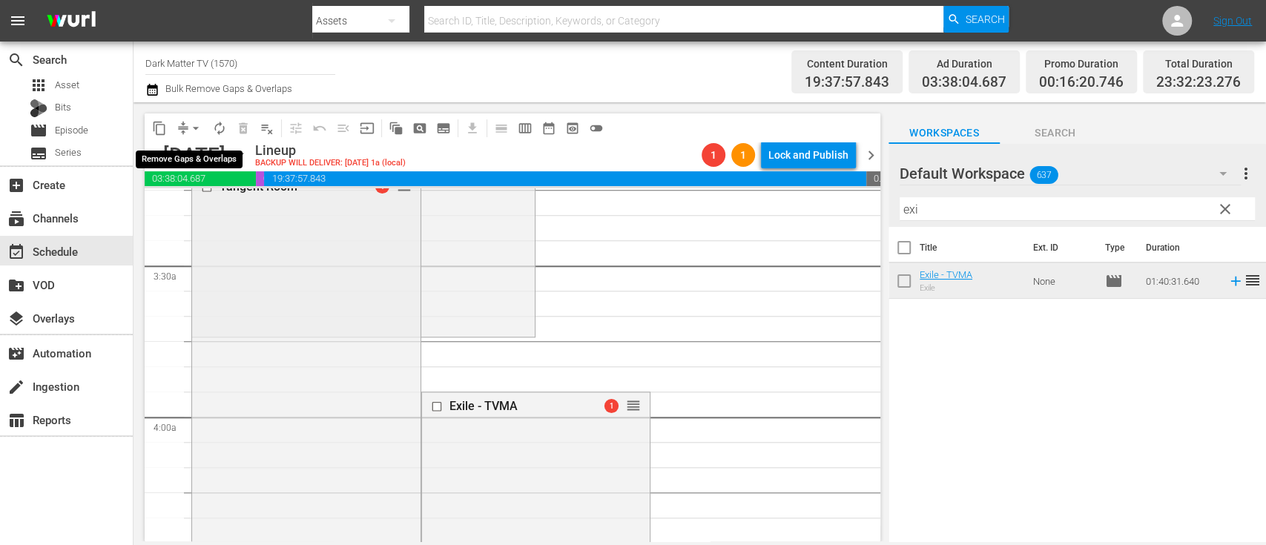
click at [201, 130] on span "arrow_drop_down" at bounding box center [195, 128] width 15 height 15
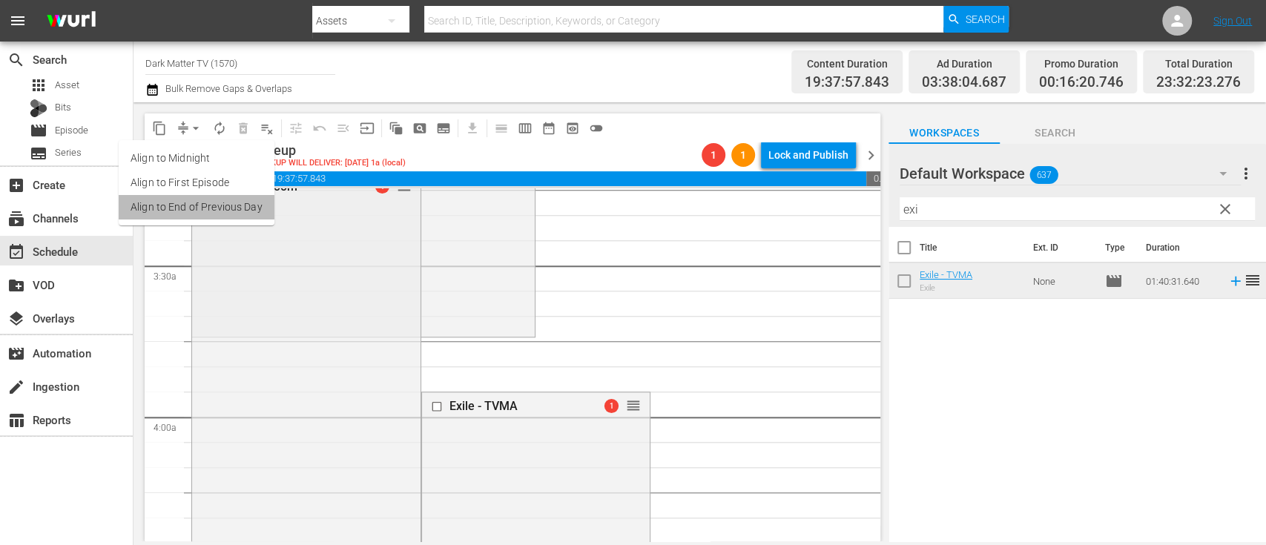
click at [218, 216] on li "Align to End of Previous Day" at bounding box center [197, 207] width 156 height 24
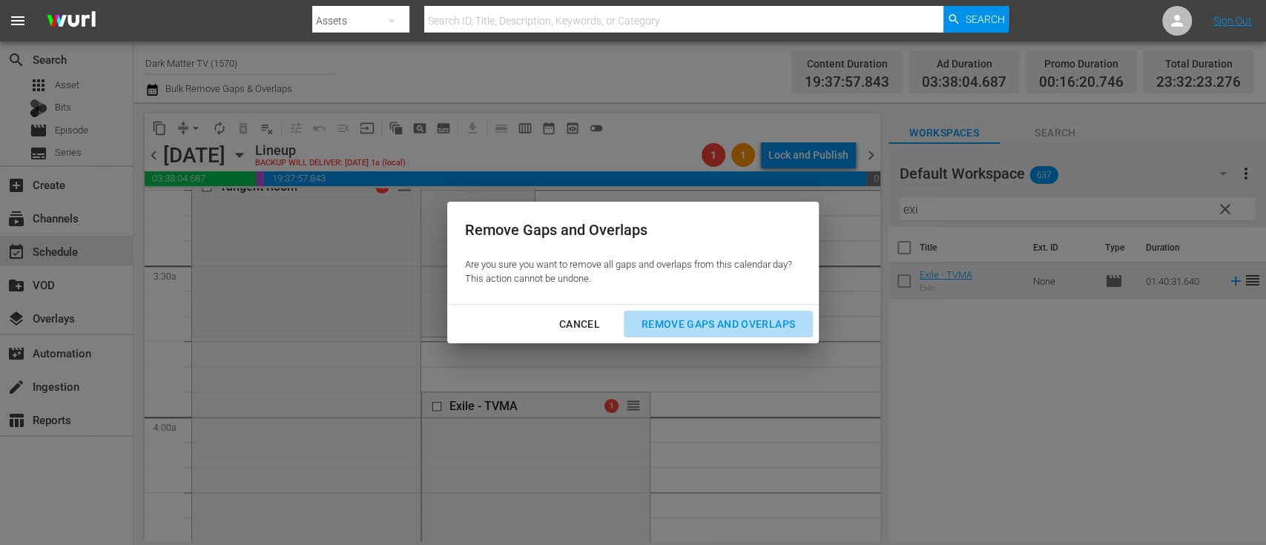
click at [727, 325] on div "Remove Gaps and Overlaps" at bounding box center [717, 324] width 177 height 19
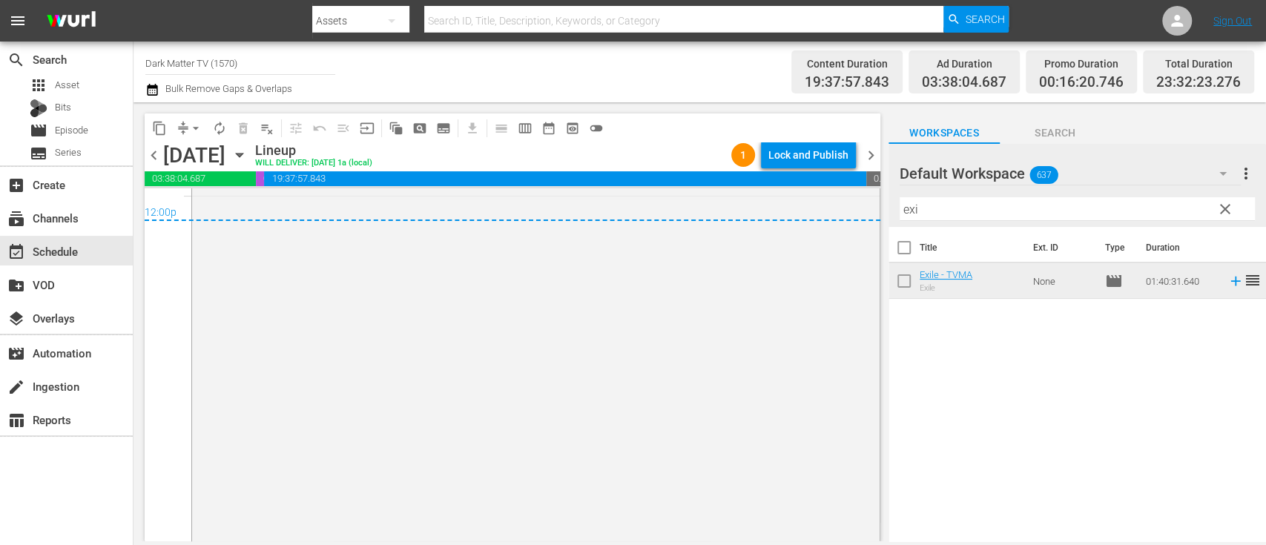
scroll to position [7228, 0]
click at [803, 152] on div "Lock and Publish" at bounding box center [808, 155] width 80 height 27
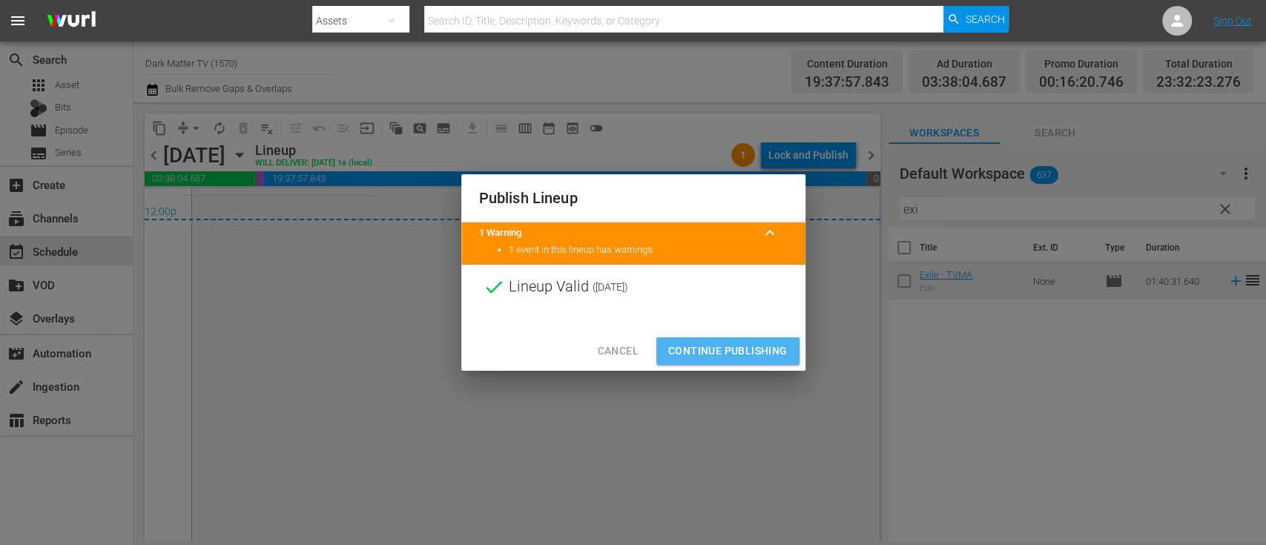
click at [700, 352] on span "Continue Publishing" at bounding box center [727, 351] width 119 height 19
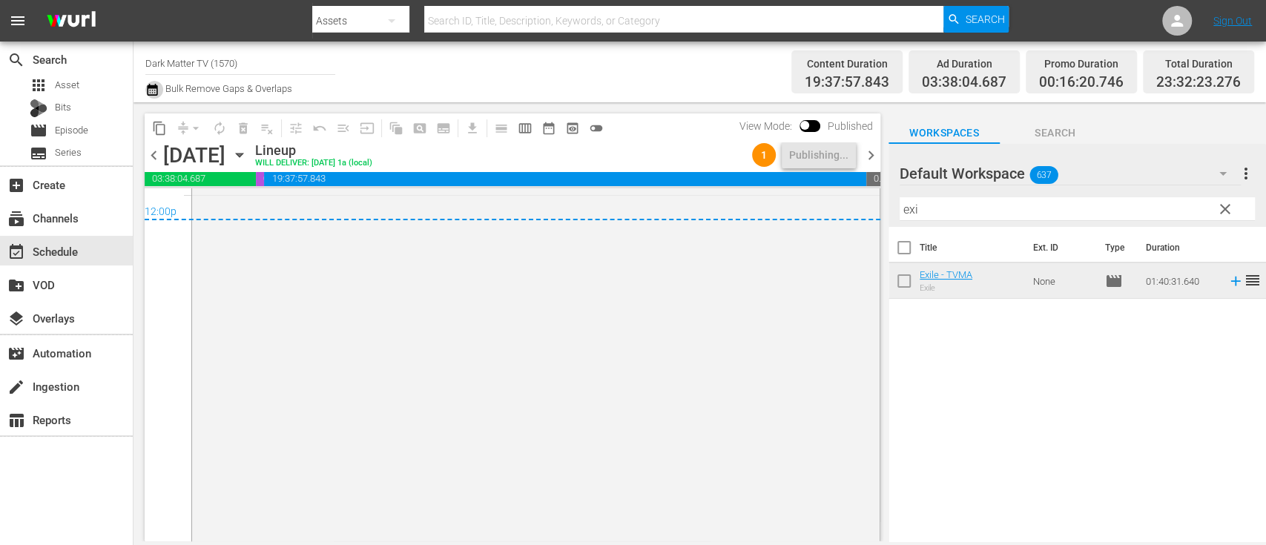
click at [154, 93] on icon "button" at bounding box center [152, 90] width 14 height 18
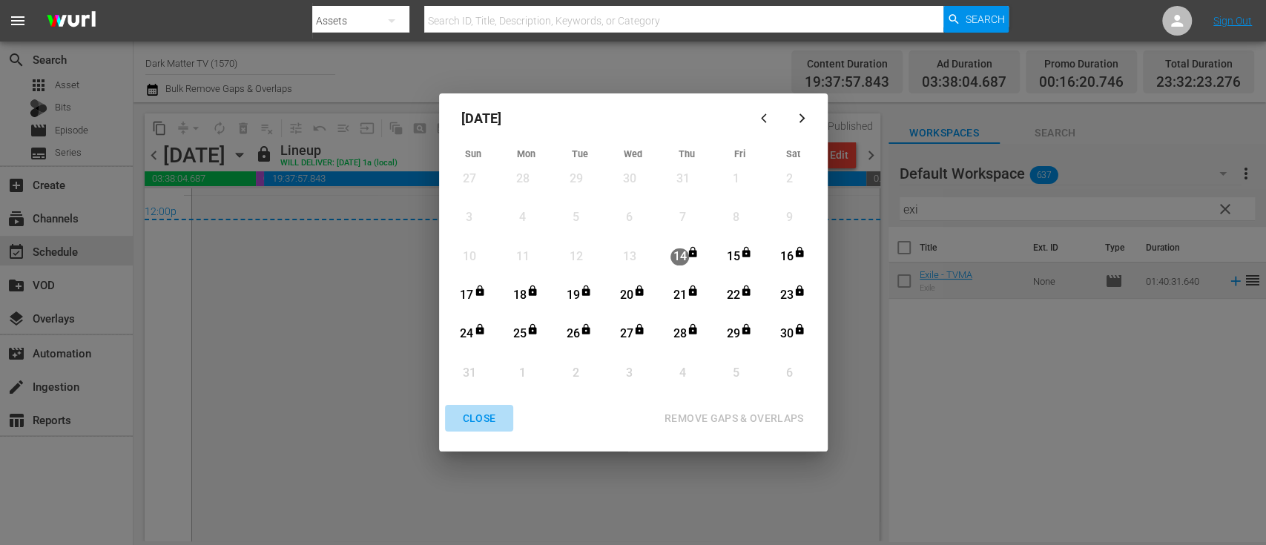
click at [475, 412] on div "CLOSE" at bounding box center [479, 418] width 57 height 19
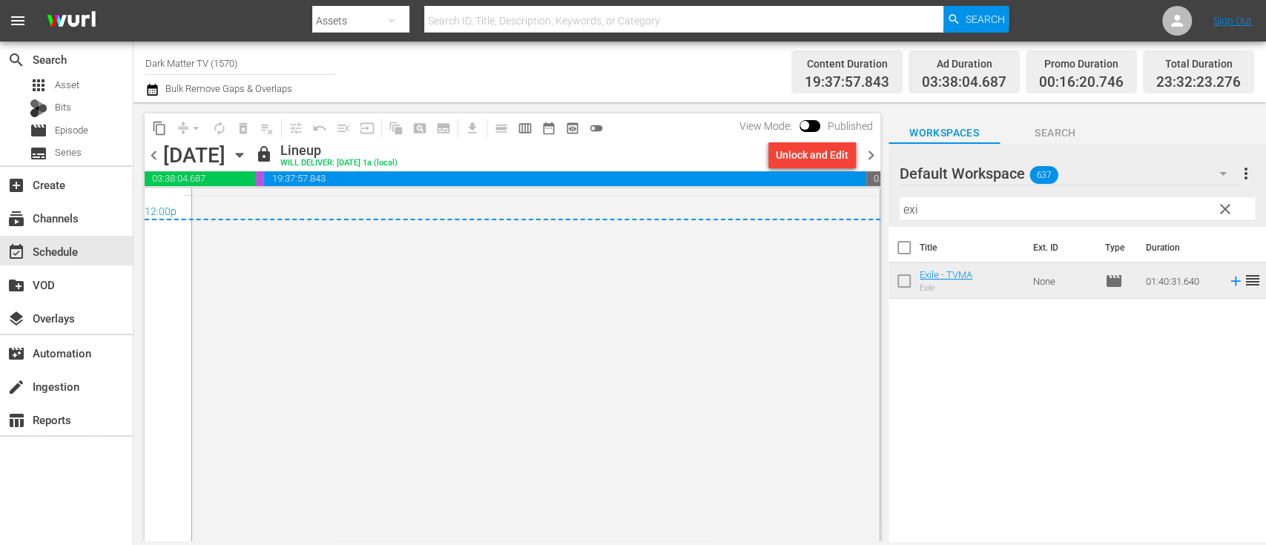
click at [866, 153] on span "chevron_right" at bounding box center [871, 155] width 19 height 19
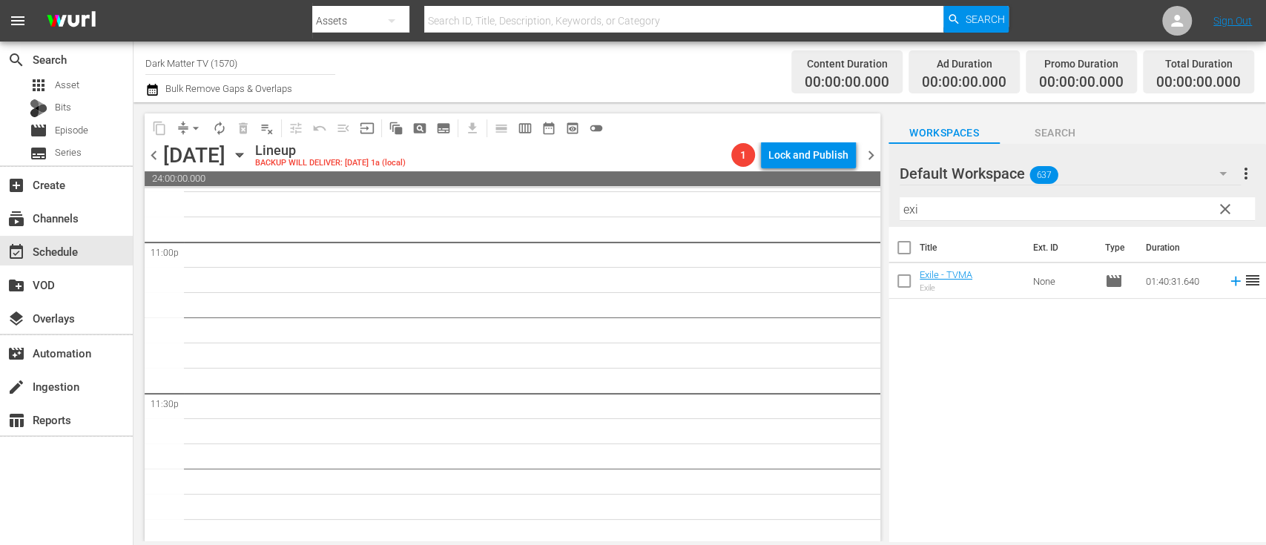
scroll to position [6907, 0]
click at [242, 154] on icon "button" at bounding box center [239, 155] width 7 height 4
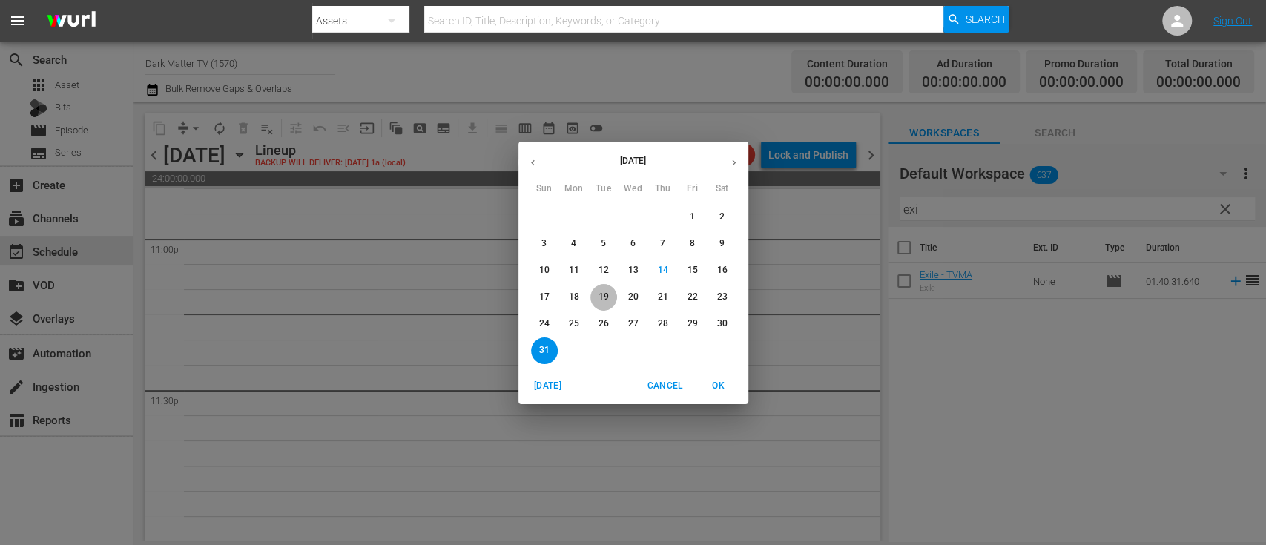
click at [607, 293] on p "19" at bounding box center [603, 297] width 10 height 13
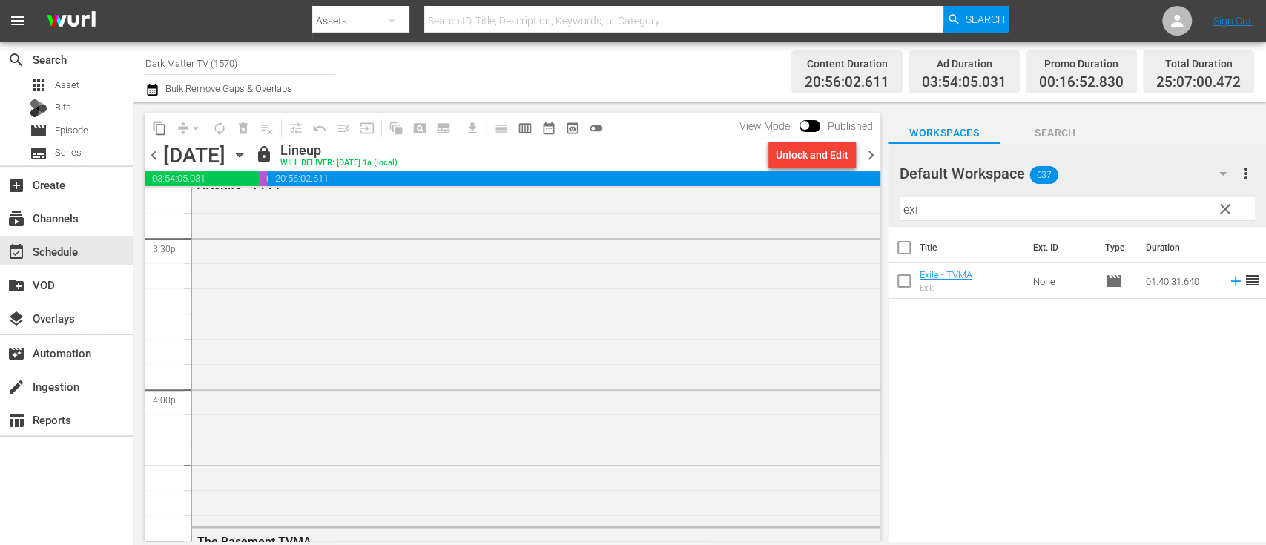
scroll to position [4637, 0]
click at [156, 132] on span "content_copy" at bounding box center [159, 128] width 15 height 15
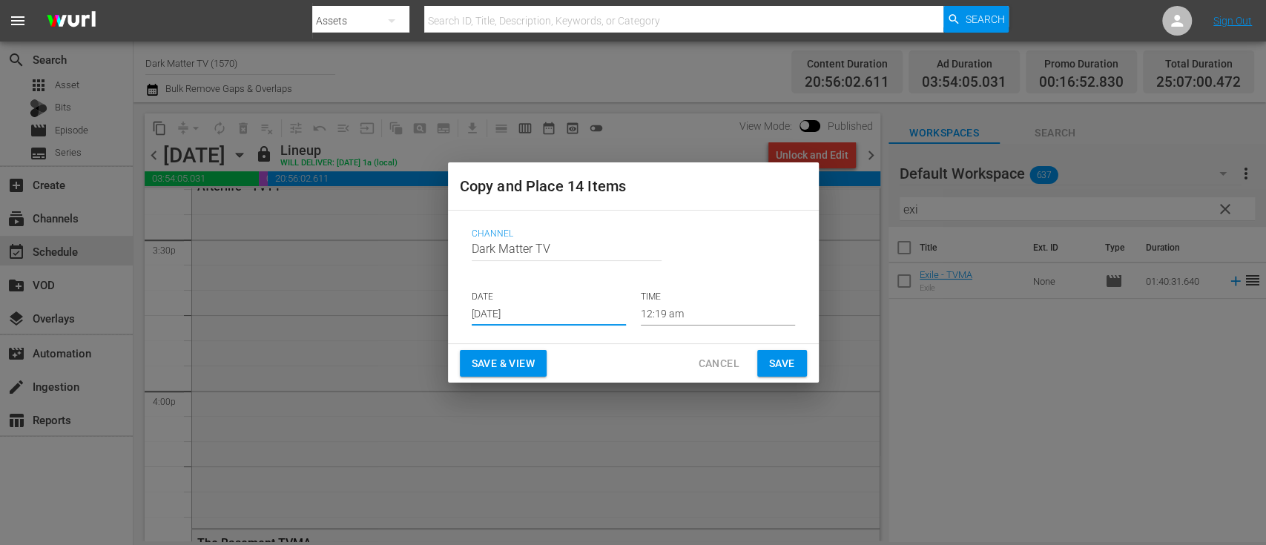
click at [516, 307] on input "[DATE]" at bounding box center [549, 314] width 154 height 22
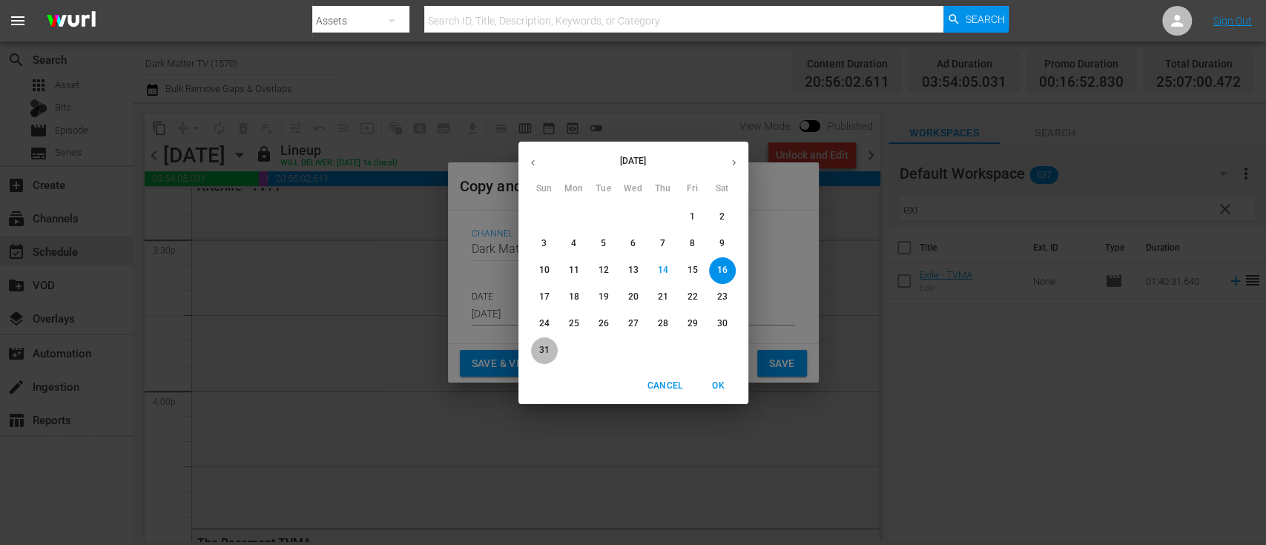
click at [543, 345] on p "31" at bounding box center [543, 350] width 10 height 13
type input "Aug 31st 2025"
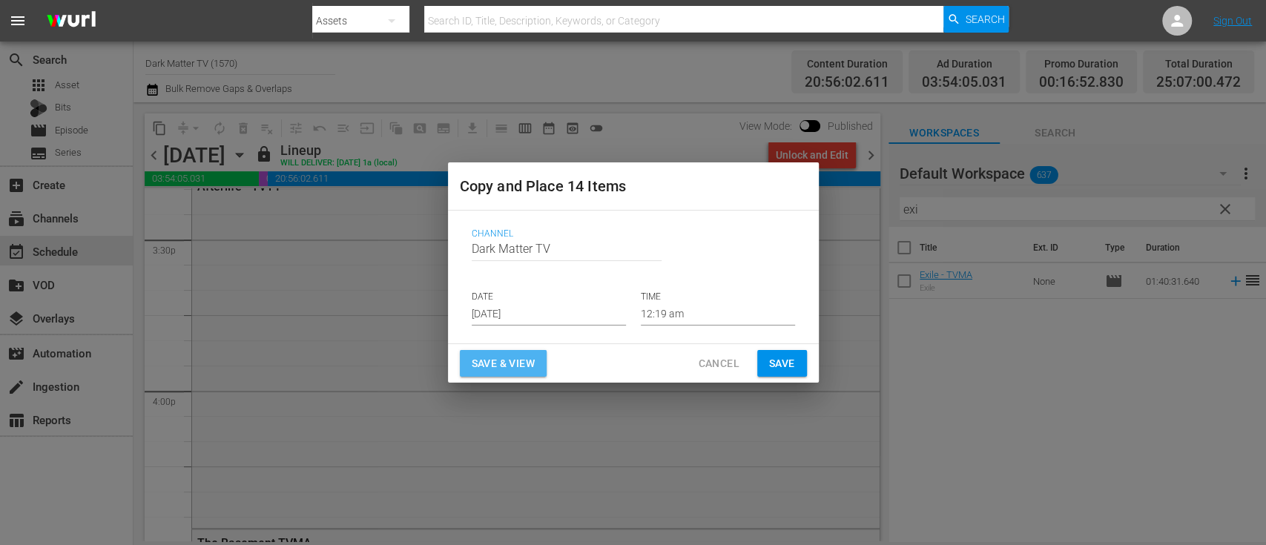
click at [520, 353] on button "Save & View" at bounding box center [503, 363] width 87 height 27
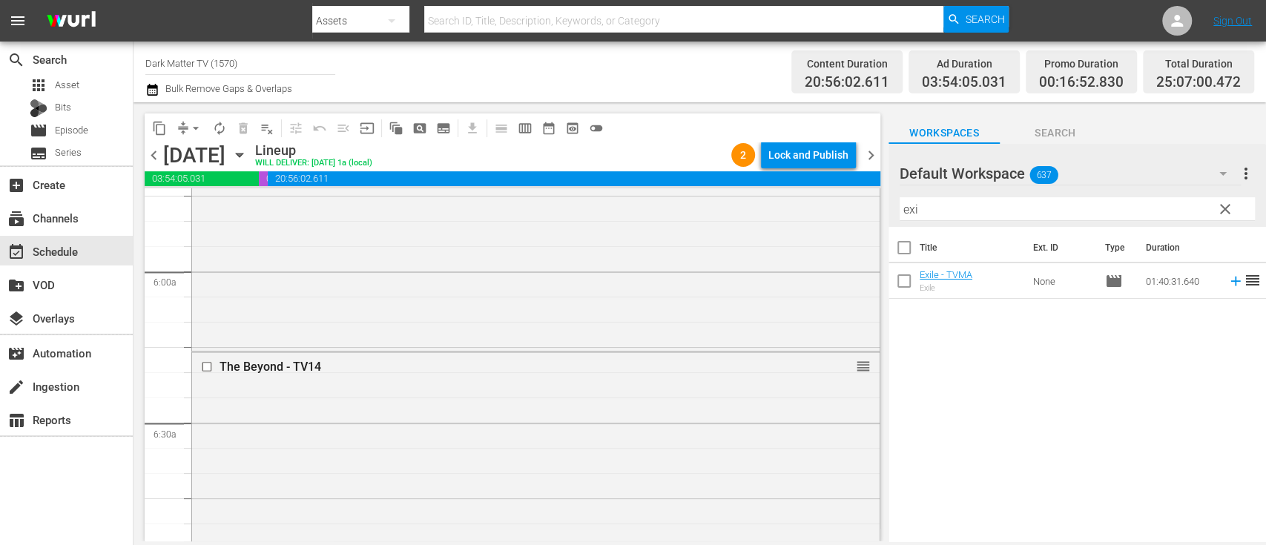
scroll to position [1733, 0]
click at [196, 124] on span "arrow_drop_down" at bounding box center [195, 128] width 15 height 15
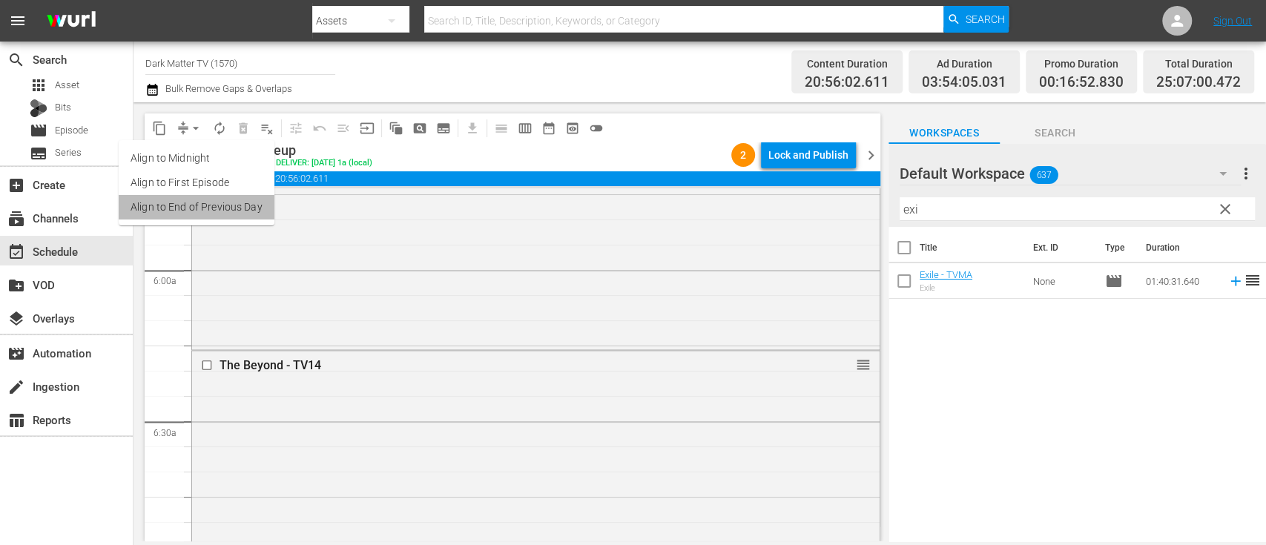
click at [202, 205] on li "Align to End of Previous Day" at bounding box center [197, 207] width 156 height 24
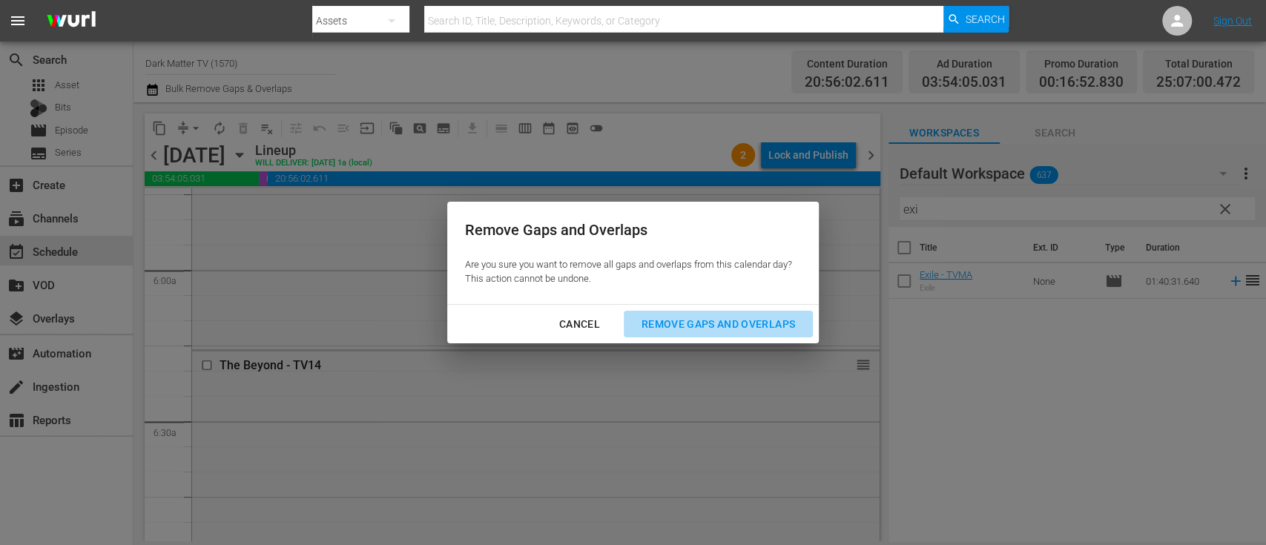
click at [720, 321] on div "Remove Gaps and Overlaps" at bounding box center [717, 324] width 177 height 19
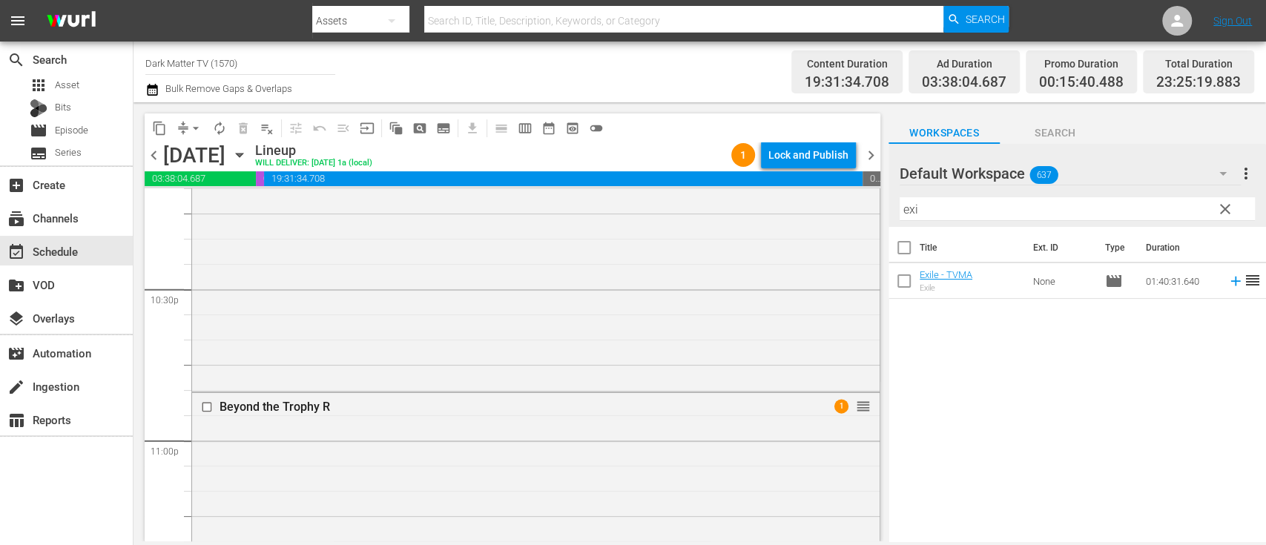
scroll to position [6686, 0]
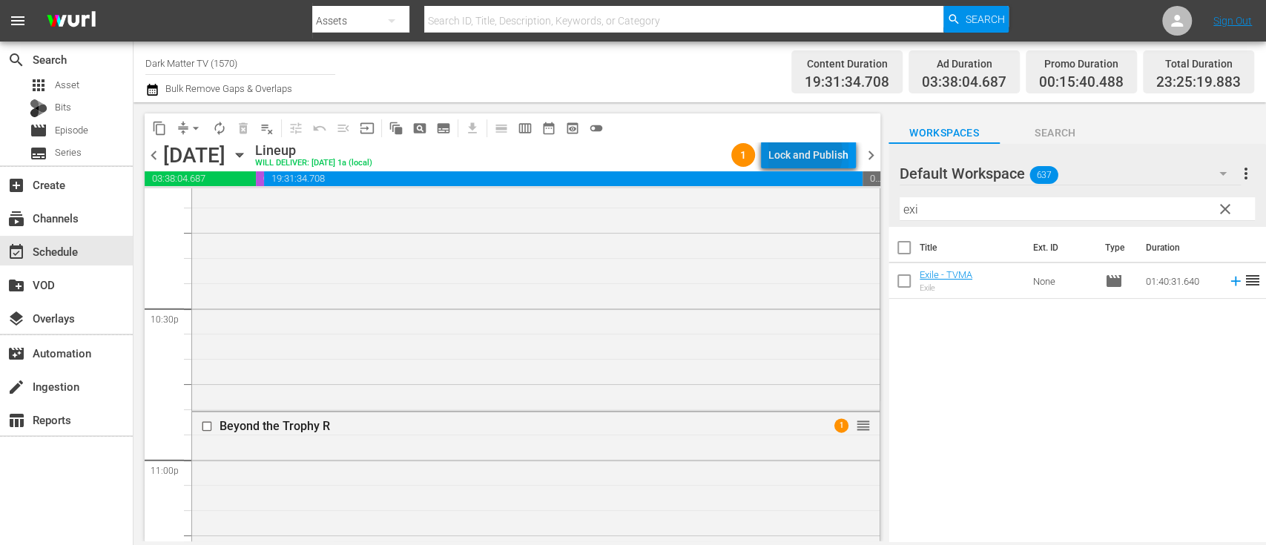
click at [807, 153] on div "Lock and Publish" at bounding box center [808, 155] width 80 height 27
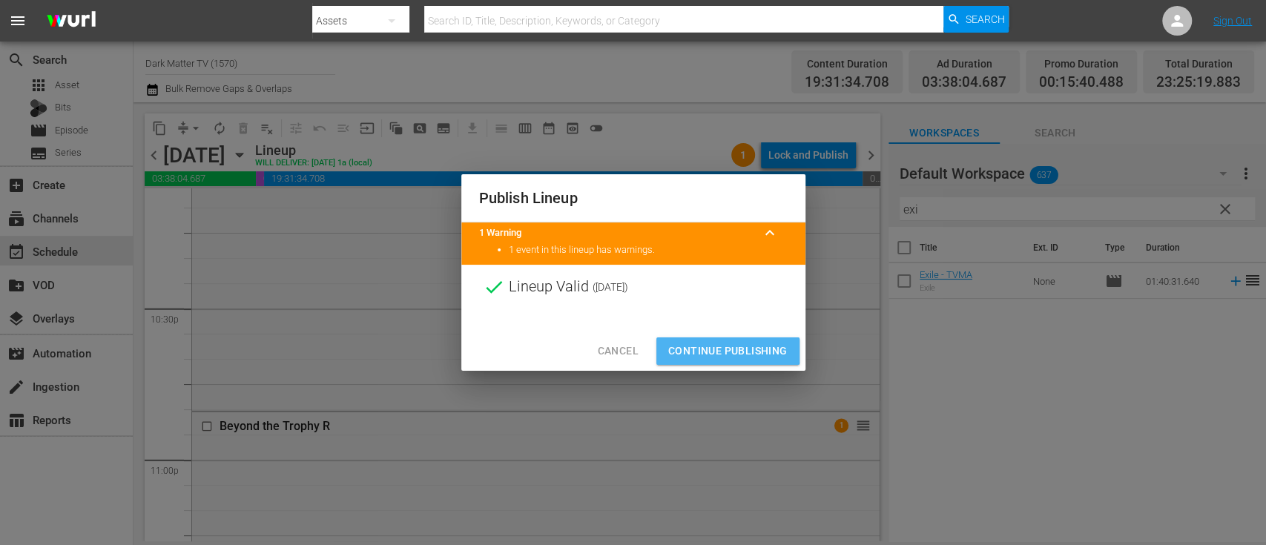
click at [723, 343] on span "Continue Publishing" at bounding box center [727, 351] width 119 height 19
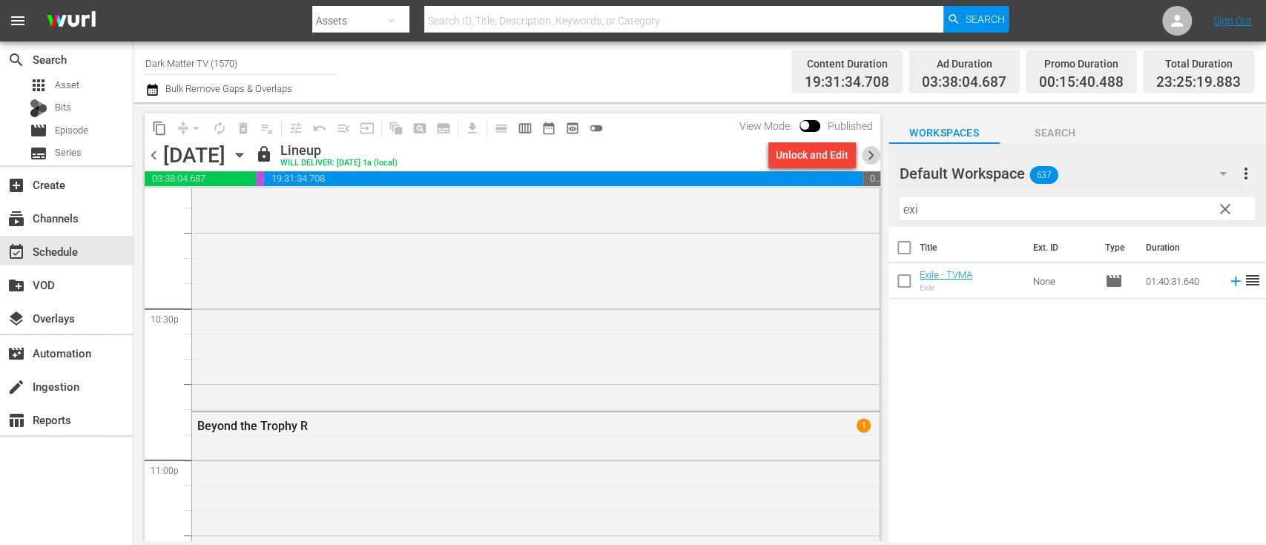
click at [875, 151] on span "chevron_right" at bounding box center [871, 155] width 19 height 19
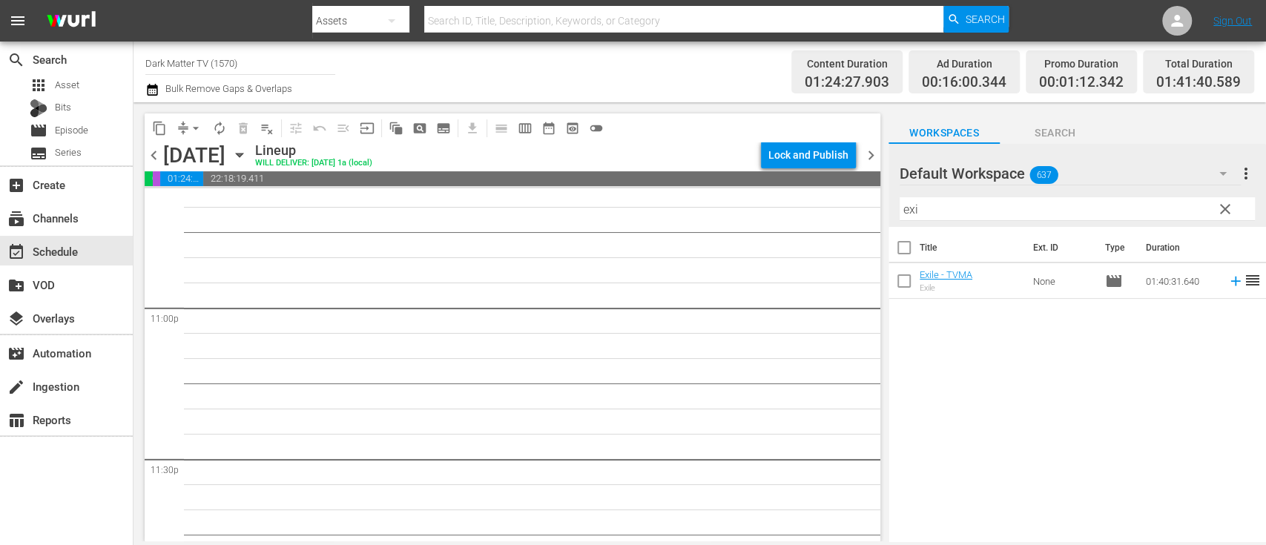
scroll to position [6812, 0]
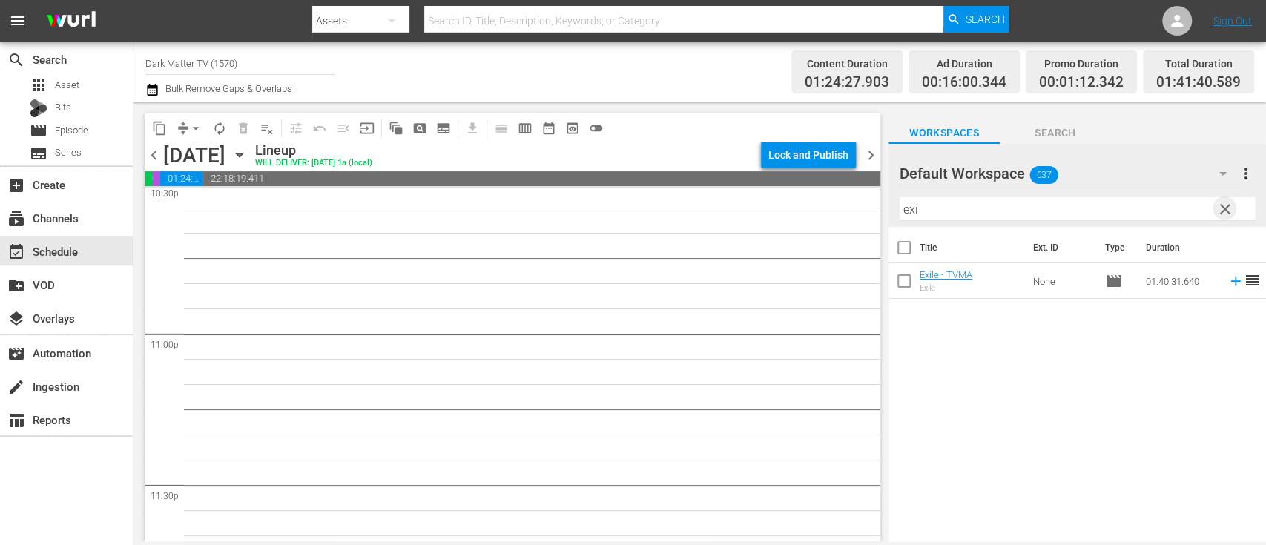
click at [1228, 208] on span "clear" at bounding box center [1225, 209] width 18 height 18
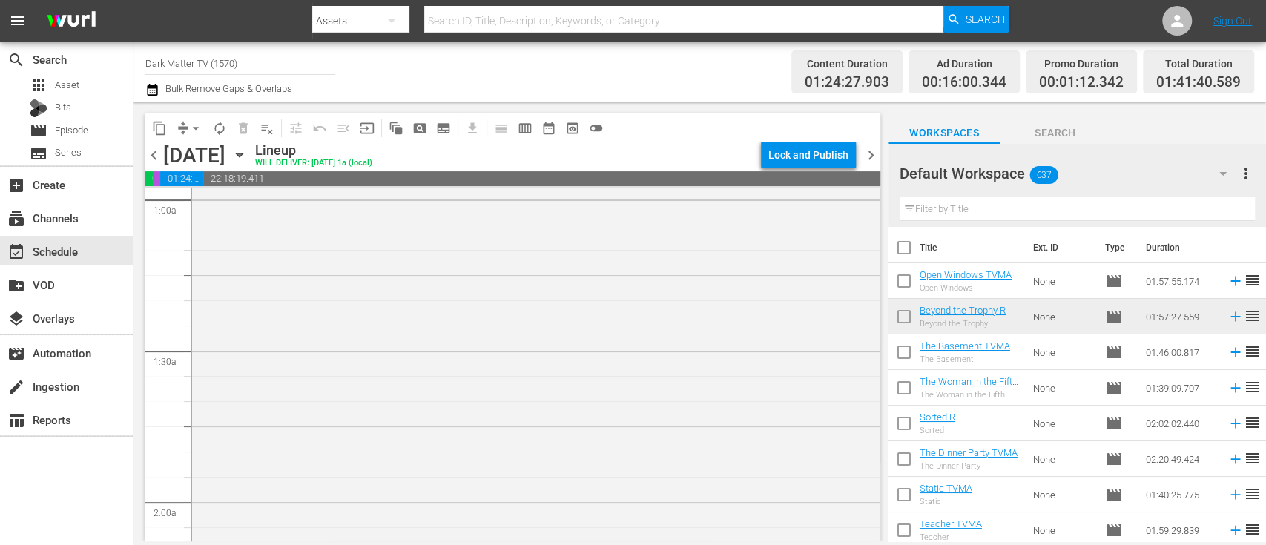
scroll to position [0, 0]
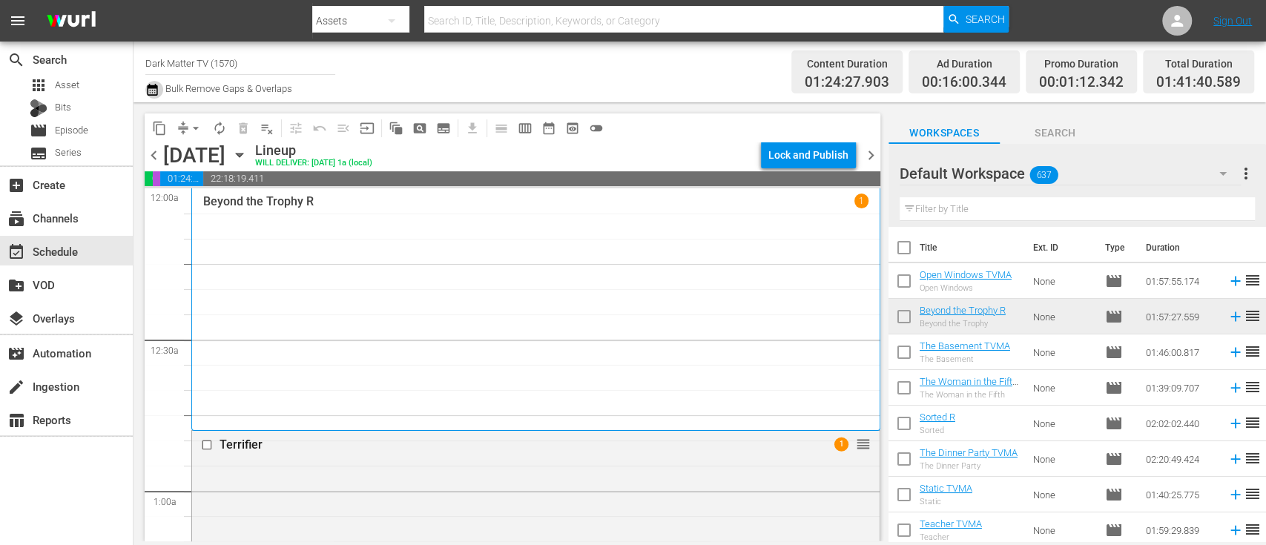
click at [153, 87] on icon "button" at bounding box center [152, 90] width 10 height 12
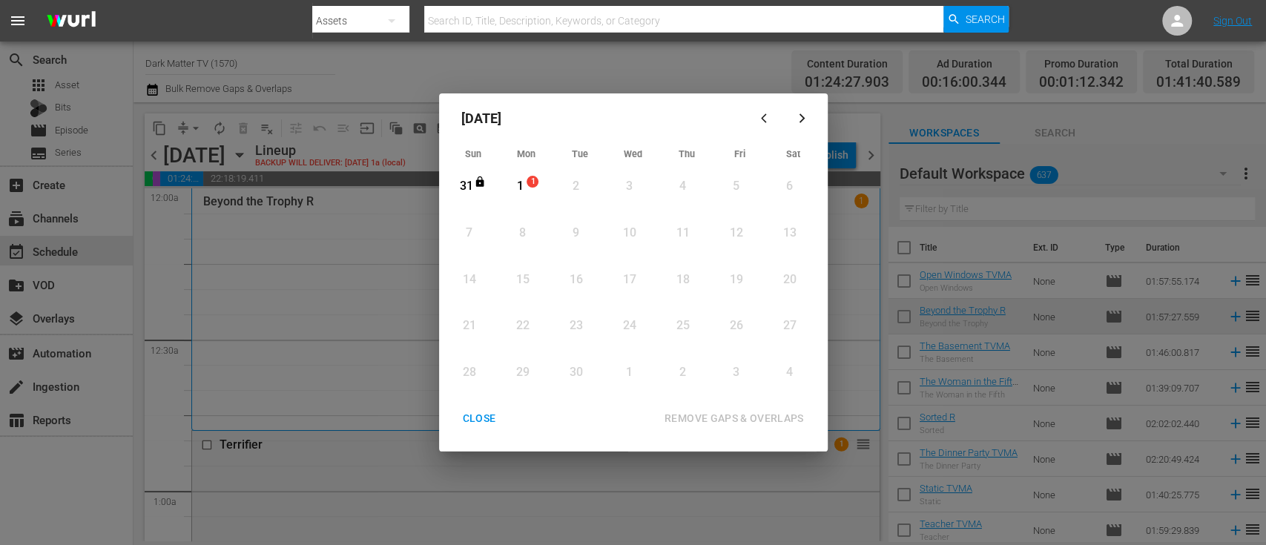
click at [757, 126] on button "button" at bounding box center [767, 119] width 36 height 36
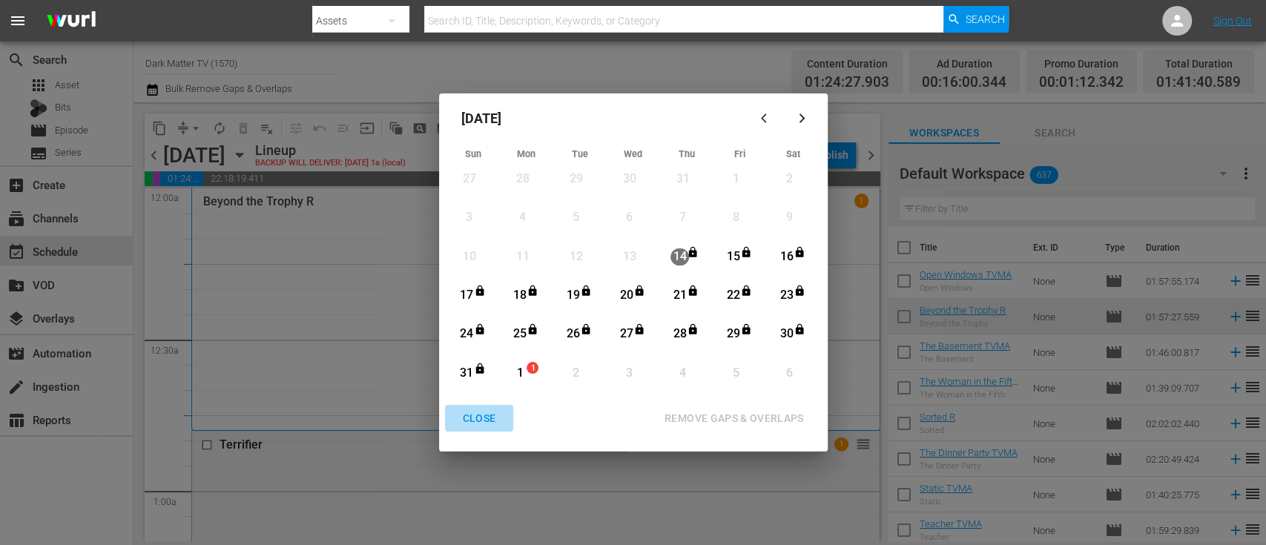
click at [474, 417] on div "CLOSE" at bounding box center [479, 418] width 57 height 19
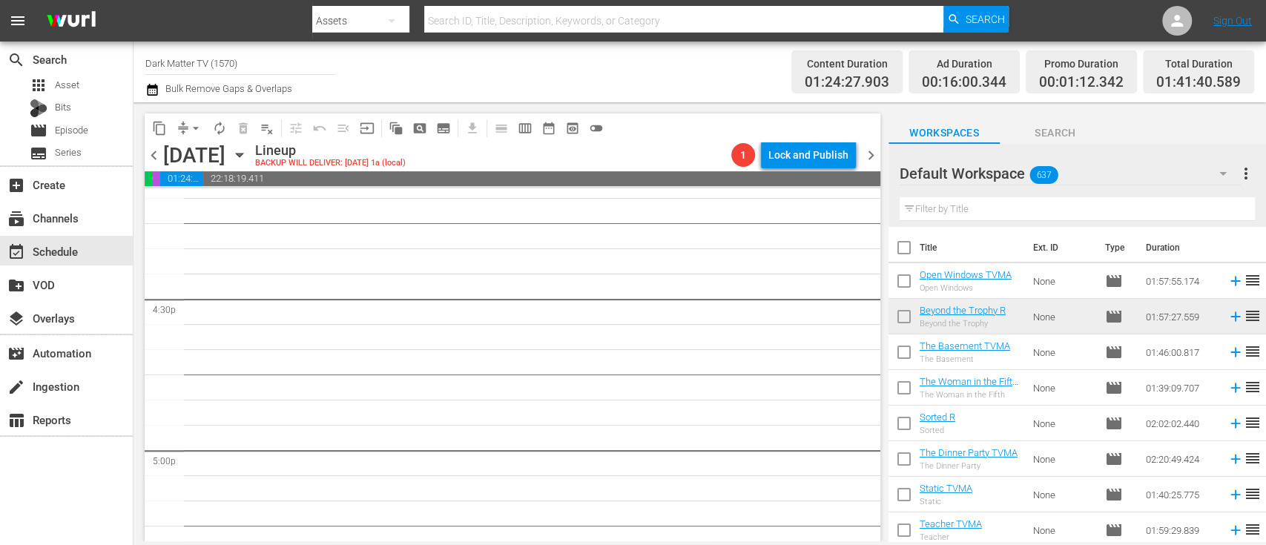
scroll to position [5027, 0]
click at [954, 207] on input "text" at bounding box center [1076, 209] width 355 height 24
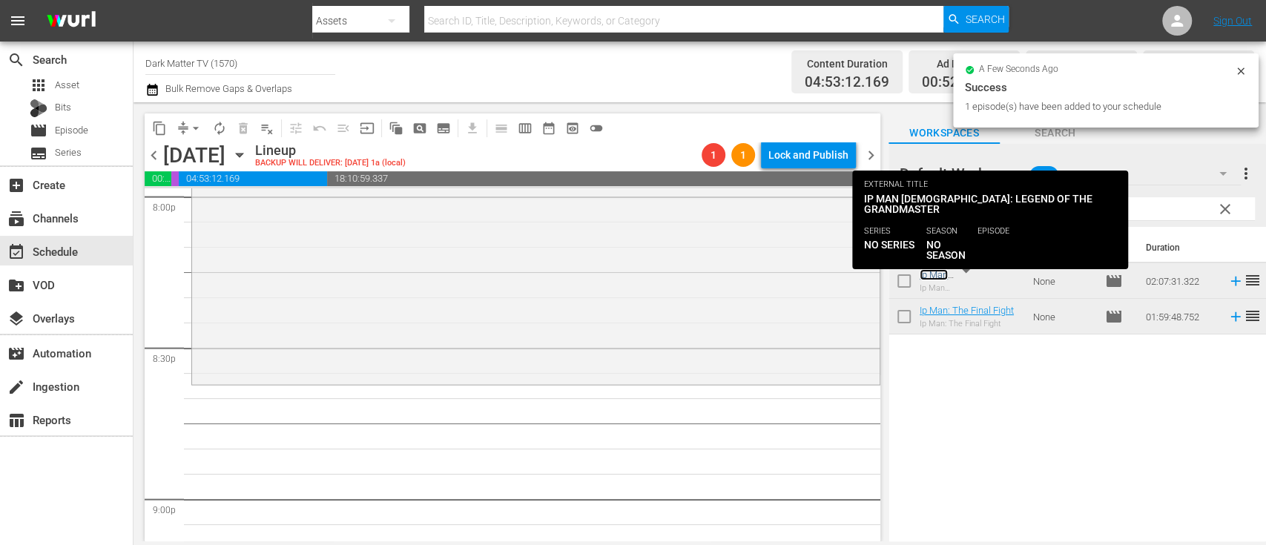
scroll to position [6063, 0]
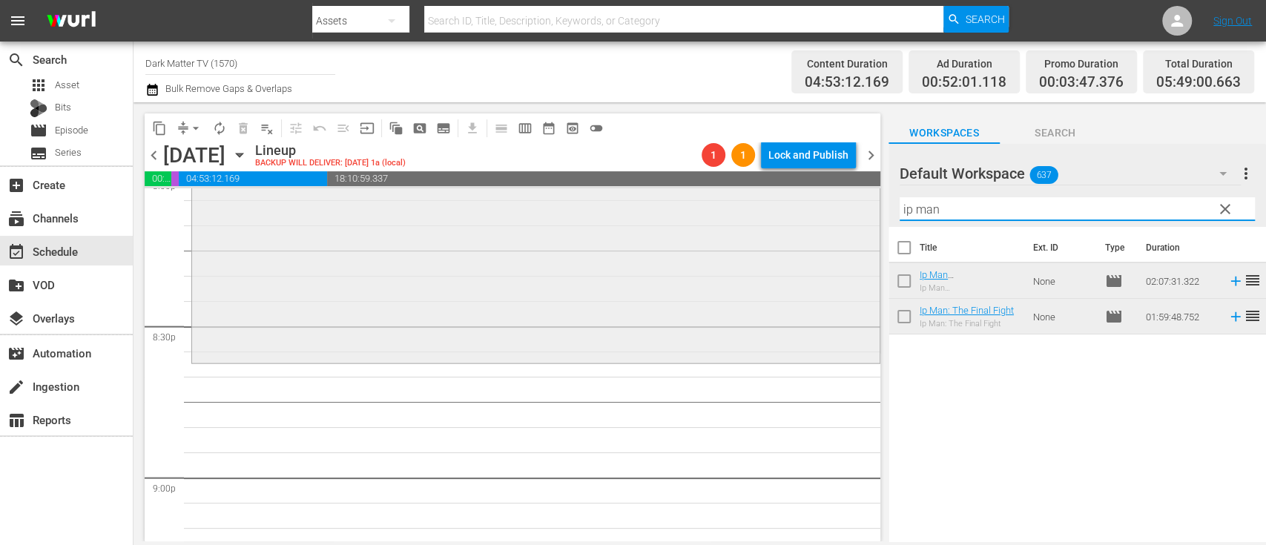
drag, startPoint x: 965, startPoint y: 211, endPoint x: 818, endPoint y: 216, distance: 146.9
click at [818, 216] on div "content_copy compress arrow_drop_down autorenew_outlined delete_forever_outline…" at bounding box center [699, 321] width 1132 height 439
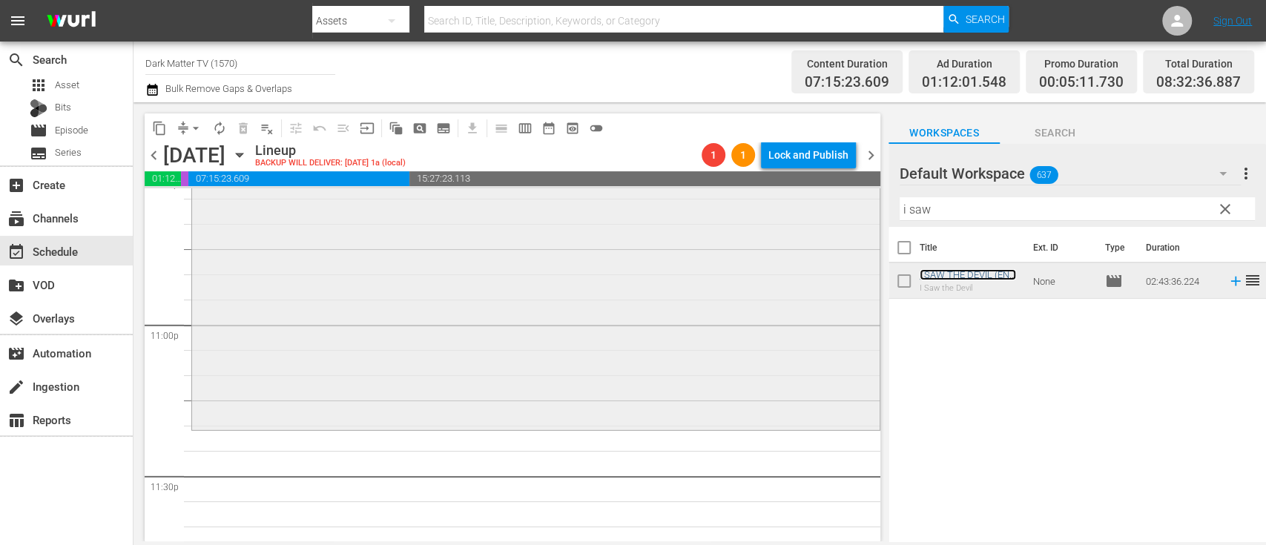
scroll to position [6822, 0]
drag, startPoint x: 945, startPoint y: 205, endPoint x: 840, endPoint y: 217, distance: 105.3
click at [840, 217] on div "content_copy compress arrow_drop_down autorenew_outlined delete_forever_outline…" at bounding box center [699, 321] width 1132 height 439
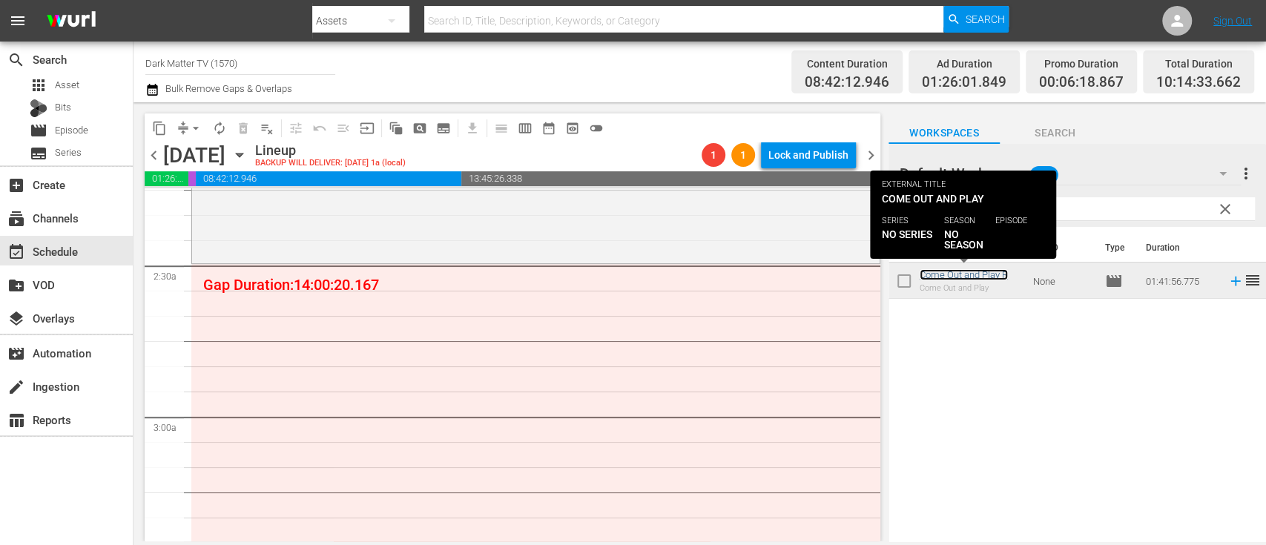
scroll to position [681, 0]
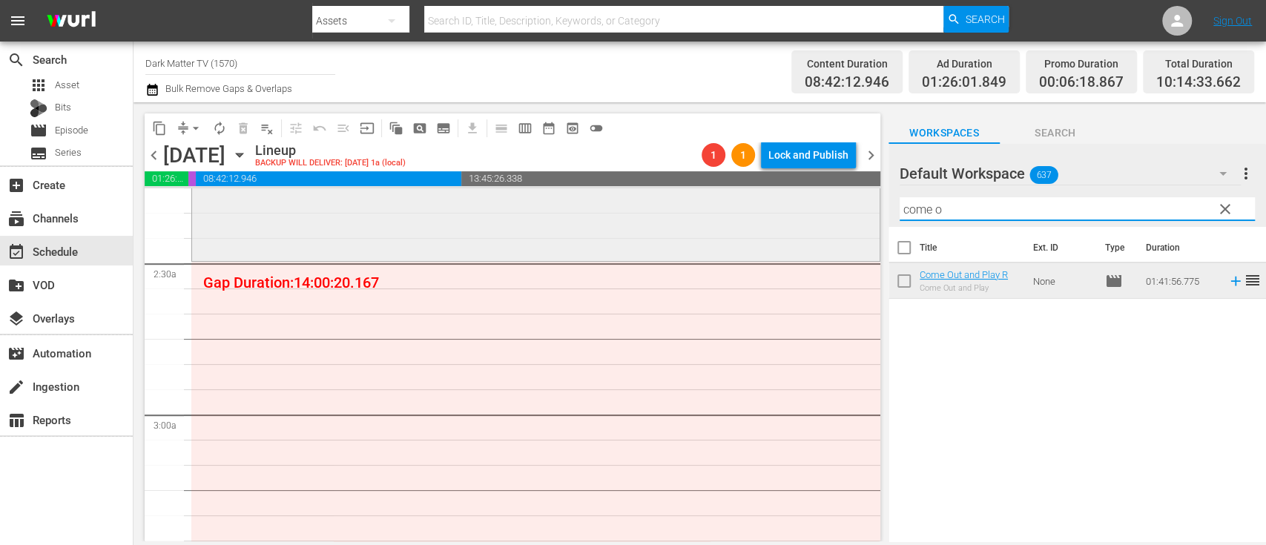
drag, startPoint x: 1025, startPoint y: 211, endPoint x: 830, endPoint y: 215, distance: 194.3
click at [830, 215] on div "content_copy compress arrow_drop_down autorenew_outlined delete_forever_outline…" at bounding box center [699, 321] width 1132 height 439
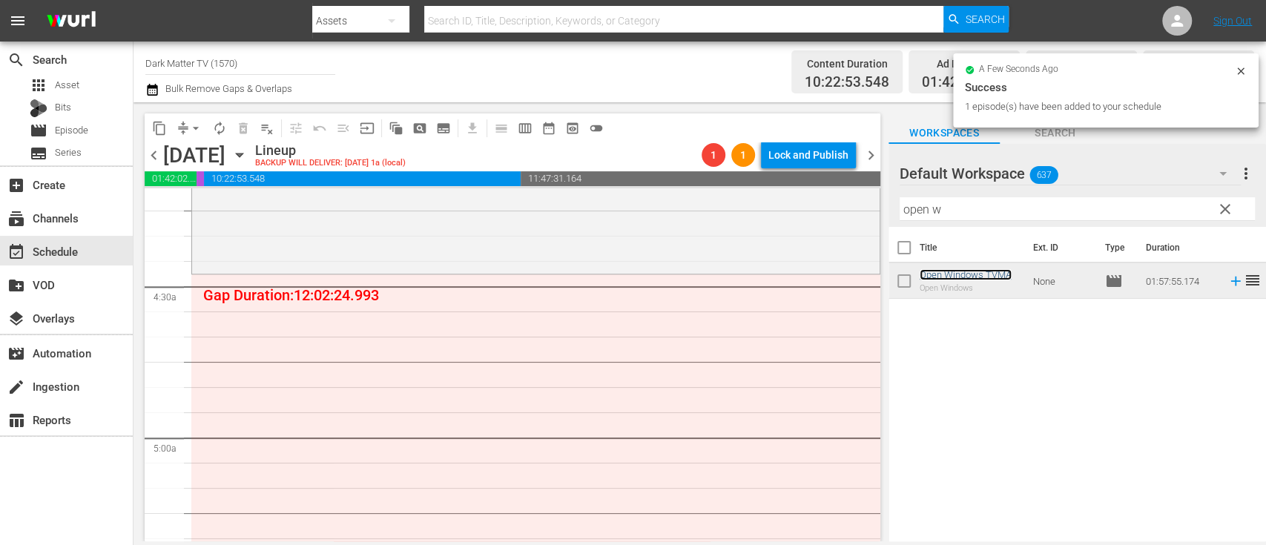
scroll to position [1264, 0]
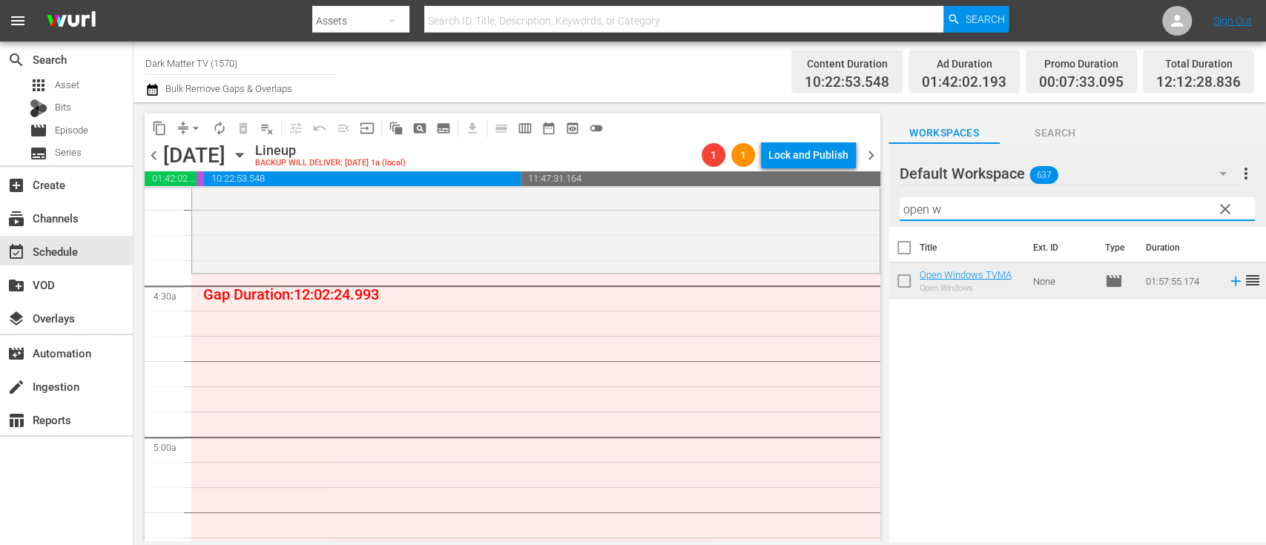
drag, startPoint x: 958, startPoint y: 205, endPoint x: 770, endPoint y: 179, distance: 190.0
click at [770, 179] on div "content_copy compress arrow_drop_down autorenew_outlined delete_forever_outline…" at bounding box center [699, 321] width 1132 height 439
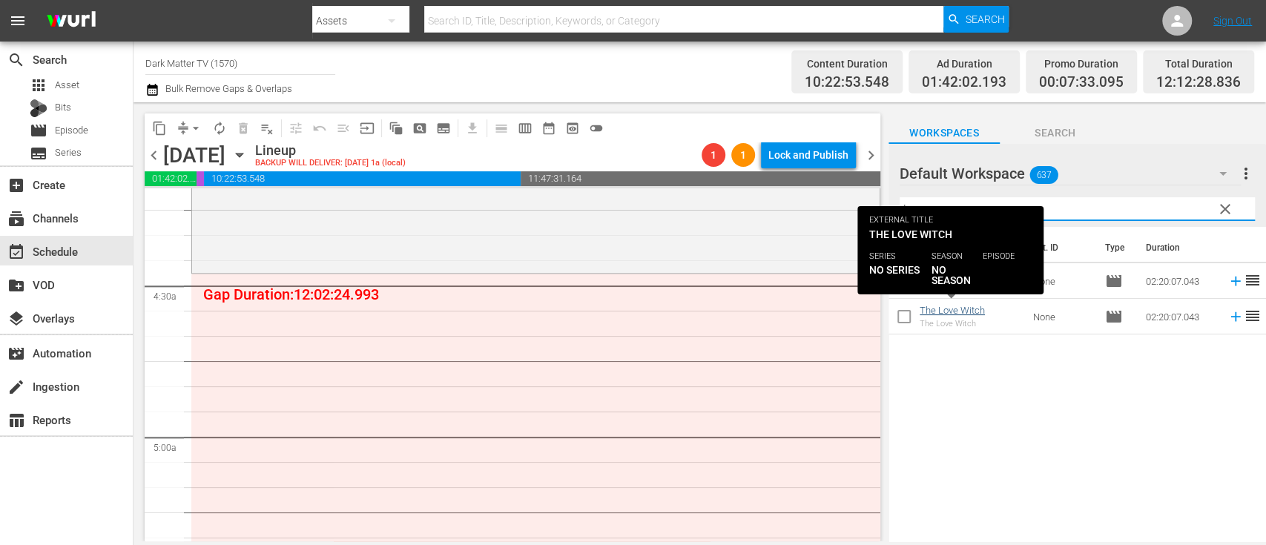
type input "love w"
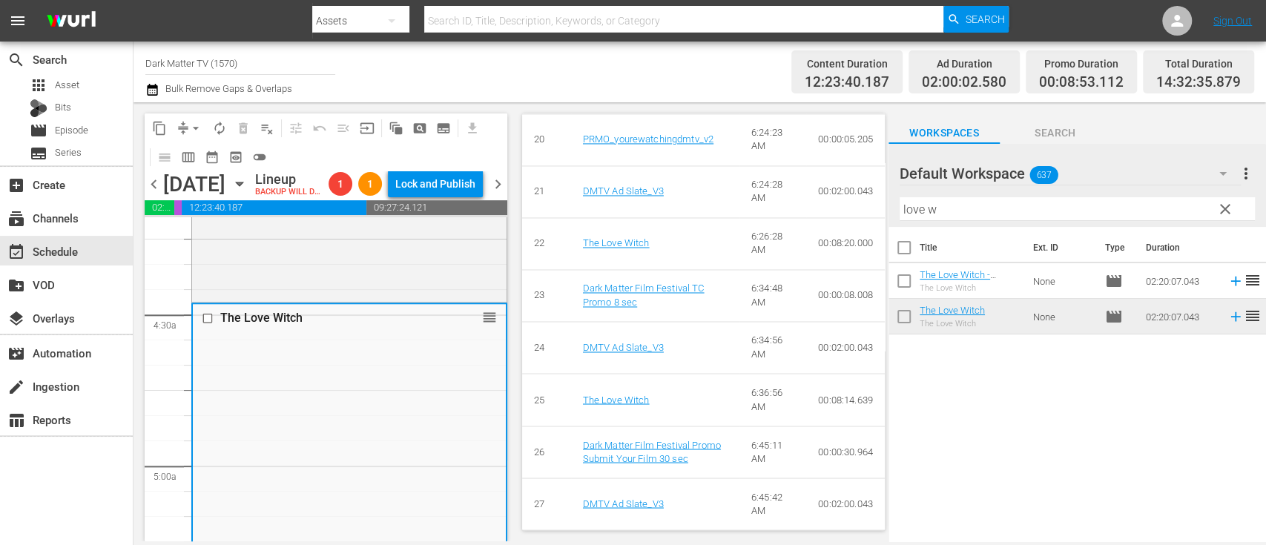
scroll to position [1687, 0]
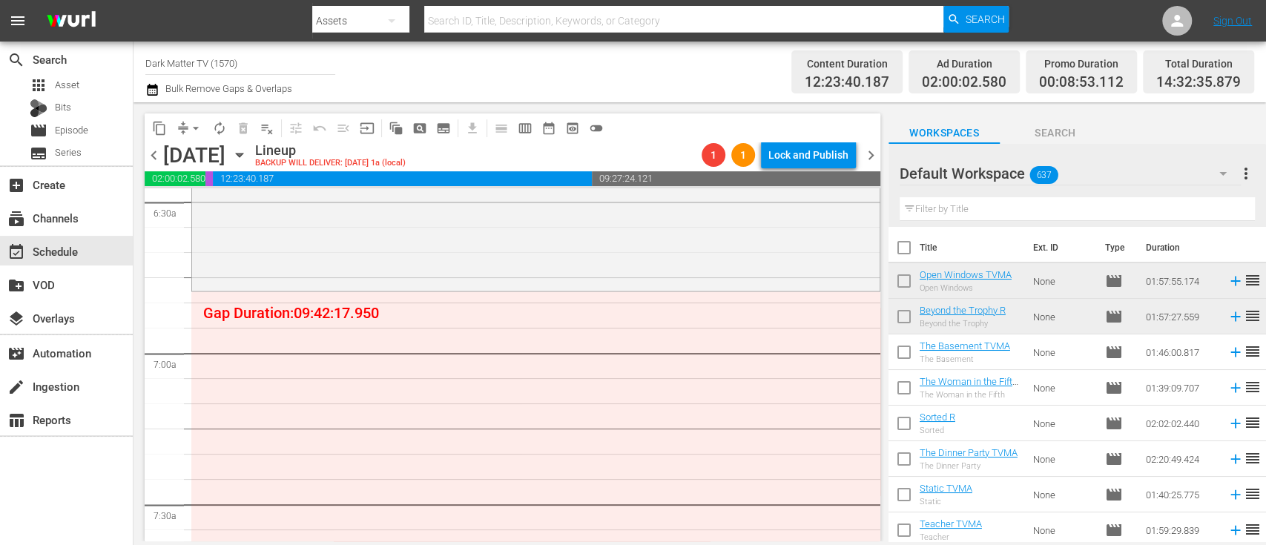
scroll to position [1955, 0]
click at [960, 216] on input "text" at bounding box center [1076, 209] width 355 height 24
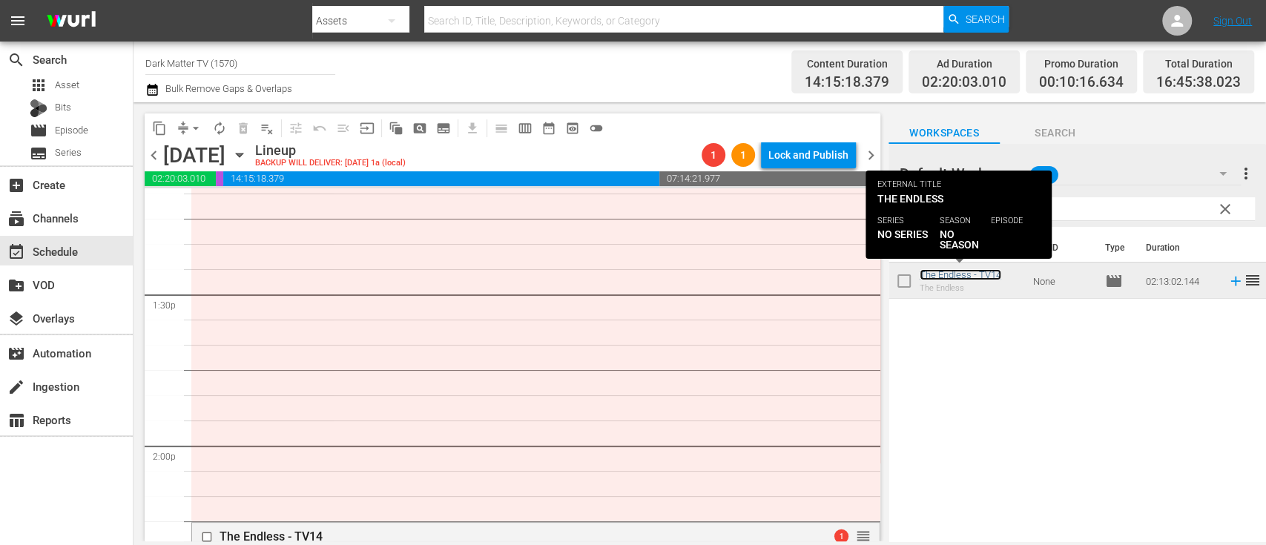
scroll to position [3974, 0]
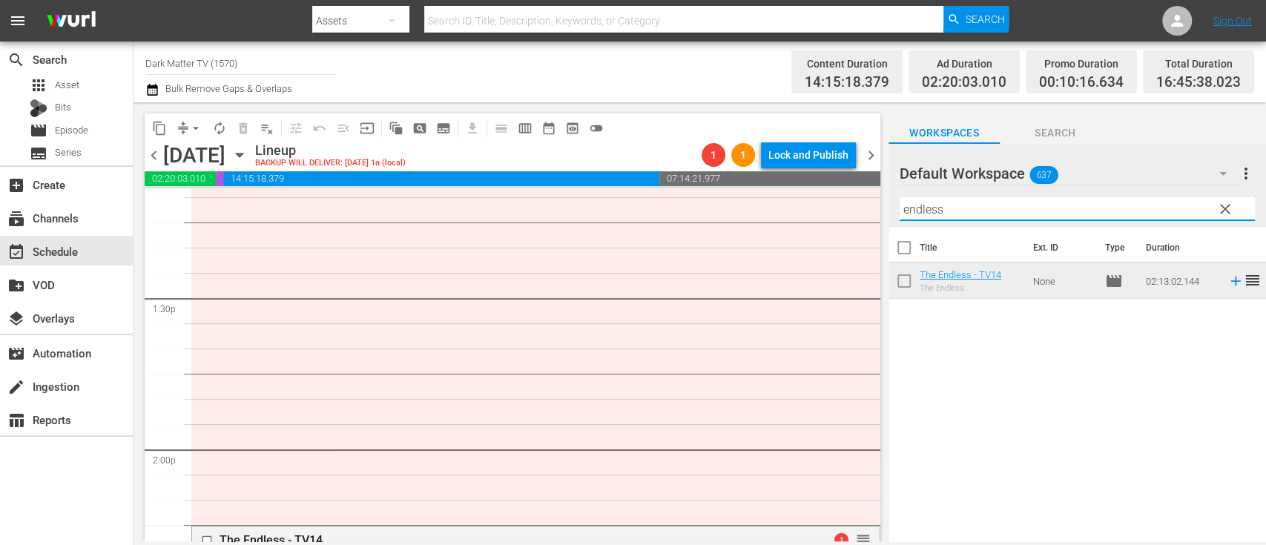
drag, startPoint x: 979, startPoint y: 211, endPoint x: 839, endPoint y: 228, distance: 140.4
click at [839, 228] on div "content_copy compress arrow_drop_down autorenew_outlined delete_forever_outline…" at bounding box center [699, 321] width 1132 height 439
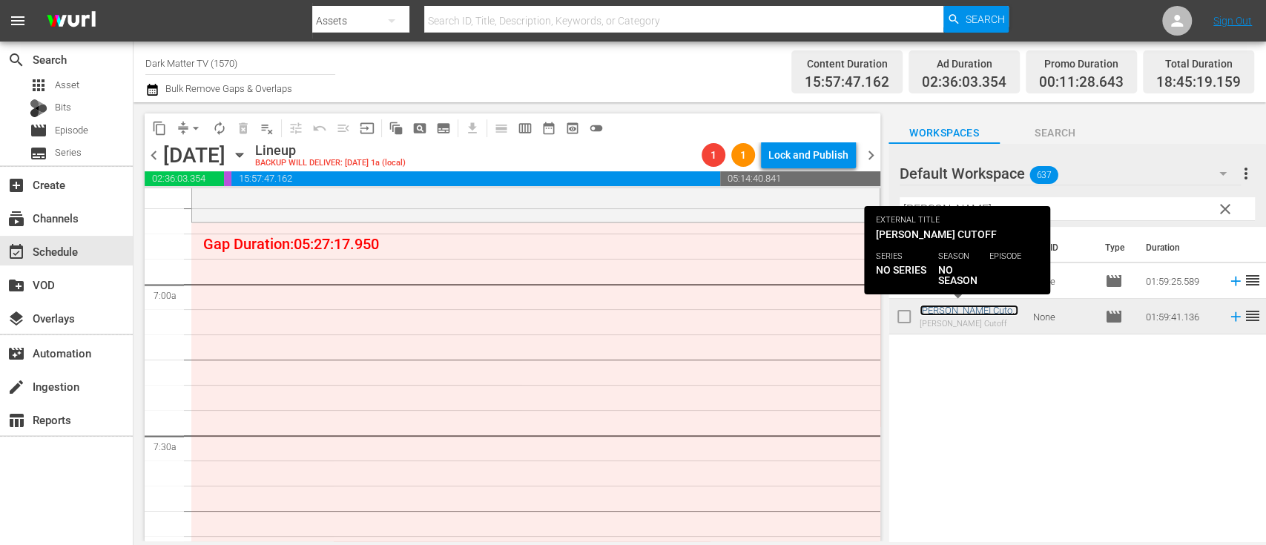
scroll to position [1968, 0]
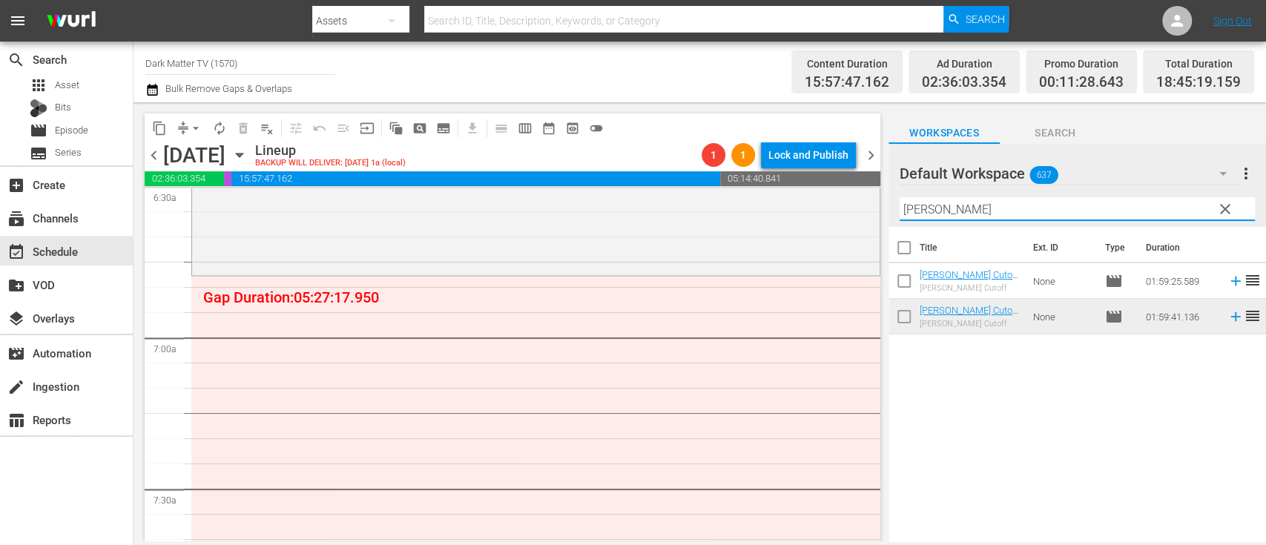
drag, startPoint x: 947, startPoint y: 205, endPoint x: 865, endPoint y: 216, distance: 82.4
click at [865, 216] on div "content_copy compress arrow_drop_down autorenew_outlined delete_forever_outline…" at bounding box center [699, 321] width 1132 height 439
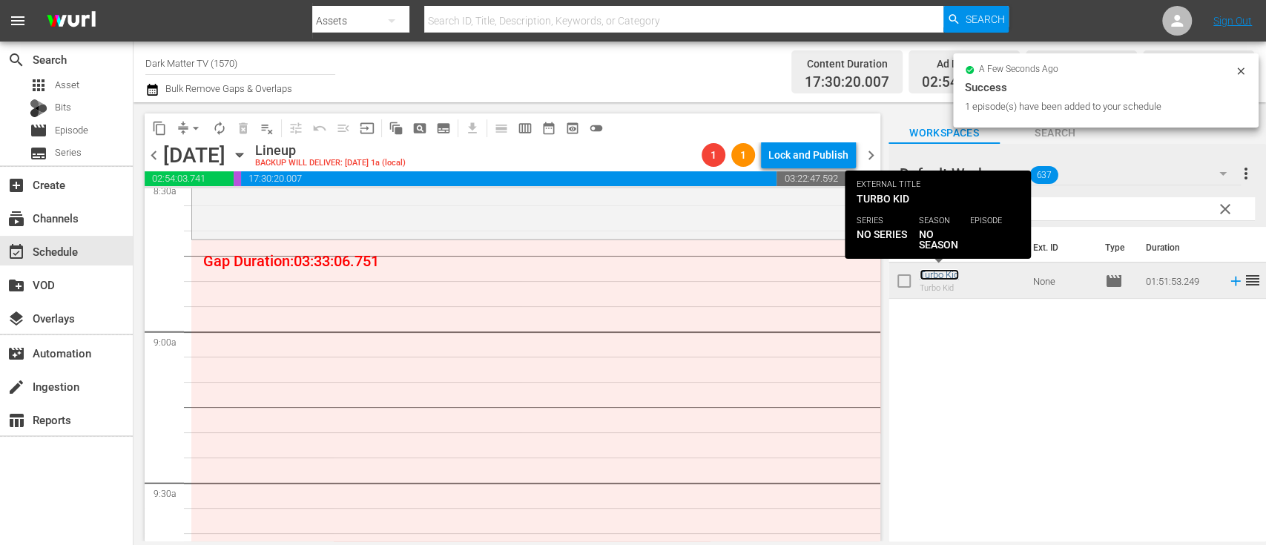
scroll to position [2585, 0]
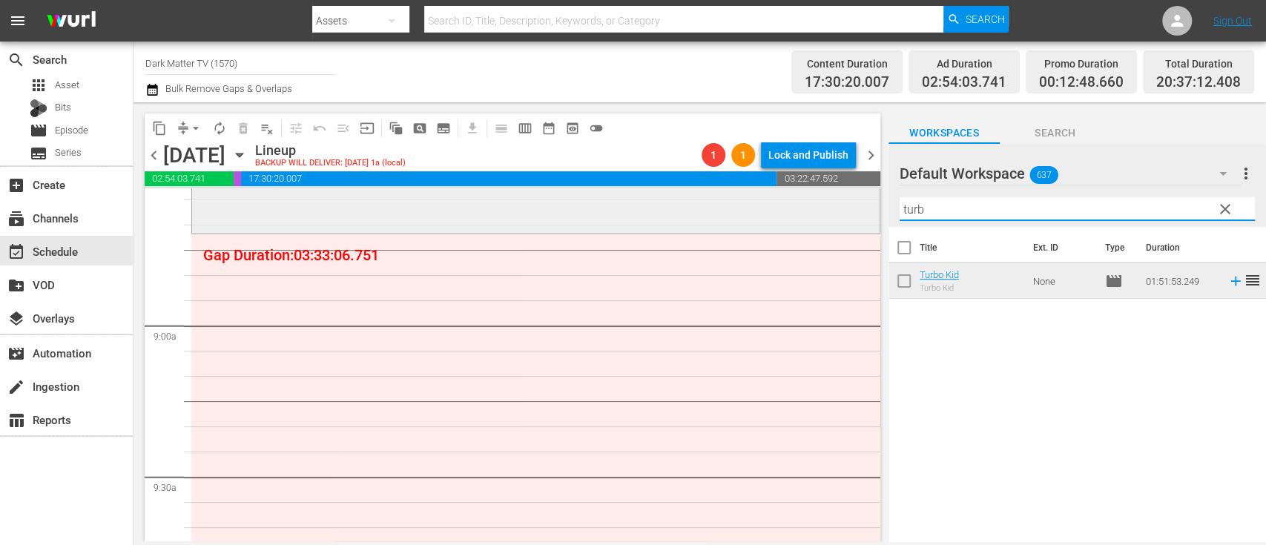
drag, startPoint x: 949, startPoint y: 218, endPoint x: 819, endPoint y: 216, distance: 129.8
click at [819, 216] on div "content_copy compress arrow_drop_down autorenew_outlined delete_forever_outline…" at bounding box center [699, 321] width 1132 height 439
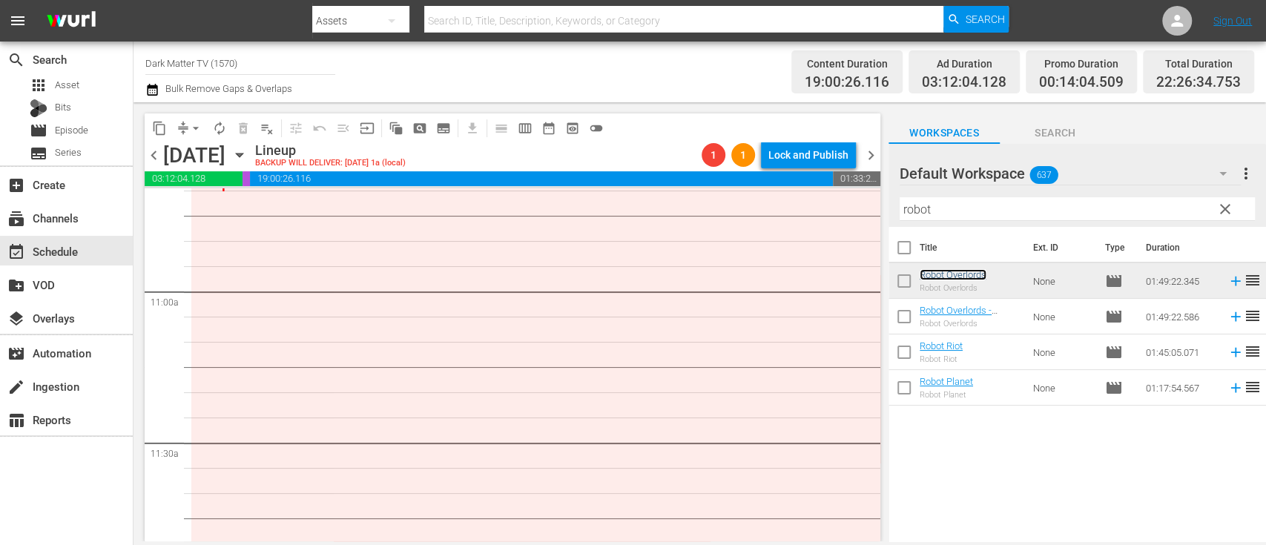
scroll to position [3226, 0]
drag, startPoint x: 945, startPoint y: 211, endPoint x: 845, endPoint y: 219, distance: 99.7
click at [845, 219] on div "content_copy compress arrow_drop_down autorenew_outlined delete_forever_outline…" at bounding box center [699, 321] width 1132 height 439
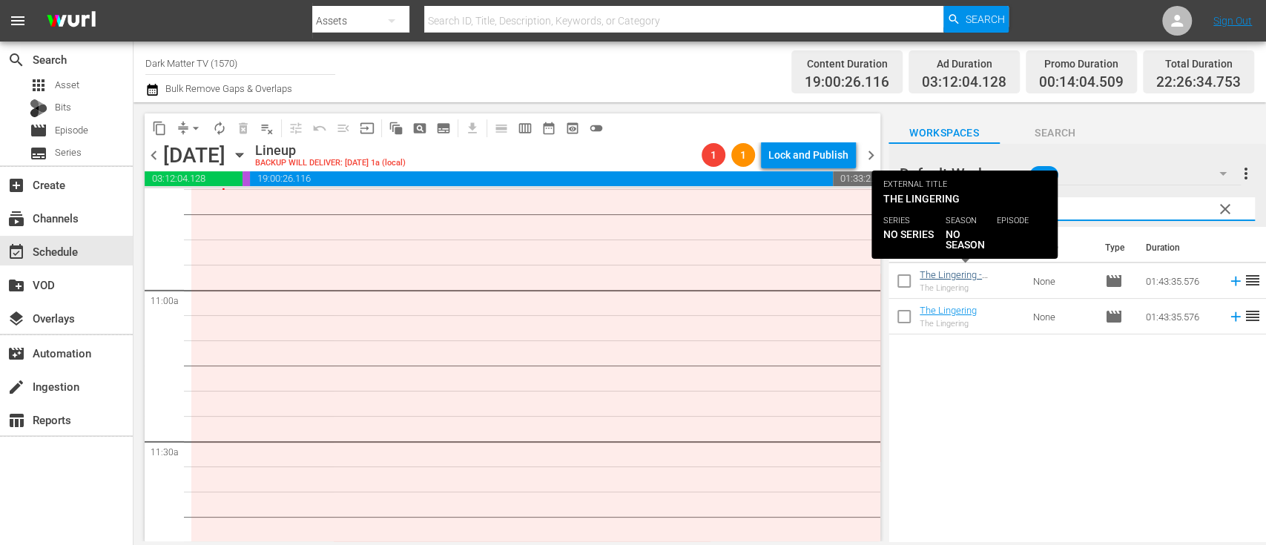
type input "linger"
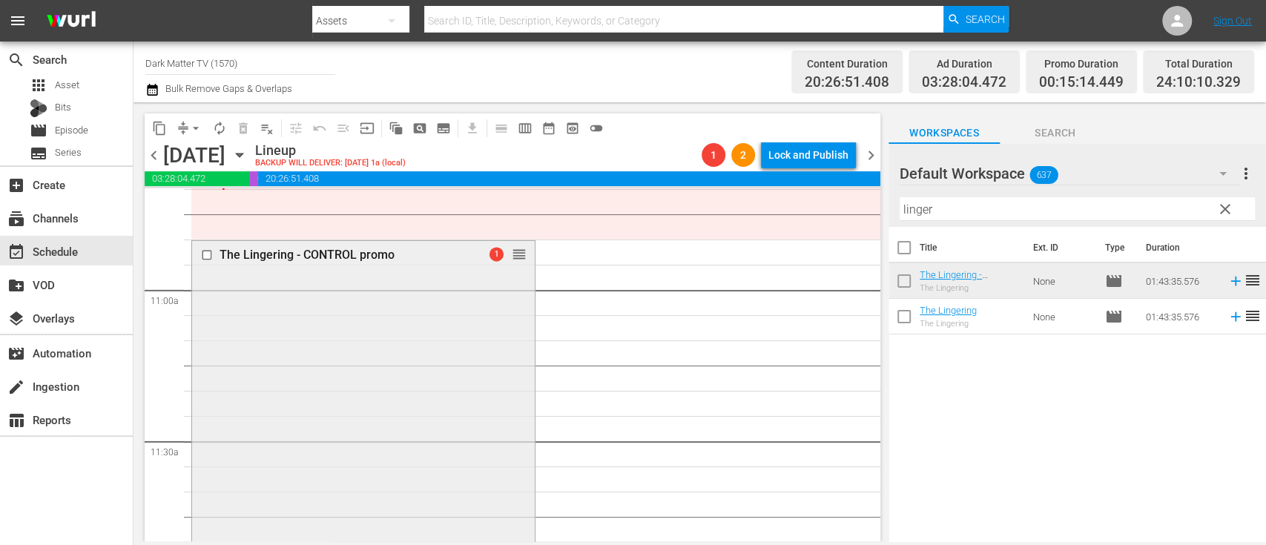
click at [282, 309] on div "The Lingering - CONTROL promo 1 reorder" at bounding box center [363, 499] width 343 height 517
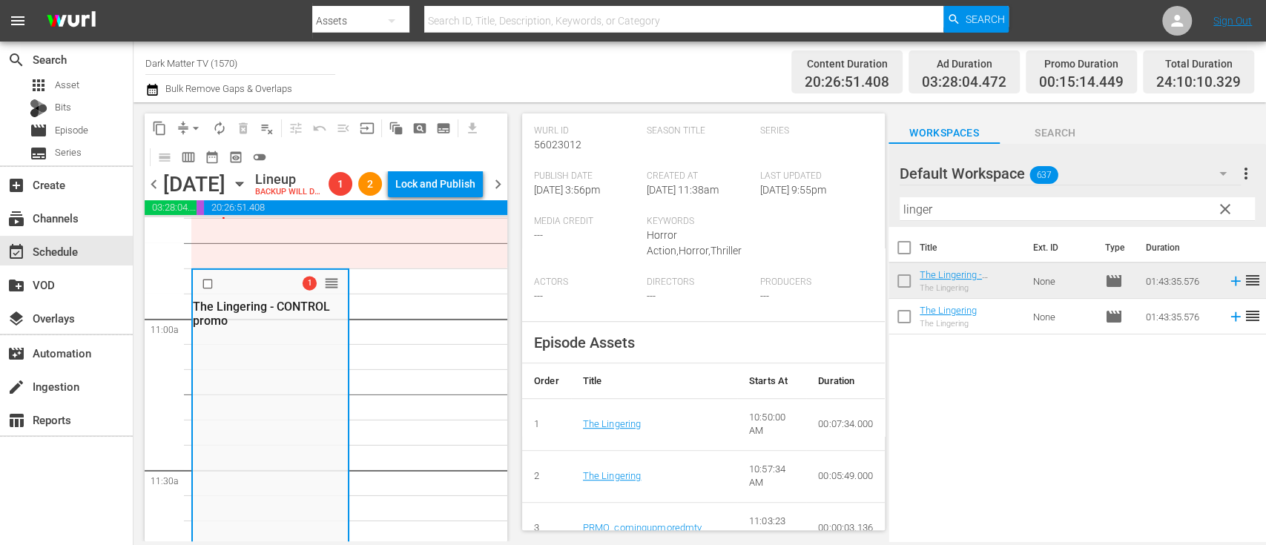
scroll to position [0, 0]
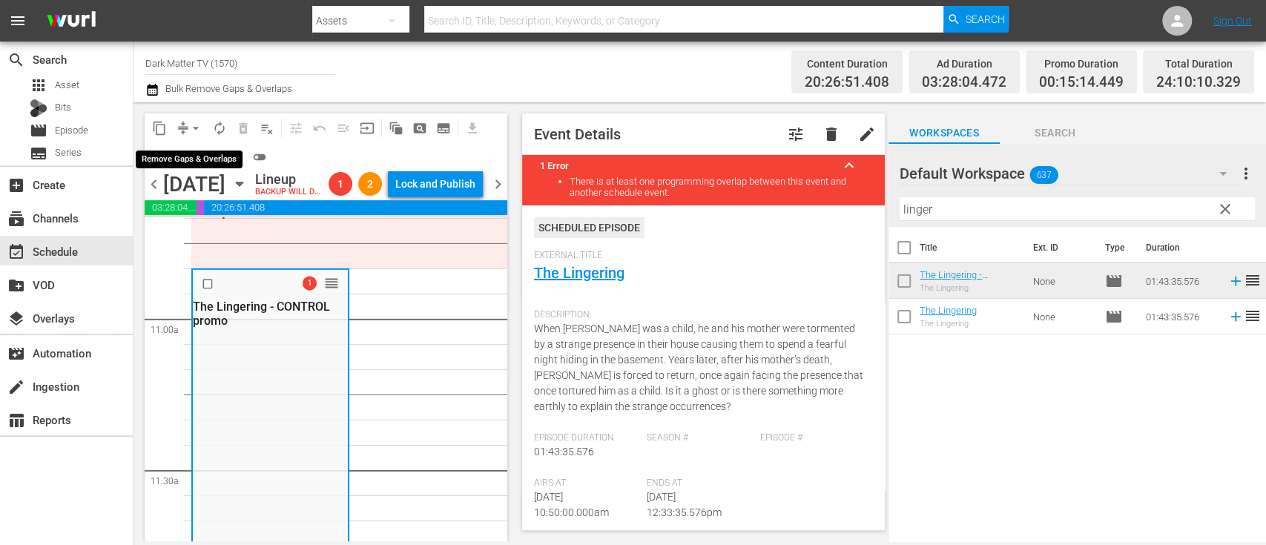
click at [198, 128] on span "arrow_drop_down" at bounding box center [195, 128] width 15 height 15
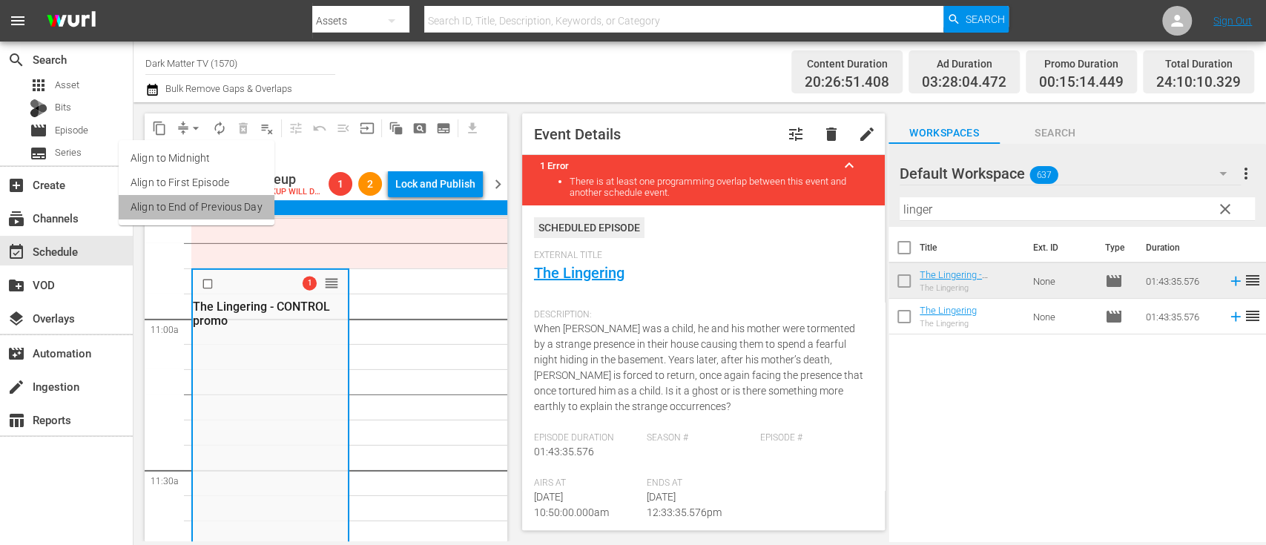
click at [210, 205] on li "Align to End of Previous Day" at bounding box center [197, 207] width 156 height 24
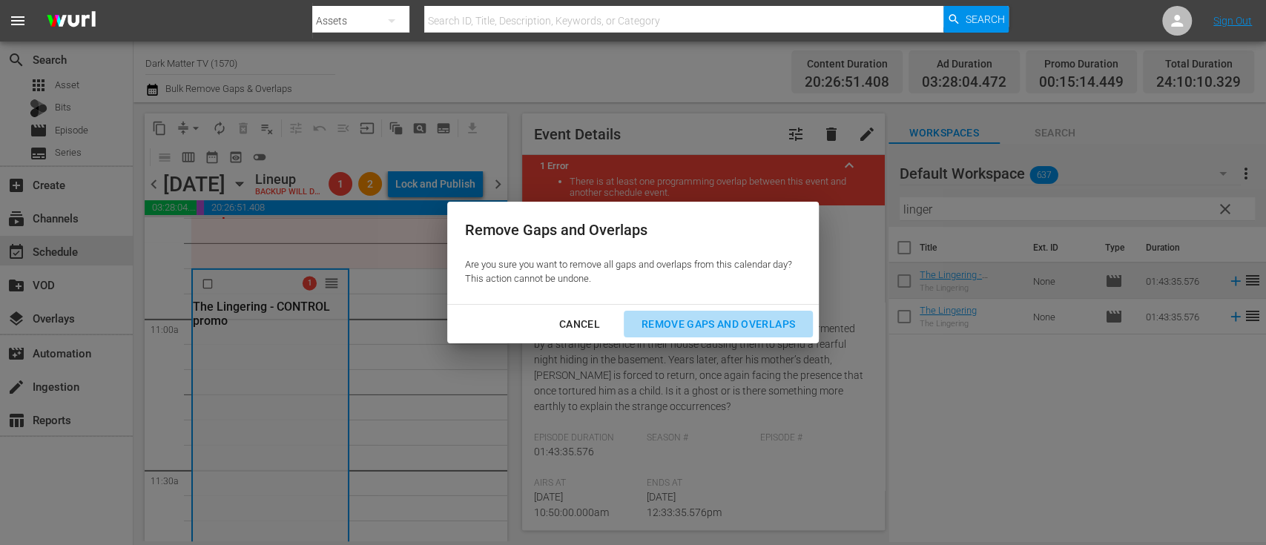
click at [694, 324] on div "Remove Gaps and Overlaps" at bounding box center [717, 324] width 177 height 19
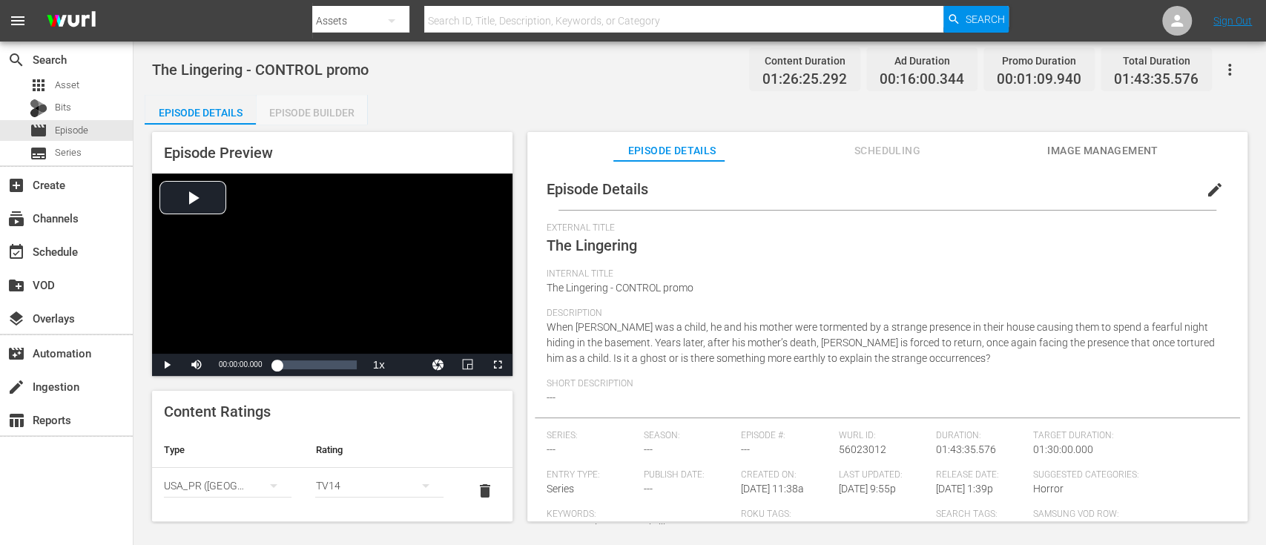
click at [339, 116] on div "Episode Builder" at bounding box center [311, 113] width 111 height 36
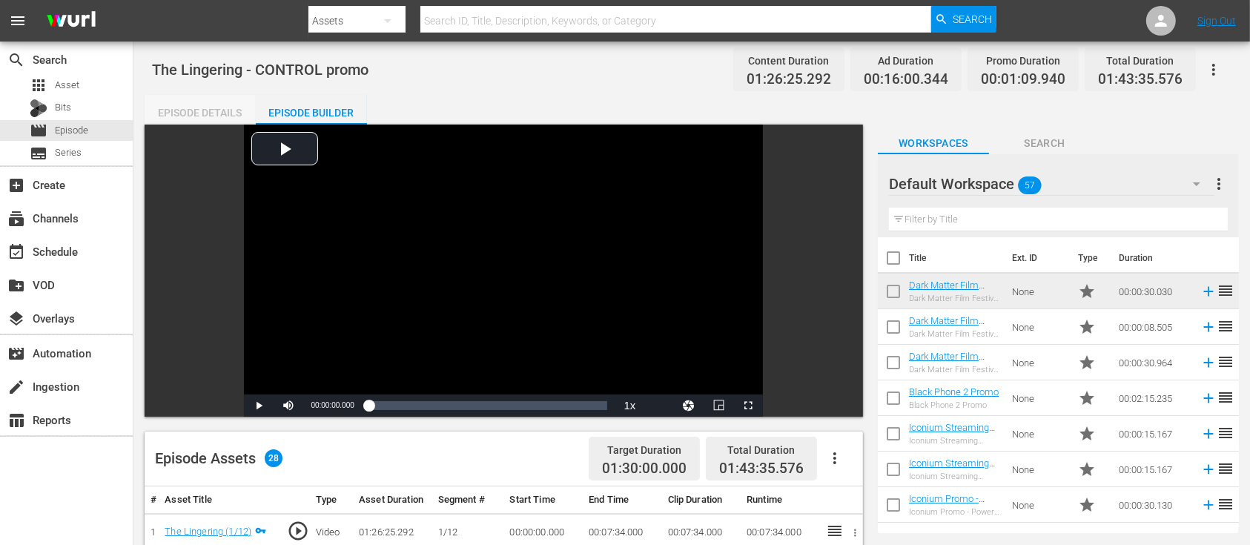
click at [177, 110] on div "Episode Details" at bounding box center [200, 113] width 111 height 36
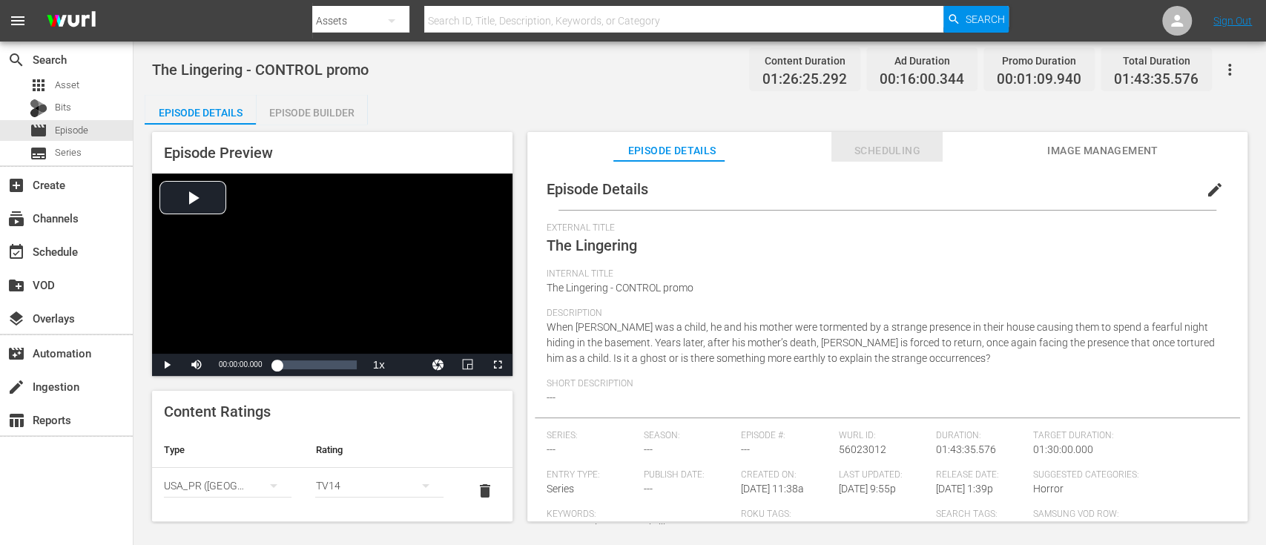
click at [883, 145] on span "Scheduling" at bounding box center [886, 151] width 111 height 19
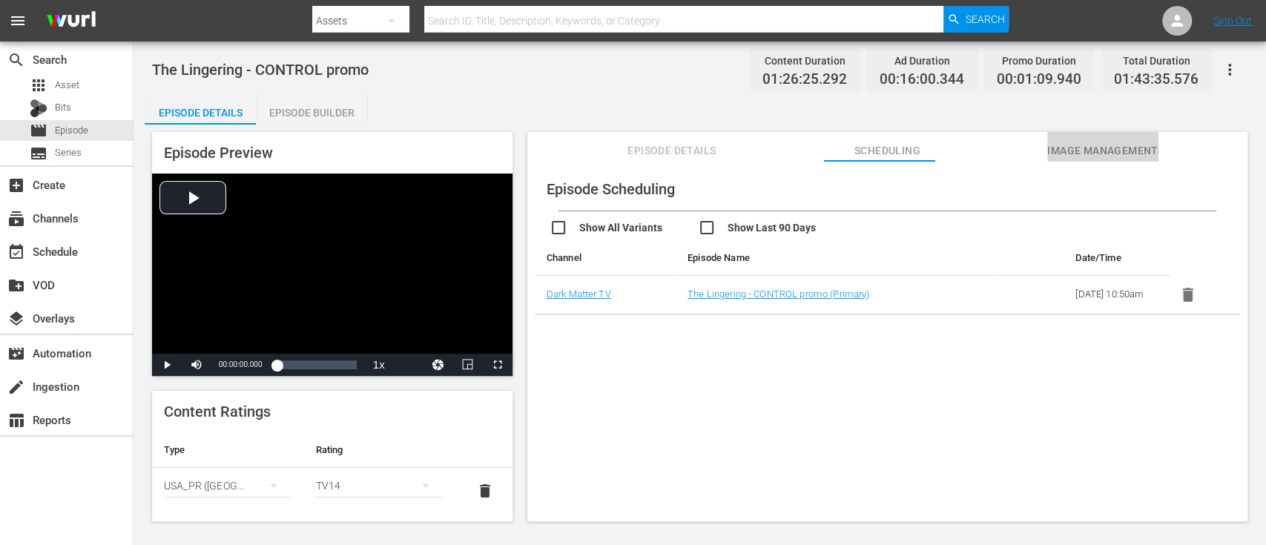
click at [1065, 149] on span "Image Management" at bounding box center [1102, 151] width 111 height 19
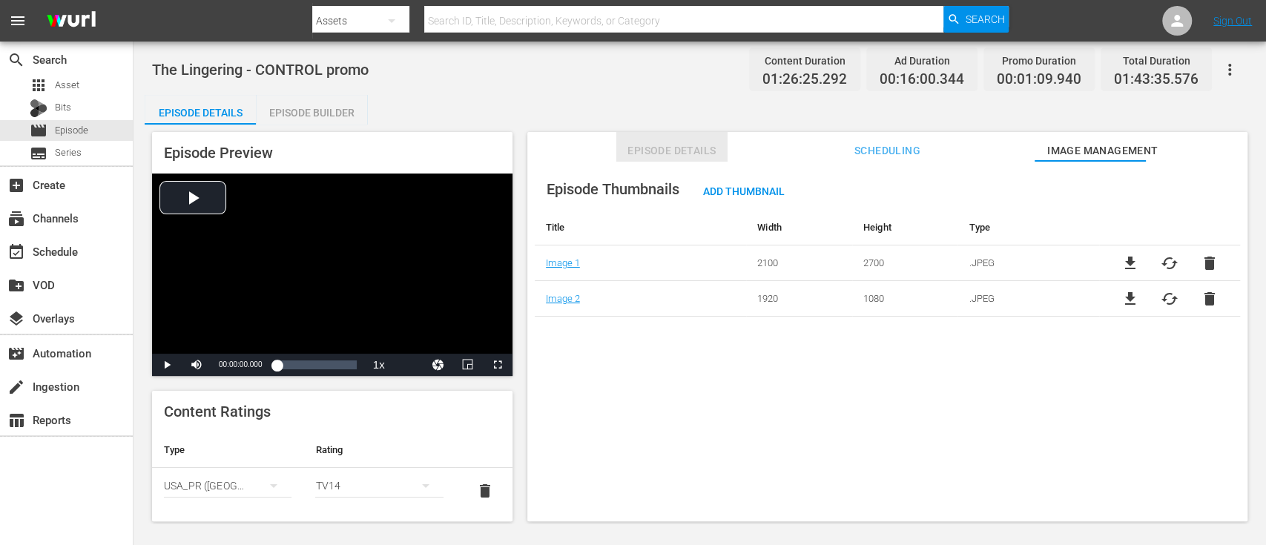
click at [648, 142] on span "Episode Details" at bounding box center [671, 151] width 111 height 19
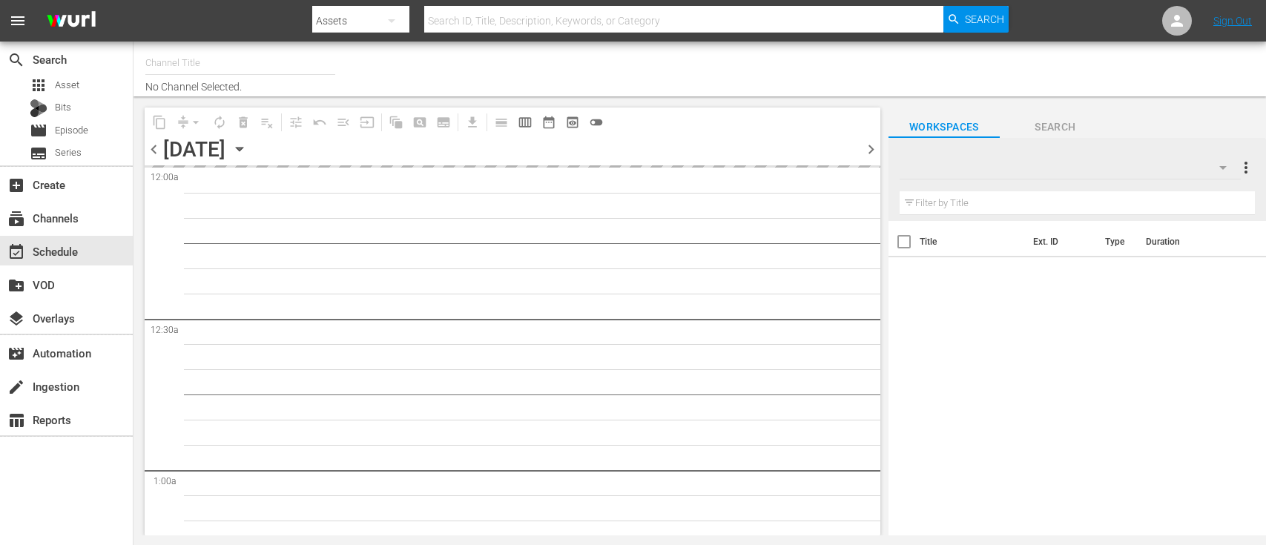
type input "Dark Matter TV (1570)"
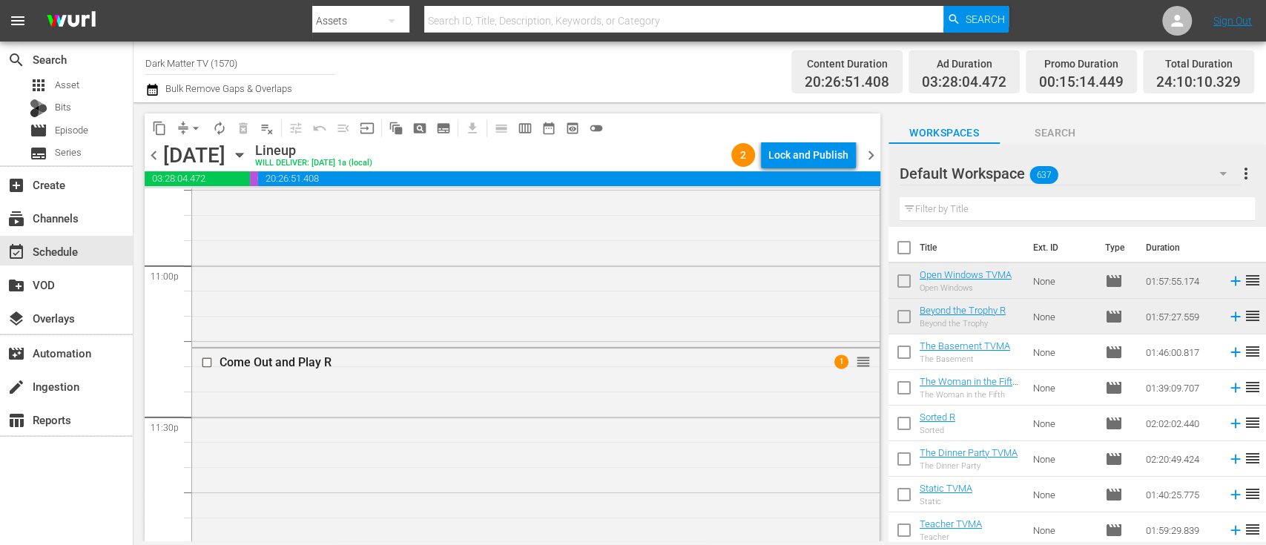
scroll to position [6878, 0]
click at [809, 156] on div "Lock and Publish" at bounding box center [808, 155] width 80 height 27
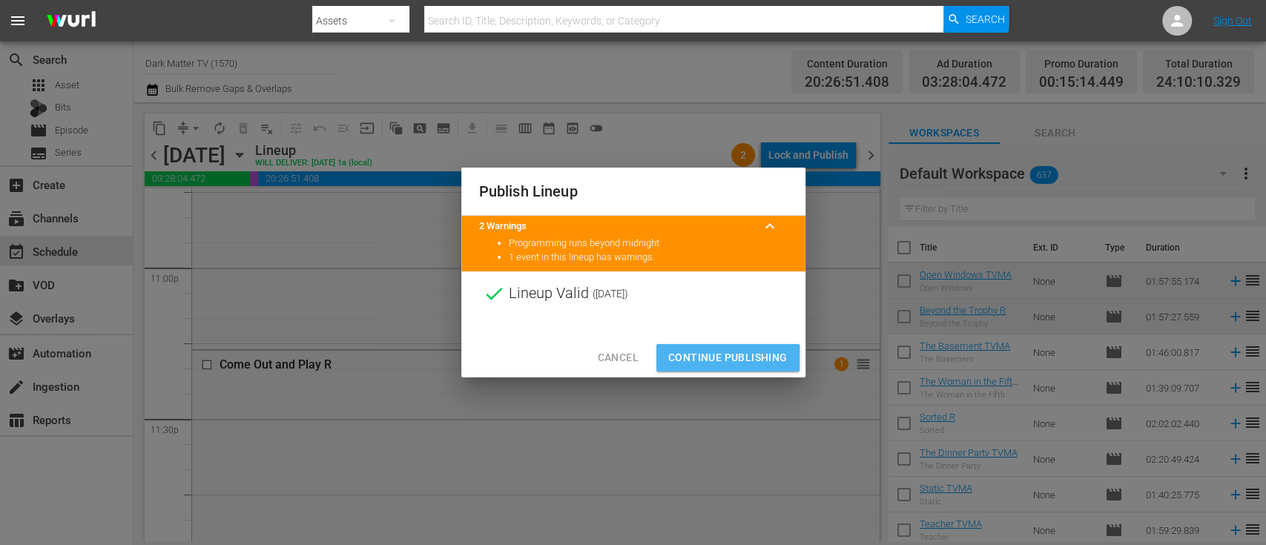
click at [710, 359] on span "Continue Publishing" at bounding box center [727, 357] width 119 height 19
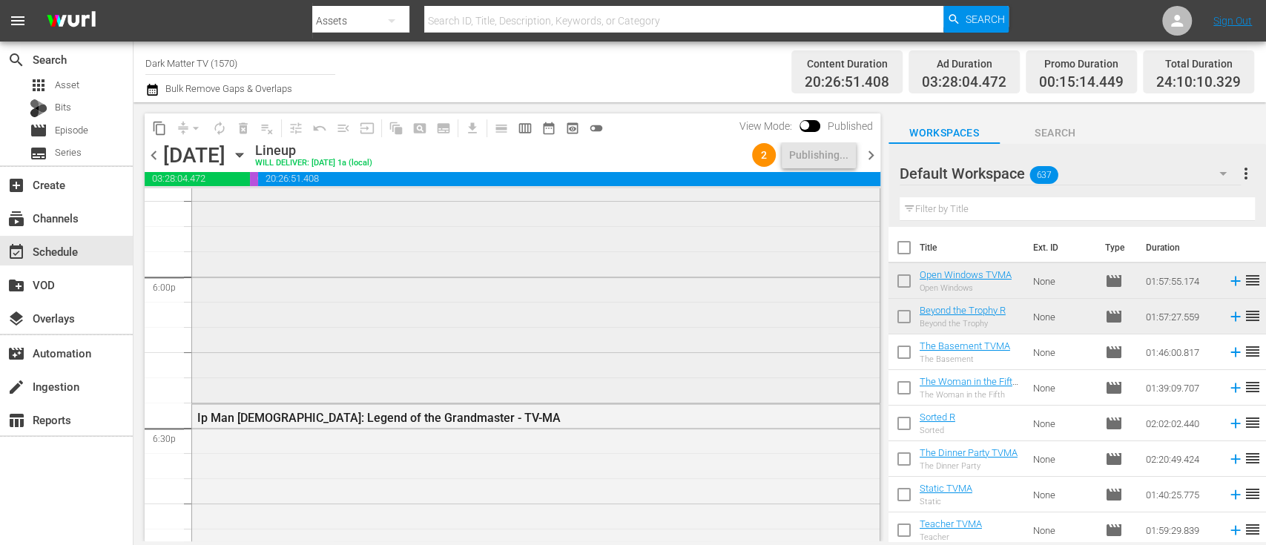
scroll to position [5356, 0]
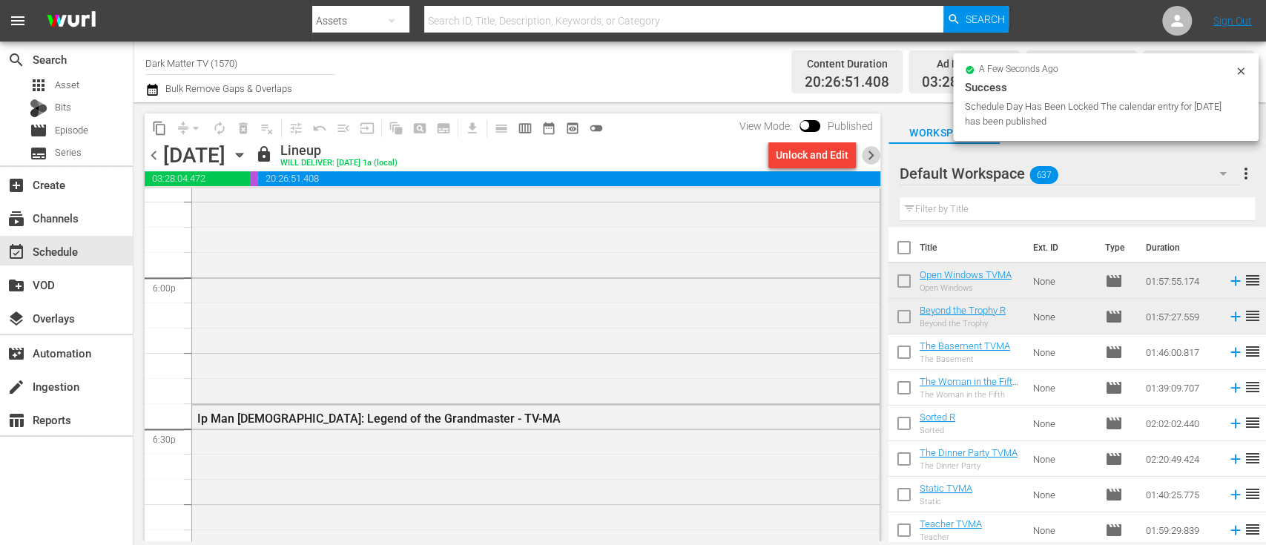
click at [870, 158] on span "chevron_right" at bounding box center [871, 155] width 19 height 19
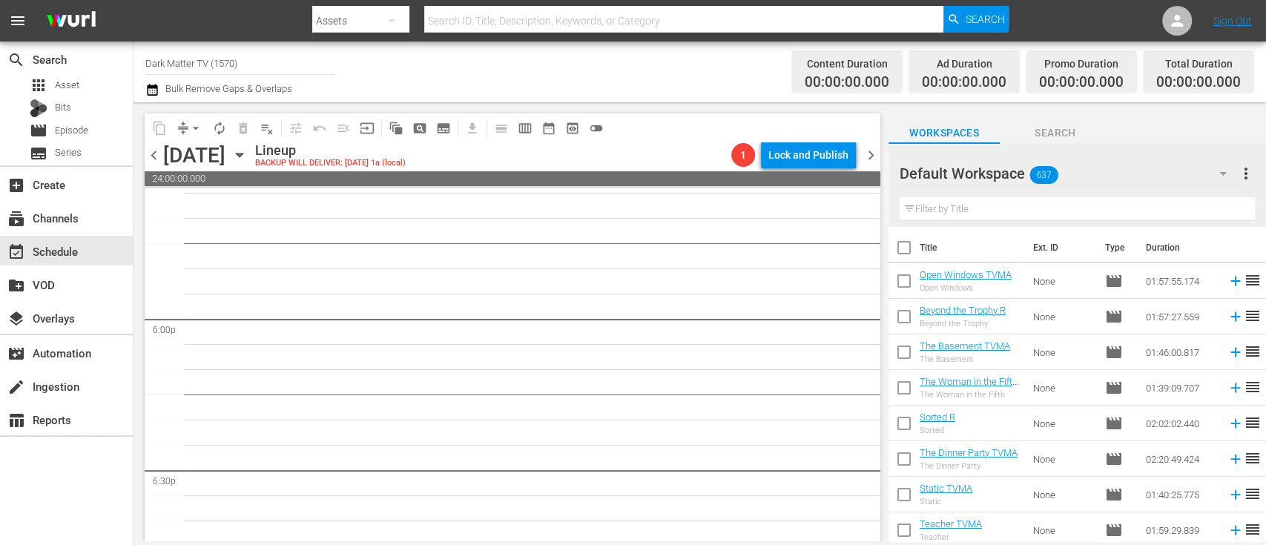
scroll to position [5314, 0]
click at [968, 206] on input "text" at bounding box center [1076, 209] width 355 height 24
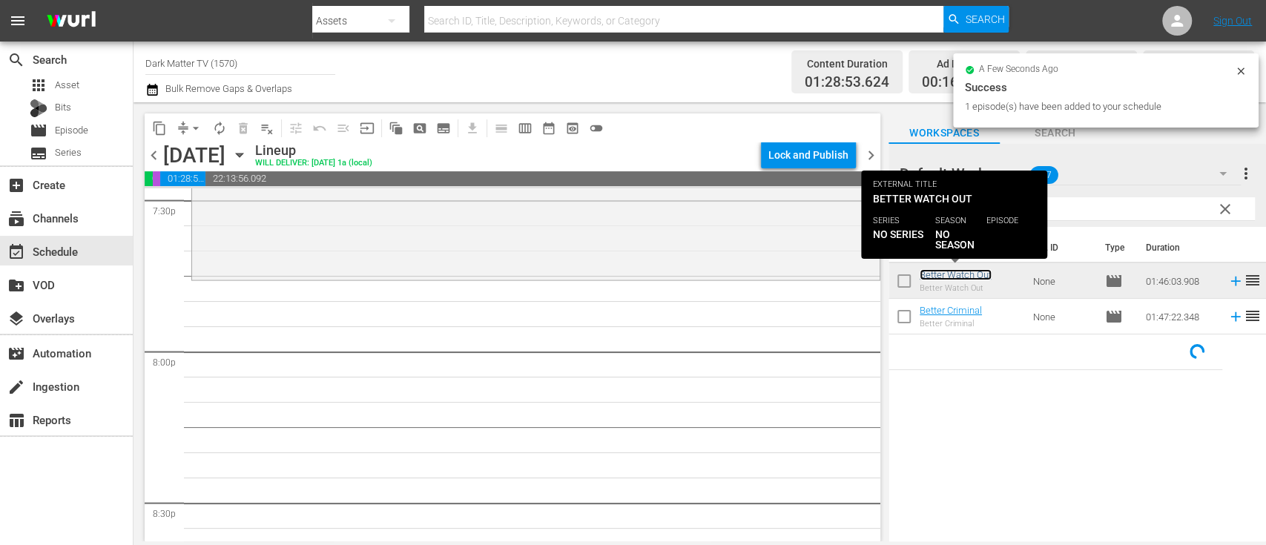
scroll to position [5892, 0]
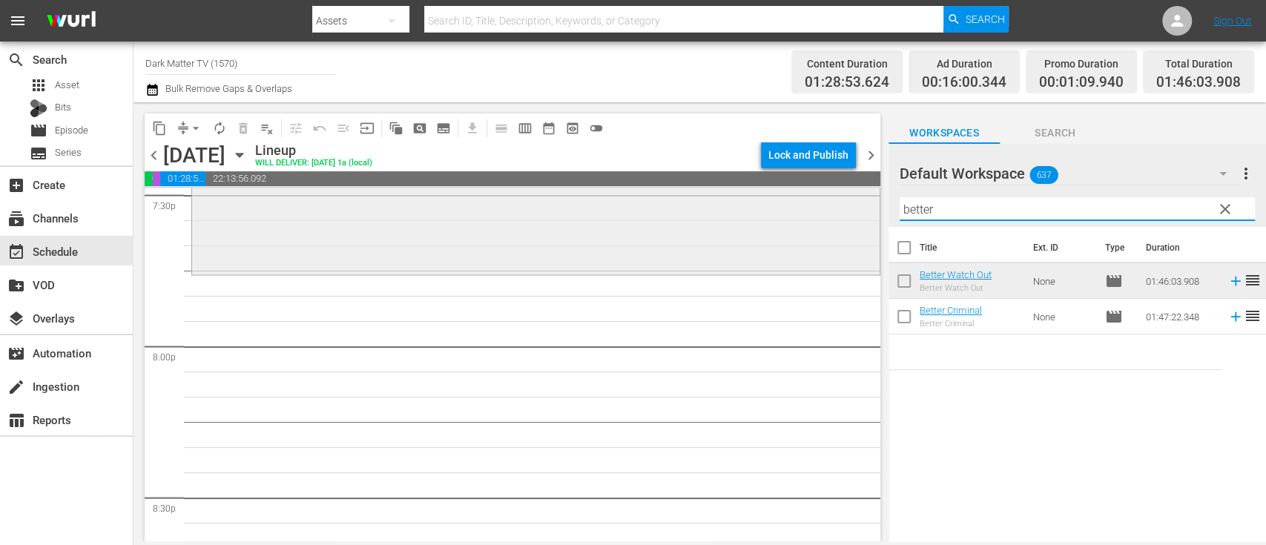
drag, startPoint x: 976, startPoint y: 210, endPoint x: 830, endPoint y: 222, distance: 145.8
click at [830, 222] on div "content_copy compress arrow_drop_down autorenew_outlined delete_forever_outline…" at bounding box center [699, 321] width 1132 height 439
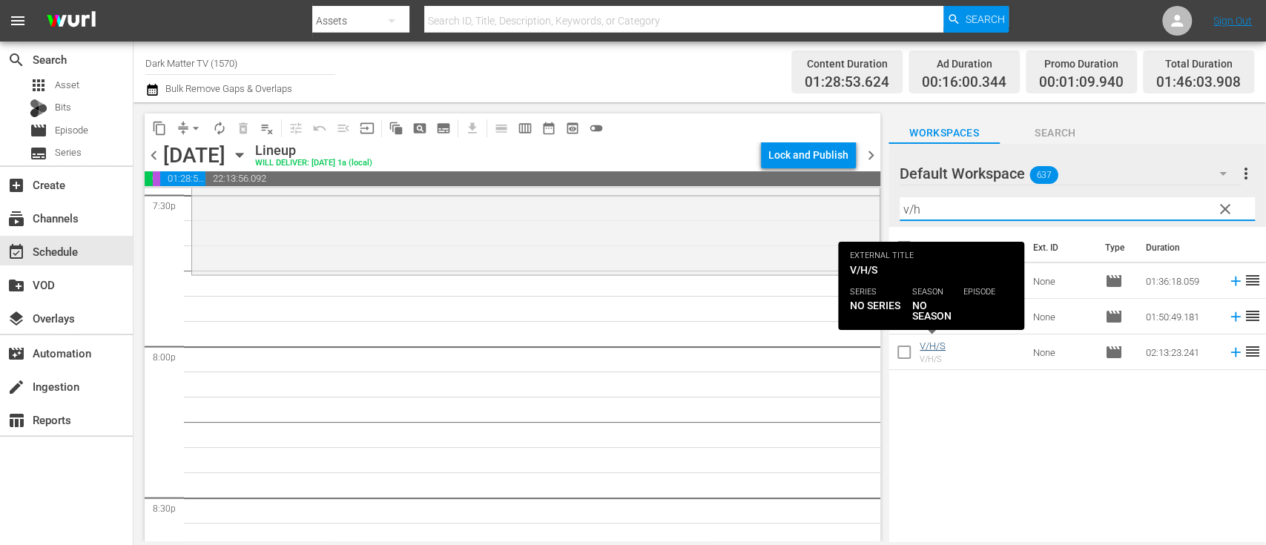
type input "v/h"
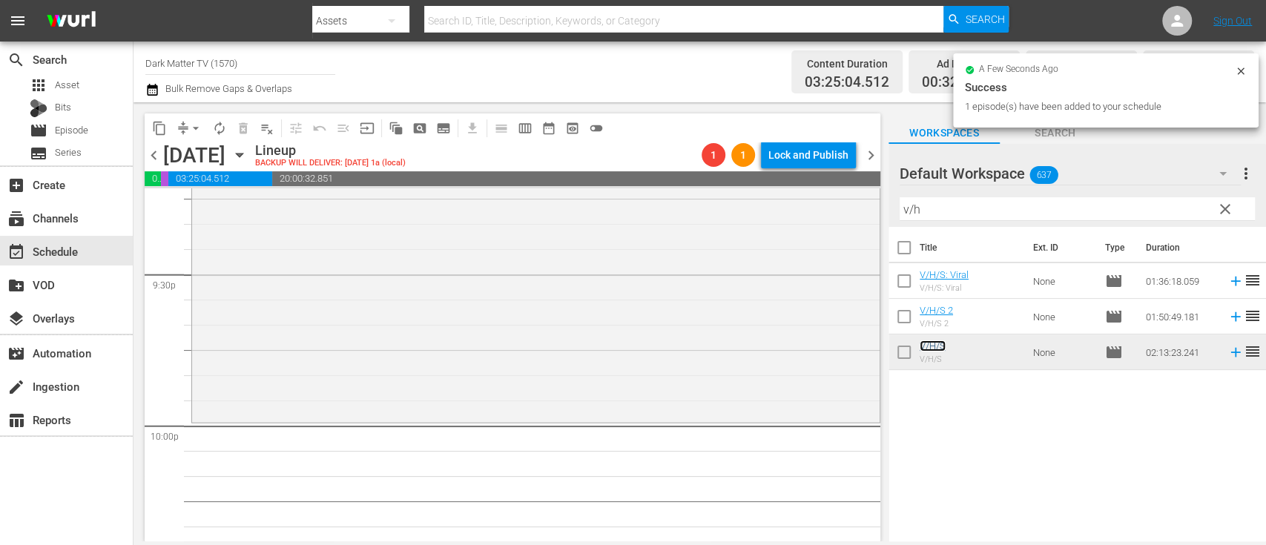
scroll to position [6535, 0]
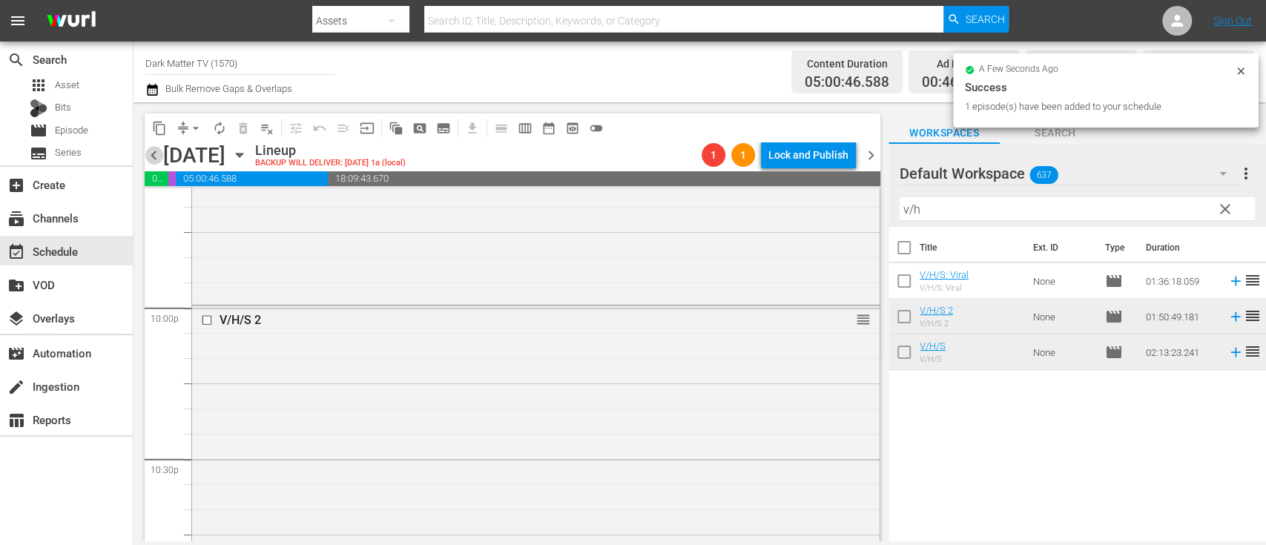
click at [155, 154] on span "chevron_left" at bounding box center [154, 155] width 19 height 19
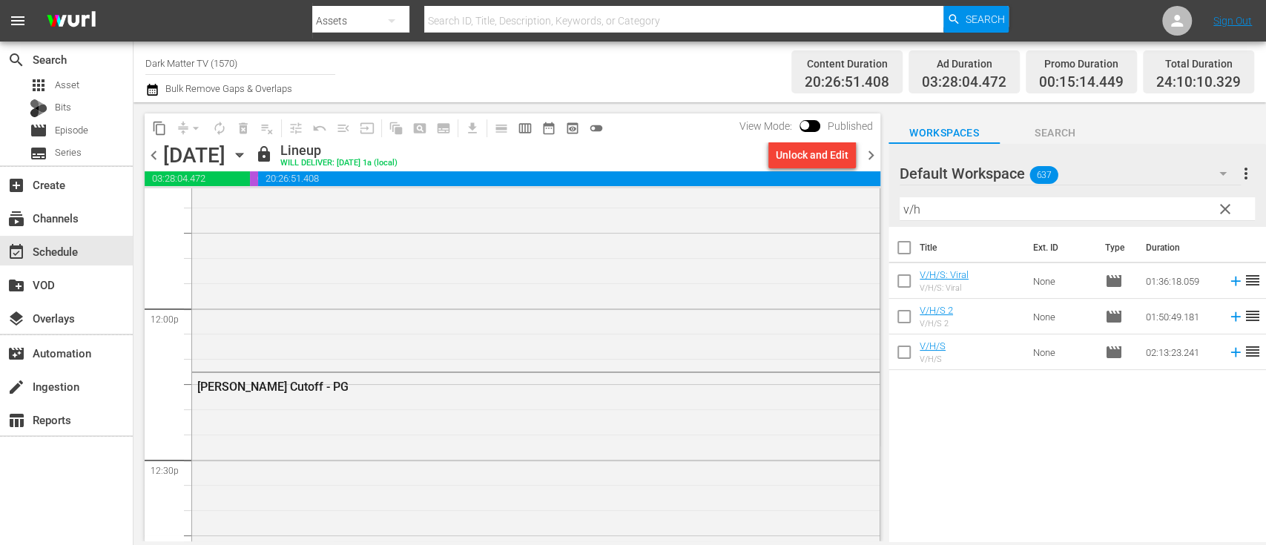
scroll to position [3490, 0]
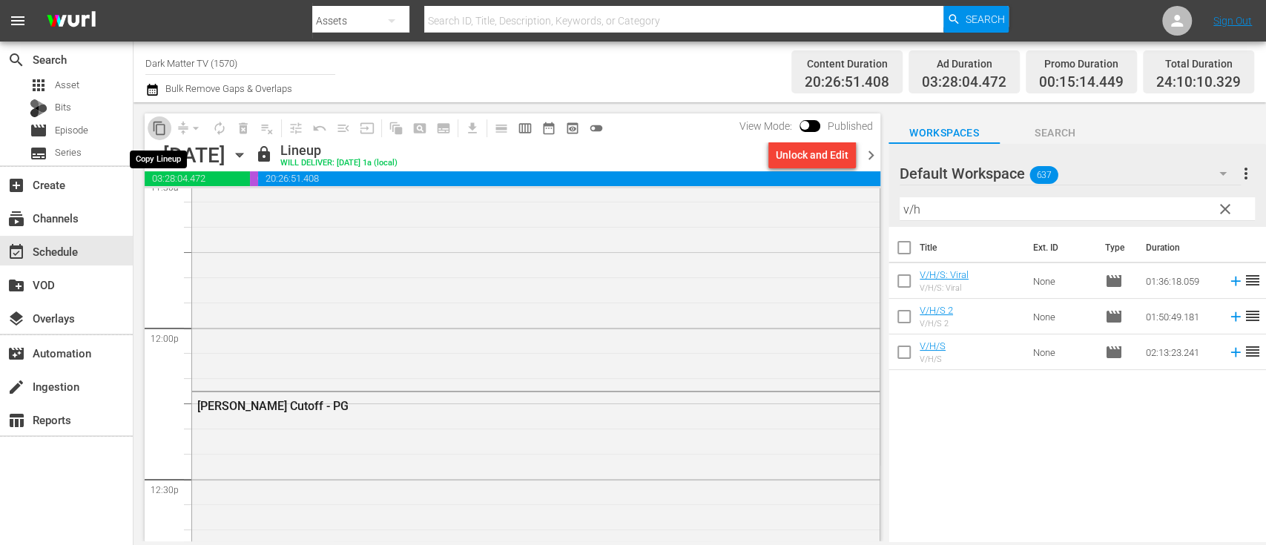
click at [159, 126] on span "content_copy" at bounding box center [159, 128] width 15 height 15
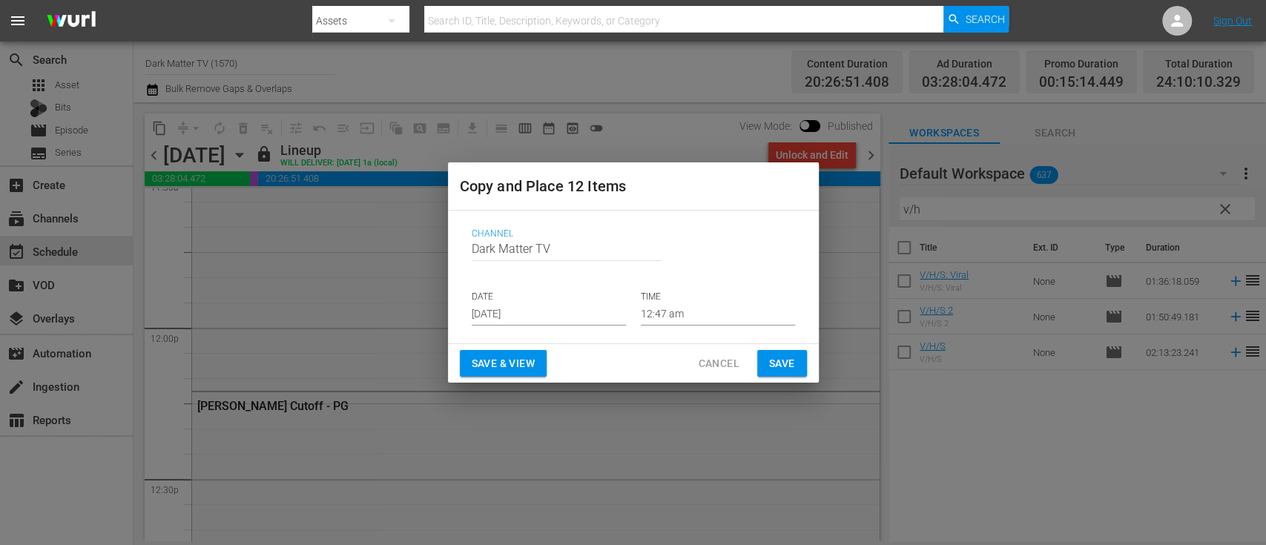
click at [555, 306] on input "[DATE]" at bounding box center [549, 314] width 154 height 22
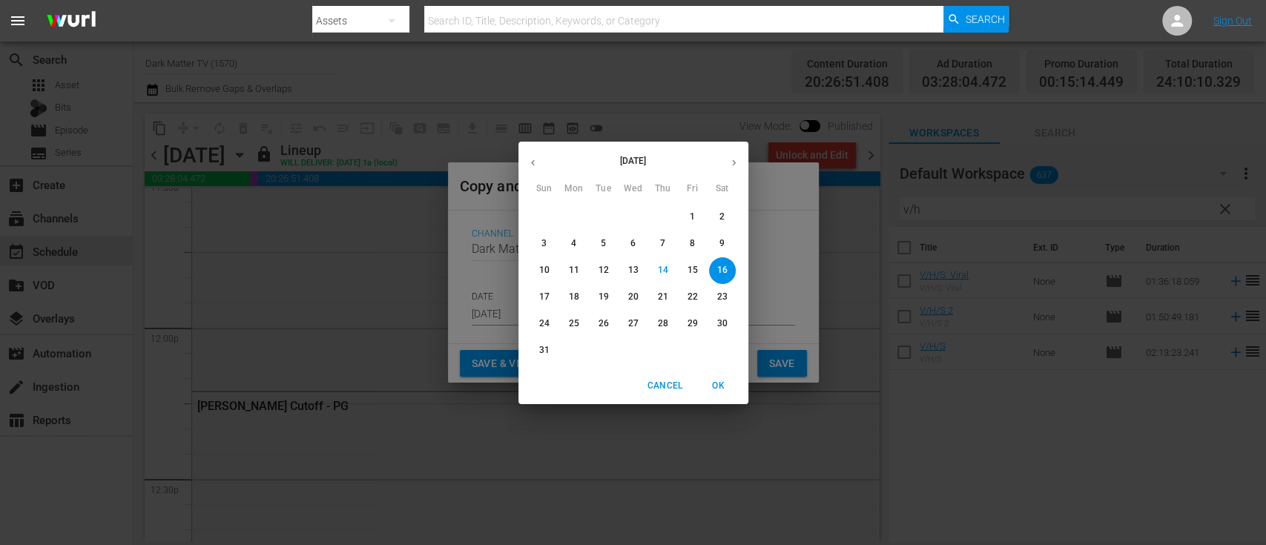
click at [733, 162] on icon "button" at bounding box center [733, 162] width 11 height 11
click at [663, 219] on p "4" at bounding box center [662, 217] width 5 height 13
type input "[DATE]"
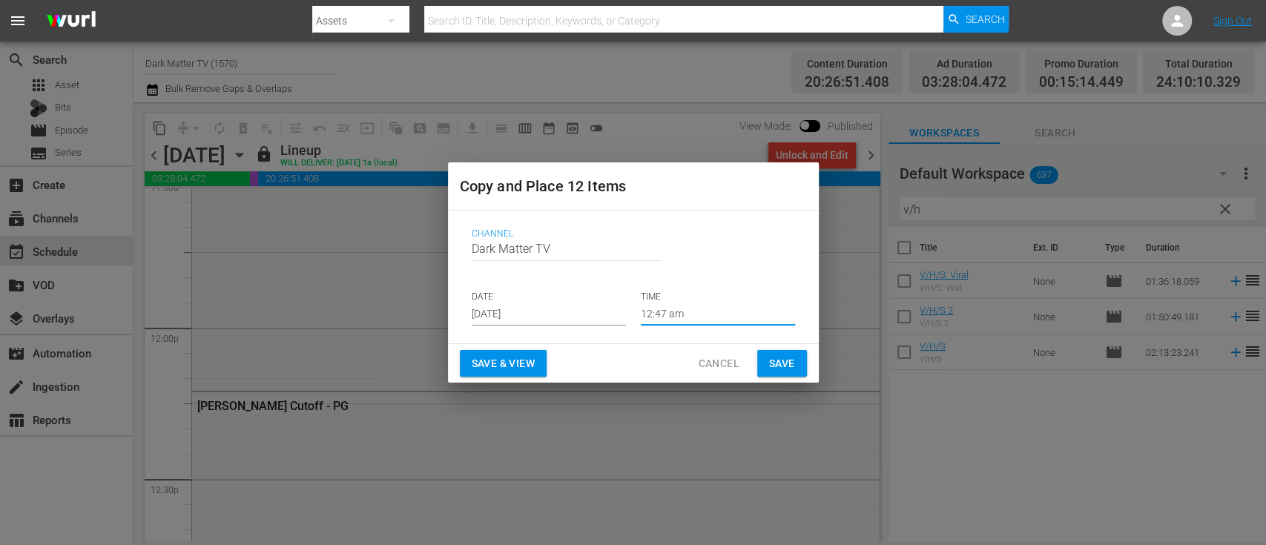
click at [662, 313] on input "12:47 am" at bounding box center [718, 314] width 154 height 22
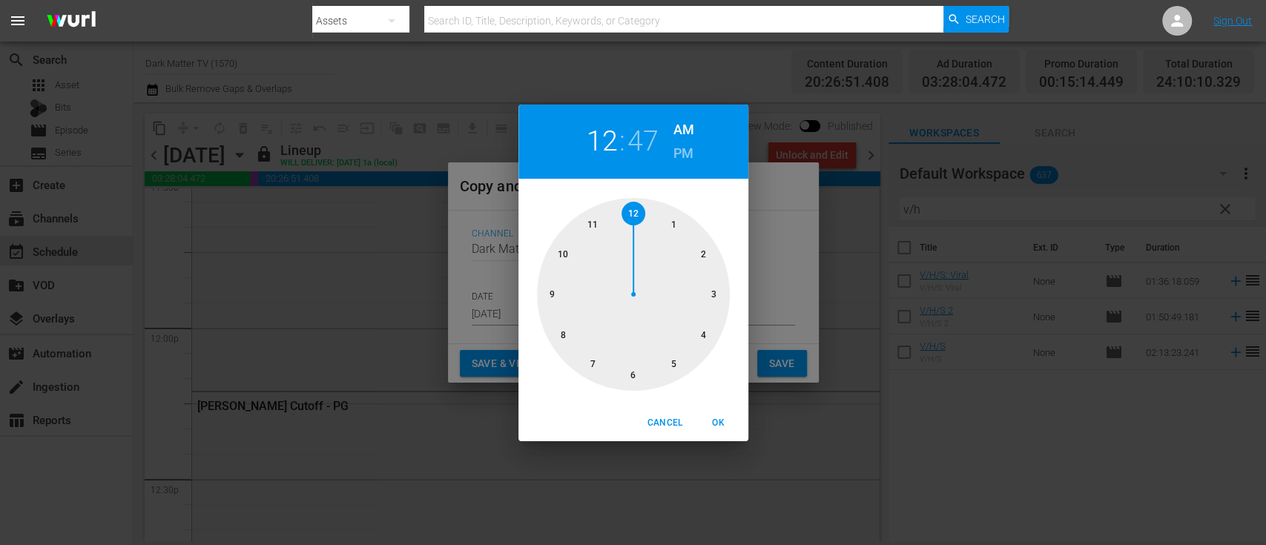
click at [652, 133] on h2 "47" at bounding box center [642, 141] width 30 height 33
click at [704, 256] on div at bounding box center [633, 294] width 193 height 193
click at [715, 430] on button "OK" at bounding box center [718, 423] width 47 height 24
type input "12:10 am"
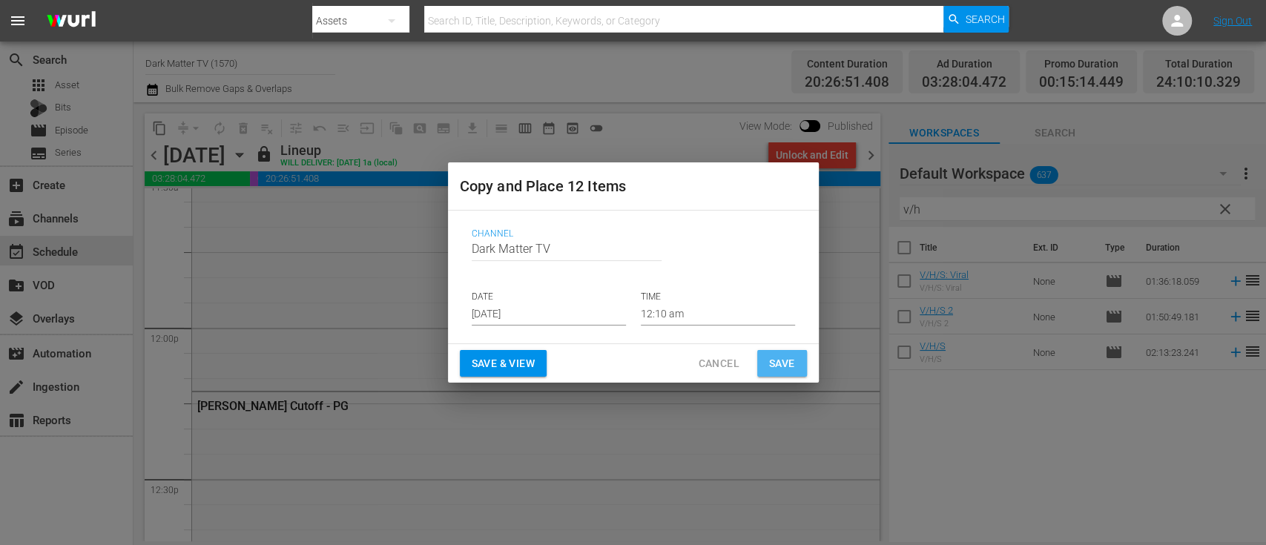
click at [782, 363] on span "Save" at bounding box center [782, 363] width 26 height 19
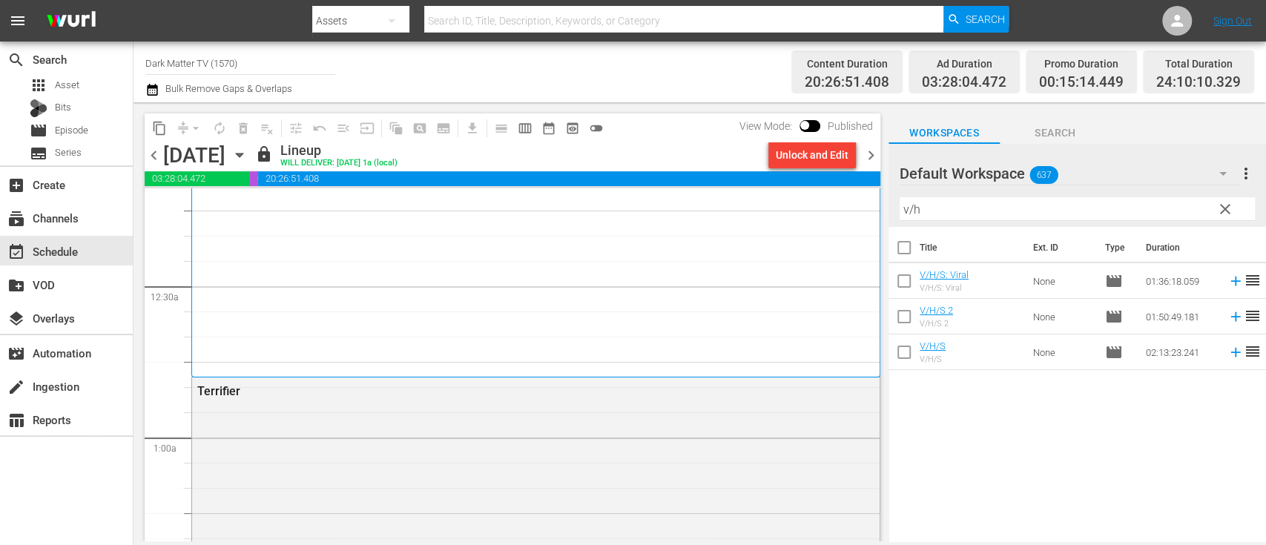
scroll to position [0, 0]
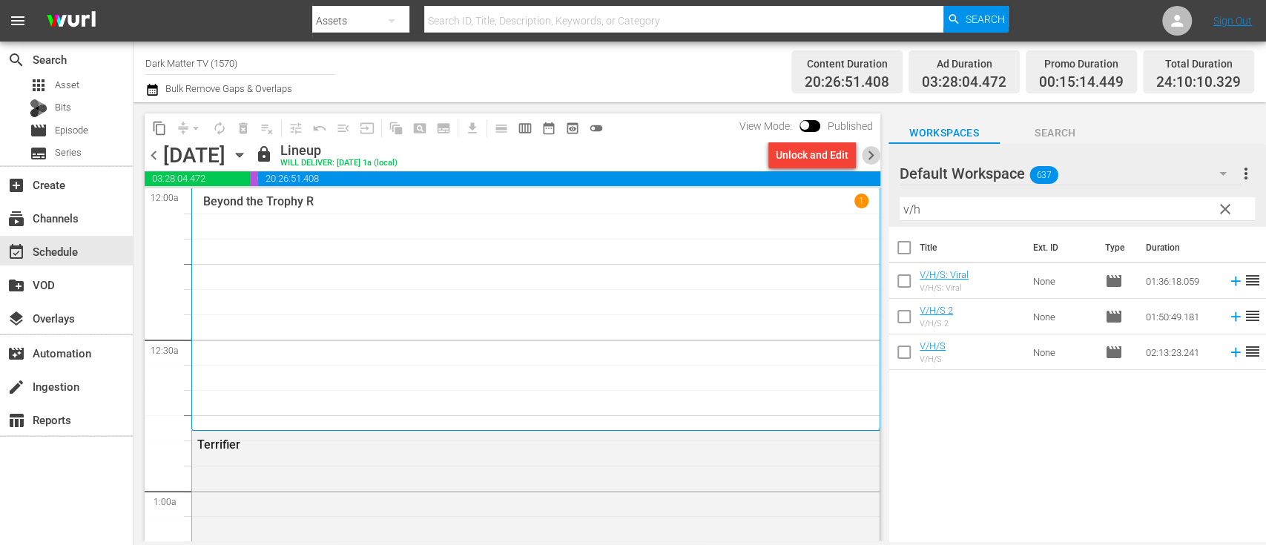
click at [866, 151] on span "chevron_right" at bounding box center [871, 155] width 19 height 19
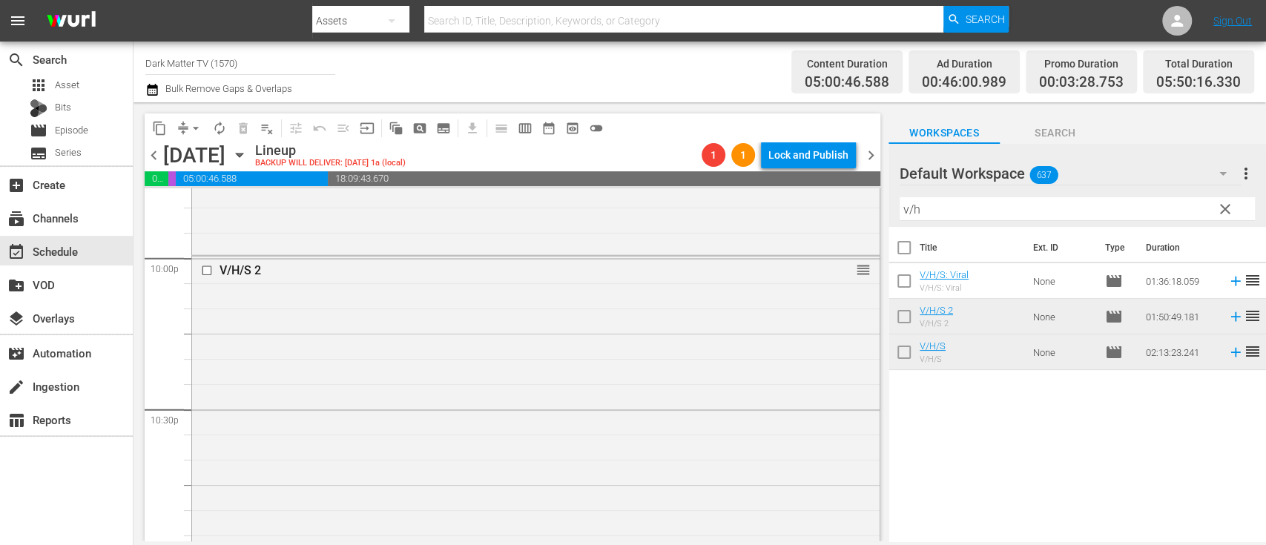
scroll to position [6595, 0]
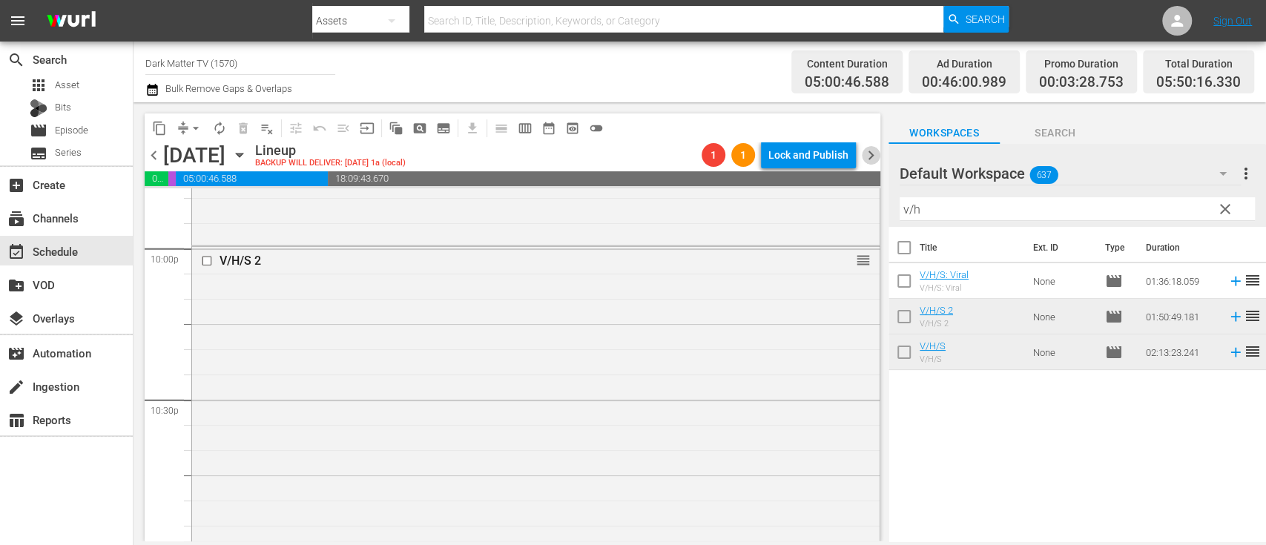
click at [869, 157] on span "chevron_right" at bounding box center [871, 155] width 19 height 19
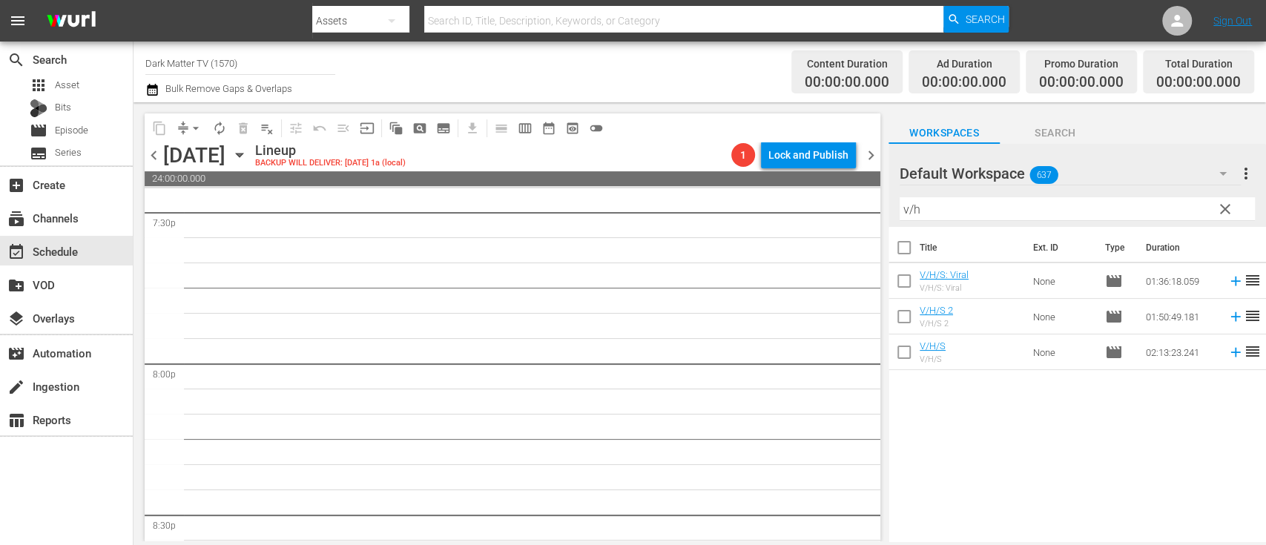
scroll to position [5806, 0]
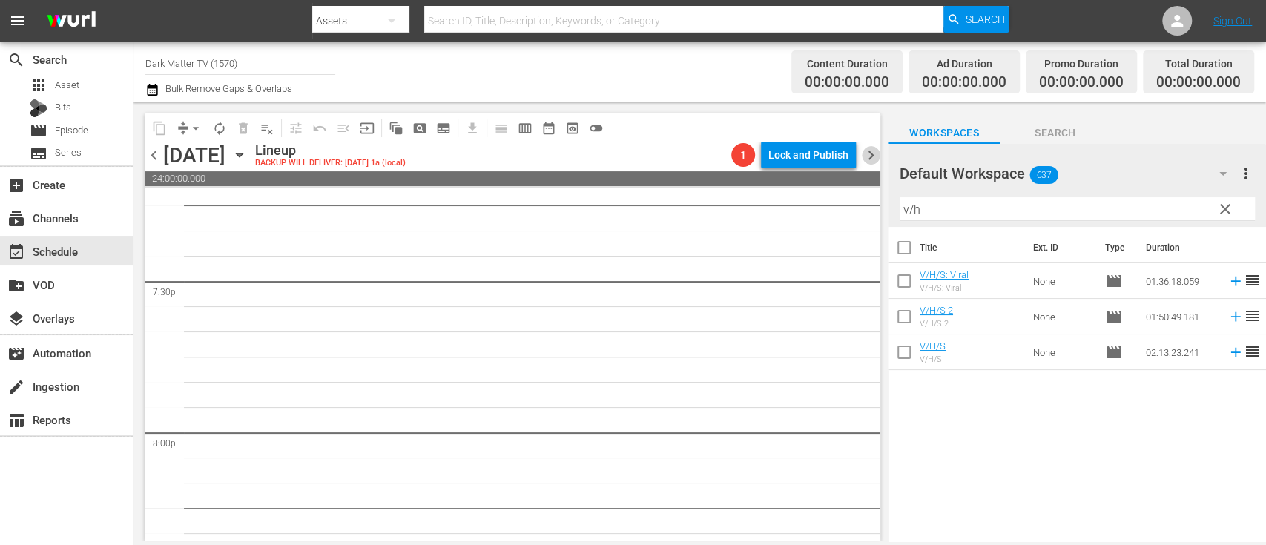
click at [870, 155] on span "chevron_right" at bounding box center [871, 155] width 19 height 19
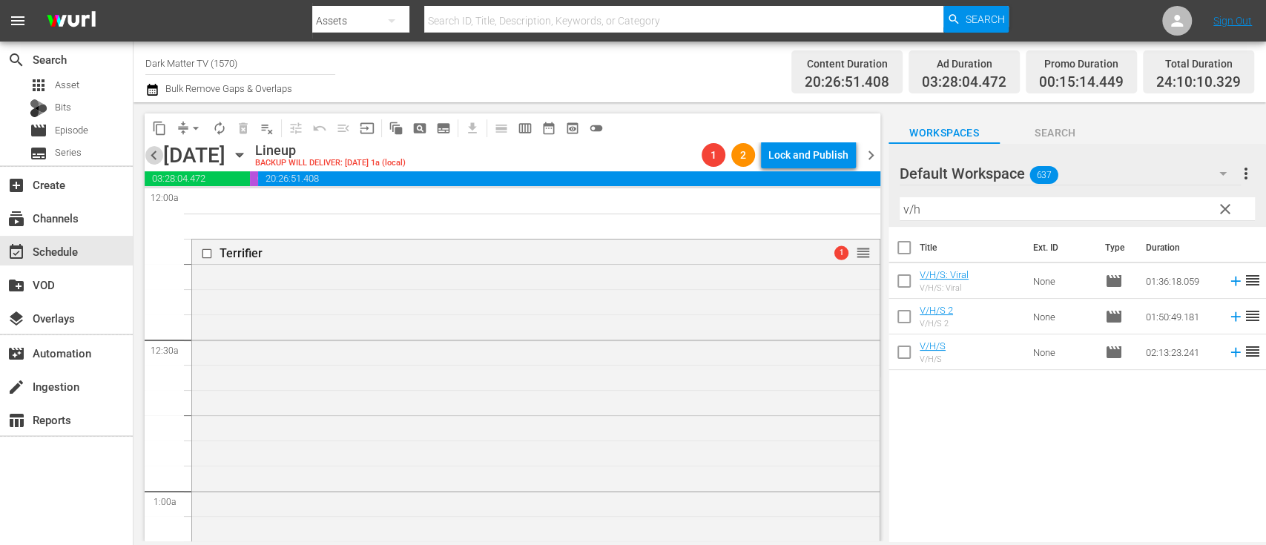
click at [153, 156] on span "chevron_left" at bounding box center [154, 155] width 19 height 19
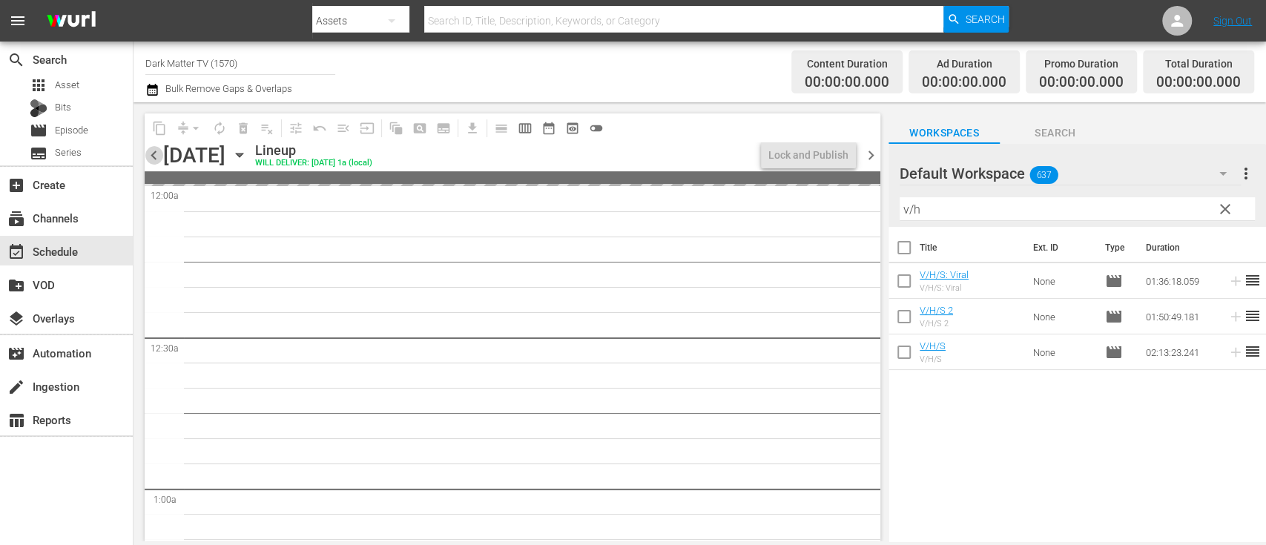
click at [153, 156] on span "chevron_left" at bounding box center [154, 155] width 19 height 19
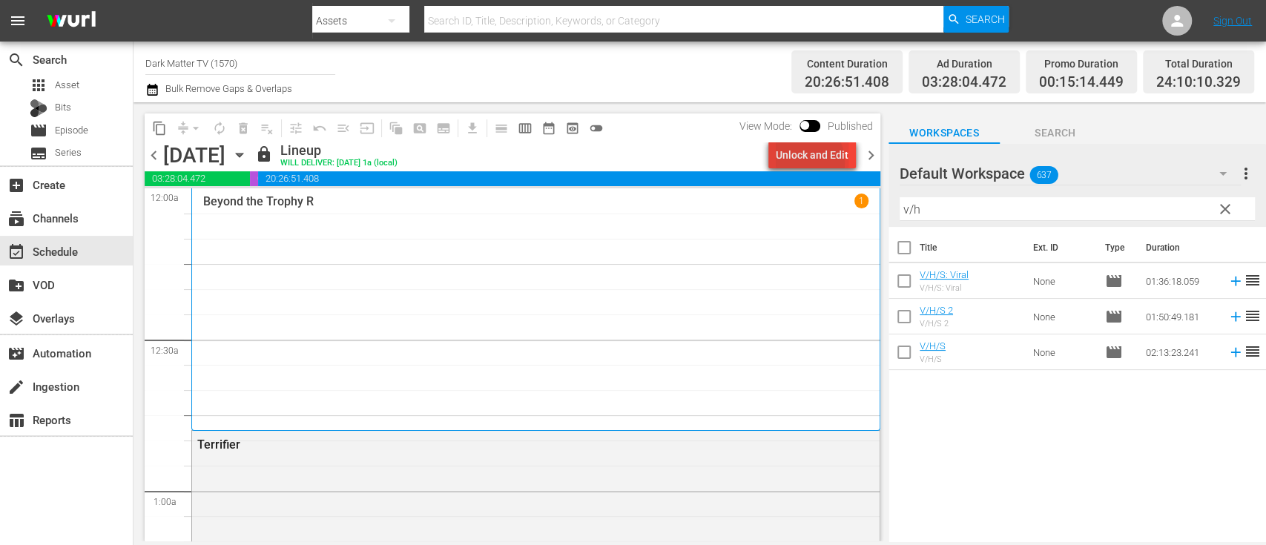
click at [801, 162] on div "Unlock and Edit" at bounding box center [811, 155] width 73 height 27
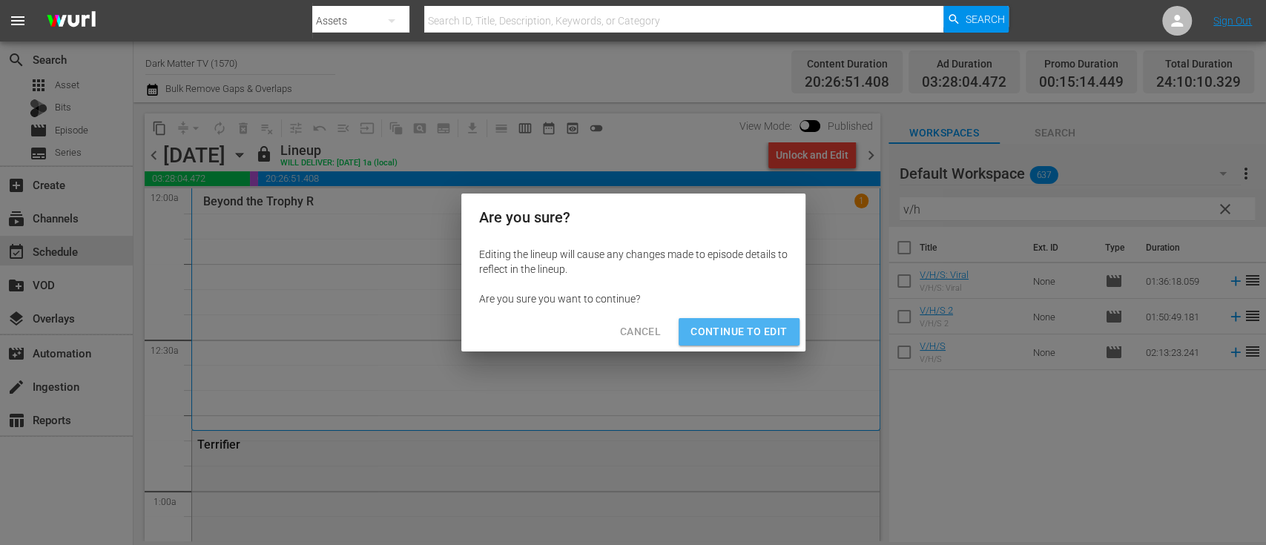
click at [740, 335] on span "Continue to Edit" at bounding box center [738, 332] width 96 height 19
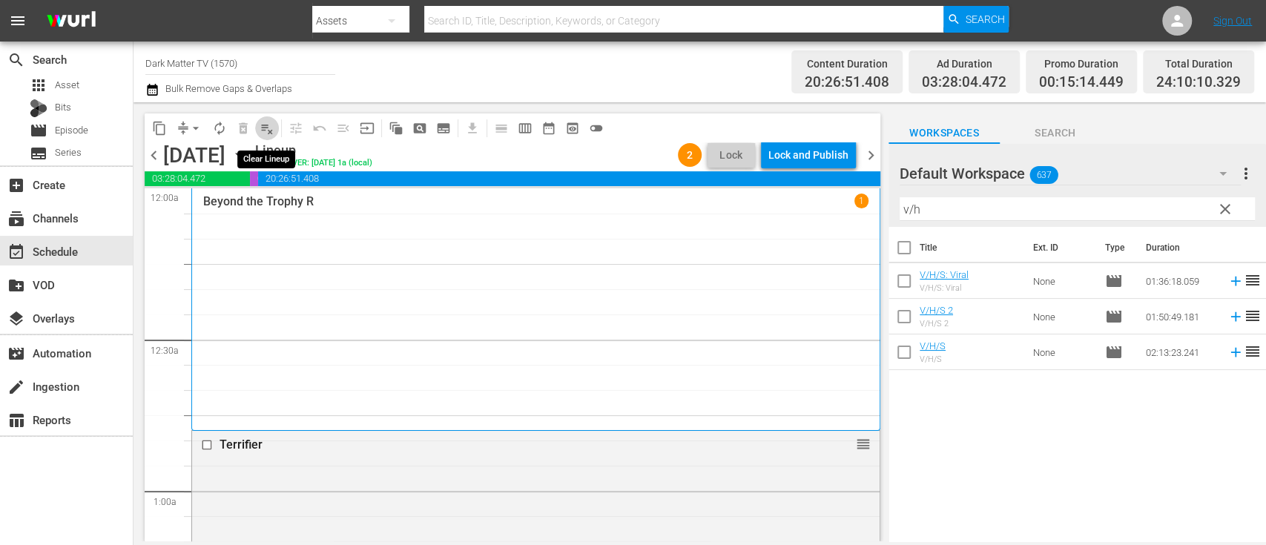
click at [267, 133] on span "playlist_remove_outlined" at bounding box center [266, 128] width 15 height 15
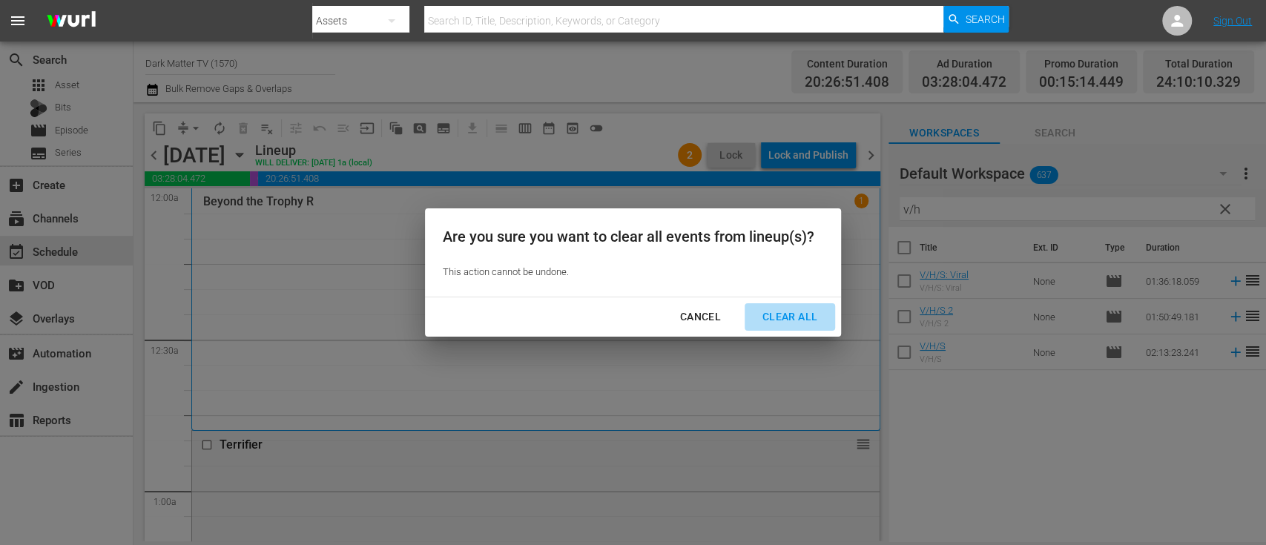
click at [775, 312] on div "Clear All" at bounding box center [789, 317] width 79 height 19
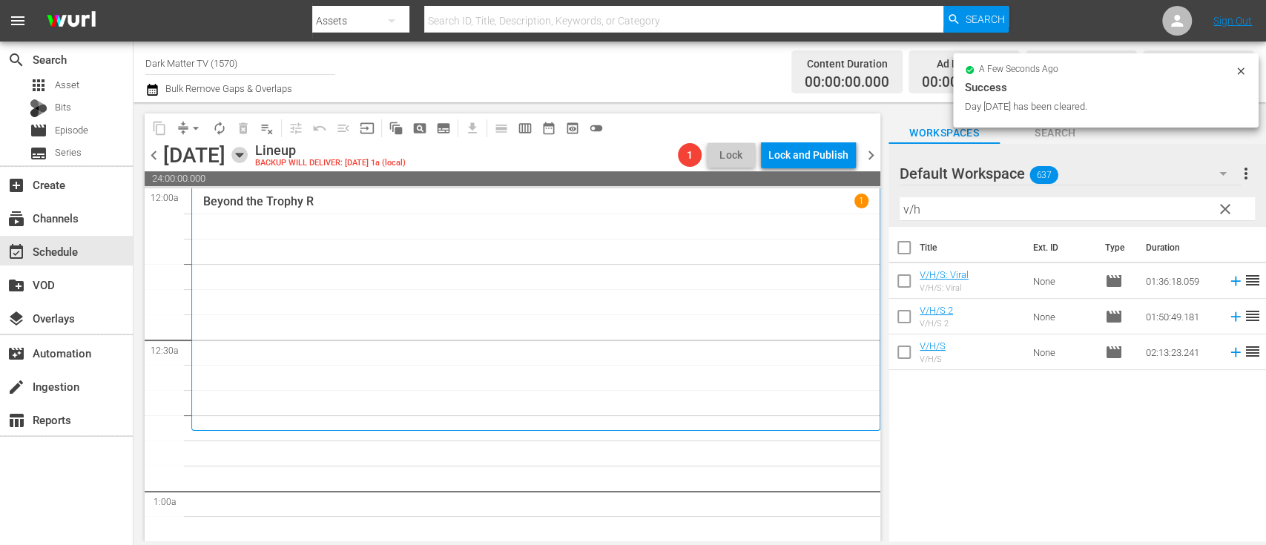
click at [248, 153] on icon "button" at bounding box center [239, 155] width 16 height 16
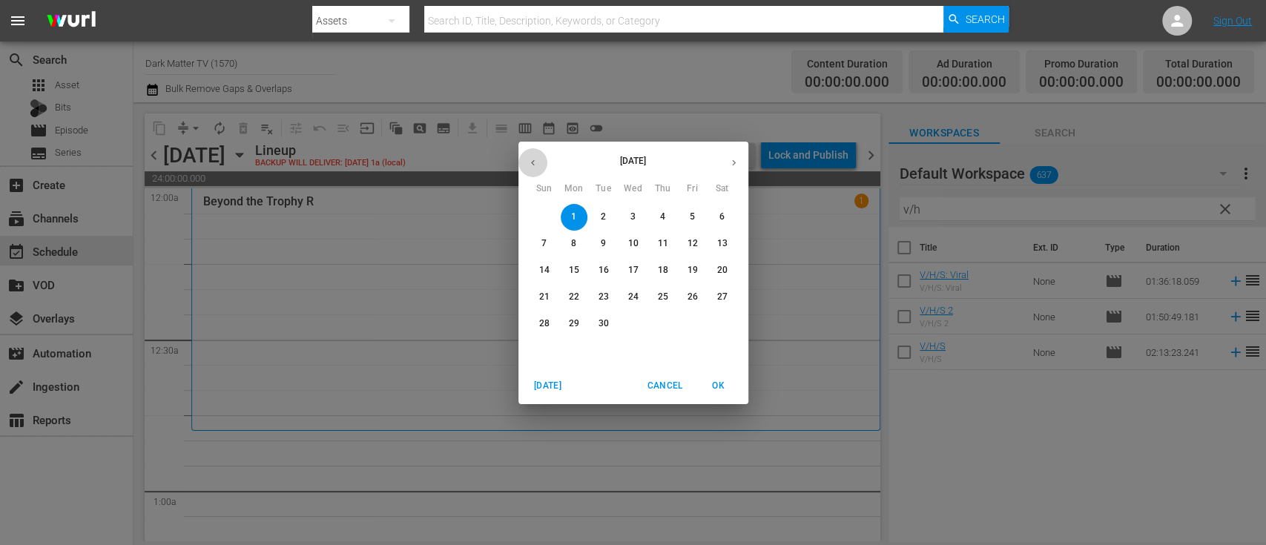
click at [529, 167] on icon "button" at bounding box center [532, 162] width 11 height 11
click at [575, 296] on p "18" at bounding box center [573, 297] width 10 height 13
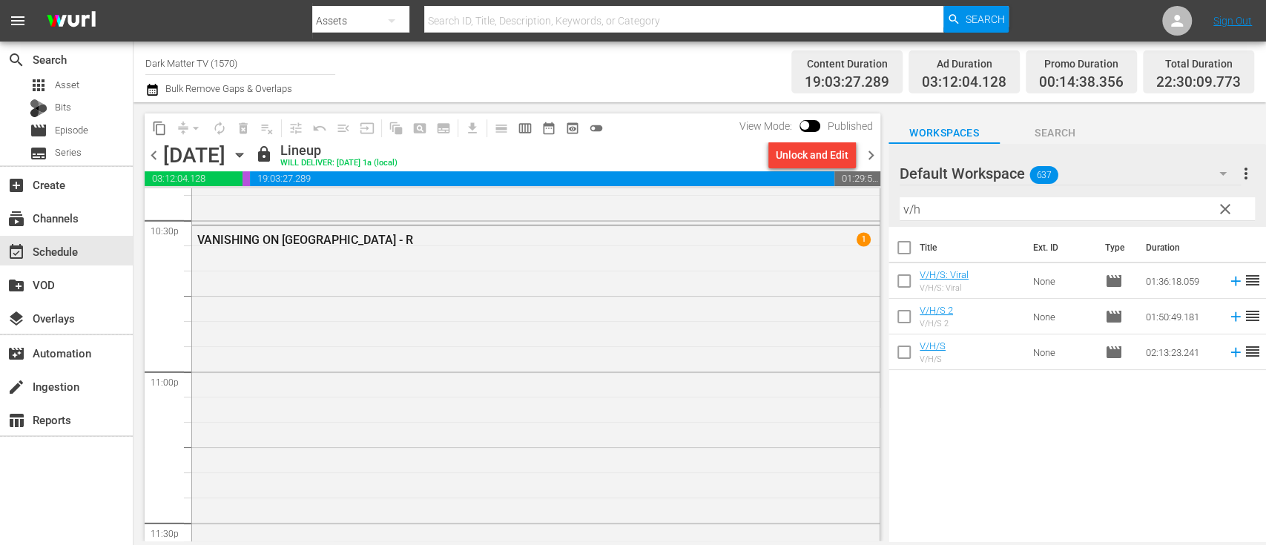
scroll to position [6783, 0]
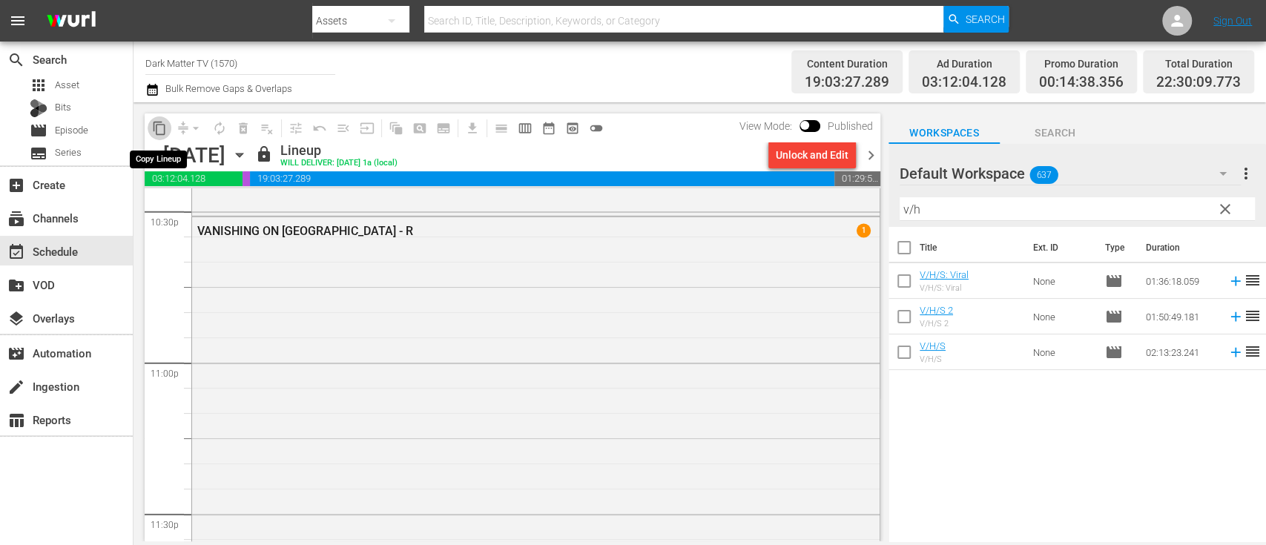
click at [158, 128] on span "content_copy" at bounding box center [159, 128] width 15 height 15
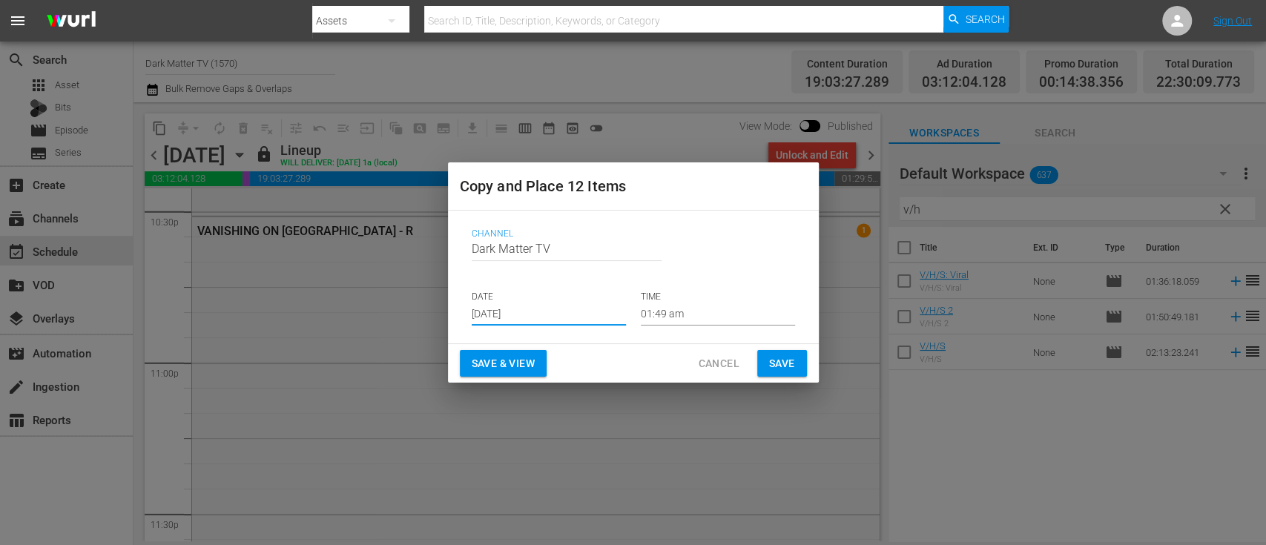
click at [553, 306] on input "[DATE]" at bounding box center [549, 314] width 154 height 22
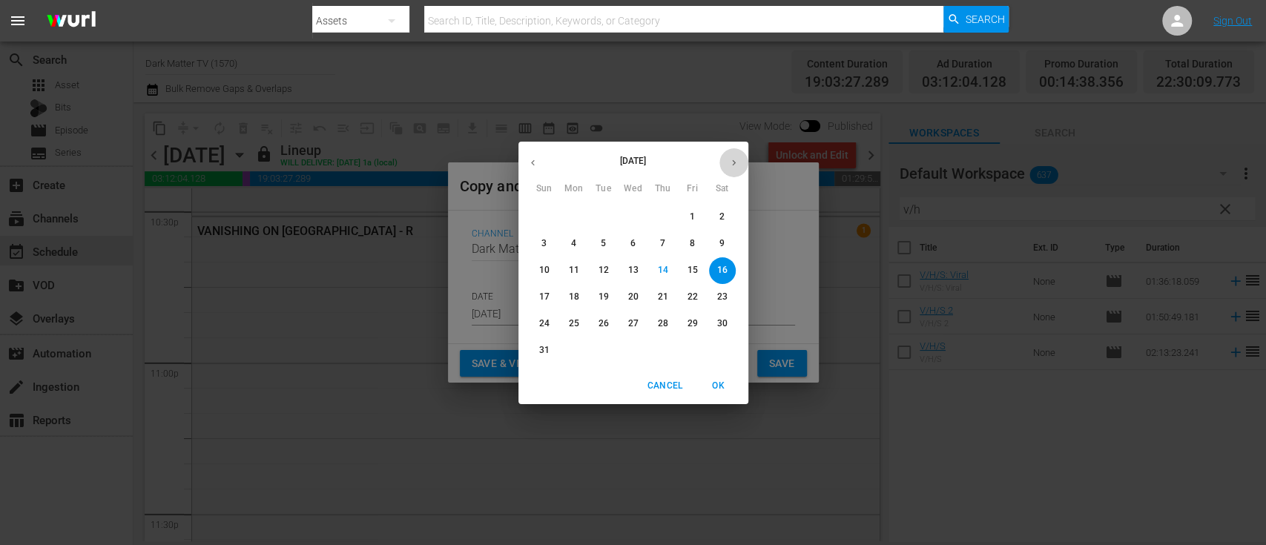
click at [732, 164] on icon "button" at bounding box center [734, 162] width 4 height 6
click at [571, 214] on p "1" at bounding box center [573, 217] width 5 height 13
type input "[DATE]"
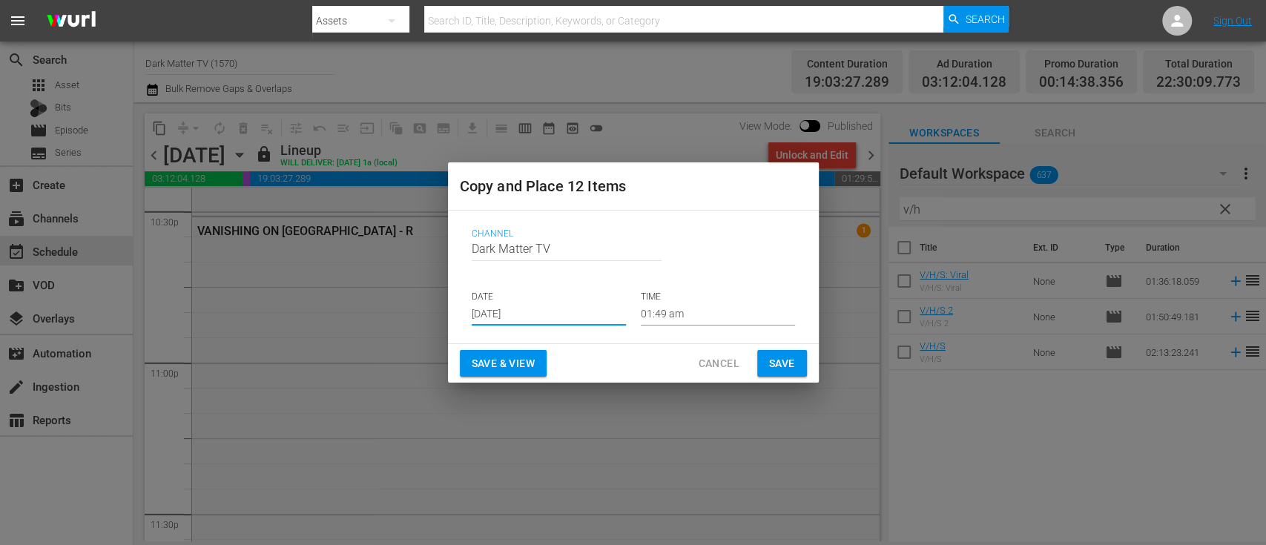
click at [667, 317] on input "01:49 am" at bounding box center [718, 314] width 154 height 22
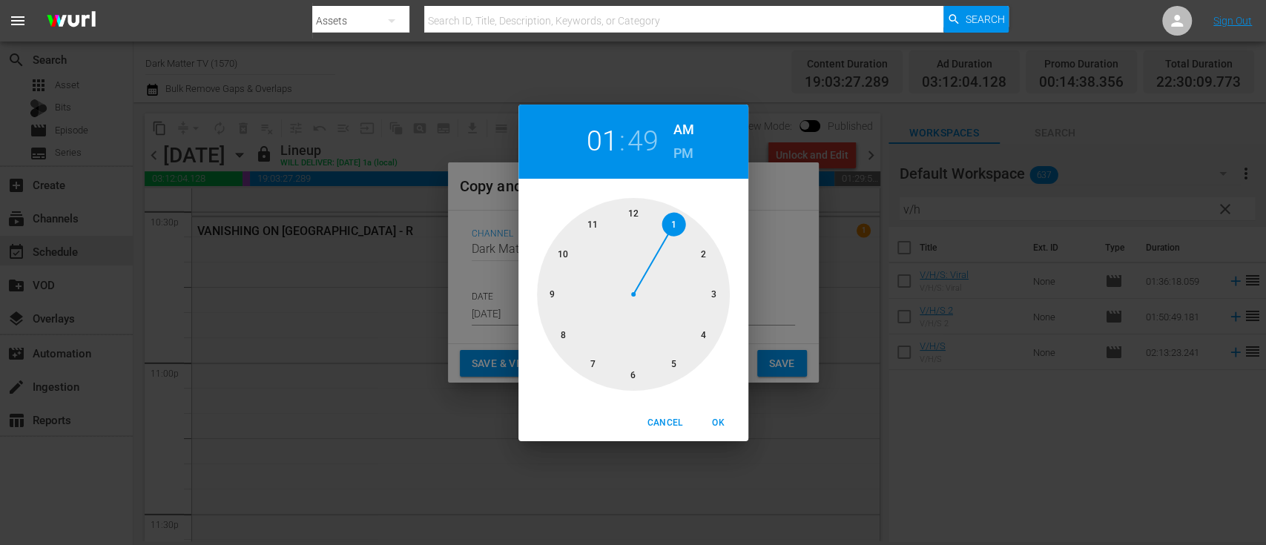
click at [632, 206] on div at bounding box center [633, 294] width 193 height 193
click at [716, 421] on span "OK" at bounding box center [719, 423] width 36 height 16
type input "12:49 am"
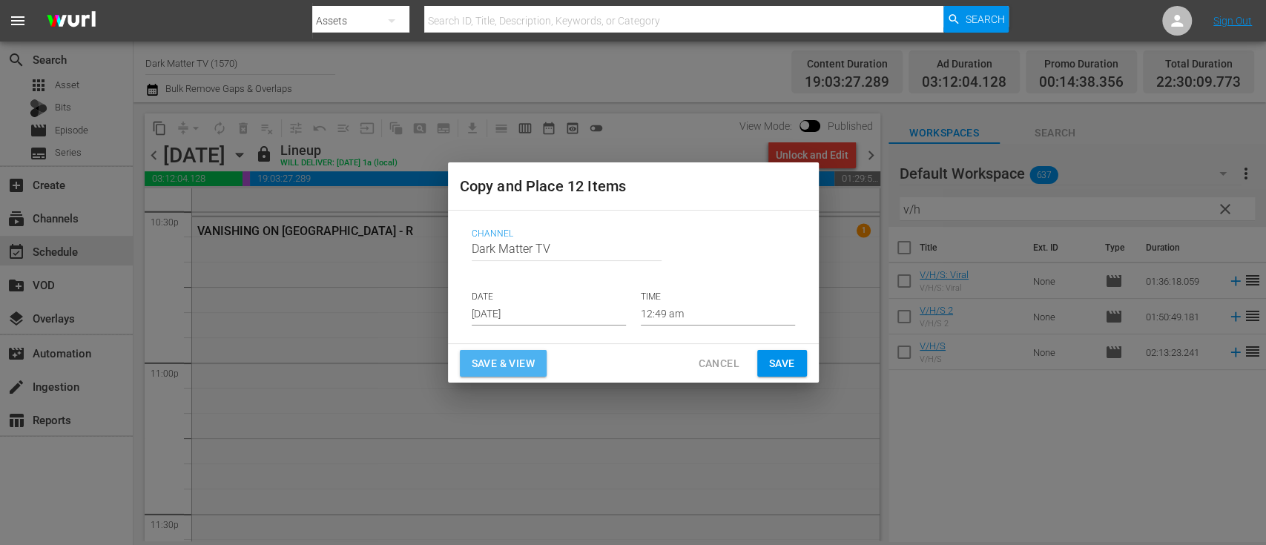
click at [520, 358] on span "Save & View" at bounding box center [503, 363] width 63 height 19
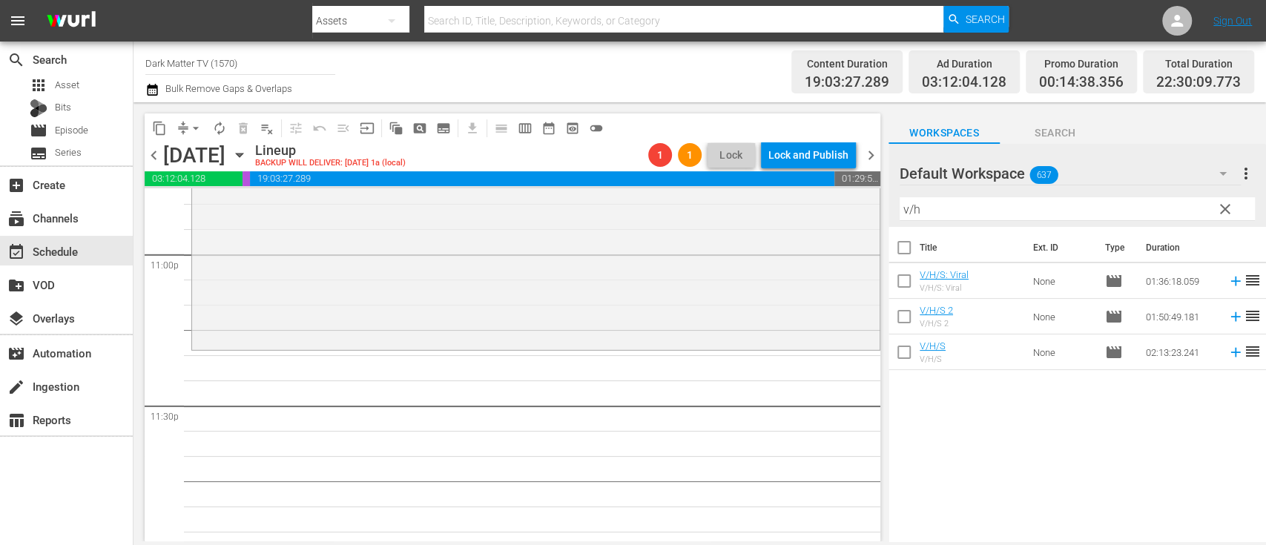
scroll to position [6907, 0]
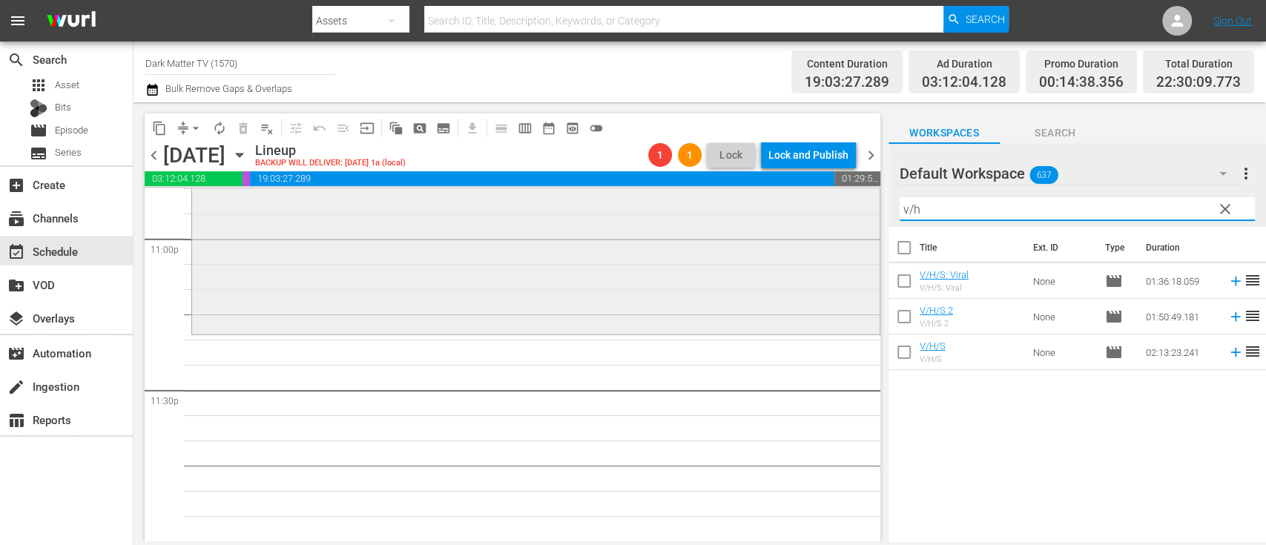
drag, startPoint x: 959, startPoint y: 209, endPoint x: 813, endPoint y: 220, distance: 146.5
click at [813, 220] on div "content_copy compress arrow_drop_down autorenew_outlined delete_forever_outline…" at bounding box center [699, 321] width 1132 height 439
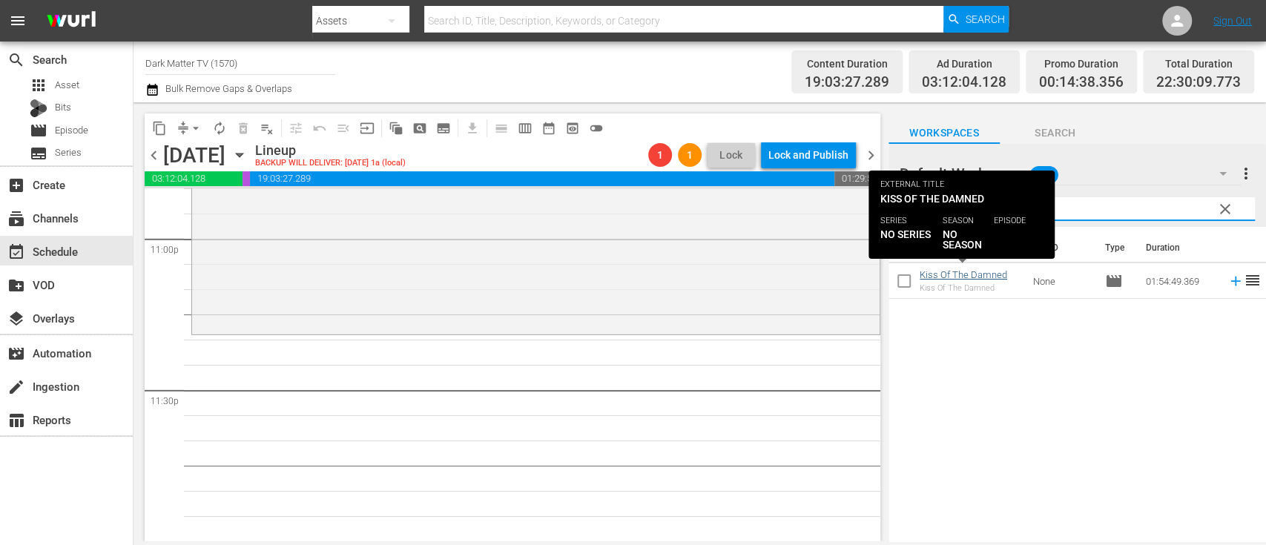
type input "kiss"
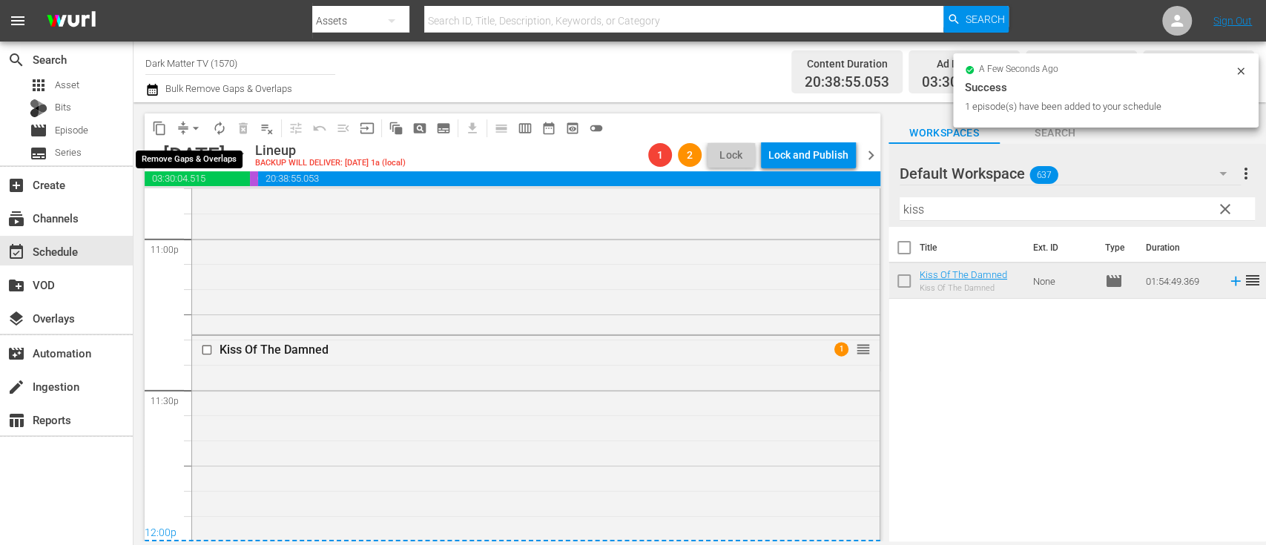
click at [192, 128] on span "arrow_drop_down" at bounding box center [195, 128] width 15 height 15
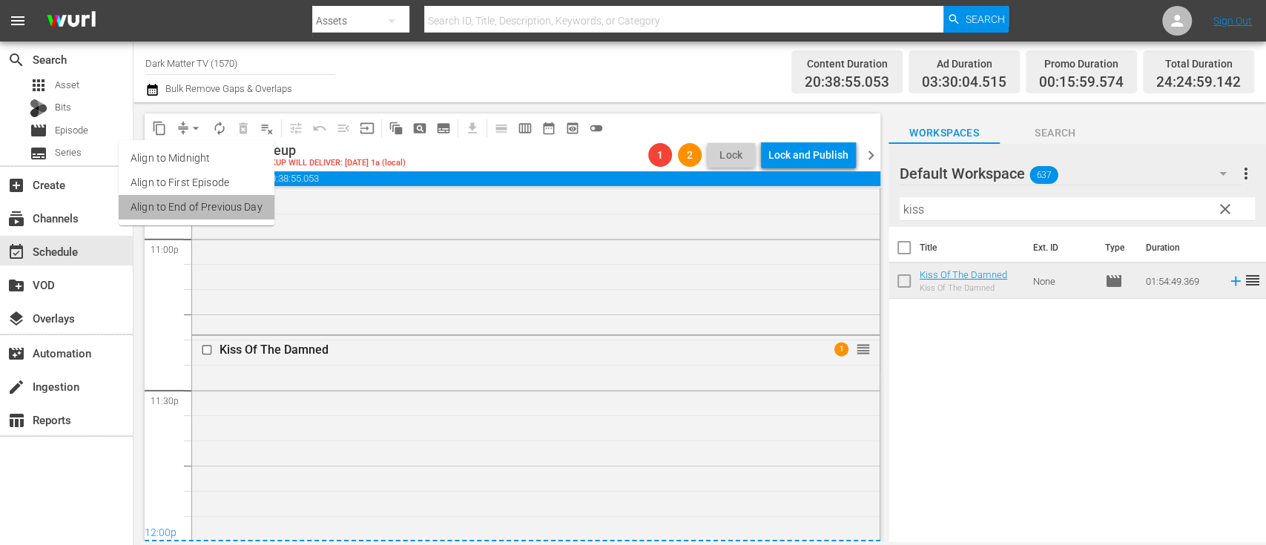
click at [207, 208] on li "Align to End of Previous Day" at bounding box center [197, 207] width 156 height 24
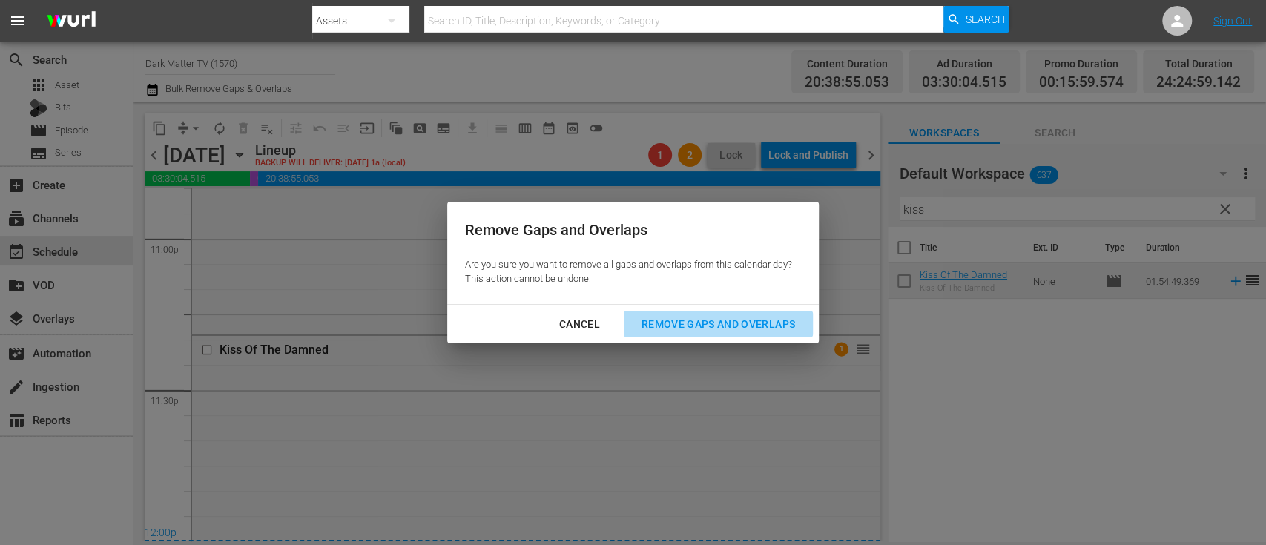
click at [707, 319] on div "Remove Gaps and Overlaps" at bounding box center [717, 324] width 177 height 19
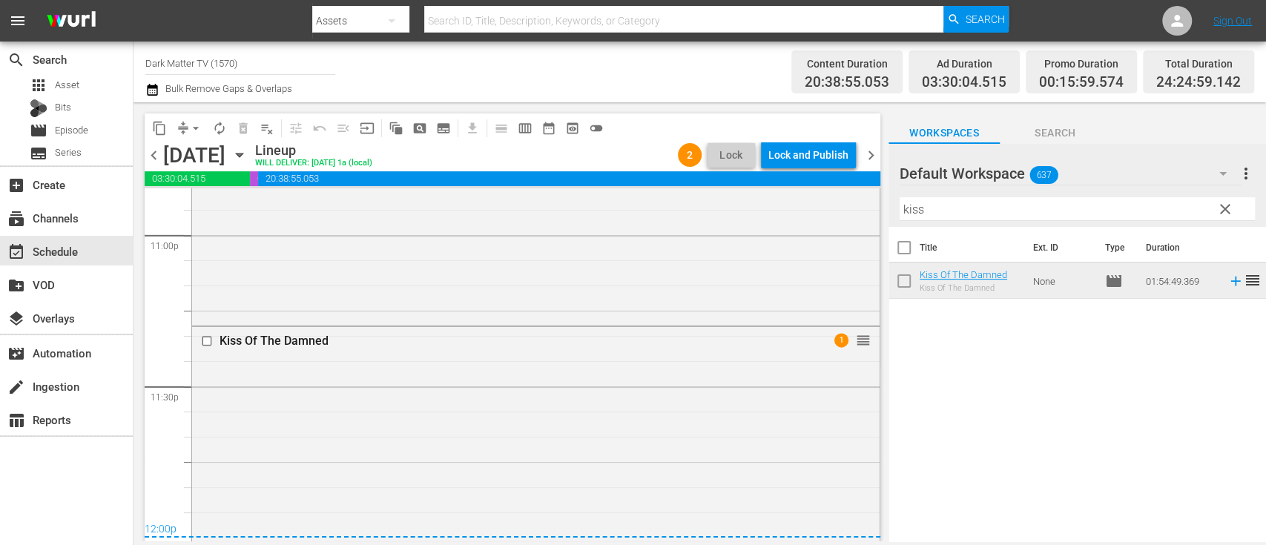
scroll to position [7275, 0]
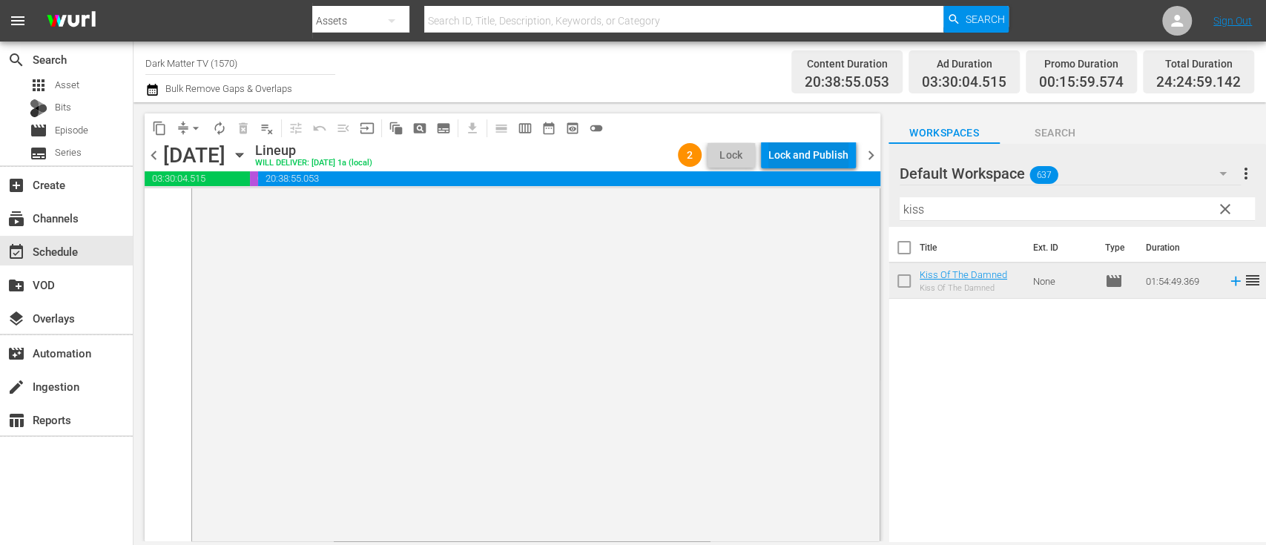
click at [824, 156] on div "Lock and Publish" at bounding box center [808, 155] width 80 height 27
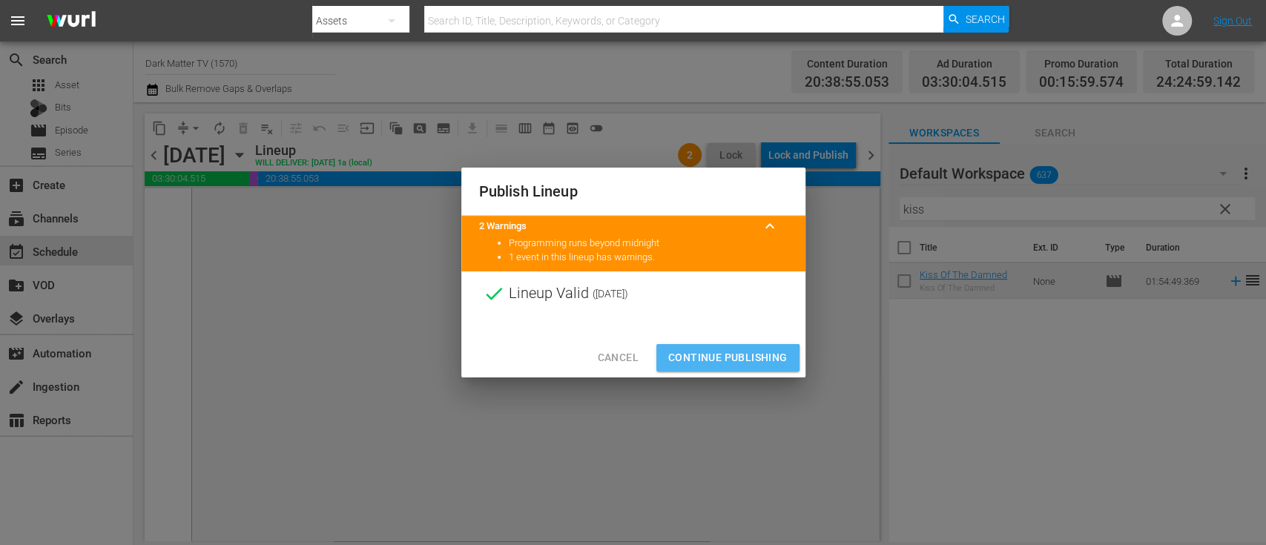
click at [718, 358] on span "Continue Publishing" at bounding box center [727, 357] width 119 height 19
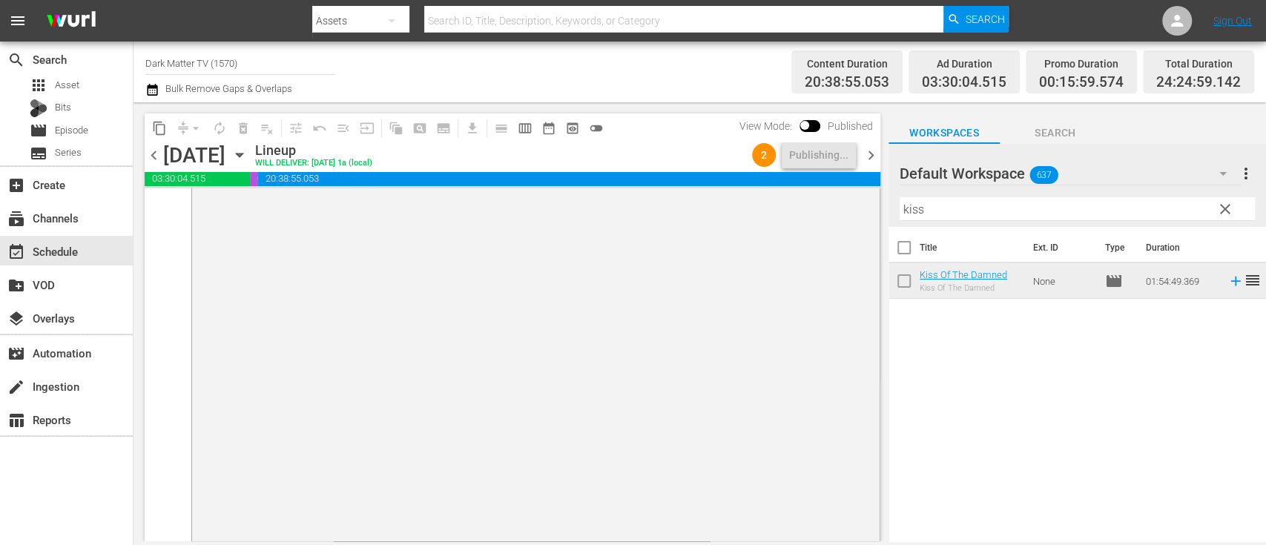
click at [872, 150] on span "chevron_right" at bounding box center [871, 155] width 19 height 19
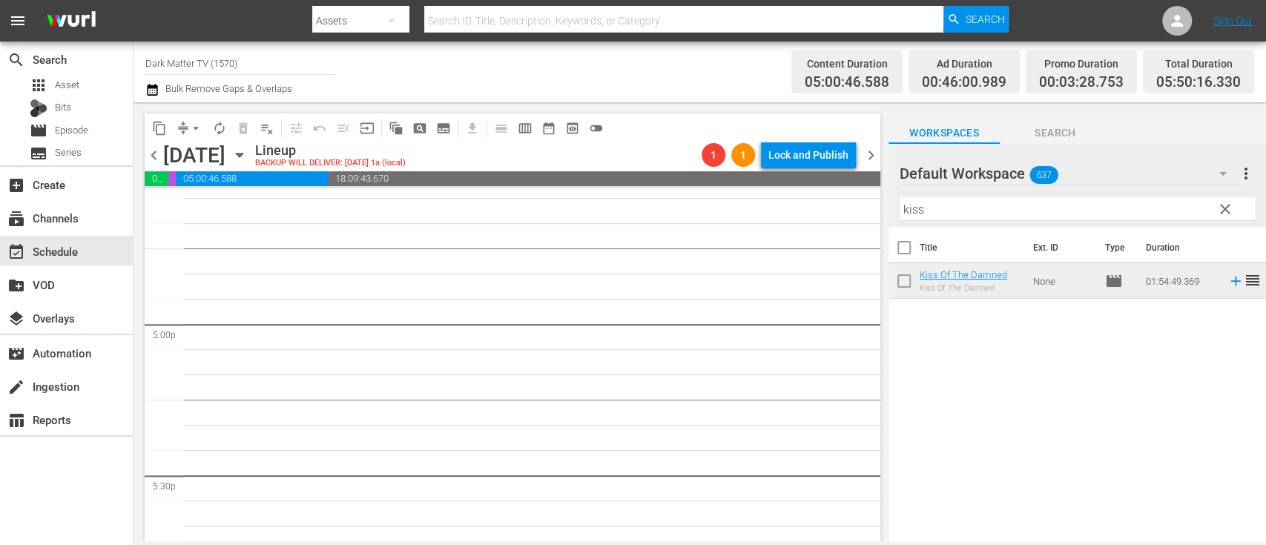
scroll to position [5006, 0]
click at [148, 87] on icon "button" at bounding box center [152, 90] width 10 height 12
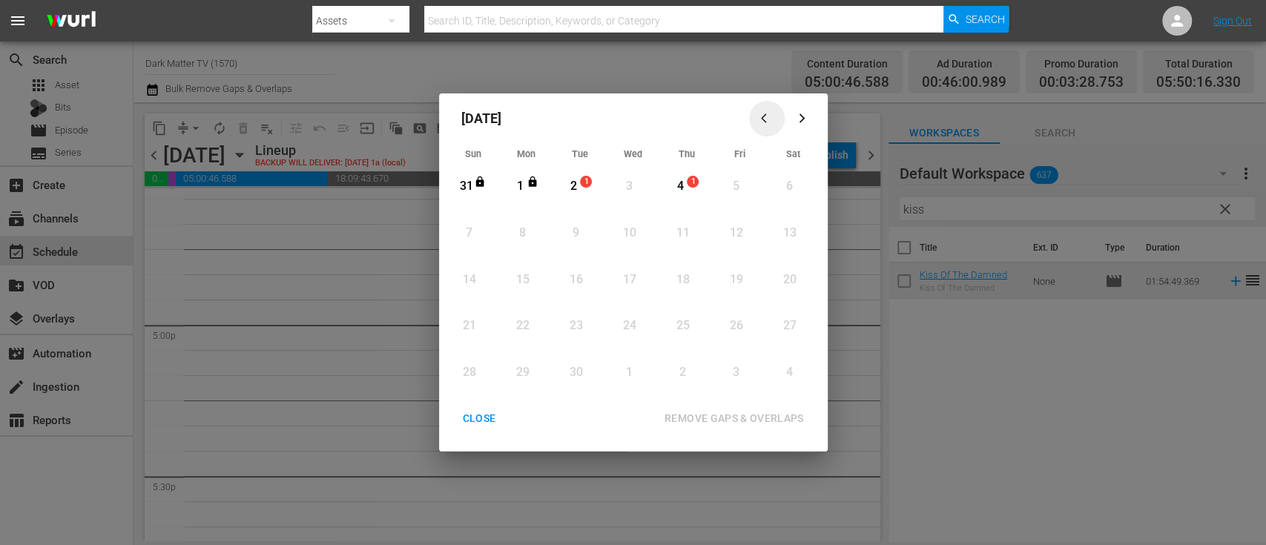
click at [766, 119] on icon "button" at bounding box center [766, 118] width 11 height 11
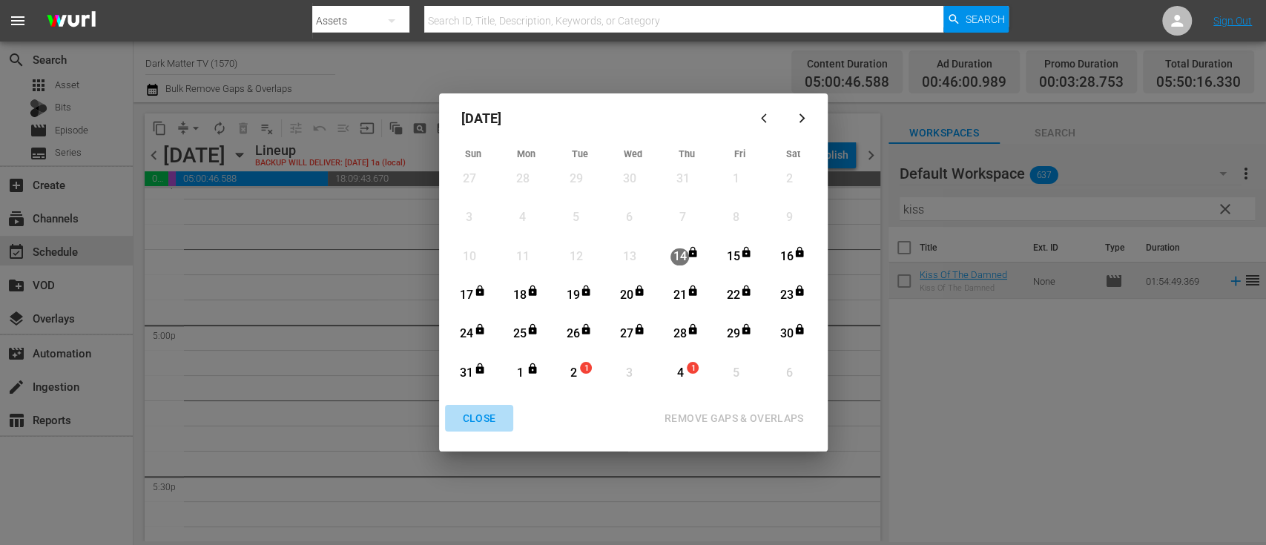
click at [481, 421] on div "CLOSE" at bounding box center [479, 418] width 57 height 19
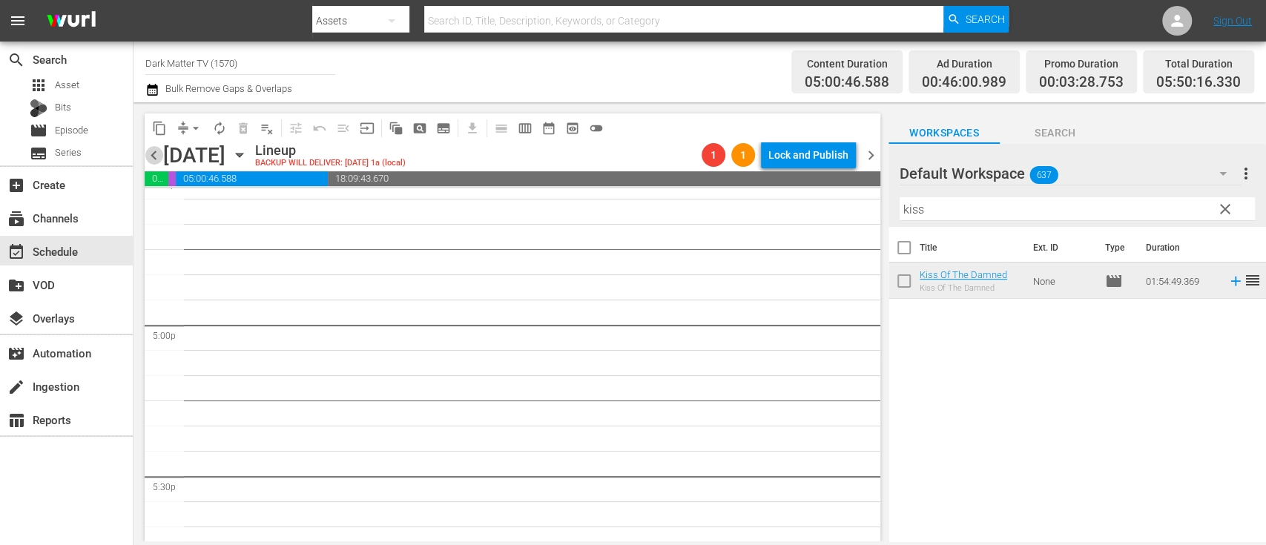
click at [158, 153] on span "chevron_left" at bounding box center [154, 155] width 19 height 19
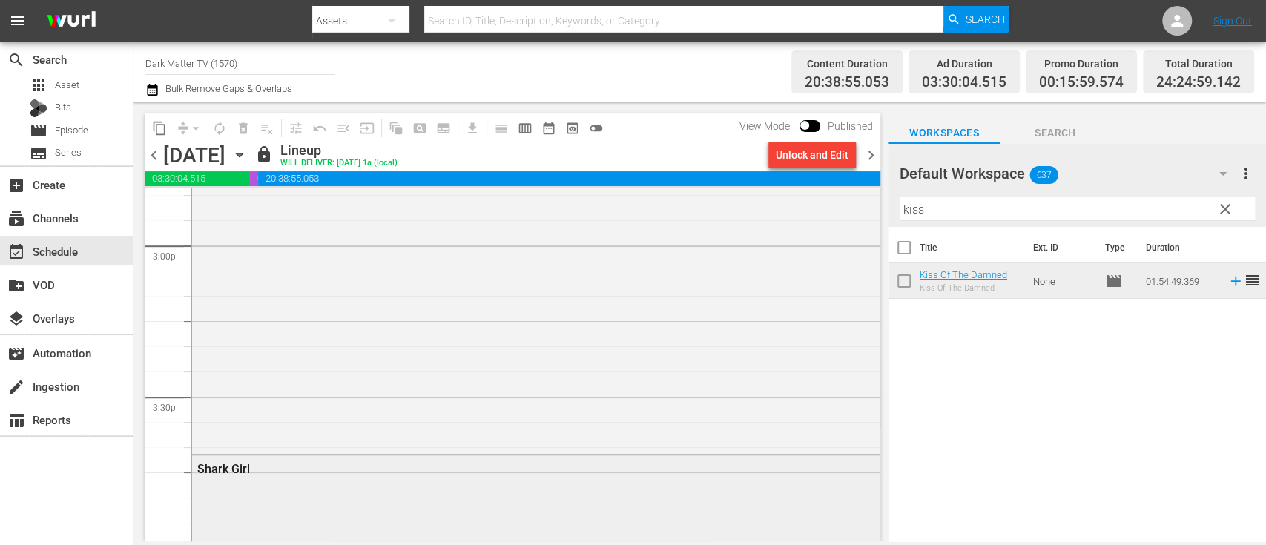
scroll to position [4480, 0]
click at [872, 157] on span "chevron_right" at bounding box center [871, 155] width 19 height 19
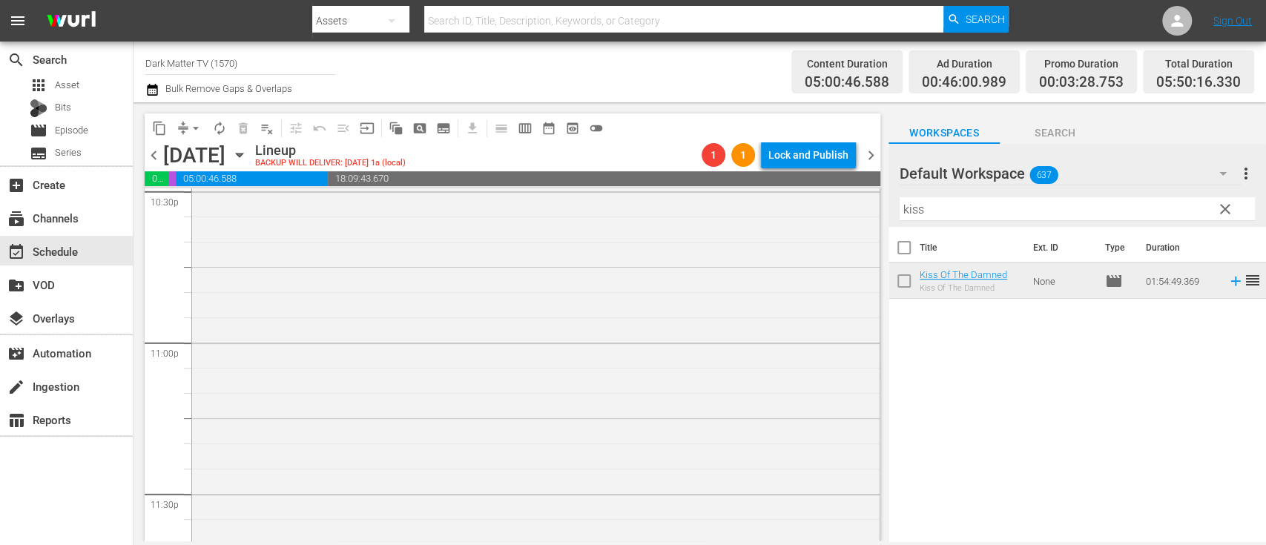
scroll to position [6907, 0]
